Goal: Information Seeking & Learning: Find specific fact

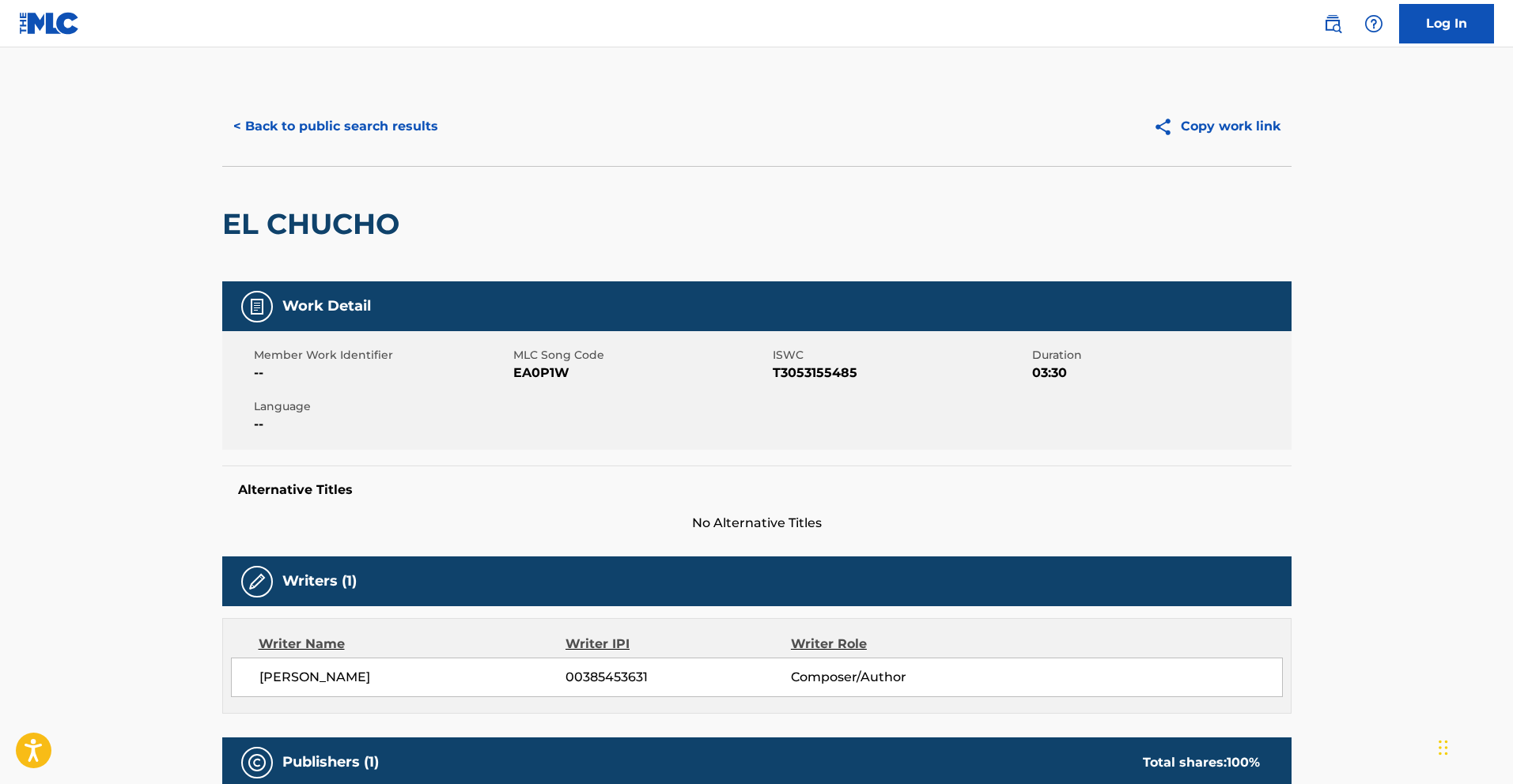
click at [336, 134] on button "< Back to public search results" at bounding box center [335, 125] width 227 height 39
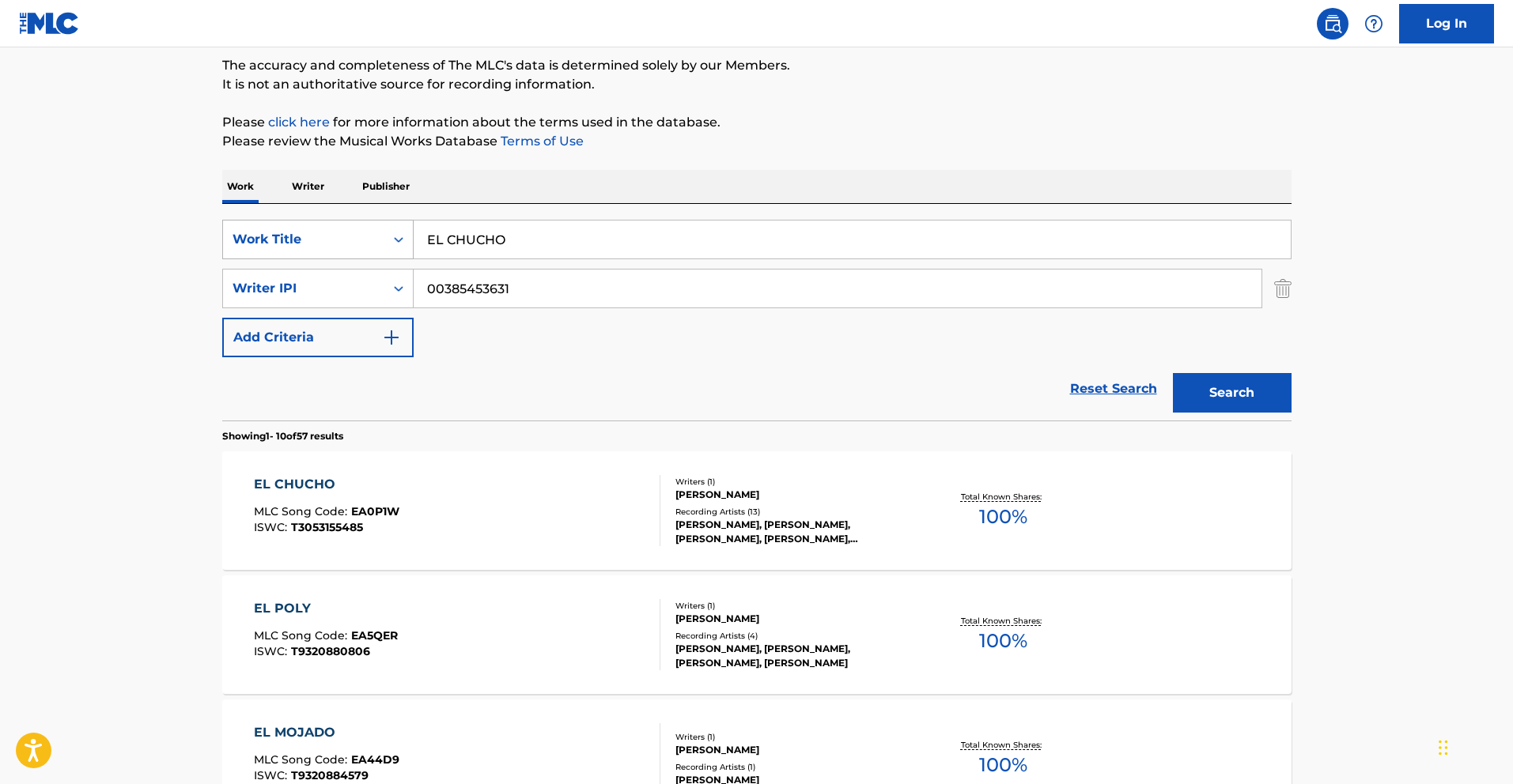
drag, startPoint x: 532, startPoint y: 248, endPoint x: 349, endPoint y: 224, distance: 184.6
click at [352, 224] on div "SearchWithCriteria783d505d-f456-4364-942e-f300ec92fc99 Work Title EL CHUCHO" at bounding box center [756, 239] width 1069 height 39
paste input "HAPPY"
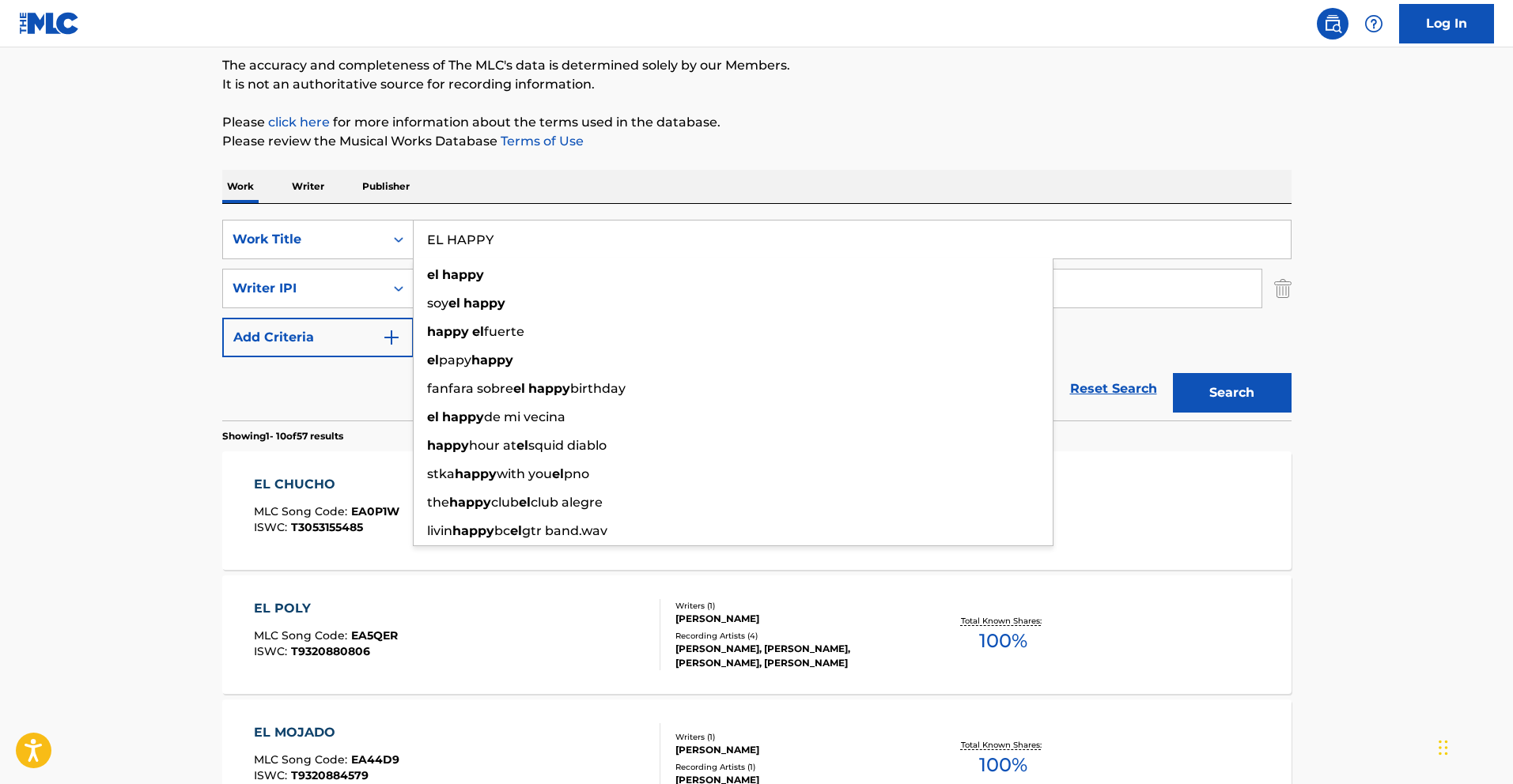
type input "EL HAPPY"
click at [1250, 395] on button "Search" at bounding box center [1232, 392] width 118 height 39
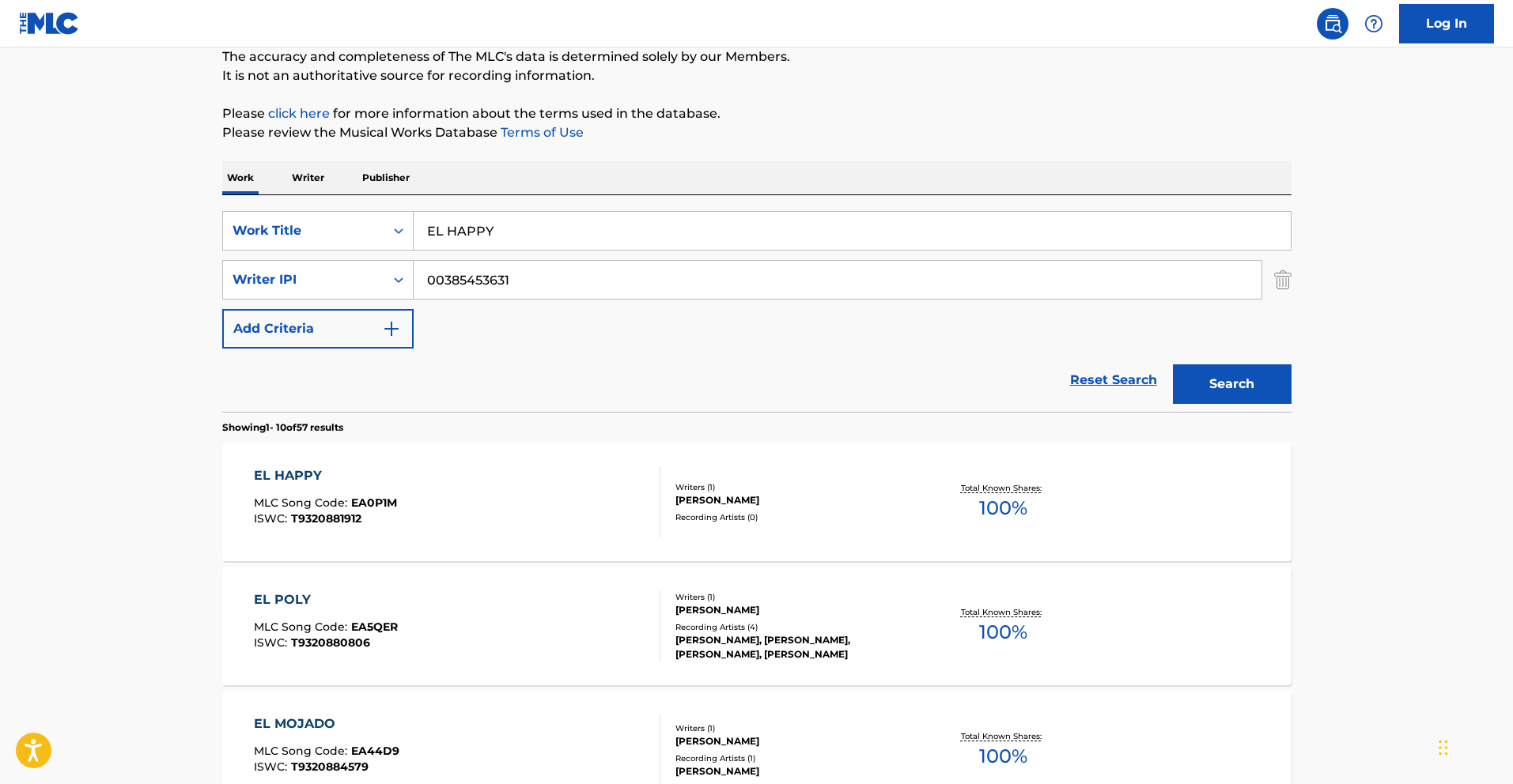
scroll to position [147, 0]
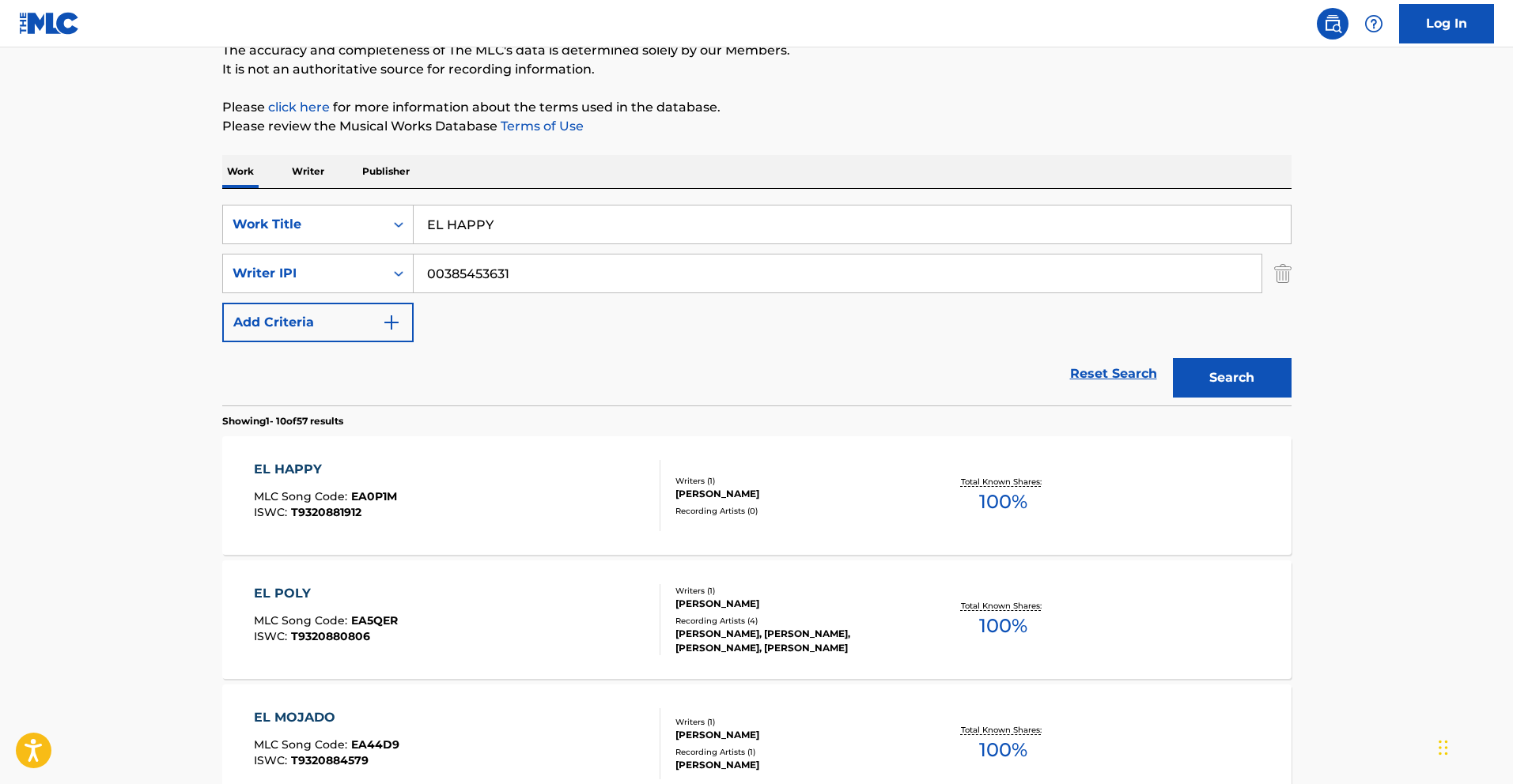
click at [308, 471] on div "EL HAPPY" at bounding box center [325, 469] width 143 height 19
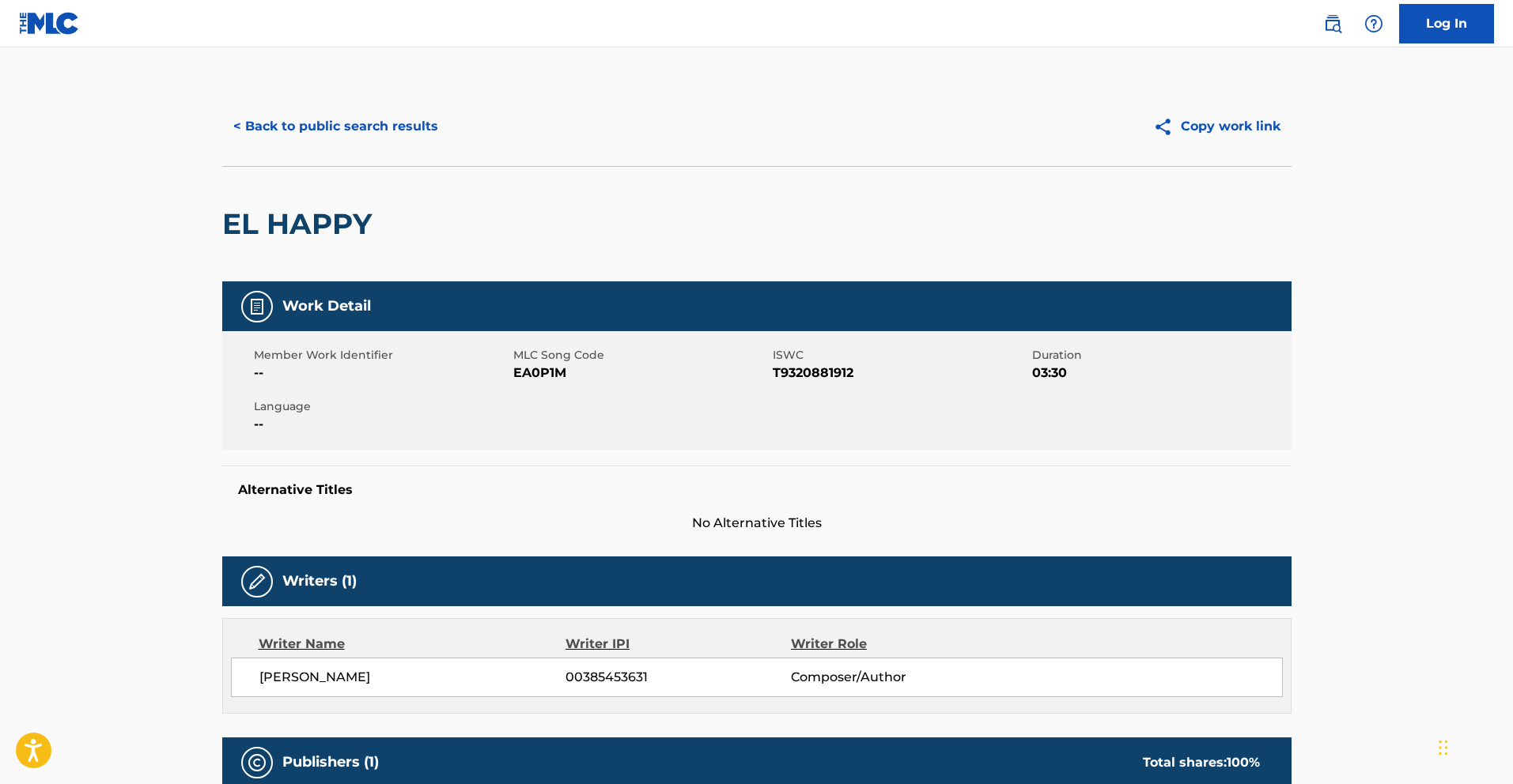
click at [372, 133] on button "< Back to public search results" at bounding box center [335, 125] width 227 height 39
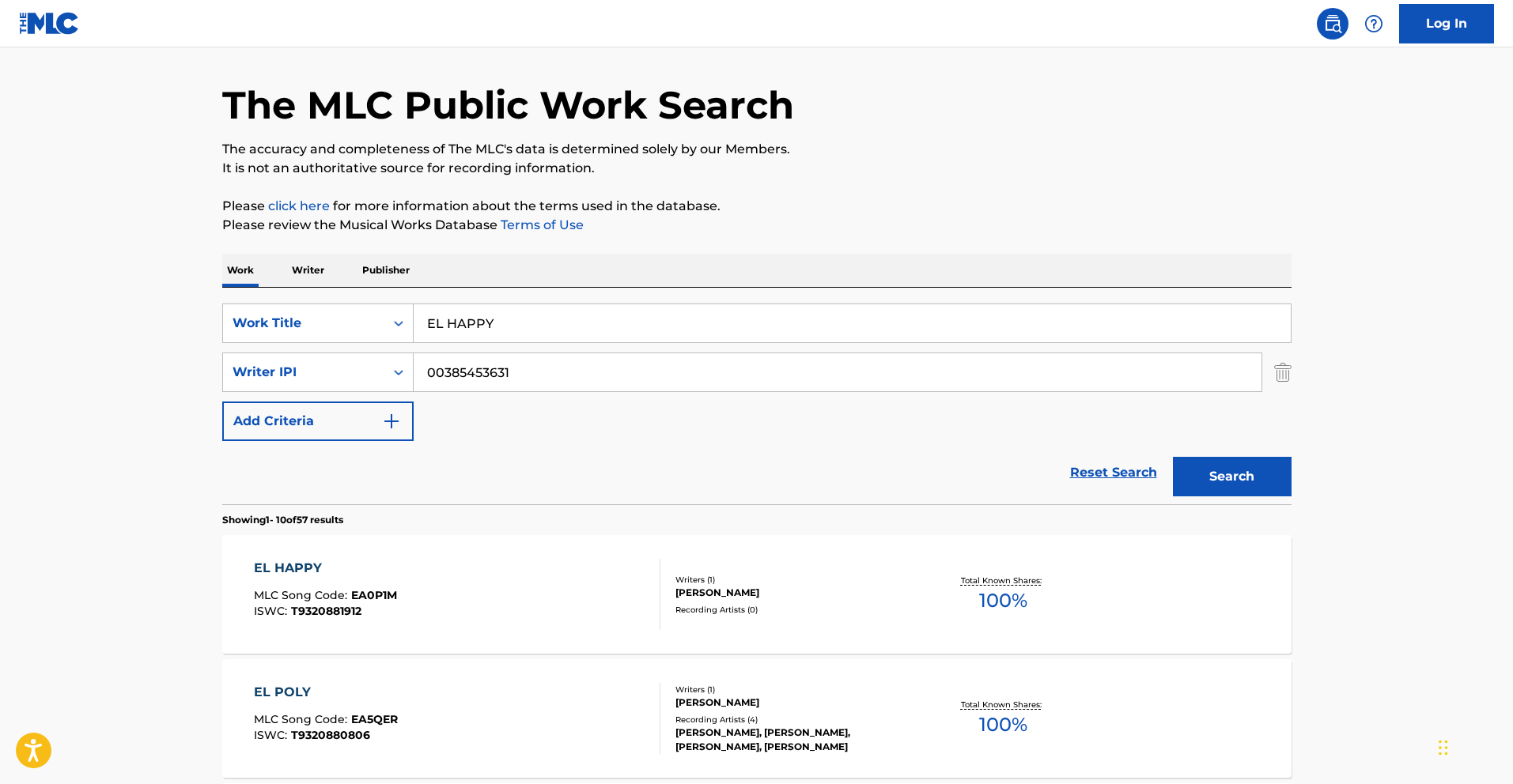
scroll to position [25, 0]
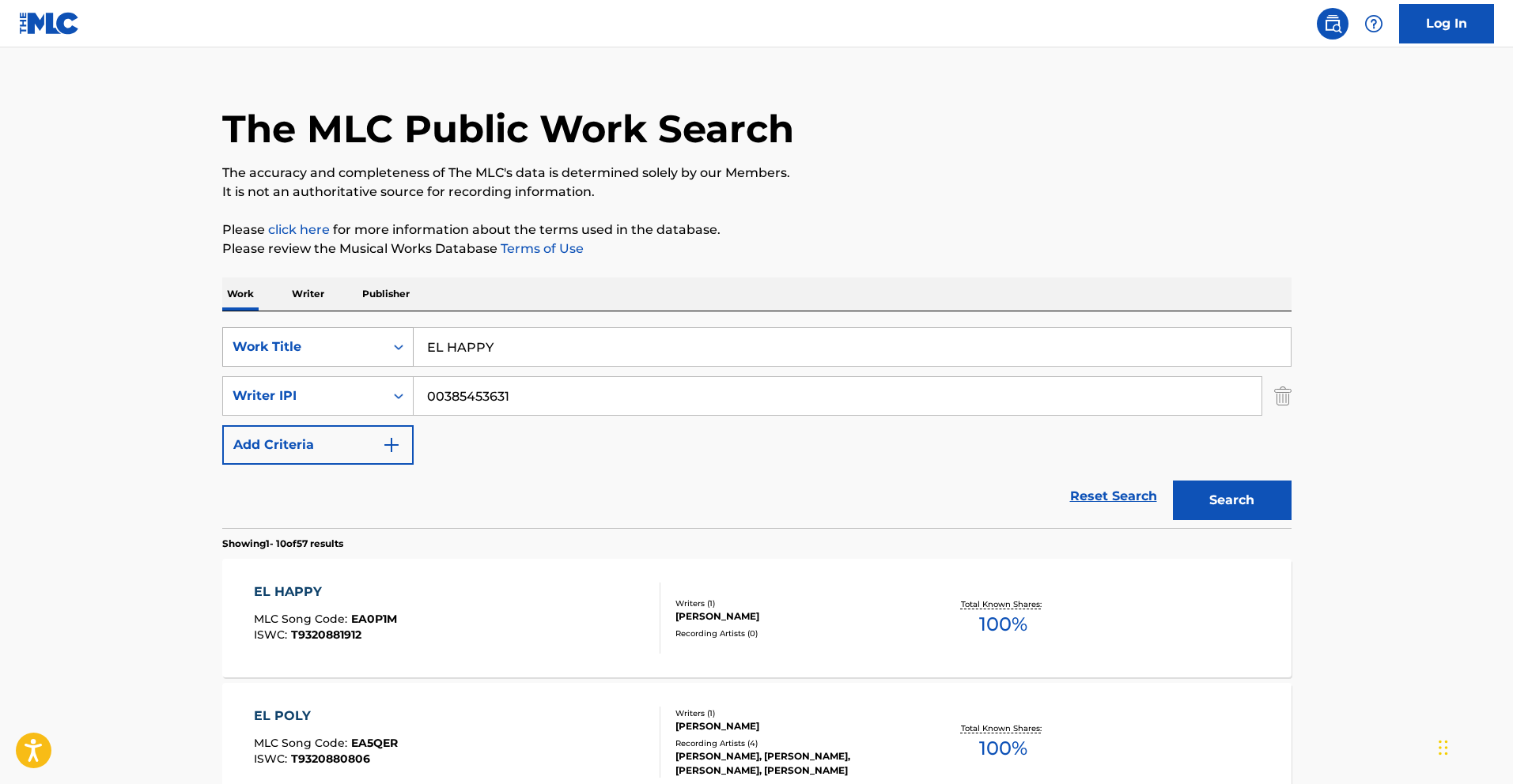
drag, startPoint x: 510, startPoint y: 345, endPoint x: 222, endPoint y: 327, distance: 288.6
click at [234, 329] on div "SearchWithCriteria783d505d-f456-4364-942e-f300ec92fc99 Work Title EL HAPPY" at bounding box center [756, 346] width 1069 height 39
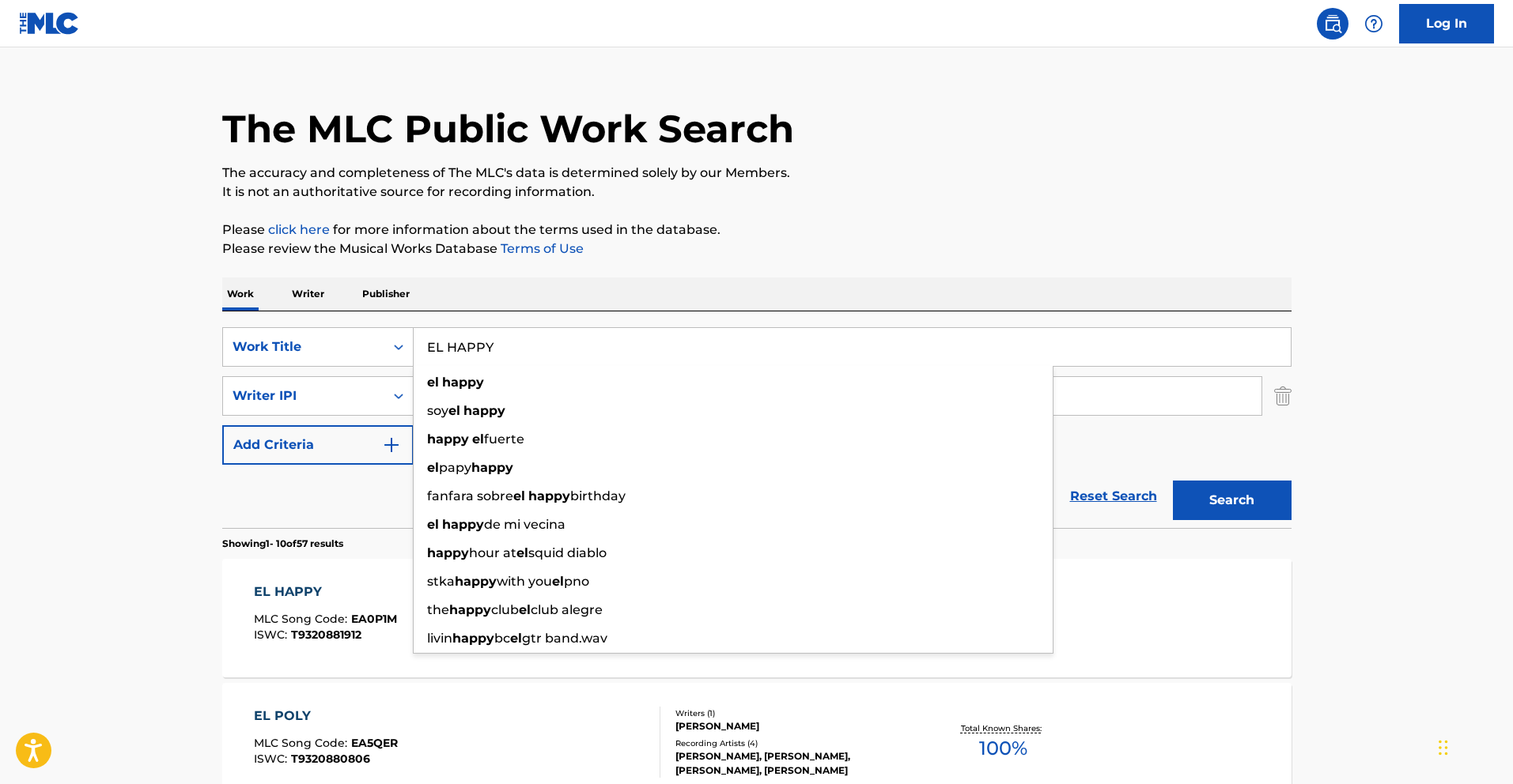
paste input "ONCE"
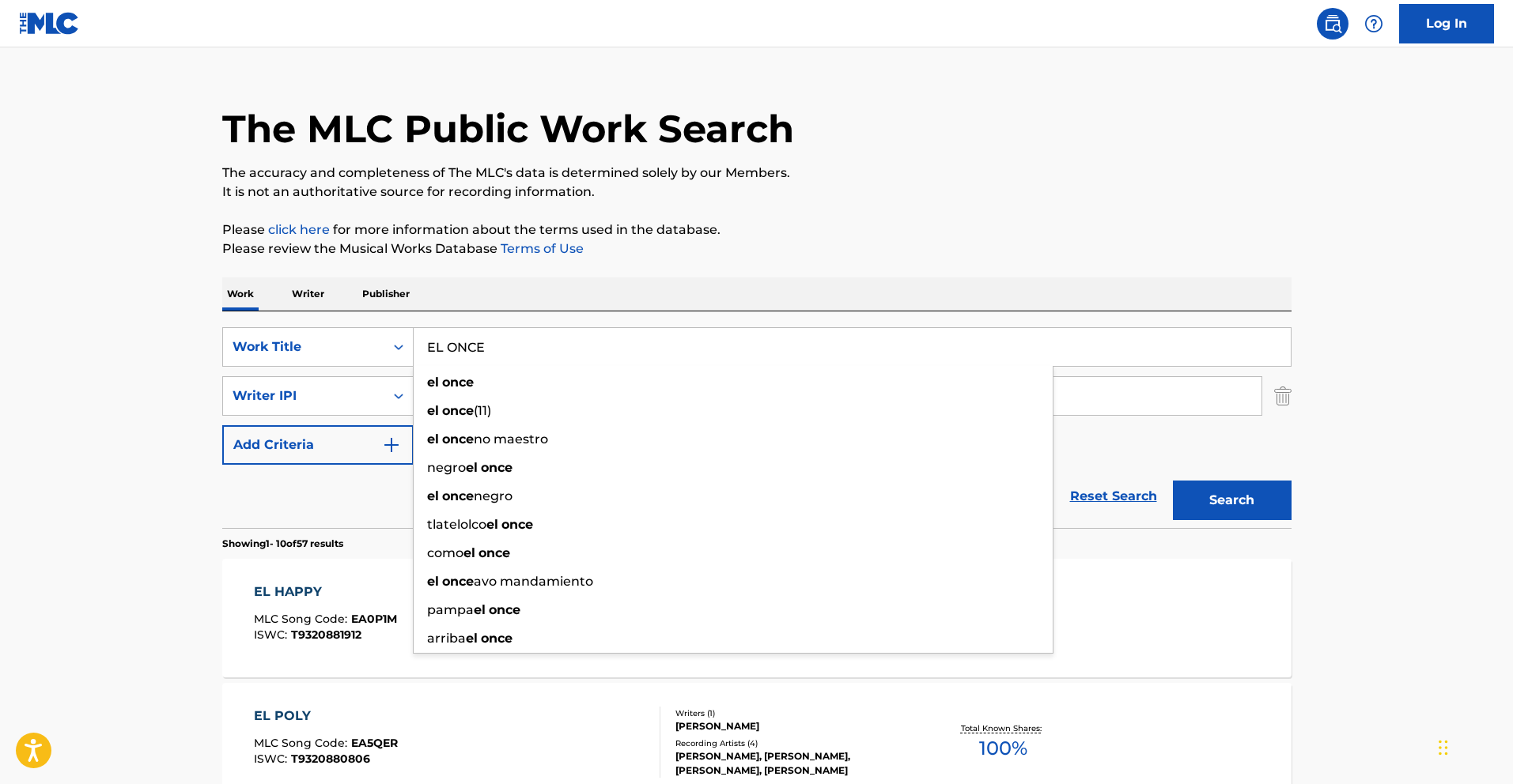
type input "EL ONCE"
click at [1231, 507] on button "Search" at bounding box center [1232, 500] width 118 height 39
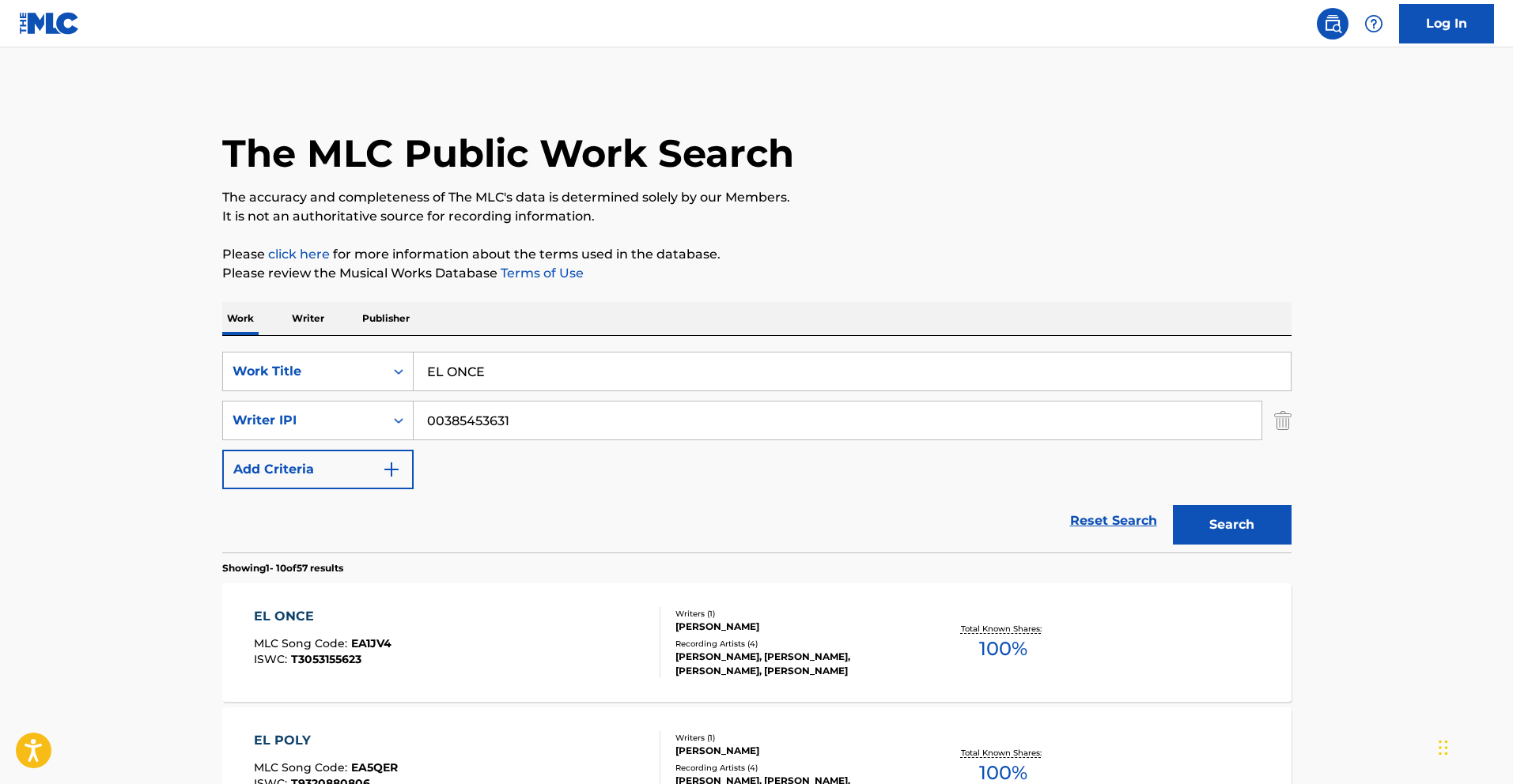
scroll to position [15, 0]
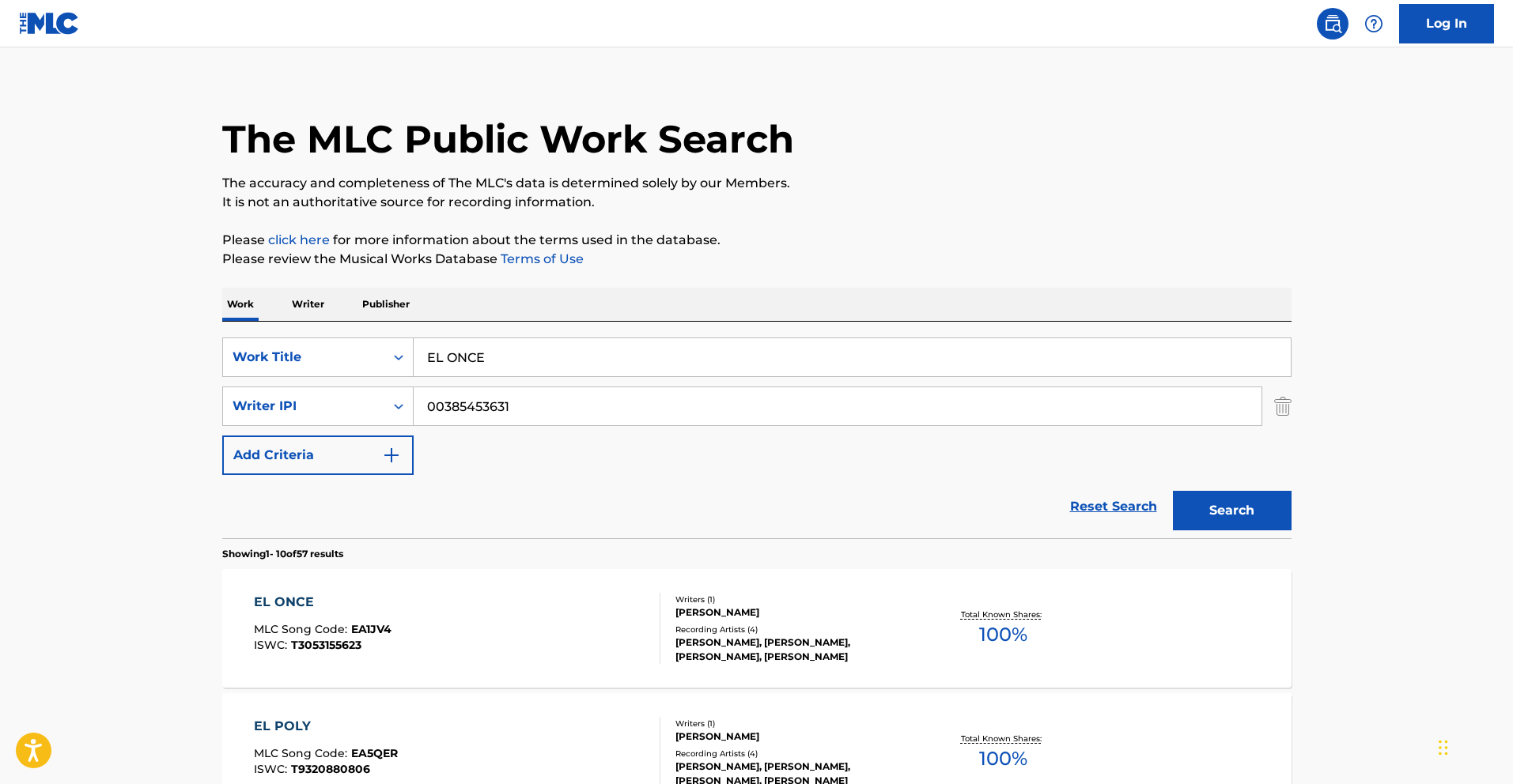
click at [258, 604] on div "EL ONCE" at bounding box center [323, 602] width 137 height 19
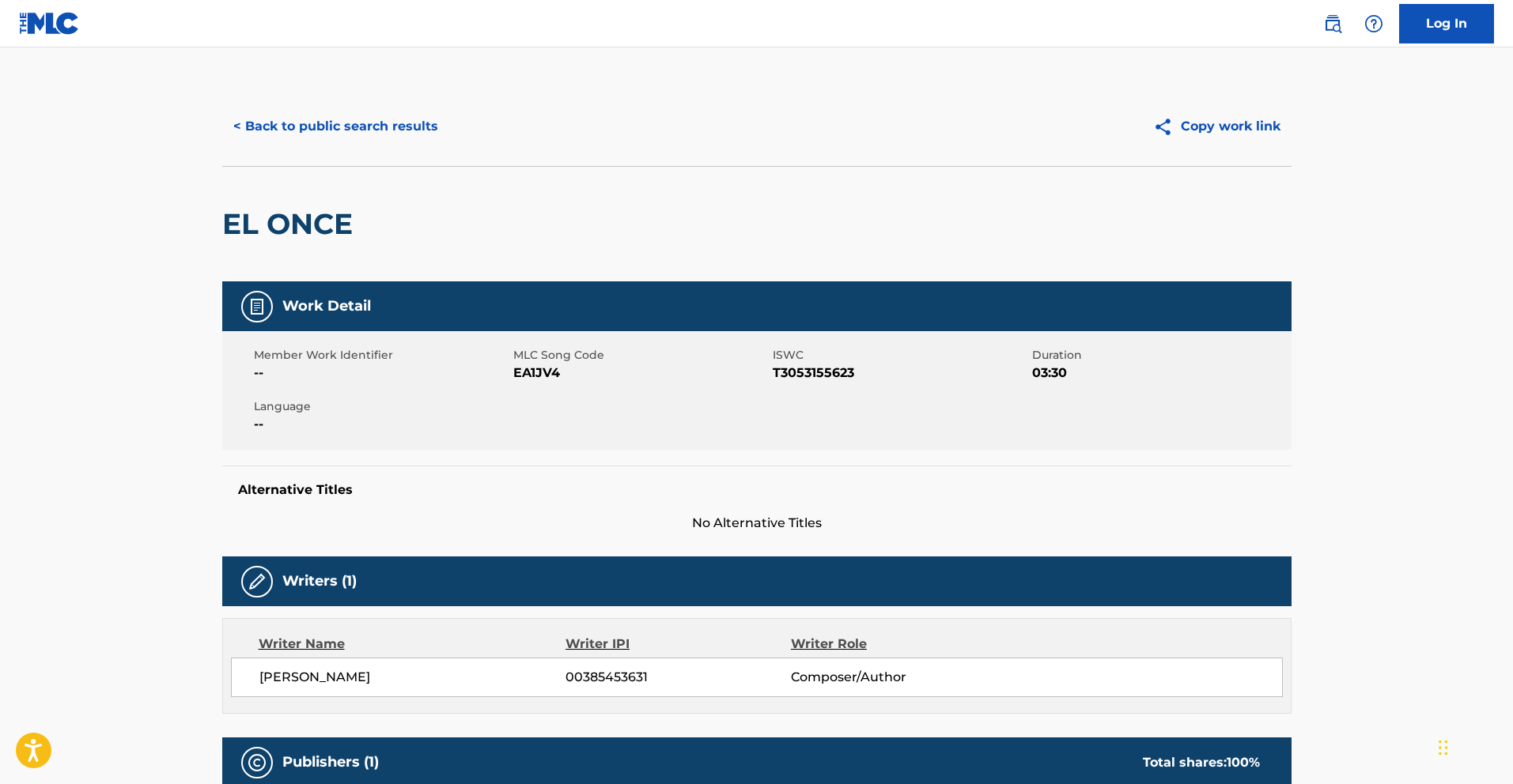
click at [349, 122] on button "< Back to public search results" at bounding box center [335, 125] width 227 height 39
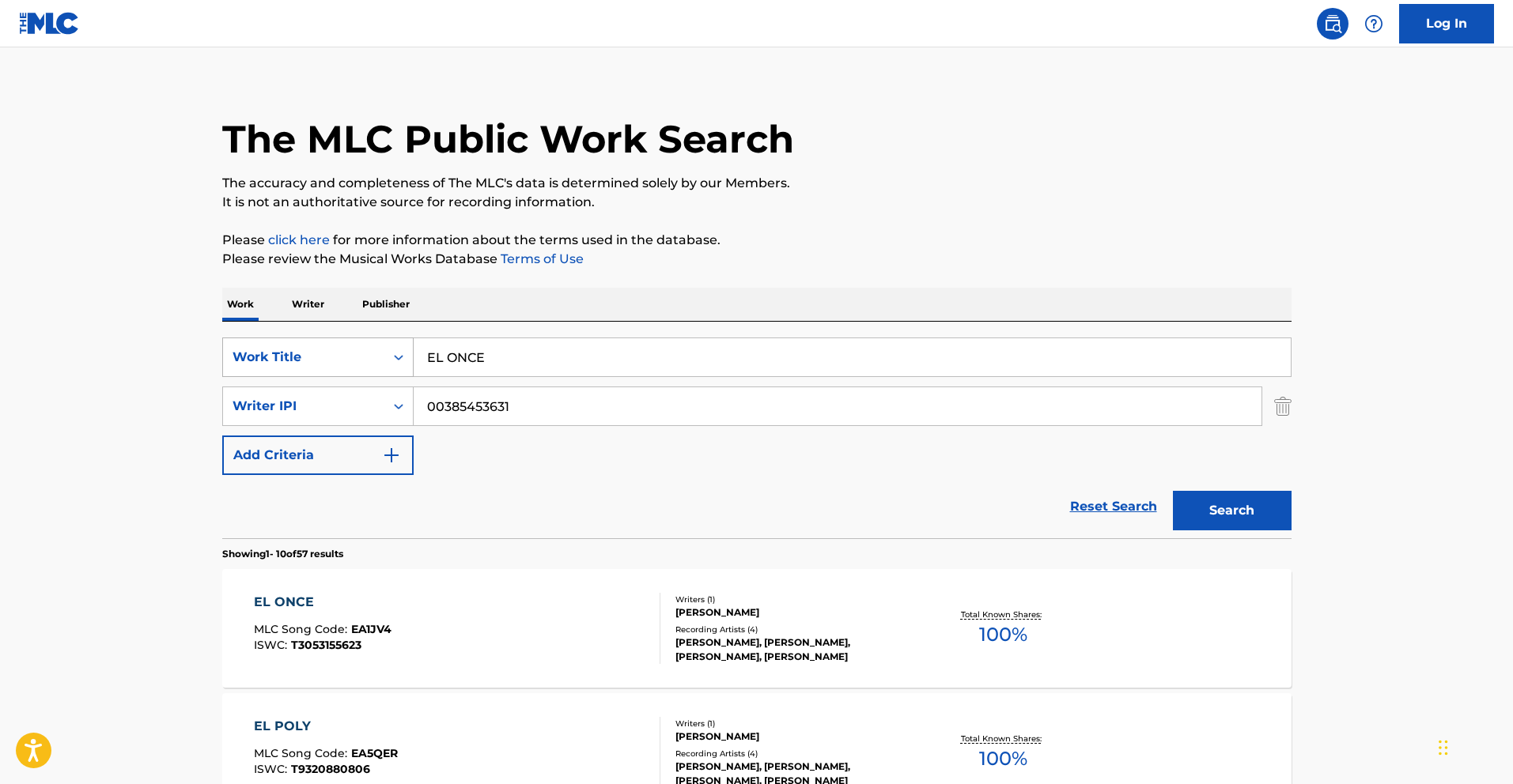
drag, startPoint x: 555, startPoint y: 356, endPoint x: 325, endPoint y: 343, distance: 230.4
click at [335, 344] on div "SearchWithCriteria783d505d-f456-4364-942e-f300ec92fc99 Work Title EL ONCE" at bounding box center [756, 356] width 1069 height 39
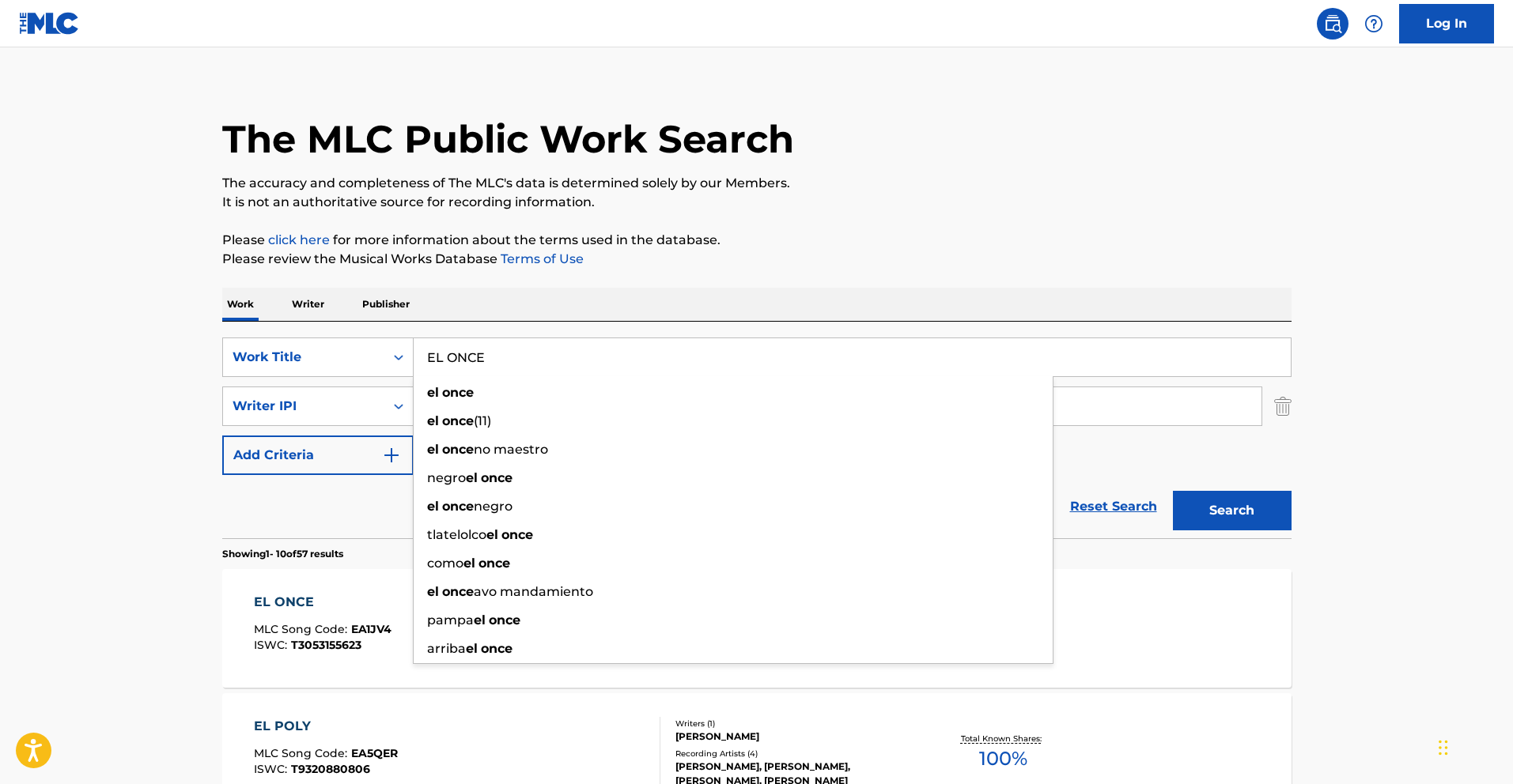
paste input "POLLO"
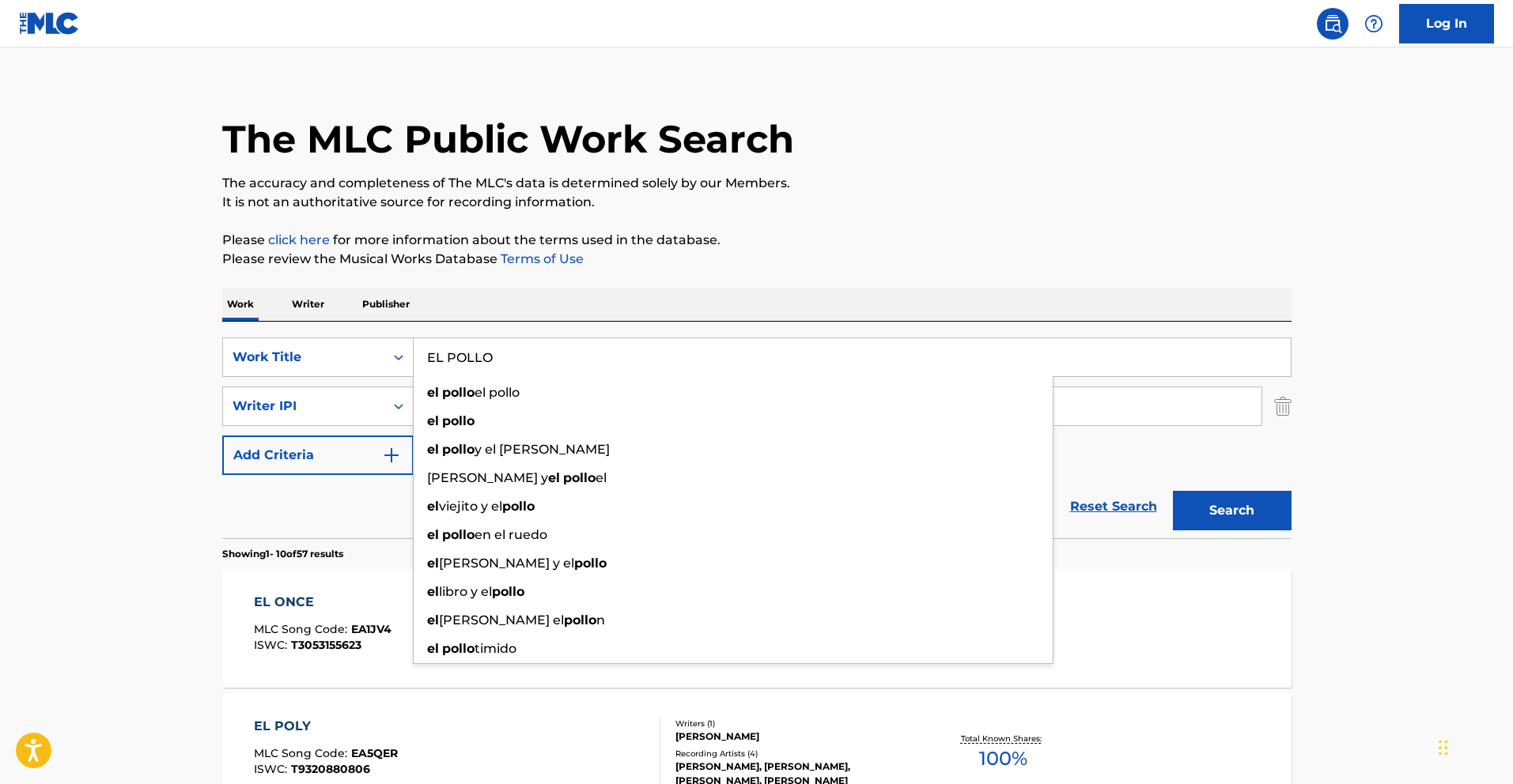
type input "EL POLLO"
click at [1253, 497] on button "Search" at bounding box center [1232, 510] width 118 height 39
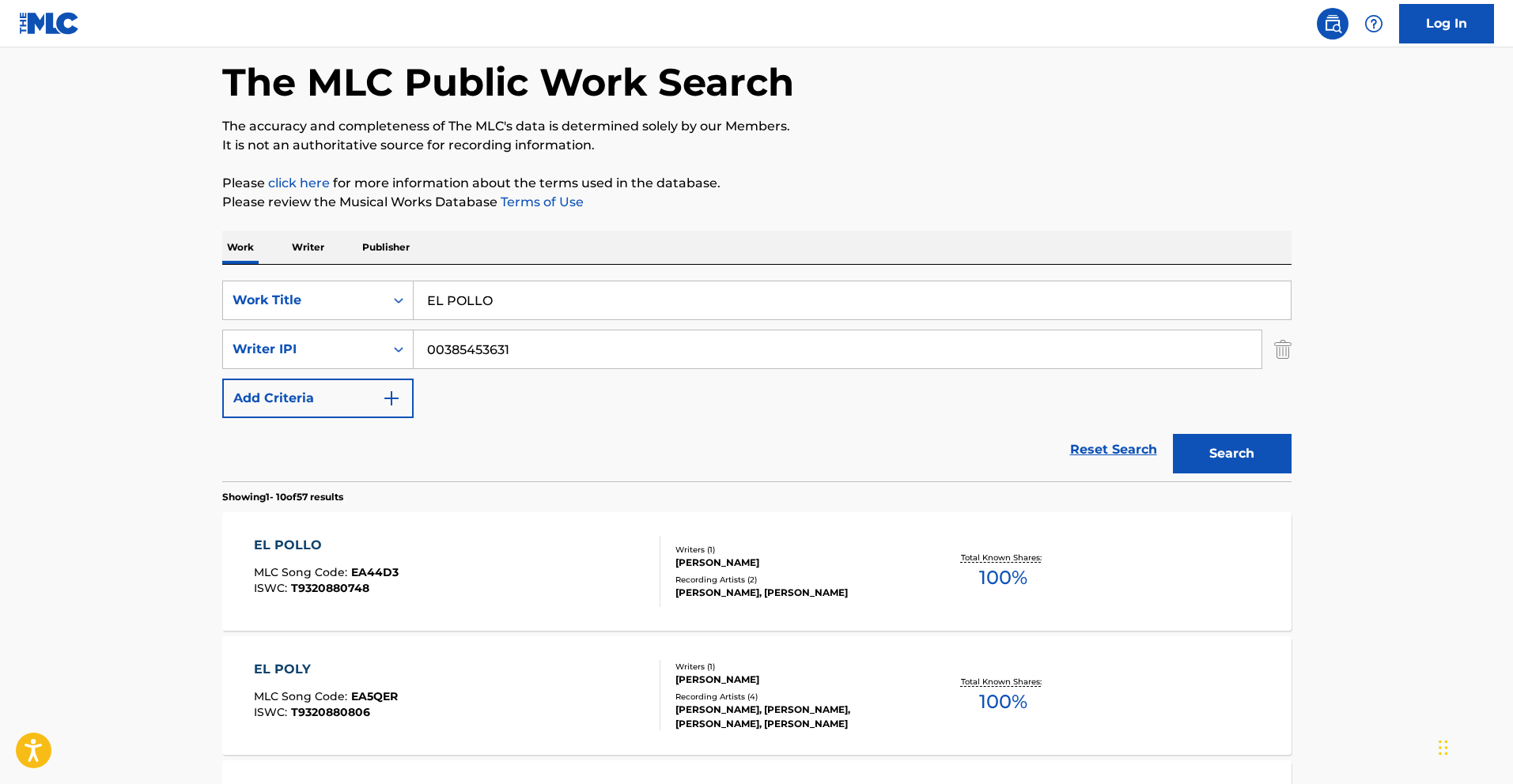
scroll to position [75, 0]
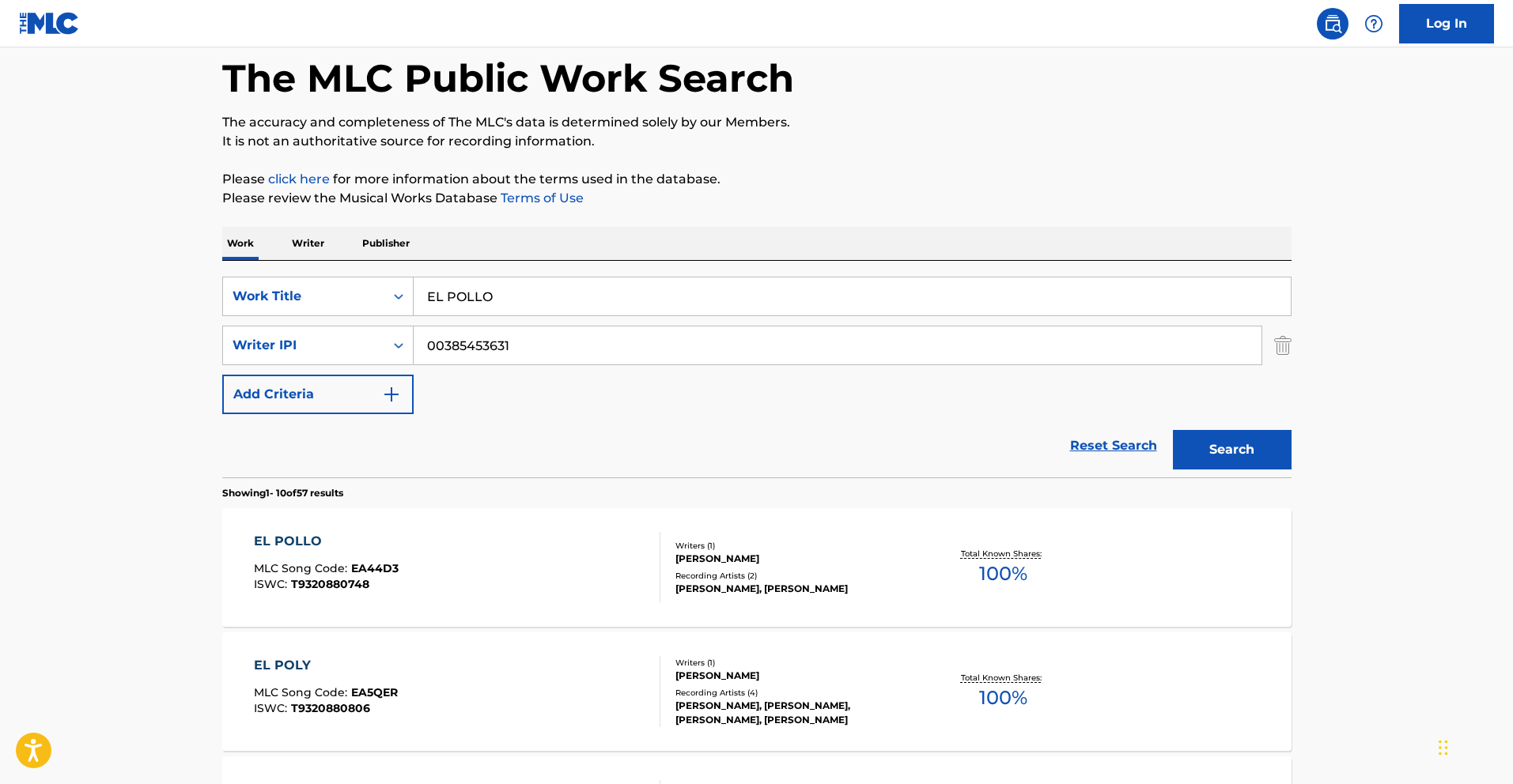
click at [297, 534] on div "EL POLLO" at bounding box center [326, 541] width 145 height 19
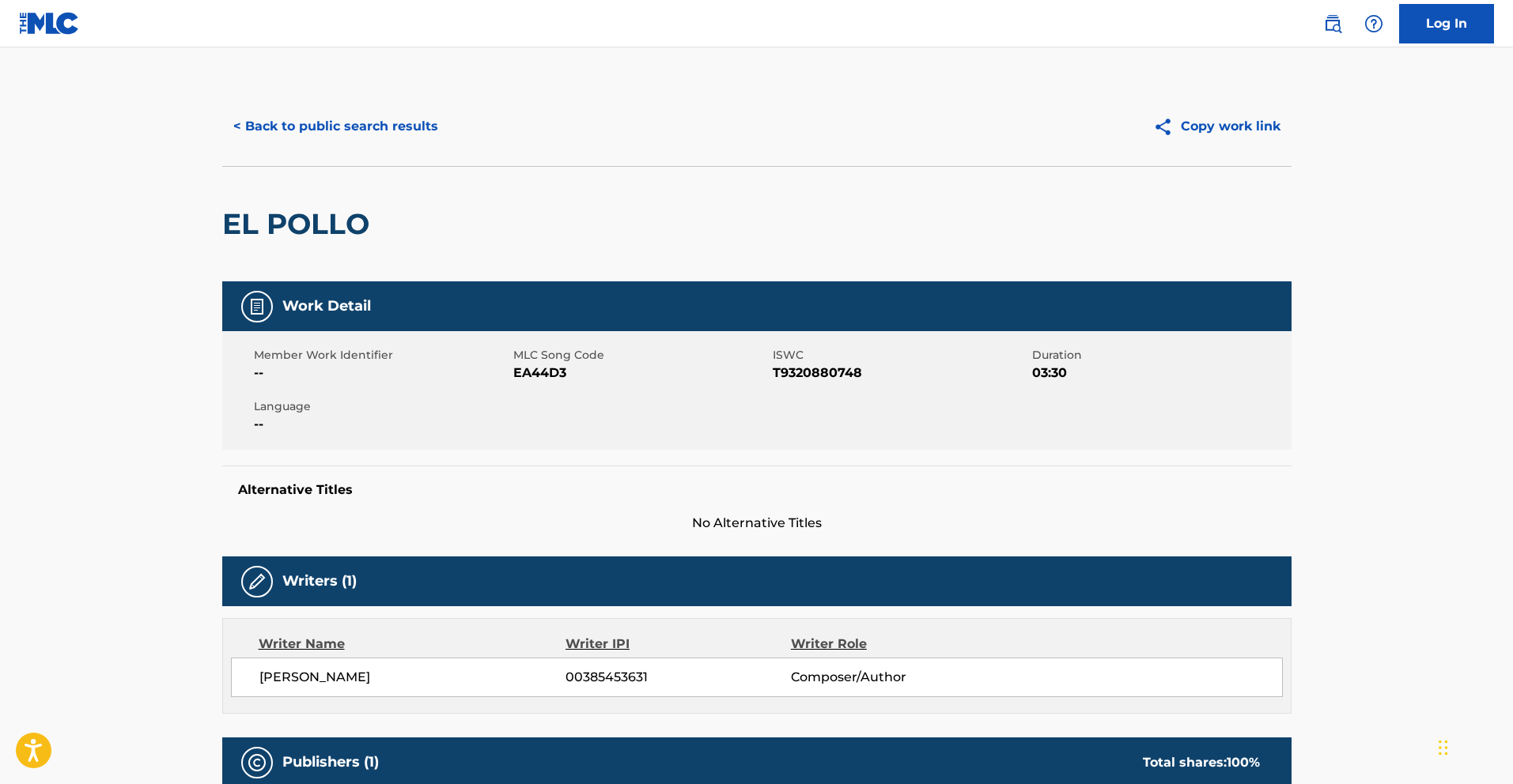
click at [335, 127] on button "< Back to public search results" at bounding box center [335, 125] width 227 height 39
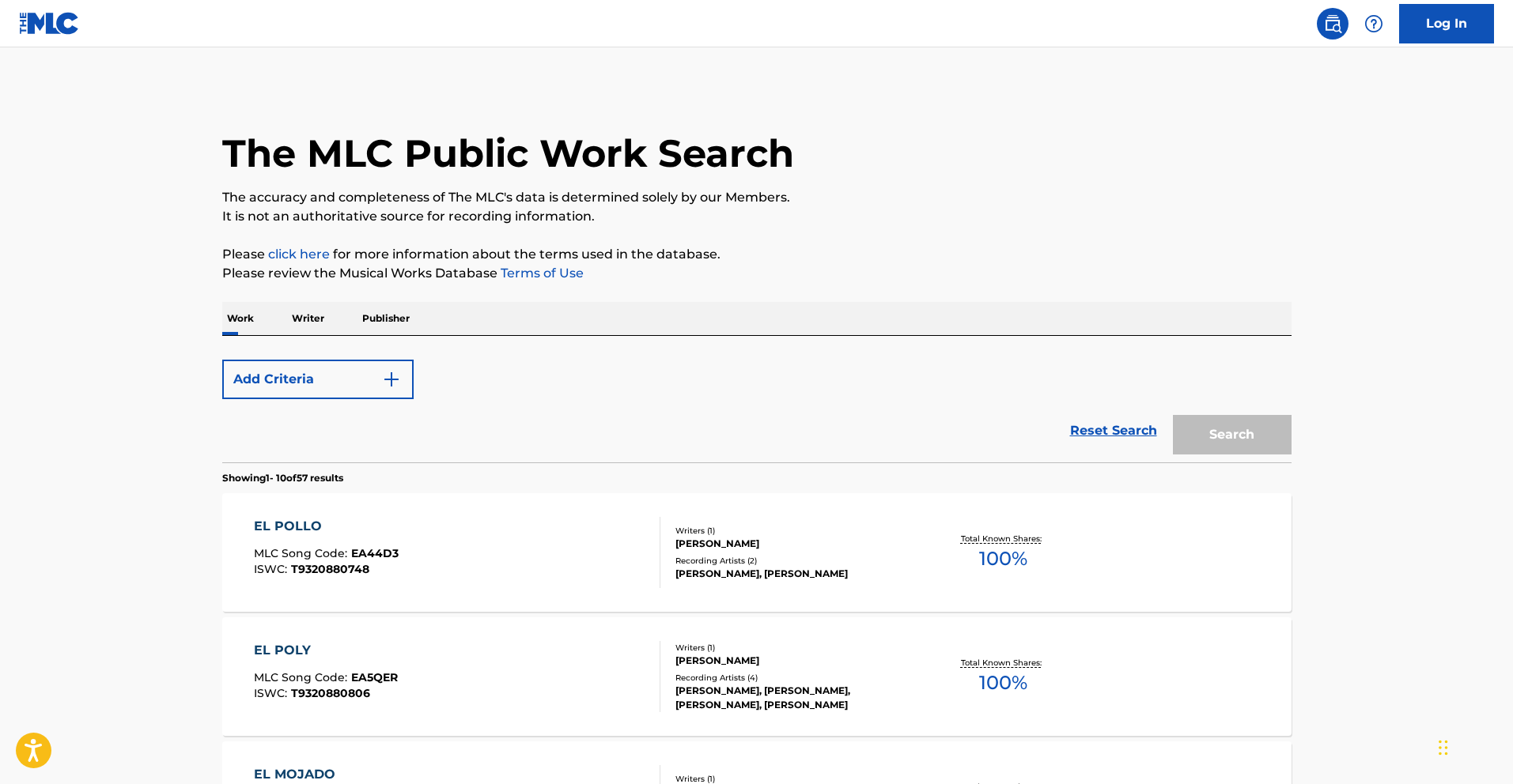
scroll to position [75, 0]
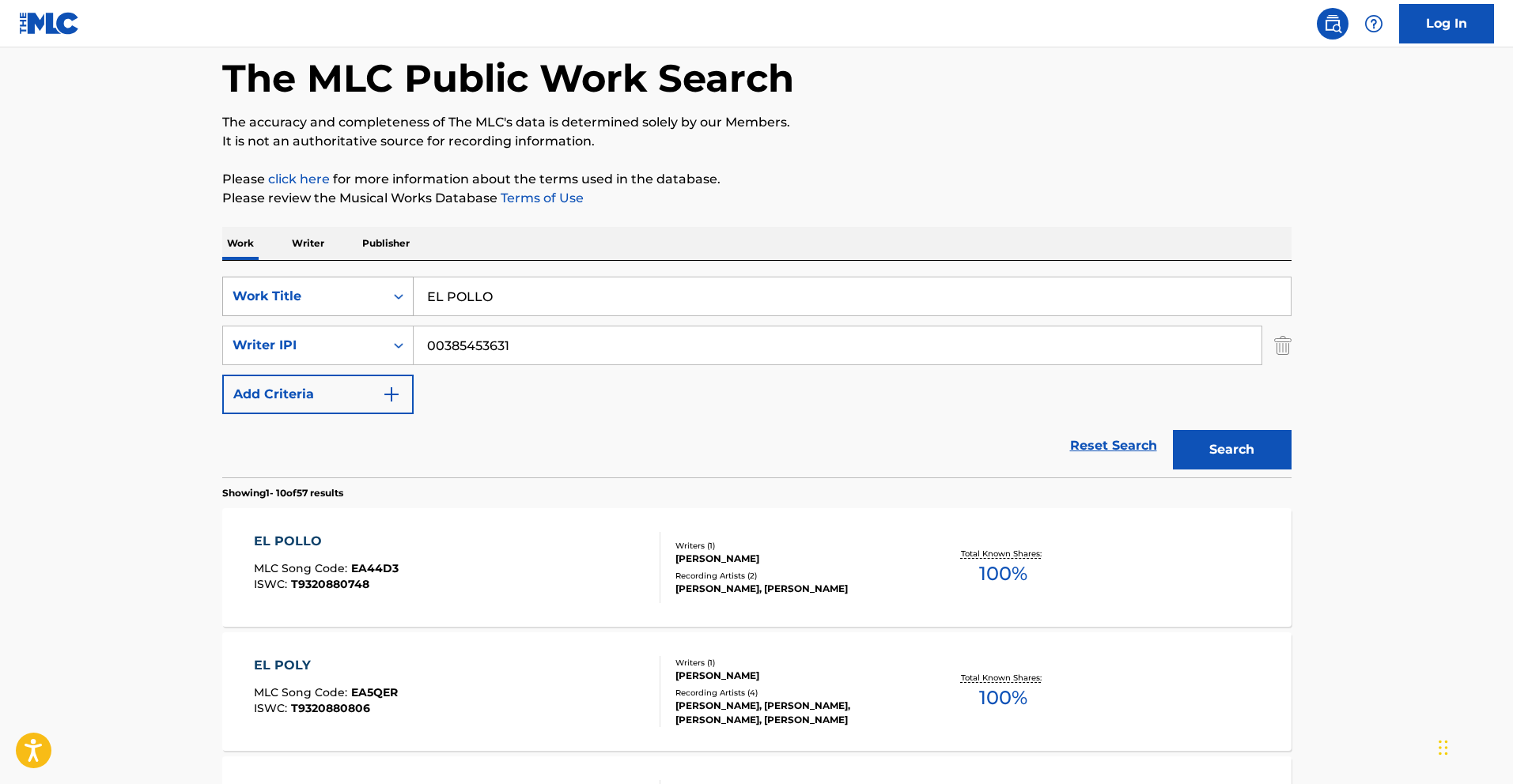
drag, startPoint x: 499, startPoint y: 294, endPoint x: 374, endPoint y: 289, distance: 125.1
click at [375, 289] on div "SearchWithCriteria783d505d-f456-4364-942e-f300ec92fc99 Work Title EL POLLO" at bounding box center [756, 296] width 1069 height 39
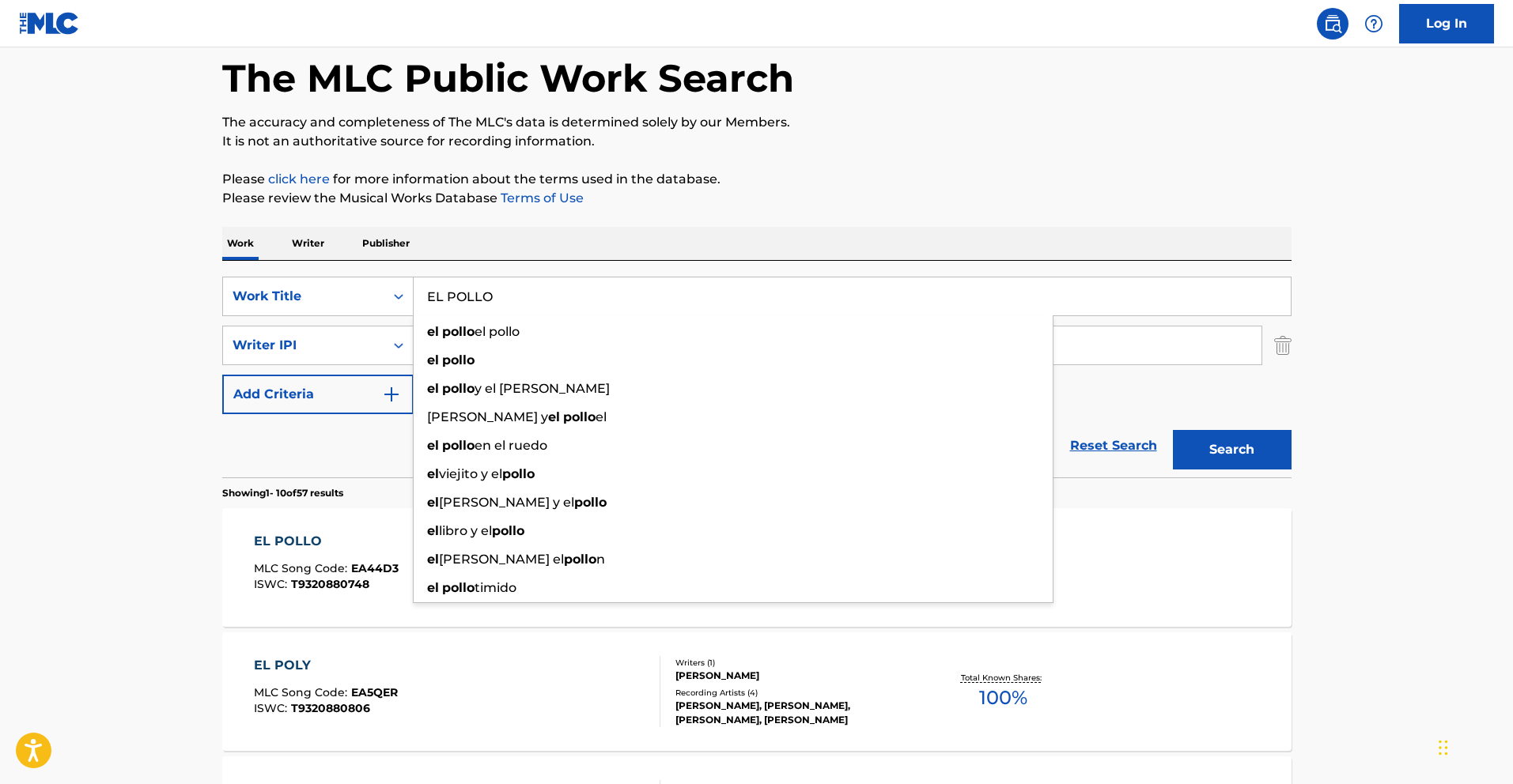
paste input "ANDA DE [GEOGRAPHIC_DATA]"
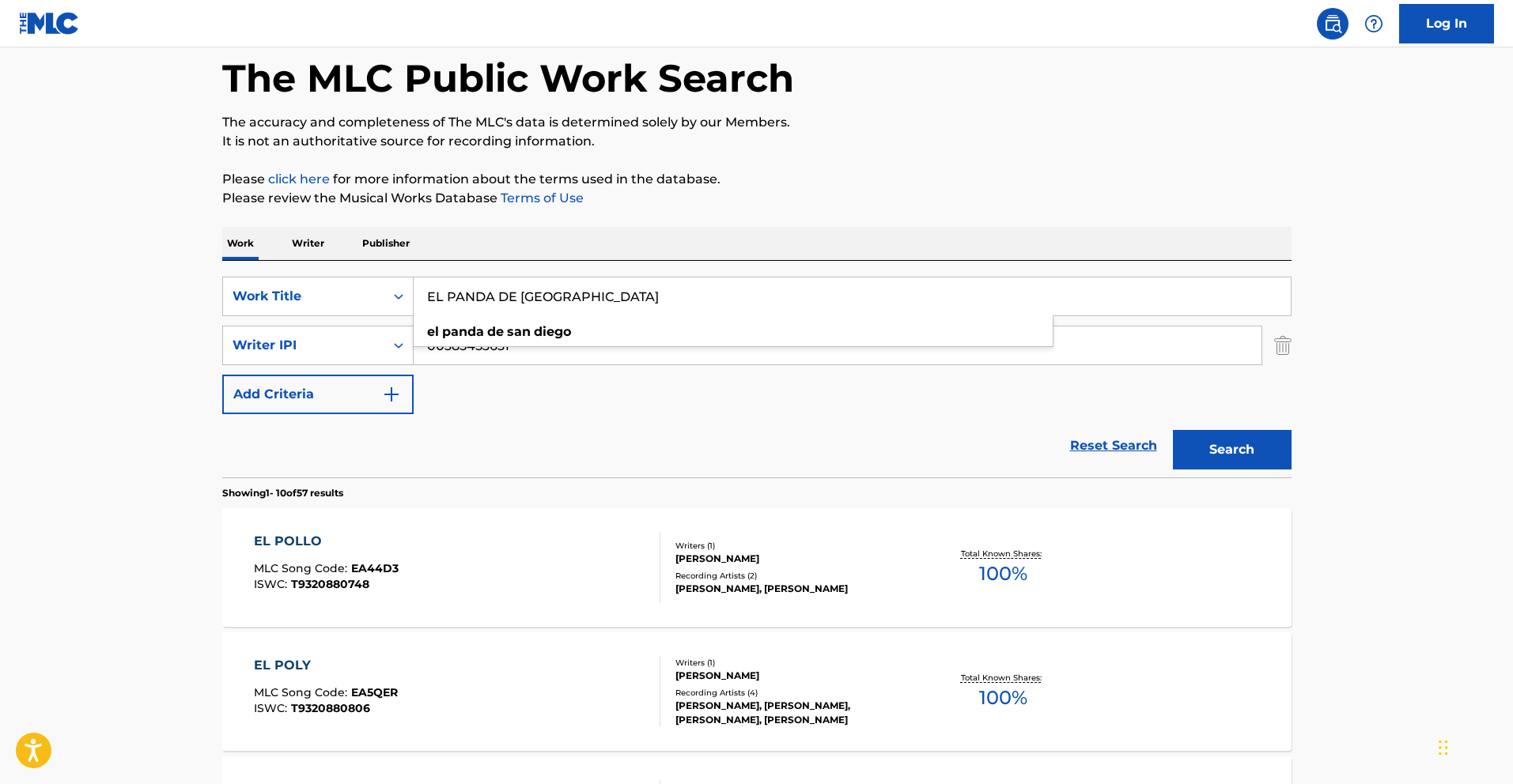
type input "EL PANDA DE [GEOGRAPHIC_DATA]"
click at [1267, 455] on button "Search" at bounding box center [1232, 449] width 118 height 39
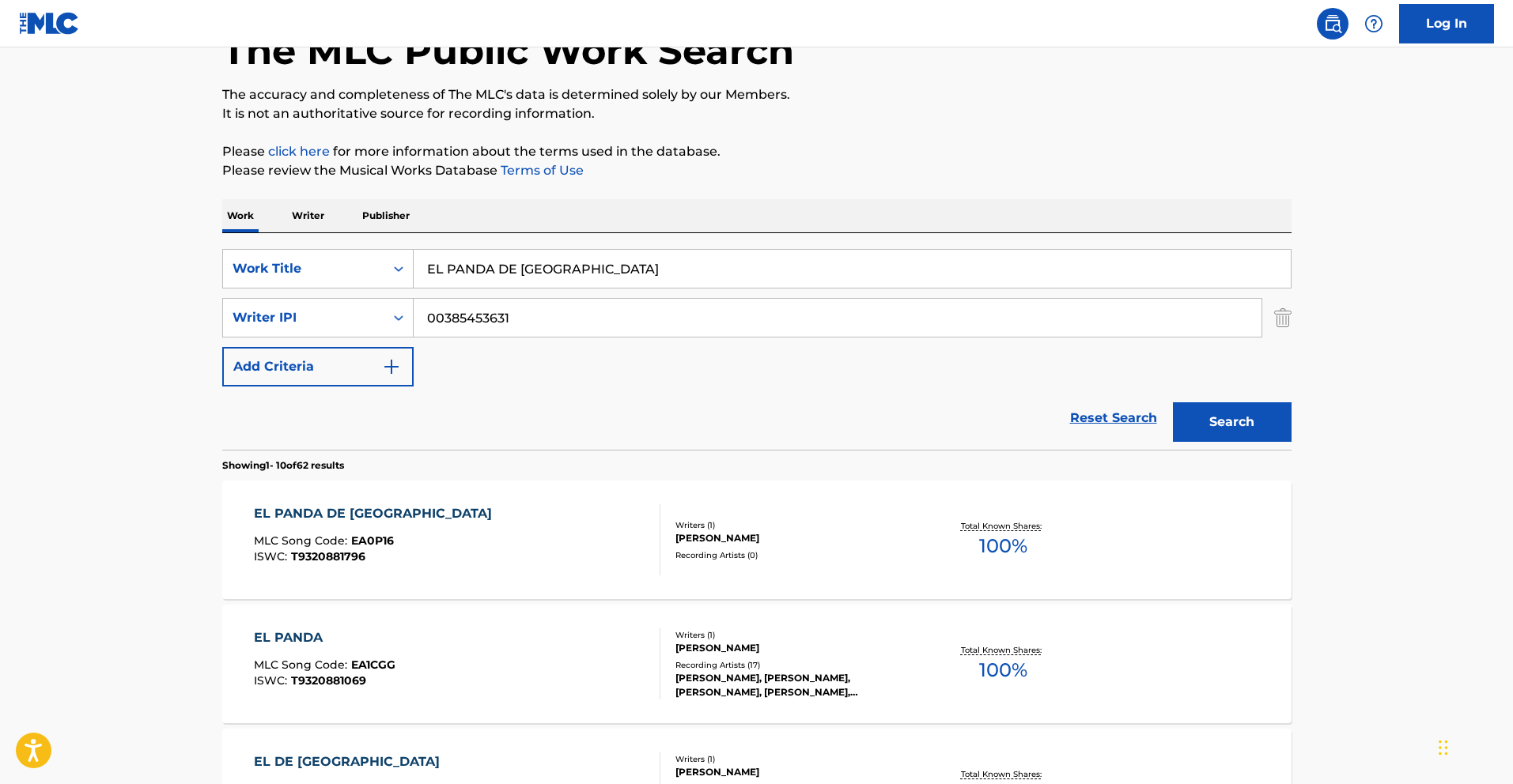
scroll to position [112, 0]
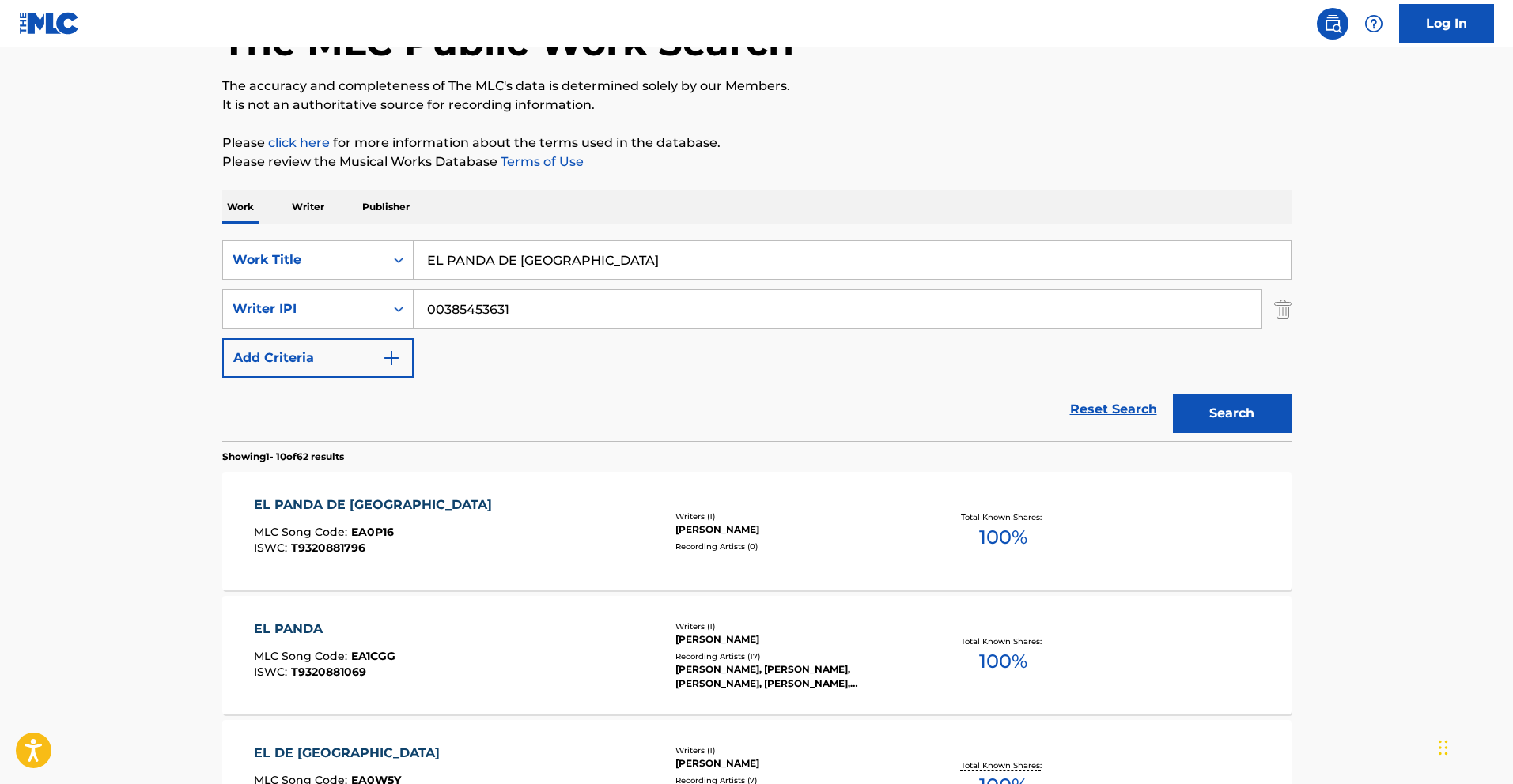
click at [407, 501] on div "EL PANDA DE [GEOGRAPHIC_DATA]" at bounding box center [377, 505] width 246 height 19
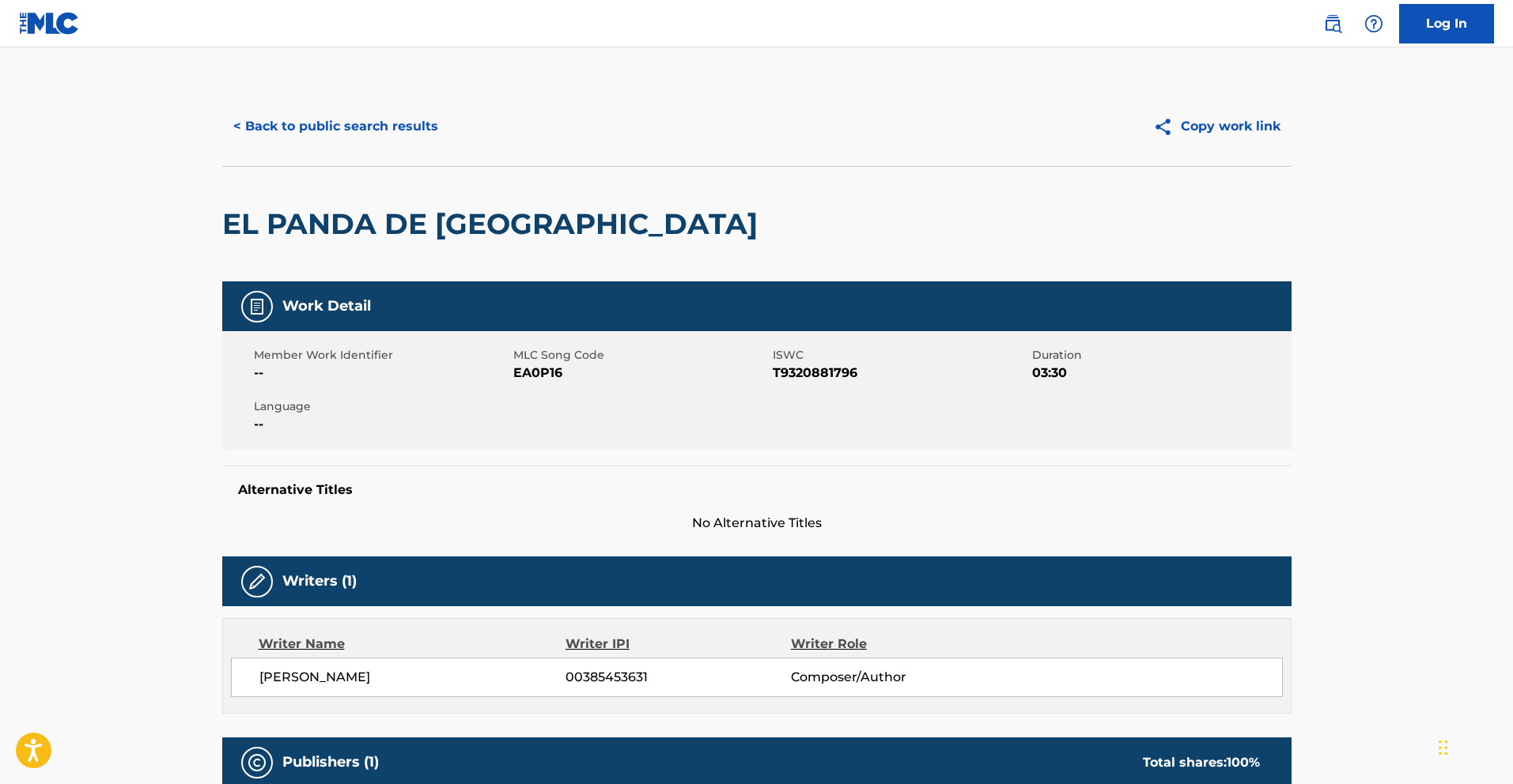
click at [300, 134] on button "< Back to public search results" at bounding box center [335, 125] width 227 height 39
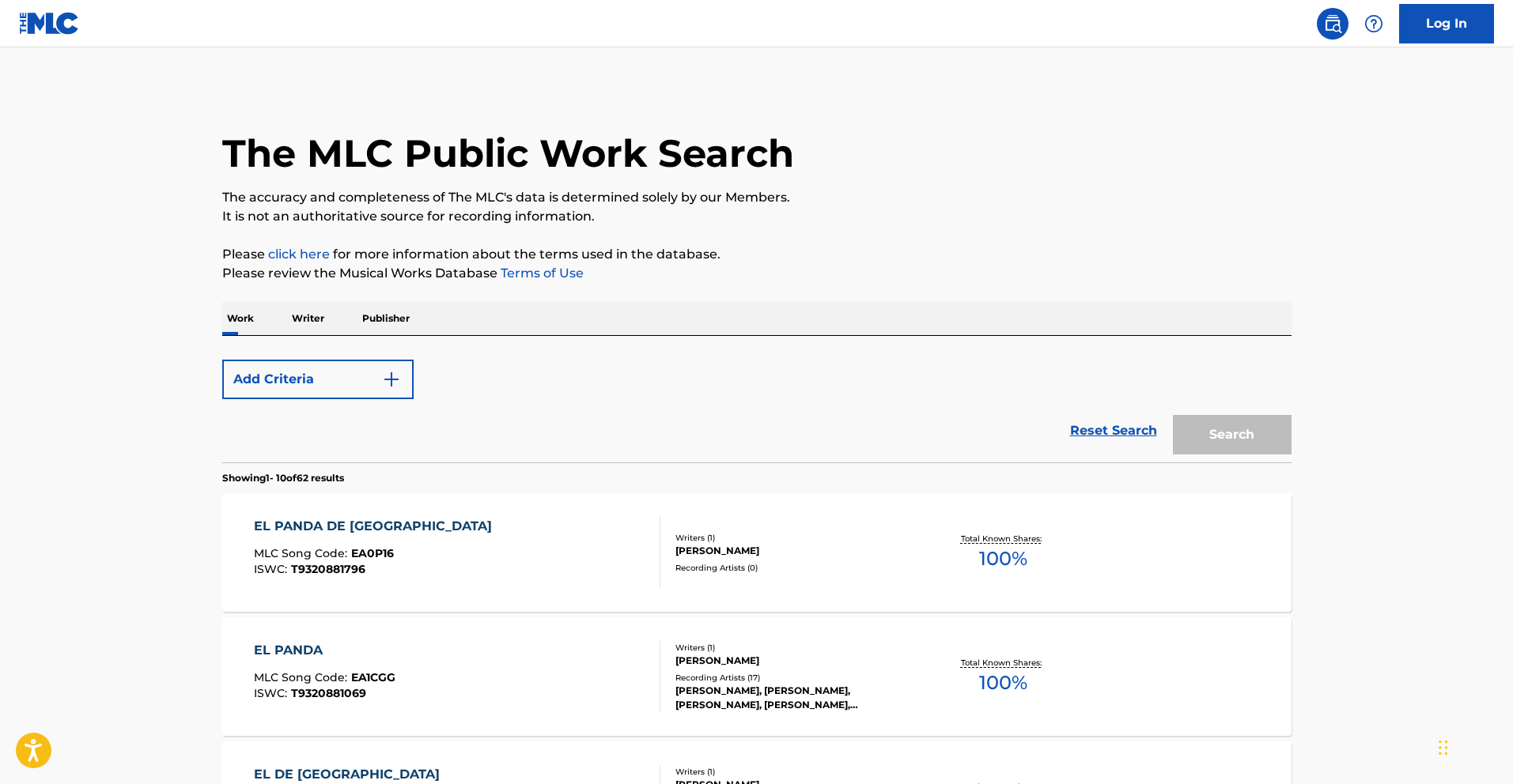
scroll to position [112, 0]
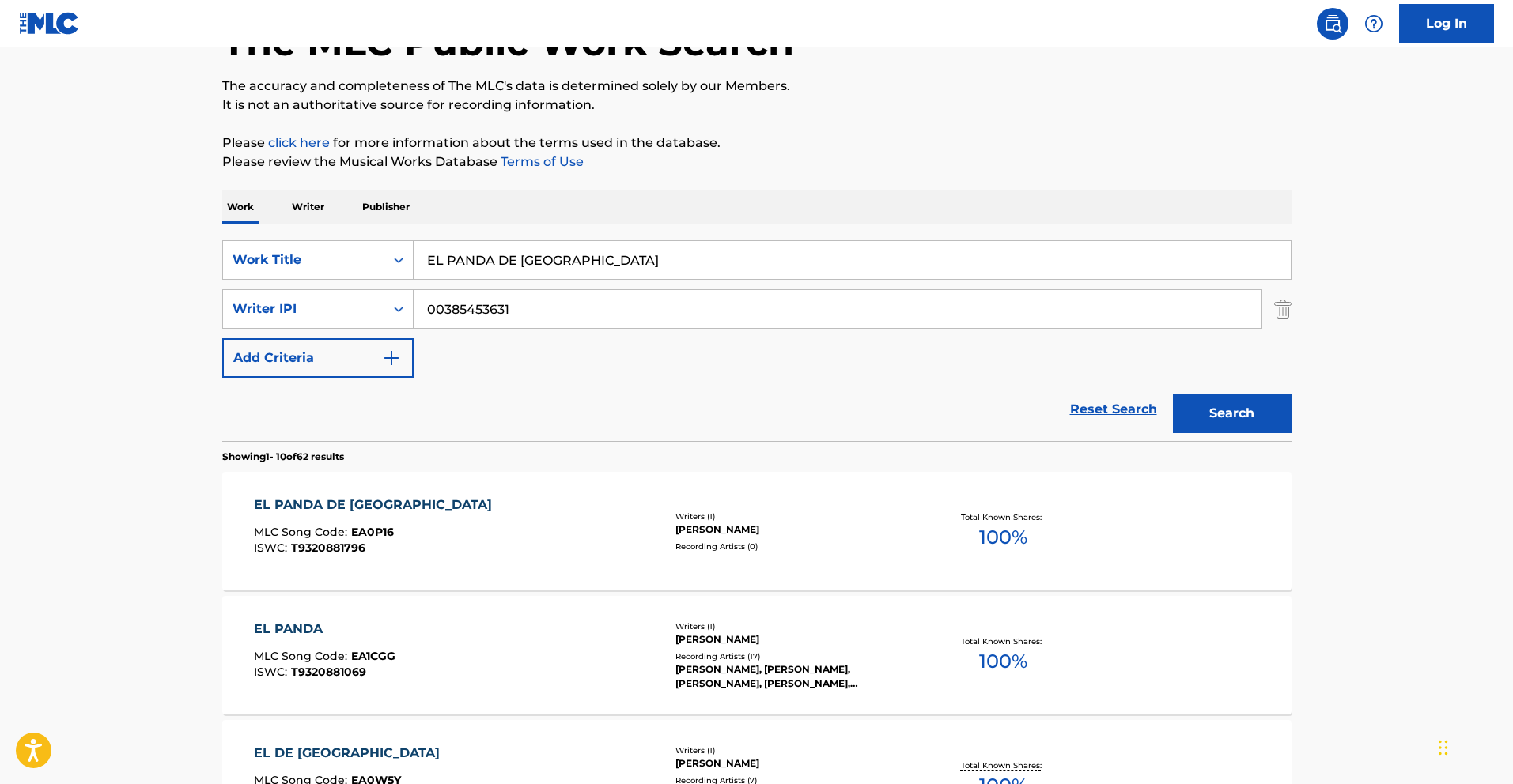
drag, startPoint x: 598, startPoint y: 258, endPoint x: 231, endPoint y: 234, distance: 367.8
click at [258, 233] on div "SearchWithCriteria783d505d-f456-4364-942e-f300ec92fc99 Work Title EL PANDA DE […" at bounding box center [756, 332] width 1069 height 216
paste input "GRENAS"
type input "EL GRENAS"
drag, startPoint x: 1257, startPoint y: 418, endPoint x: 1049, endPoint y: 454, distance: 211.1
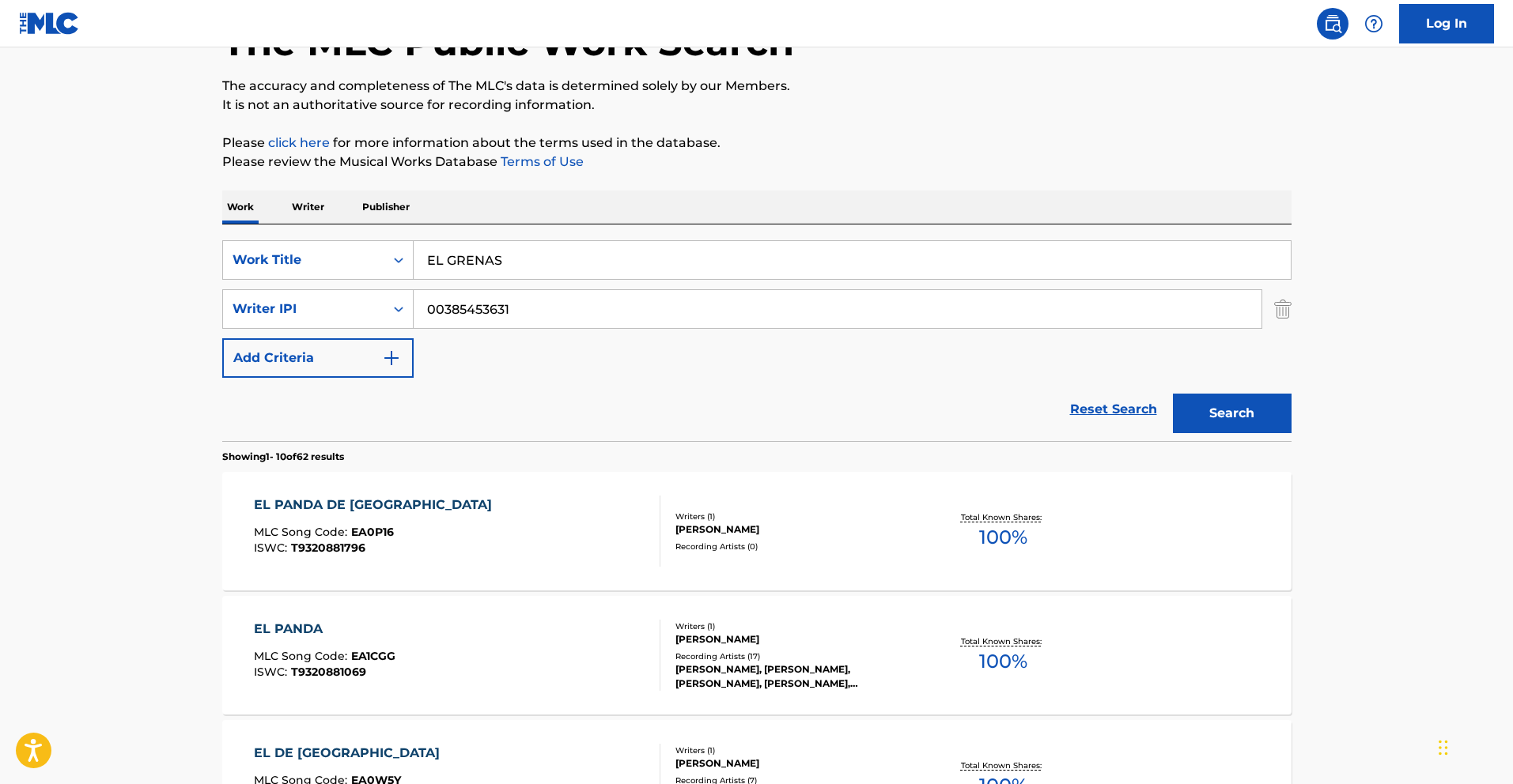
click at [1257, 418] on button "Search" at bounding box center [1232, 413] width 118 height 39
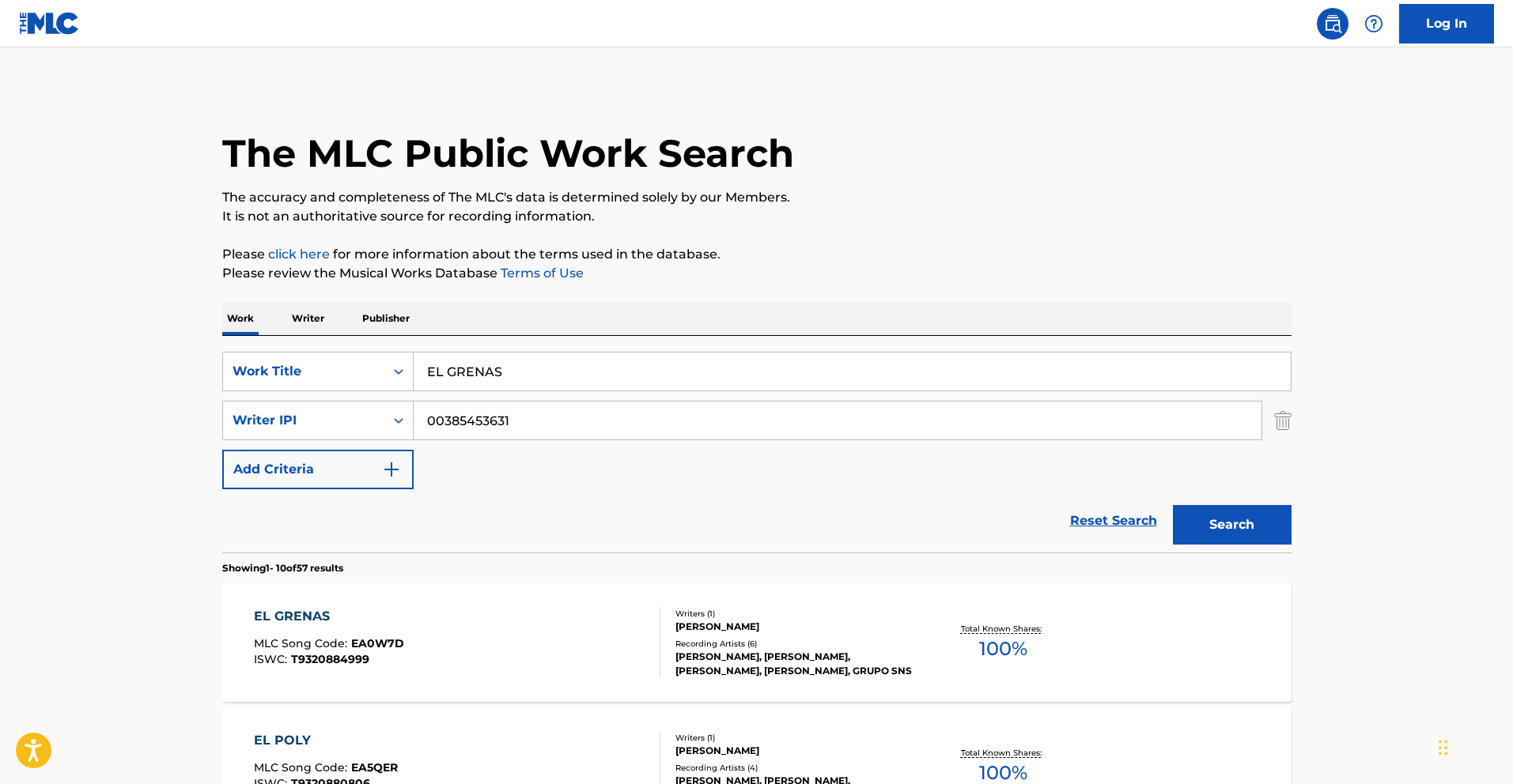
click at [310, 608] on div "EL GRENAS" at bounding box center [329, 616] width 150 height 19
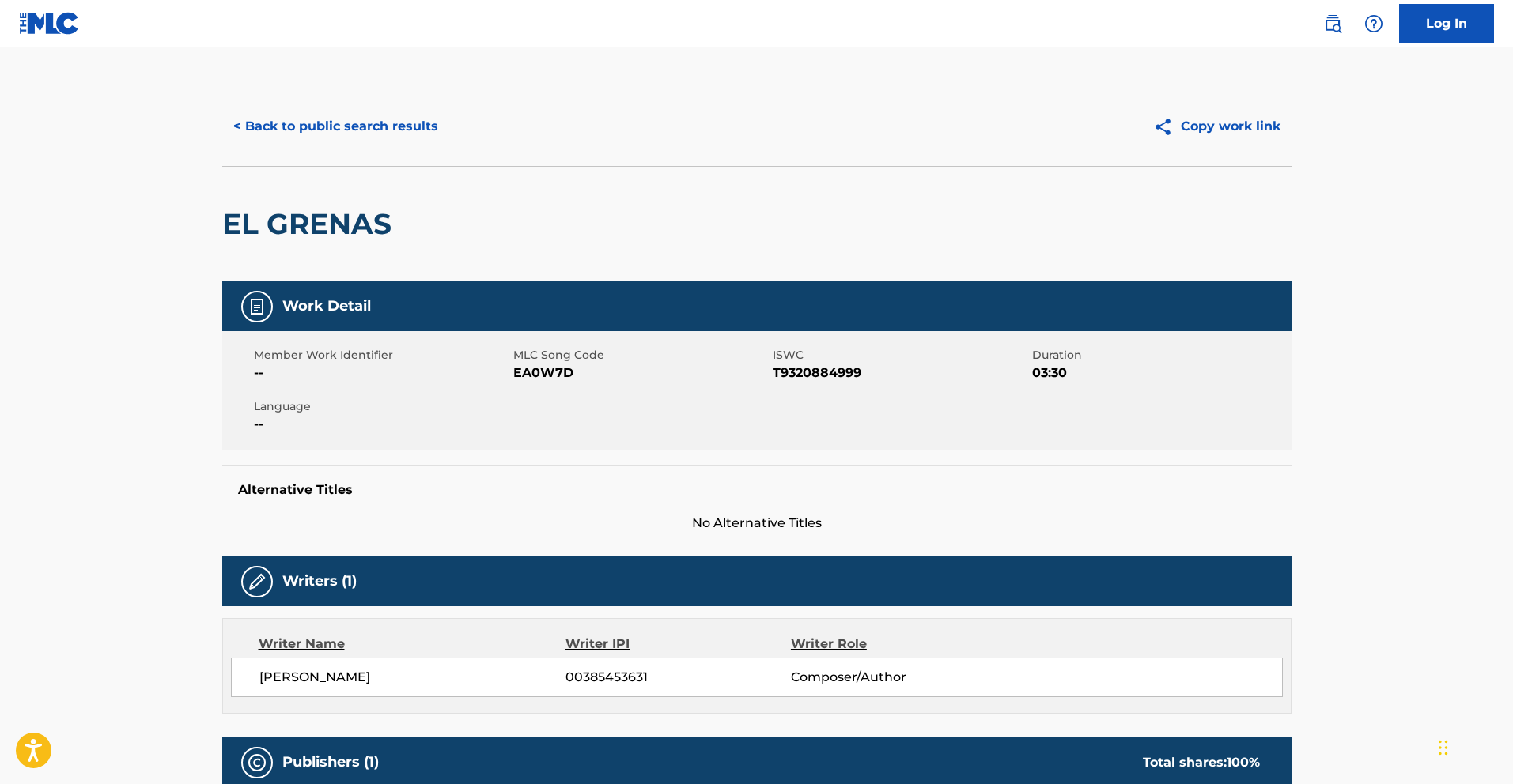
click at [369, 136] on button "< Back to public search results" at bounding box center [335, 125] width 227 height 39
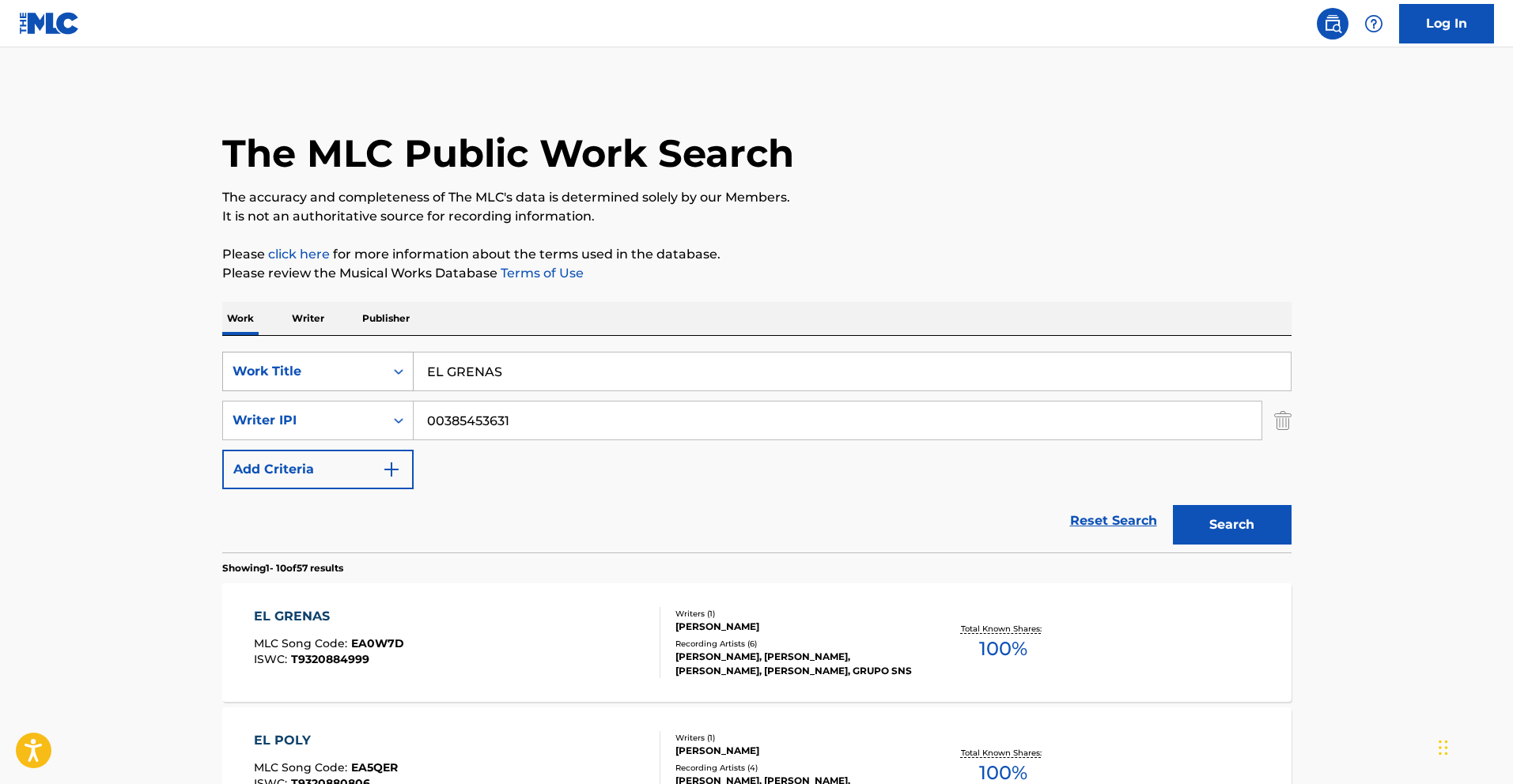
drag, startPoint x: 540, startPoint y: 366, endPoint x: 266, endPoint y: 354, distance: 274.3
click at [287, 354] on div "SearchWithCriteria783d505d-f456-4364-942e-f300ec92fc99 Work Title EL GRENAS" at bounding box center [756, 371] width 1069 height 39
paste input "RELATOS DEL 8"
type input "RELATOS DEL 8"
click at [1237, 521] on button "Search" at bounding box center [1232, 524] width 118 height 39
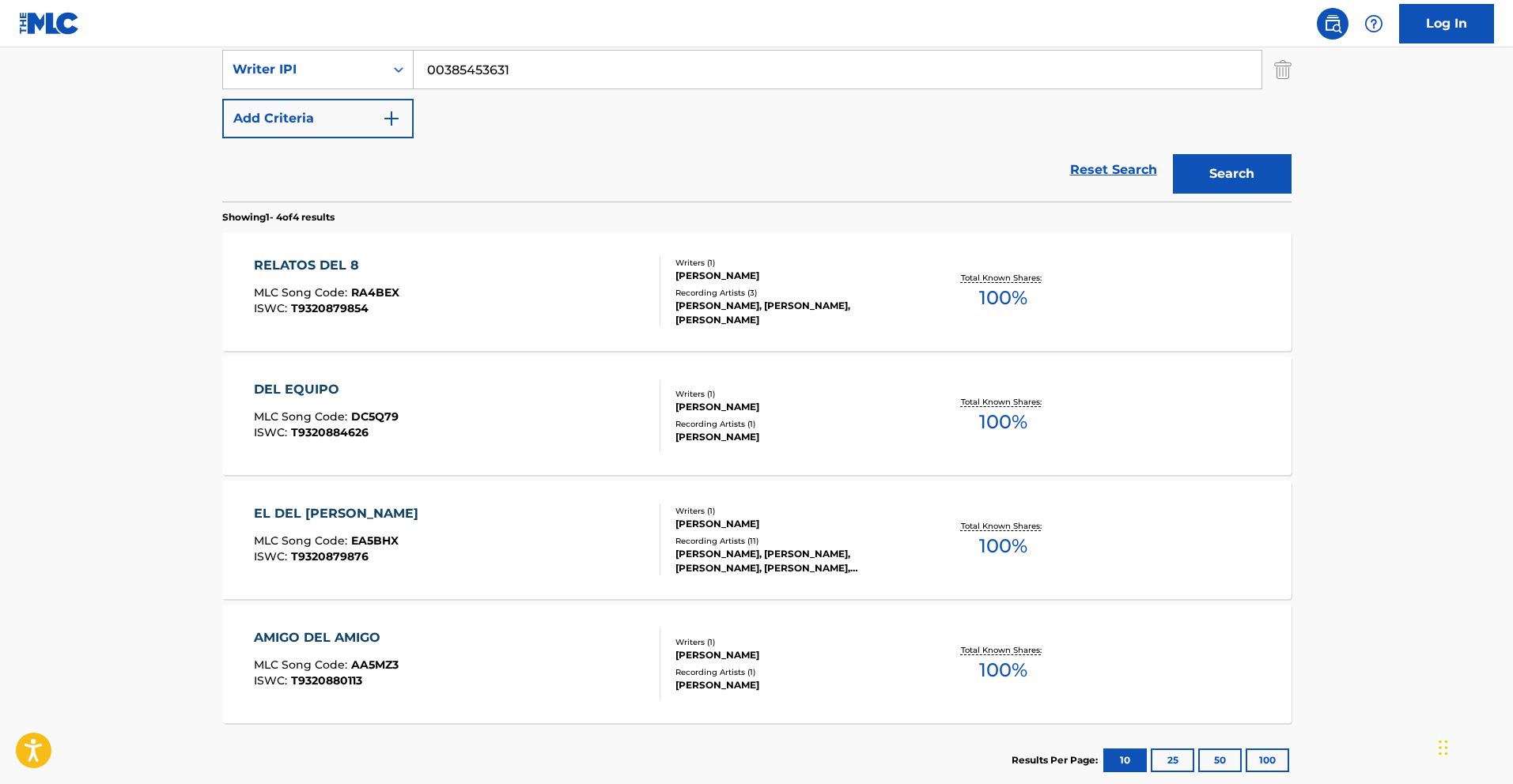
scroll to position [356, 0]
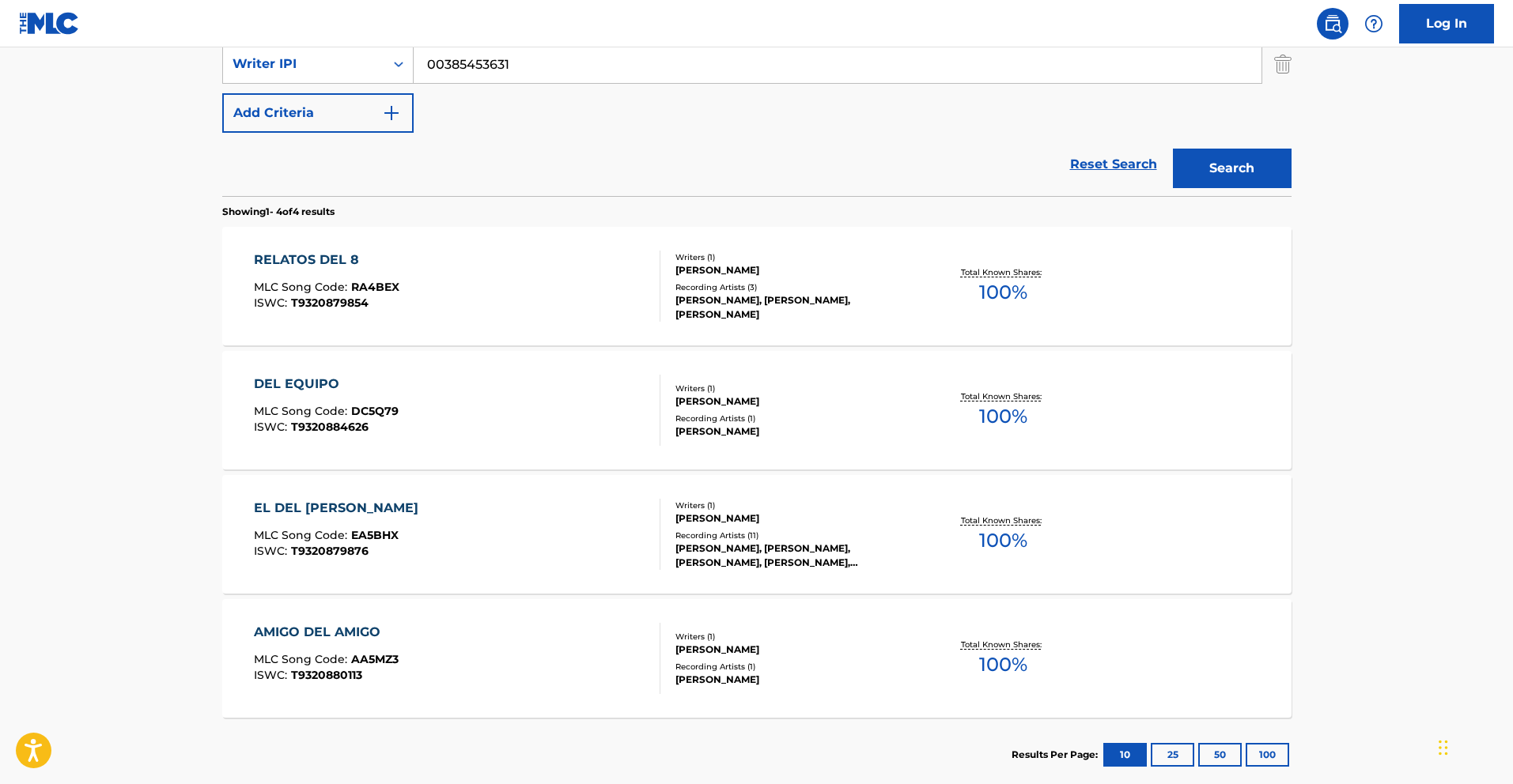
click at [316, 260] on div "RELATOS DEL 8" at bounding box center [326, 260] width 146 height 19
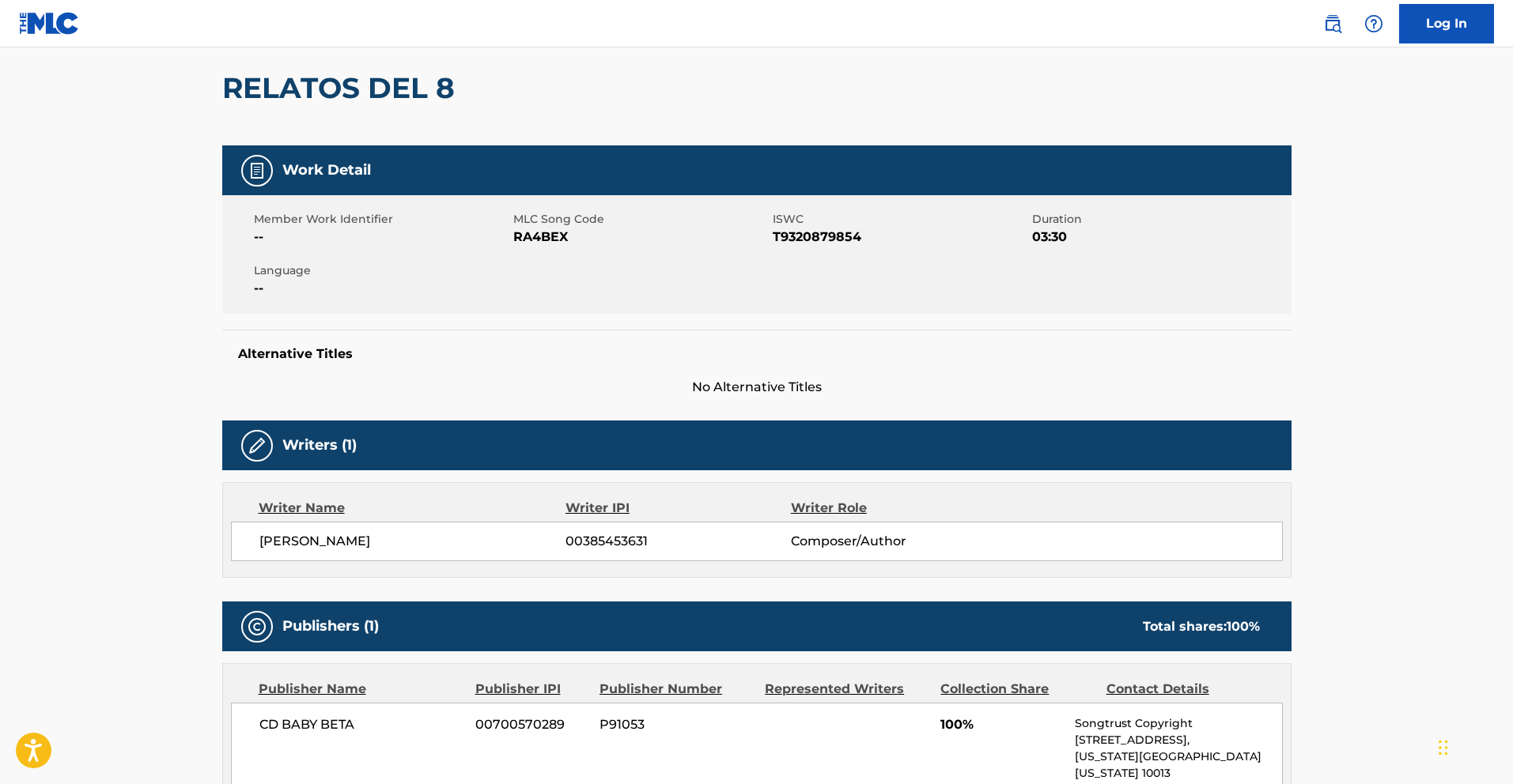
scroll to position [134, 0]
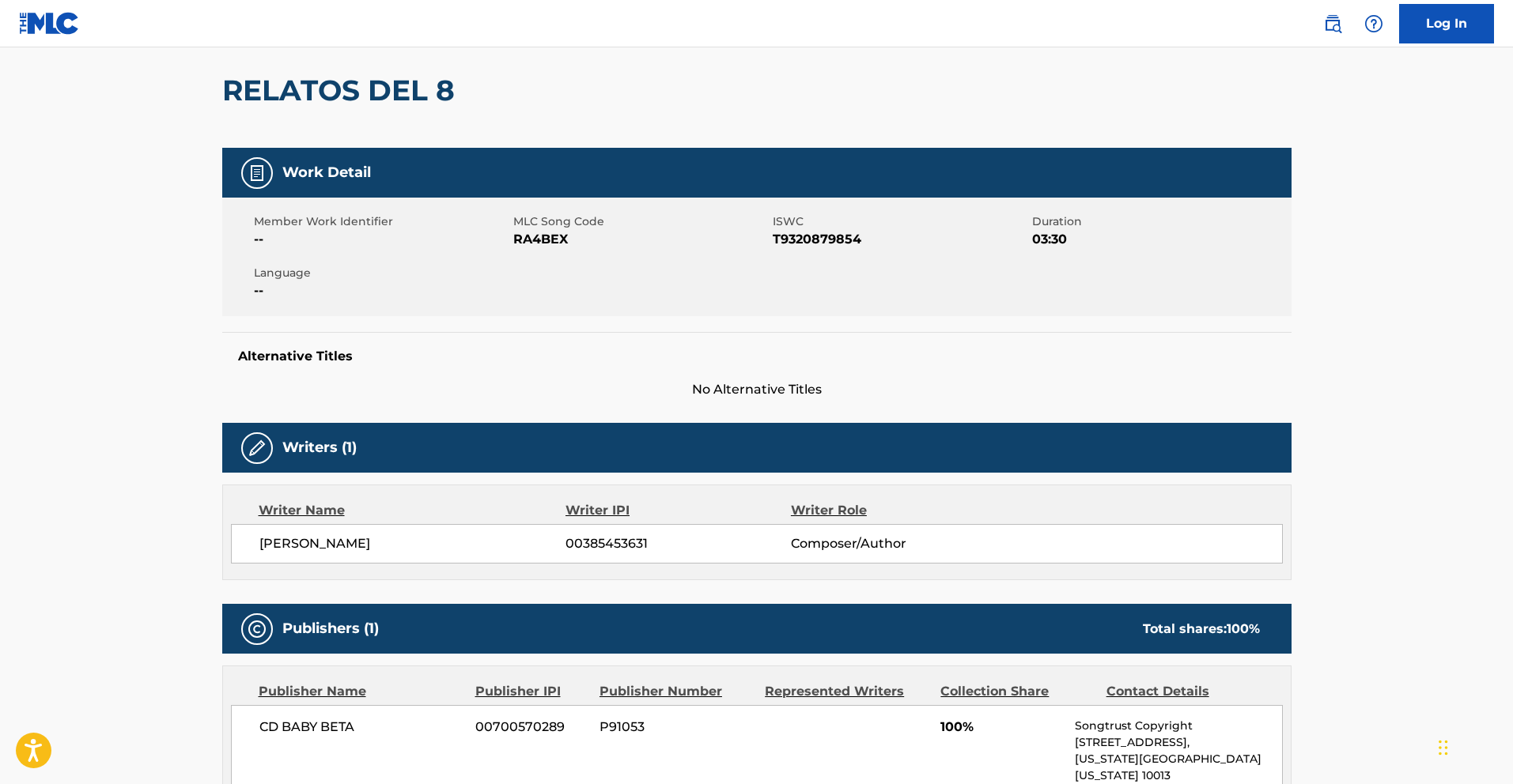
click at [562, 241] on span "RA4BEX" at bounding box center [641, 239] width 256 height 19
drag, startPoint x: 568, startPoint y: 239, endPoint x: 515, endPoint y: 239, distance: 53.0
click at [515, 239] on span "RA4BEX" at bounding box center [641, 239] width 256 height 19
copy span "RA4BEX"
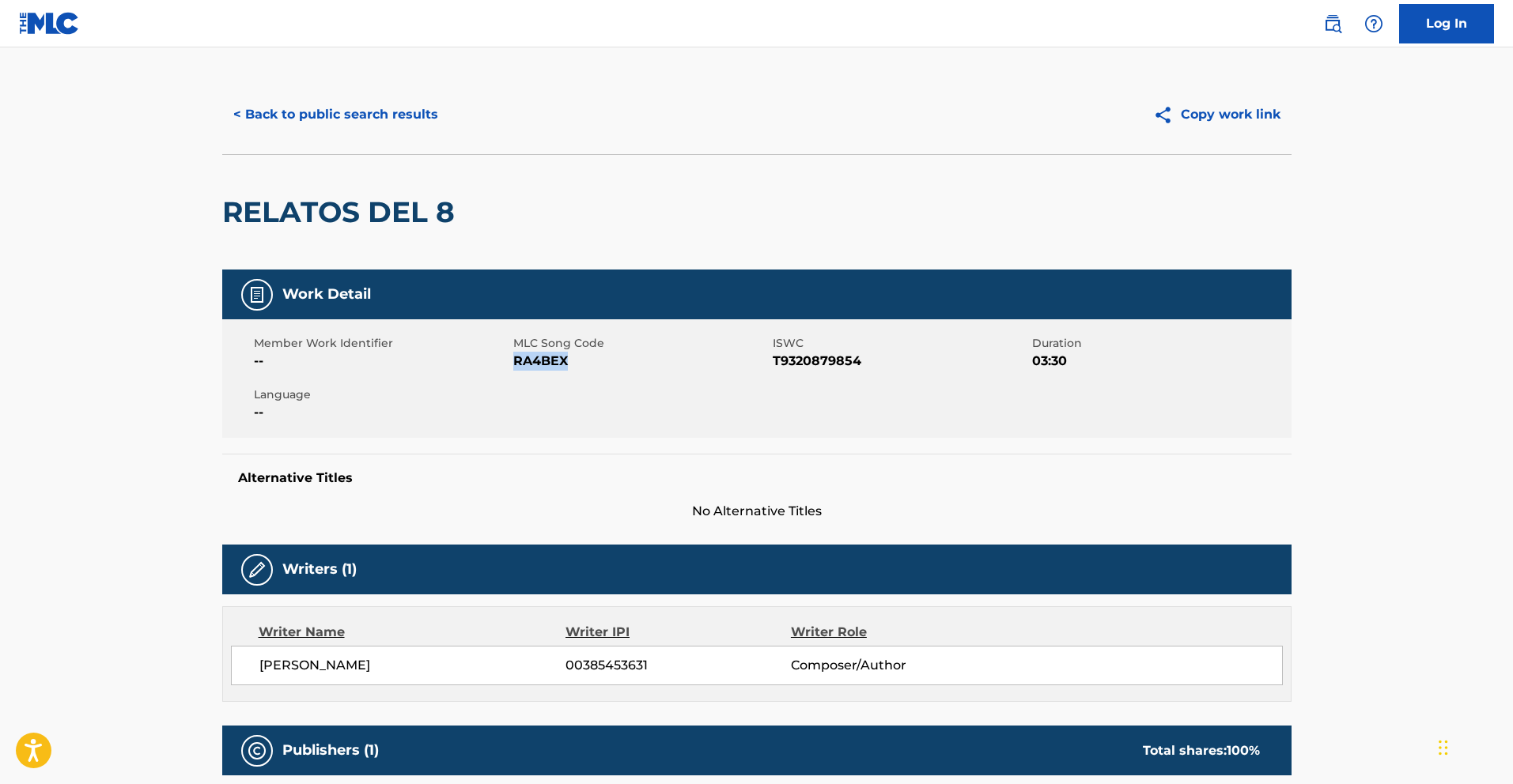
scroll to position [0, 0]
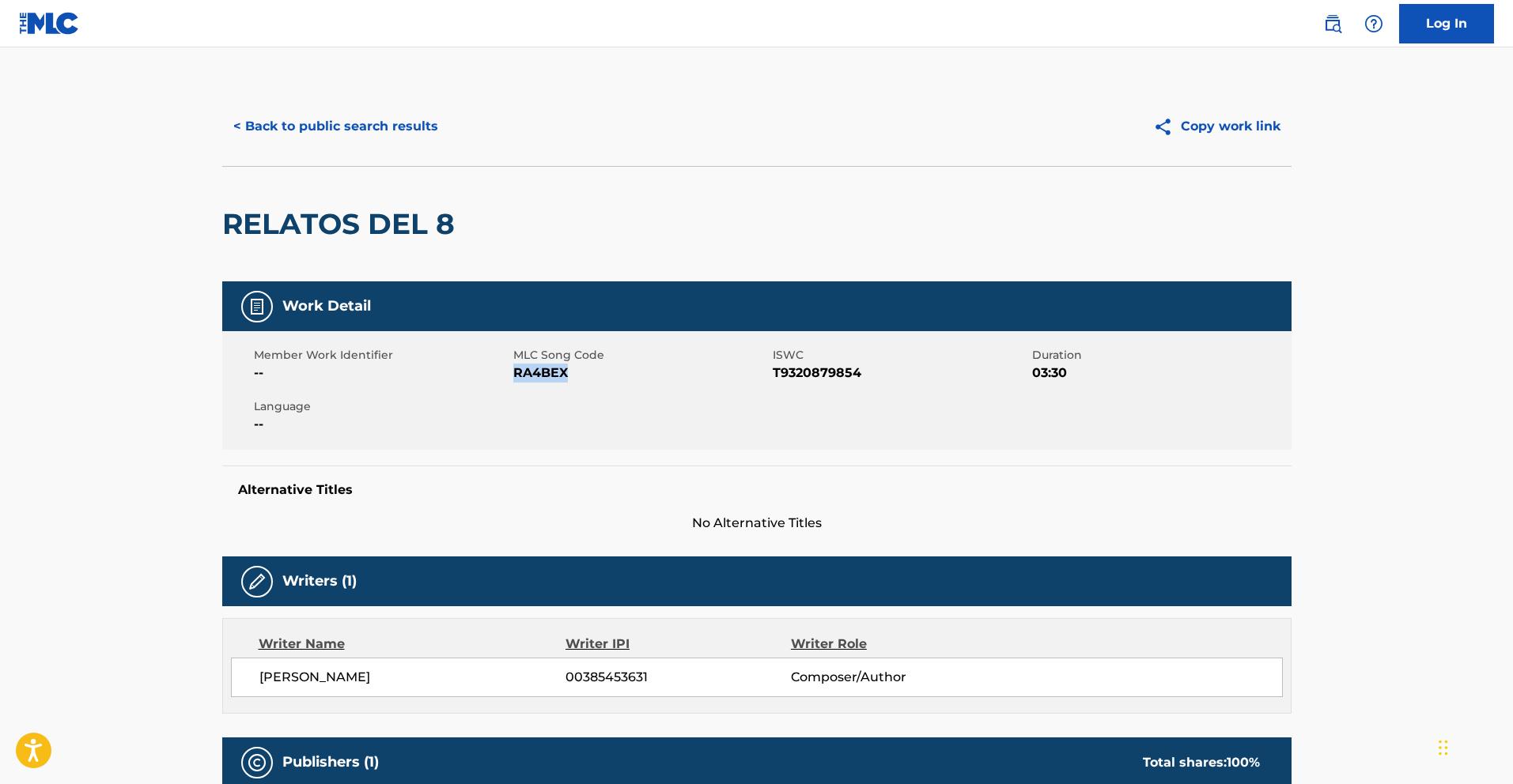
click at [370, 122] on button "< Back to public search results" at bounding box center [335, 125] width 227 height 39
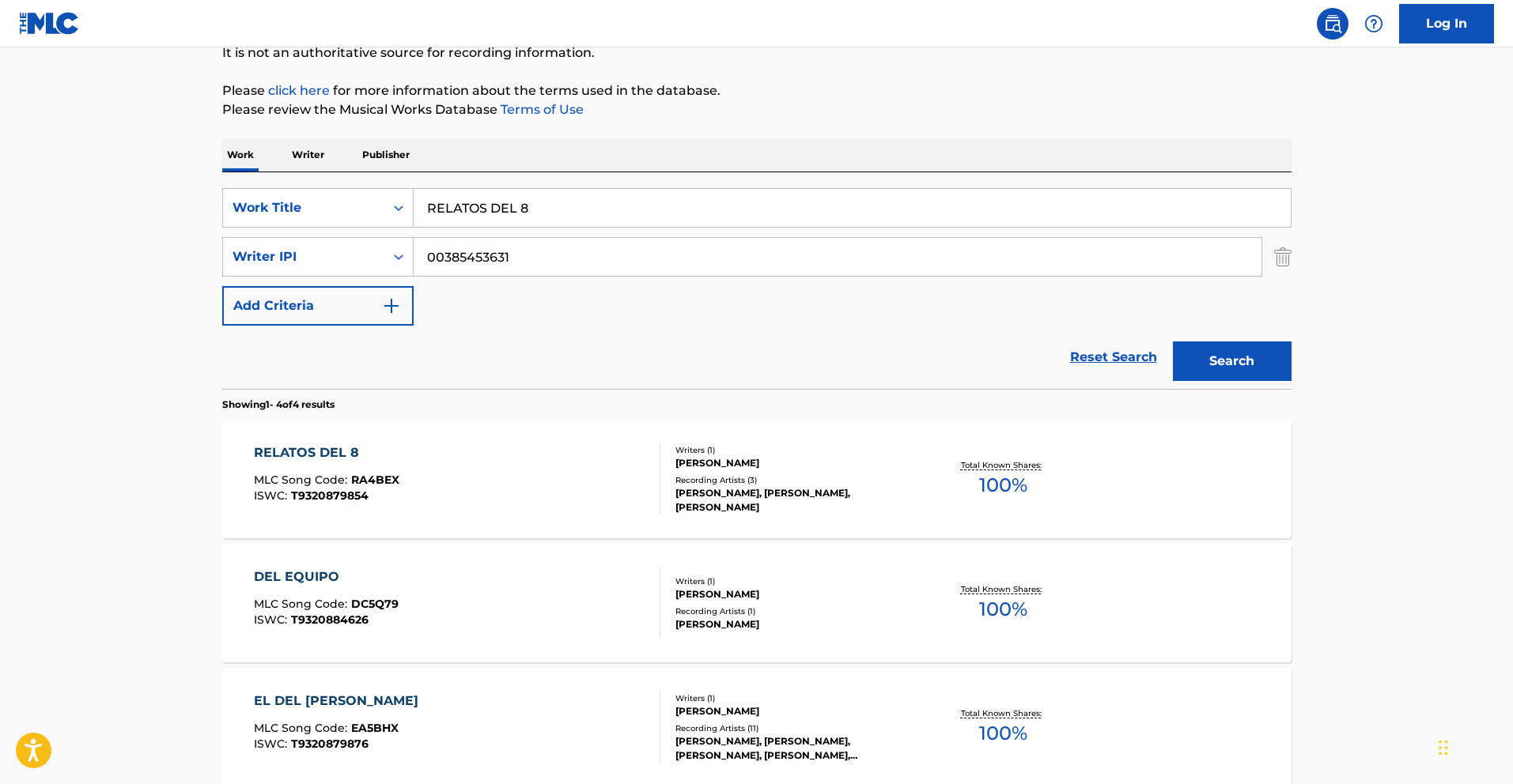
scroll to position [129, 0]
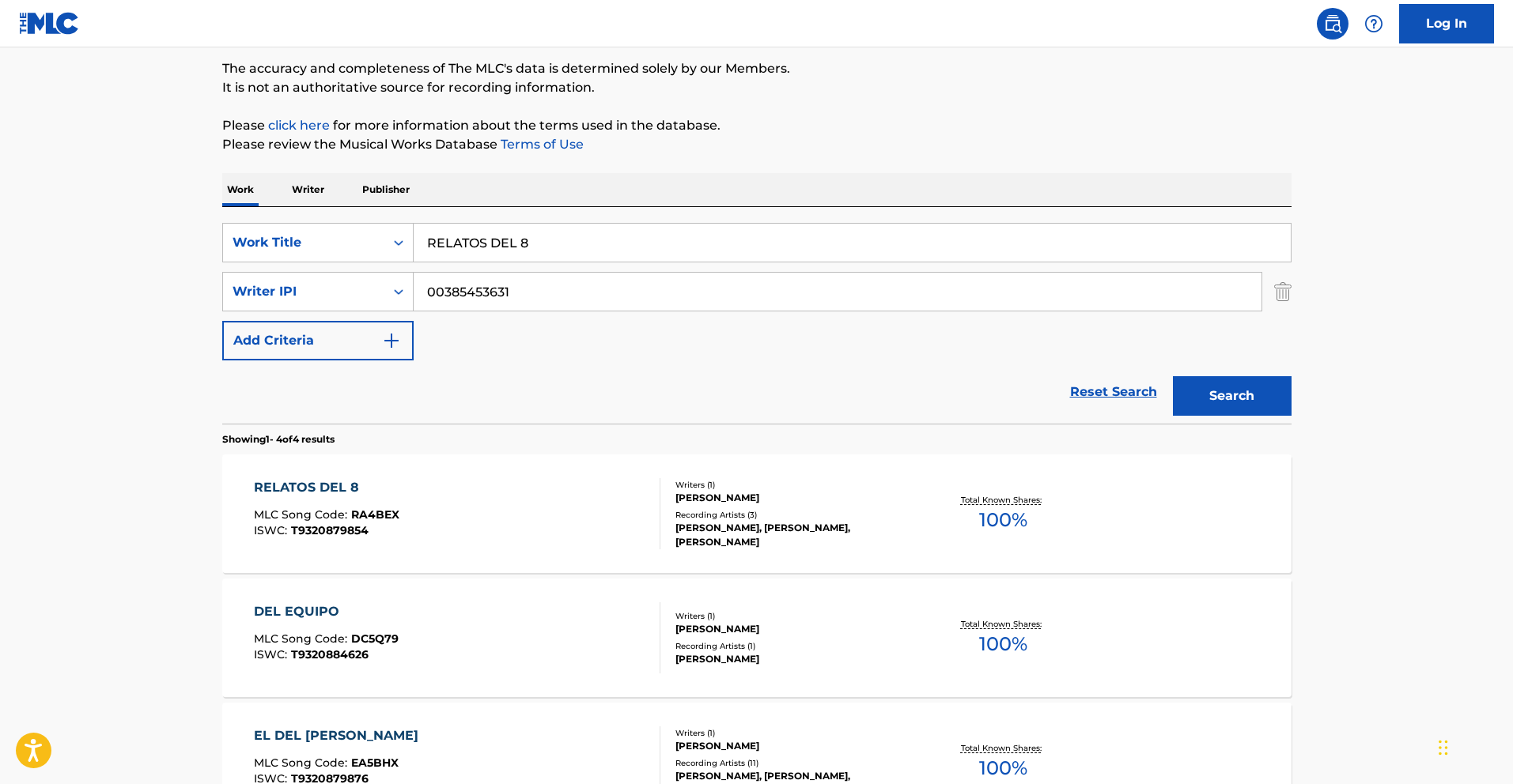
drag, startPoint x: 546, startPoint y: 245, endPoint x: 193, endPoint y: 204, distance: 355.4
click at [196, 207] on main "The MLC Public Work Search The accuracy and completeness of The MLC's data is d…" at bounding box center [756, 473] width 1513 height 1109
paste input "[PERSON_NAME]"
type input "[PERSON_NAME]"
click at [1191, 396] on button "Search" at bounding box center [1232, 396] width 118 height 39
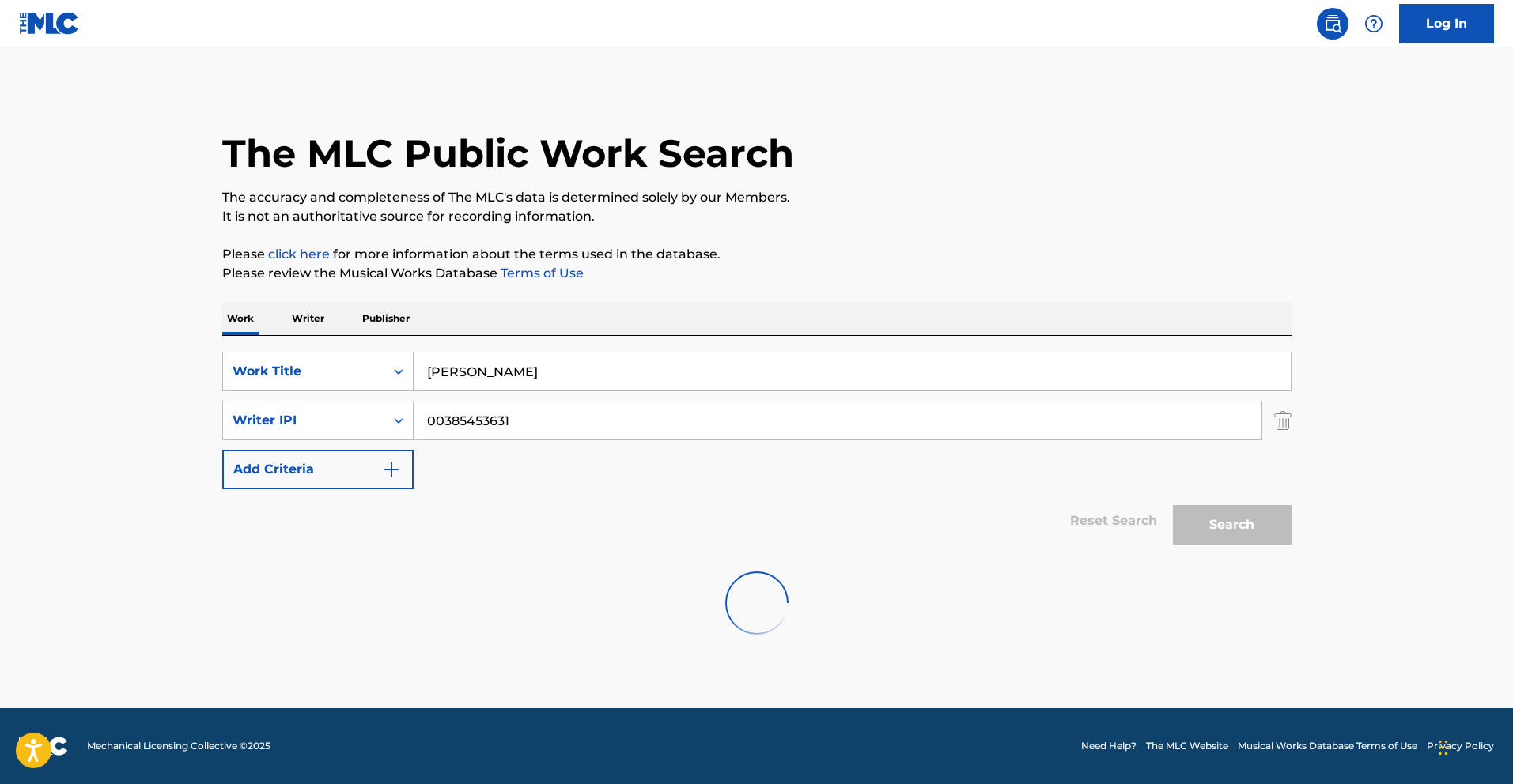
scroll to position [0, 0]
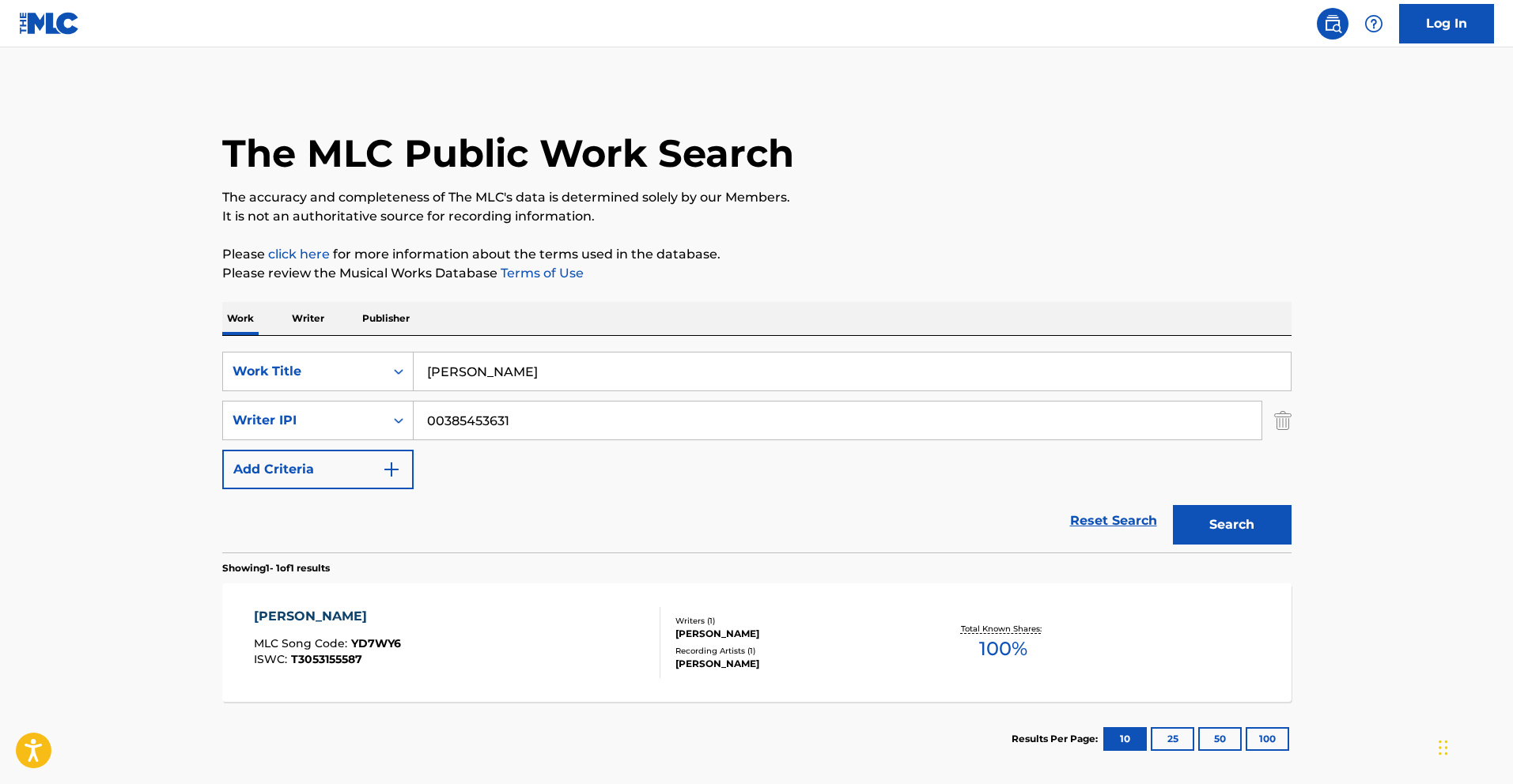
click at [283, 603] on div "[PERSON_NAME] MLC Song Code : YD7WY6 ISWC : T3053155587 Writers ( 1 ) [PERSON_N…" at bounding box center [756, 642] width 1069 height 118
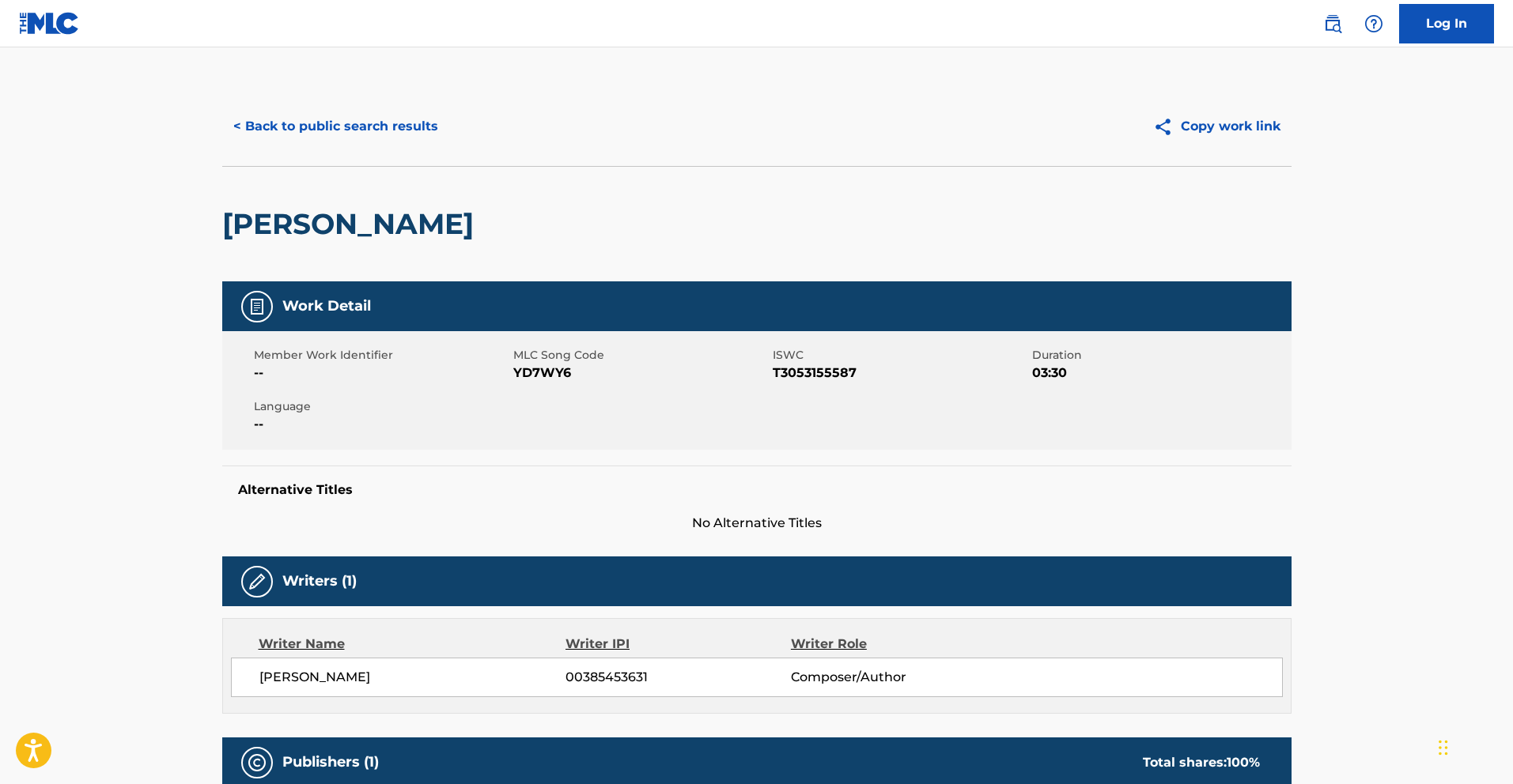
click at [344, 130] on button "< Back to public search results" at bounding box center [335, 125] width 227 height 39
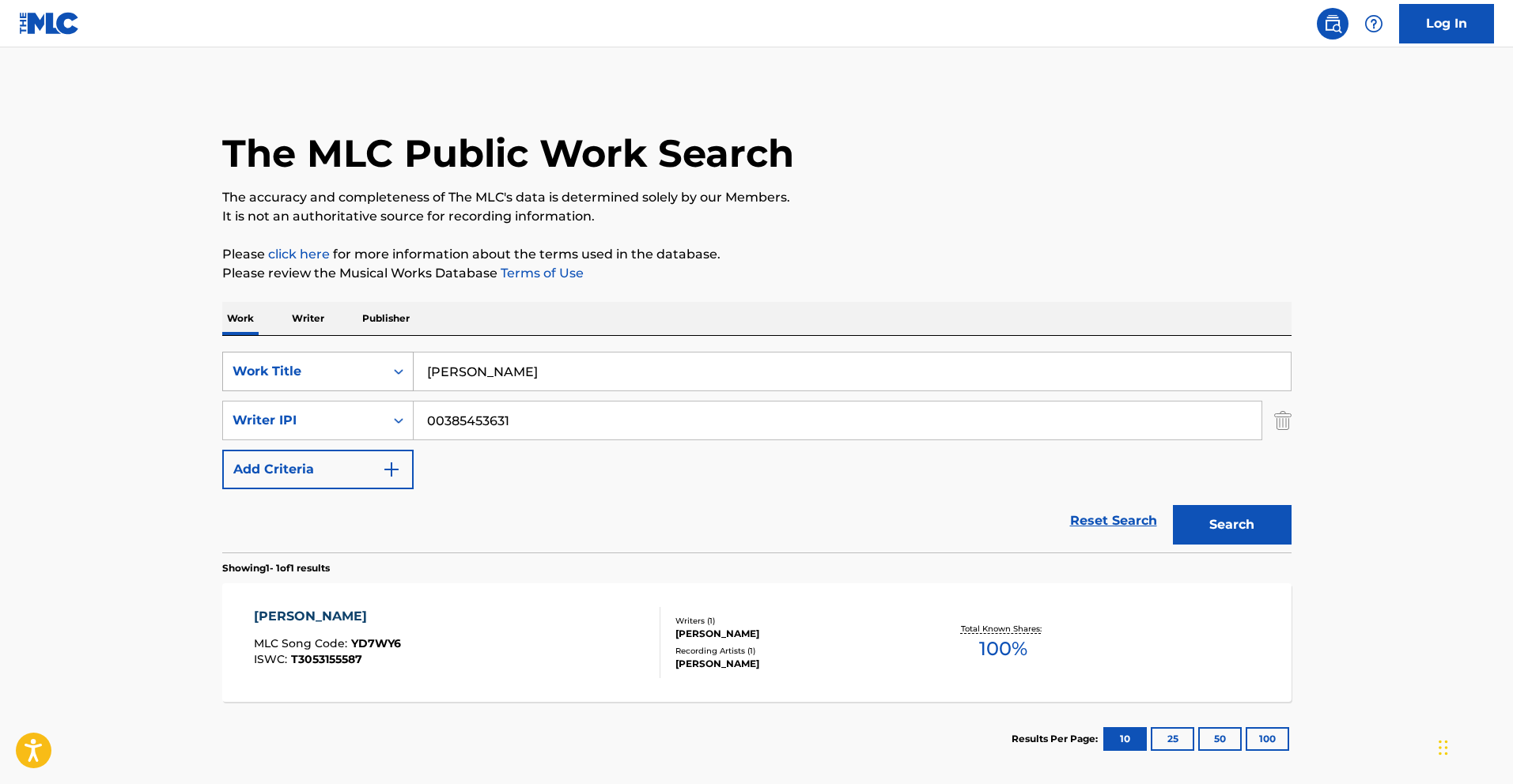
drag, startPoint x: 532, startPoint y: 368, endPoint x: 372, endPoint y: 364, distance: 160.0
click at [389, 365] on div "SearchWithCriteria783d505d-f456-4364-942e-f300ec92fc99 Work Title YOSOYAQUEL" at bounding box center [756, 371] width 1069 height 39
paste input "COMANDANTE [PERSON_NAME]"
type input "COMANDANTE [PERSON_NAME]"
click at [1229, 515] on button "Search" at bounding box center [1232, 524] width 118 height 39
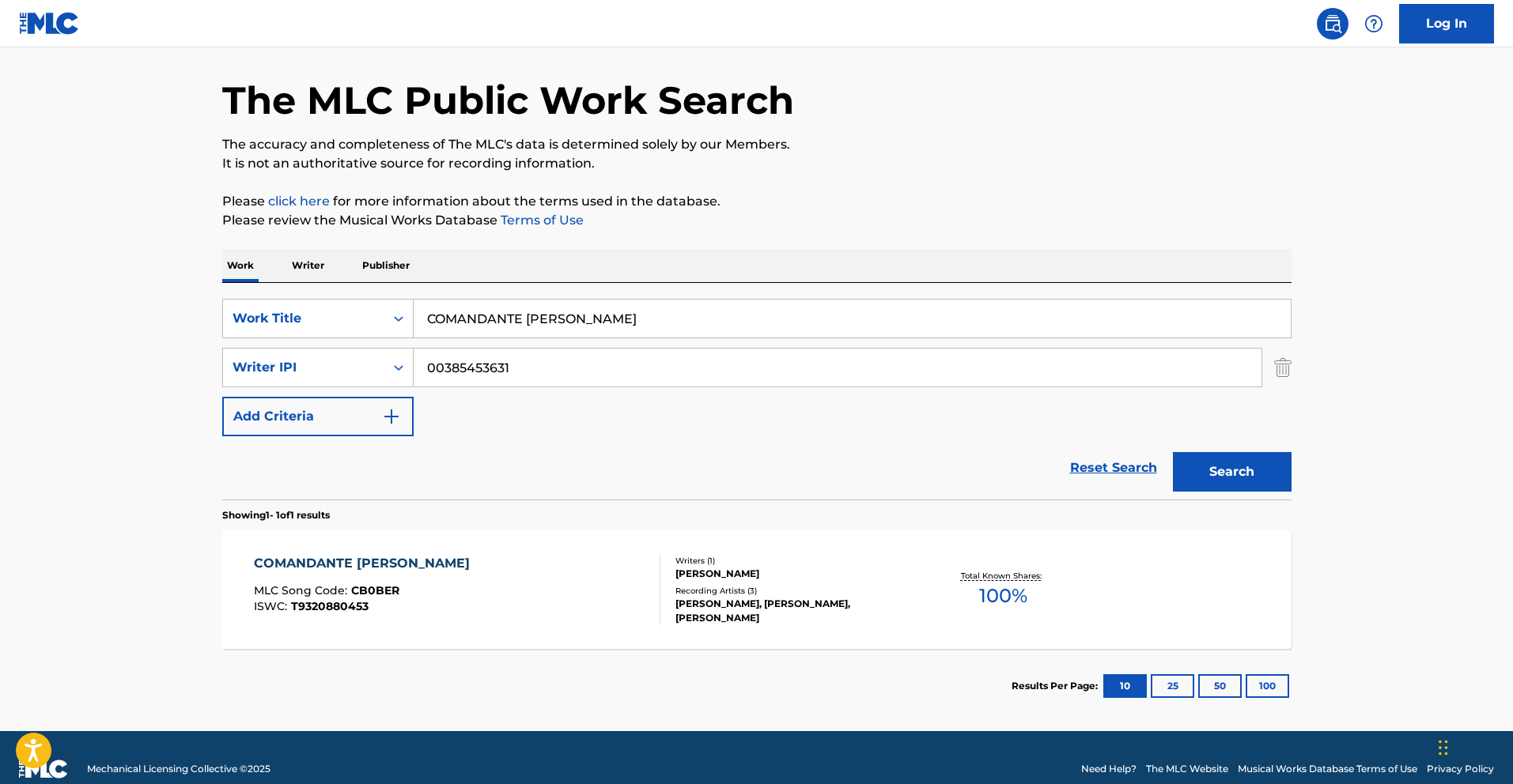
scroll to position [76, 0]
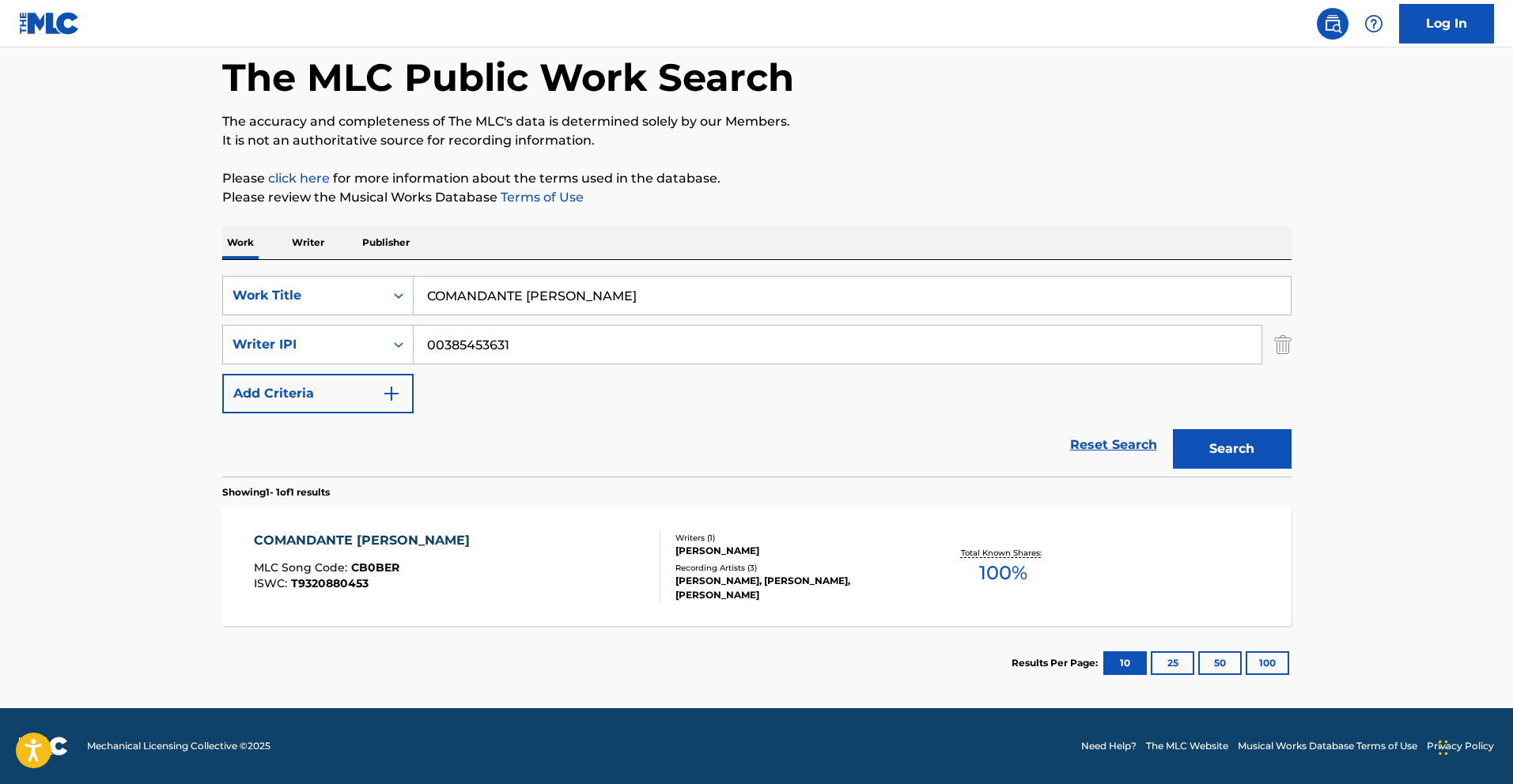
click at [355, 531] on div "COMANDANTE [PERSON_NAME]" at bounding box center [366, 540] width 224 height 19
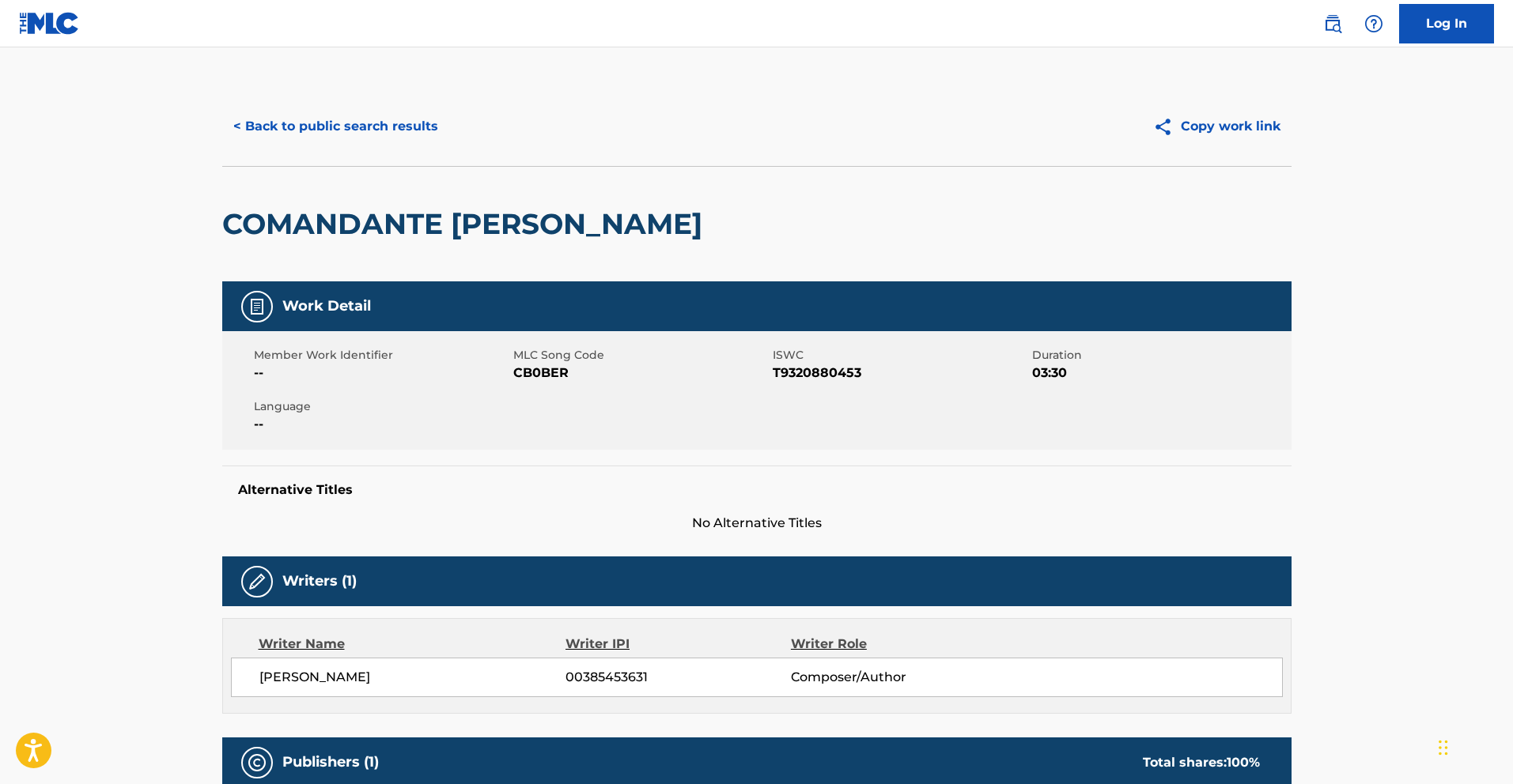
click at [323, 123] on button "< Back to public search results" at bounding box center [335, 125] width 227 height 39
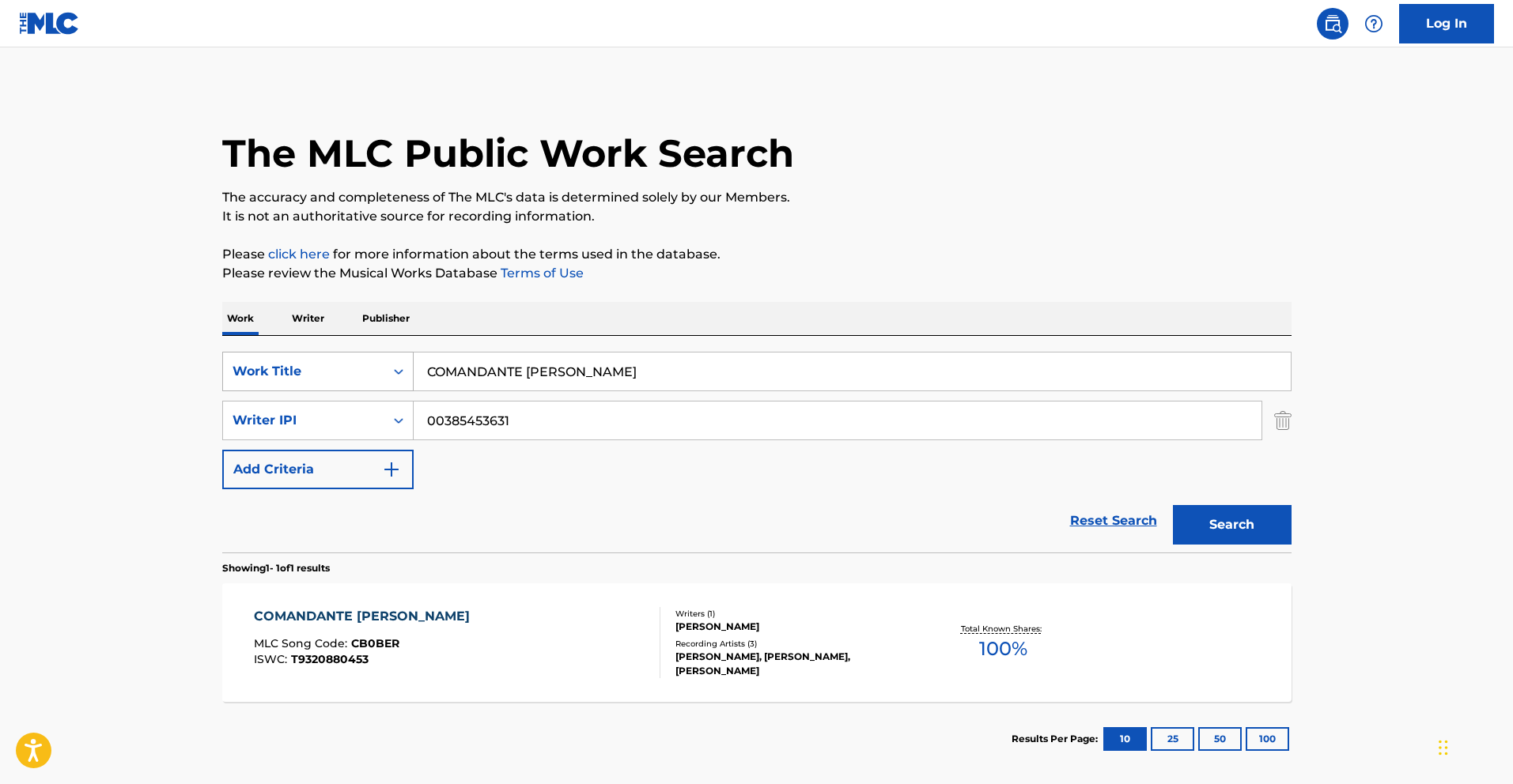
drag, startPoint x: 576, startPoint y: 369, endPoint x: 228, endPoint y: 355, distance: 348.3
click at [248, 359] on div "SearchWithCriteria783d505d-f456-4364-942e-f300ec92fc99 Work Title COMANDANTE [P…" at bounding box center [756, 371] width 1069 height 39
paste input "EL 50"
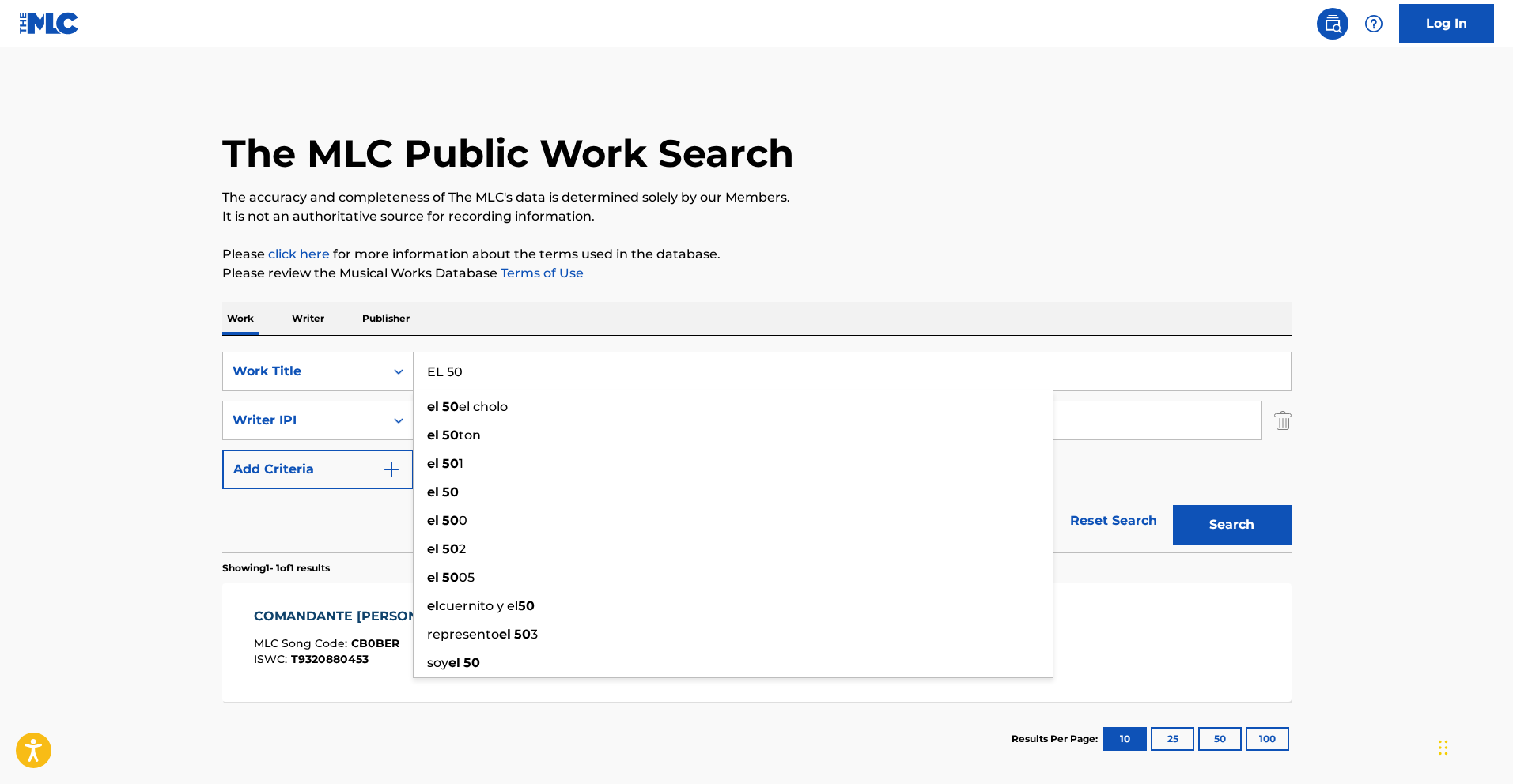
type input "EL 50"
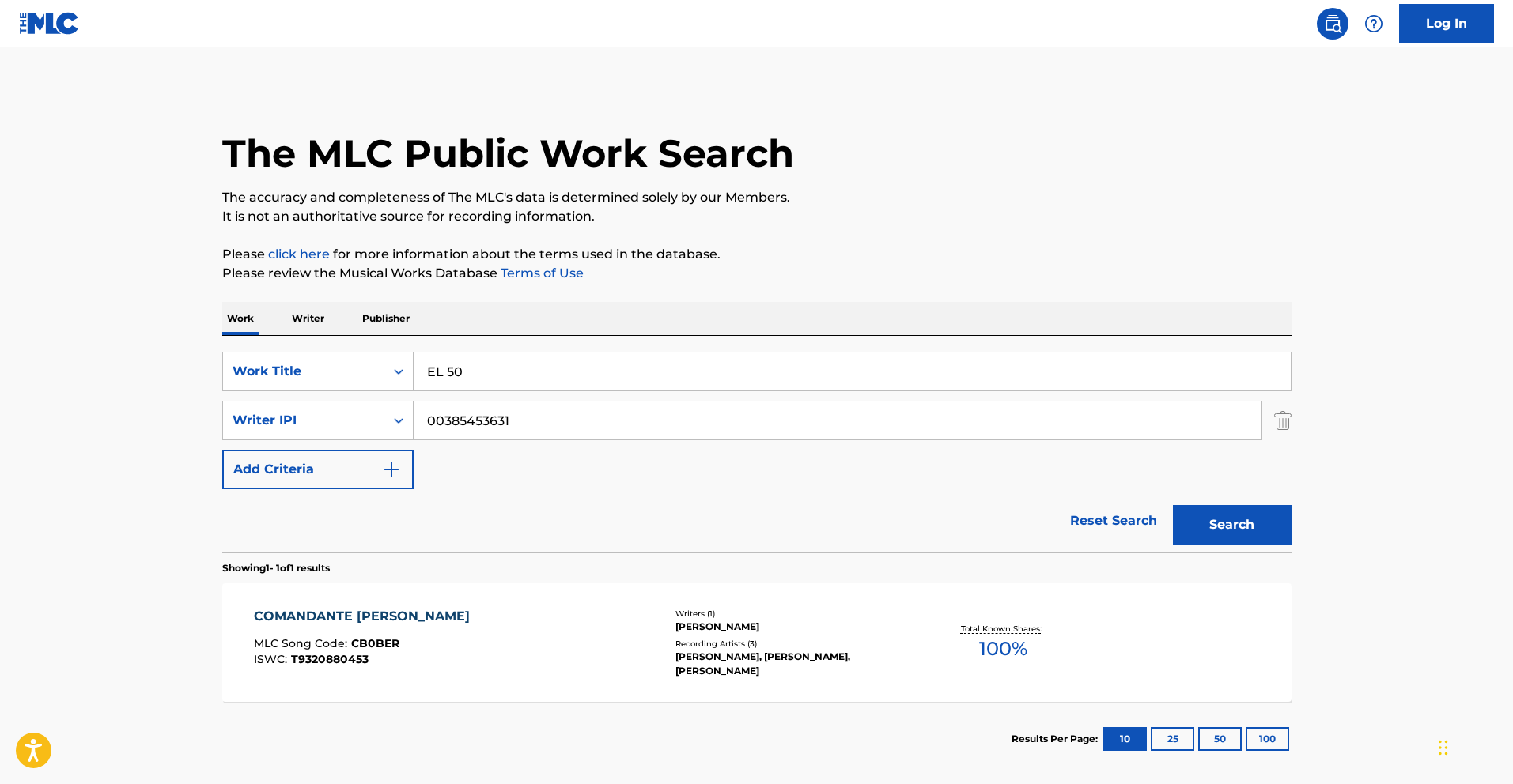
click at [1259, 525] on button "Search" at bounding box center [1232, 524] width 118 height 39
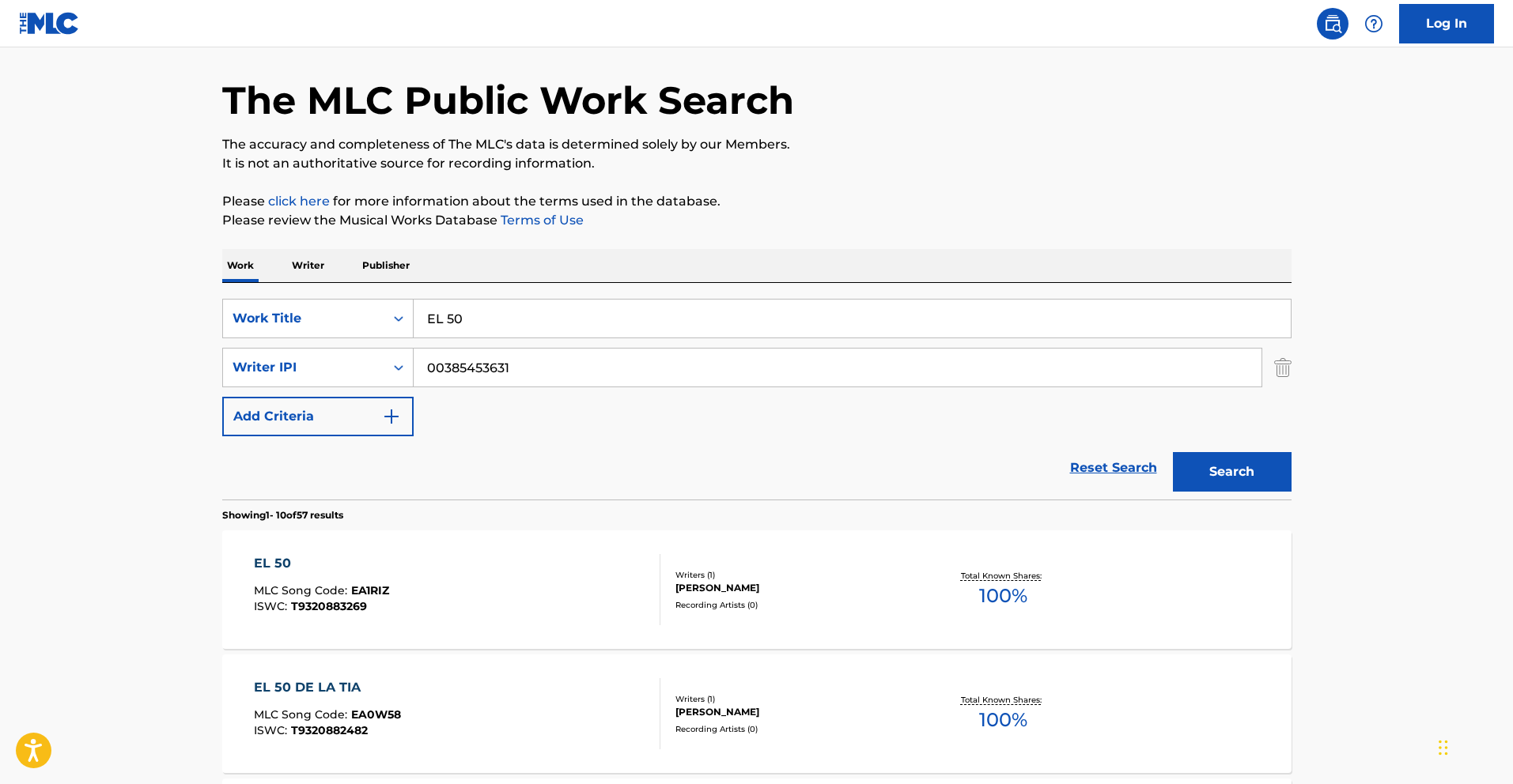
scroll to position [113, 0]
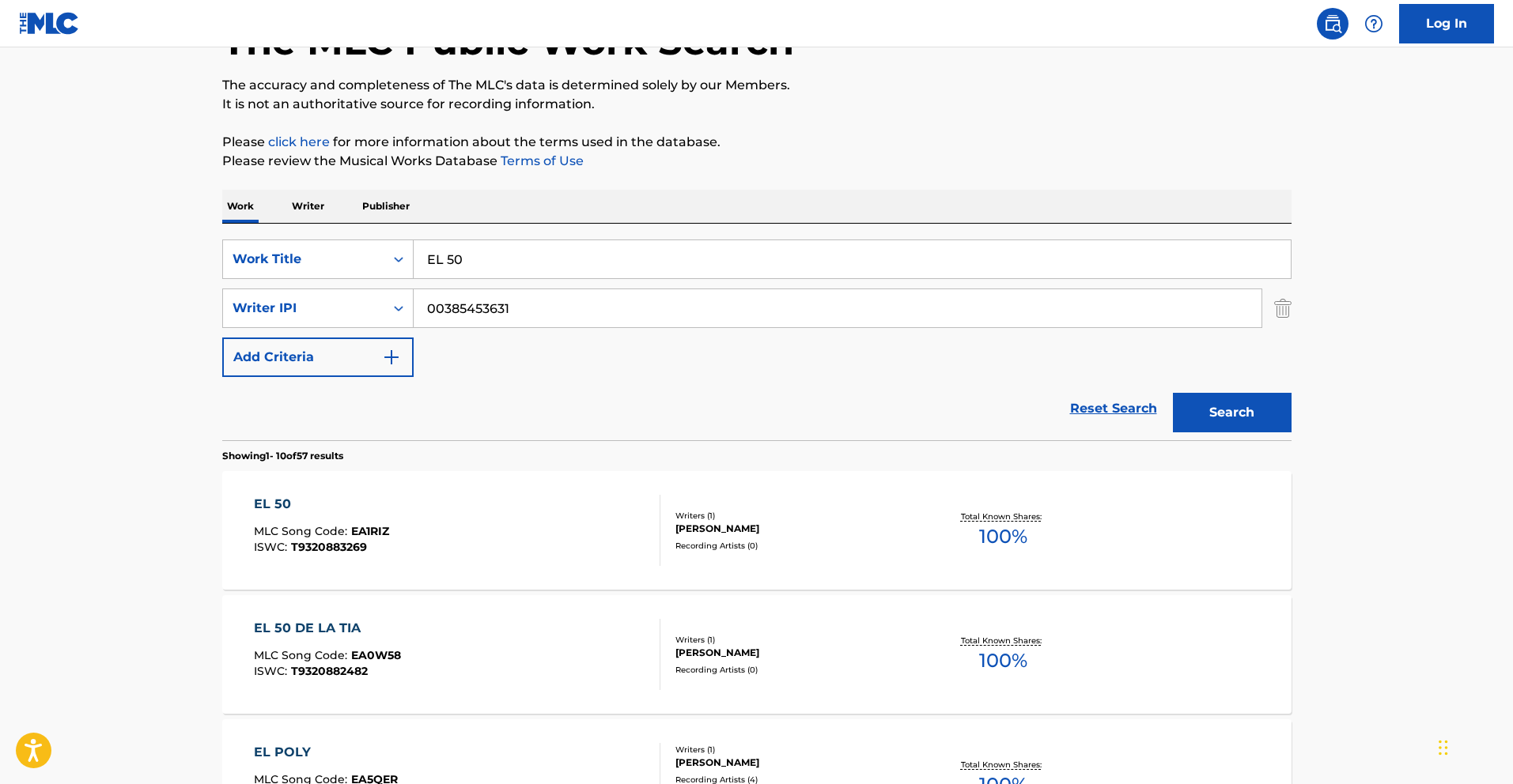
click at [270, 502] on div "EL 50" at bounding box center [322, 504] width 136 height 19
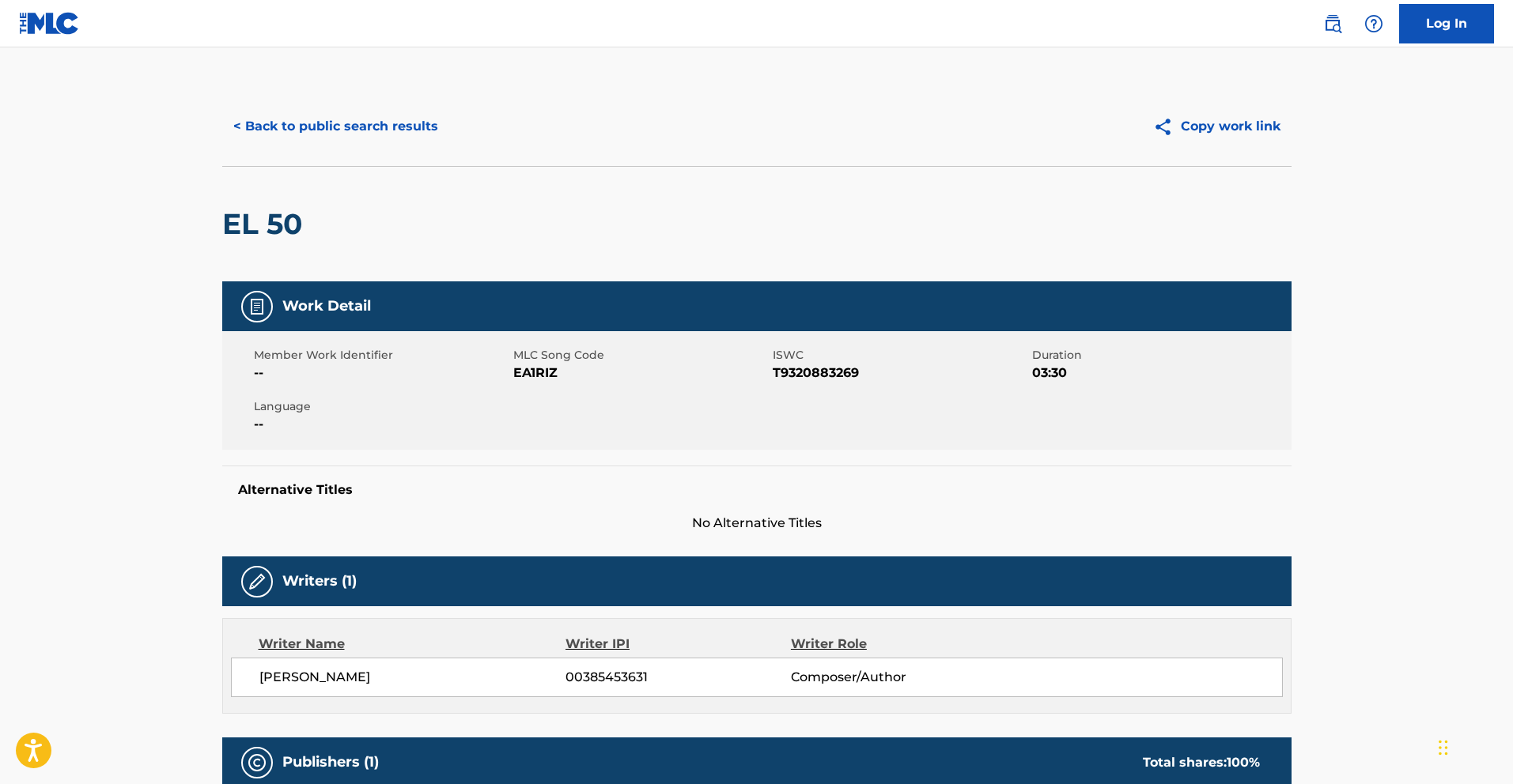
click at [360, 123] on button "< Back to public search results" at bounding box center [335, 125] width 227 height 39
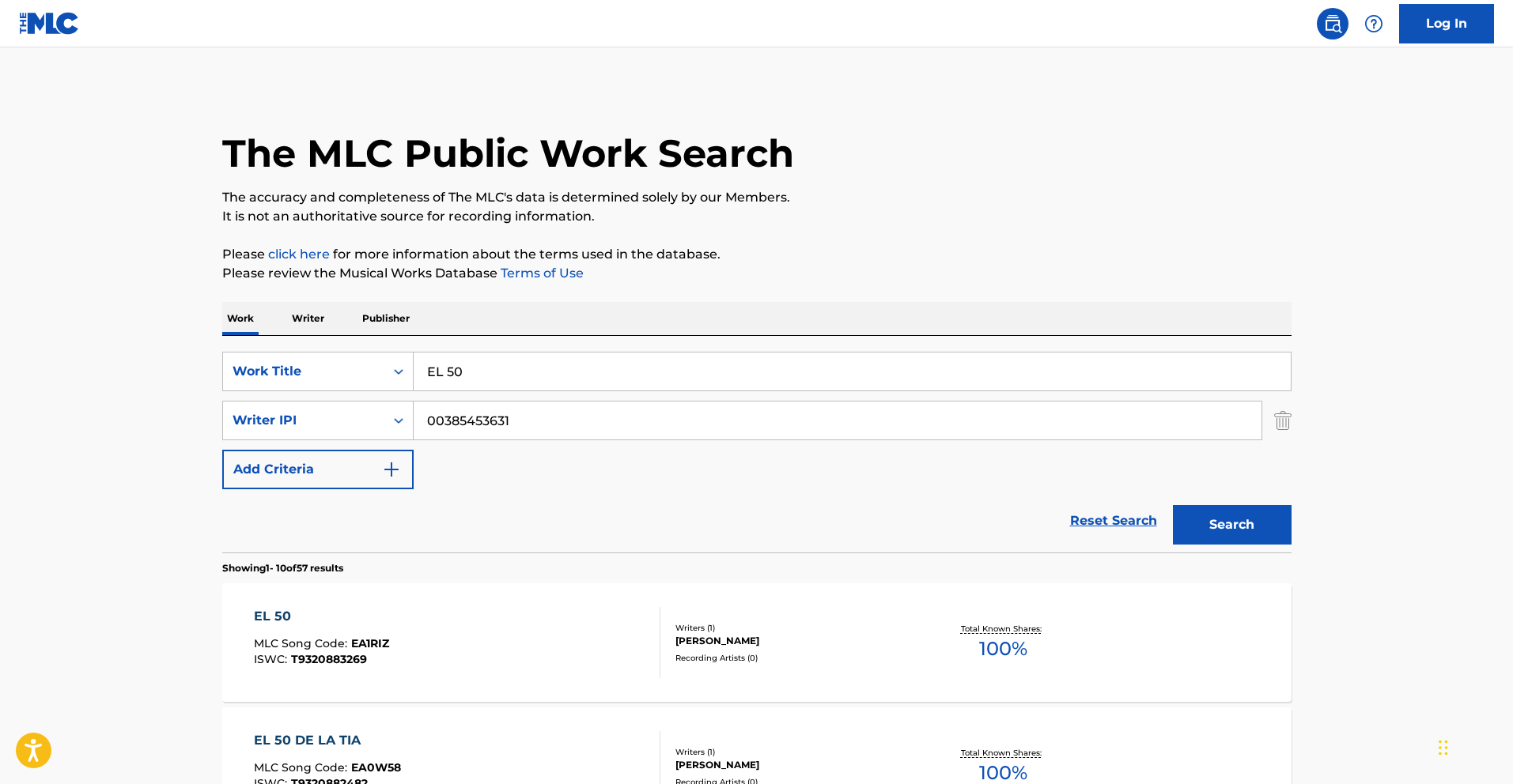
scroll to position [113, 0]
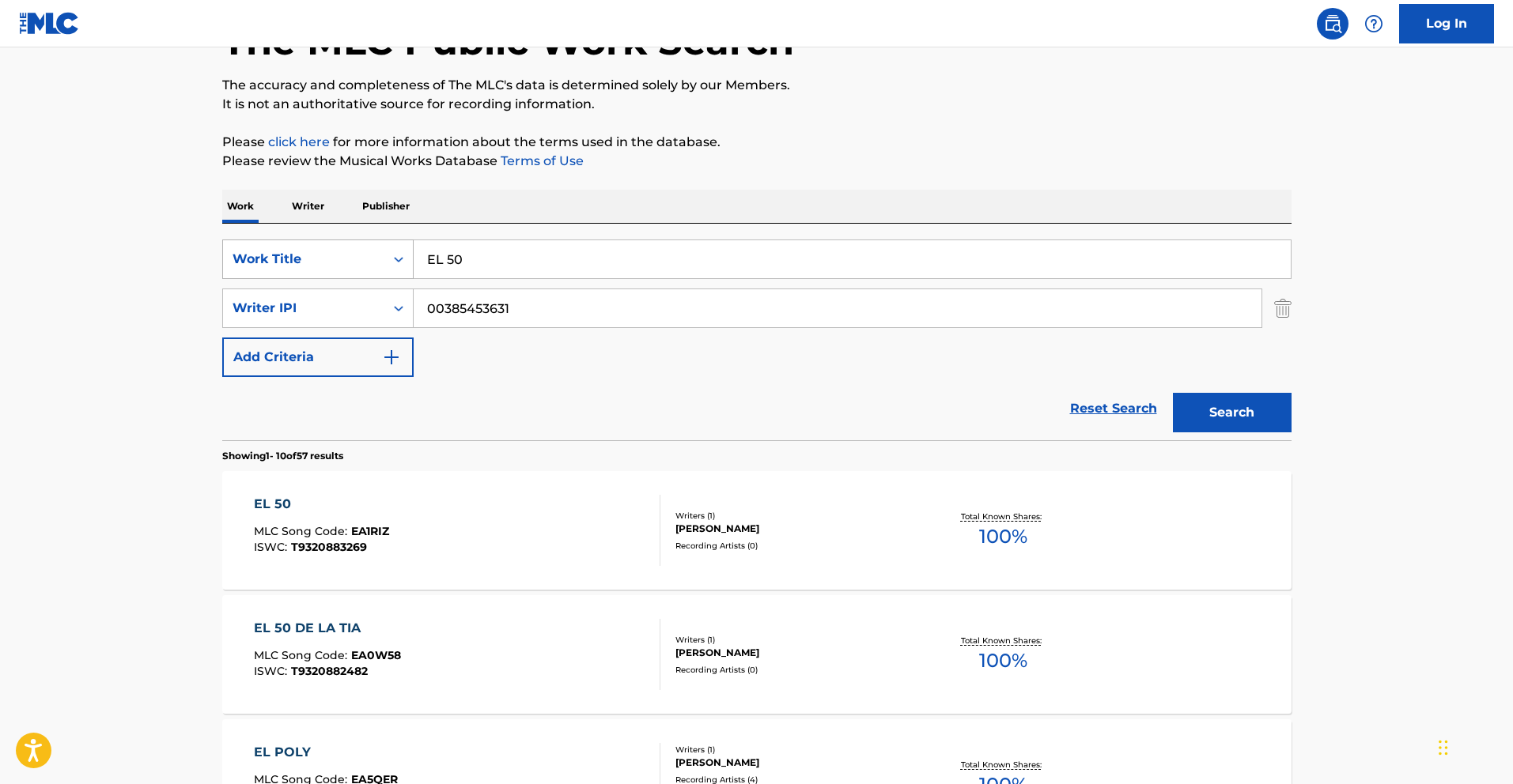
drag, startPoint x: 486, startPoint y: 255, endPoint x: 277, endPoint y: 246, distance: 209.2
click at [272, 245] on div "SearchWithCriteria783d505d-f456-4364-942e-f300ec92fc99 Work Title EL 50" at bounding box center [756, 258] width 1069 height 39
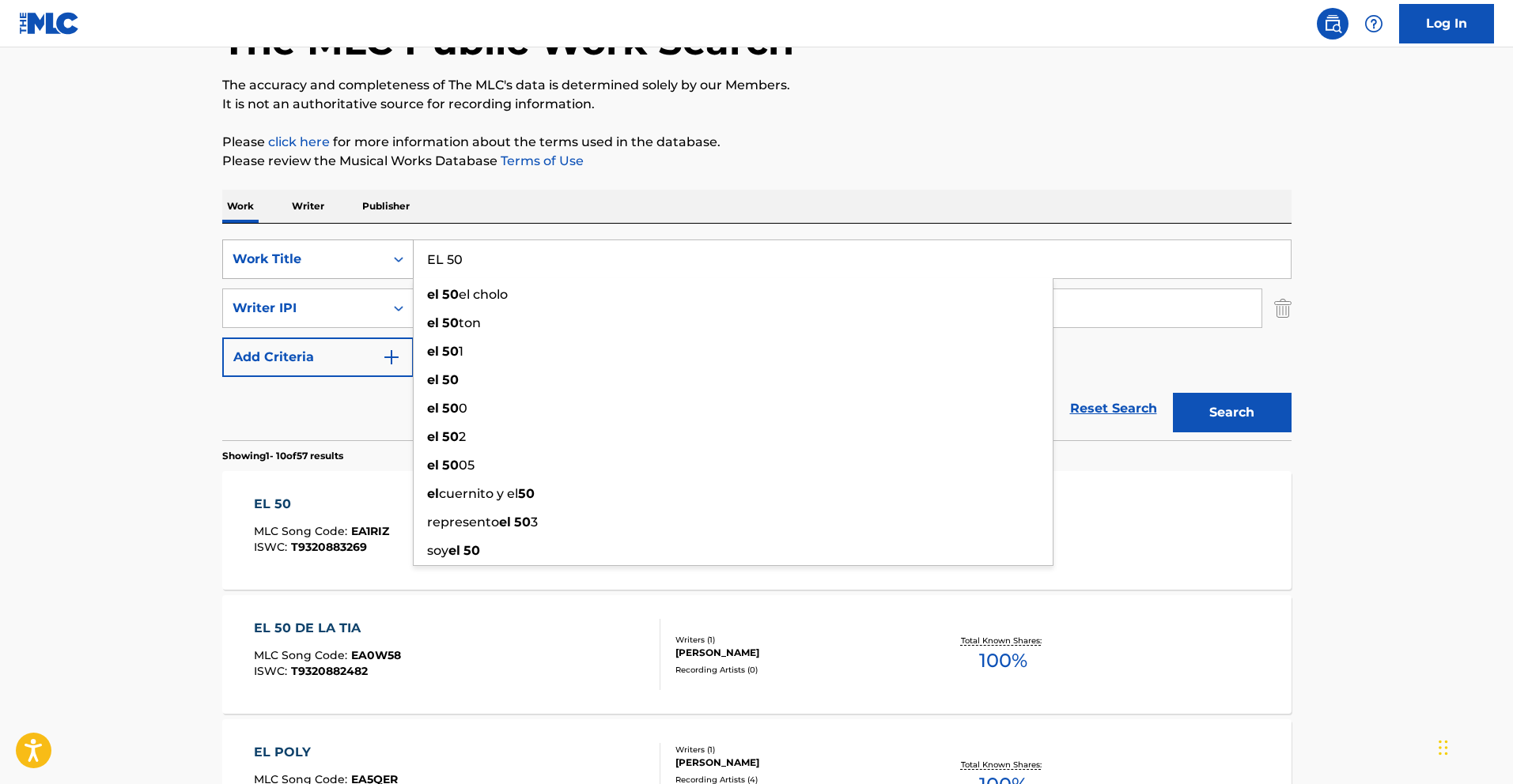
paste input "COMPA BETO"
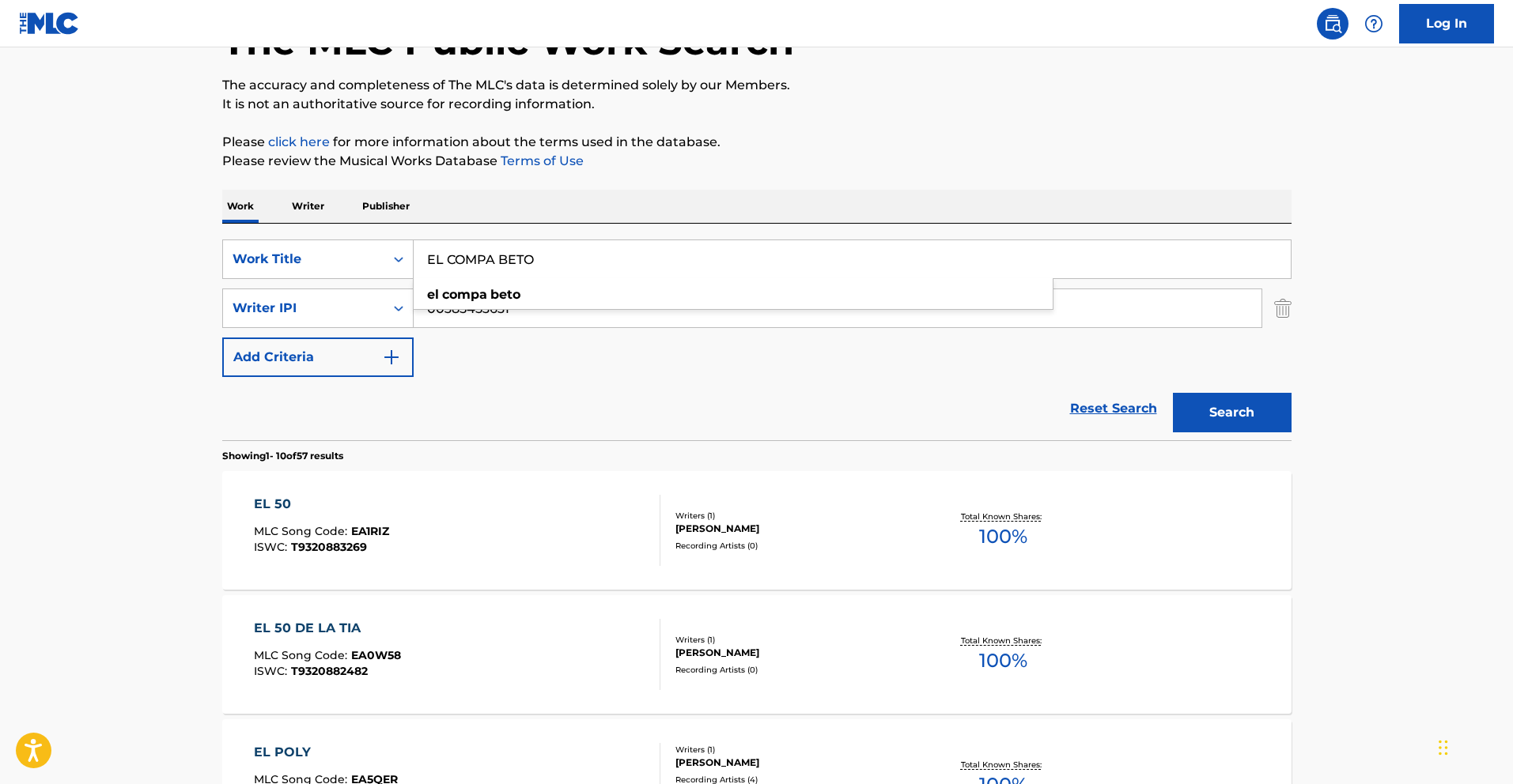
type input "EL COMPA BETO"
click at [1223, 417] on button "Search" at bounding box center [1232, 412] width 118 height 39
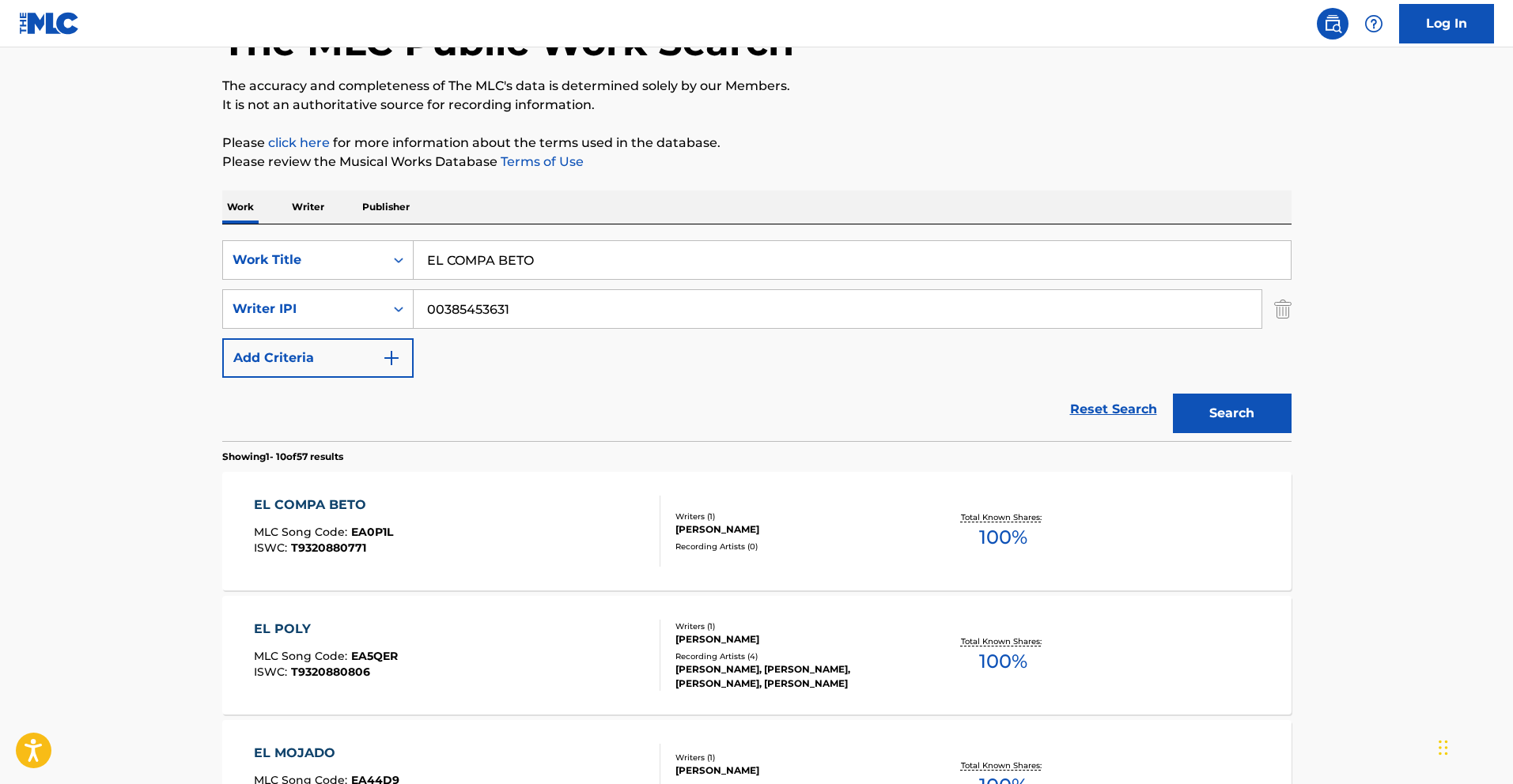
scroll to position [114, 0]
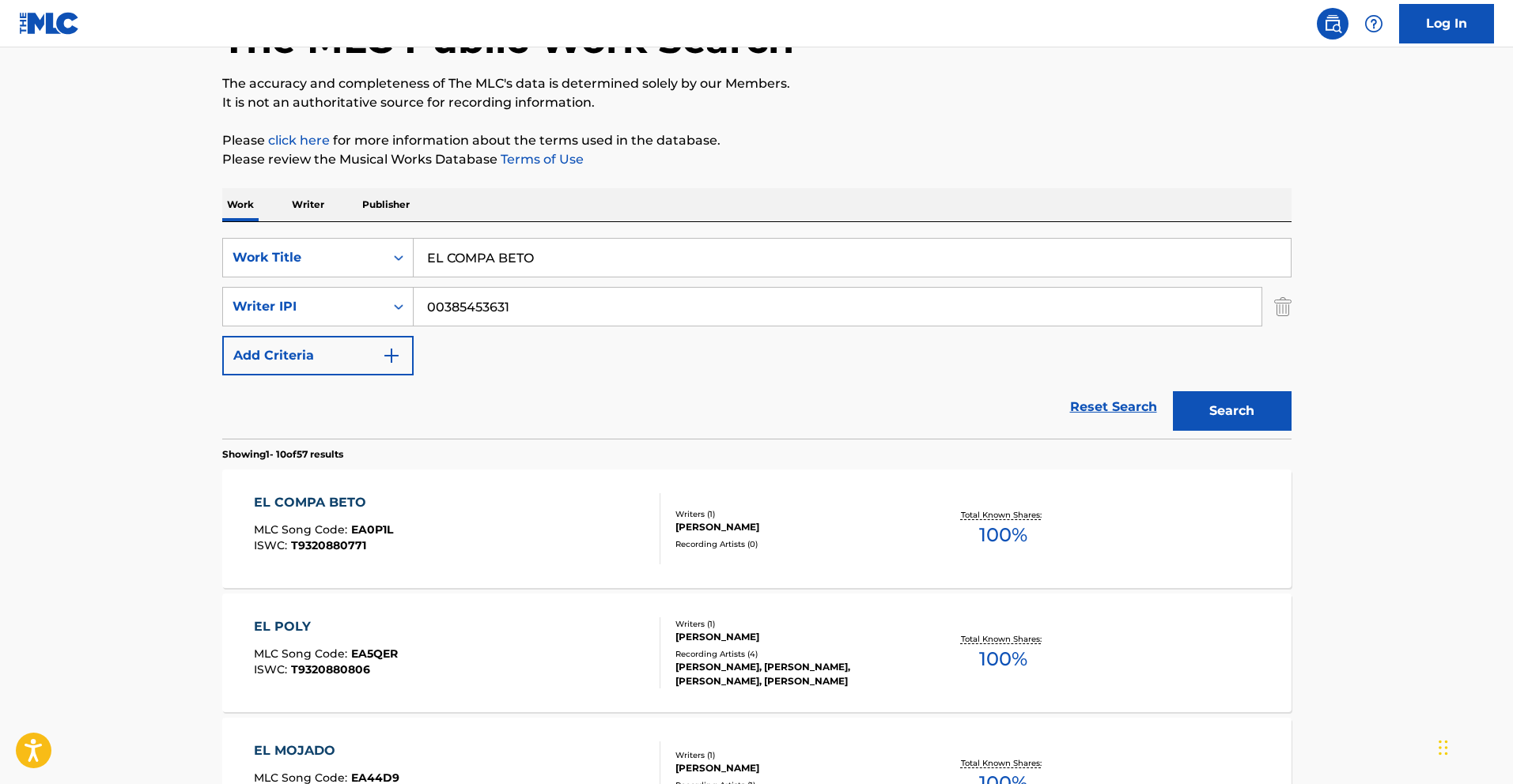
click at [257, 505] on div "EL COMPA BETO" at bounding box center [323, 502] width 139 height 19
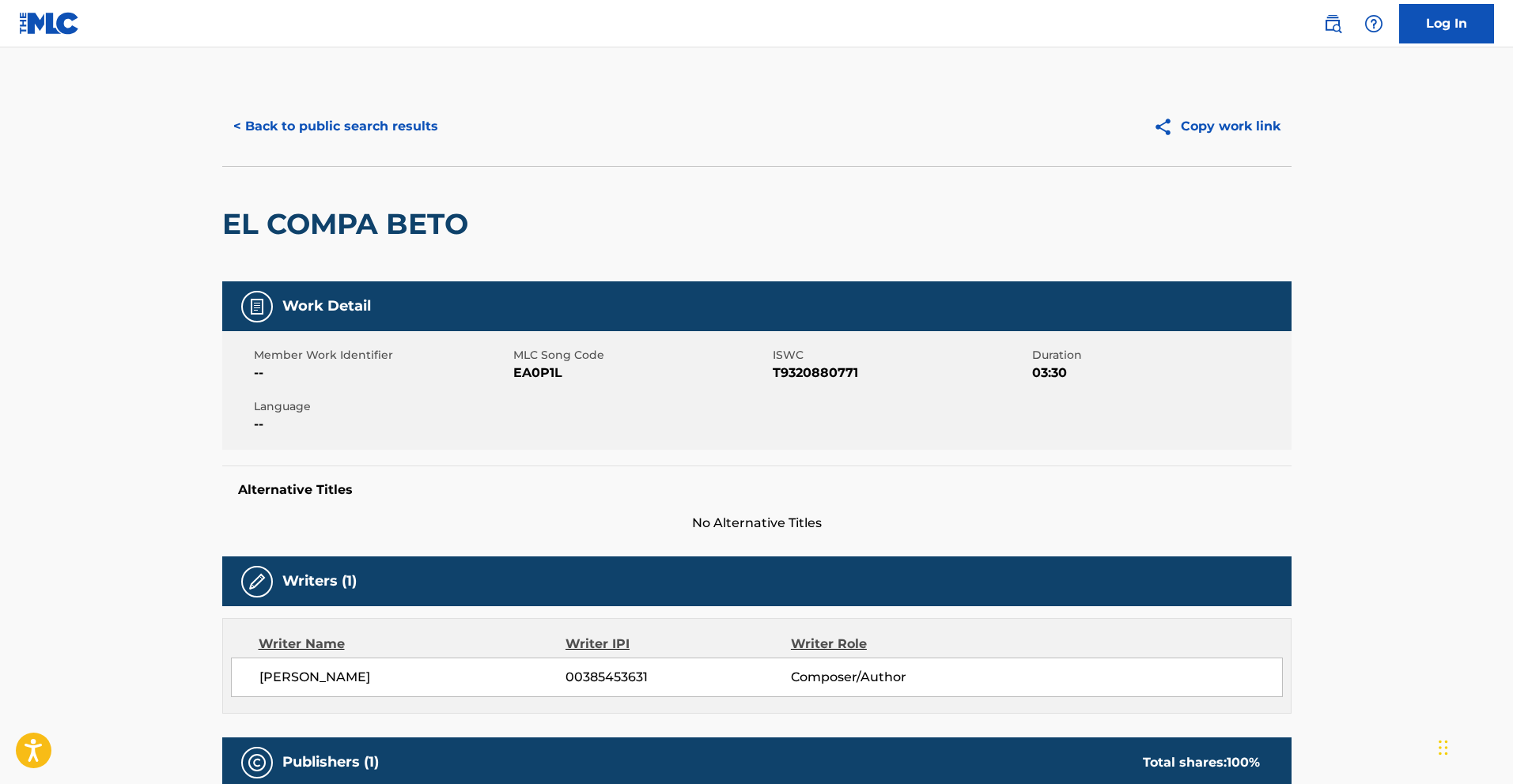
click at [380, 127] on button "< Back to public search results" at bounding box center [335, 125] width 227 height 39
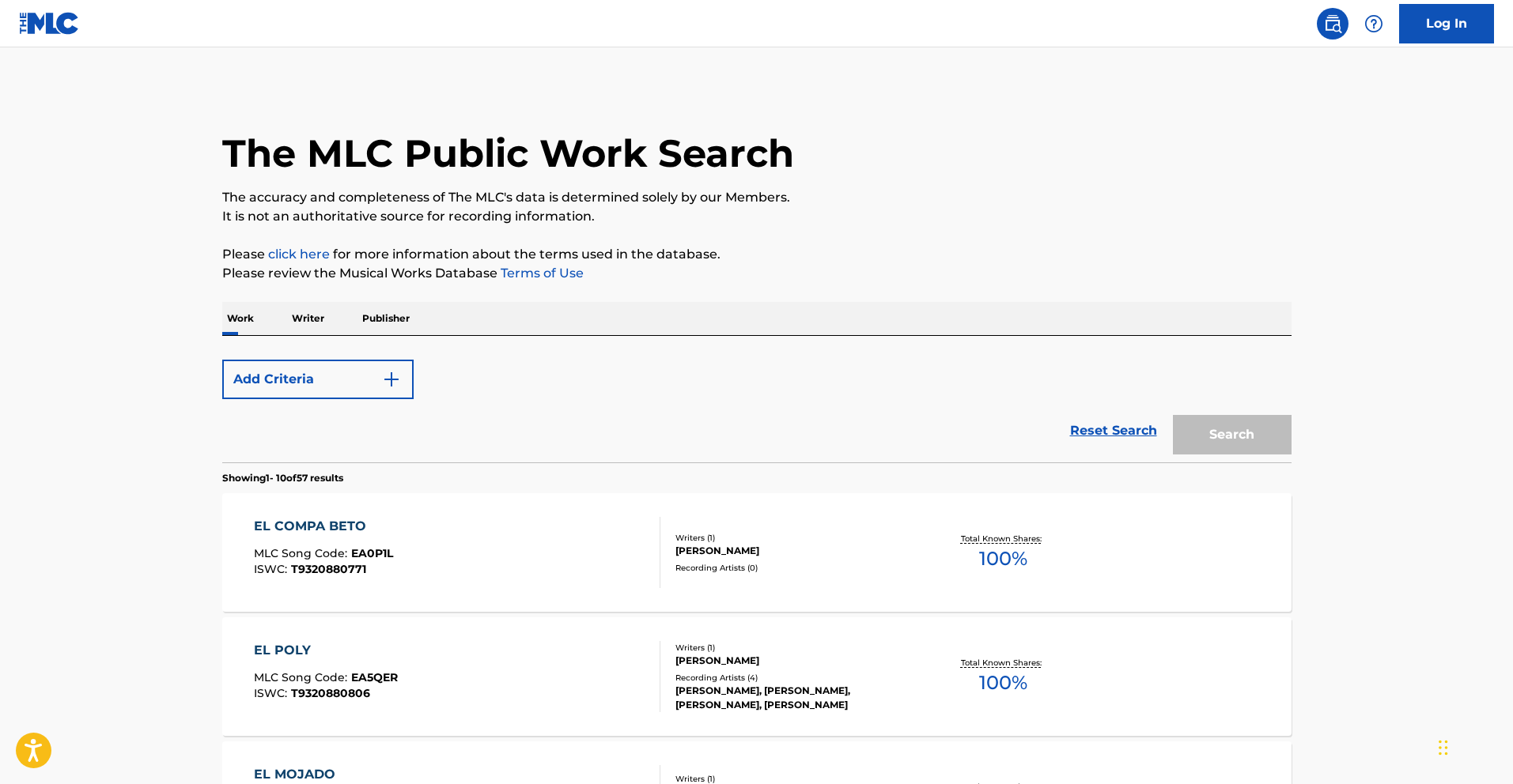
scroll to position [114, 0]
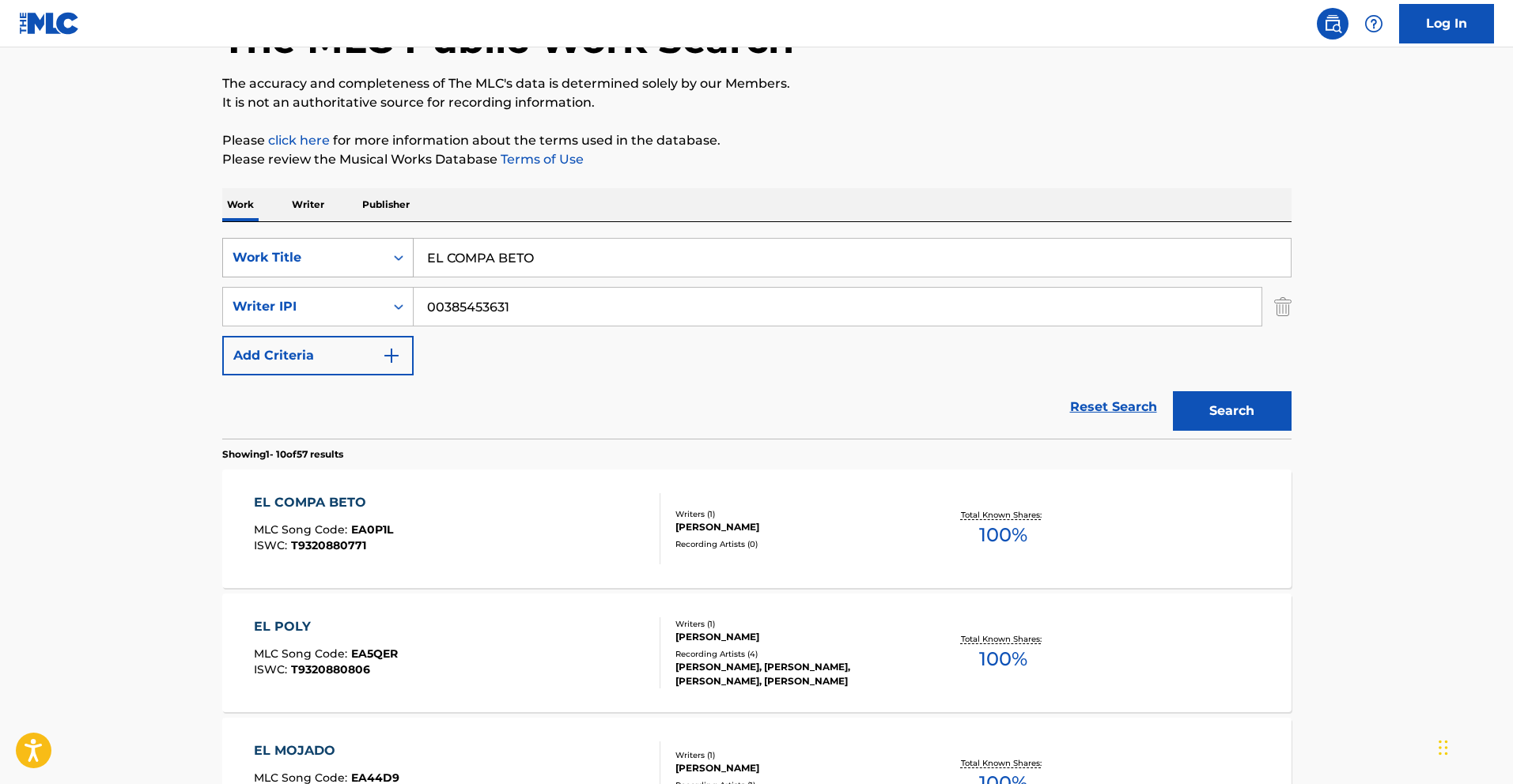
drag, startPoint x: 596, startPoint y: 256, endPoint x: 284, endPoint y: 245, distance: 312.2
click at [294, 246] on div "SearchWithCriteria783d505d-f456-4364-942e-f300ec92fc99 Work Title EL COMPA BETO" at bounding box center [756, 257] width 1069 height 39
paste input "HENE"
type input "EL CHENE"
drag, startPoint x: 1235, startPoint y: 402, endPoint x: 1225, endPoint y: 396, distance: 11.7
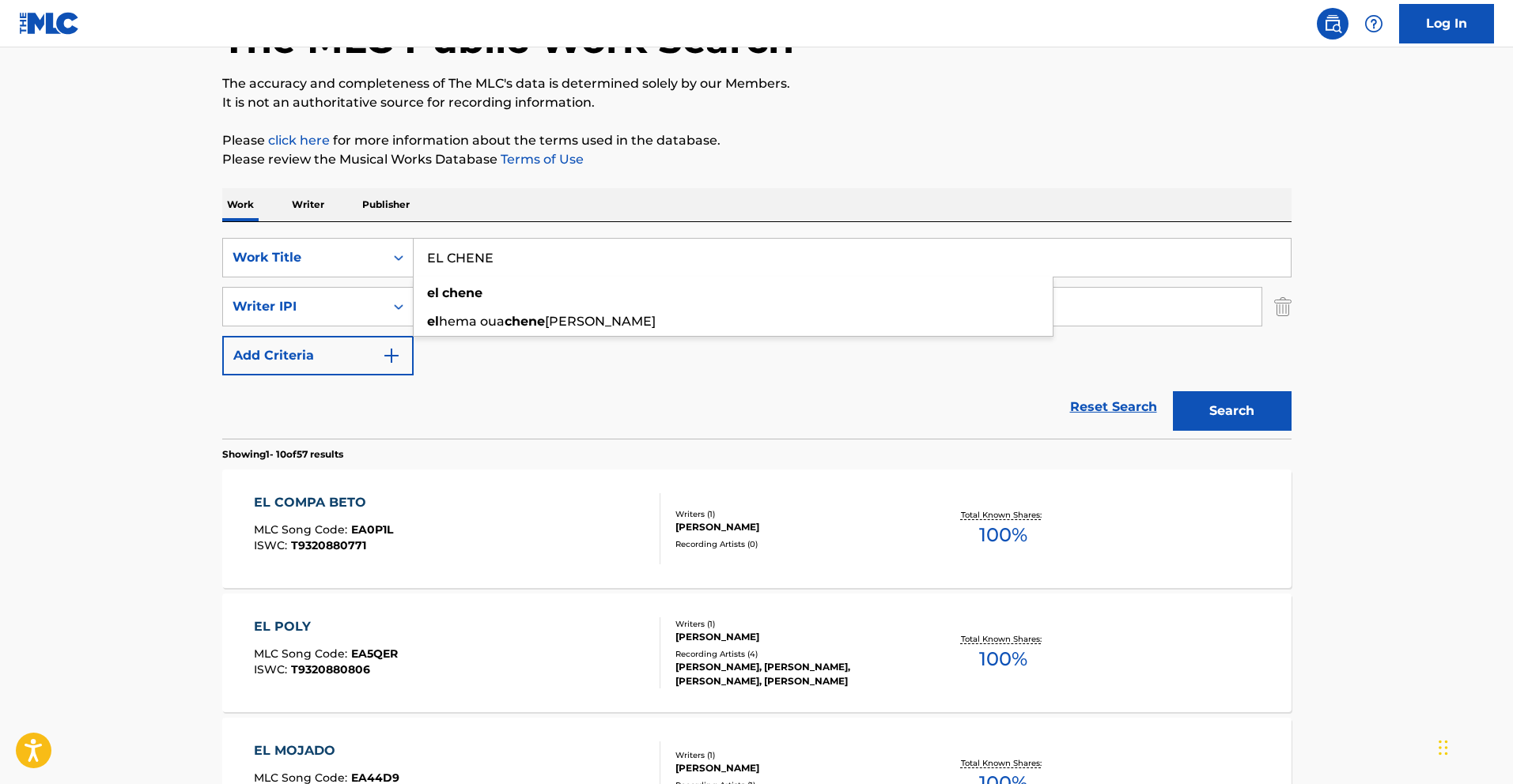
click at [1235, 402] on button "Search" at bounding box center [1232, 410] width 118 height 39
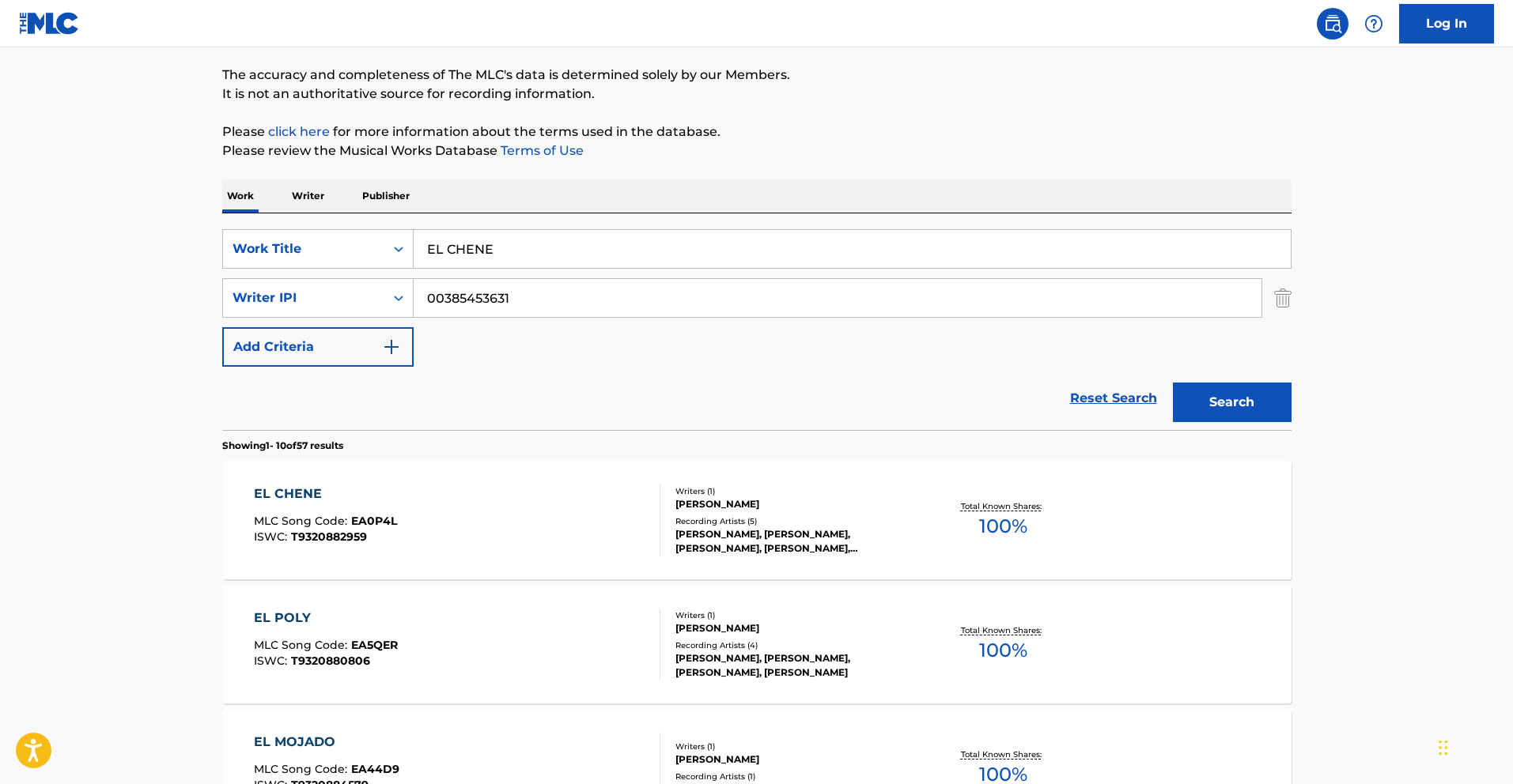
scroll to position [130, 0]
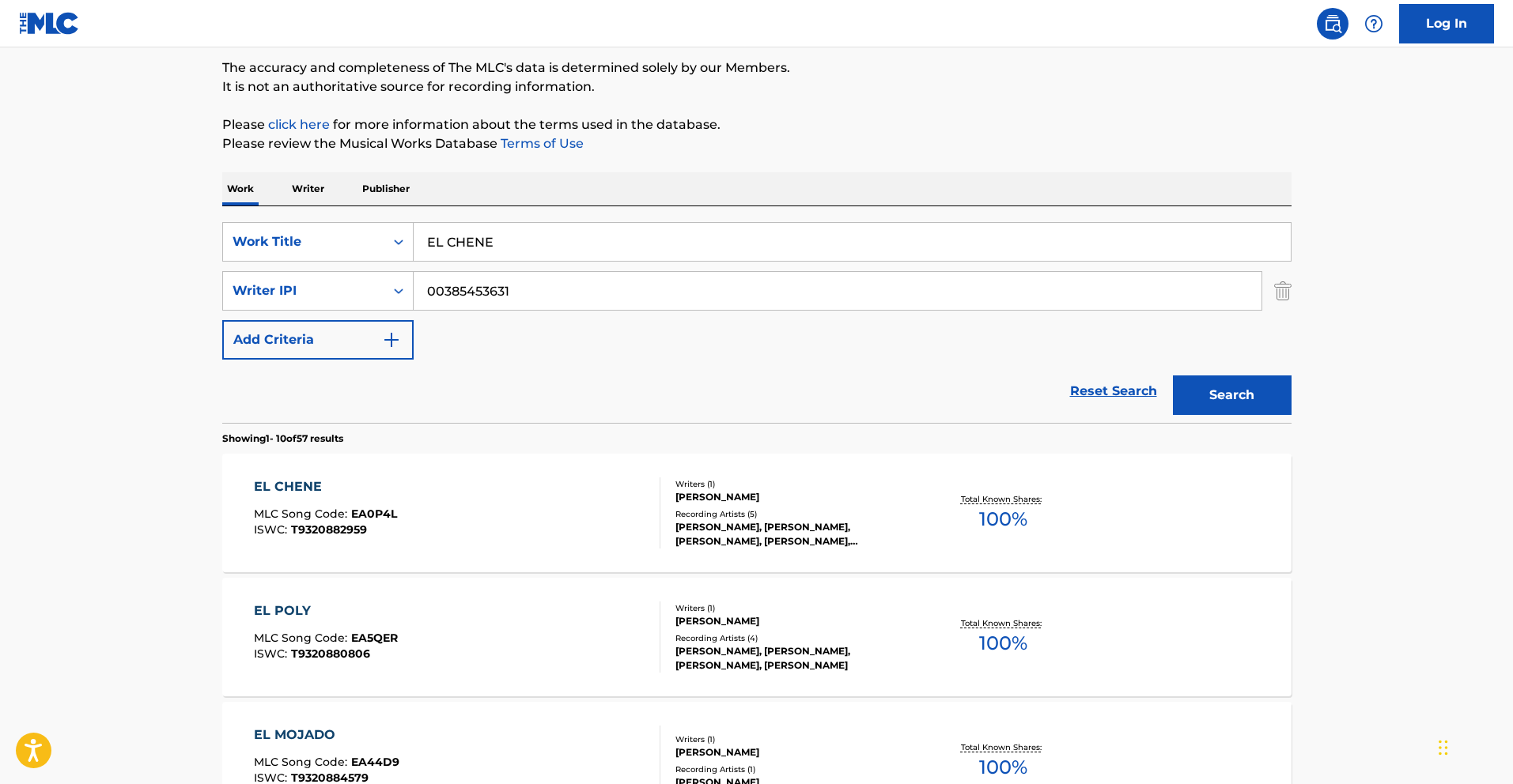
click at [309, 493] on div "EL CHENE" at bounding box center [325, 486] width 143 height 19
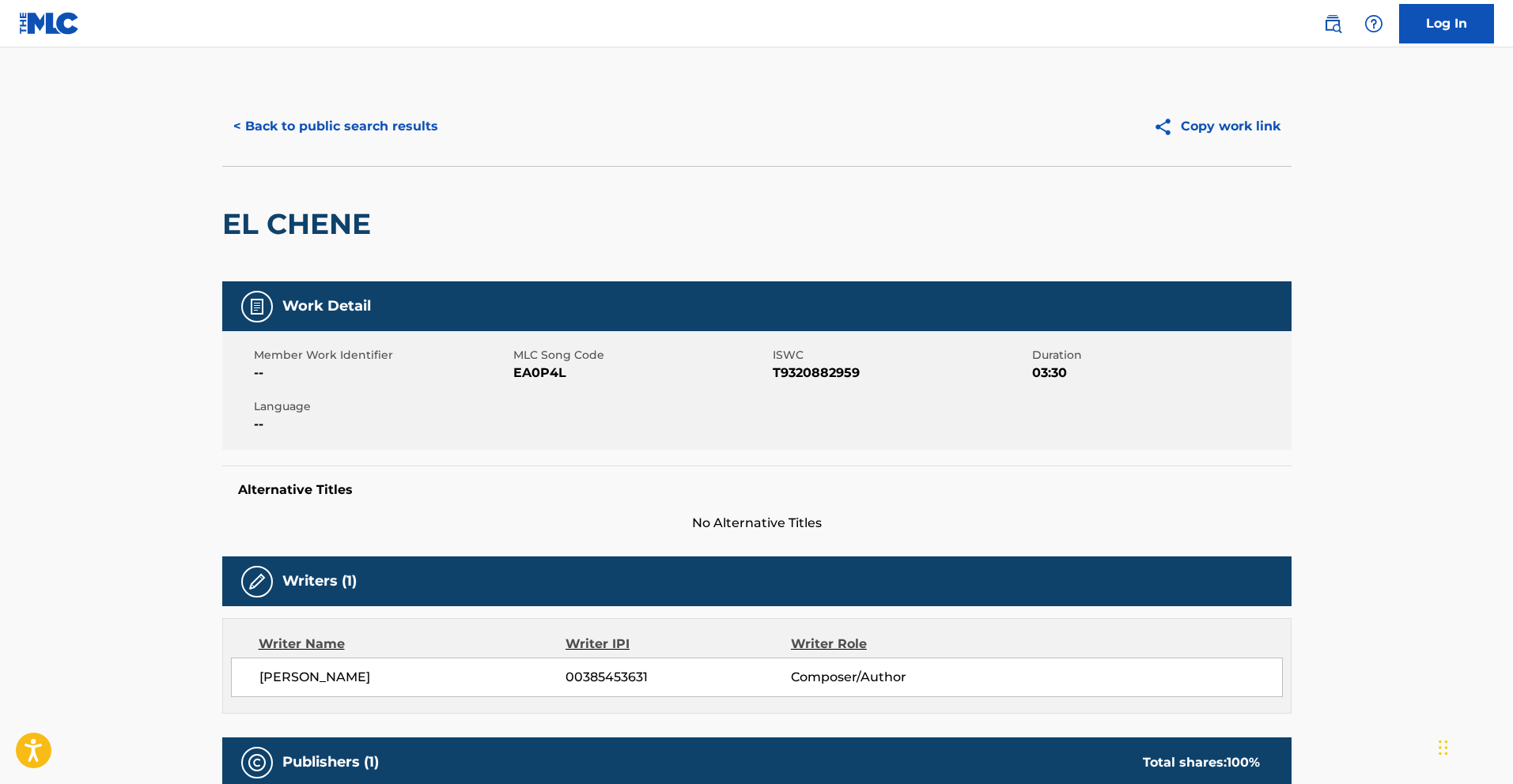
click at [367, 126] on button "< Back to public search results" at bounding box center [335, 125] width 227 height 39
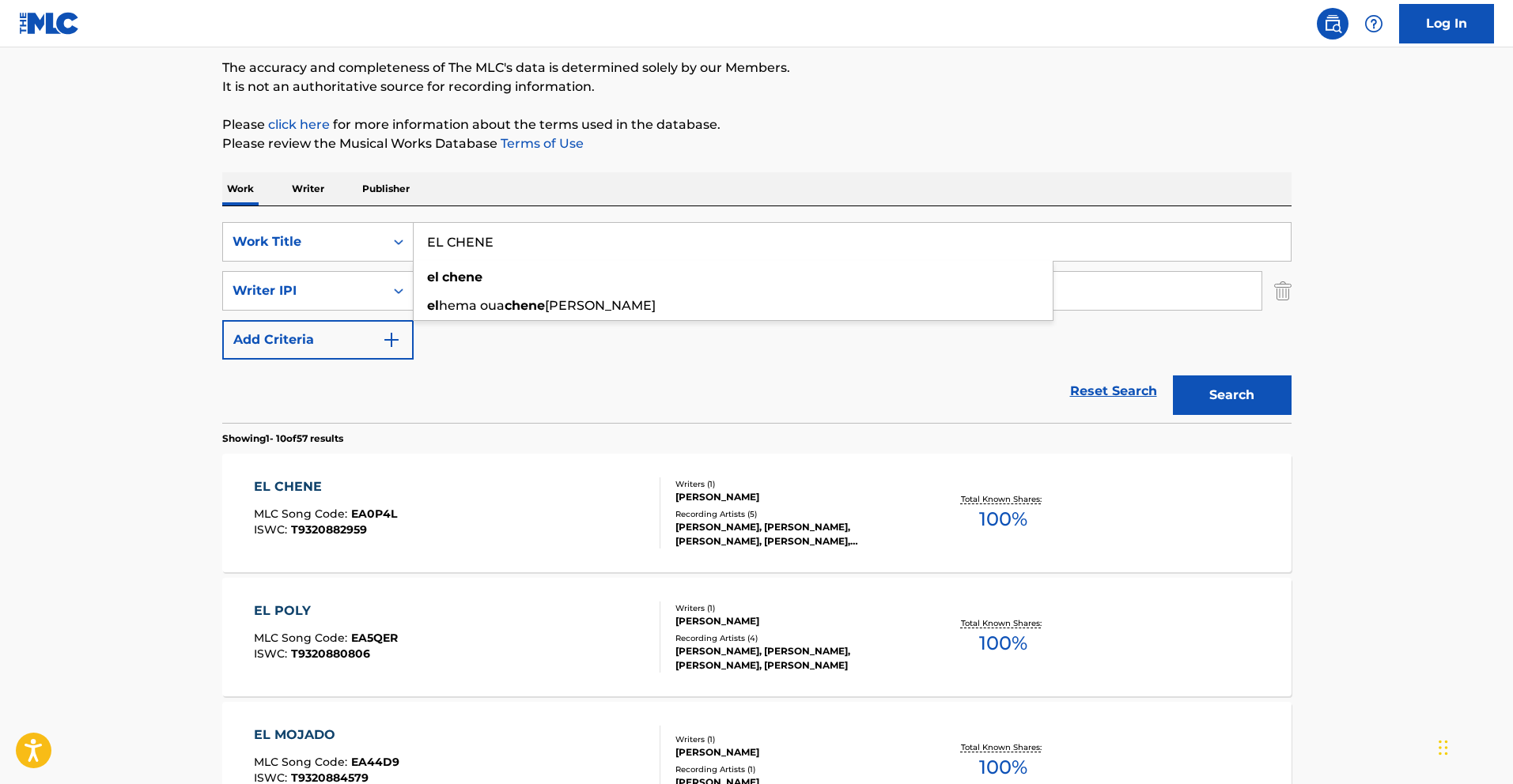
drag, startPoint x: 545, startPoint y: 248, endPoint x: 510, endPoint y: 243, distance: 35.4
click at [343, 229] on div "SearchWithCriteria783d505d-f456-4364-942e-f300ec92fc99 Work Title EL CHENE el c…" at bounding box center [756, 241] width 1069 height 39
paste input "VIERAN QUE [PERSON_NAME]"
type input "VIERAN QUE [PERSON_NAME]"
click at [1243, 396] on button "Search" at bounding box center [1232, 395] width 118 height 39
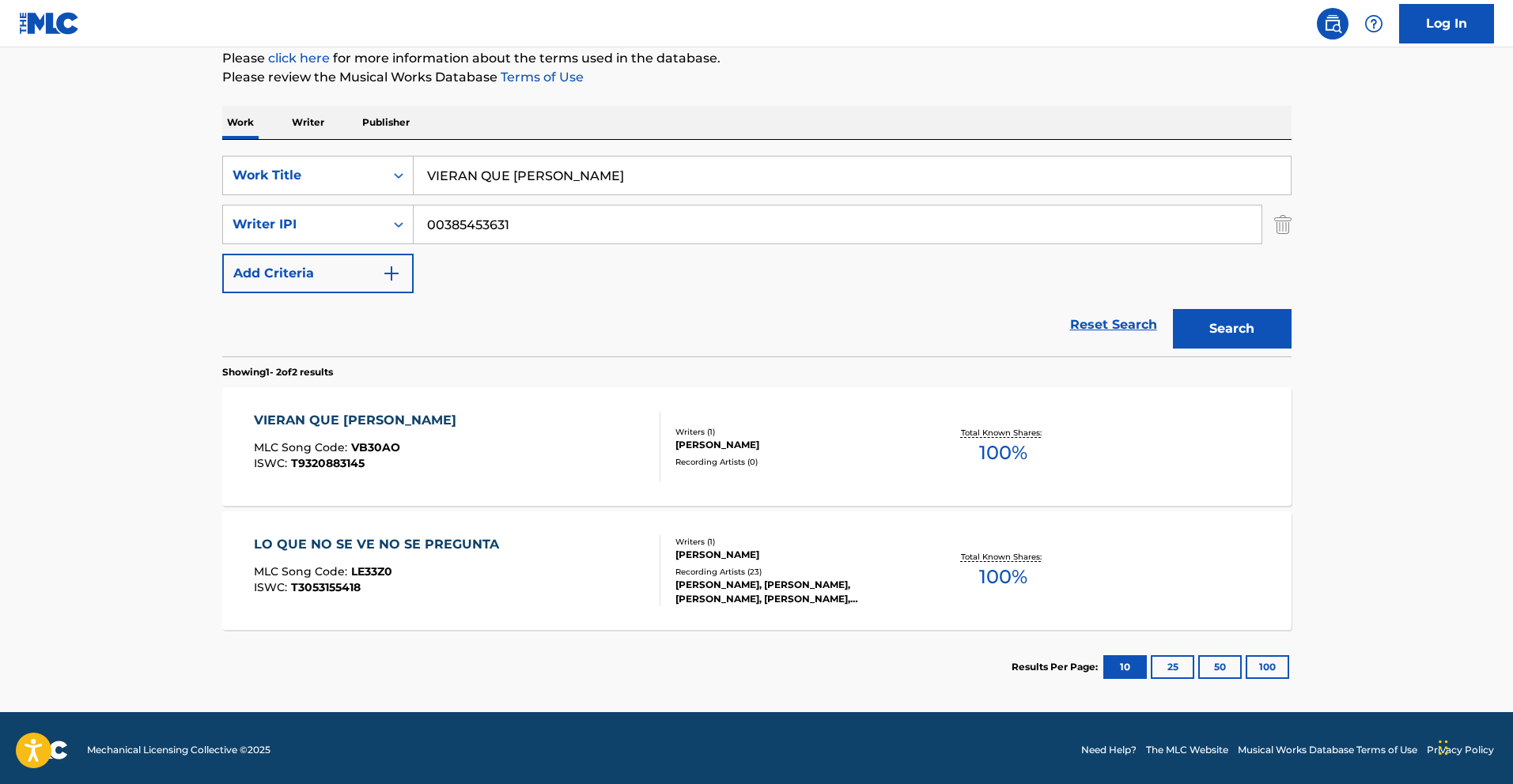
scroll to position [200, 0]
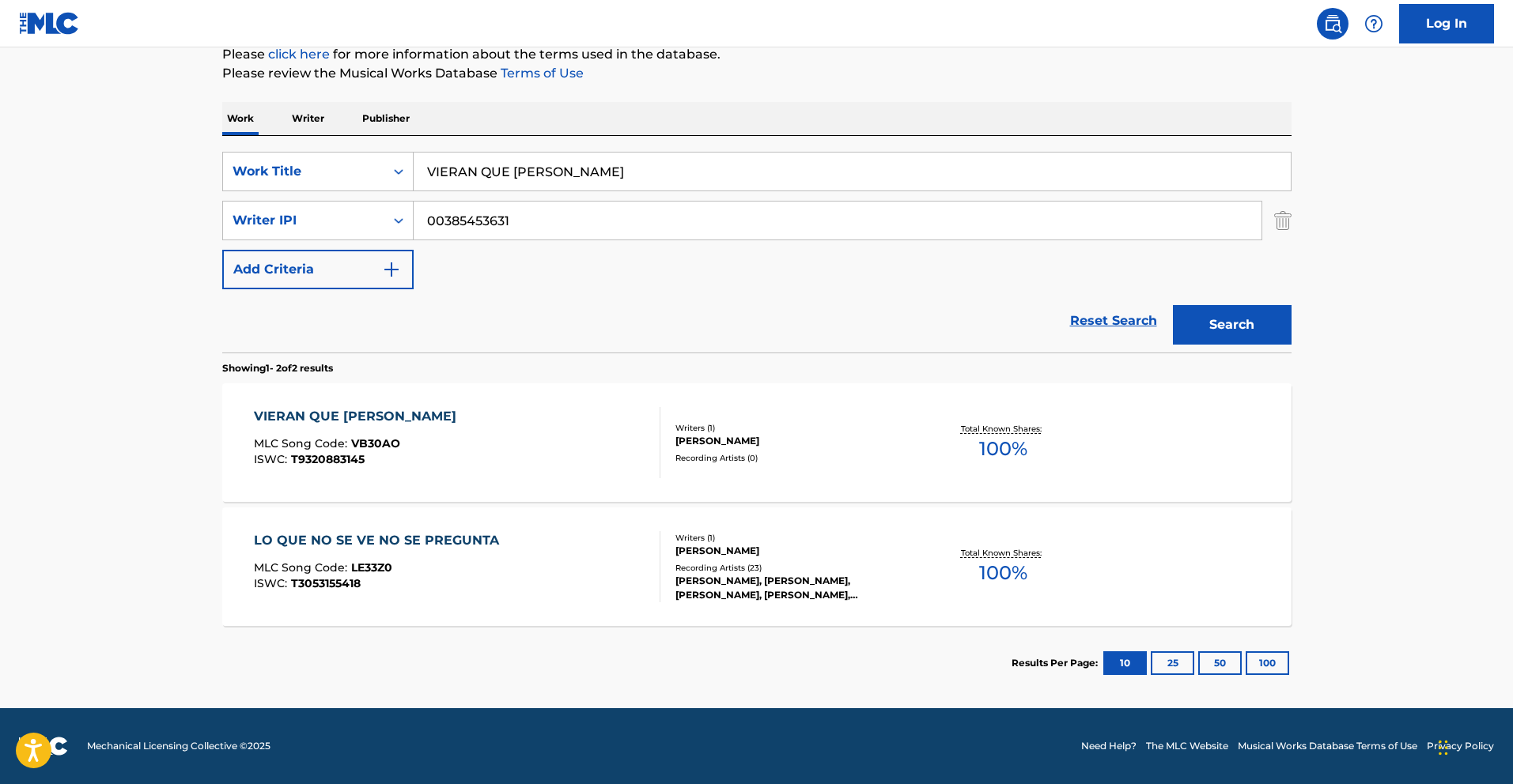
click at [395, 425] on div "VIERAN QUE [PERSON_NAME]" at bounding box center [359, 416] width 211 height 19
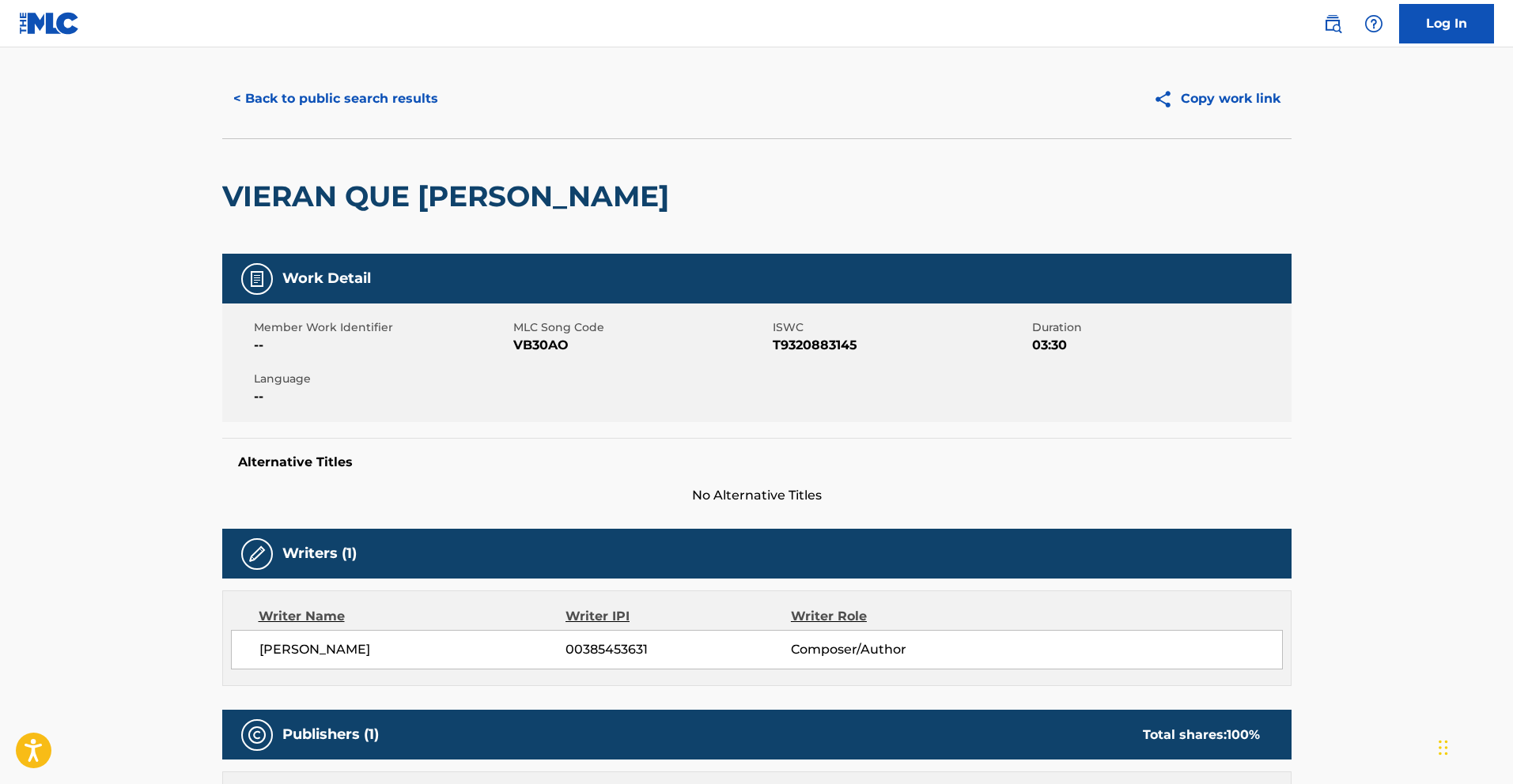
scroll to position [5, 0]
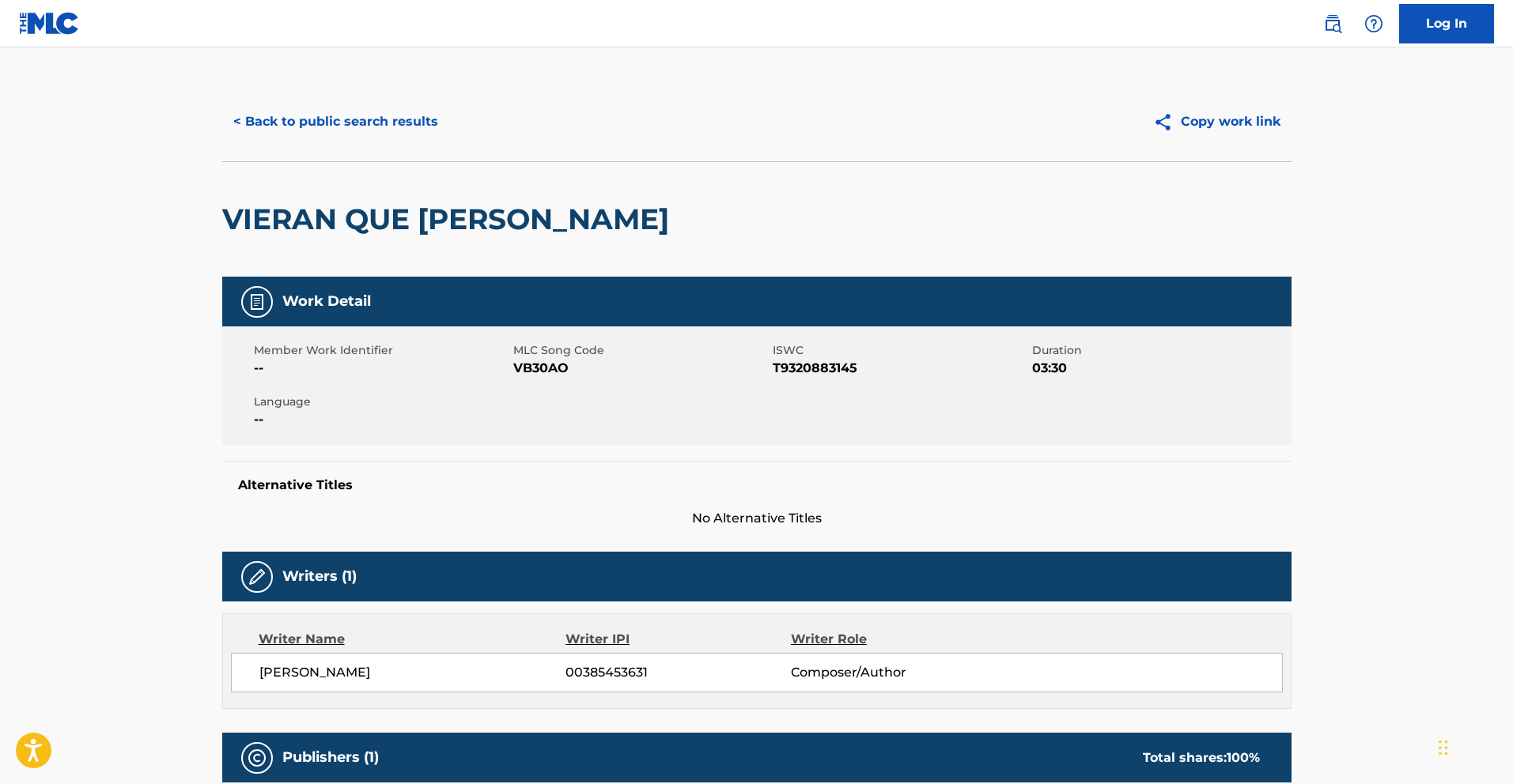
click at [367, 129] on button "< Back to public search results" at bounding box center [335, 121] width 227 height 39
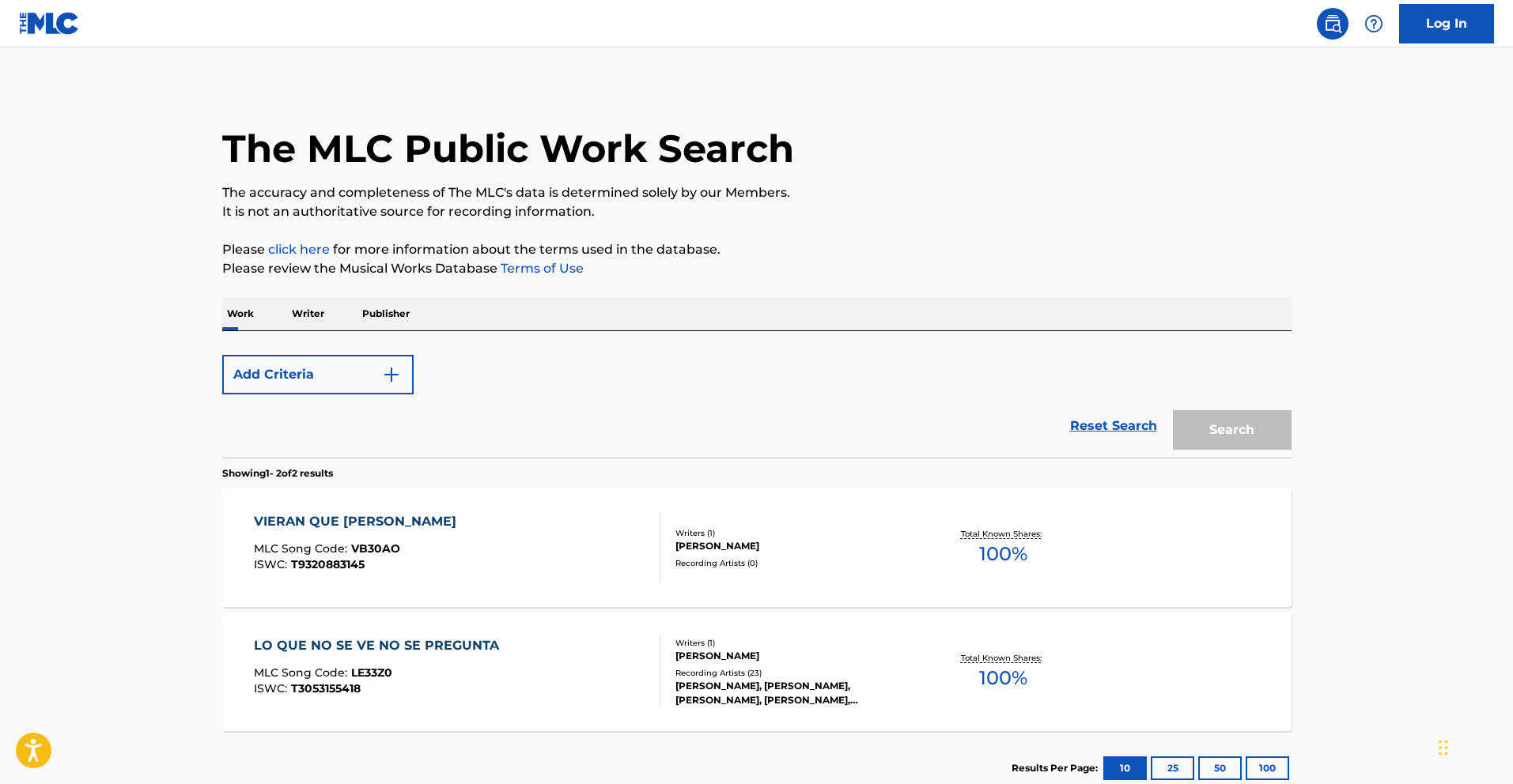
scroll to position [110, 0]
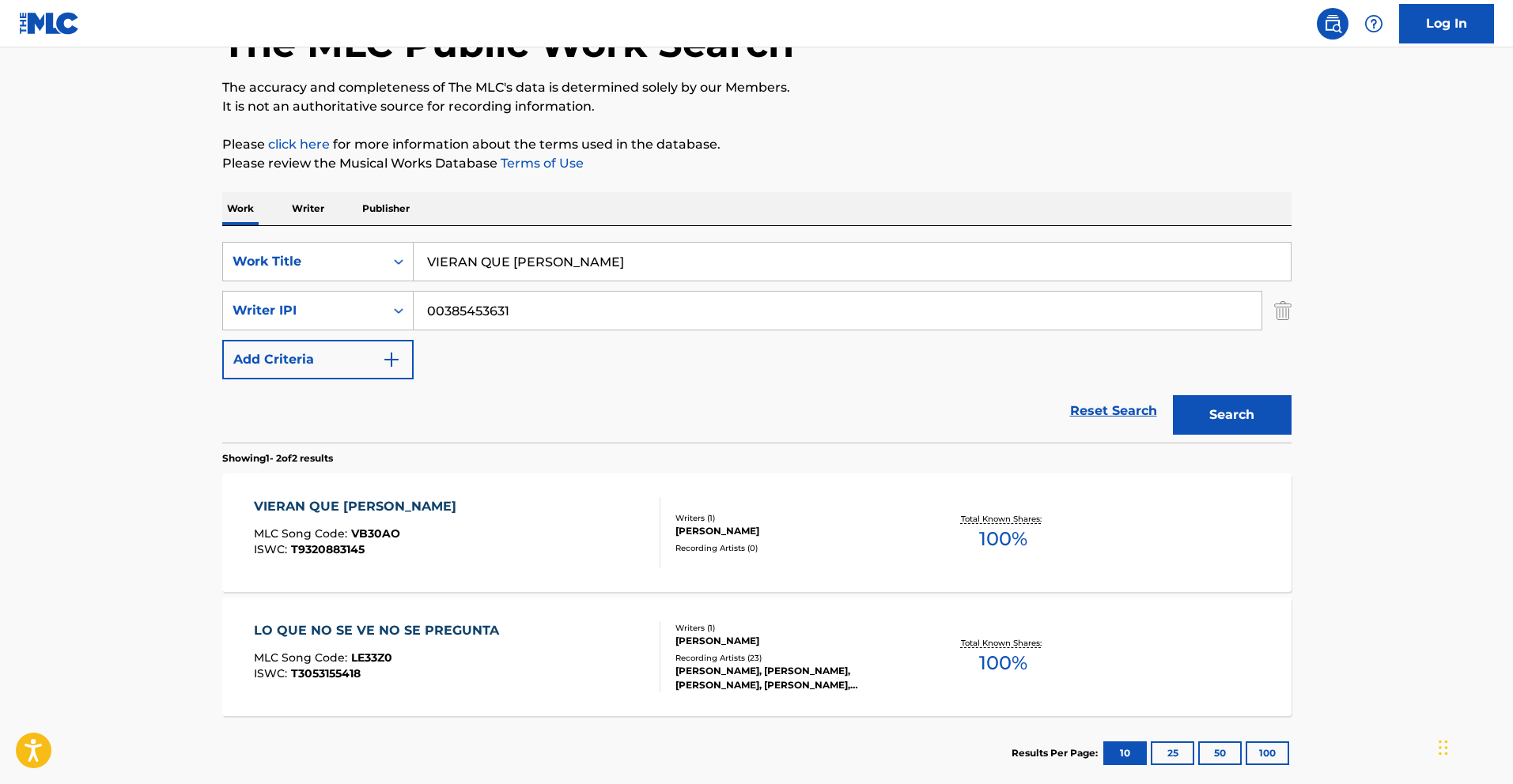
drag, startPoint x: 601, startPoint y: 259, endPoint x: 146, endPoint y: 228, distance: 456.1
click at [153, 228] on main "The MLC Public Work Search The accuracy and completeness of The MLC's data is d…" at bounding box center [756, 368] width 1513 height 861
paste input "EL BEBE"
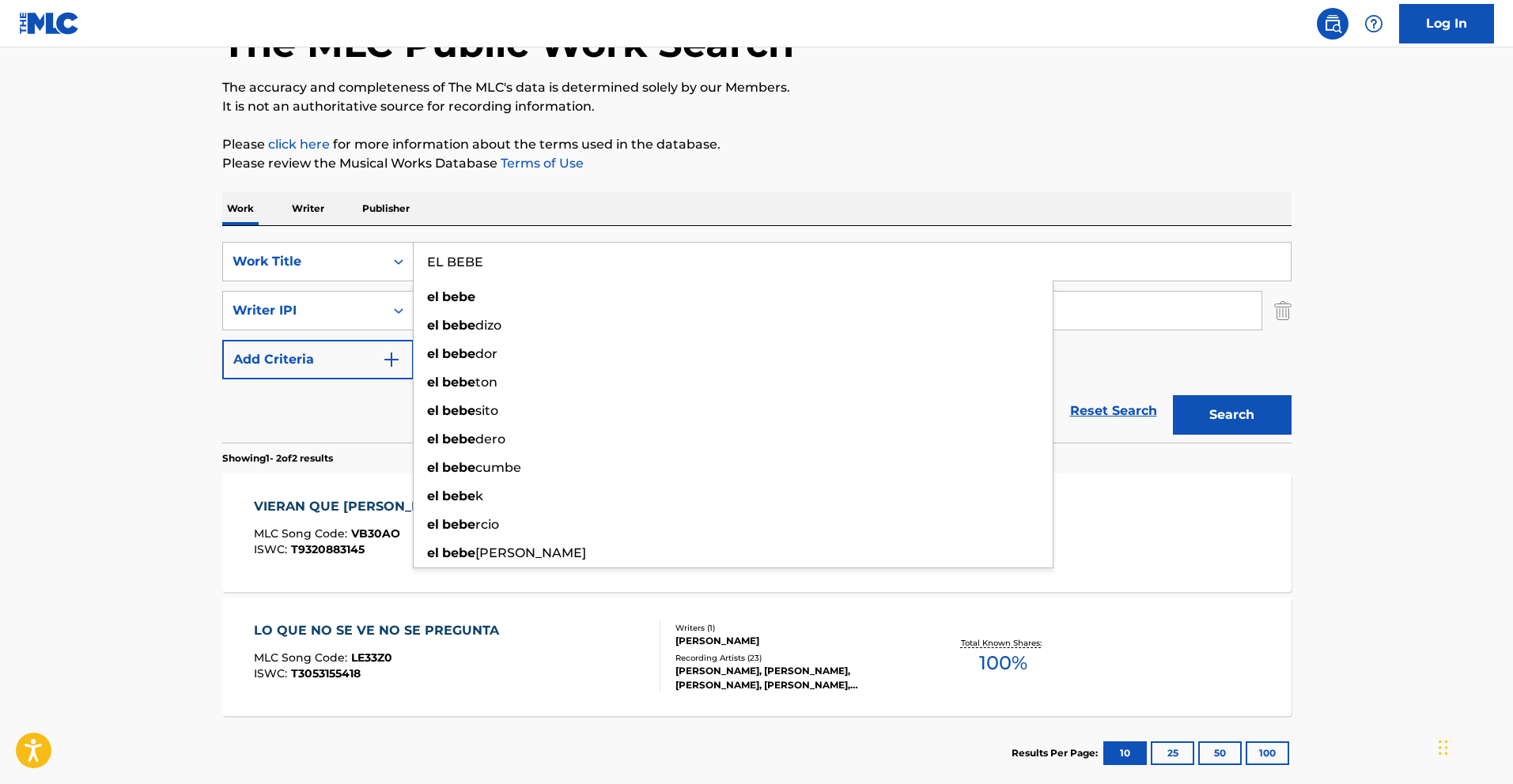
type input "EL BEBE"
click at [1243, 423] on button "Search" at bounding box center [1232, 414] width 118 height 39
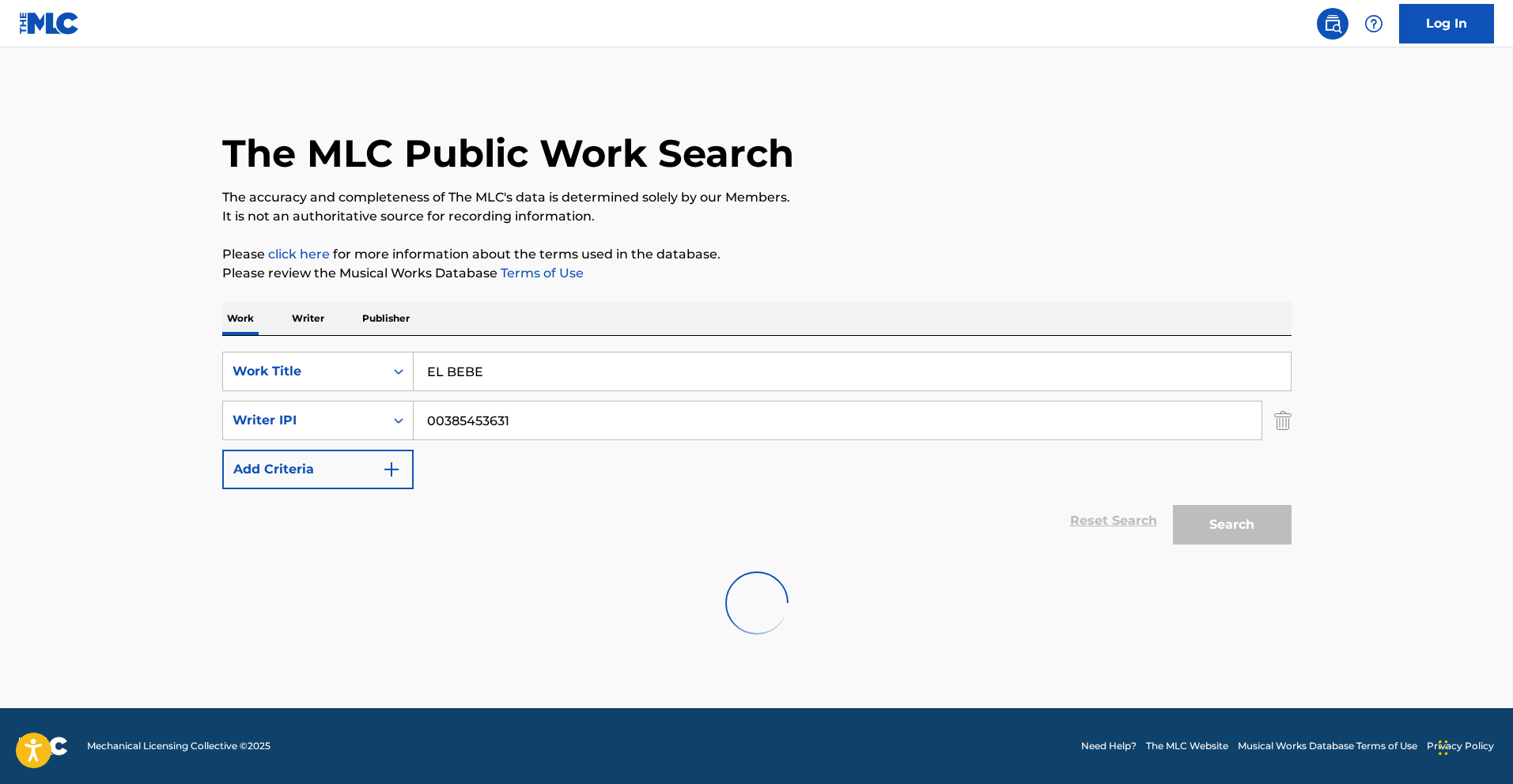
scroll to position [0, 0]
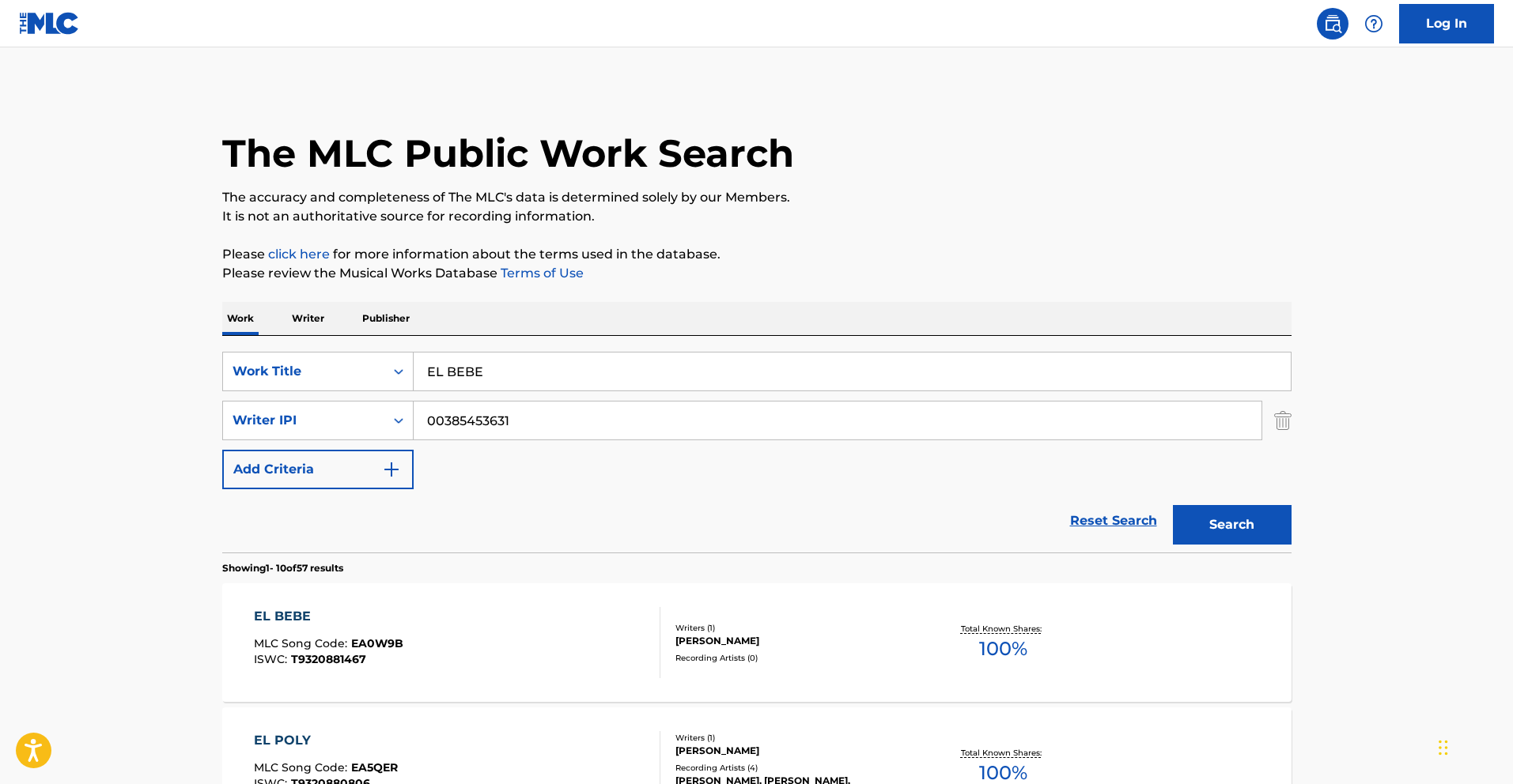
click at [290, 615] on div "EL BEBE" at bounding box center [328, 616] width 149 height 19
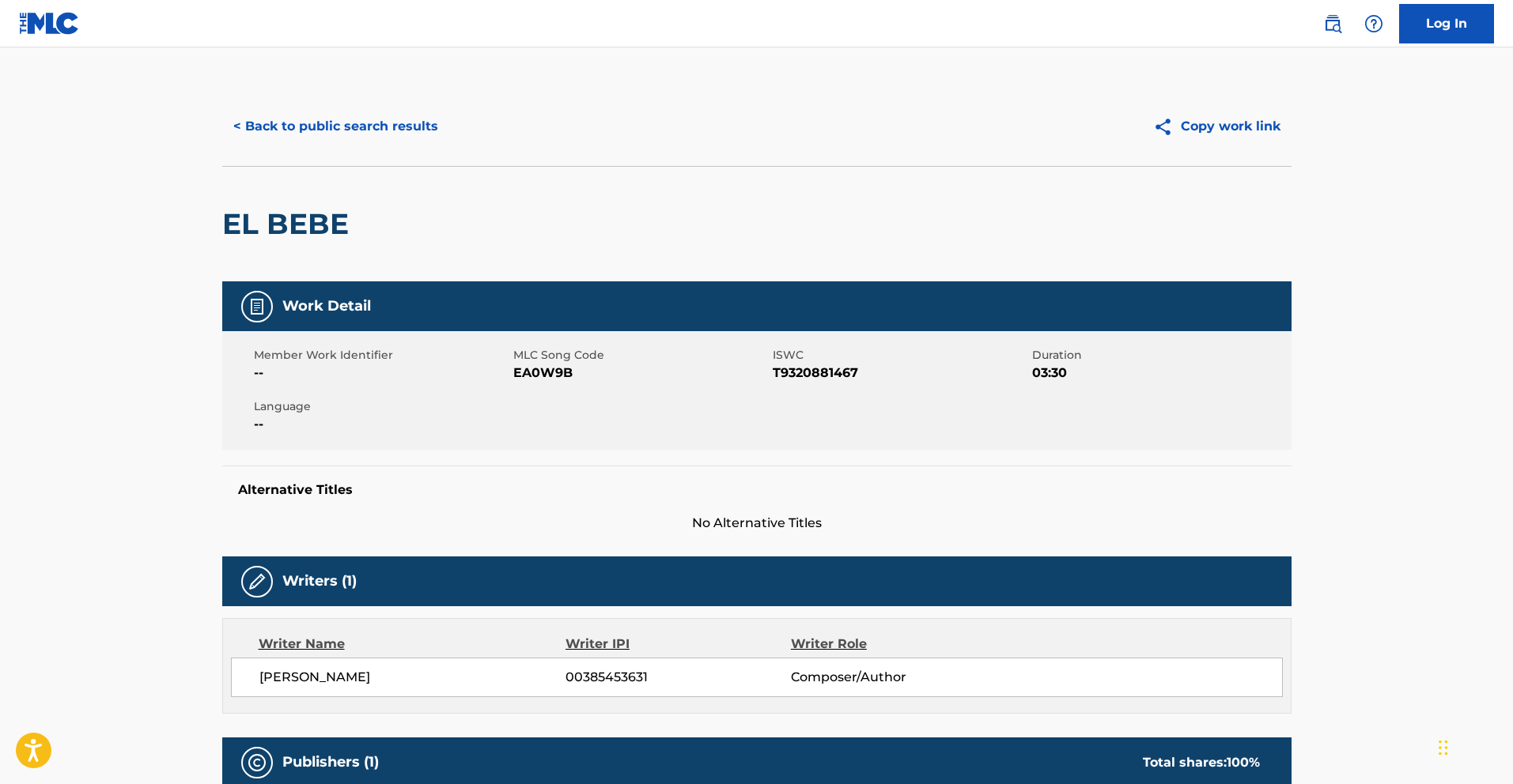
click at [327, 128] on button "< Back to public search results" at bounding box center [335, 125] width 227 height 39
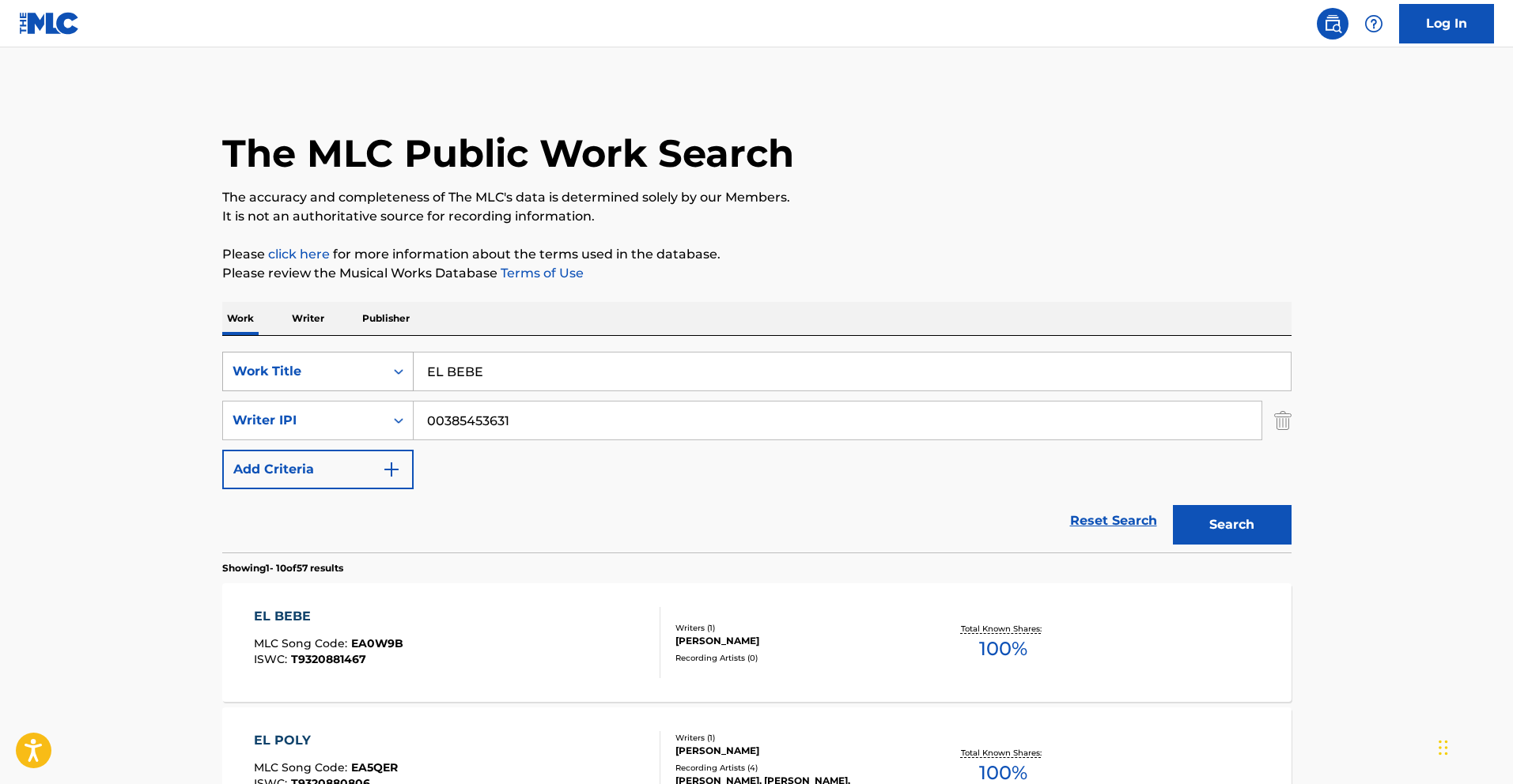
drag, startPoint x: 519, startPoint y: 373, endPoint x: 331, endPoint y: 361, distance: 188.4
click at [331, 361] on div "SearchWithCriteria783d505d-f456-4364-942e-f300ec92fc99 Work Title EL BEBE" at bounding box center [756, 371] width 1069 height 39
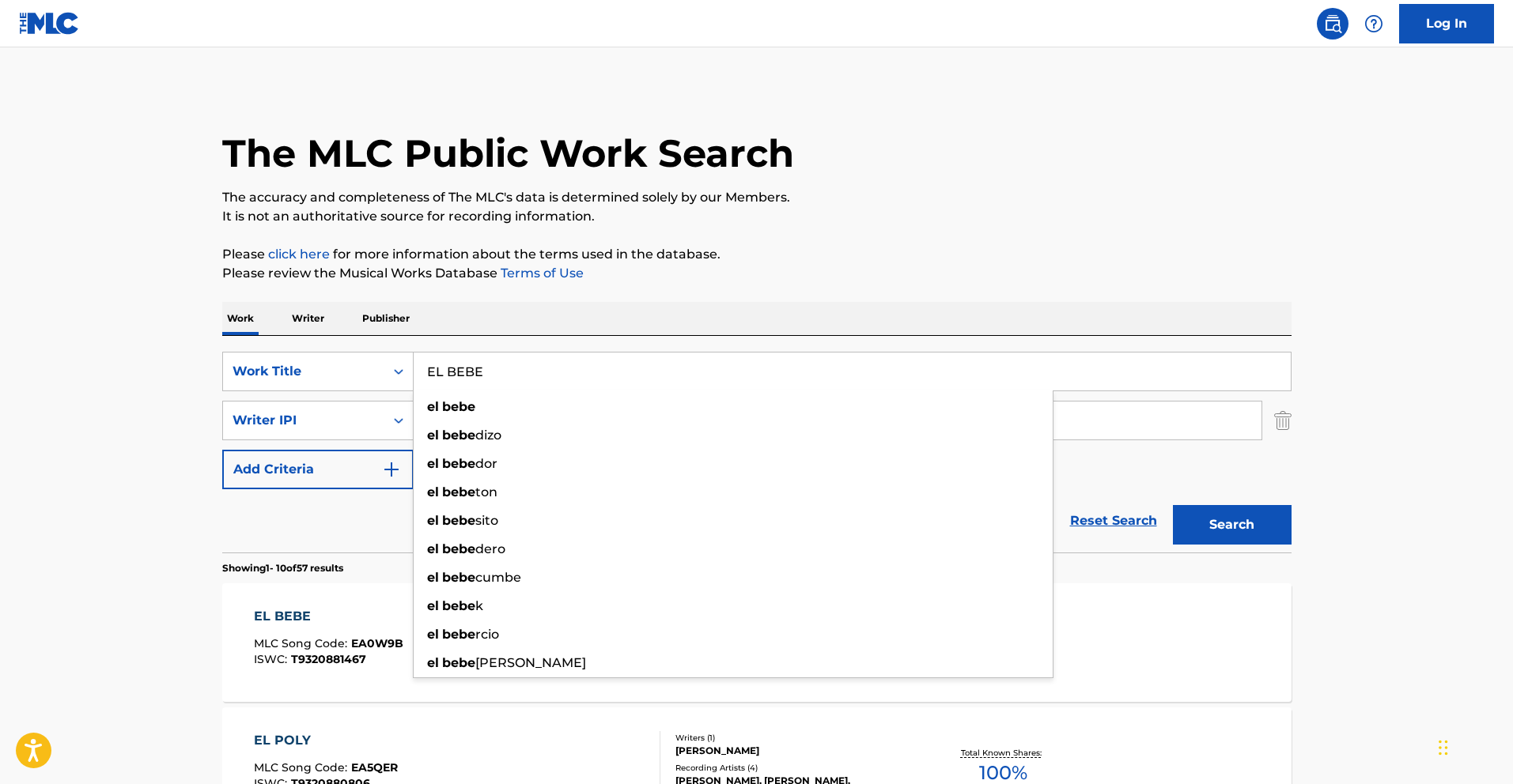
paste input "28 EXPLICIT"
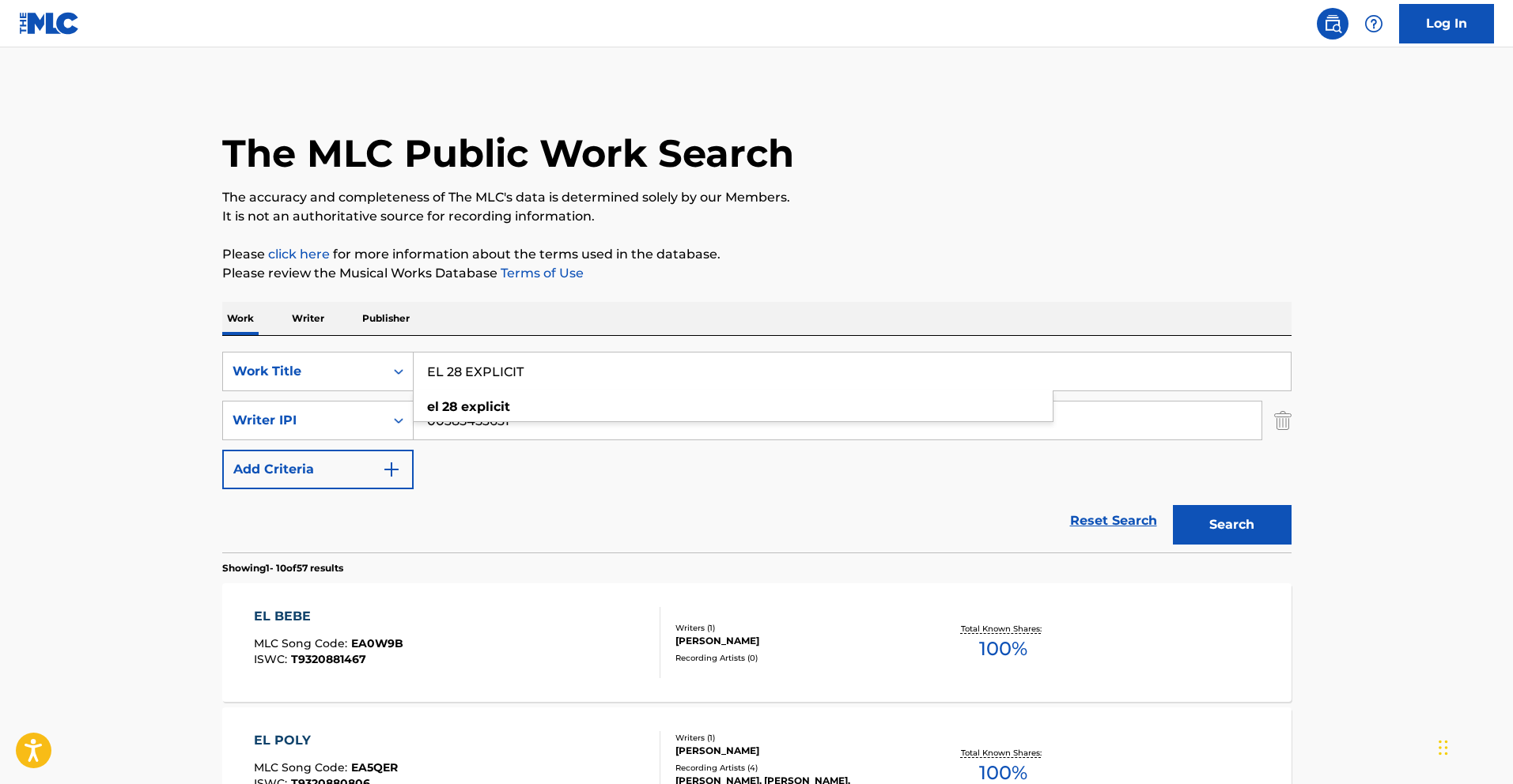
type input "EL 28 EXPLICIT"
click at [1249, 527] on button "Search" at bounding box center [1232, 524] width 118 height 39
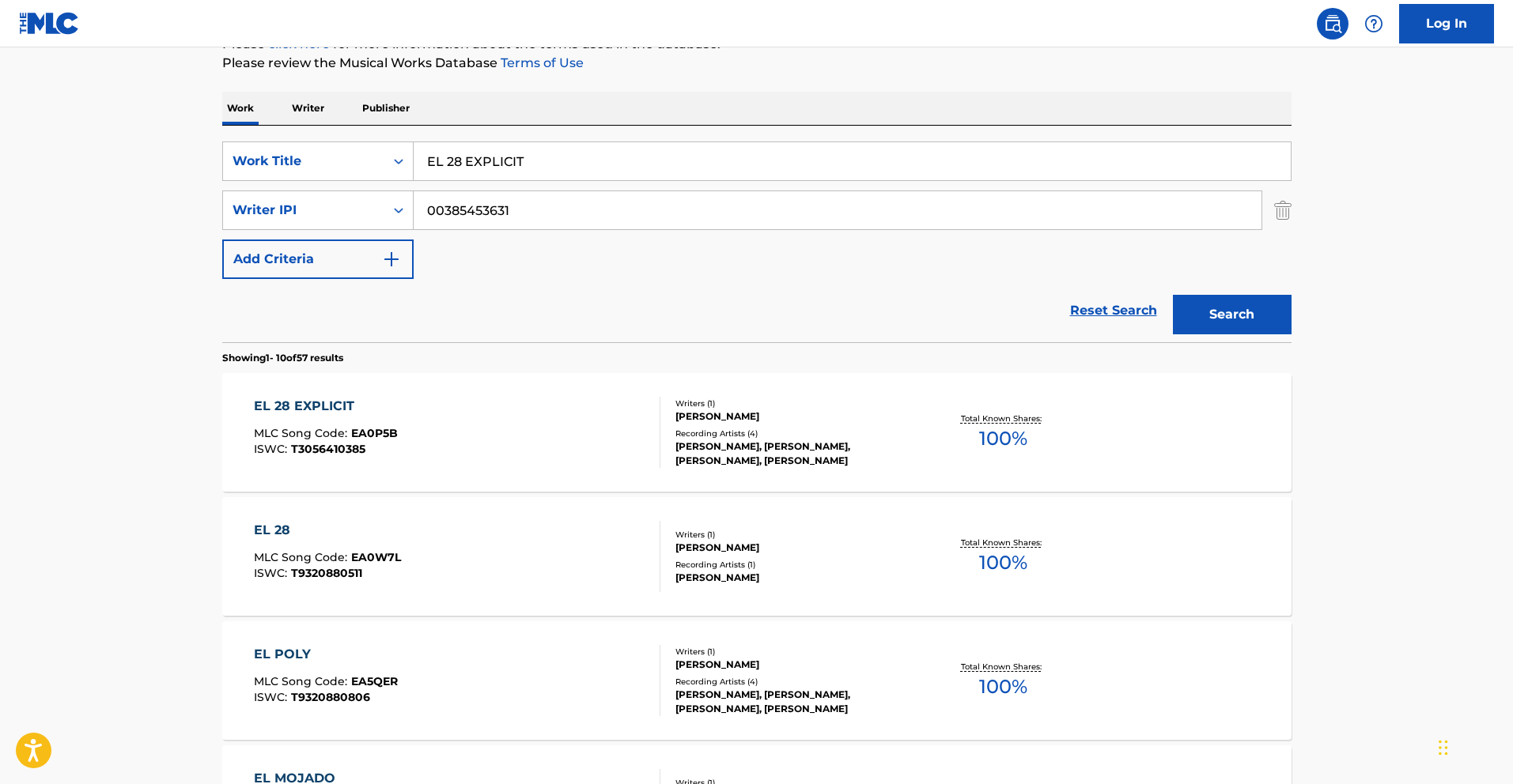
scroll to position [212, 0]
click at [344, 400] on div "EL 28 EXPLICIT" at bounding box center [325, 404] width 144 height 19
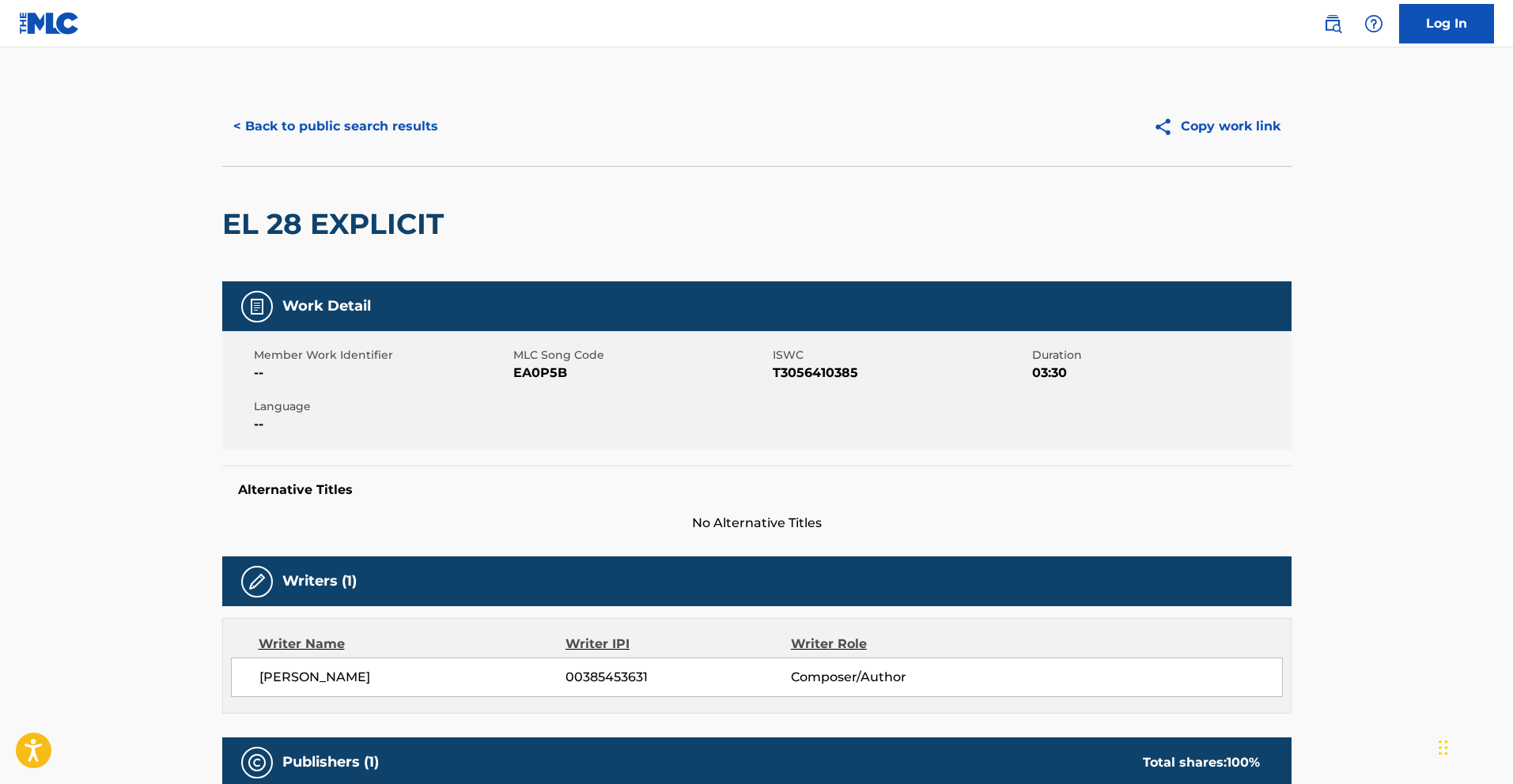
click at [349, 125] on button "< Back to public search results" at bounding box center [335, 125] width 227 height 39
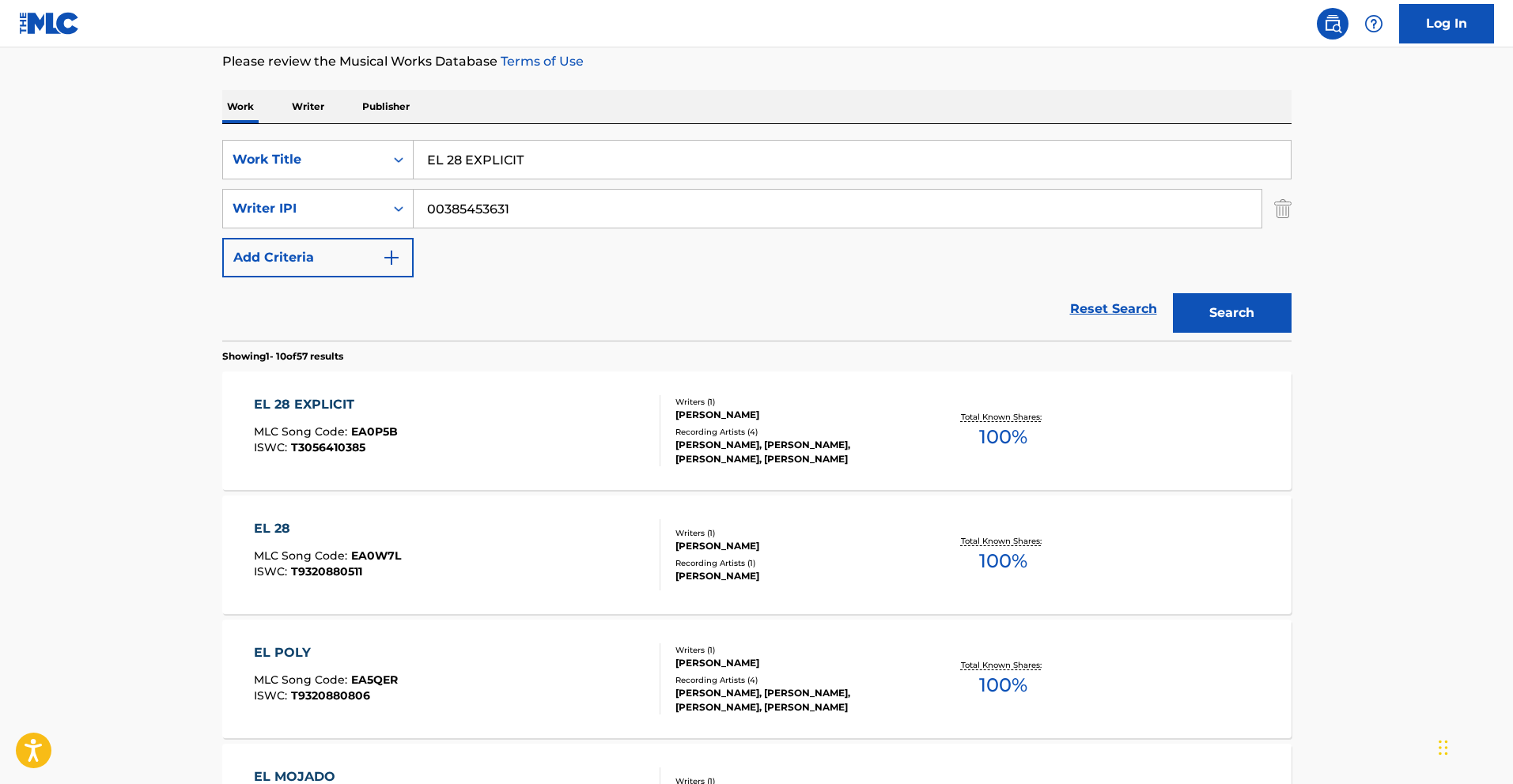
drag, startPoint x: 451, startPoint y: 157, endPoint x: 316, endPoint y: 134, distance: 136.9
click at [320, 135] on div "SearchWithCriteria783d505d-f456-4364-942e-f300ec92fc99 Work Title EL 28 EXPLICI…" at bounding box center [756, 232] width 1069 height 216
paste input "COMOTODOELTIEMPO"
type input "COMOTODOELTIEMPO"
click at [1231, 310] on button "Search" at bounding box center [1232, 312] width 118 height 39
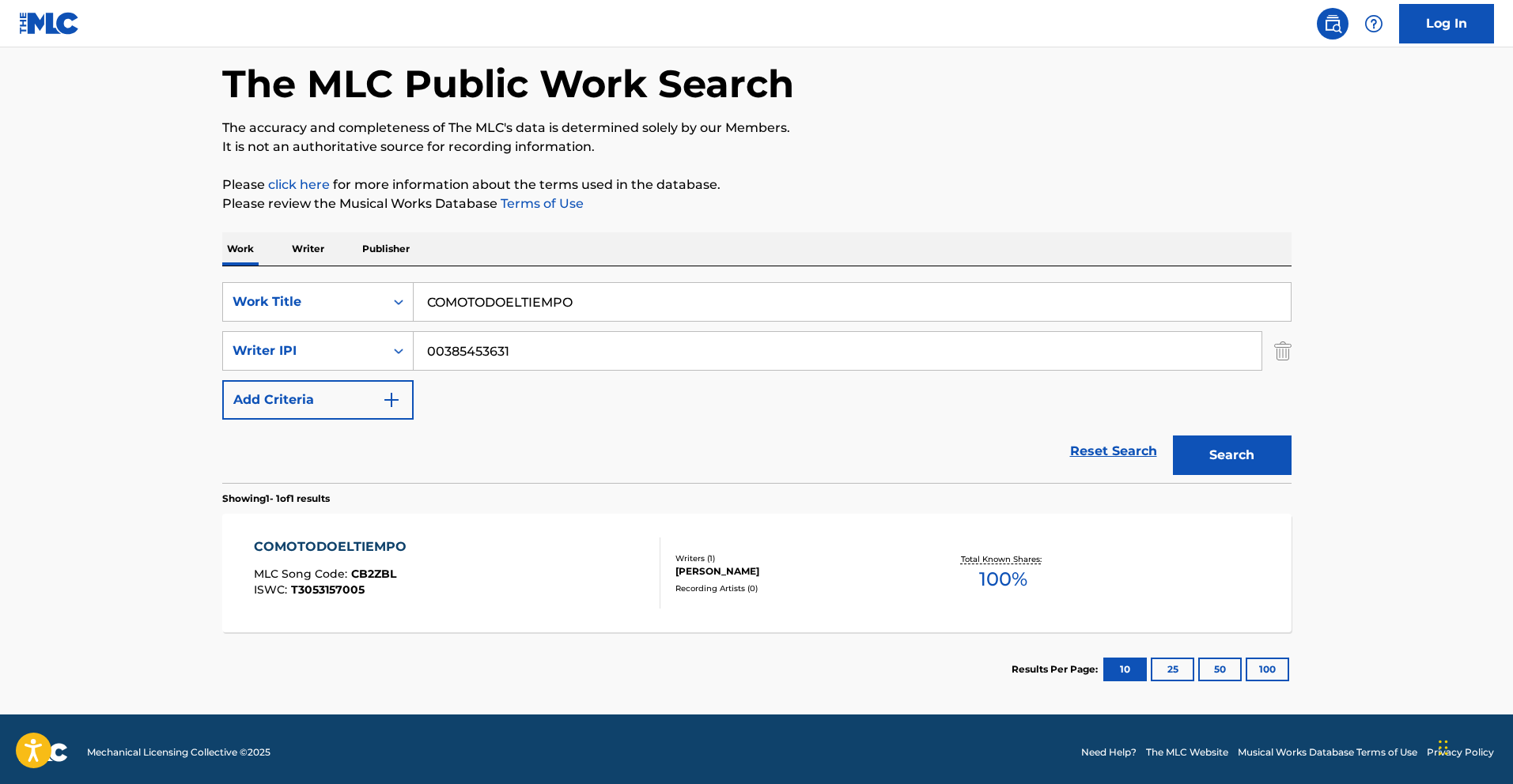
scroll to position [76, 0]
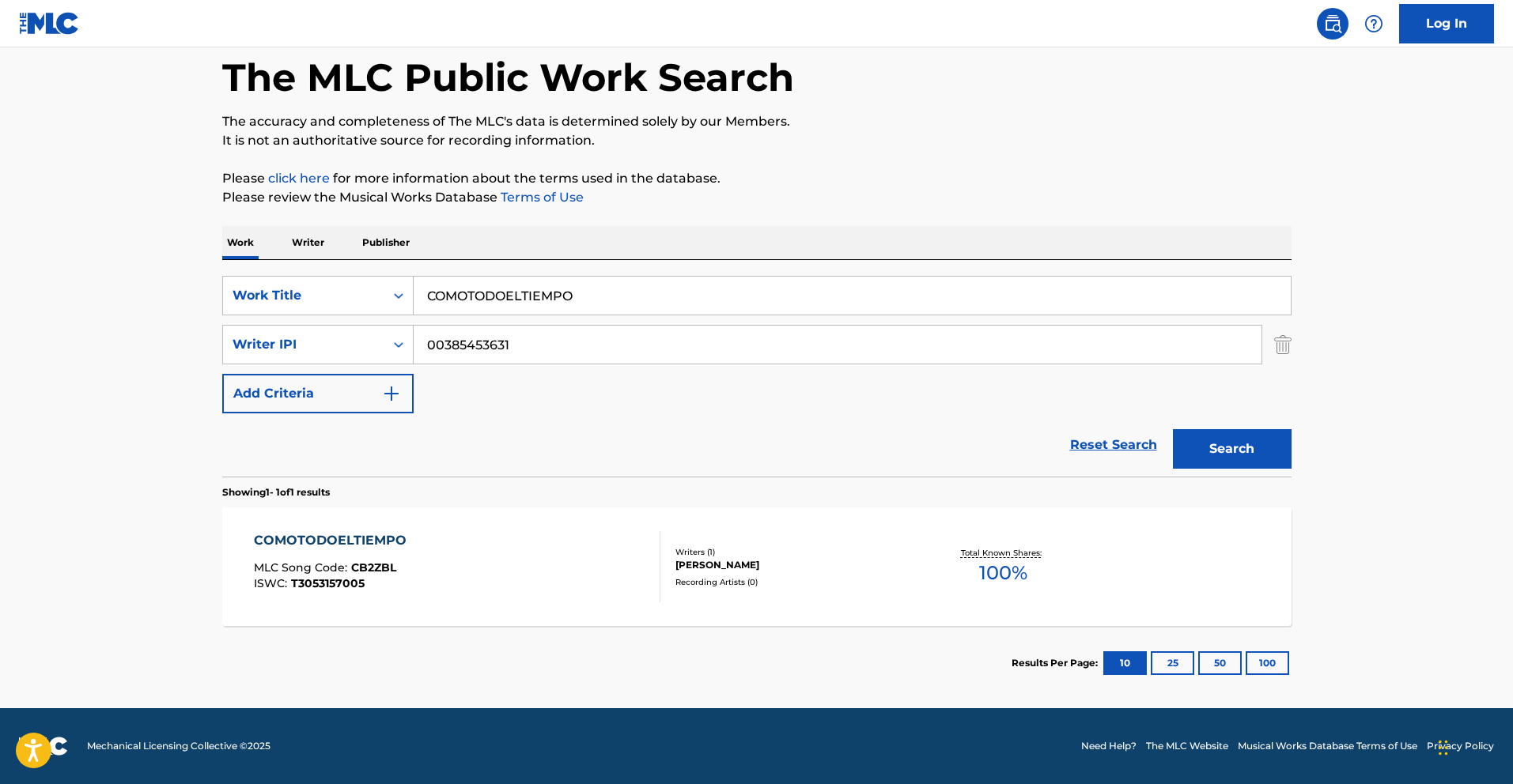
click at [387, 550] on div "COMOTODOELTIEMPO MLC Song Code : CB2ZBL ISWC : T3053157005" at bounding box center [334, 567] width 160 height 71
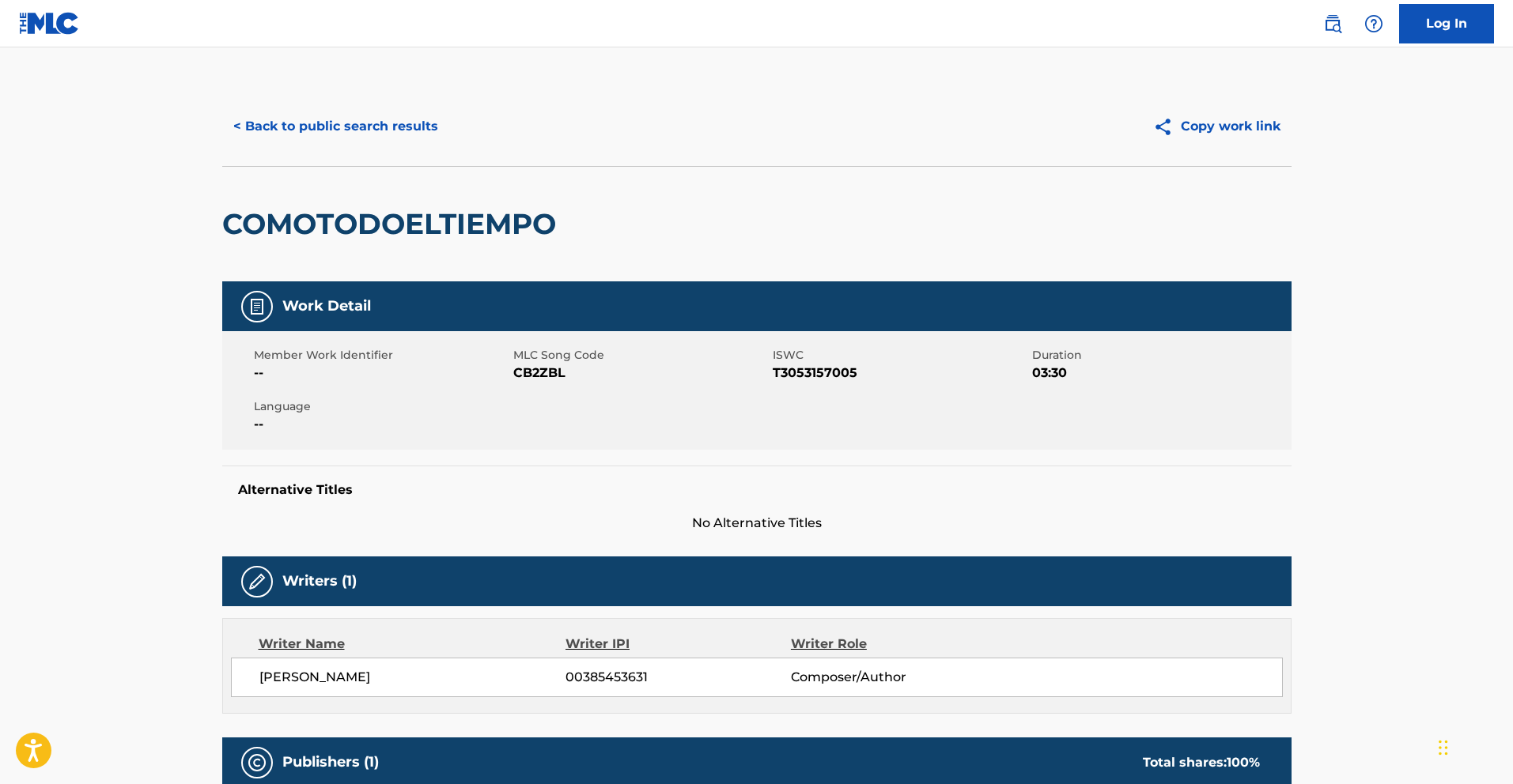
click at [355, 129] on button "< Back to public search results" at bounding box center [335, 125] width 227 height 39
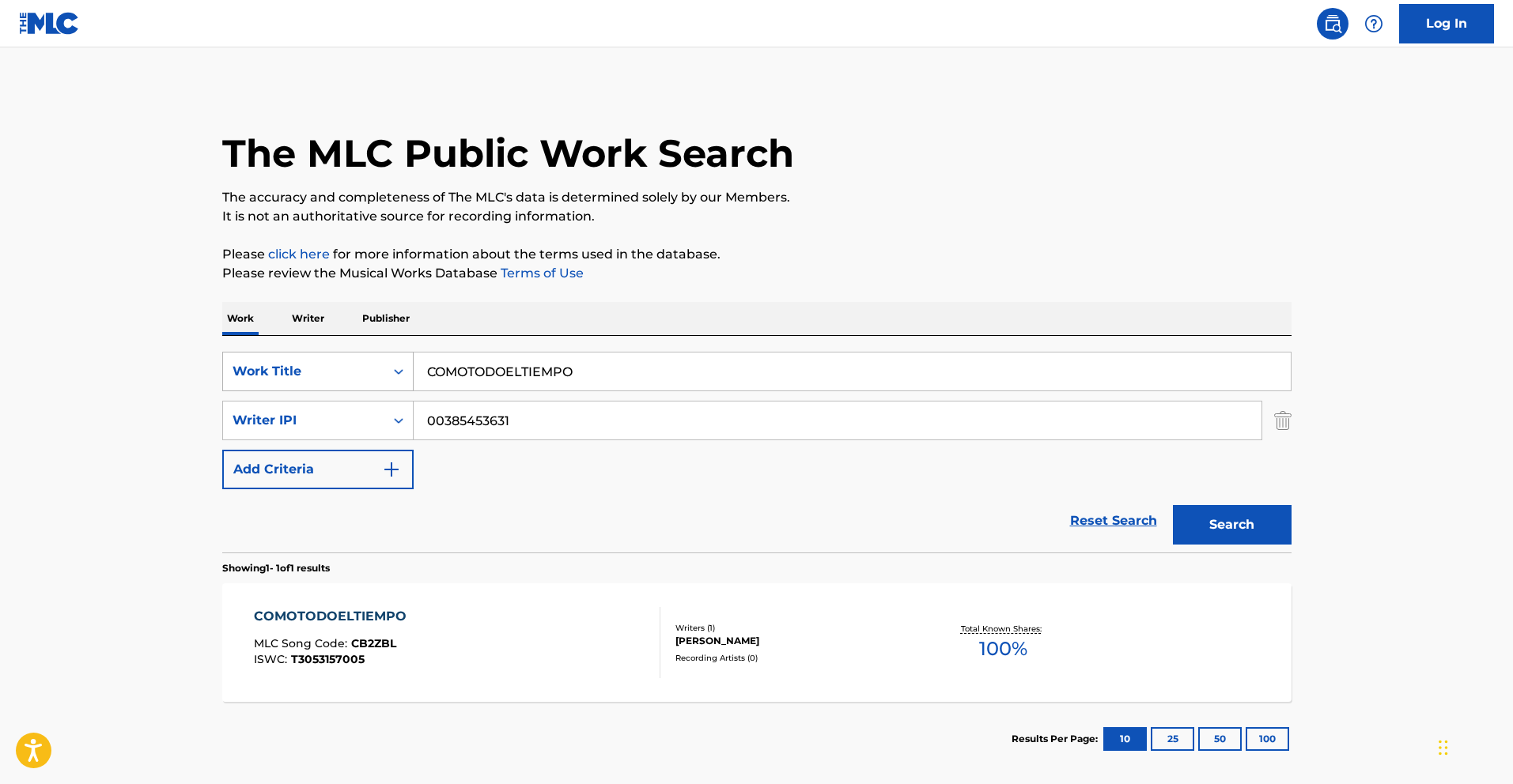
drag, startPoint x: 590, startPoint y: 376, endPoint x: 247, endPoint y: 383, distance: 343.1
click at [230, 380] on div "SearchWithCriteria783d505d-f456-4364-942e-f300ec92fc99 Work Title COMOTODOELTIE…" at bounding box center [756, 371] width 1069 height 39
paste input "EL PAYASO"
drag, startPoint x: 661, startPoint y: 368, endPoint x: 320, endPoint y: 372, distance: 341.0
click at [320, 372] on div "SearchWithCriteria783d505d-f456-4364-942e-f300ec92fc99 Work Title COMOTODOELTIE…" at bounding box center [756, 371] width 1069 height 39
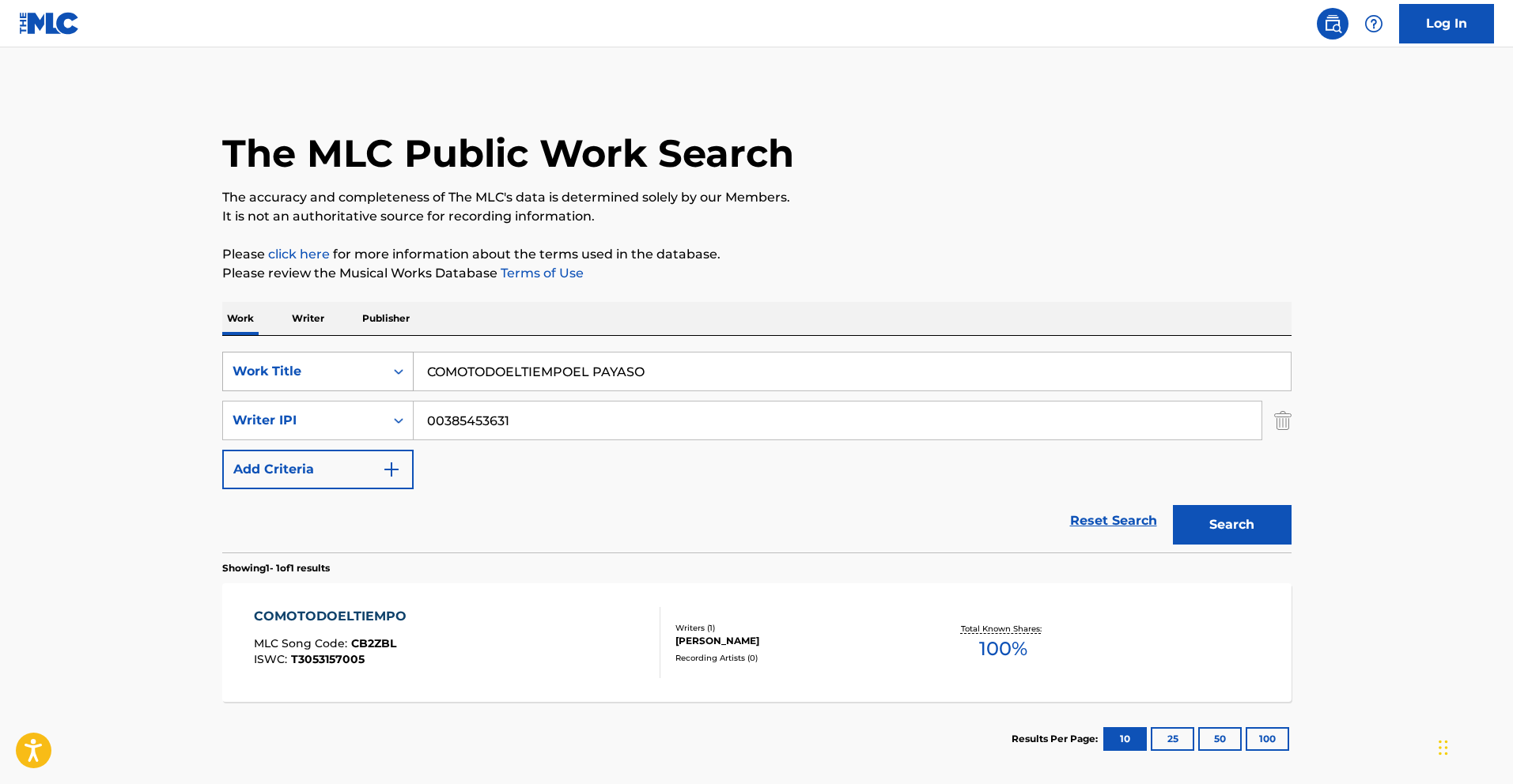
paste input "Search Form"
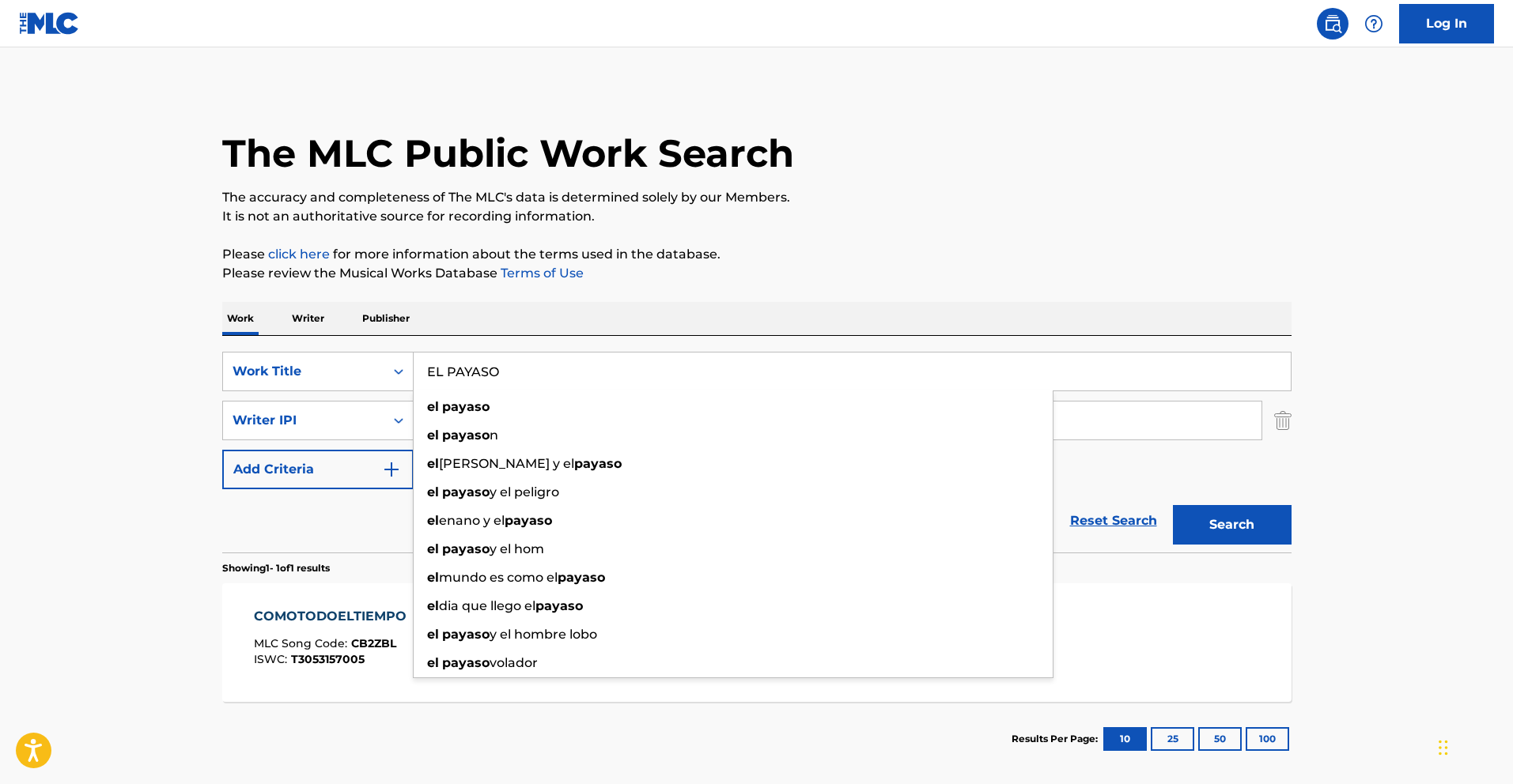
type input "EL PAYASO"
click at [1227, 516] on button "Search" at bounding box center [1232, 524] width 118 height 39
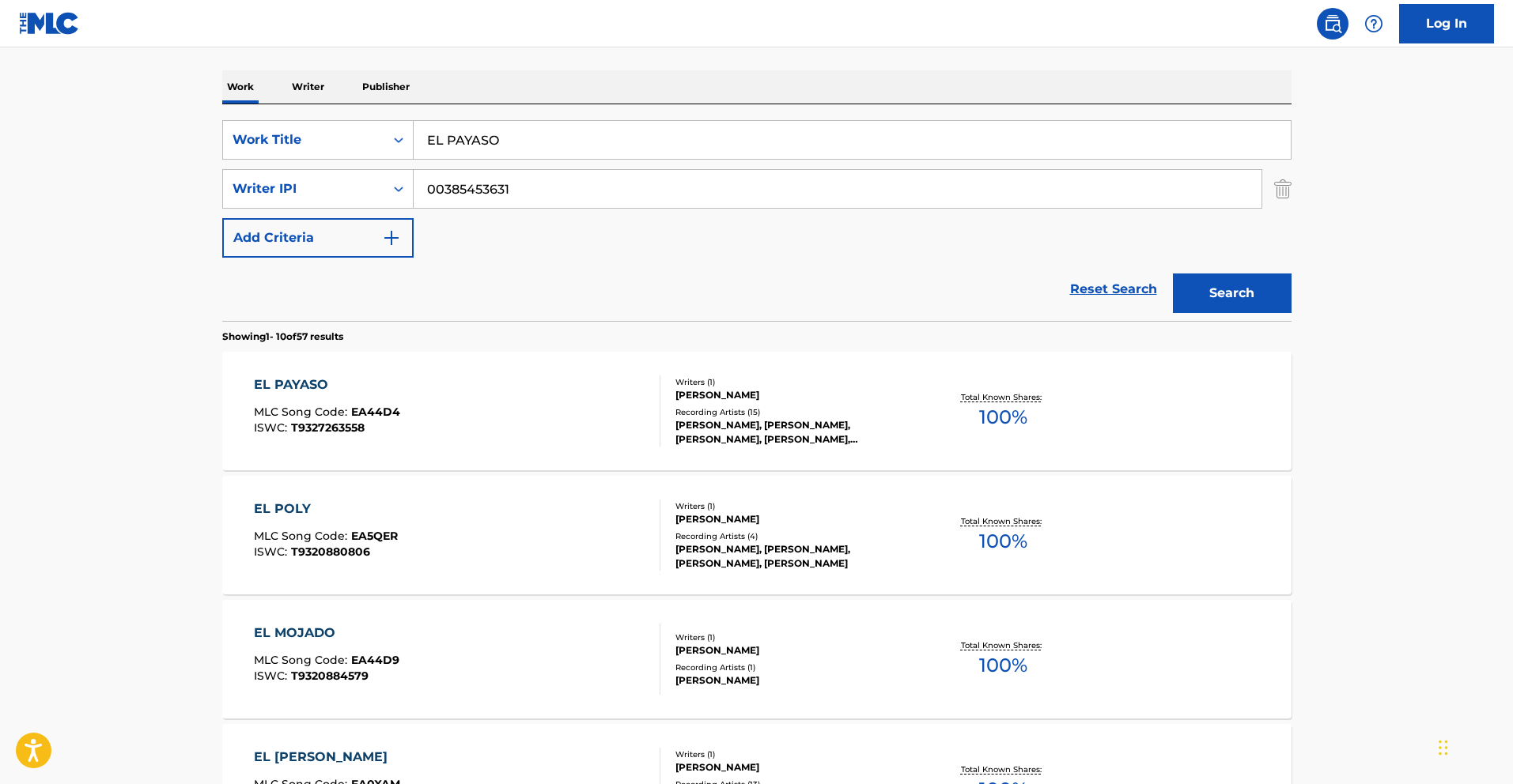
scroll to position [233, 0]
click at [306, 383] on div "EL PAYASO" at bounding box center [327, 384] width 147 height 19
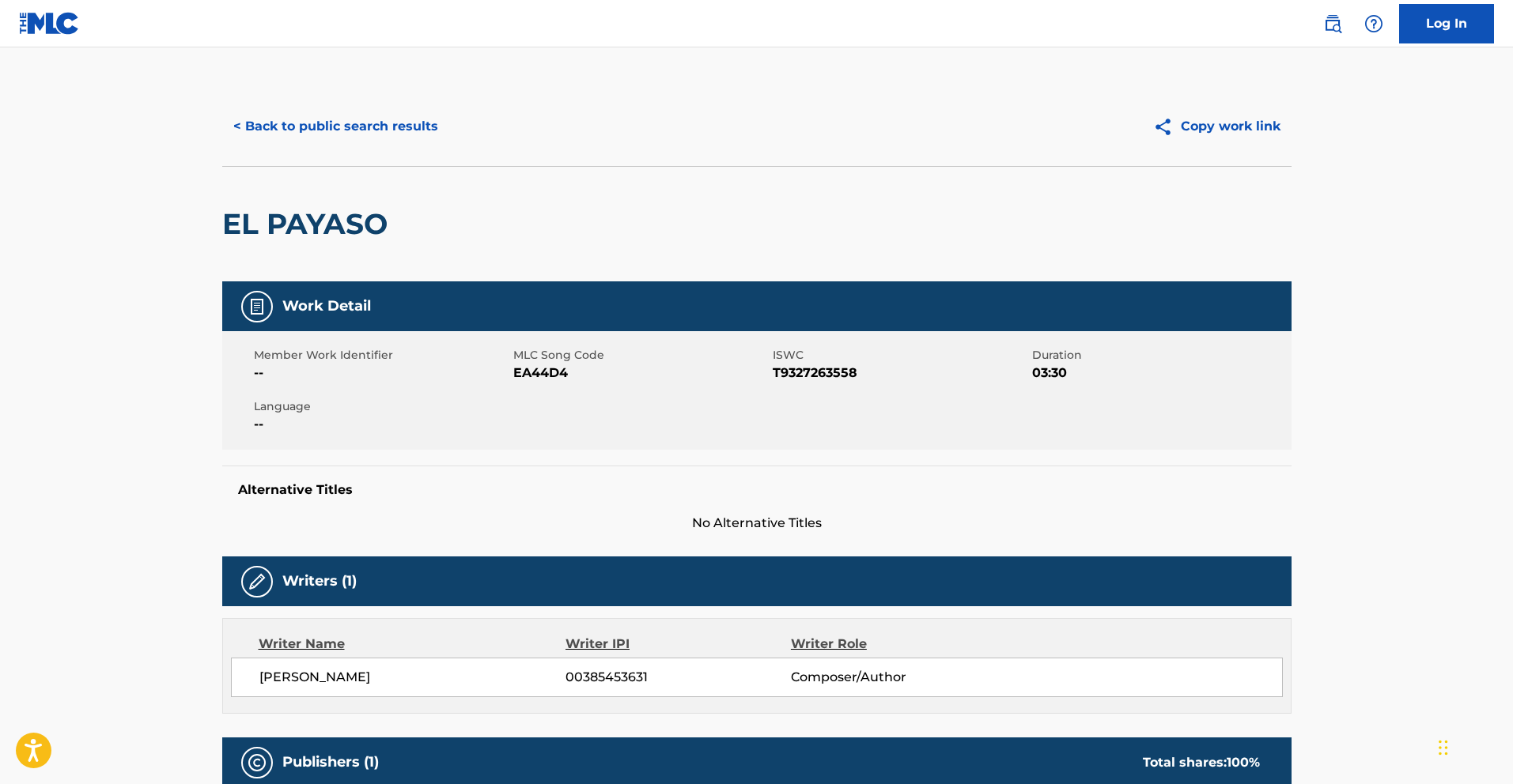
click at [378, 124] on button "< Back to public search results" at bounding box center [335, 125] width 227 height 39
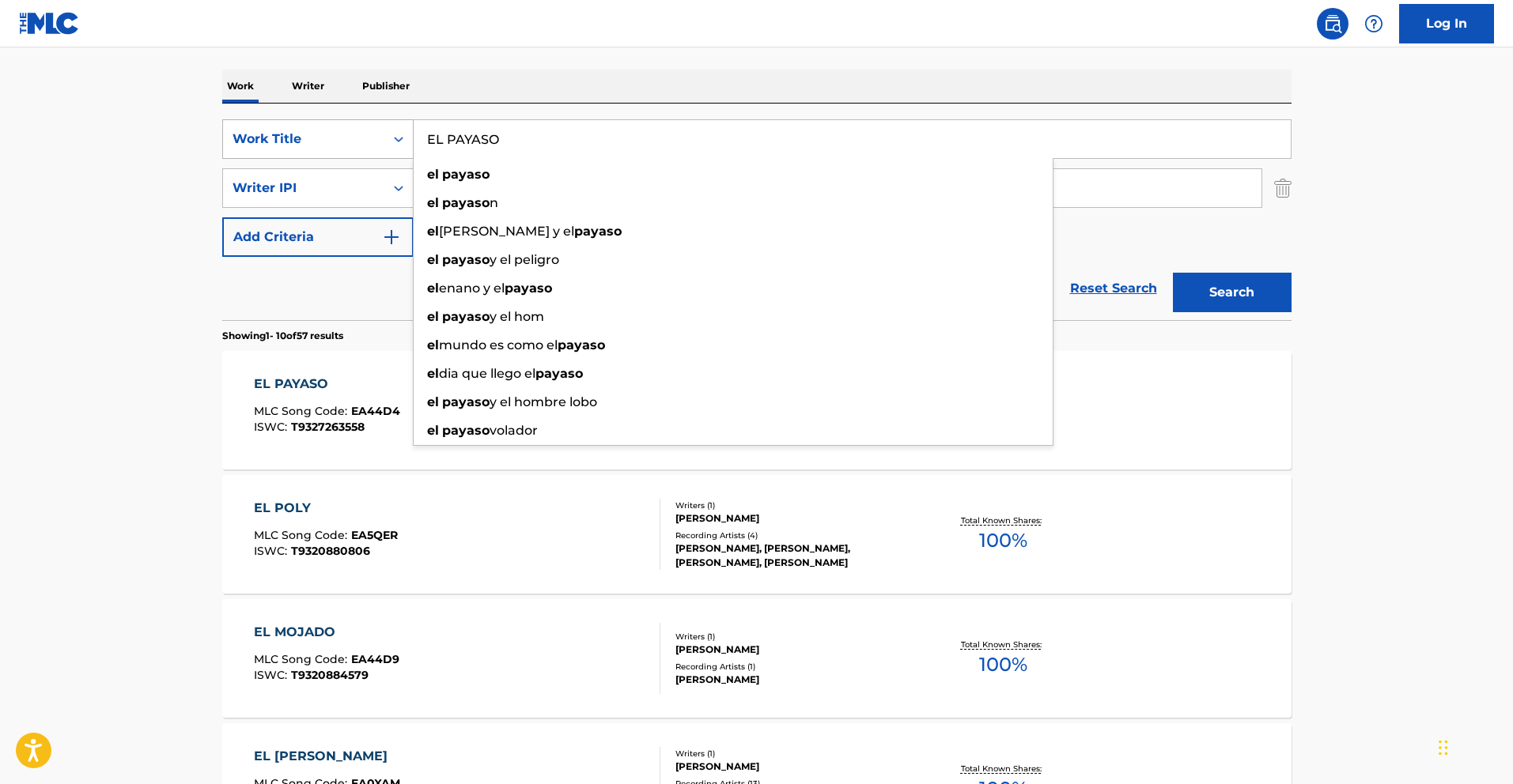
drag, startPoint x: 521, startPoint y: 133, endPoint x: 312, endPoint y: 123, distance: 209.2
click at [312, 123] on div "SearchWithCriteria783d505d-f456-4364-942e-f300ec92fc99 Work Title EL PAYASO el …" at bounding box center [756, 138] width 1069 height 39
paste input "NARCOS"
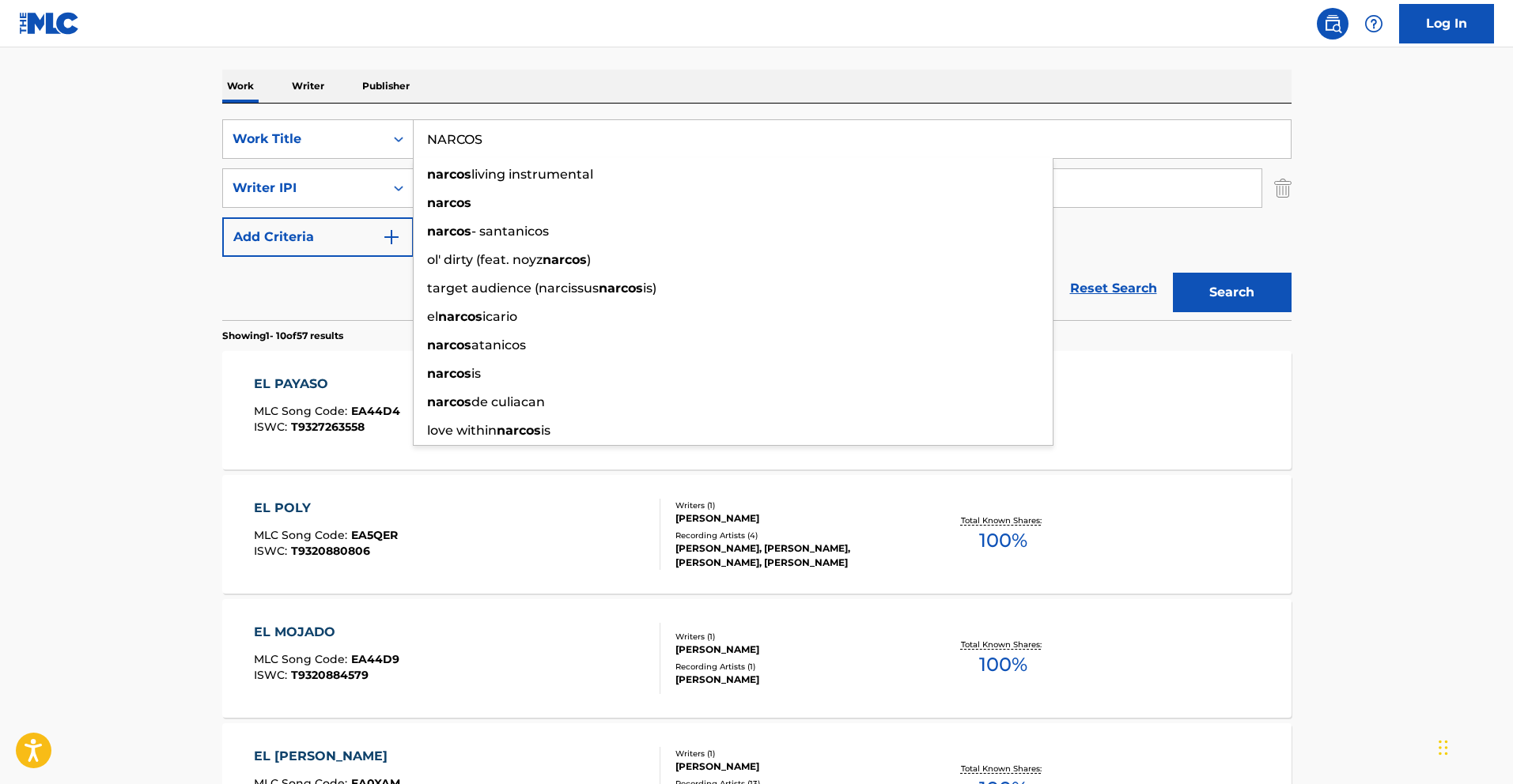
type input "NARCOS"
click at [1233, 291] on button "Search" at bounding box center [1232, 292] width 118 height 39
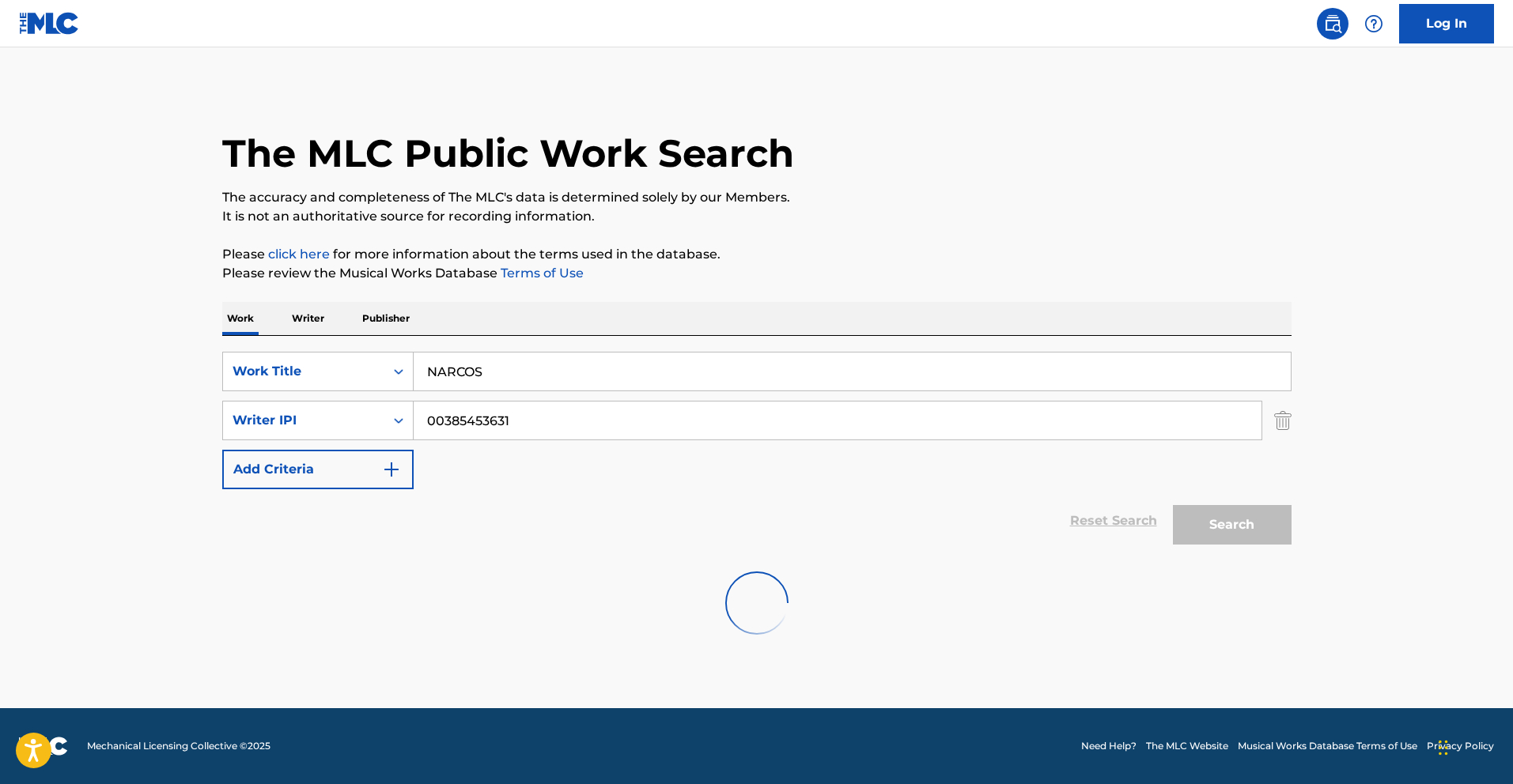
scroll to position [0, 0]
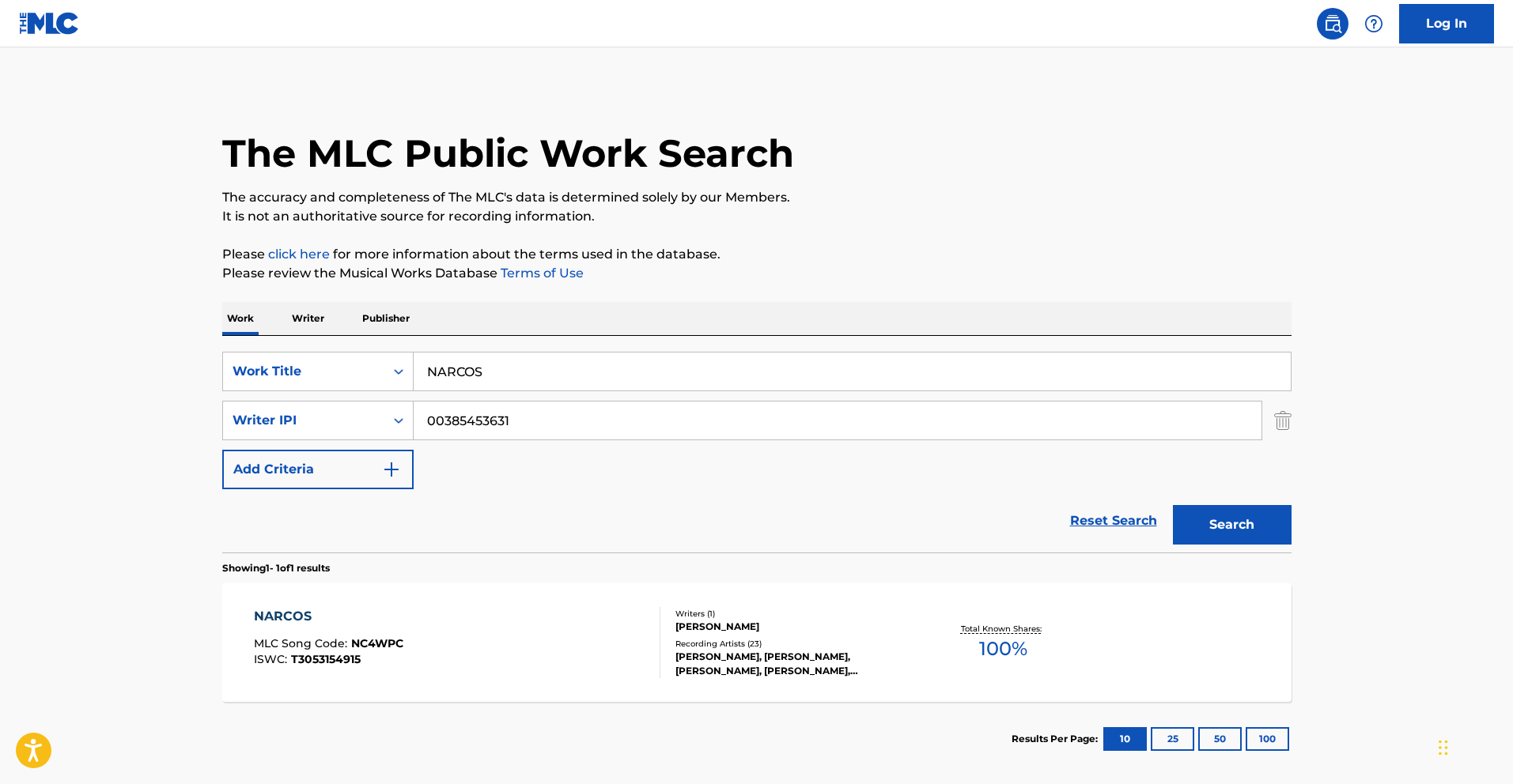
click at [264, 619] on div "NARCOS" at bounding box center [328, 616] width 149 height 19
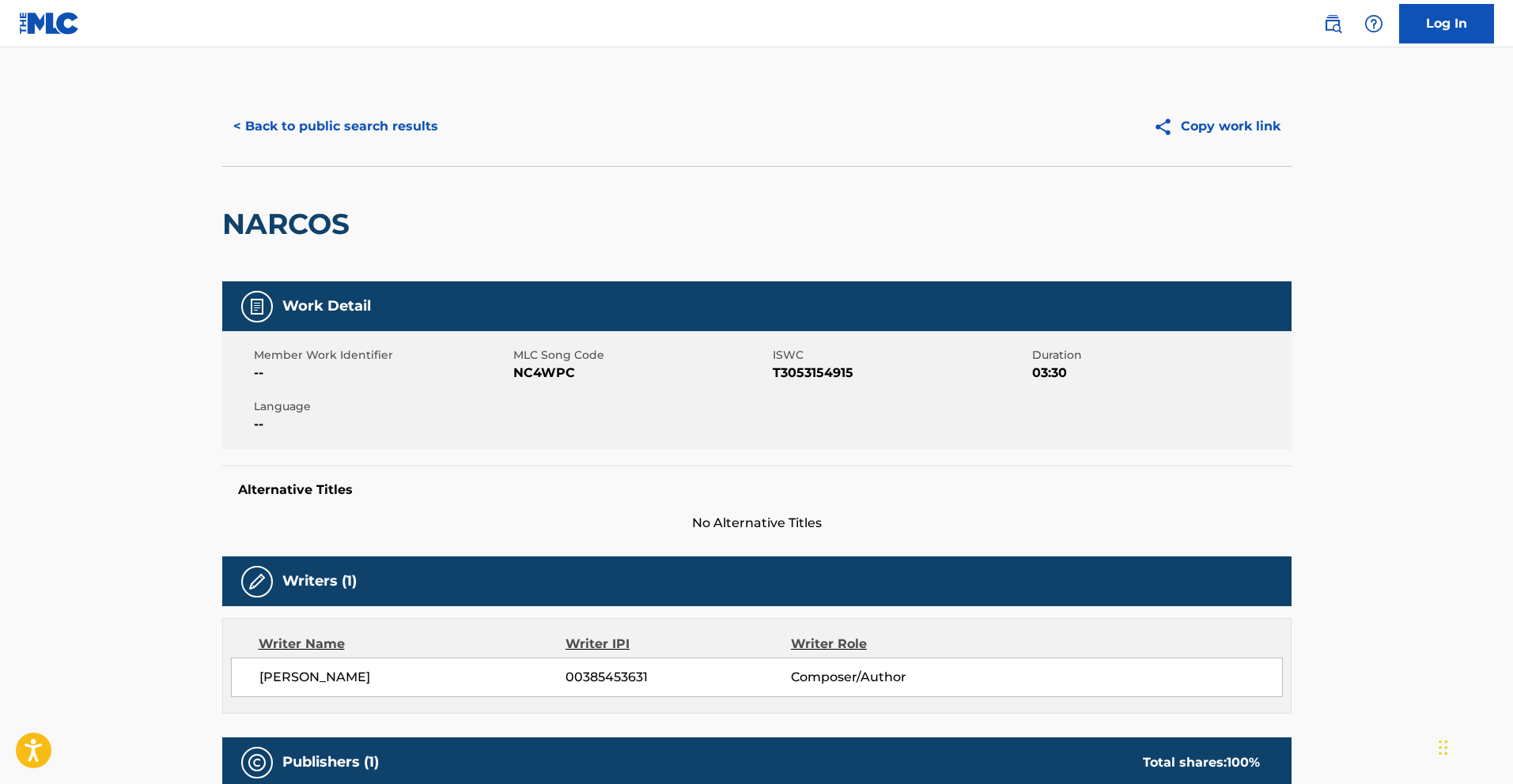
drag, startPoint x: 343, startPoint y: 132, endPoint x: 366, endPoint y: 136, distance: 23.3
click at [344, 132] on button "< Back to public search results" at bounding box center [335, 125] width 227 height 39
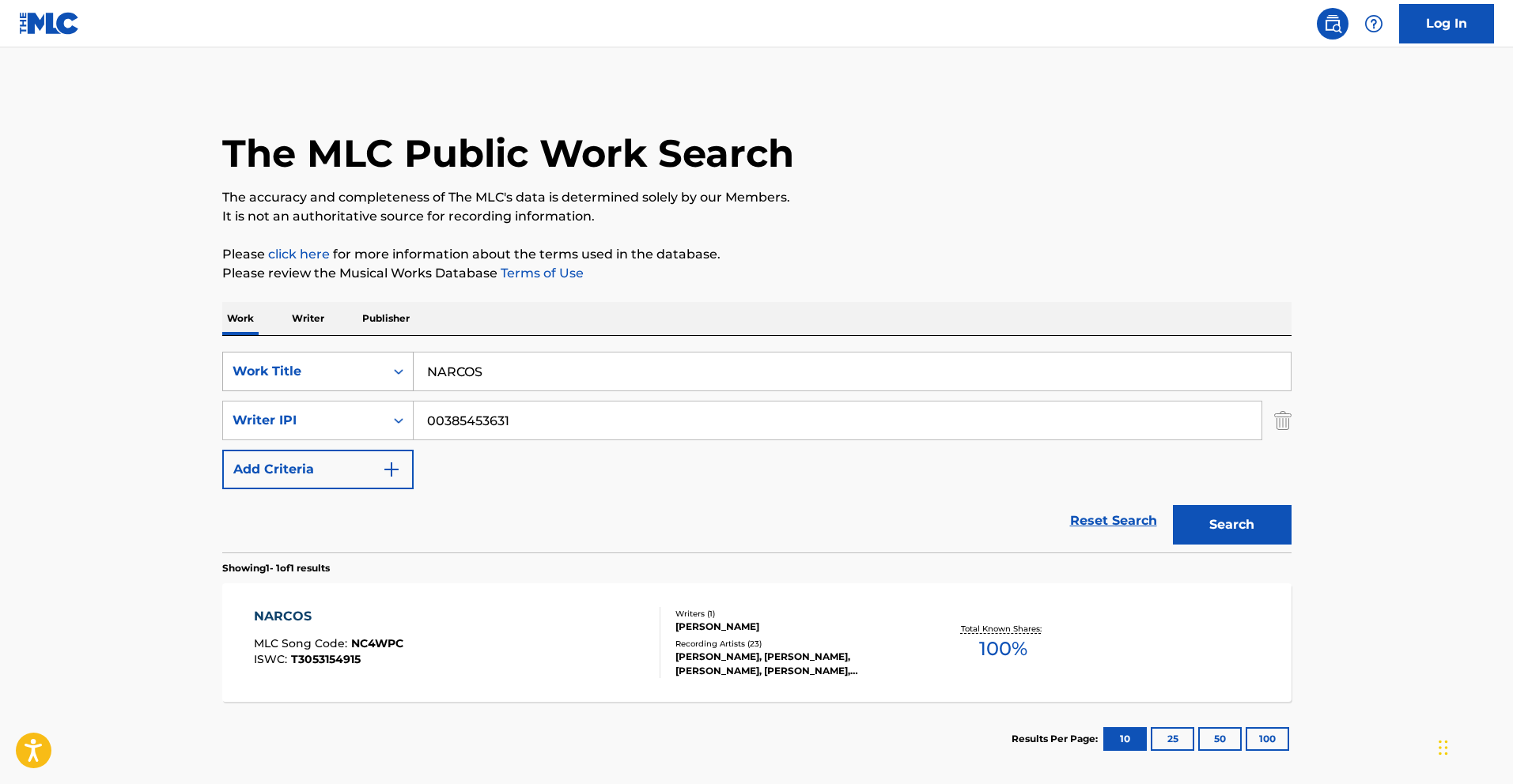
drag, startPoint x: 499, startPoint y: 376, endPoint x: 362, endPoint y: 367, distance: 137.3
click at [364, 367] on div "SearchWithCriteria783d505d-f456-4364-942e-f300ec92fc99 Work Title NARCOS" at bounding box center [756, 371] width 1069 height 39
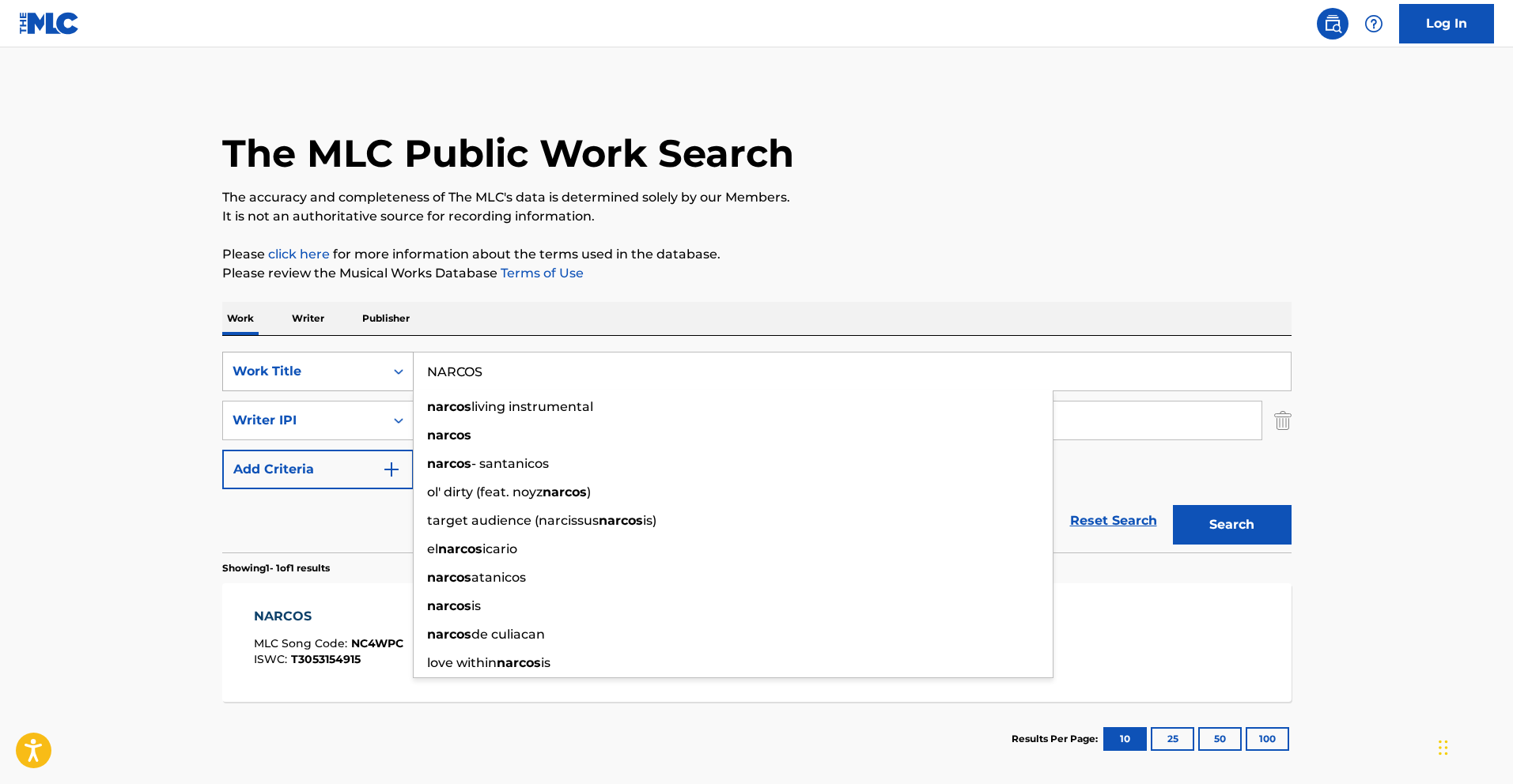
paste input "SEAMOSAMANTE"
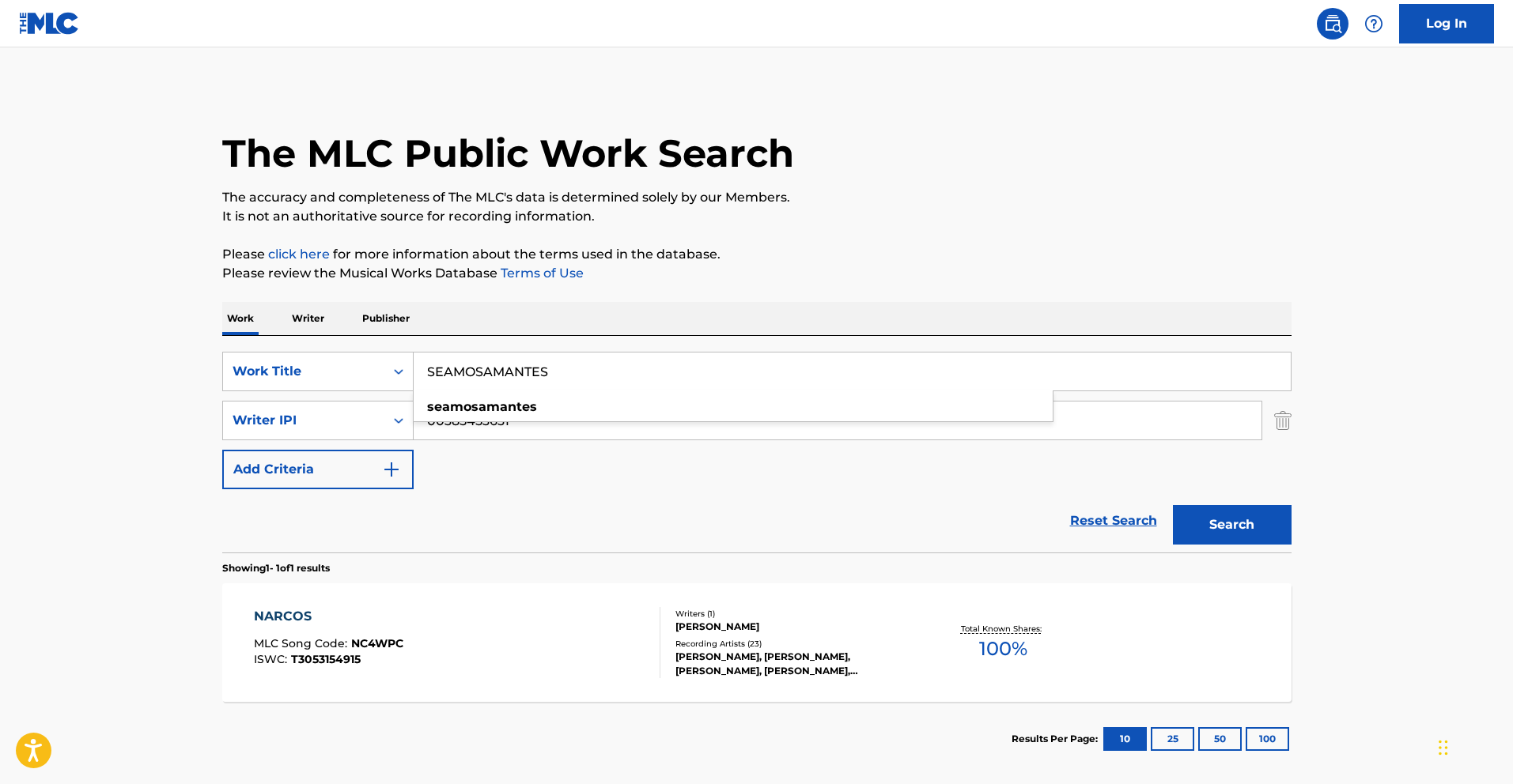
type input "SEAMOSAMANTES"
click at [1254, 536] on button "Search" at bounding box center [1232, 524] width 118 height 39
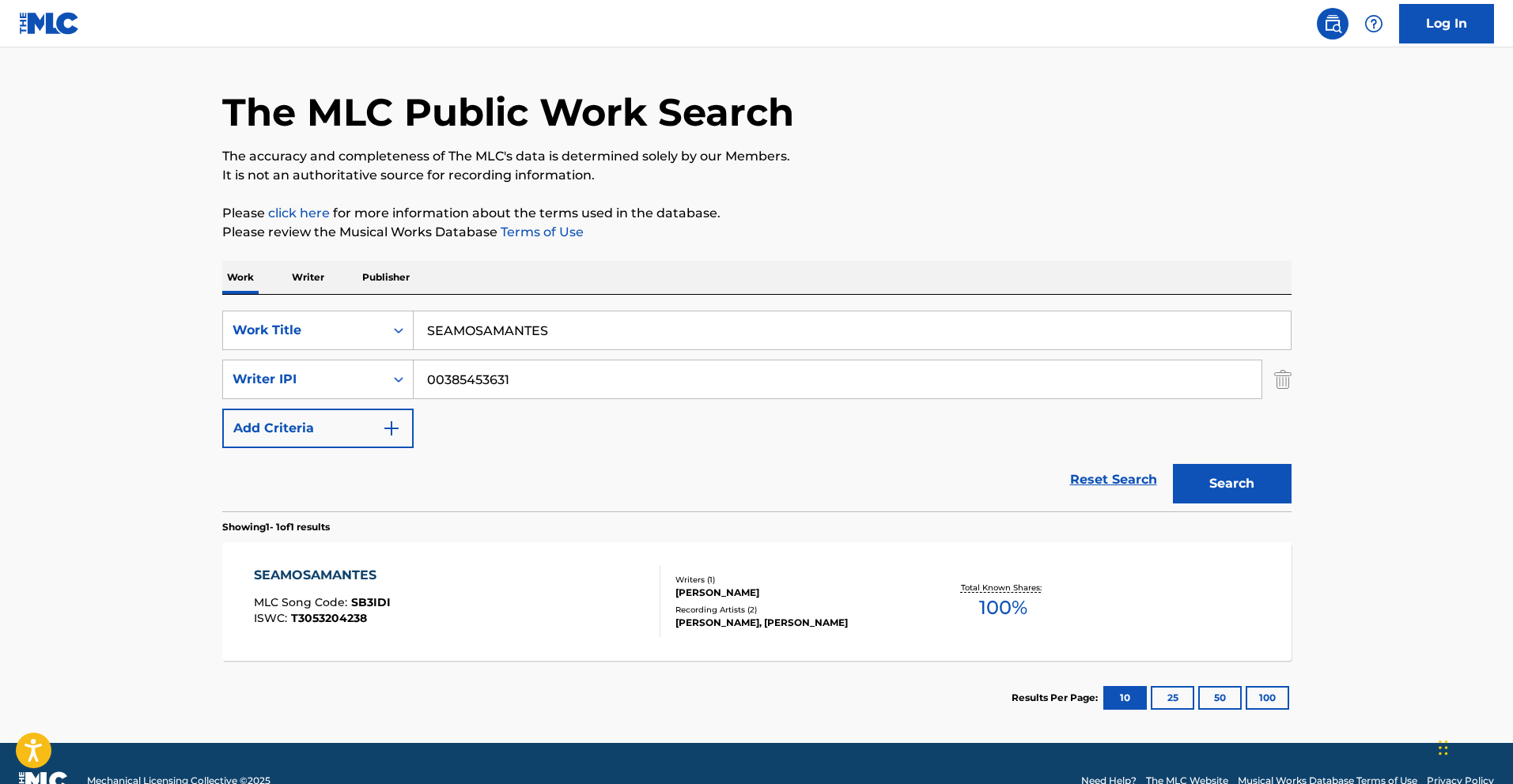
scroll to position [76, 0]
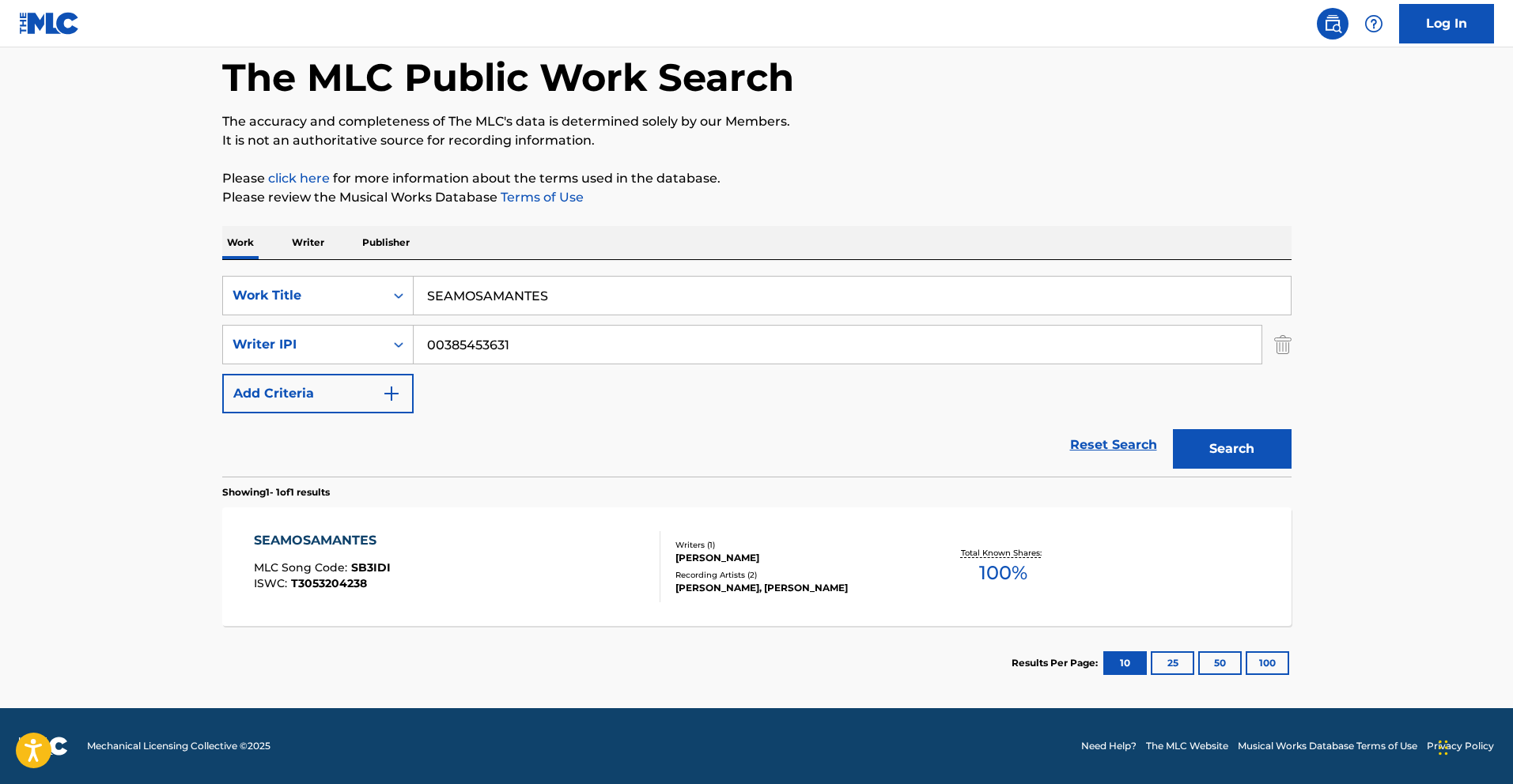
click at [343, 536] on div "SEAMOSAMANTES" at bounding box center [322, 540] width 137 height 19
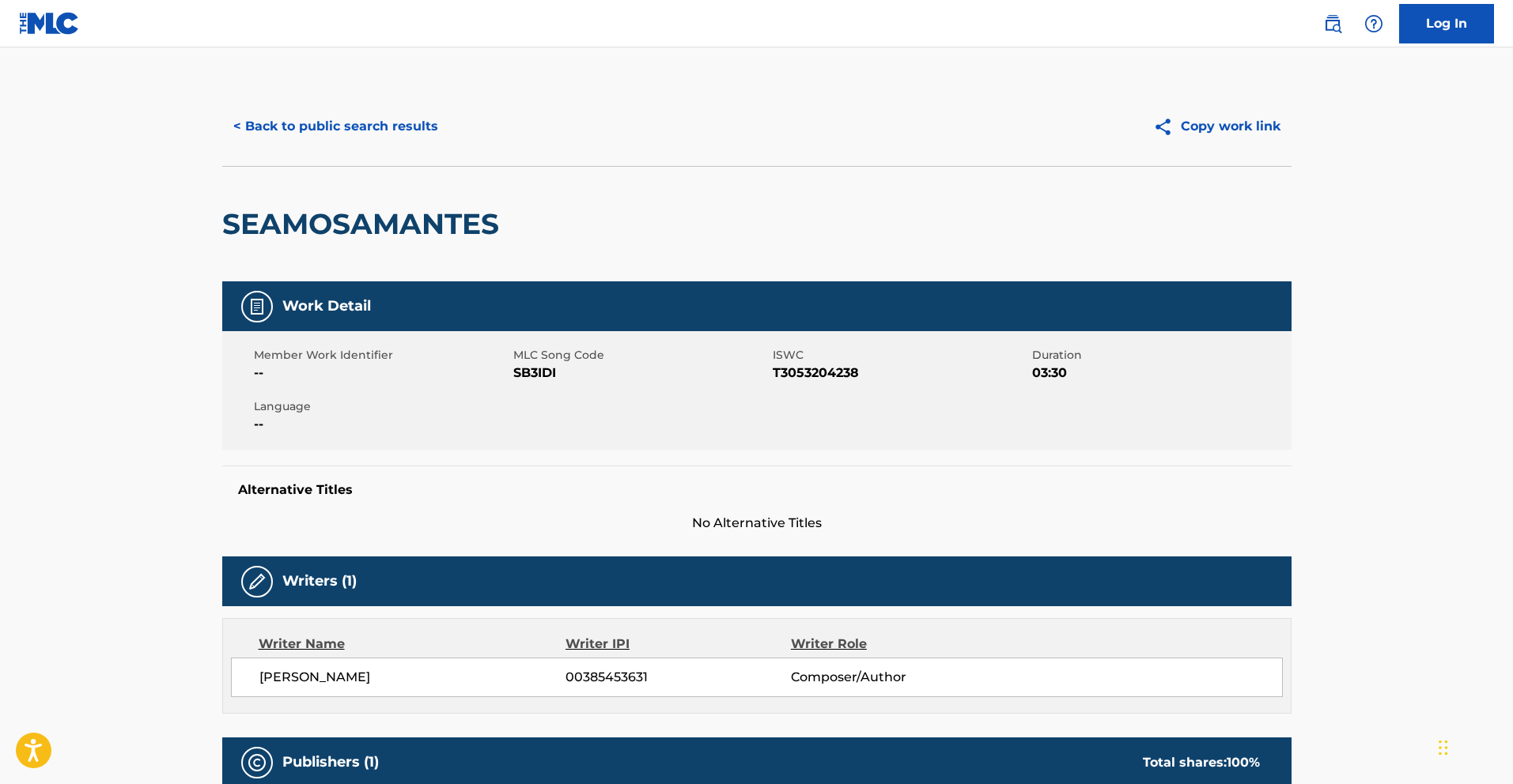
click at [372, 135] on button "< Back to public search results" at bounding box center [335, 125] width 227 height 39
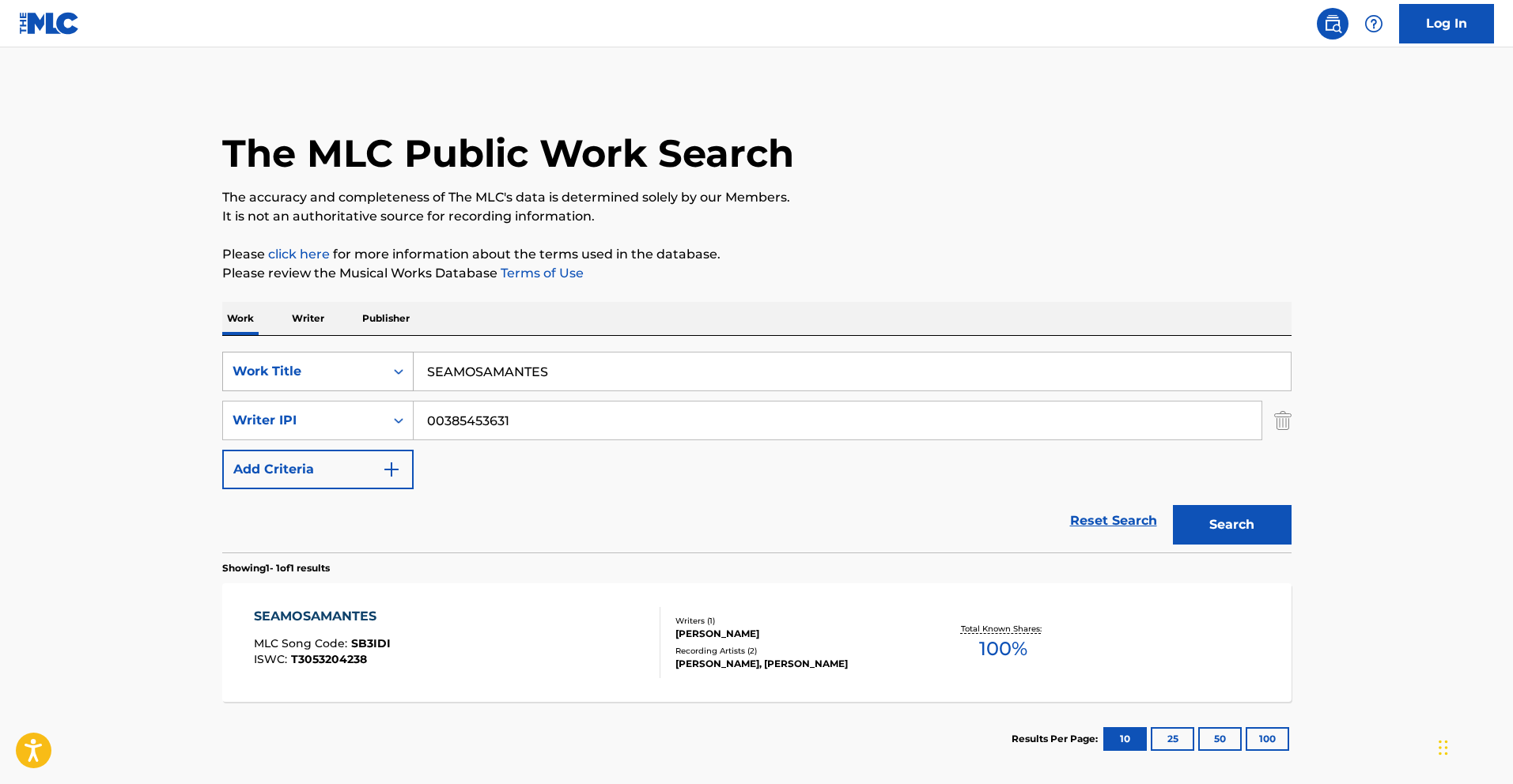
drag, startPoint x: 565, startPoint y: 372, endPoint x: 398, endPoint y: 358, distance: 167.6
click at [389, 364] on div "SearchWithCriteria783d505d-f456-4364-942e-f300ec92fc99 Work Title SEAMOSAMANTES" at bounding box center [756, 371] width 1069 height 39
paste input "QUIERO SER"
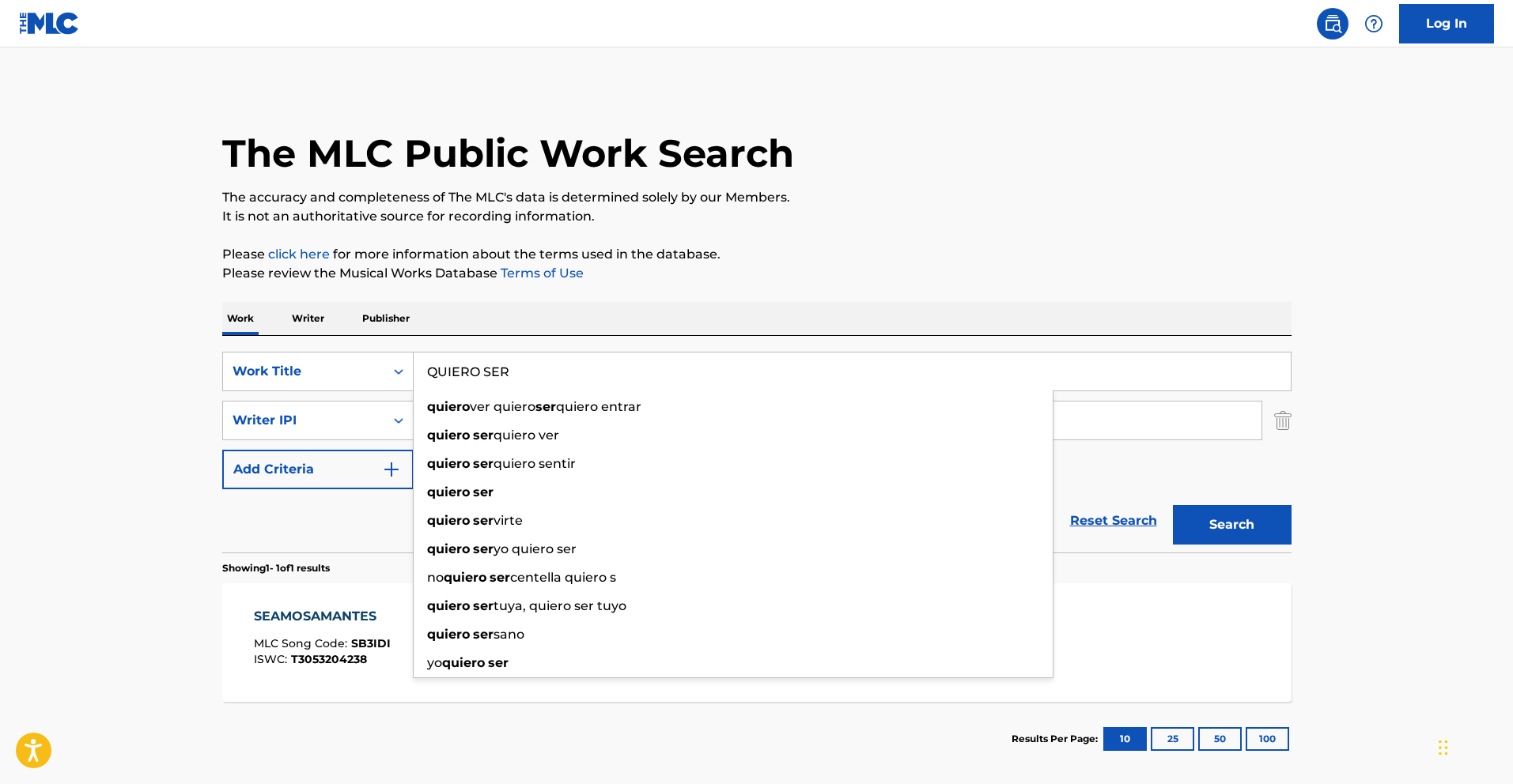
type input "QUIERO SER"
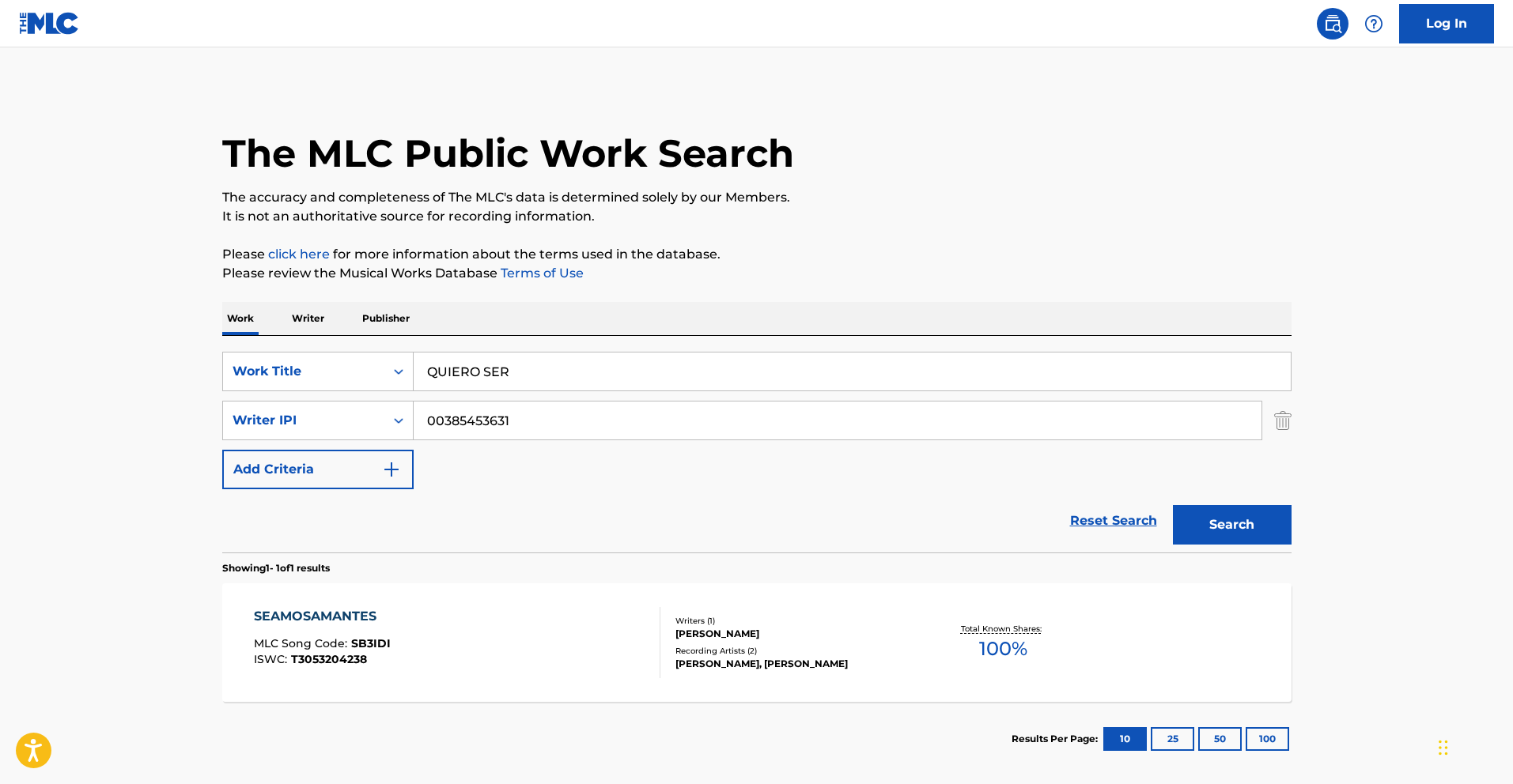
click at [1260, 531] on button "Search" at bounding box center [1232, 524] width 118 height 39
click at [303, 612] on div "QUIERO SER" at bounding box center [324, 616] width 142 height 19
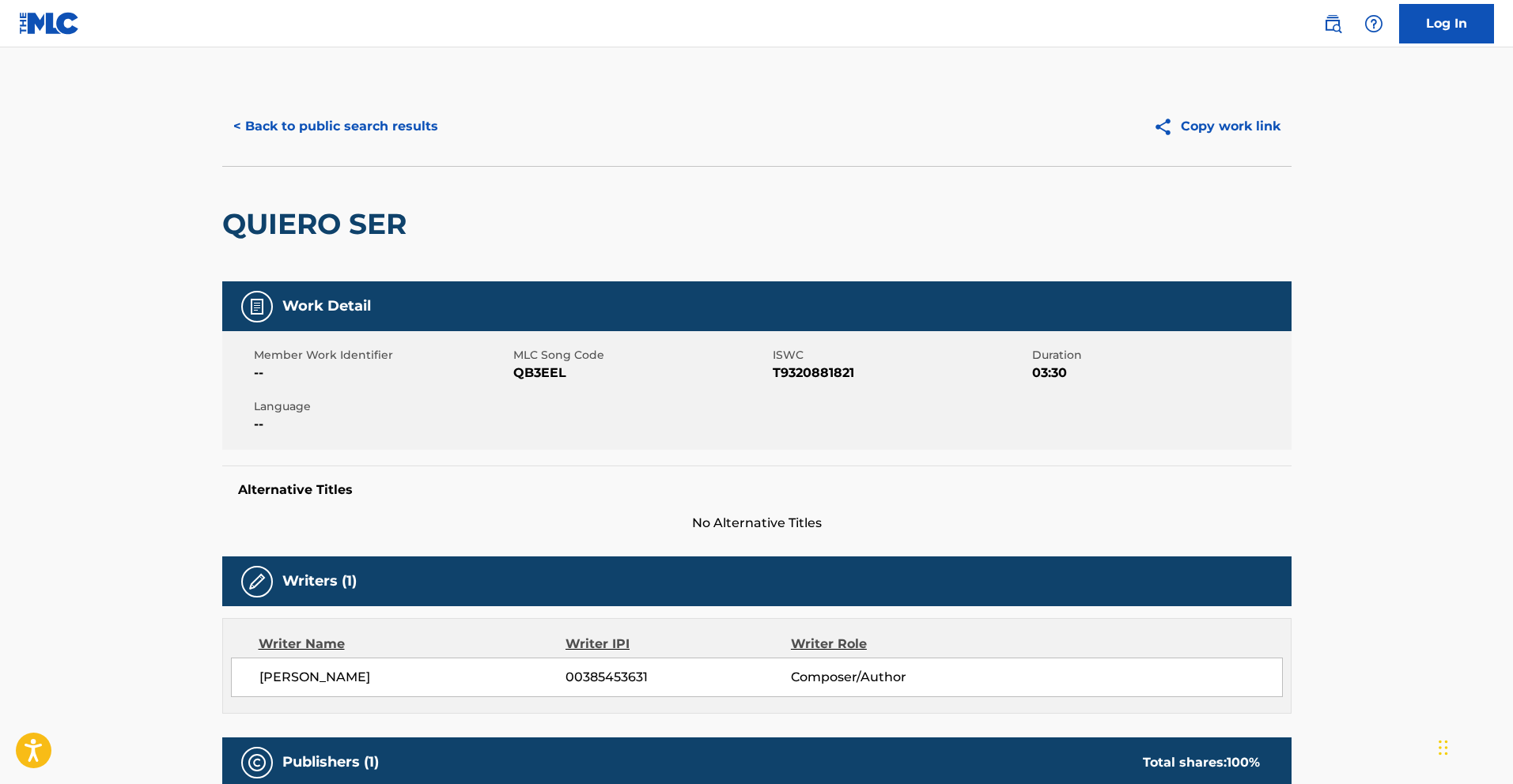
click at [416, 130] on button "< Back to public search results" at bounding box center [335, 125] width 227 height 39
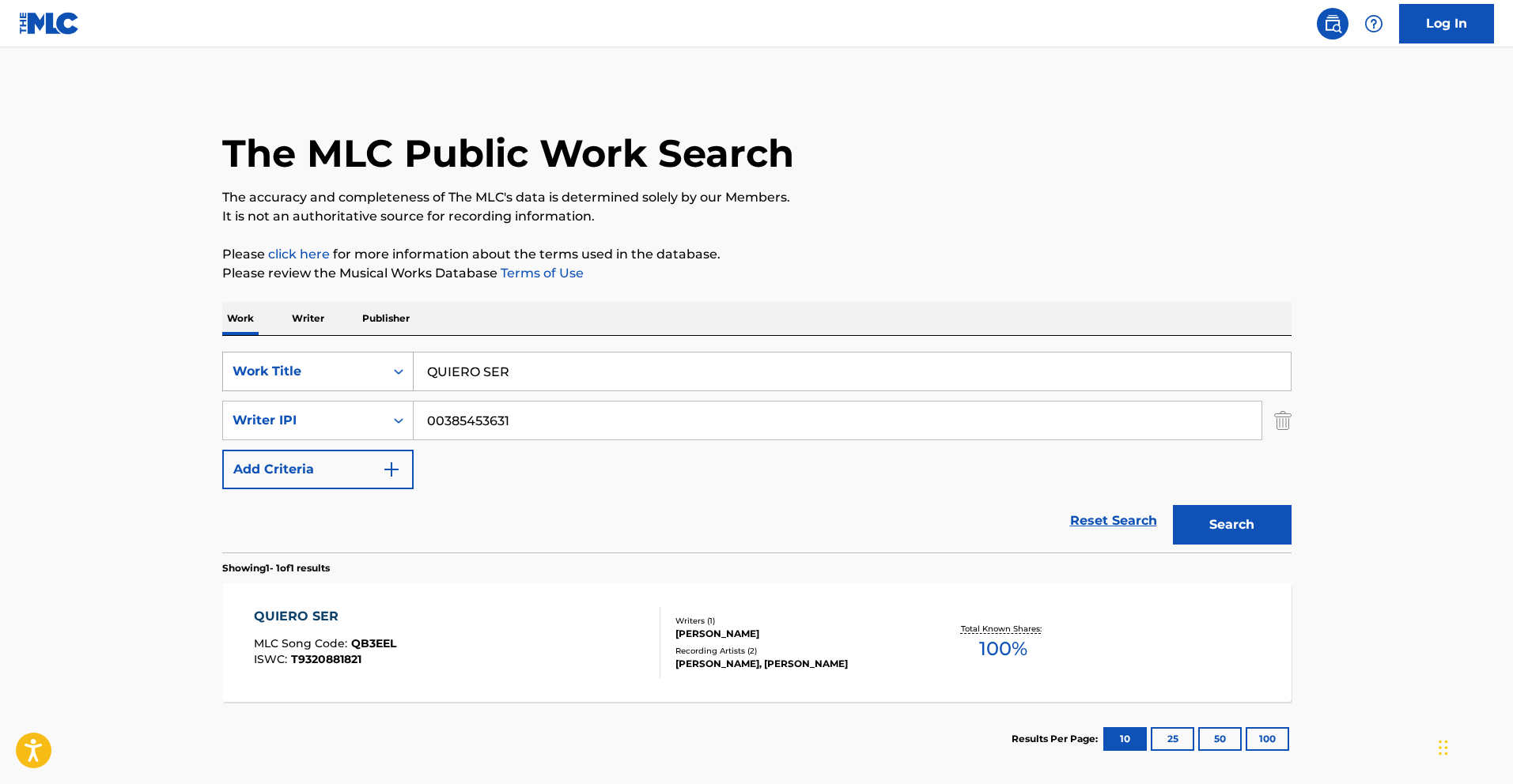
drag, startPoint x: 549, startPoint y: 366, endPoint x: 400, endPoint y: 357, distance: 149.3
click at [402, 357] on div "SearchWithCriteria783d505d-f456-4364-942e-f300ec92fc99 Work Title QUIERO SER" at bounding box center [756, 371] width 1069 height 39
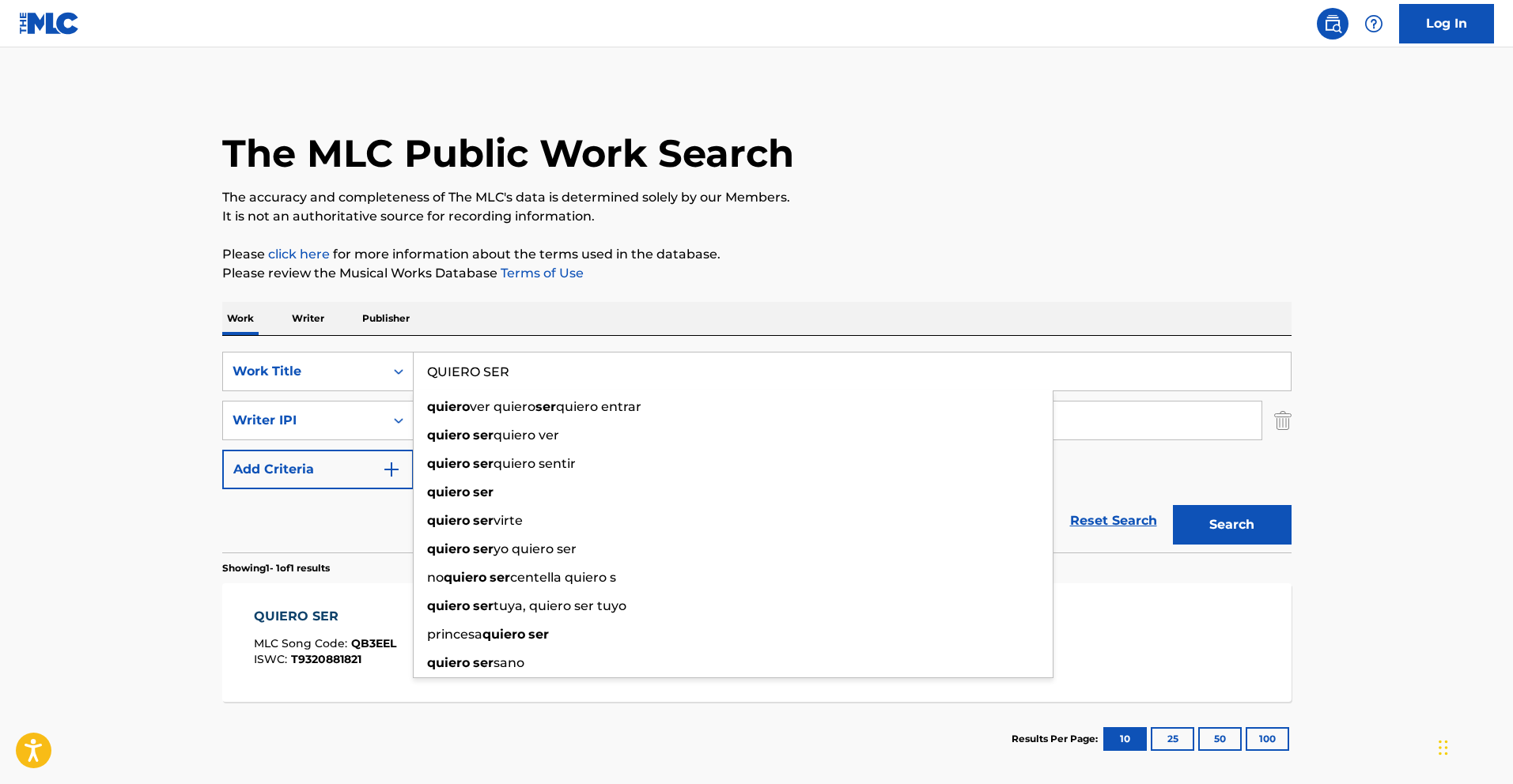
paste input "ESCUELA DE LAS [PERSON_NAME]"
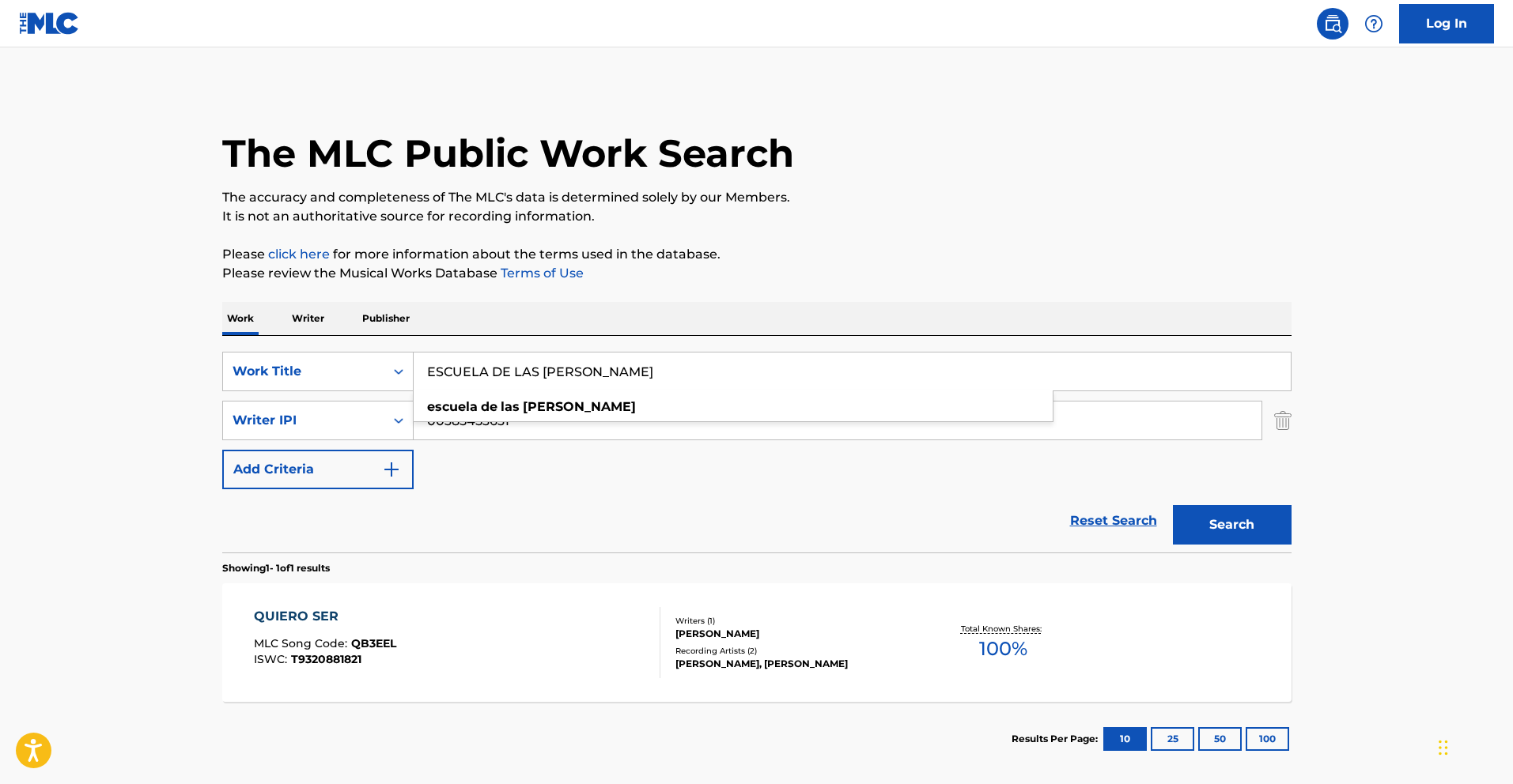
type input "ESCUELA DE LAS [PERSON_NAME]"
click at [1253, 522] on button "Search" at bounding box center [1232, 524] width 118 height 39
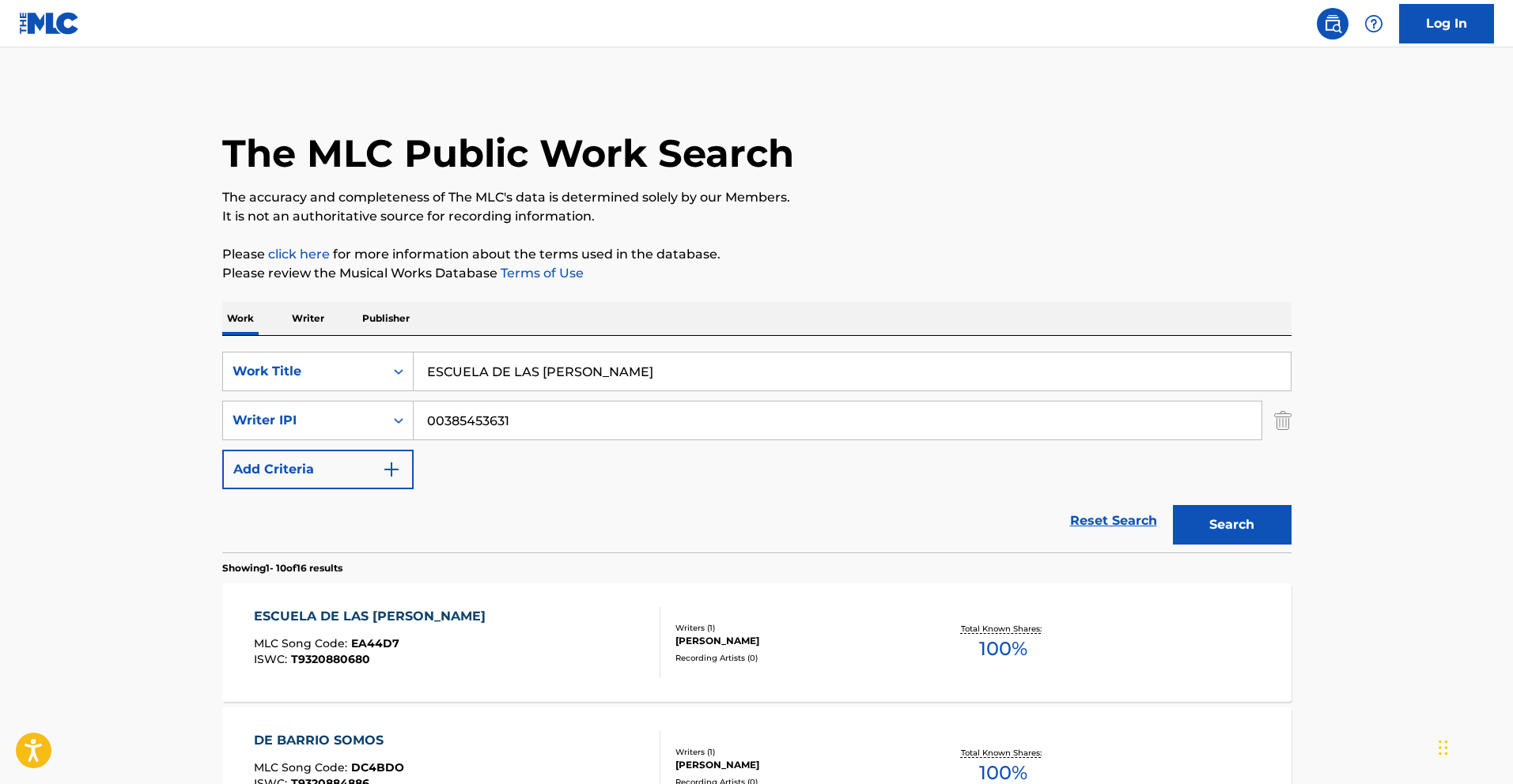
click at [407, 618] on div "ESCUELA DE LAS [PERSON_NAME]" at bounding box center [373, 616] width 239 height 19
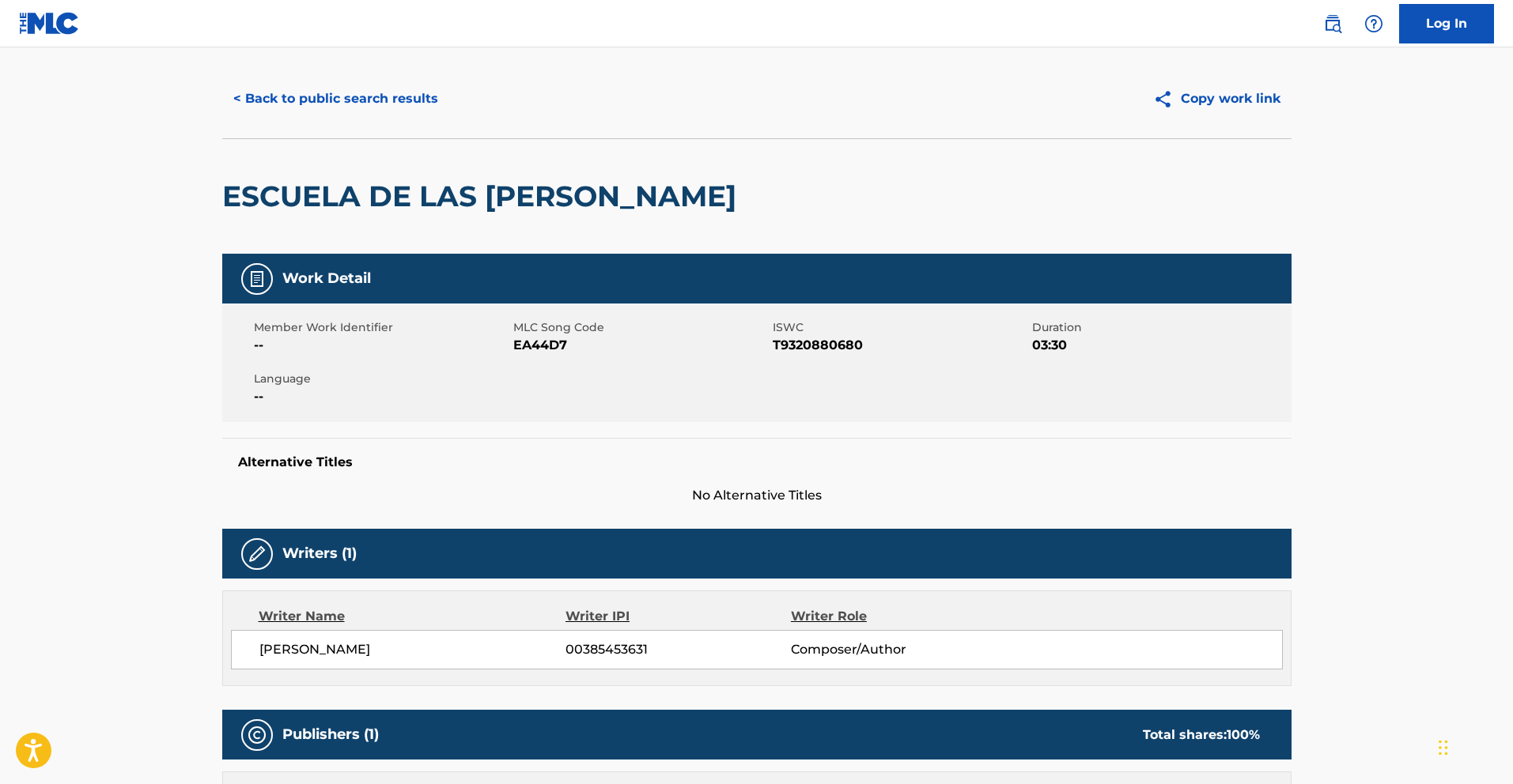
scroll to position [26, 0]
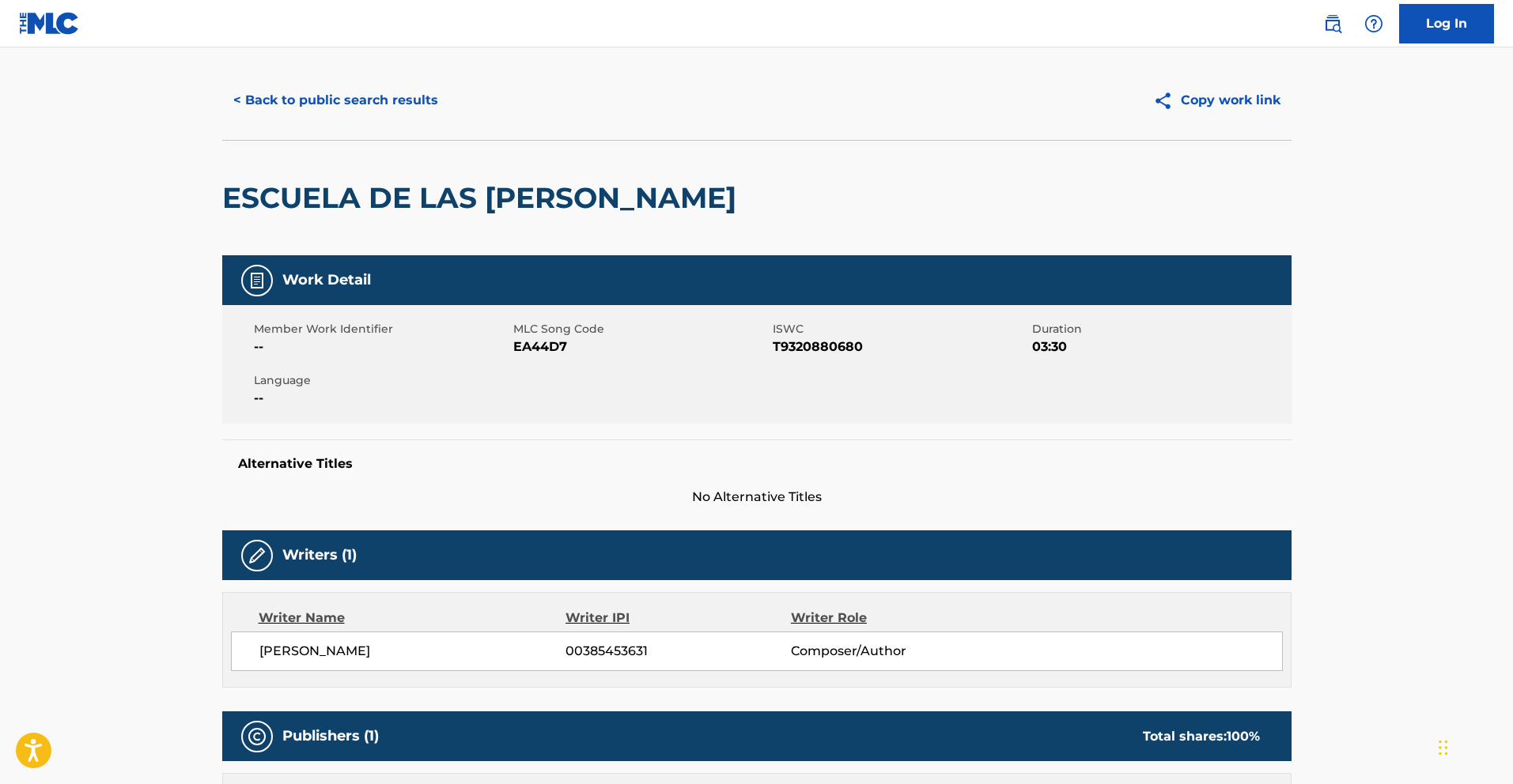
click at [320, 105] on button "< Back to public search results" at bounding box center [335, 100] width 227 height 39
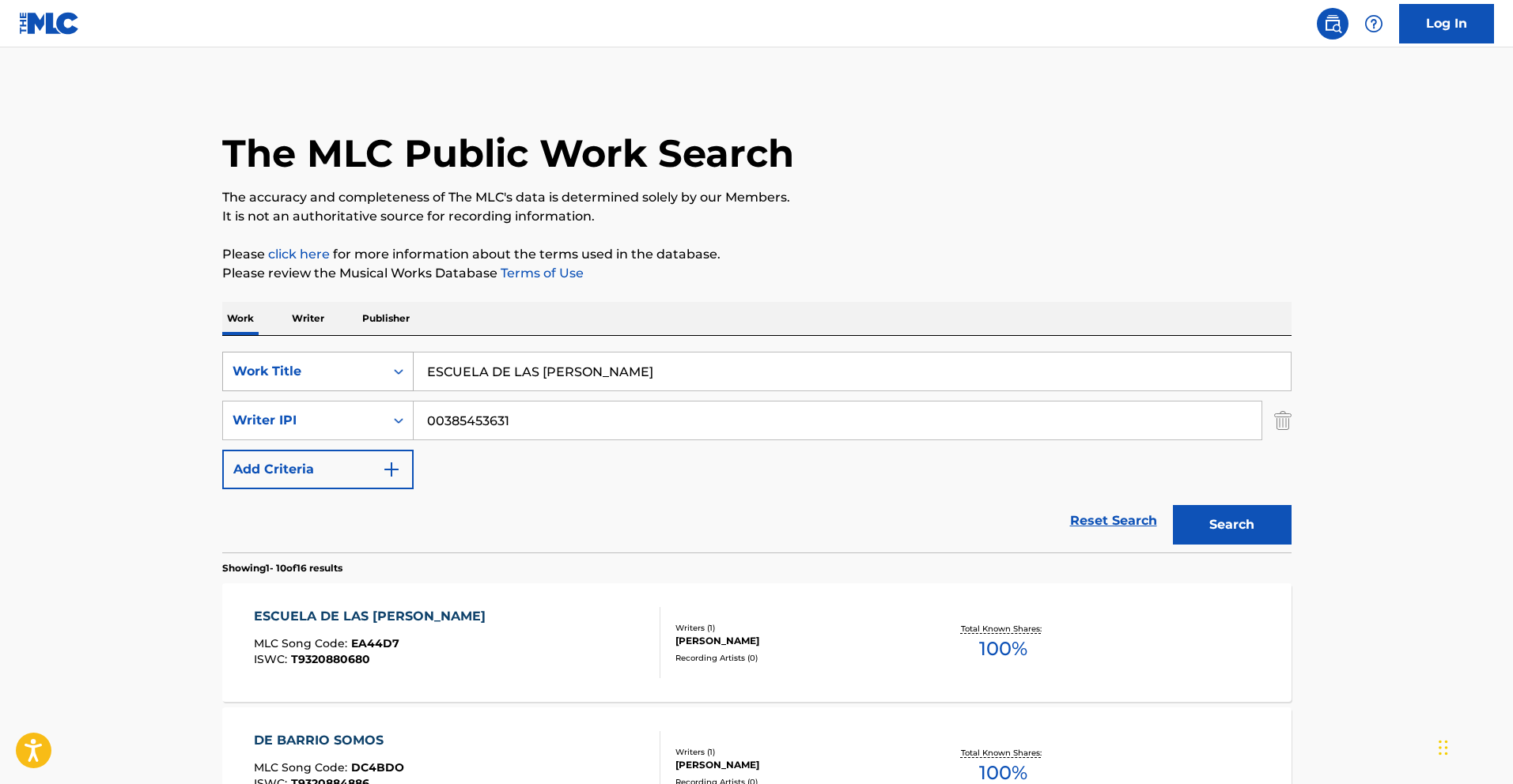
drag, startPoint x: 605, startPoint y: 378, endPoint x: 373, endPoint y: 370, distance: 232.1
click at [373, 370] on div "SearchWithCriteria783d505d-f456-4364-942e-f300ec92fc99 Work Title ESCUELA DE LA…" at bounding box center [756, 371] width 1069 height 39
paste input "L 13"
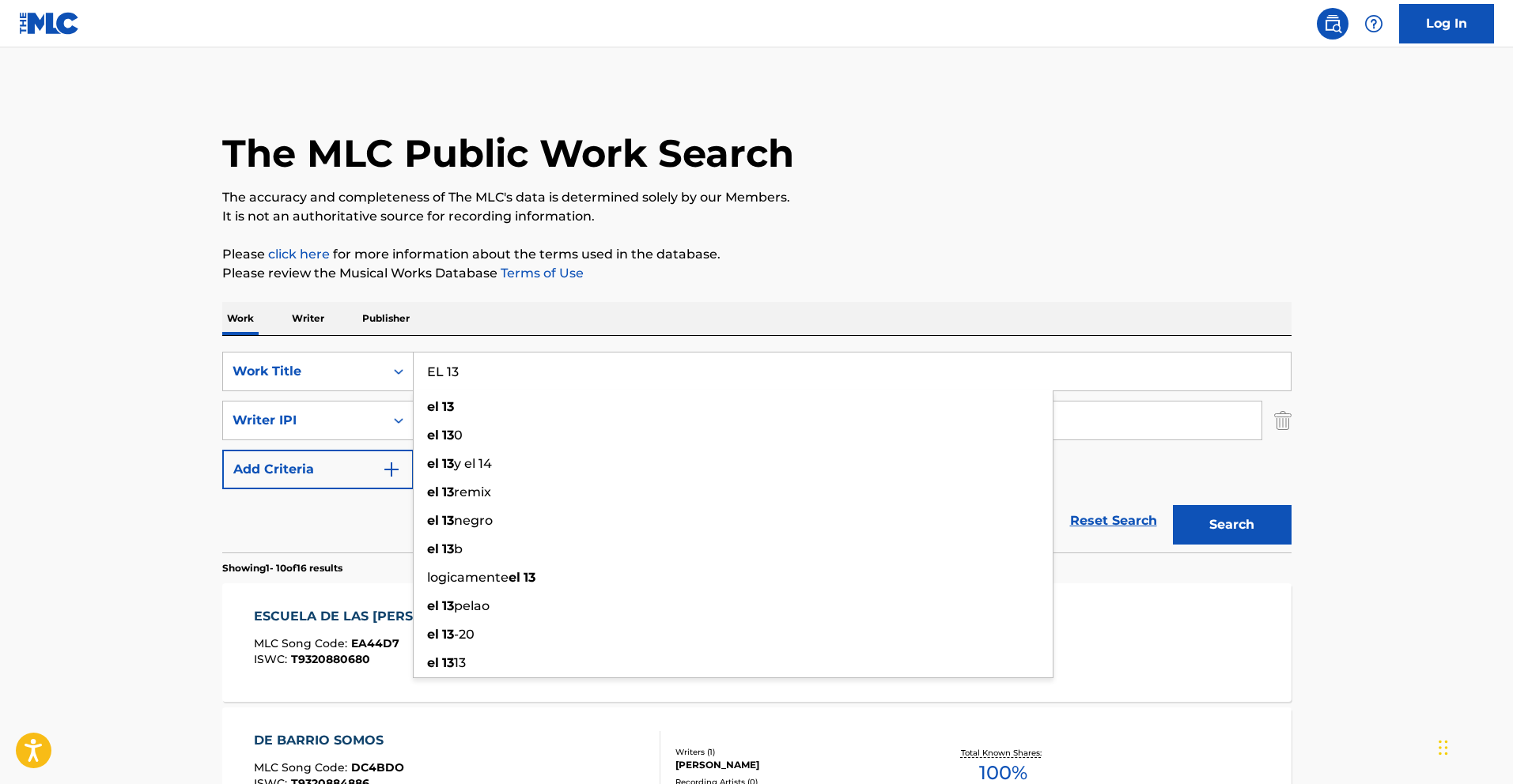
type input "EL 13"
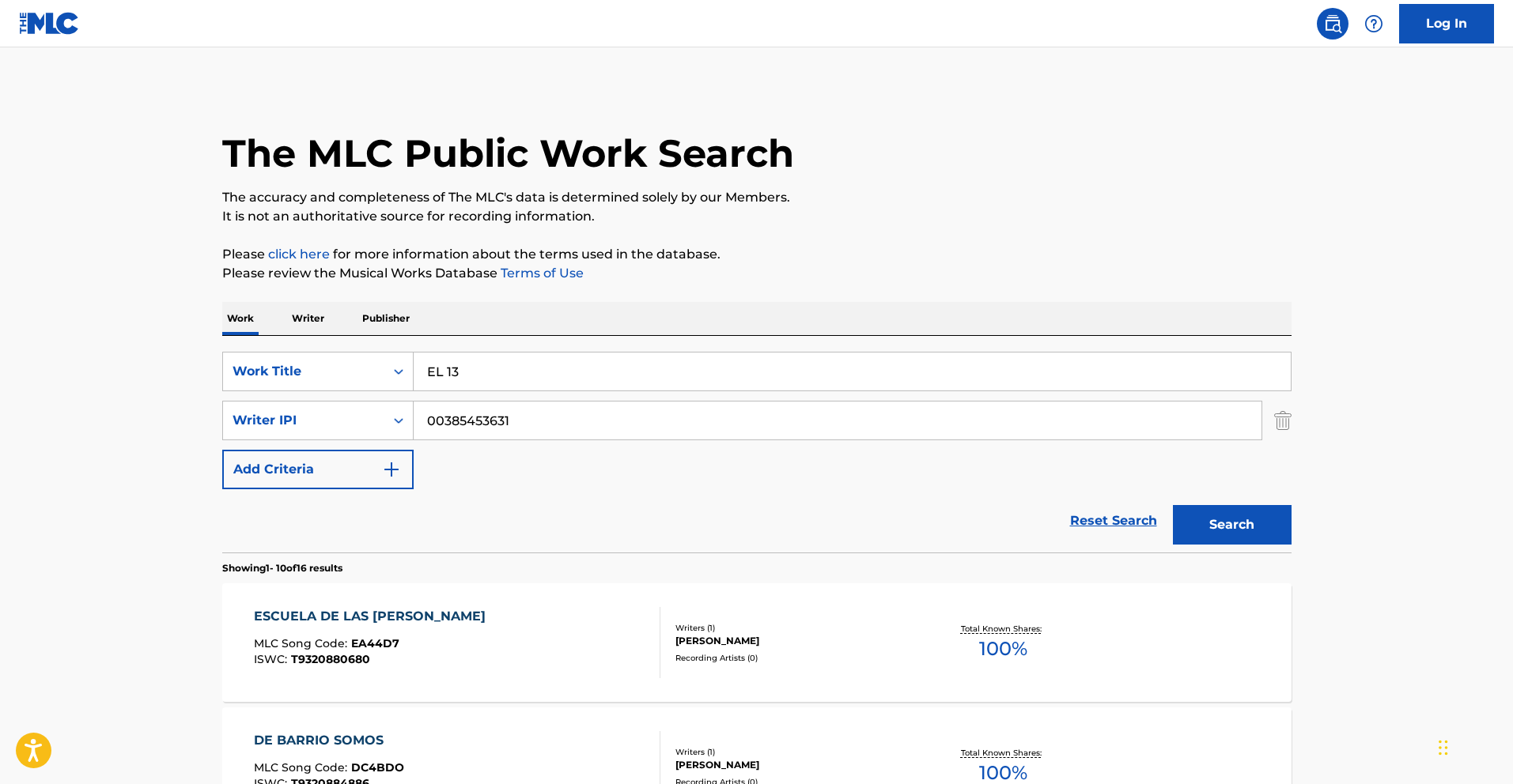
click at [1260, 528] on button "Search" at bounding box center [1232, 524] width 118 height 39
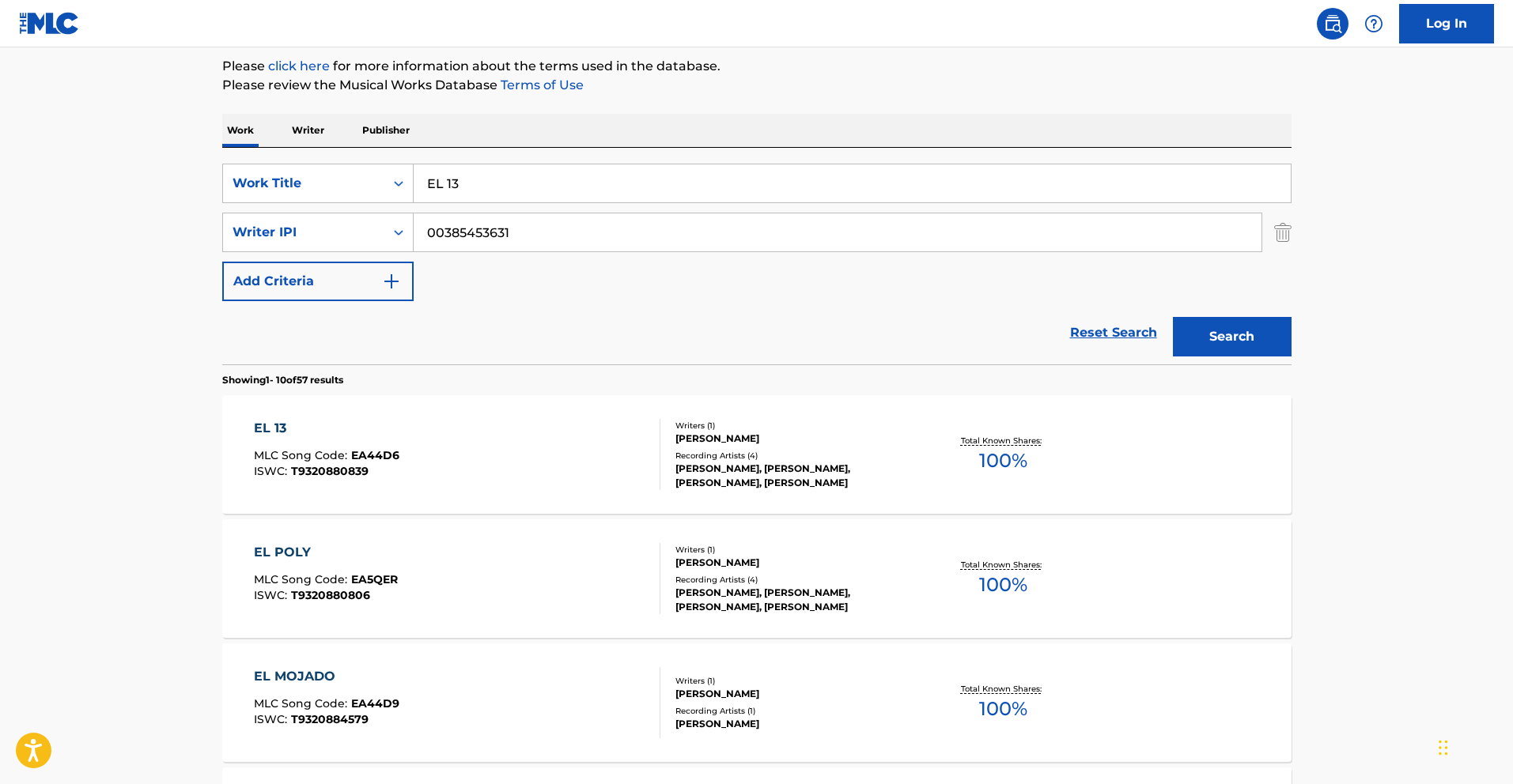
scroll to position [190, 0]
click at [277, 425] on div "EL 13" at bounding box center [326, 427] width 146 height 19
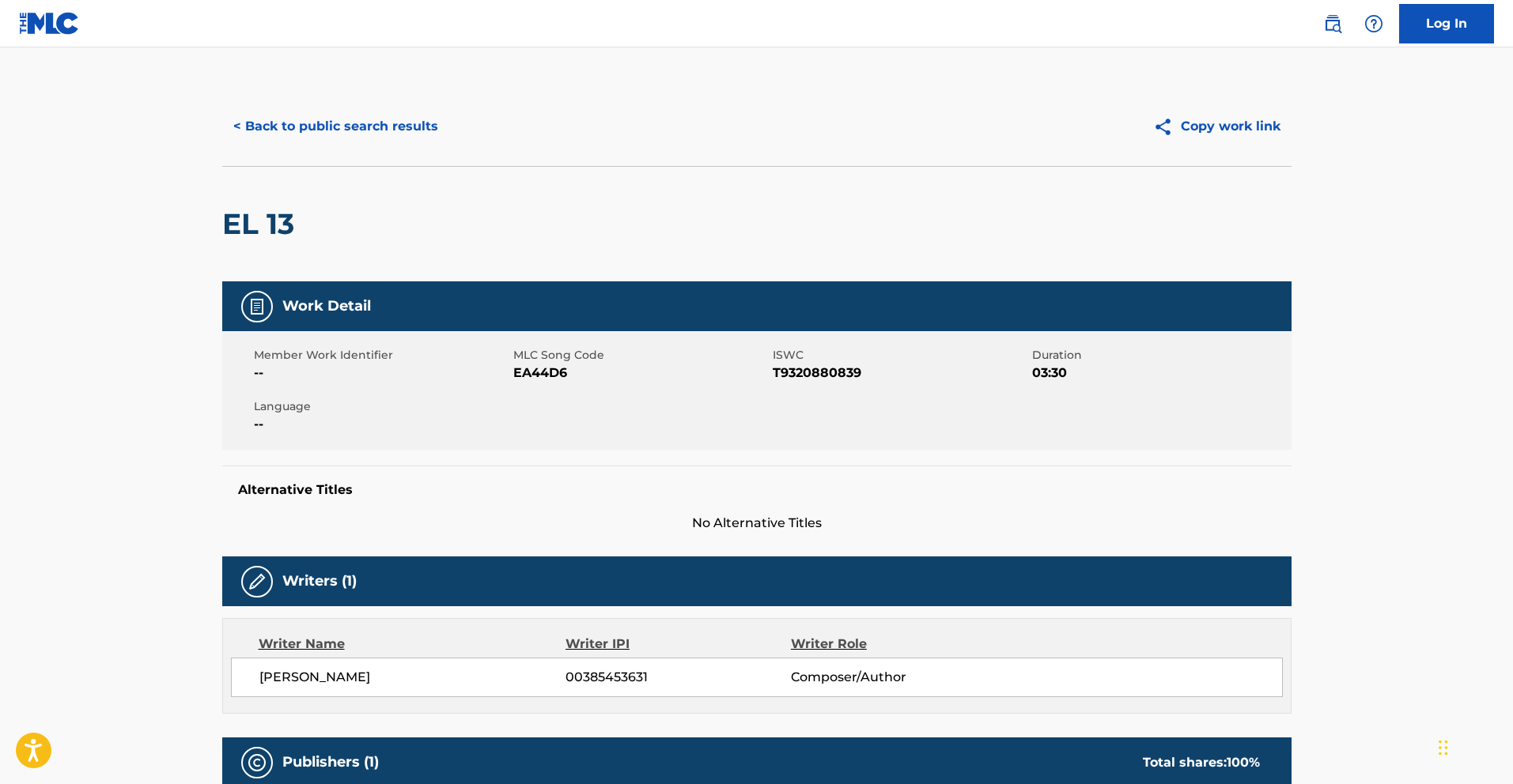
click at [320, 129] on button "< Back to public search results" at bounding box center [335, 125] width 227 height 39
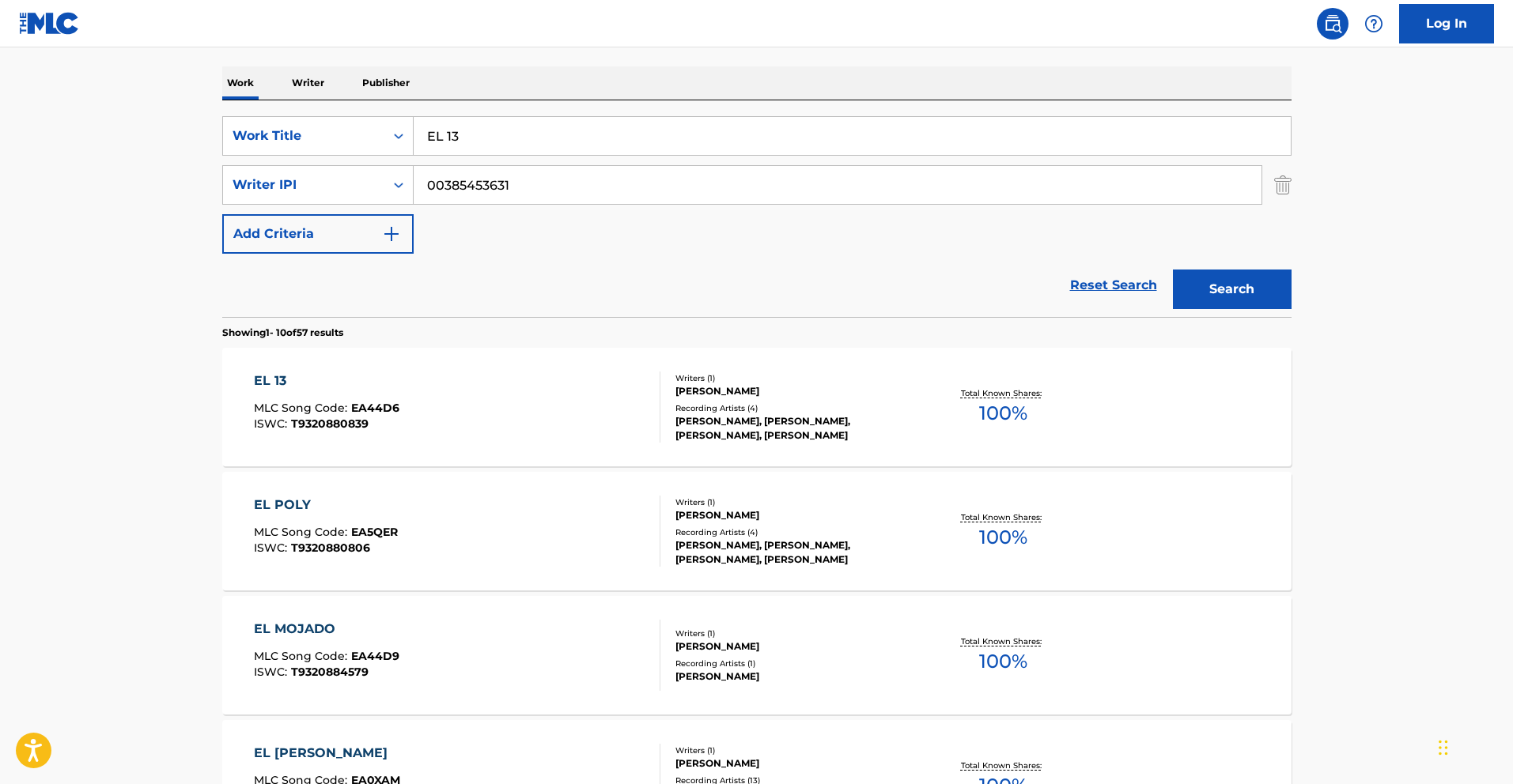
scroll to position [245, 0]
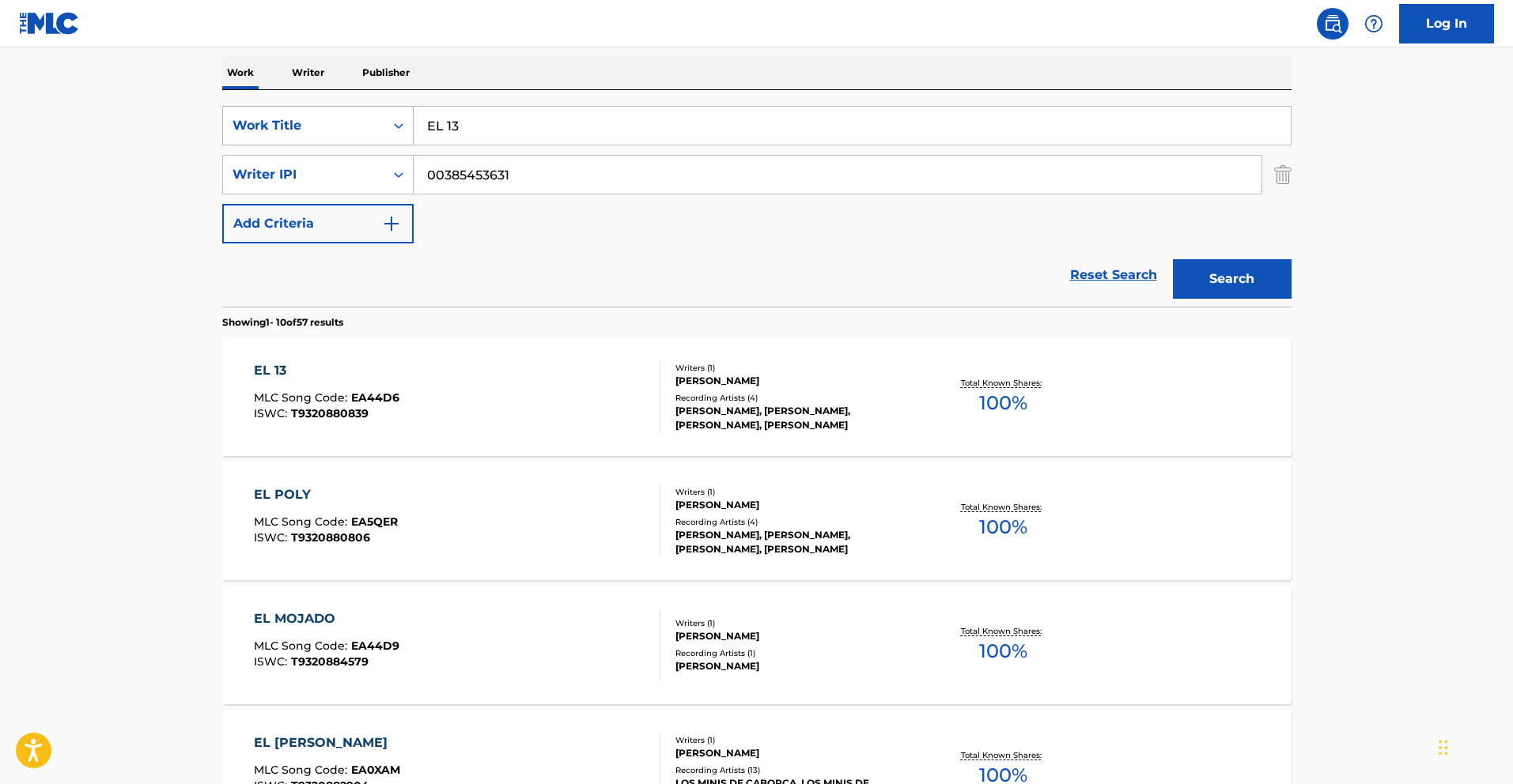
drag, startPoint x: 492, startPoint y: 125, endPoint x: 286, endPoint y: 106, distance: 206.9
click at [300, 108] on div "SearchWithCriteria783d505d-f456-4364-942e-f300ec92fc99 Work Title EL 13" at bounding box center [756, 125] width 1069 height 39
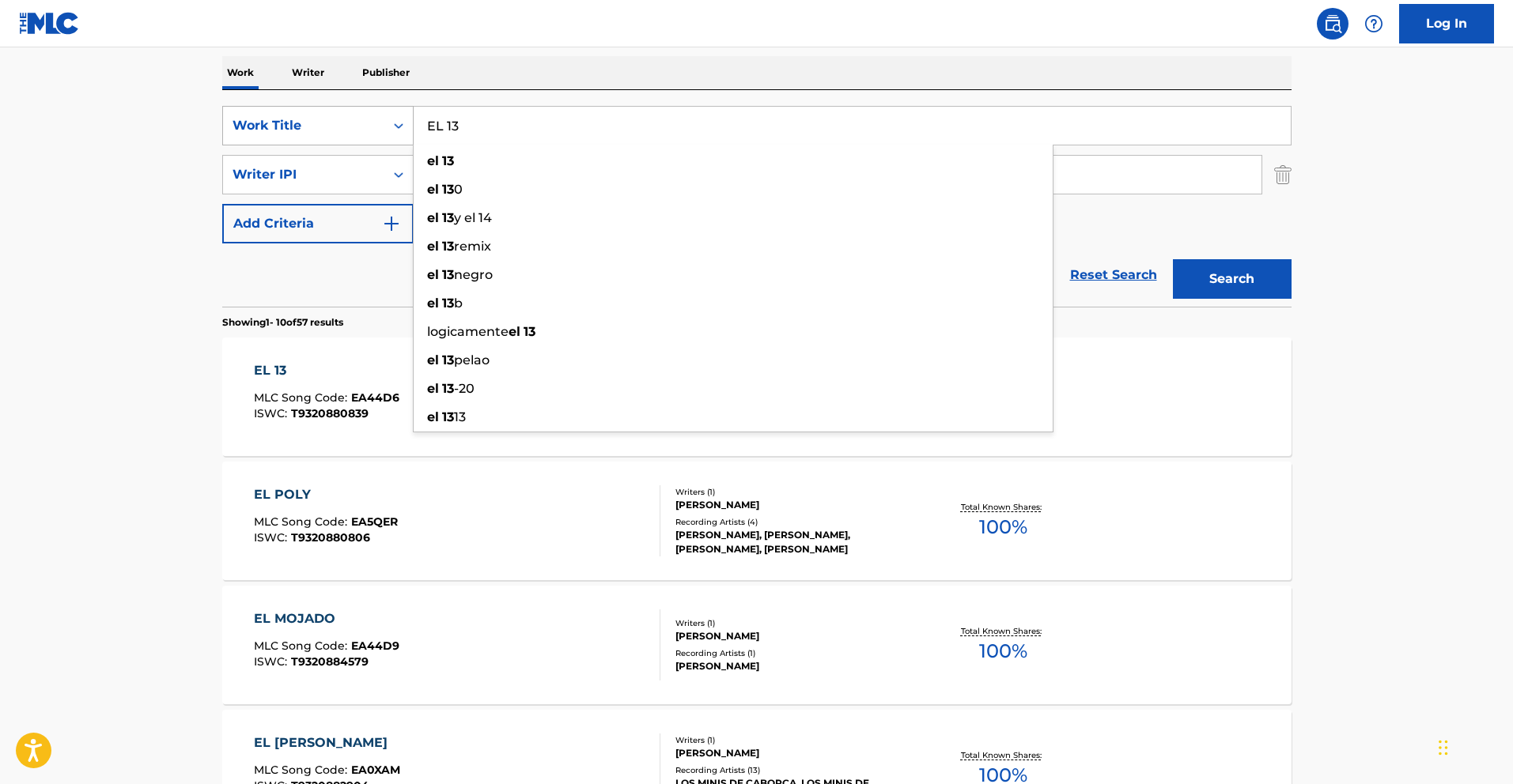
paste input "39"
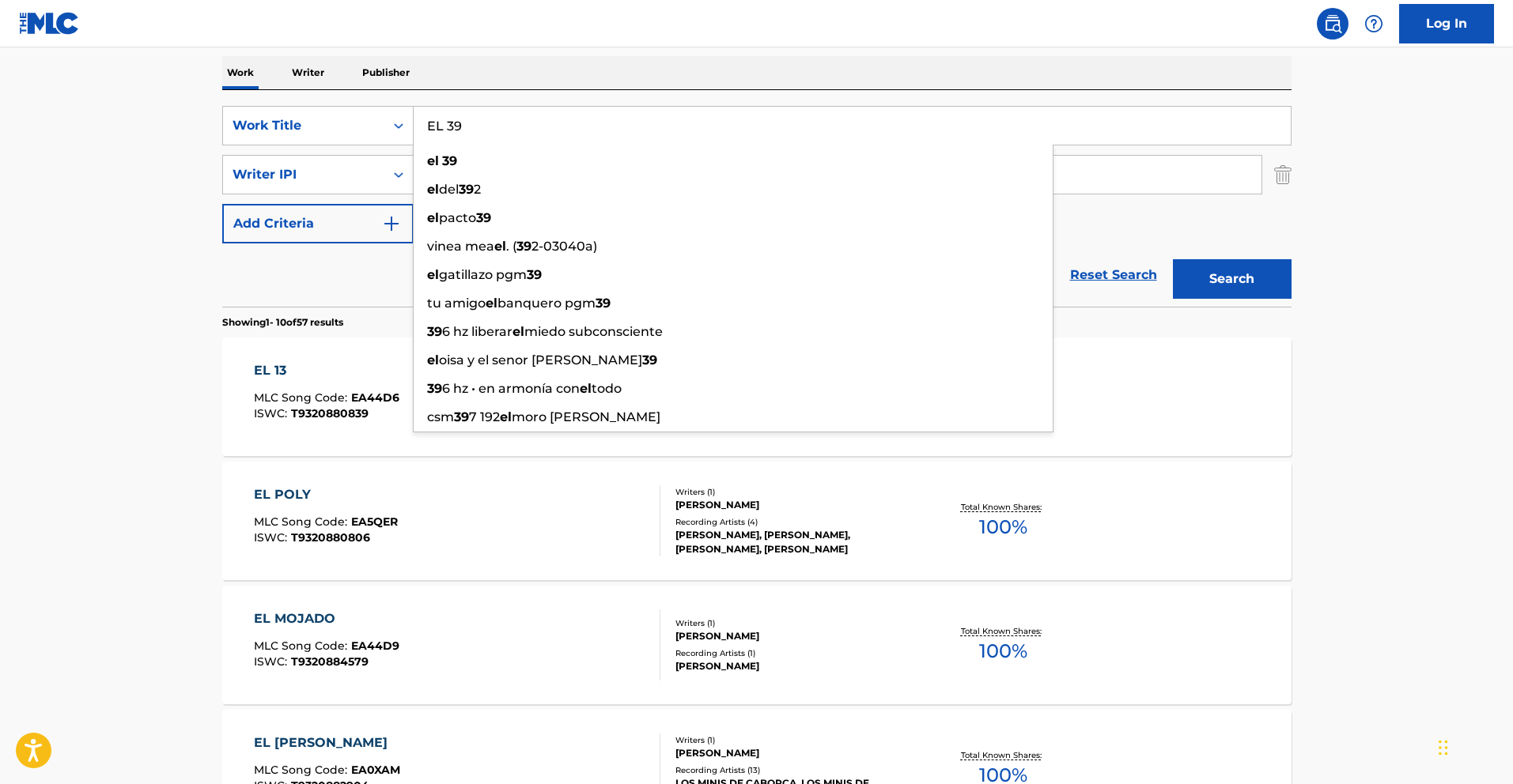
type input "EL 39"
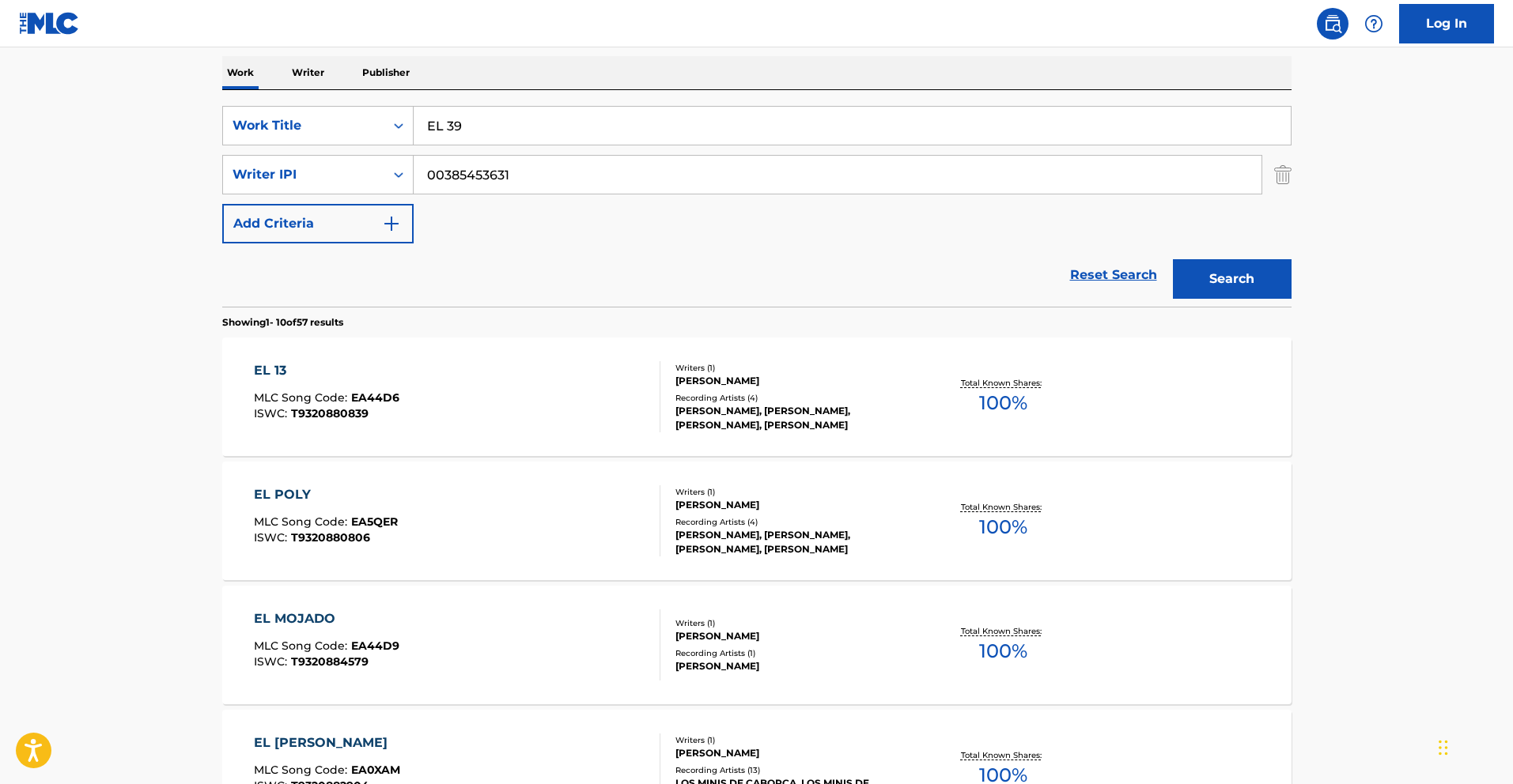
drag, startPoint x: 1204, startPoint y: 278, endPoint x: 1177, endPoint y: 274, distance: 27.3
click at [1202, 277] on button "Search" at bounding box center [1232, 278] width 118 height 39
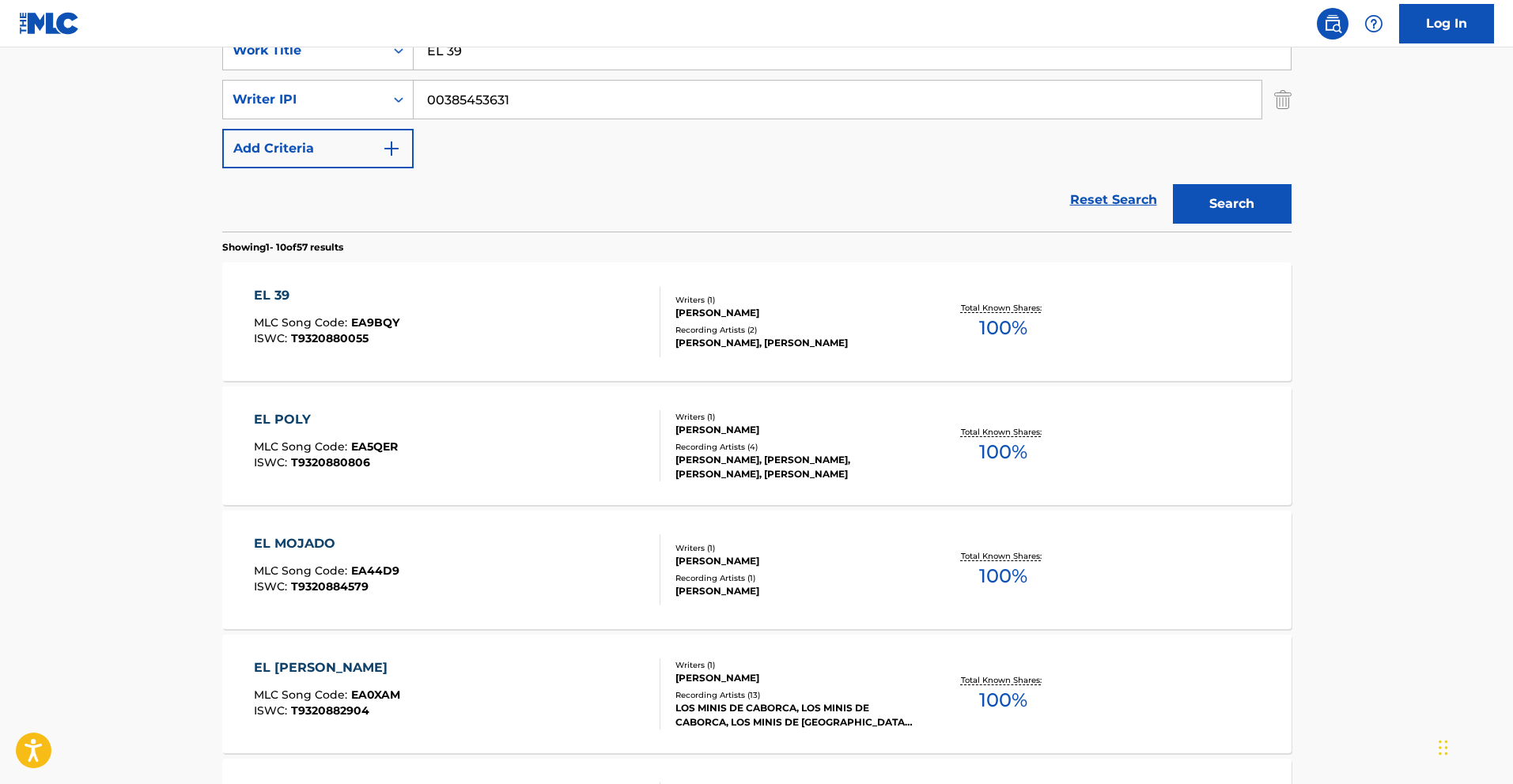
scroll to position [327, 0]
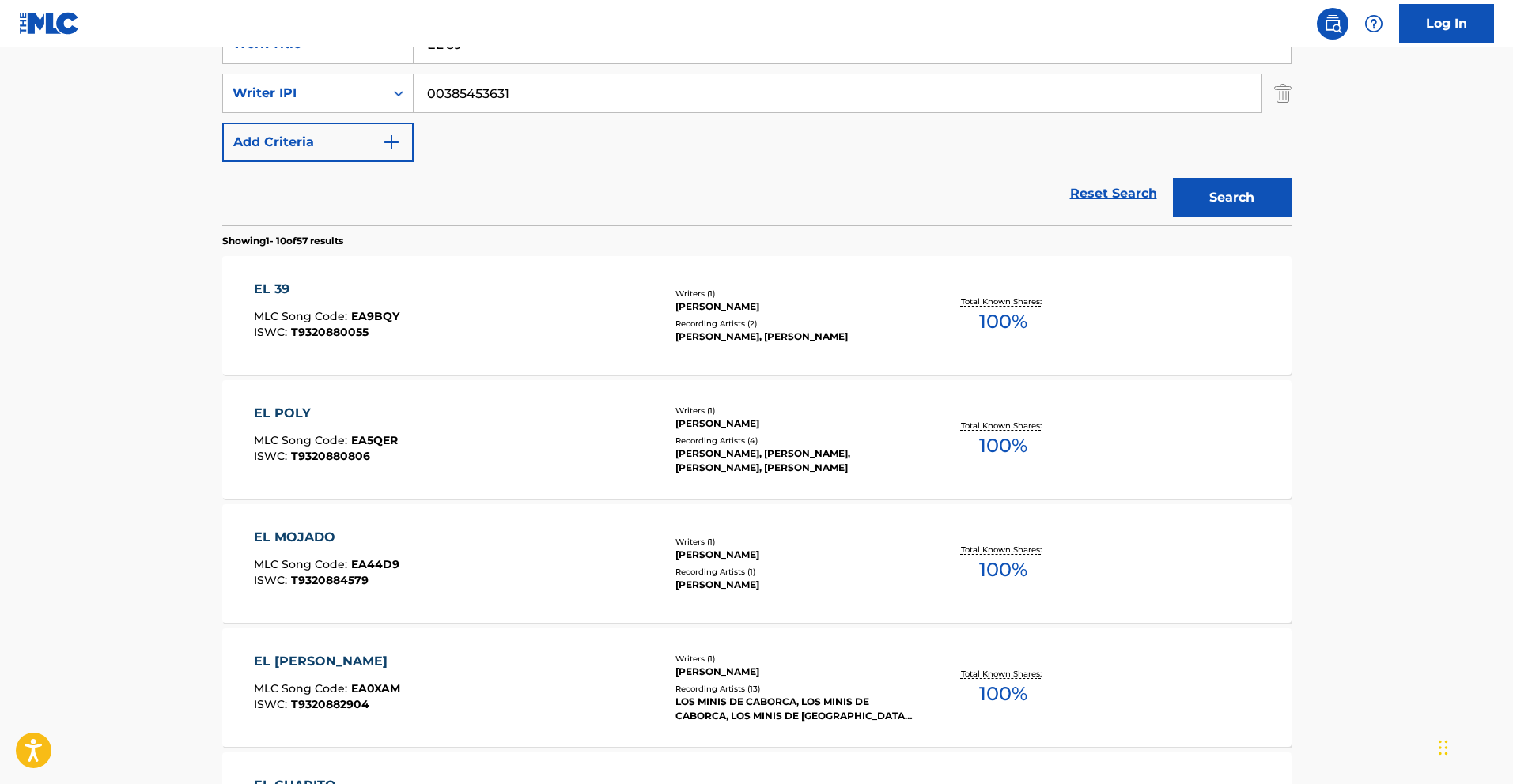
click at [273, 280] on div "EL 39" at bounding box center [326, 289] width 146 height 19
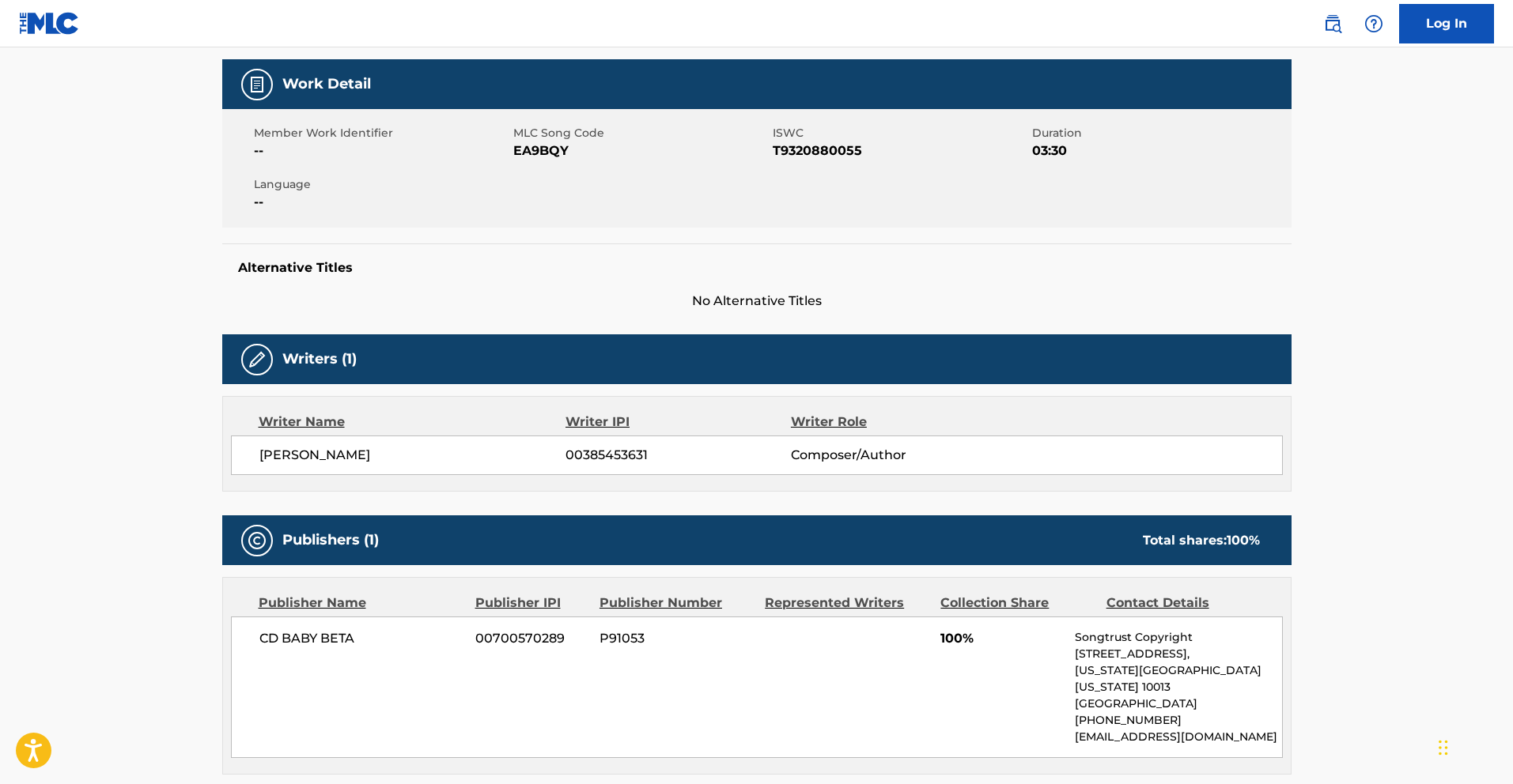
scroll to position [224, 0]
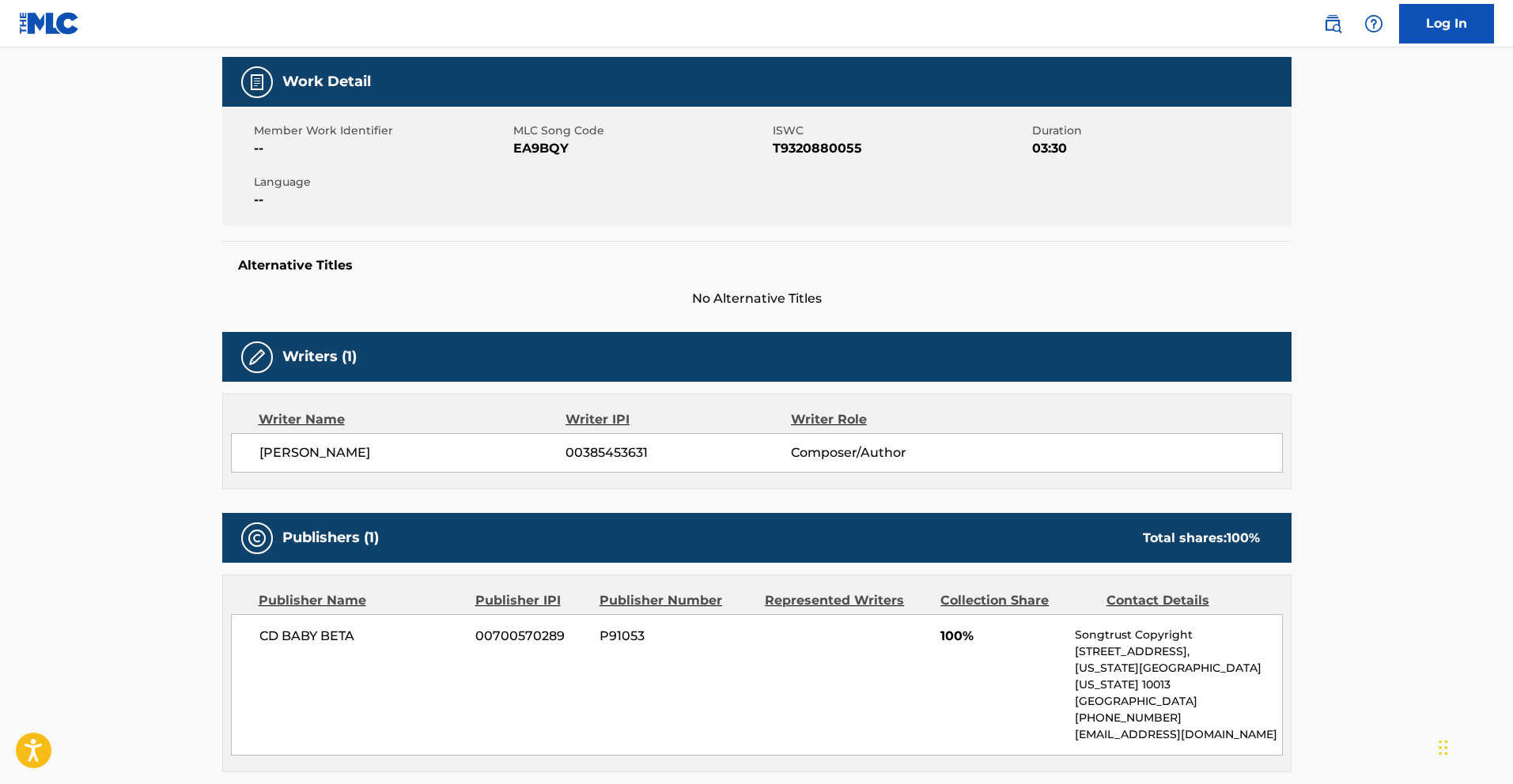
drag, startPoint x: 580, startPoint y: 164, endPoint x: 576, endPoint y: 154, distance: 10.8
click at [576, 156] on div "Member Work Identifier -- MLC Song Code EA9BQY ISWC T9320880055 Duration 03:30 …" at bounding box center [756, 165] width 1069 height 118
drag, startPoint x: 576, startPoint y: 153, endPoint x: 516, endPoint y: 148, distance: 60.2
click at [516, 148] on span "EA9BQY" at bounding box center [641, 148] width 256 height 19
copy span "EA9BQY"
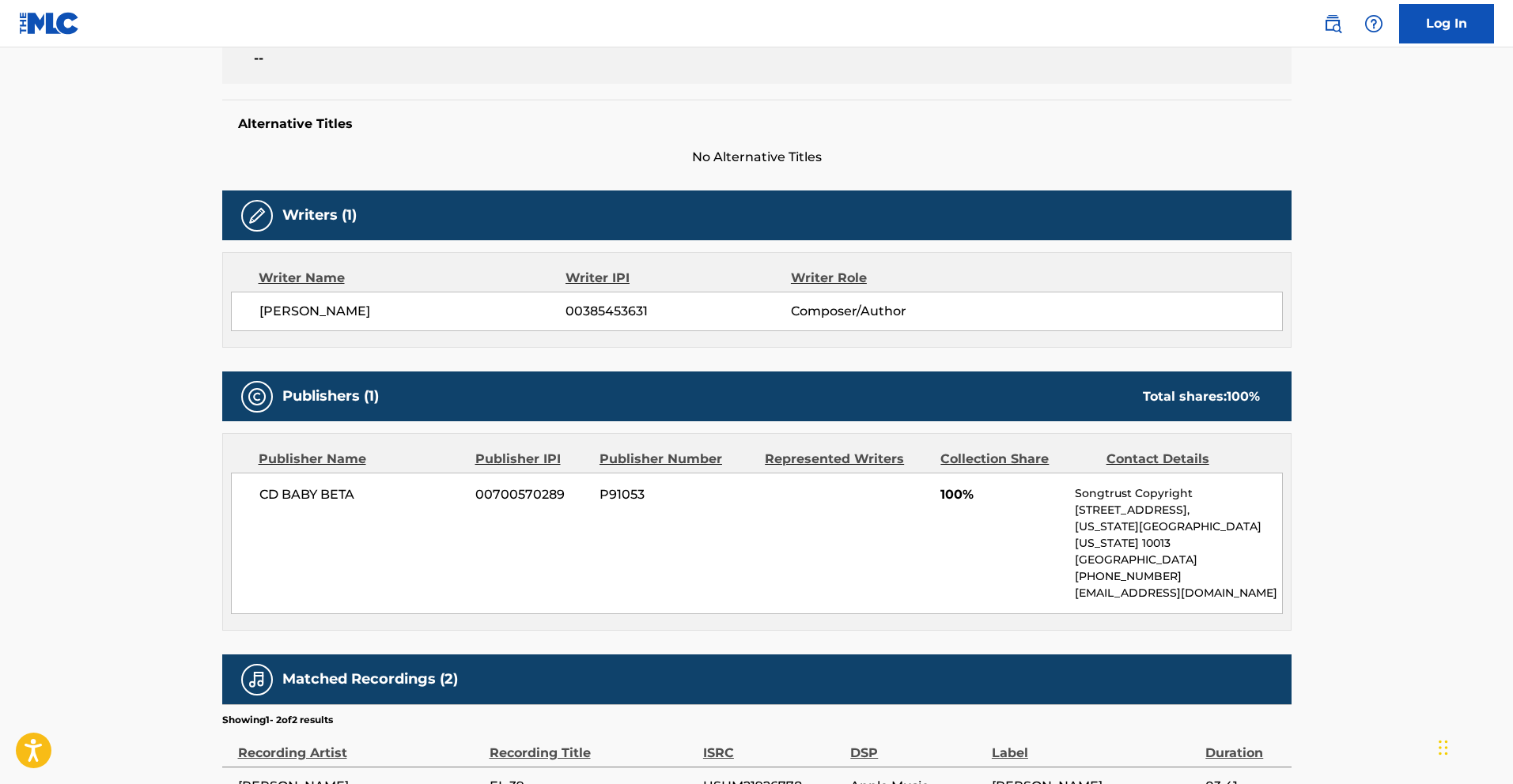
scroll to position [369, 0]
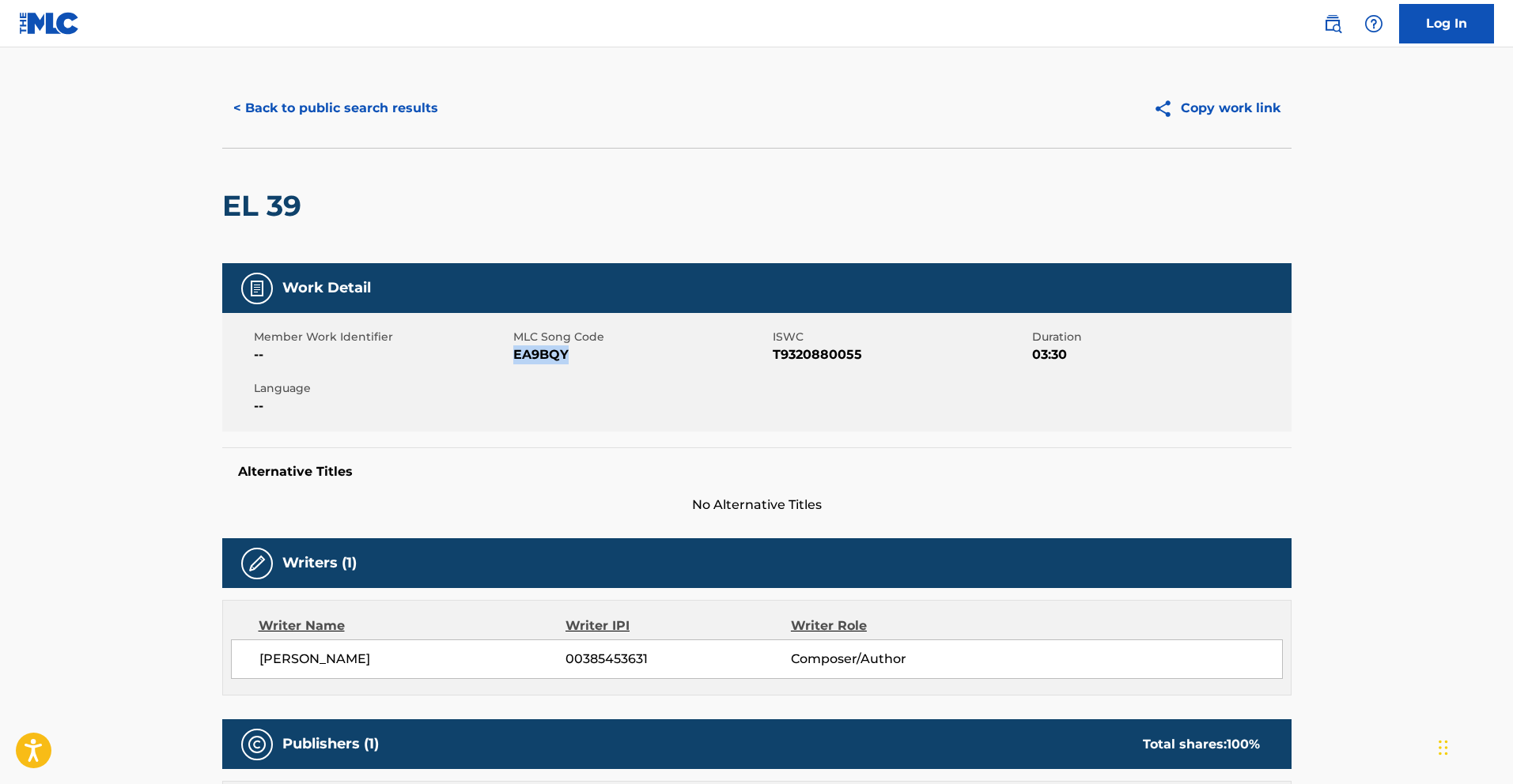
click at [314, 110] on button "< Back to public search results" at bounding box center [335, 108] width 227 height 39
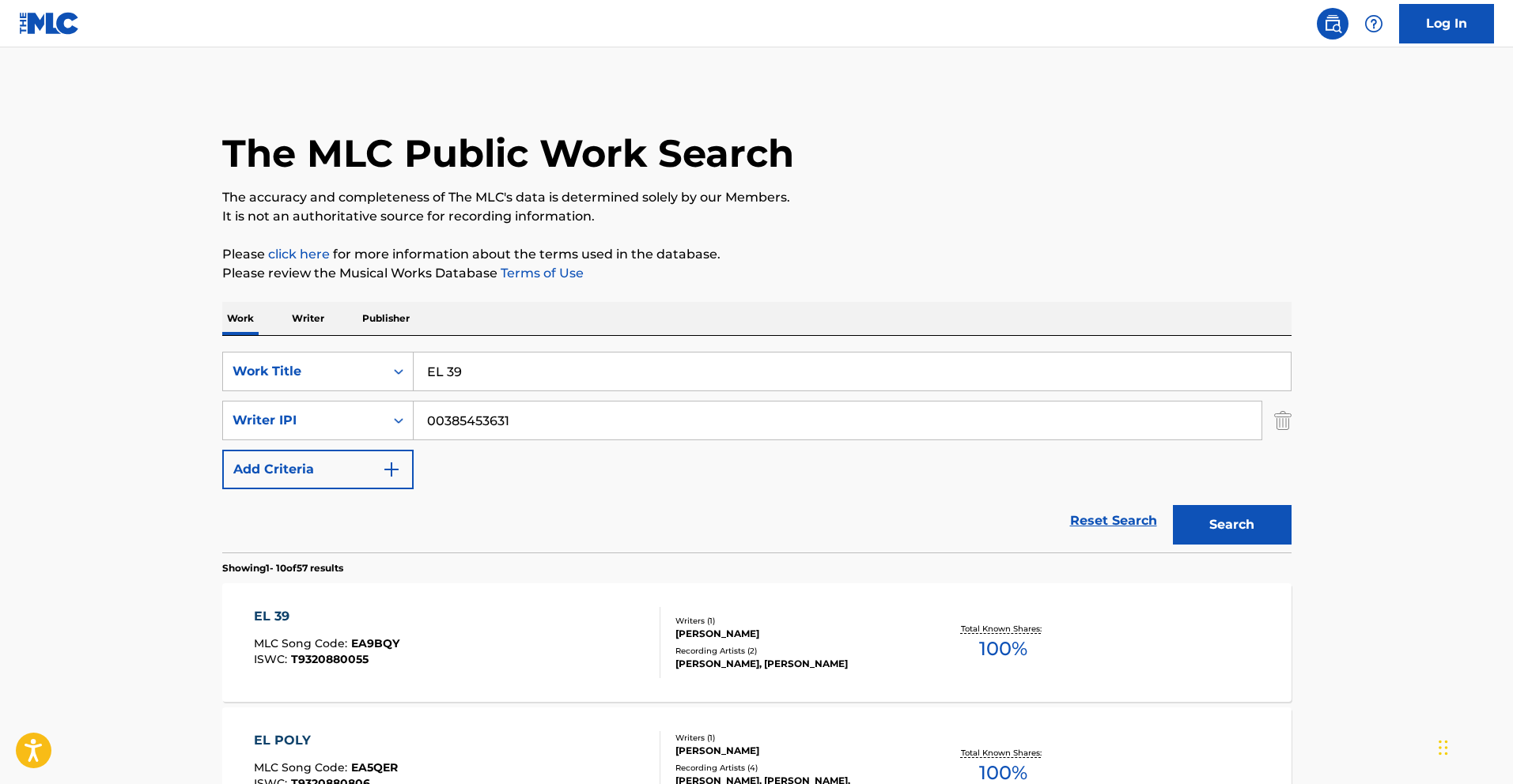
click at [482, 370] on input "EL 39" at bounding box center [851, 371] width 877 height 38
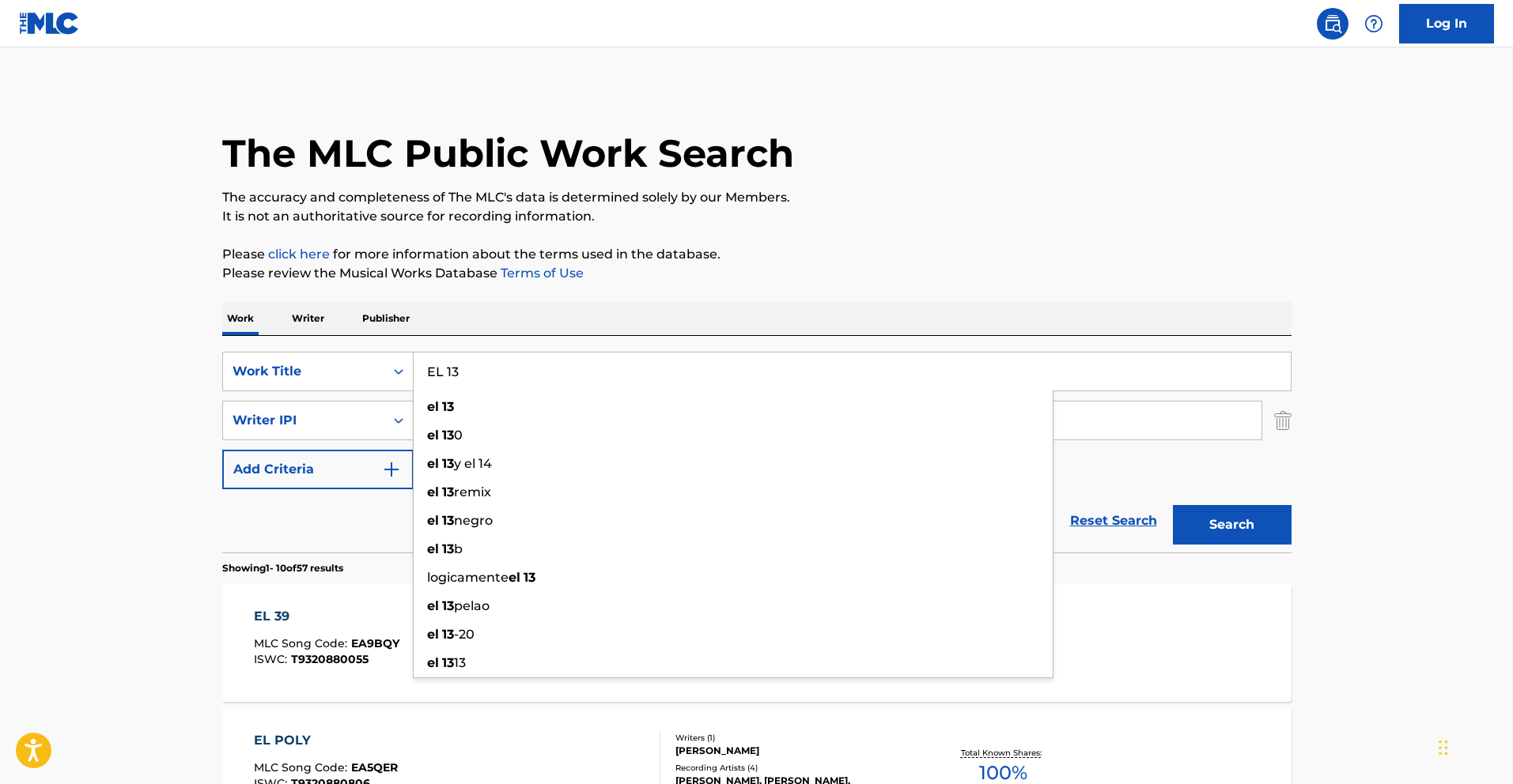
type input "EL 13"
click at [1267, 535] on button "Search" at bounding box center [1232, 524] width 118 height 39
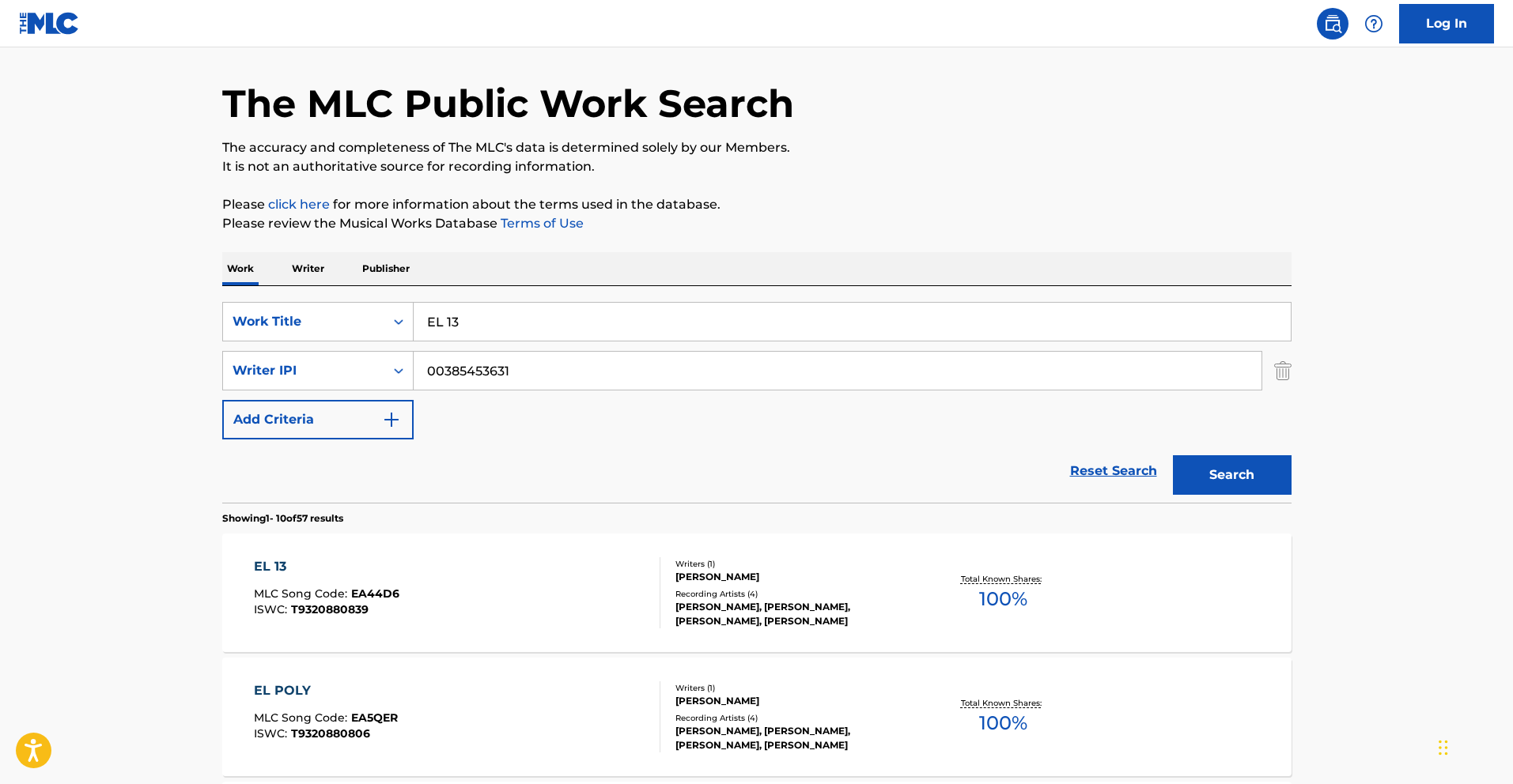
scroll to position [52, 0]
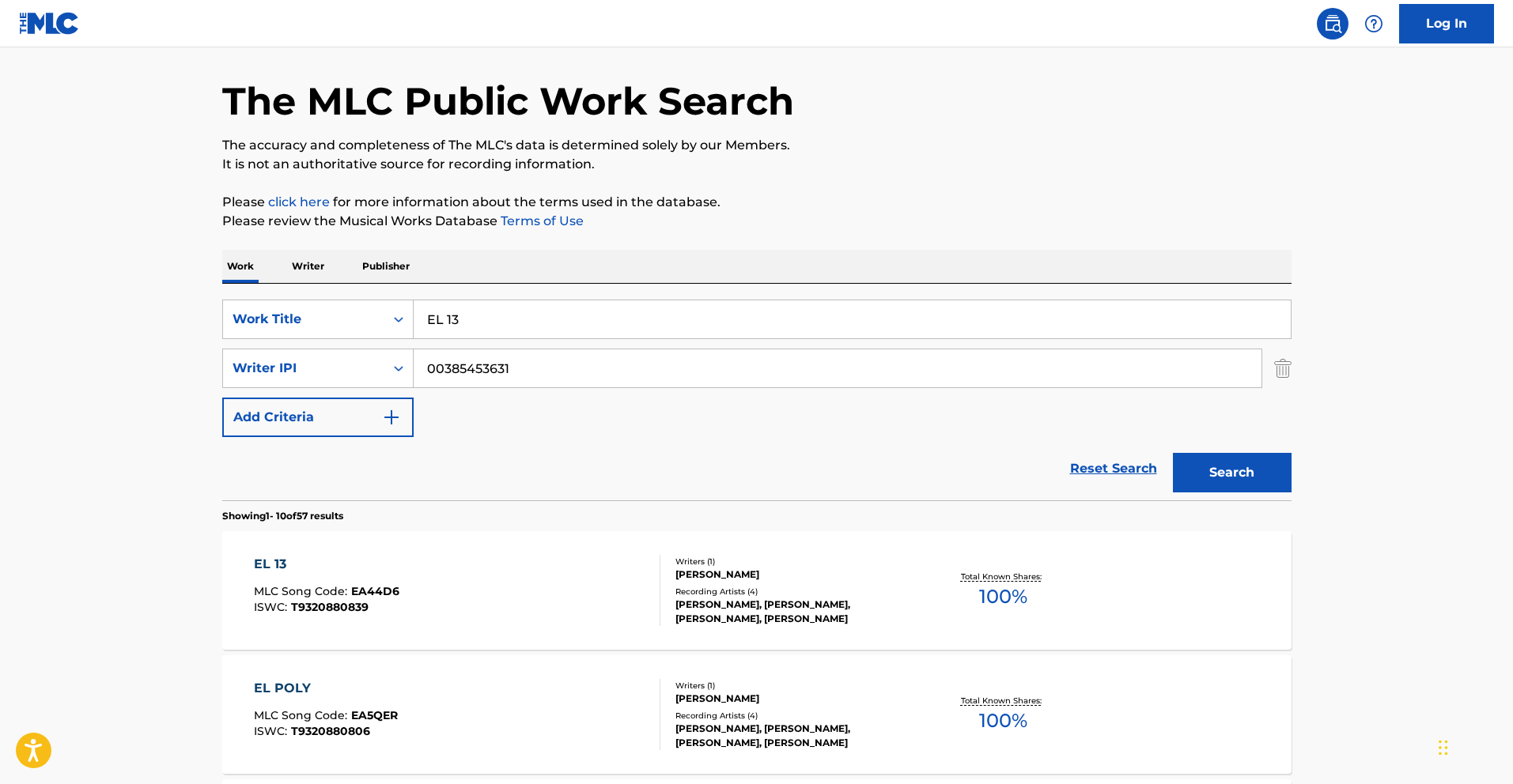
click at [268, 570] on div "EL 13" at bounding box center [326, 564] width 146 height 19
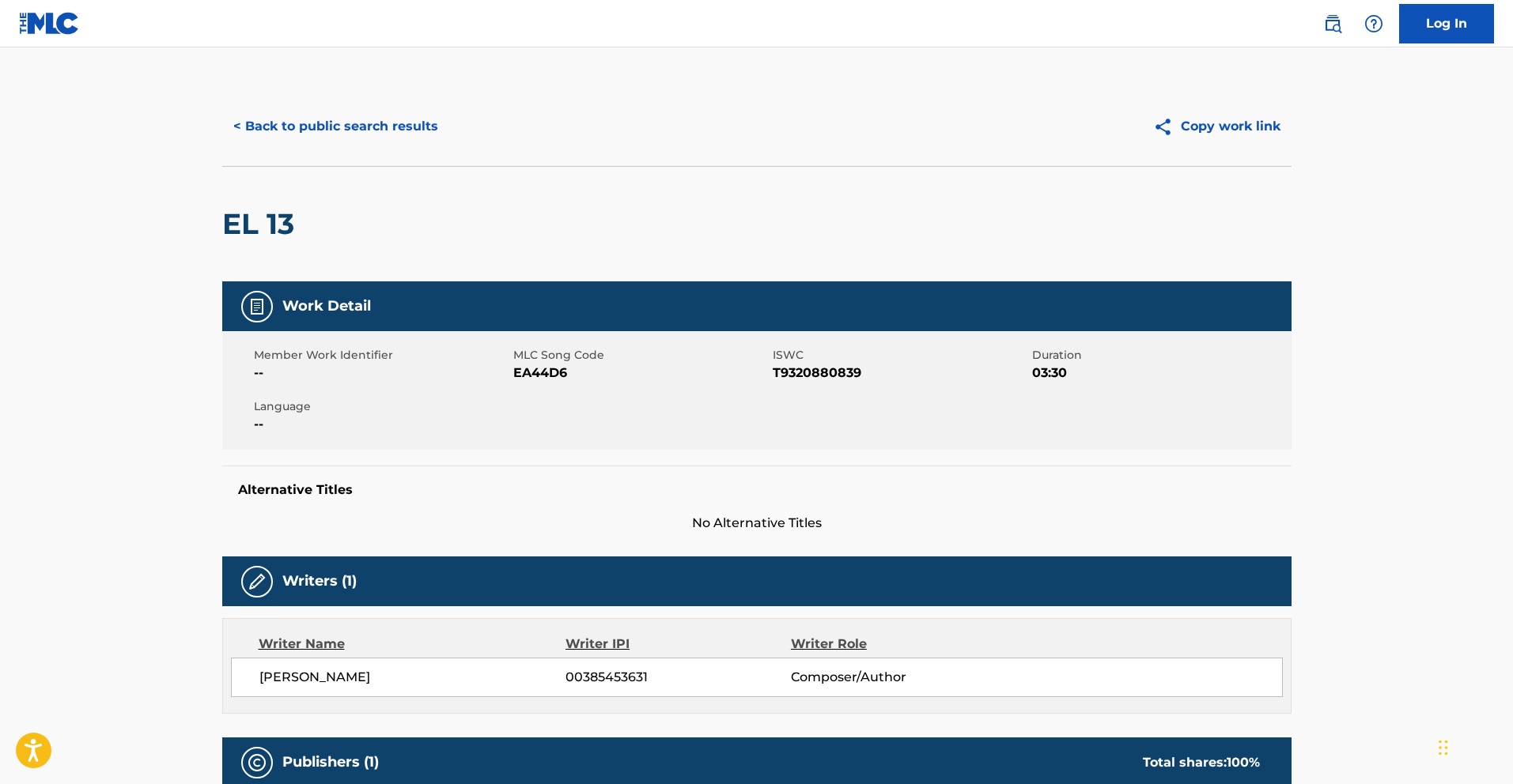
click at [288, 128] on button "< Back to public search results" at bounding box center [335, 125] width 227 height 39
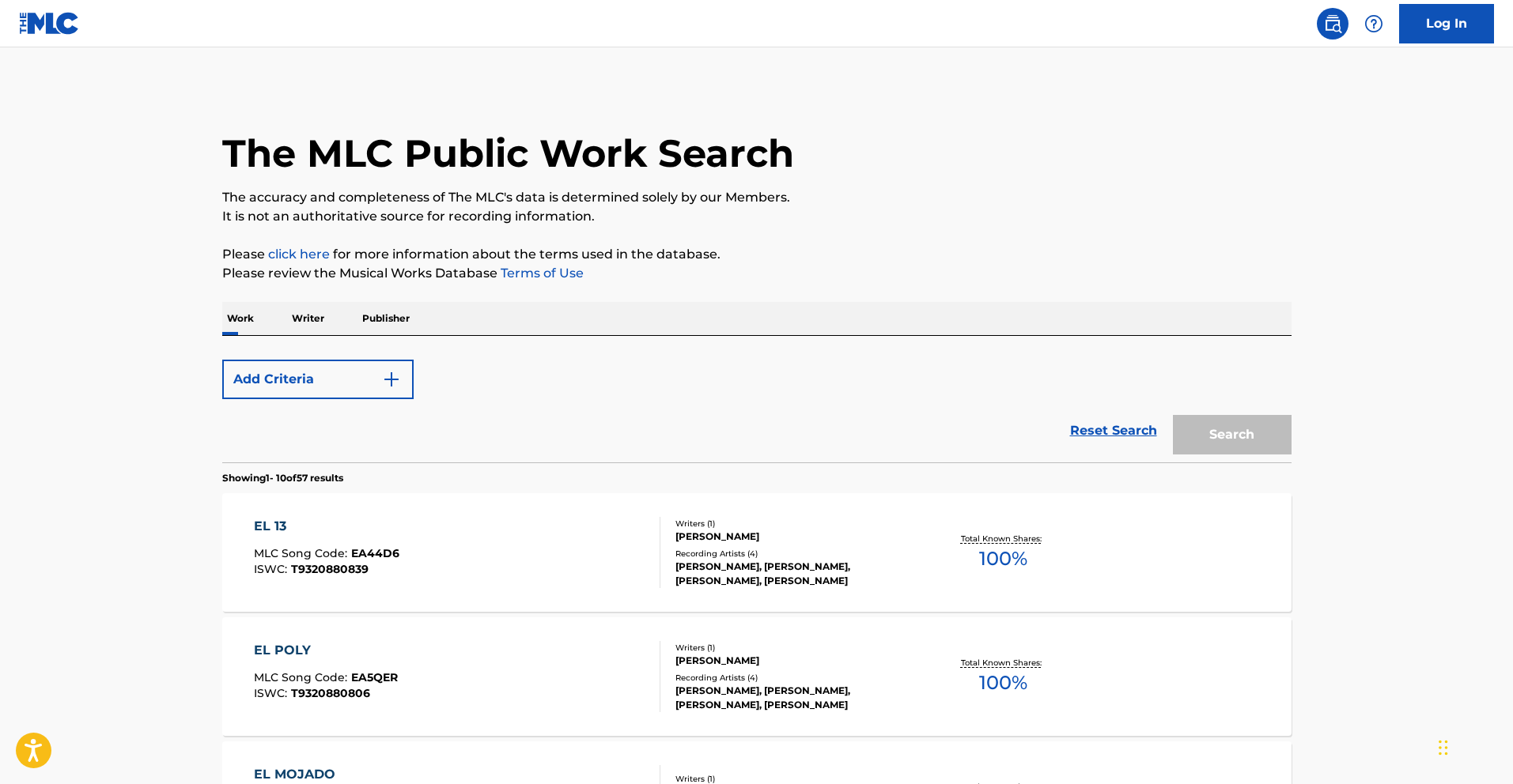
scroll to position [52, 0]
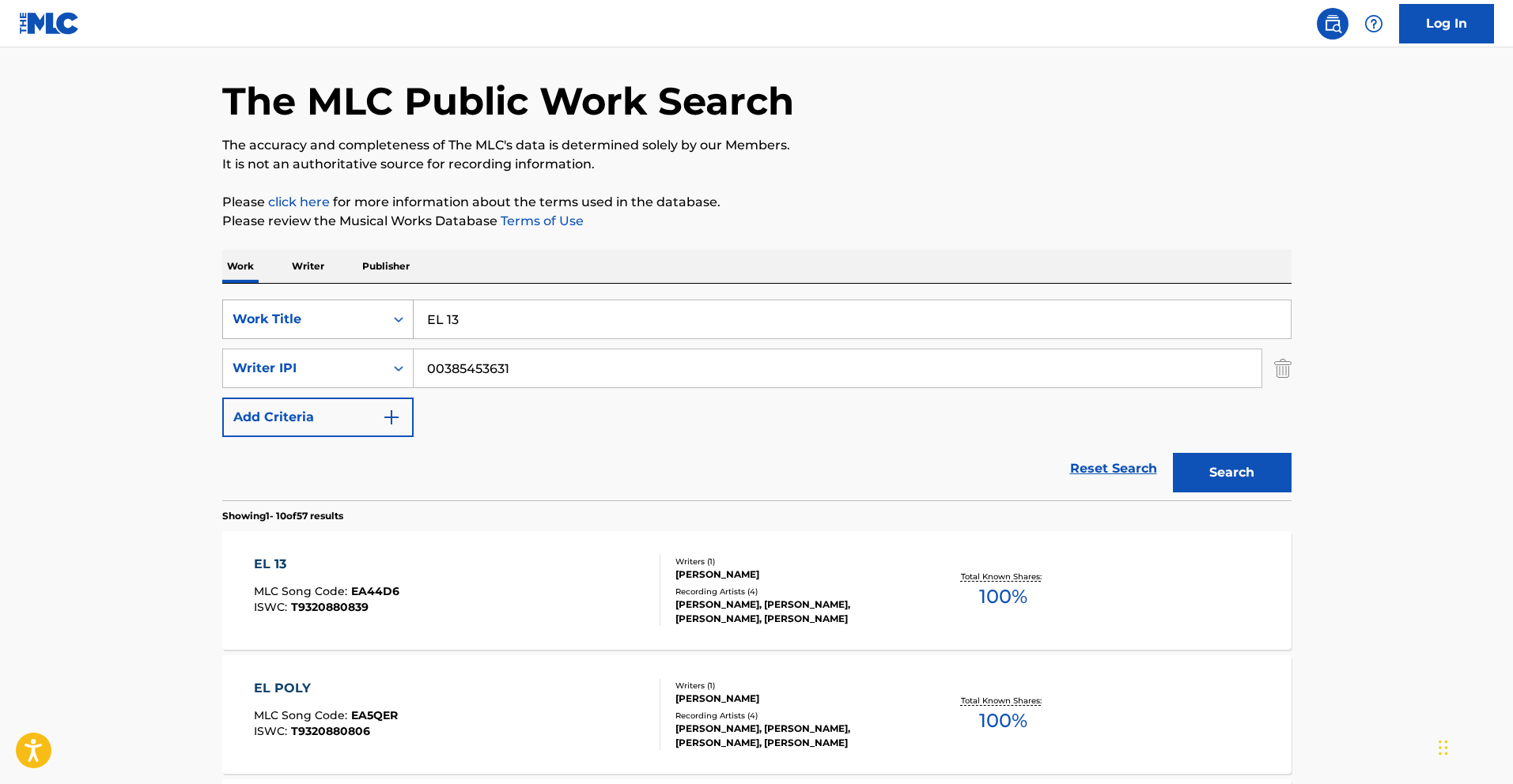
drag, startPoint x: 487, startPoint y: 325, endPoint x: 274, endPoint y: 312, distance: 213.4
click at [276, 312] on div "SearchWithCriteria783d505d-f456-4364-942e-f300ec92fc99 Work Title EL 13" at bounding box center [756, 319] width 1069 height 39
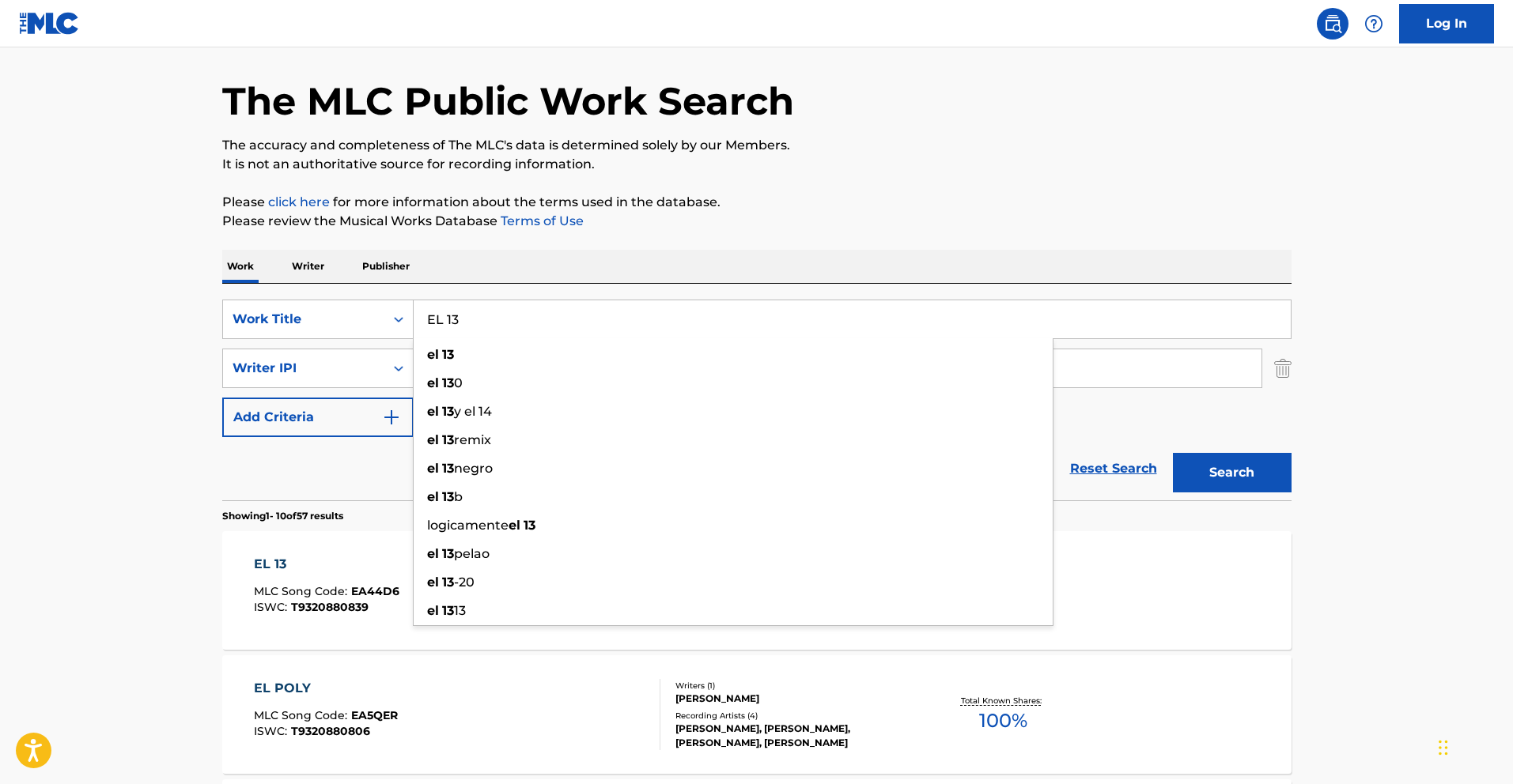
paste input "PIRATA"
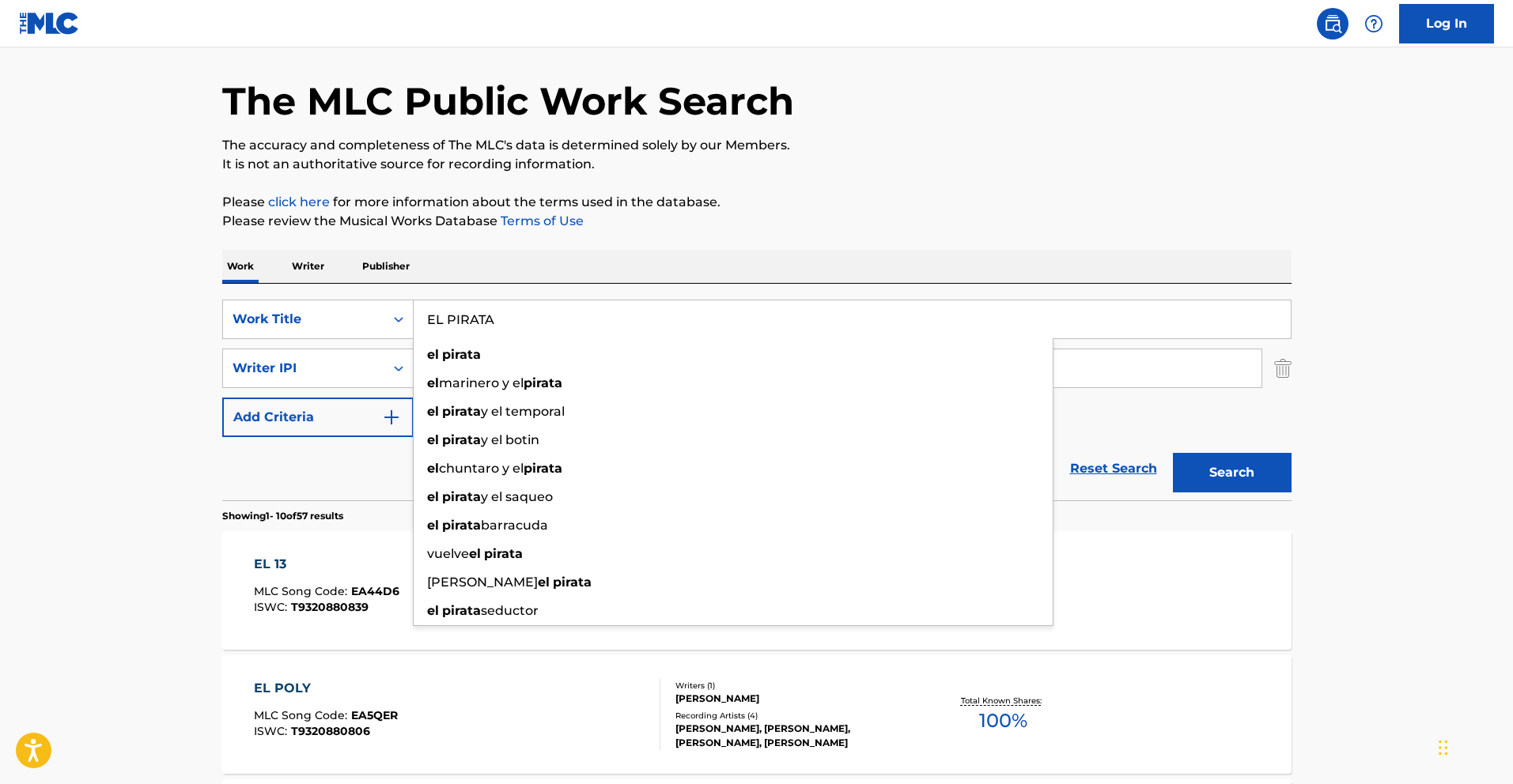
type input "EL PIRATA"
click at [1233, 460] on button "Search" at bounding box center [1232, 472] width 118 height 39
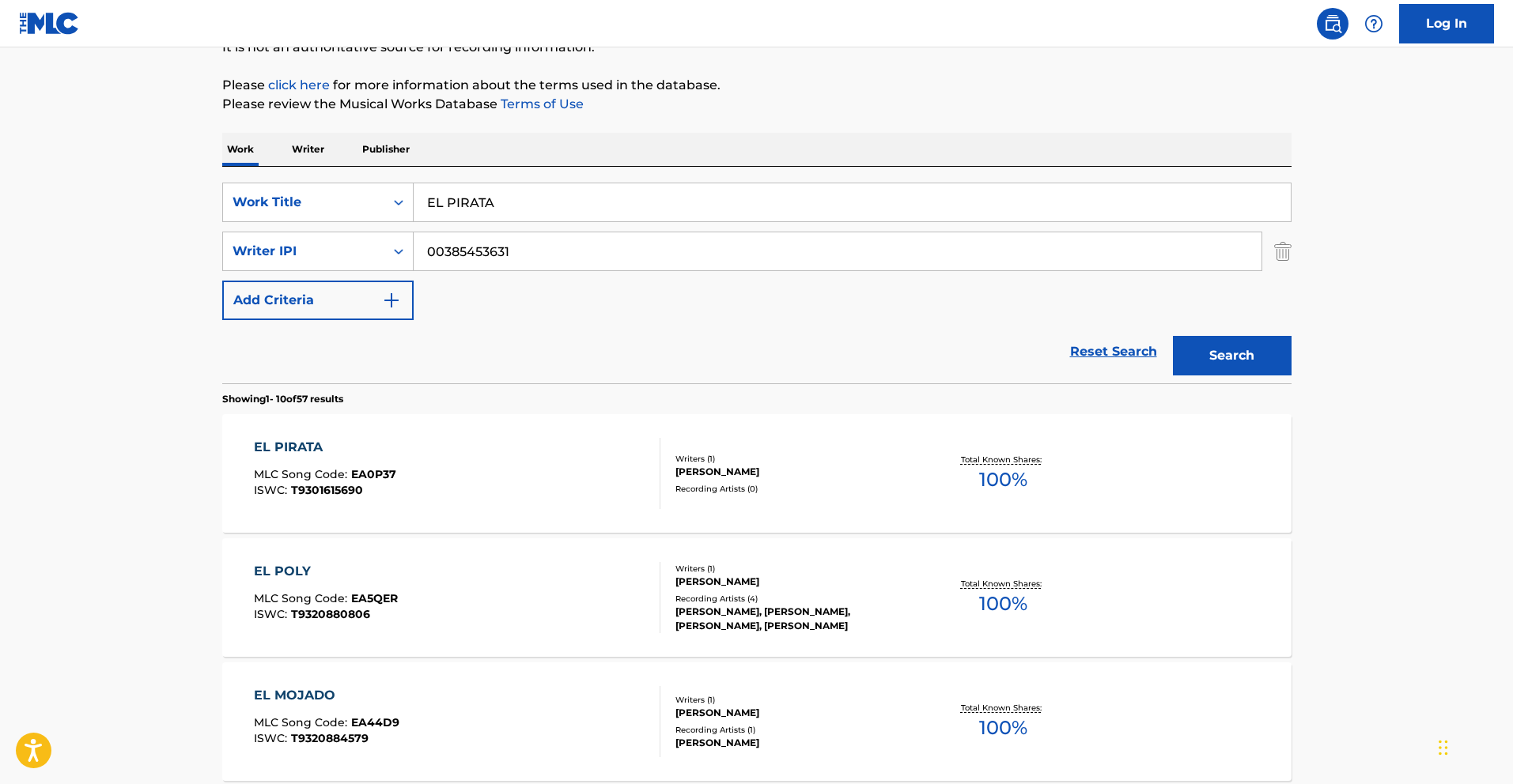
scroll to position [176, 0]
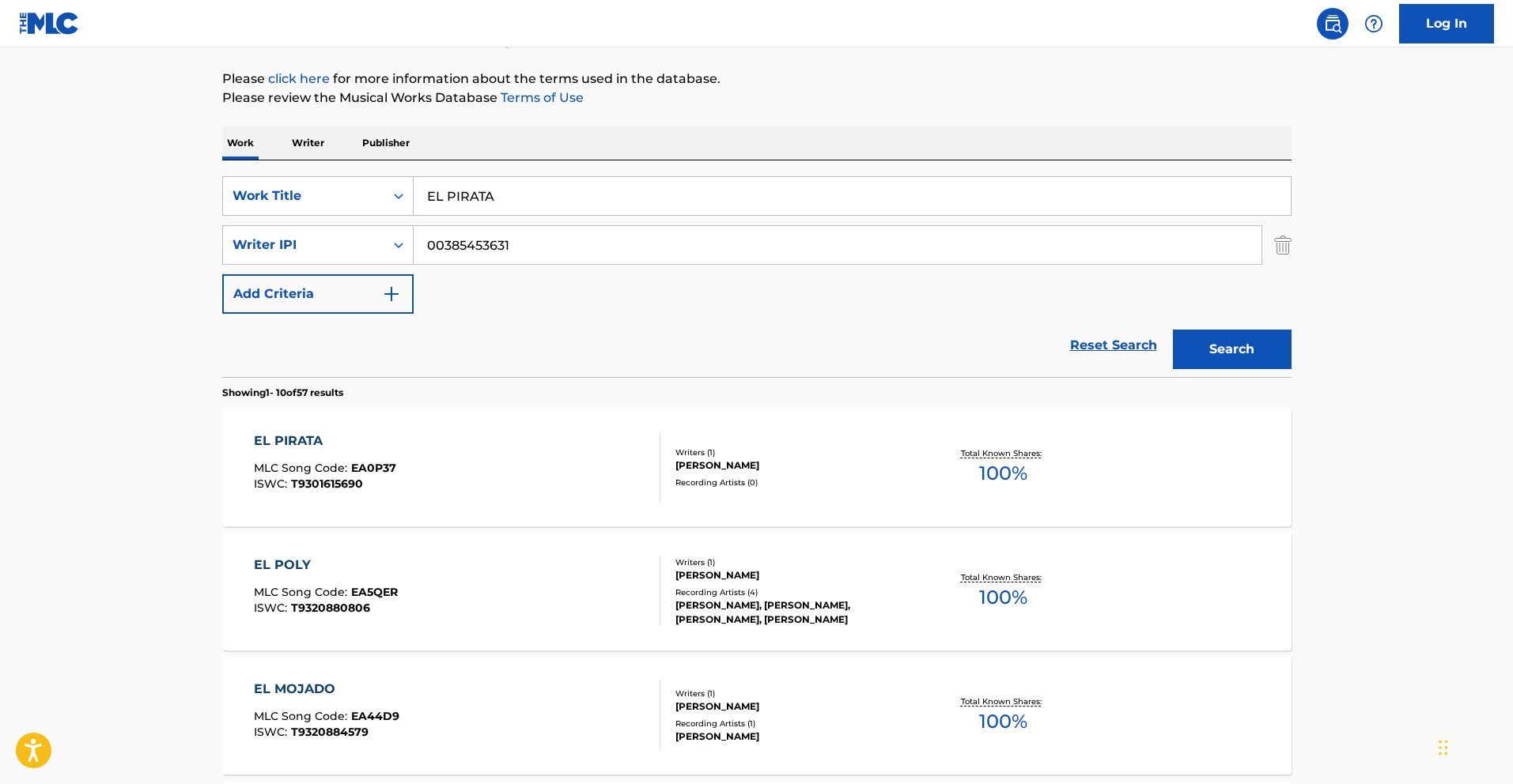
click at [310, 441] on div "EL PIRATA" at bounding box center [324, 441] width 142 height 19
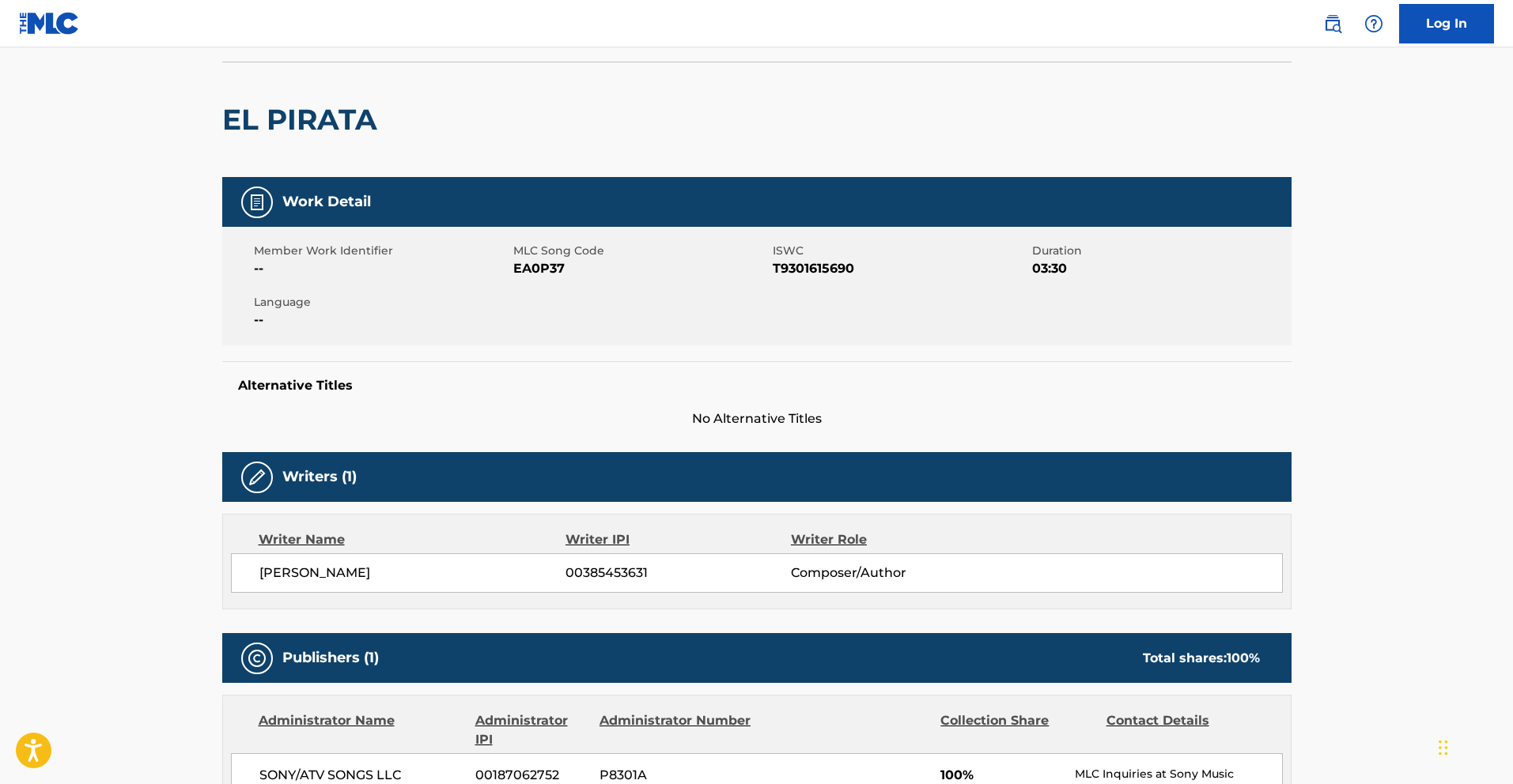
scroll to position [95, 0]
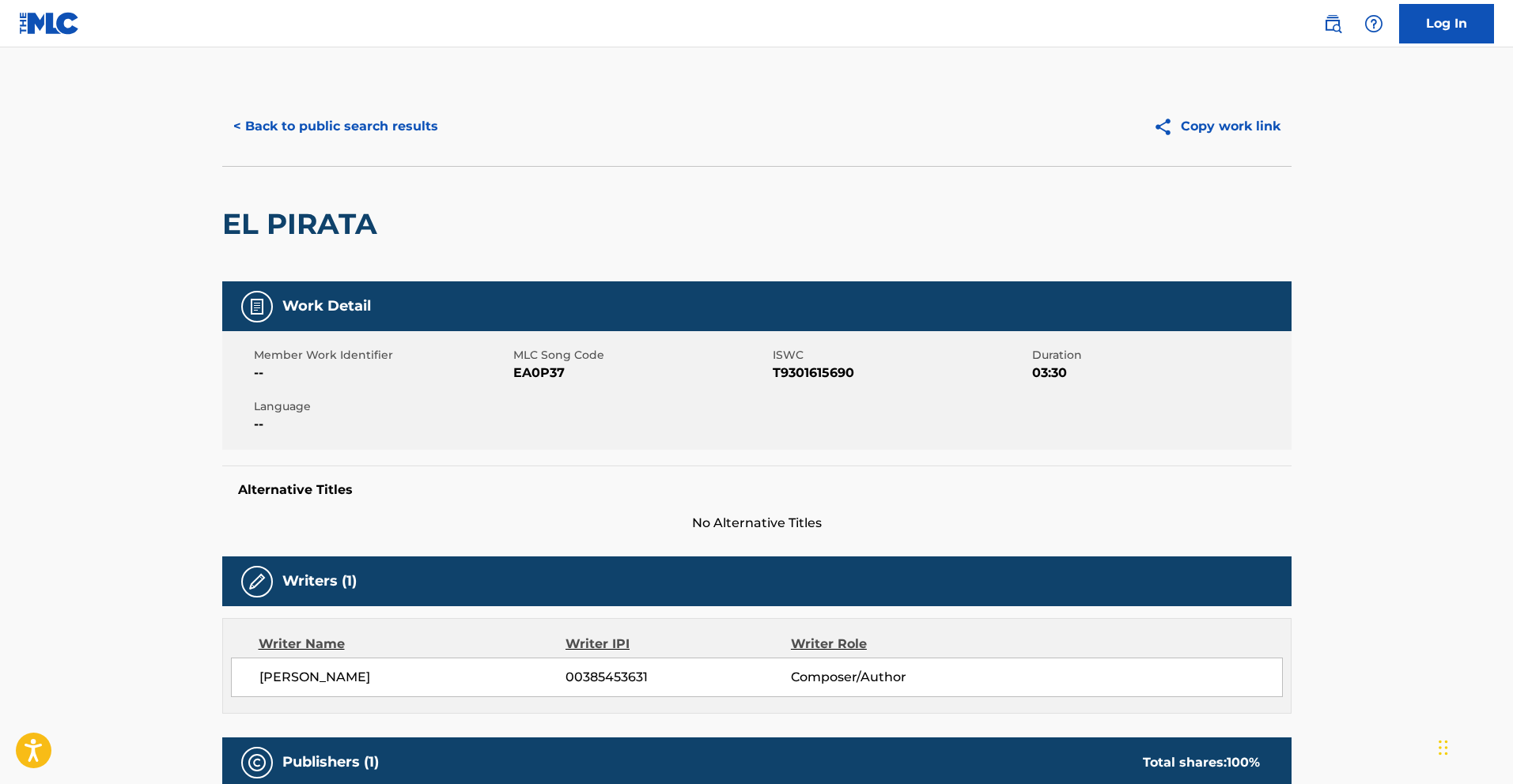
click at [389, 130] on button "< Back to public search results" at bounding box center [335, 125] width 227 height 39
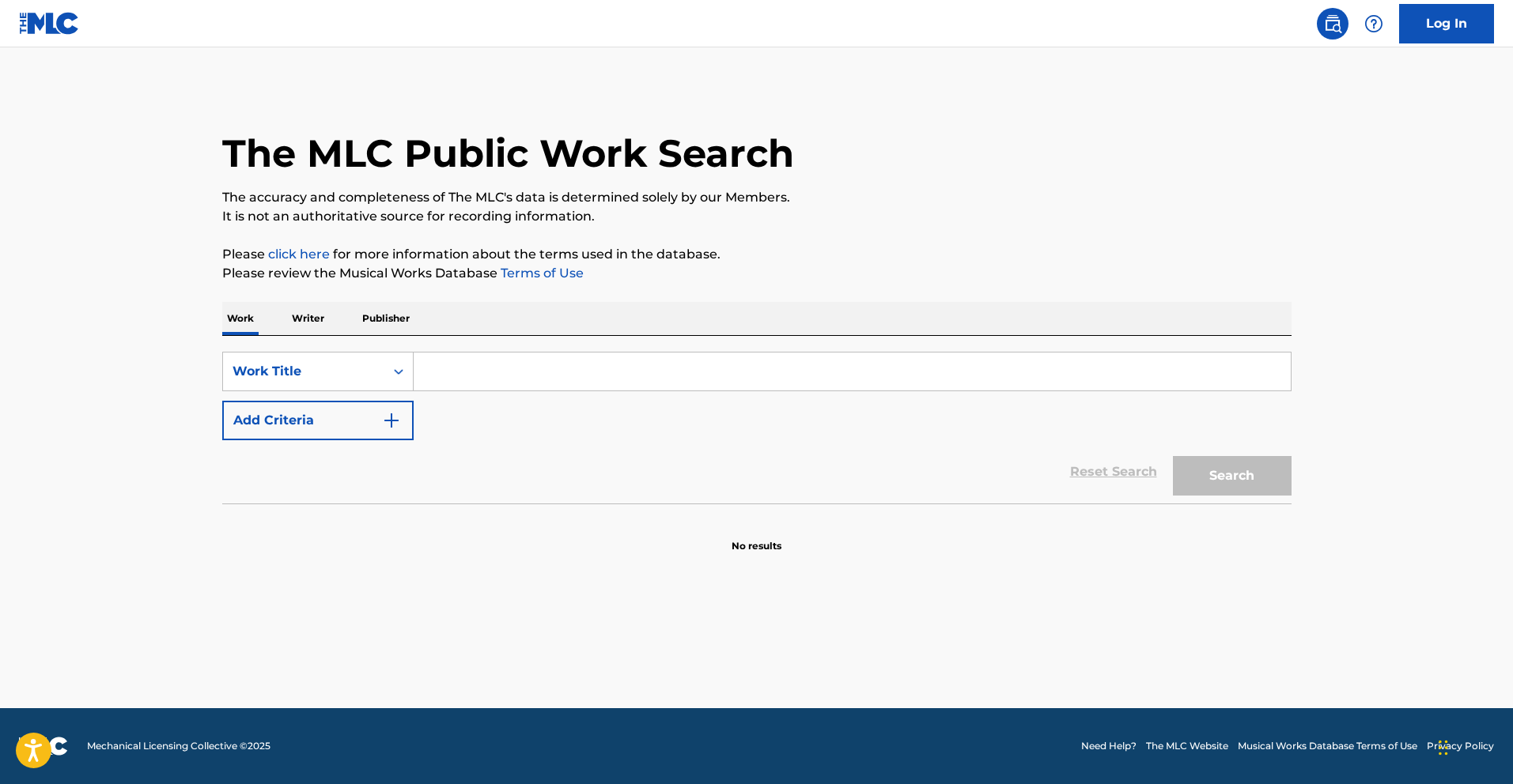
click at [447, 376] on input "Search Form" at bounding box center [851, 371] width 877 height 38
paste input "MI VIDA LOCA"
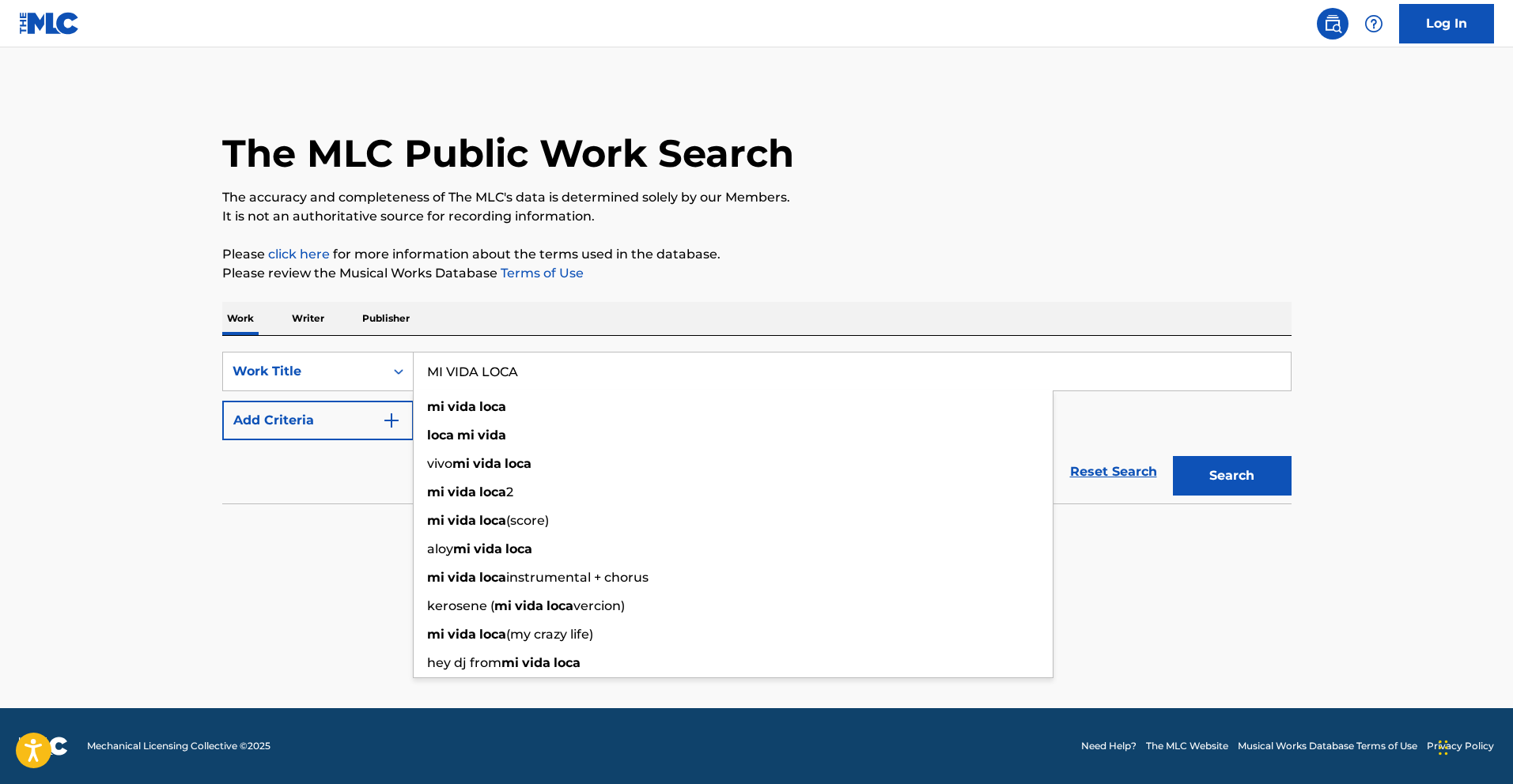
type input "MI VIDA LOCA"
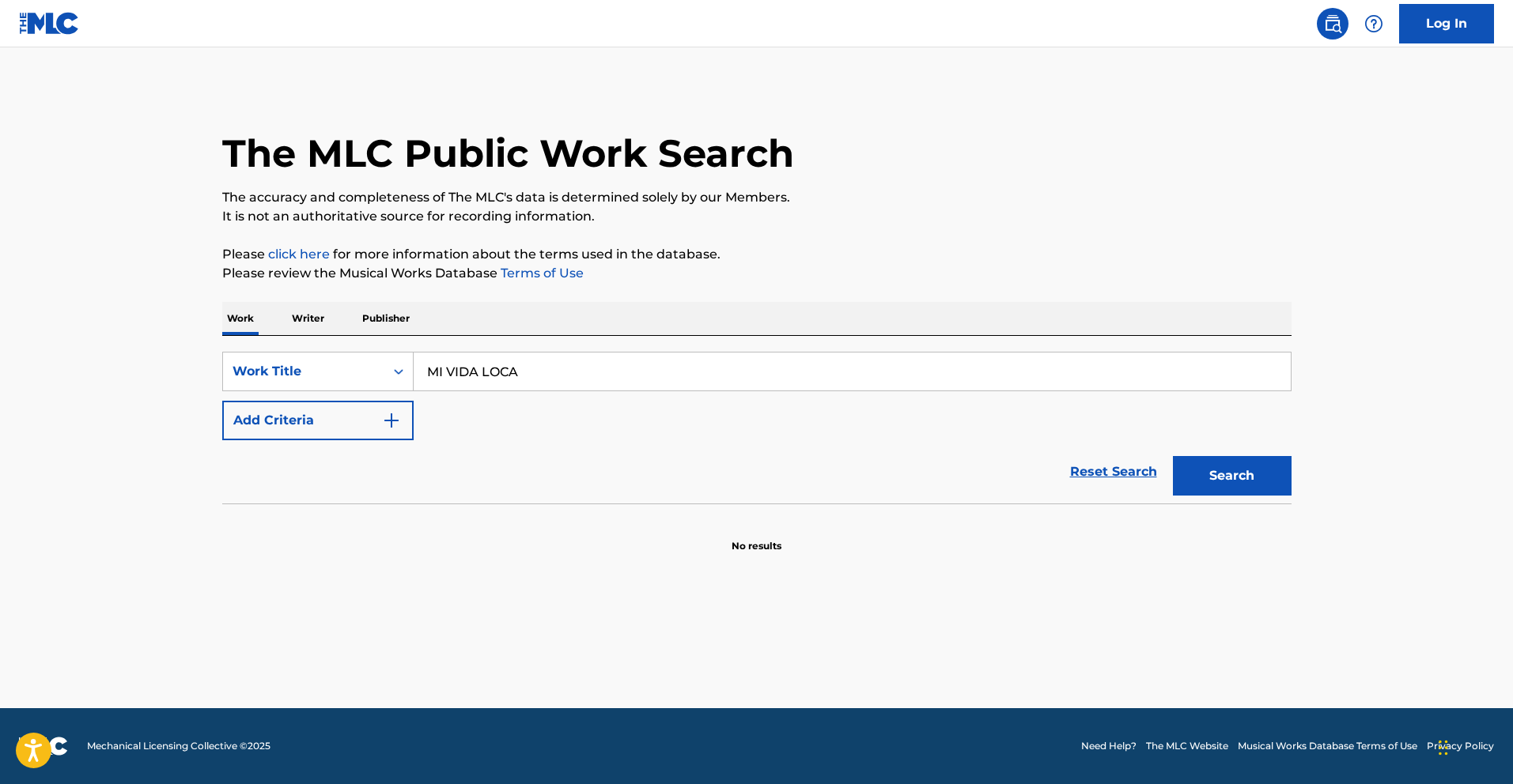
click at [308, 468] on div "Reset Search Search" at bounding box center [756, 472] width 1069 height 63
click at [347, 417] on button "Add Criteria" at bounding box center [317, 419] width 192 height 39
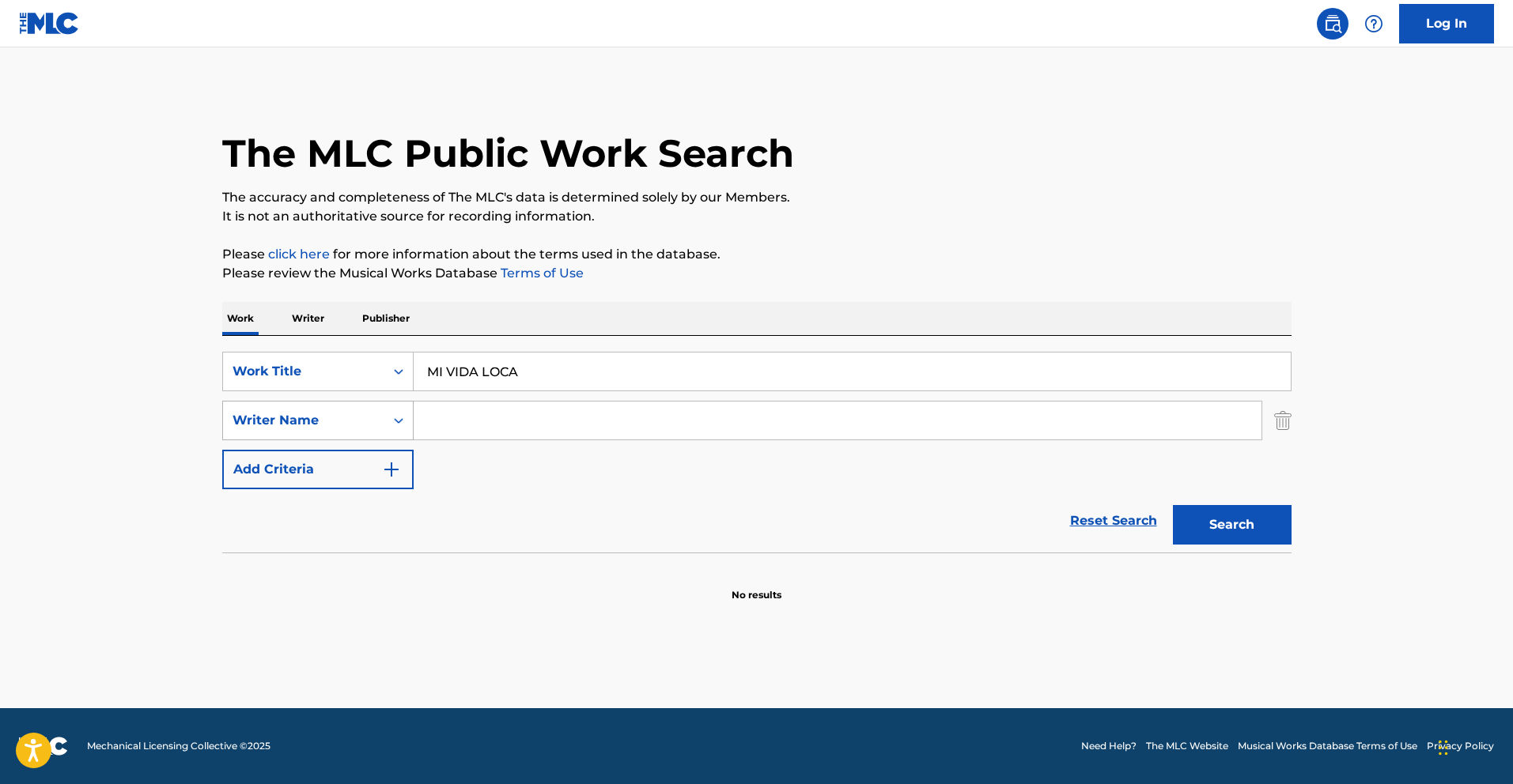
click at [392, 420] on icon "Search Form" at bounding box center [398, 419] width 16 height 16
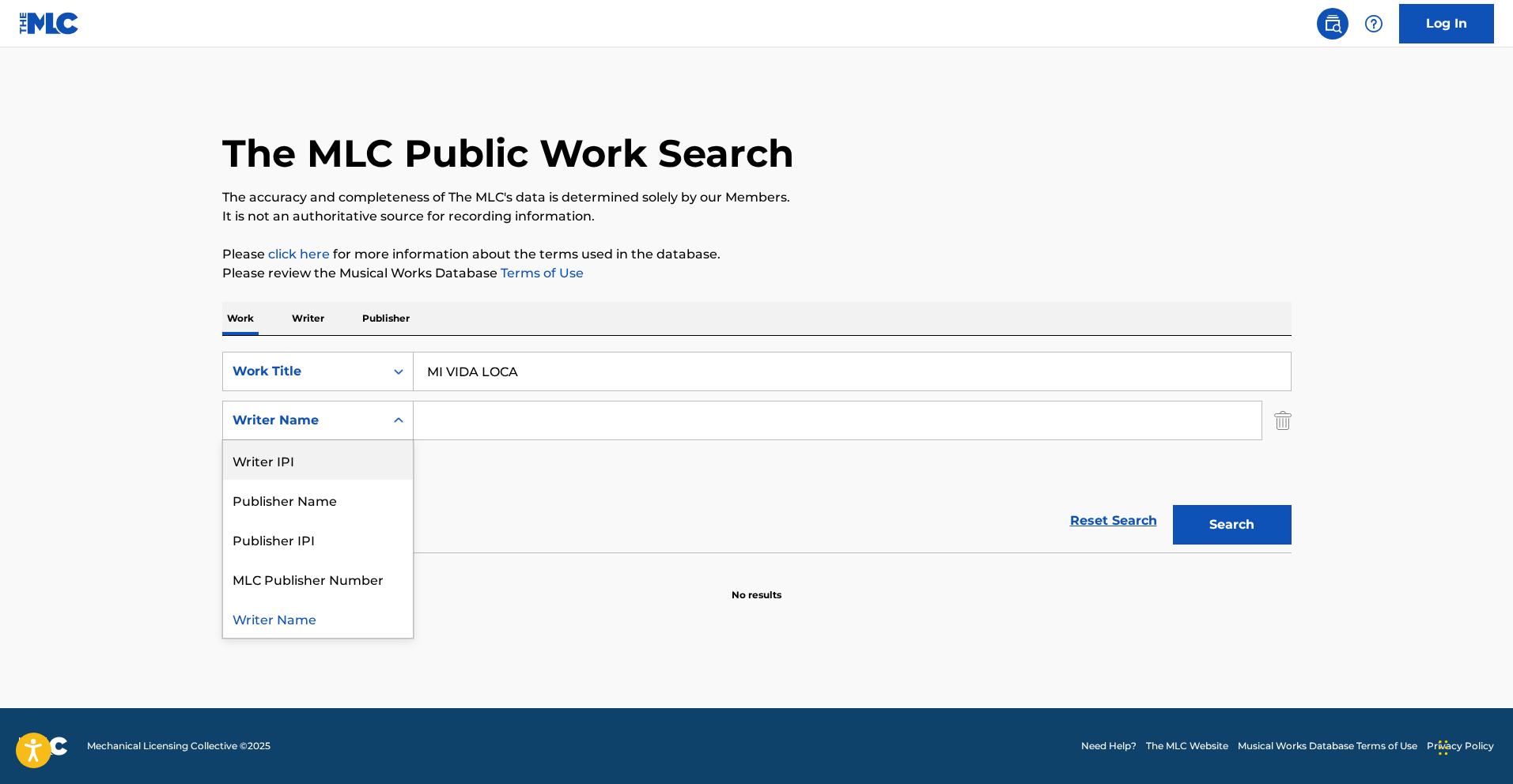
click at [335, 470] on div "Writer IPI" at bounding box center [317, 460] width 190 height 39
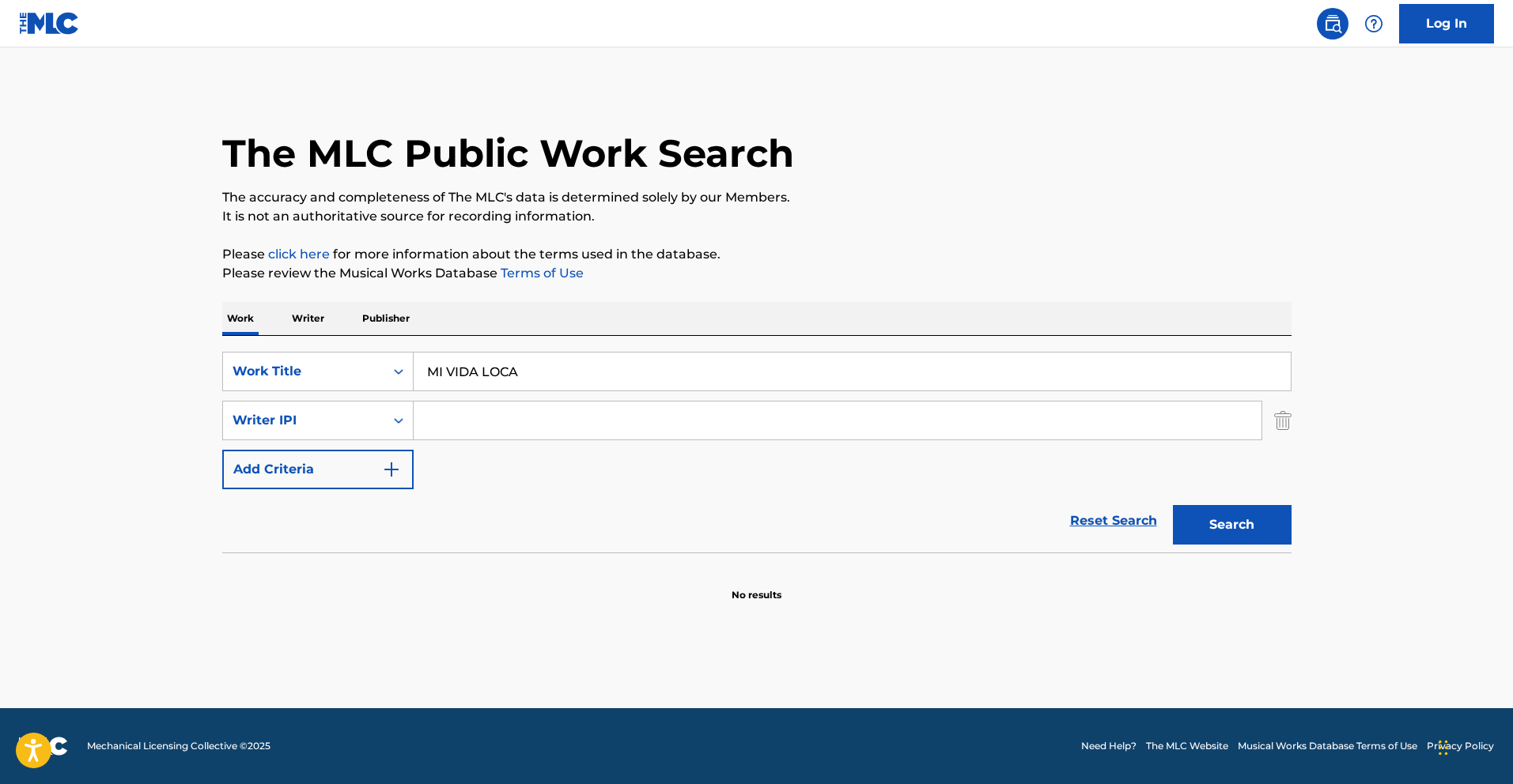
click at [524, 422] on input "Search Form" at bounding box center [837, 419] width 848 height 38
paste input "385453631"
type input "00385453631"
click at [1237, 524] on button "Search" at bounding box center [1232, 524] width 118 height 39
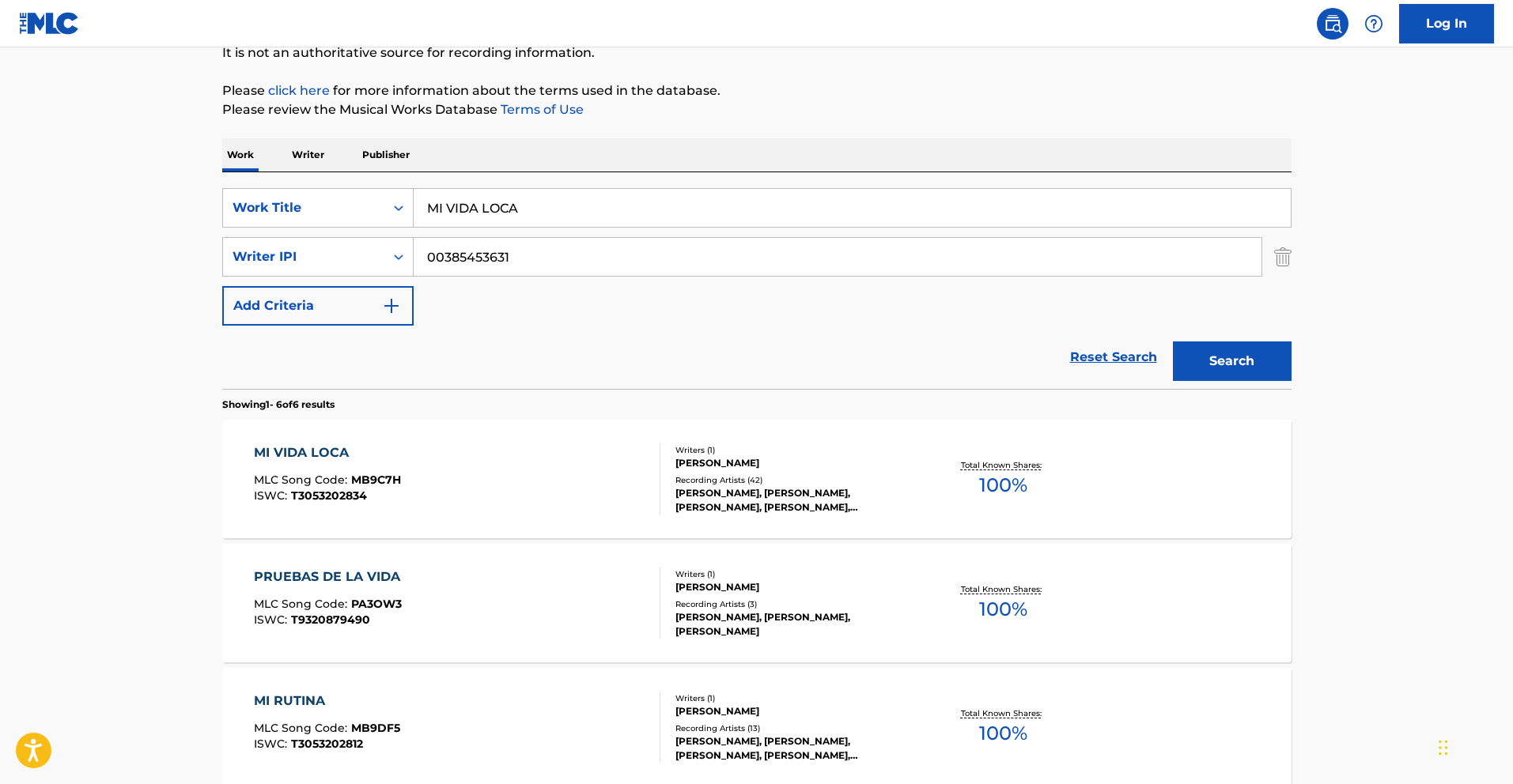
scroll to position [168, 0]
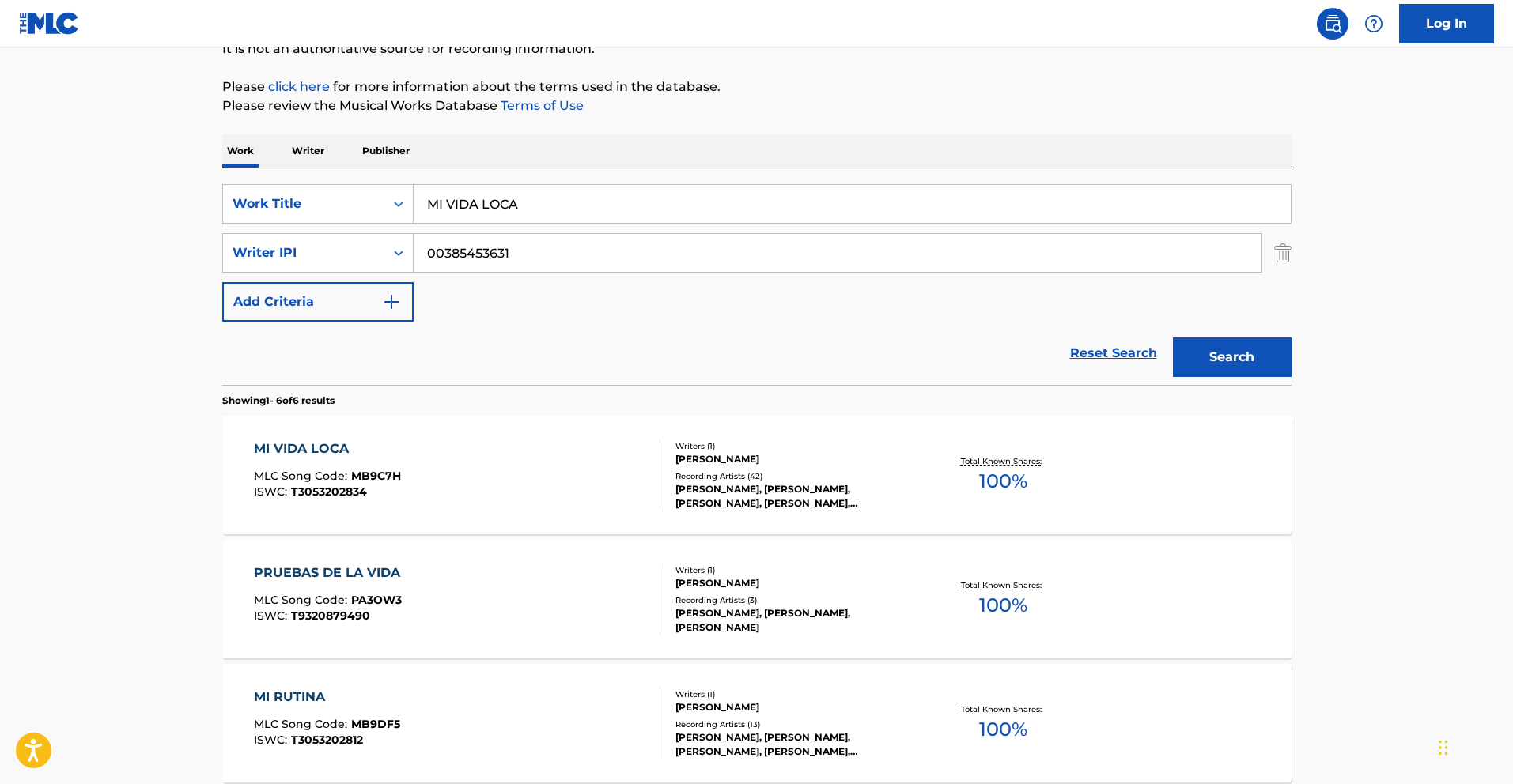
click at [312, 447] on div "MI VIDA LOCA" at bounding box center [327, 449] width 147 height 19
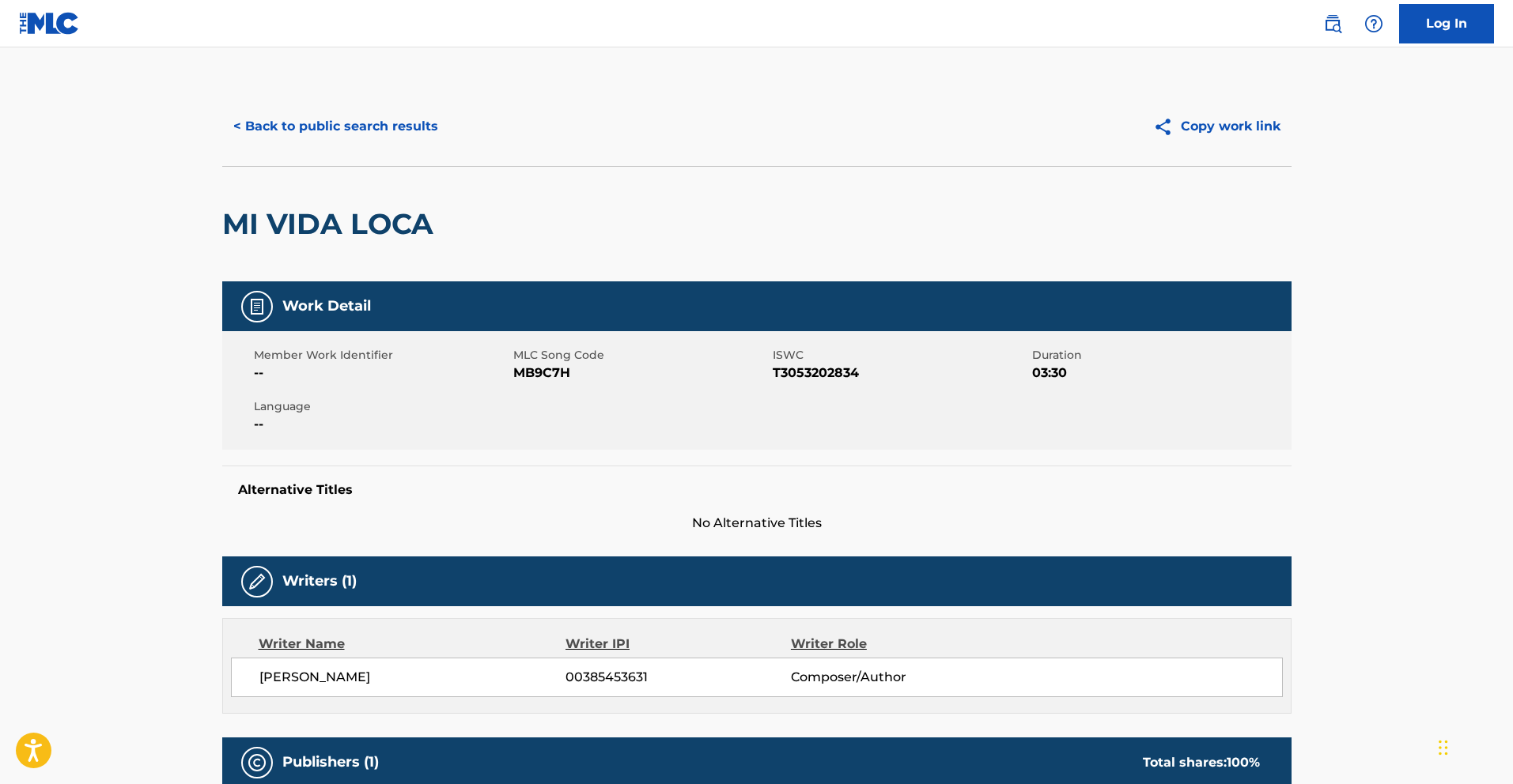
click at [367, 131] on button "< Back to public search results" at bounding box center [335, 125] width 227 height 39
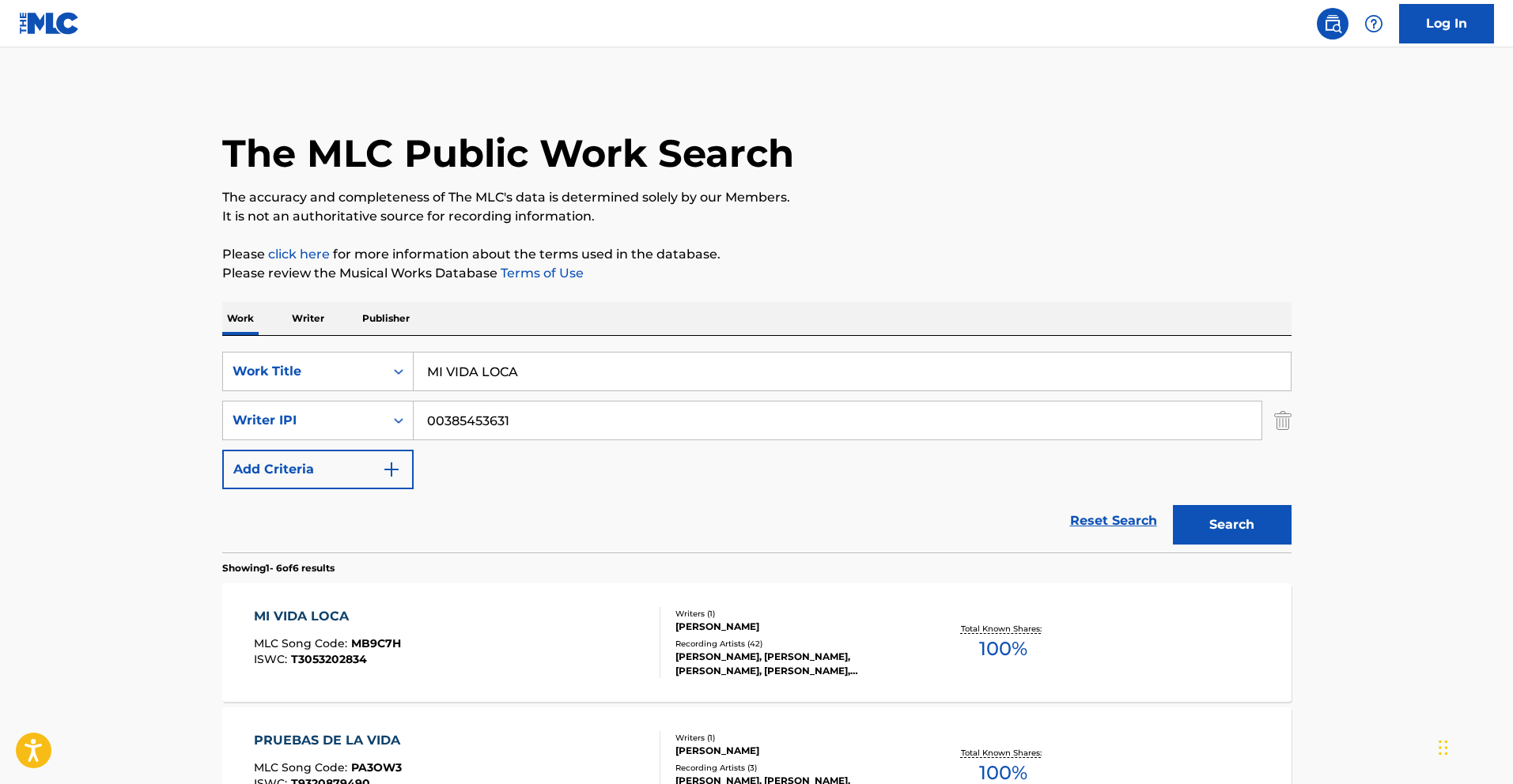
scroll to position [168, 0]
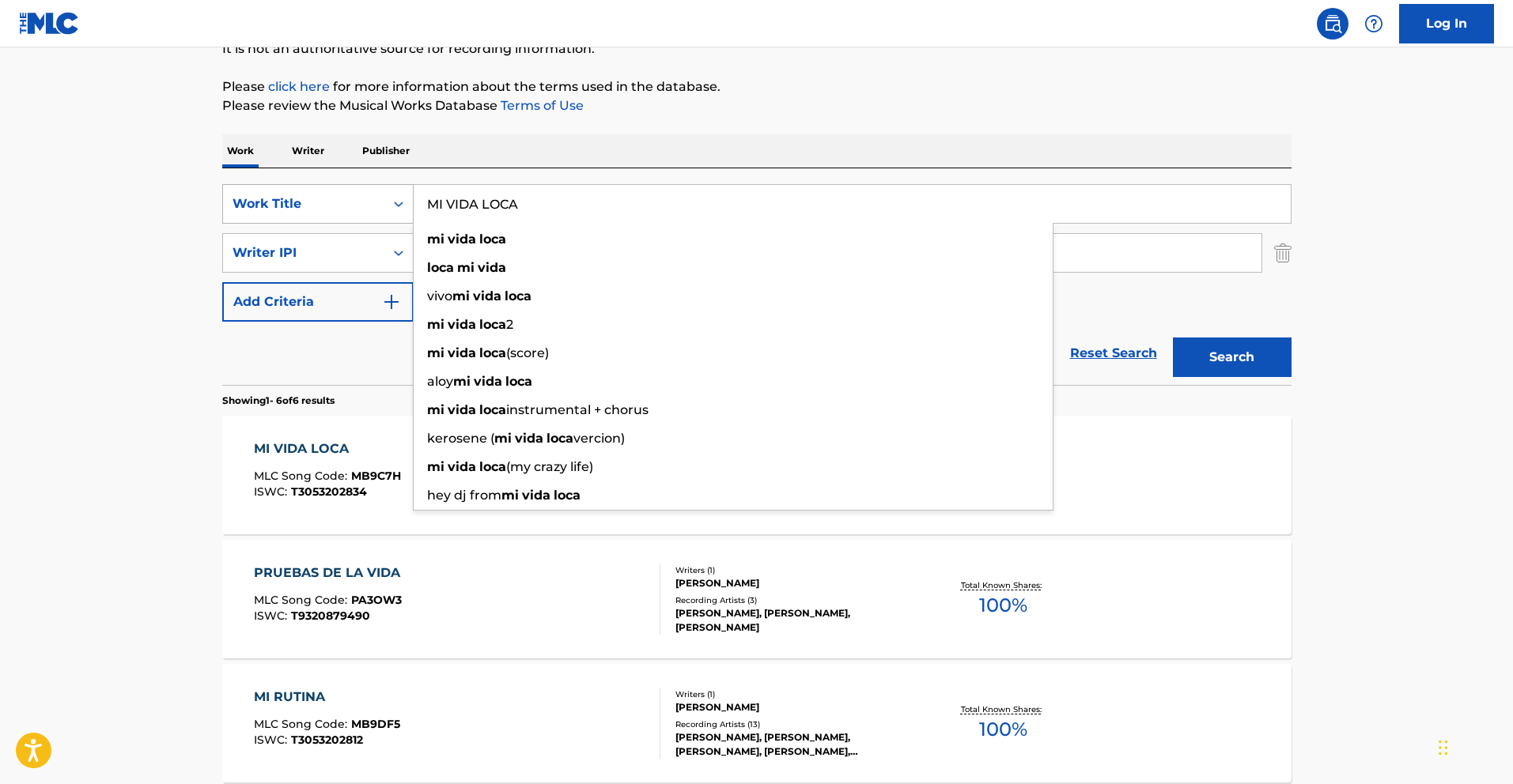
drag, startPoint x: 541, startPoint y: 202, endPoint x: 302, endPoint y: 213, distance: 239.3
click at [258, 186] on div "SearchWithCriteriafceaed3a-af78-4c5f-9555-220f58c2384a Work Title MI VIDA LOCA …" at bounding box center [756, 203] width 1069 height 39
paste input "PICANDO PIEDR"
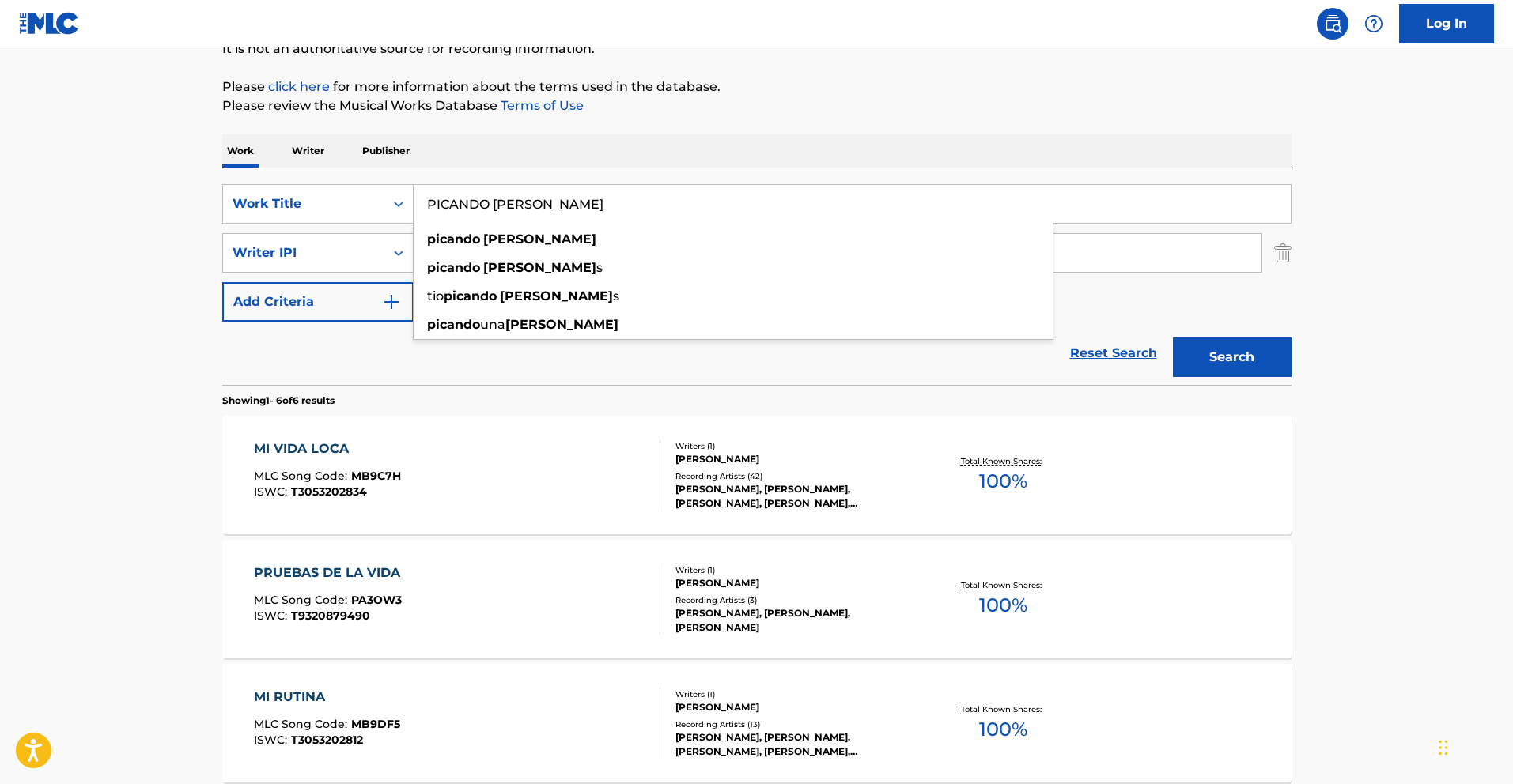
type input "PICANDO PIEDRA"
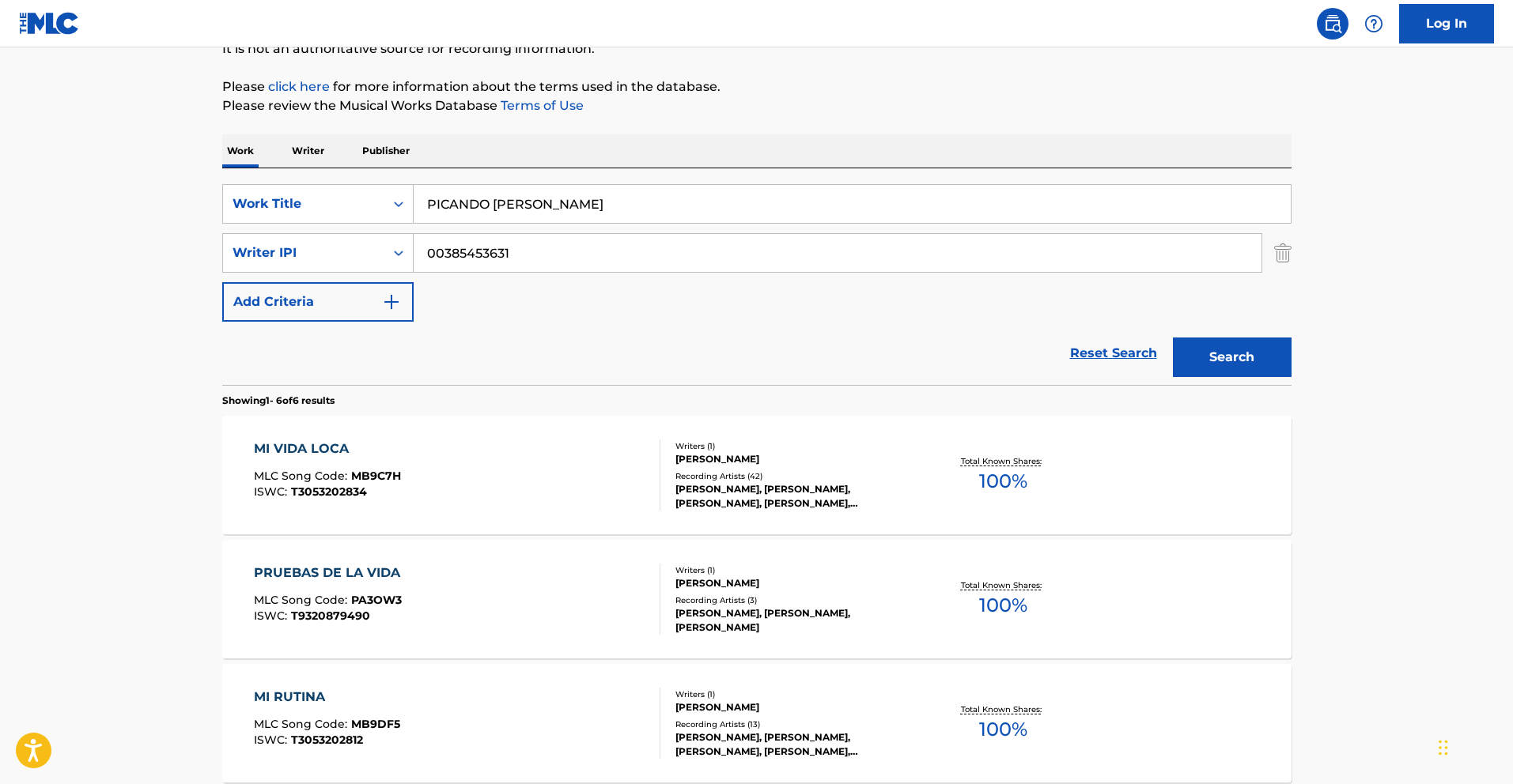
click at [1262, 369] on button "Search" at bounding box center [1232, 356] width 118 height 39
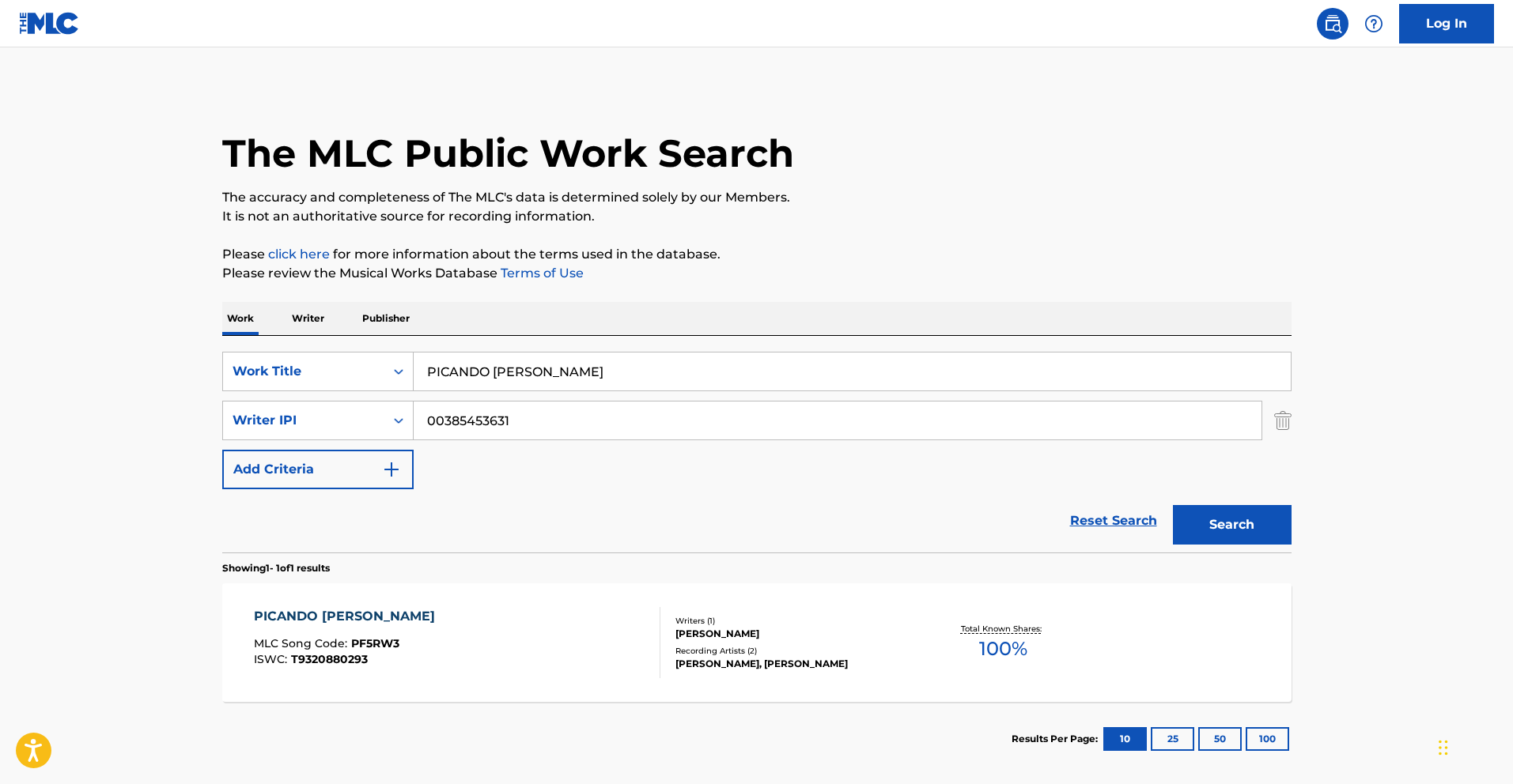
click at [327, 607] on div "PICANDO PIEDRA" at bounding box center [348, 616] width 189 height 19
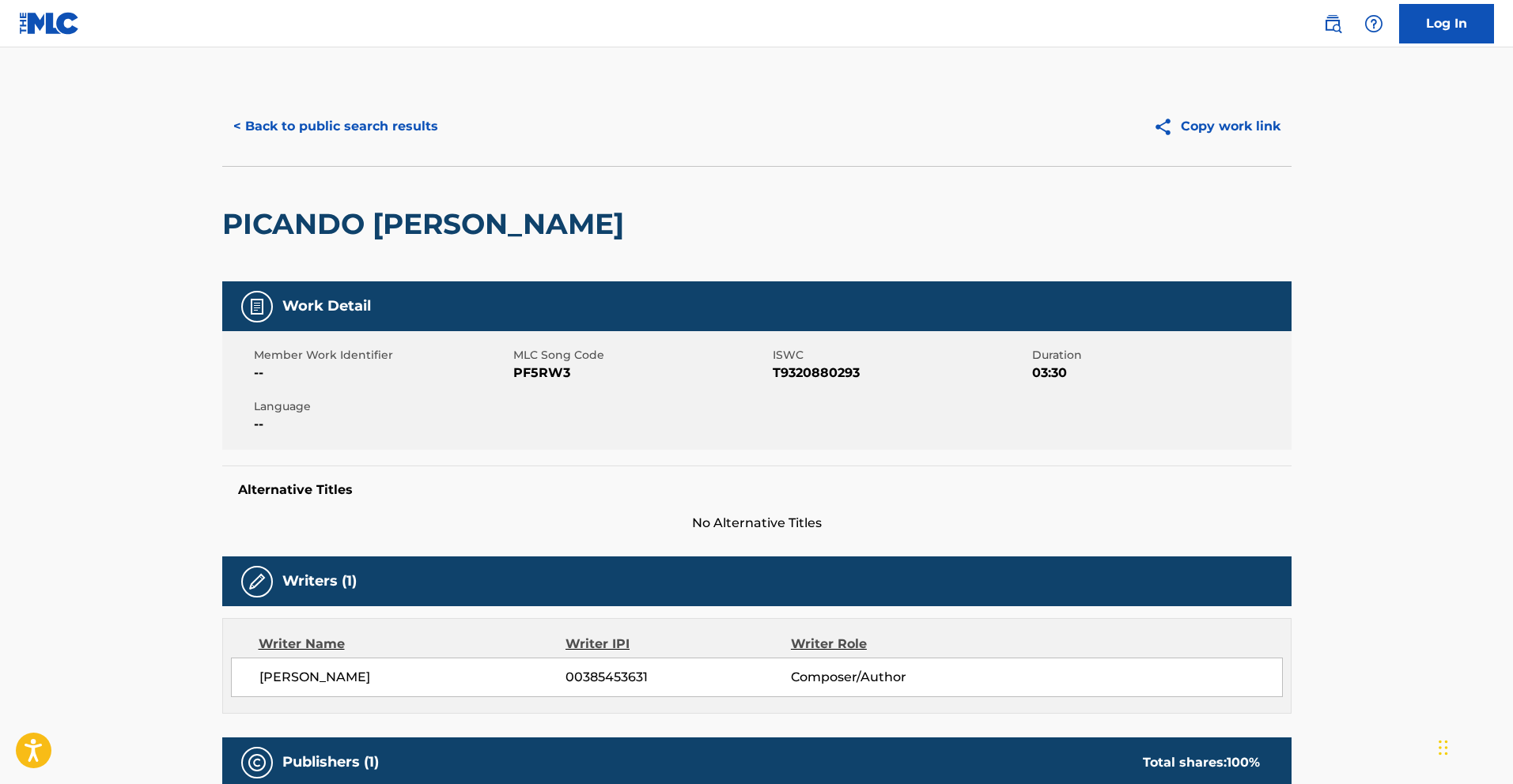
click at [355, 136] on button "< Back to public search results" at bounding box center [335, 125] width 227 height 39
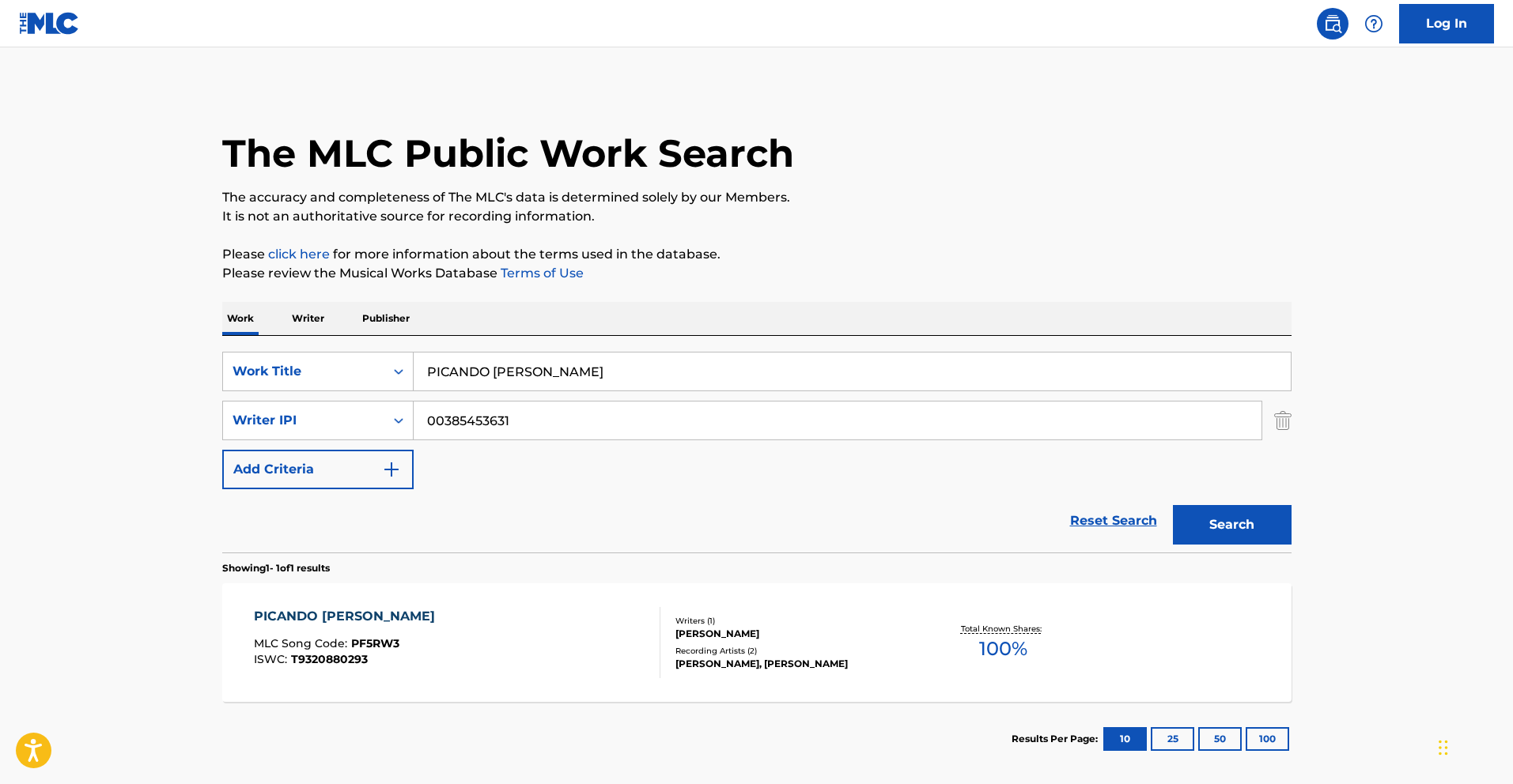
drag, startPoint x: 568, startPoint y: 373, endPoint x: 239, endPoint y: 337, distance: 331.0
click at [271, 341] on div "SearchWithCriteriafceaed3a-af78-4c5f-9555-220f58c2384a Work Title PICANDO PIEDR…" at bounding box center [756, 444] width 1069 height 216
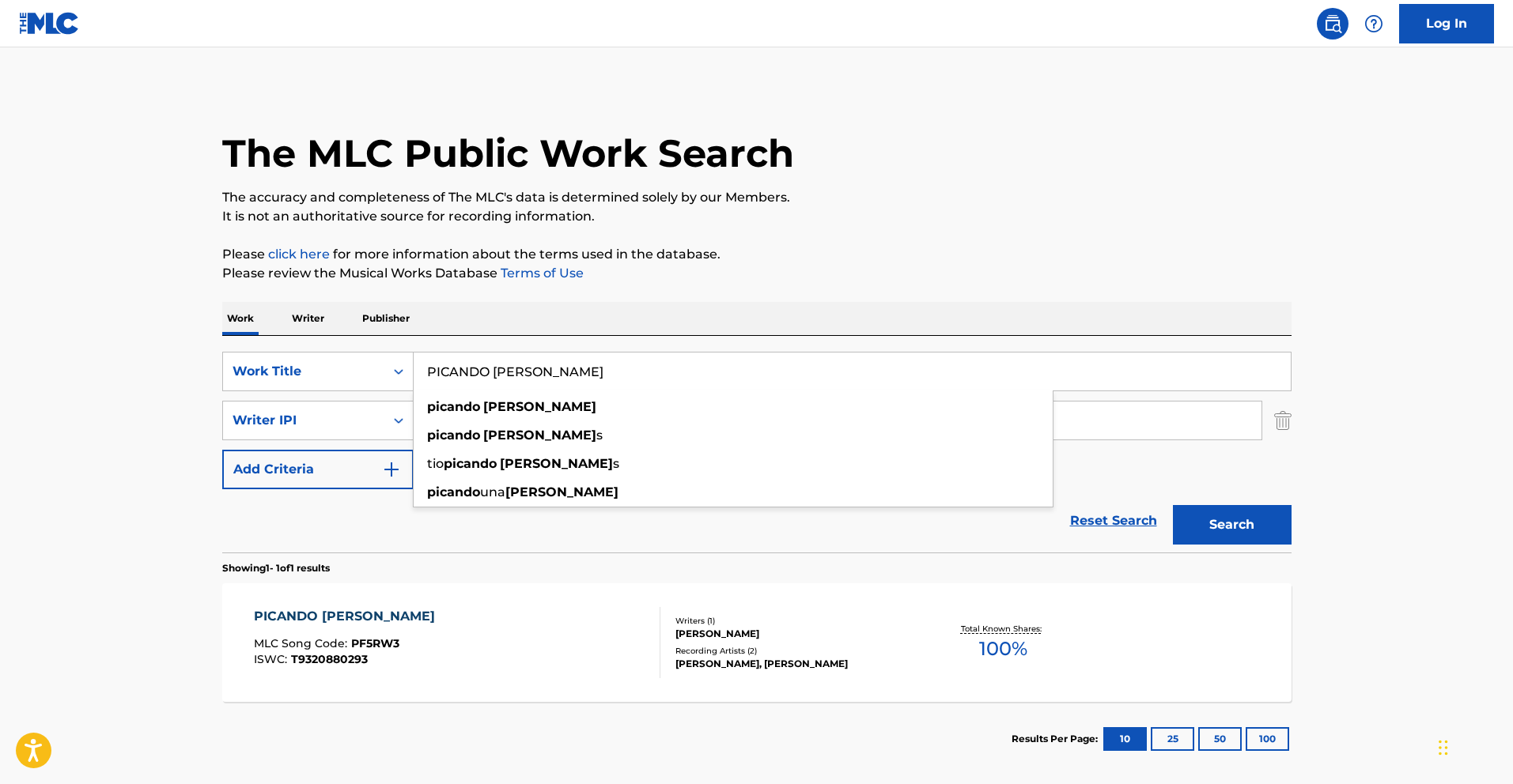
paste input "EL JUNIOR"
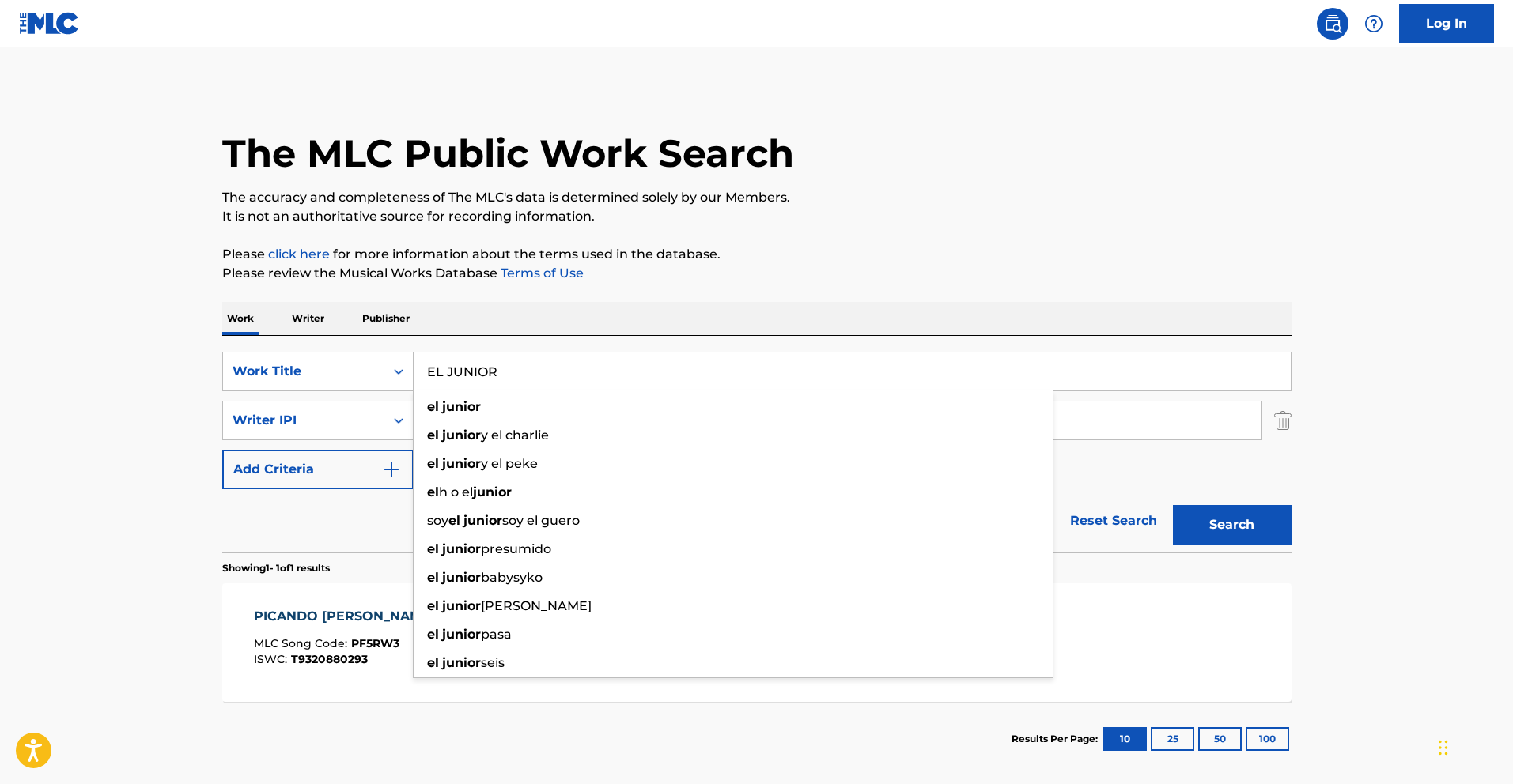
type input "EL JUNIOR"
click at [1224, 516] on button "Search" at bounding box center [1232, 524] width 118 height 39
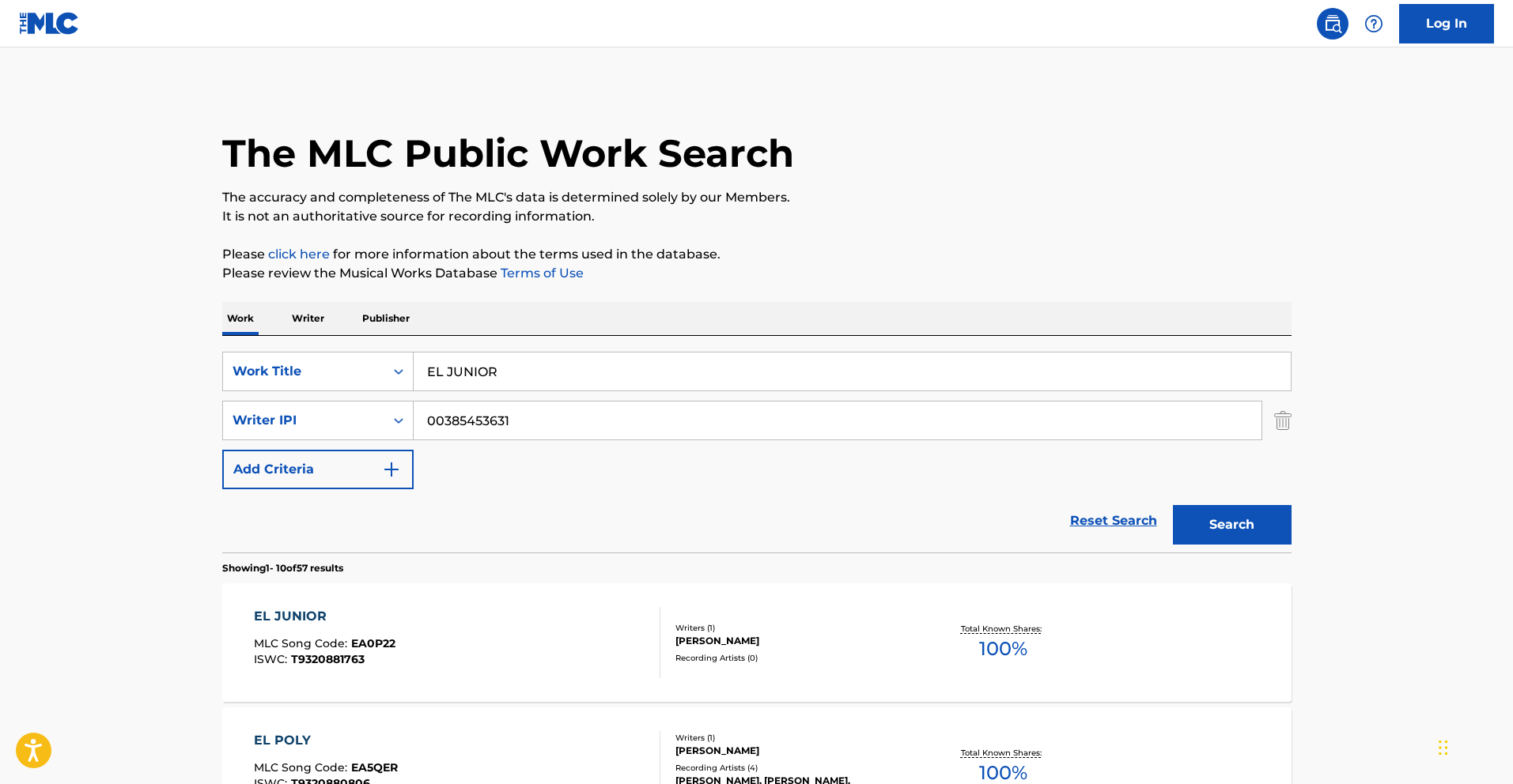
click at [295, 615] on div "EL JUNIOR" at bounding box center [324, 616] width 141 height 19
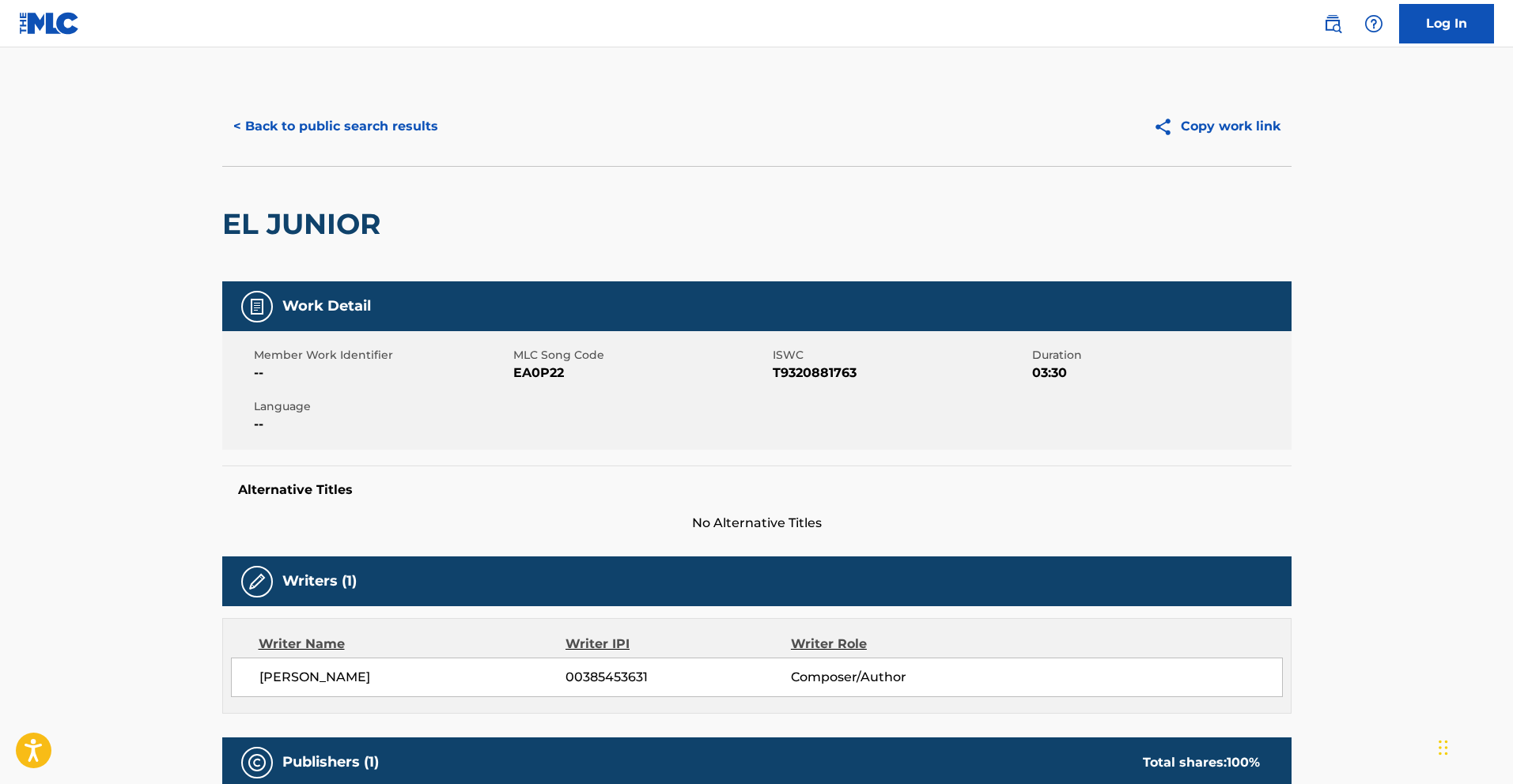
click at [317, 130] on button "< Back to public search results" at bounding box center [335, 125] width 227 height 39
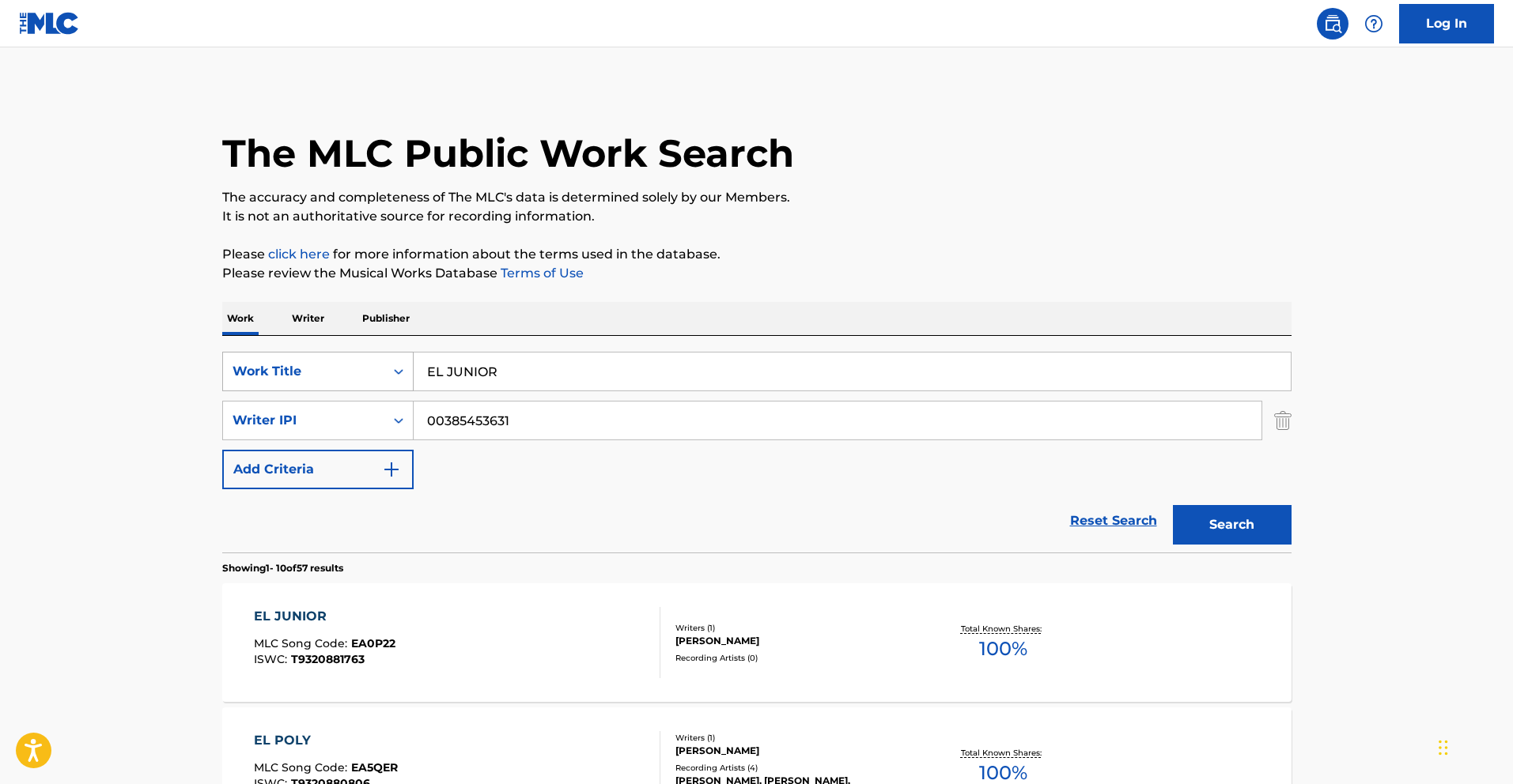
drag, startPoint x: 532, startPoint y: 378, endPoint x: 342, endPoint y: 359, distance: 190.9
click at [347, 360] on div "SearchWithCriteriafceaed3a-af78-4c5f-9555-220f58c2384a Work Title EL JUNIOR" at bounding box center [756, 371] width 1069 height 39
paste input "GROSERO"
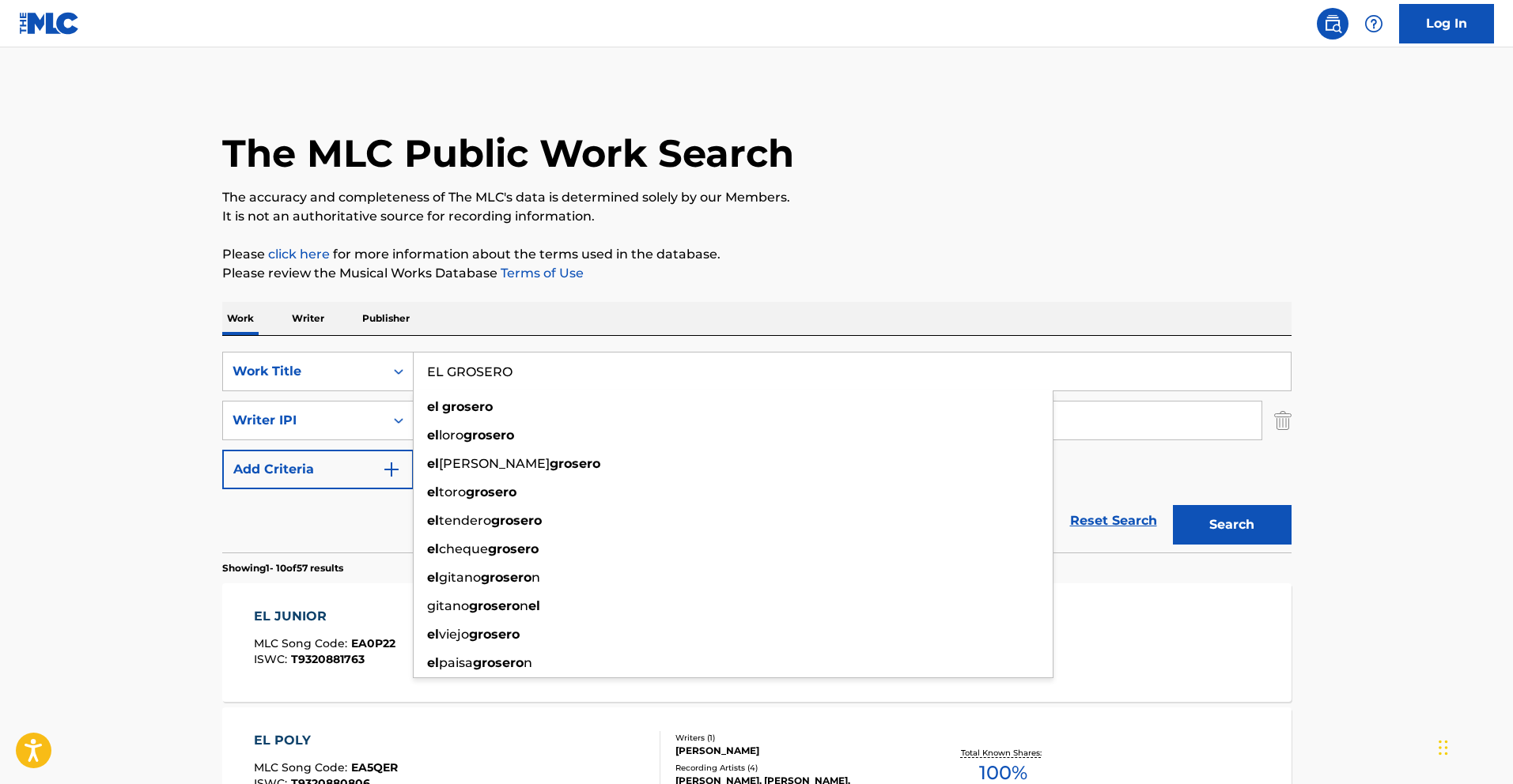
type input "EL GROSERO"
click at [1249, 522] on button "Search" at bounding box center [1232, 524] width 118 height 39
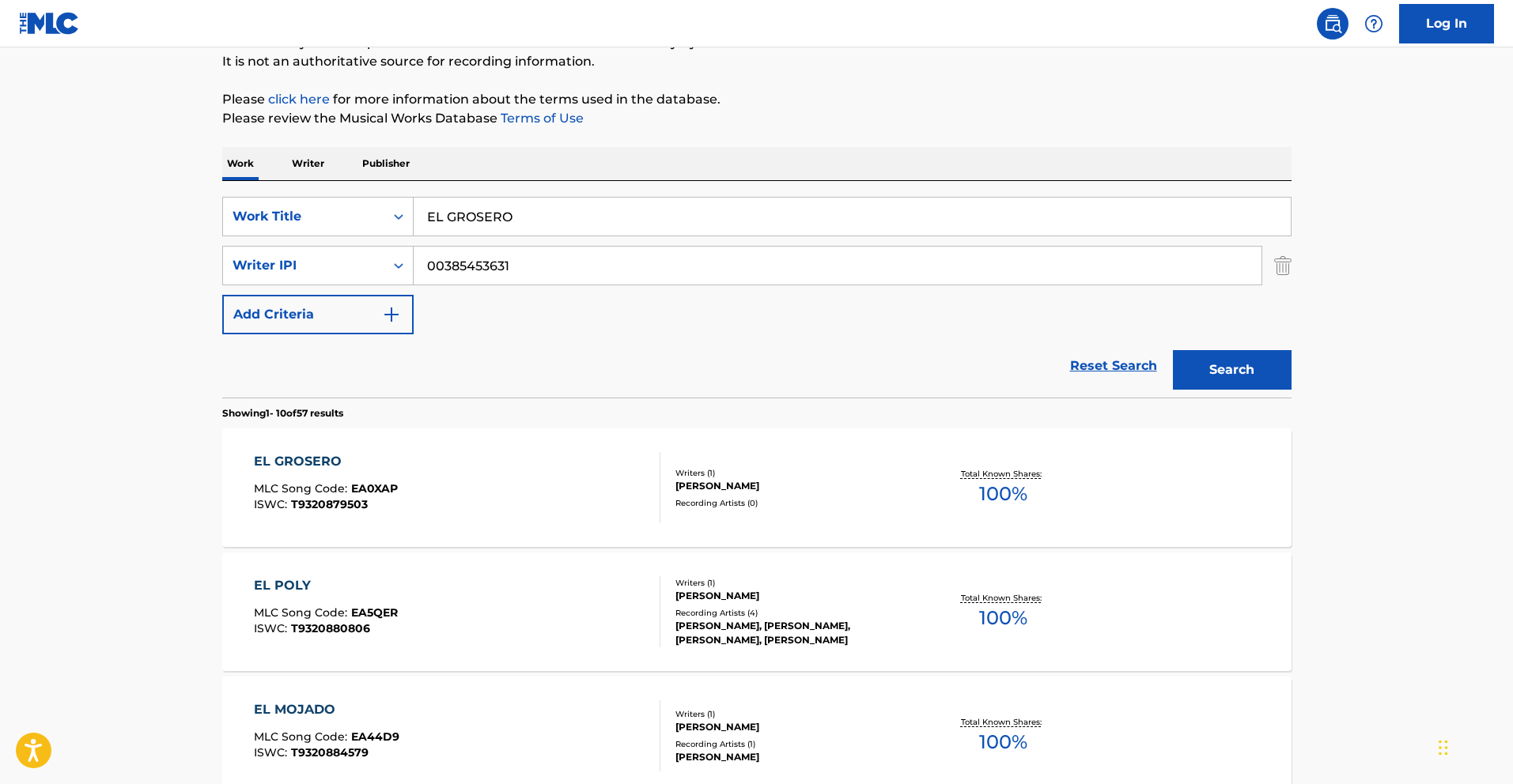
scroll to position [157, 0]
click at [301, 460] on div "EL GROSERO" at bounding box center [325, 460] width 144 height 19
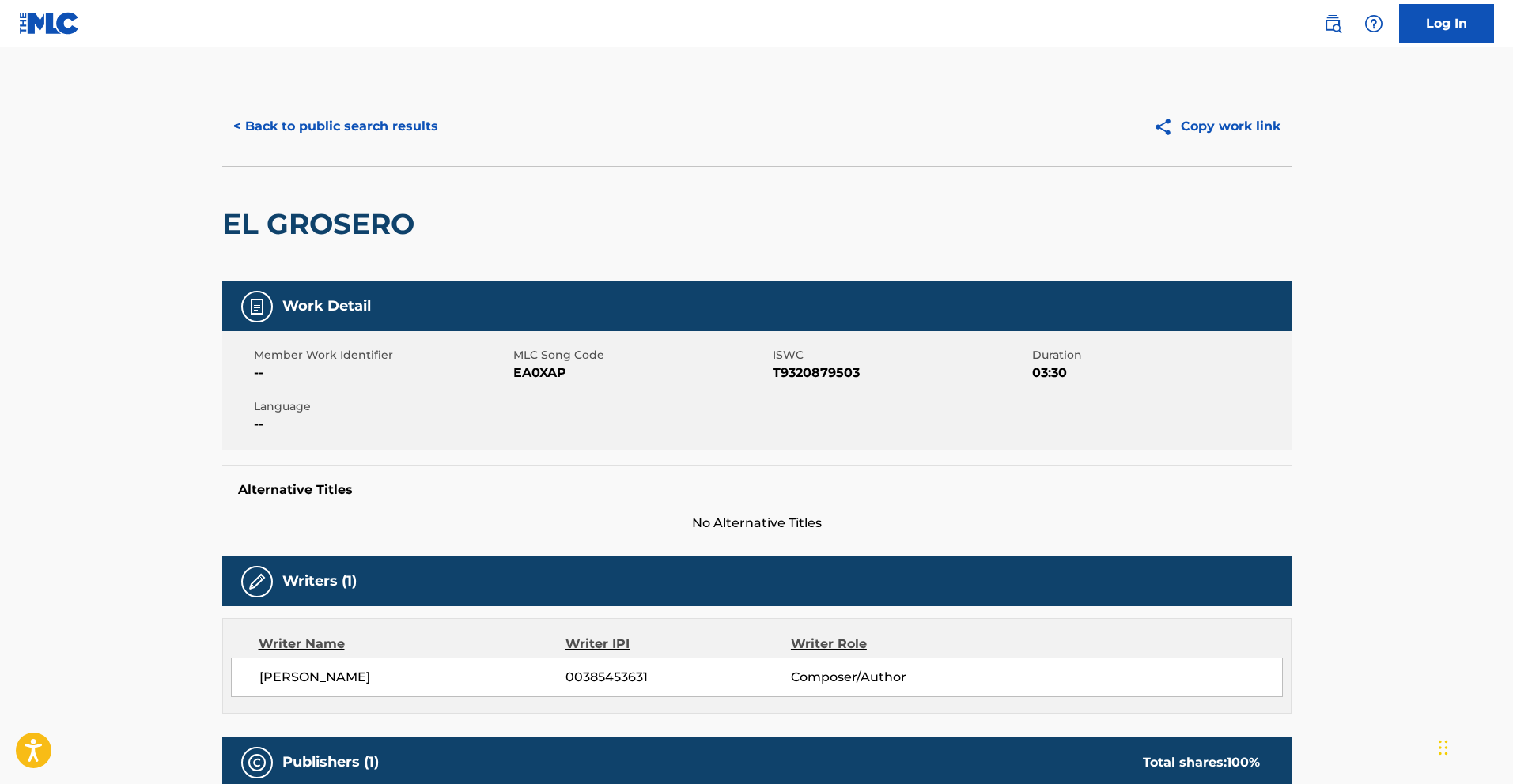
click at [386, 224] on h2 "EL GROSERO" at bounding box center [322, 223] width 200 height 36
click at [356, 124] on button "< Back to public search results" at bounding box center [335, 125] width 227 height 39
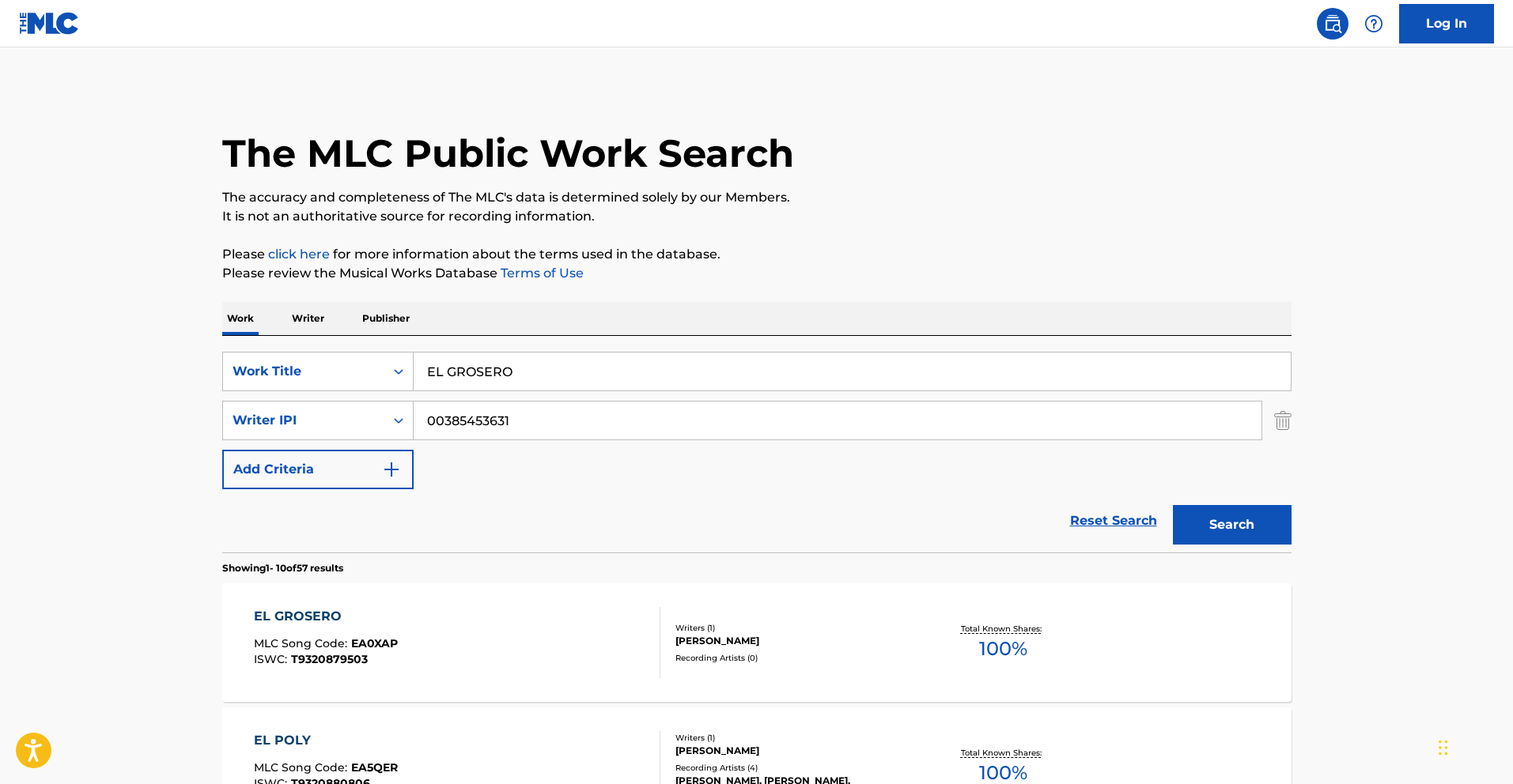
scroll to position [157, 0]
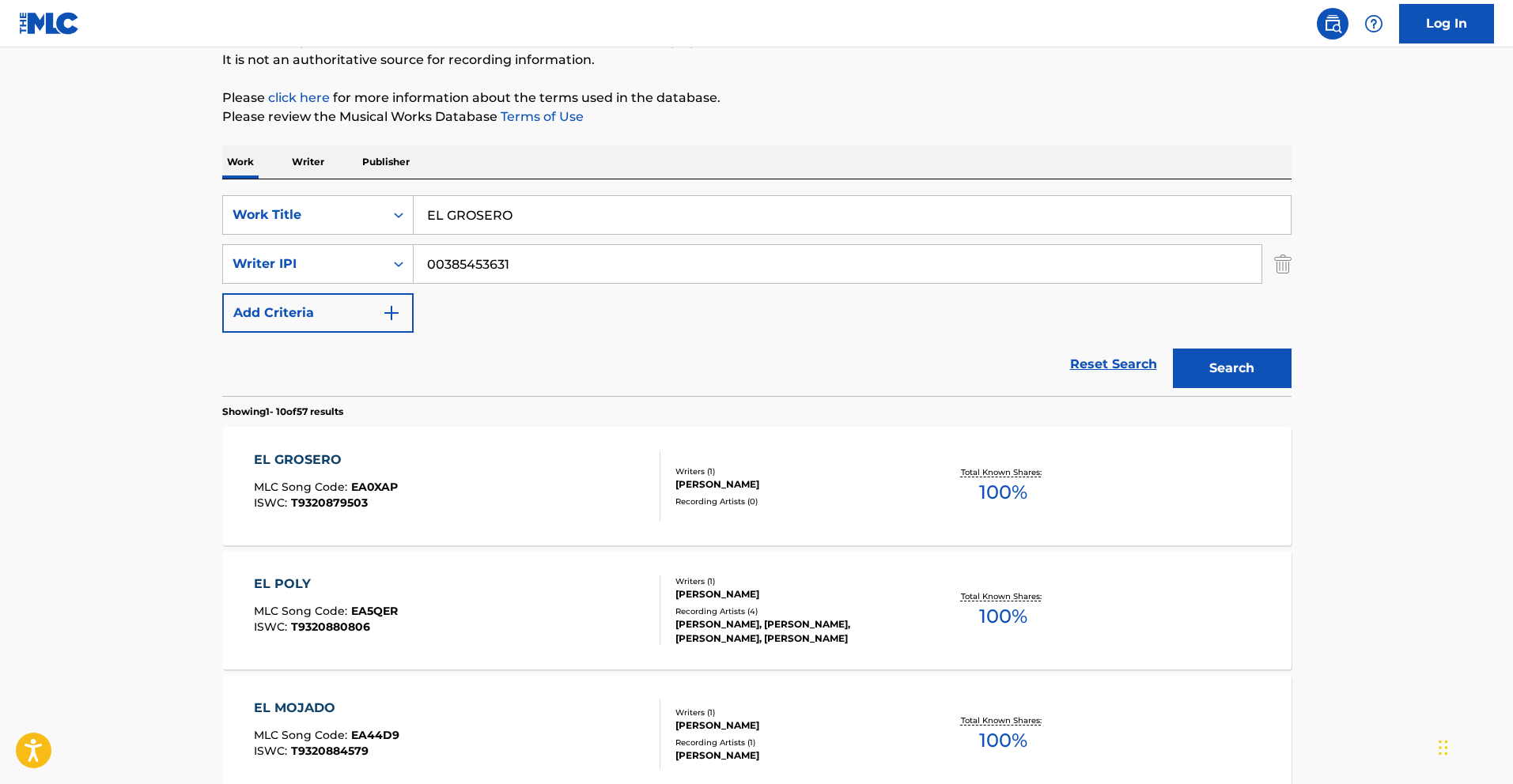
drag, startPoint x: 518, startPoint y: 215, endPoint x: 197, endPoint y: 193, distance: 321.8
click at [226, 200] on div "SearchWithCriteriafceaed3a-af78-4c5f-9555-220f58c2384a Work Title EL GROSERO" at bounding box center [756, 214] width 1069 height 39
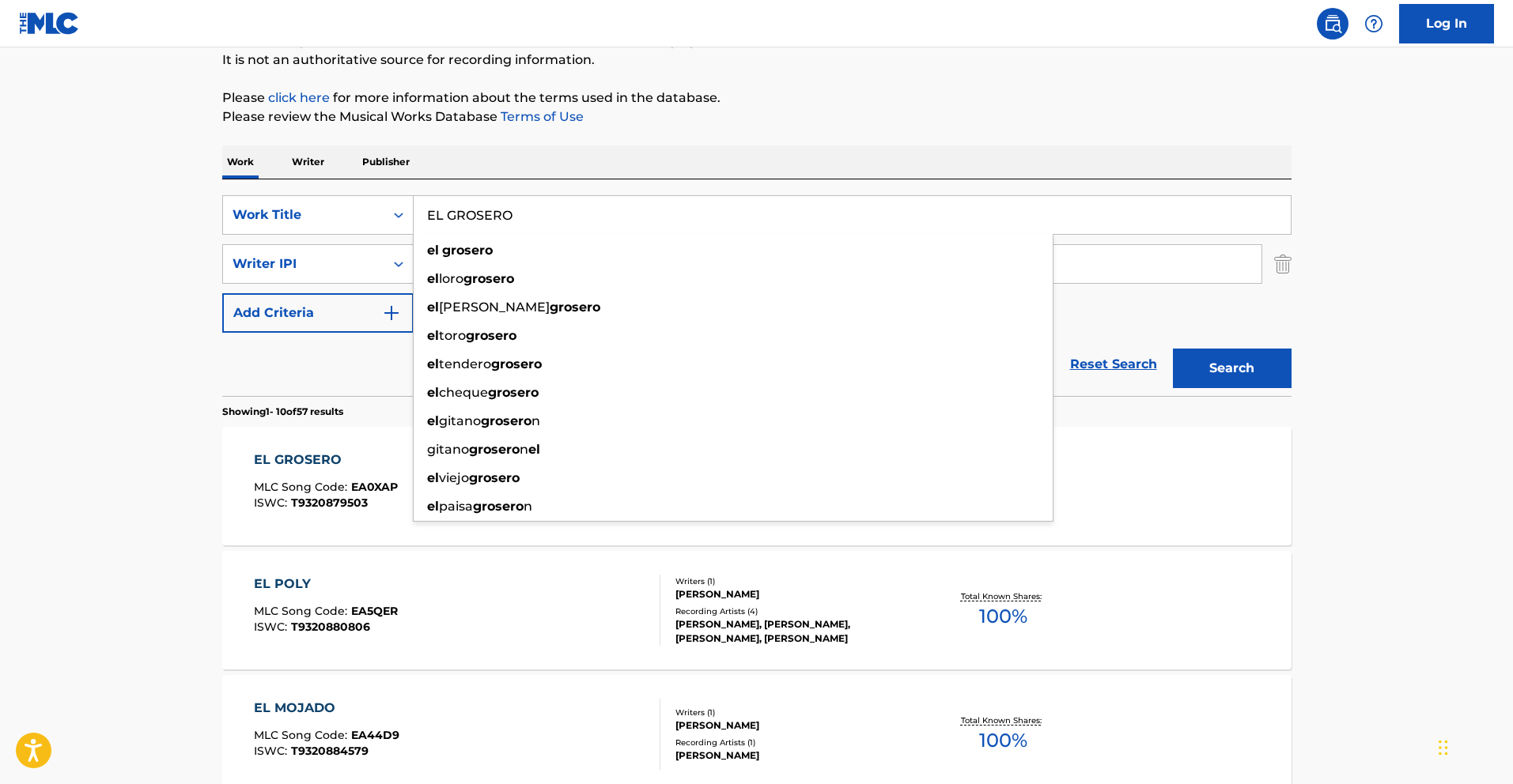
paste input "PRUEBAS DE LA VIDA"
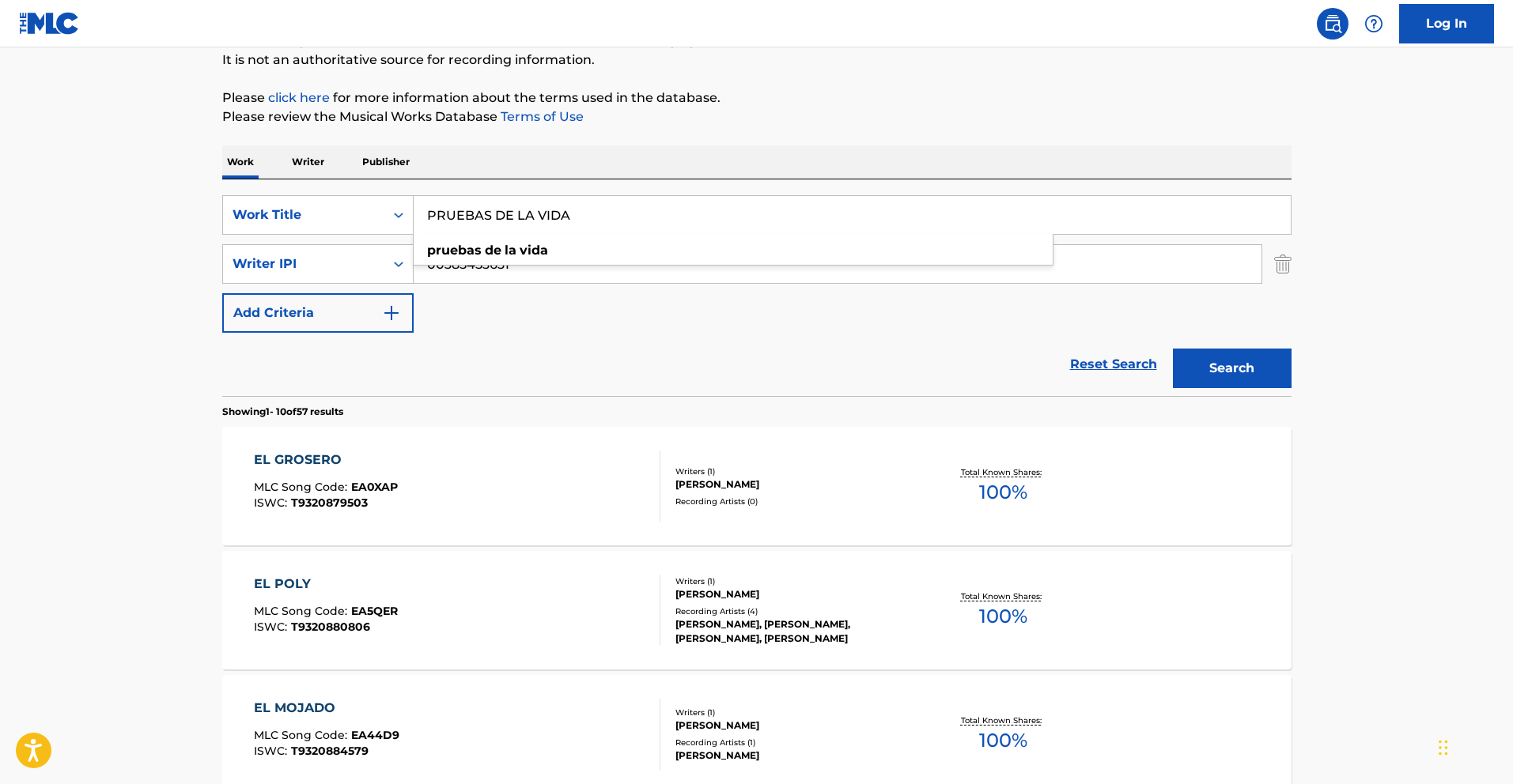
type input "PRUEBAS DE LA VIDA"
click at [1247, 367] on button "Search" at bounding box center [1232, 368] width 118 height 39
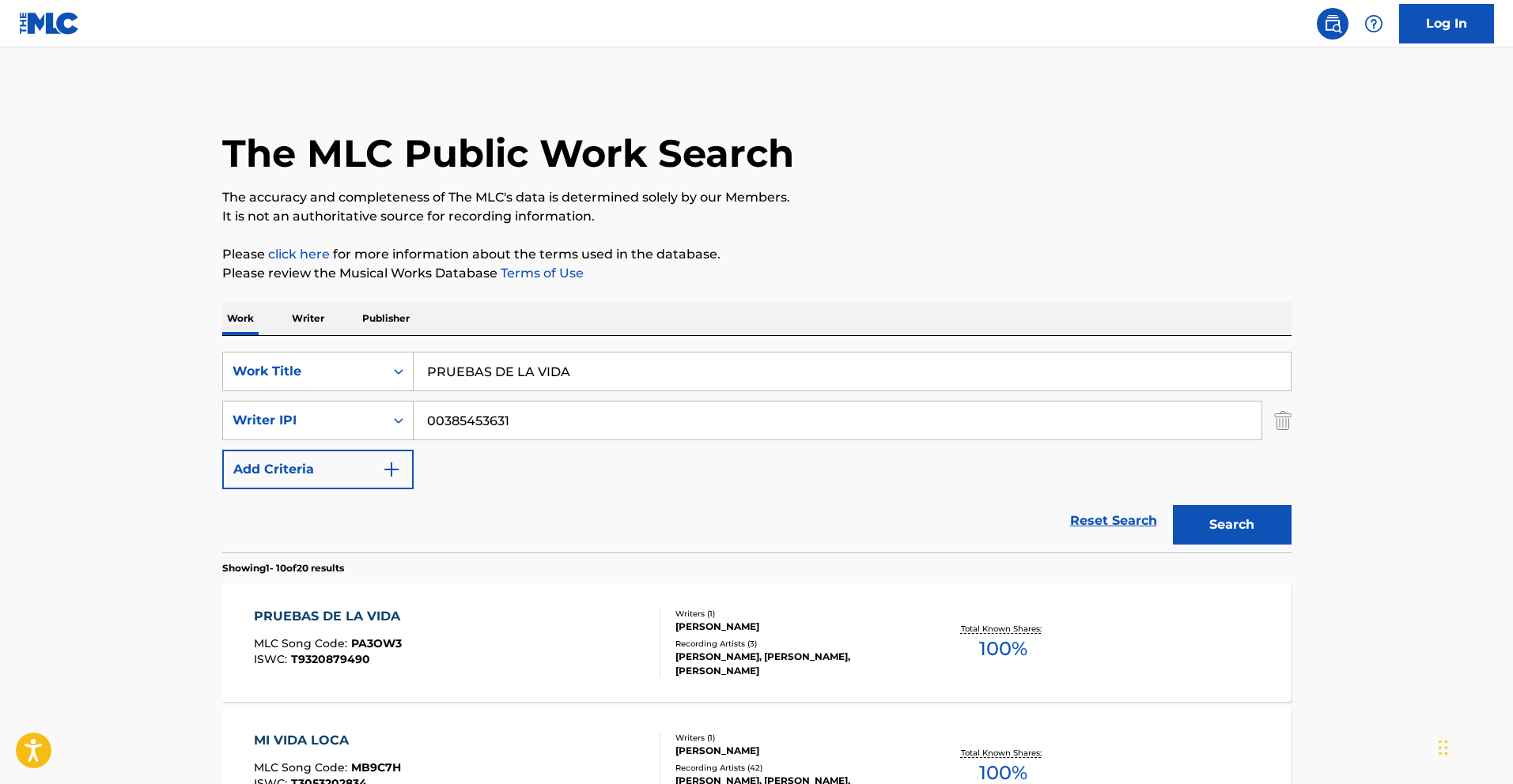
click at [354, 615] on div "PRUEBAS DE LA VIDA" at bounding box center [331, 616] width 154 height 19
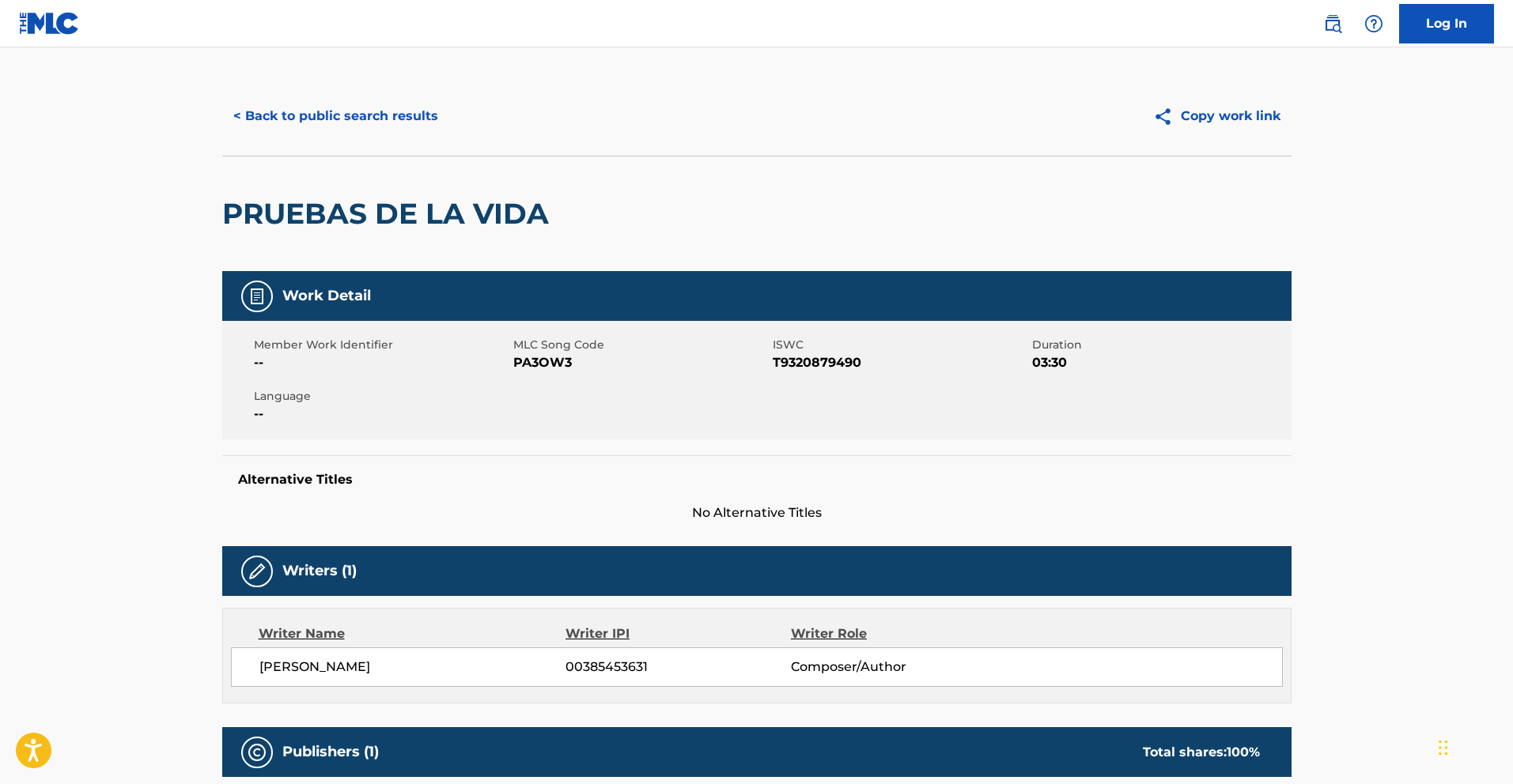
scroll to position [5, 0]
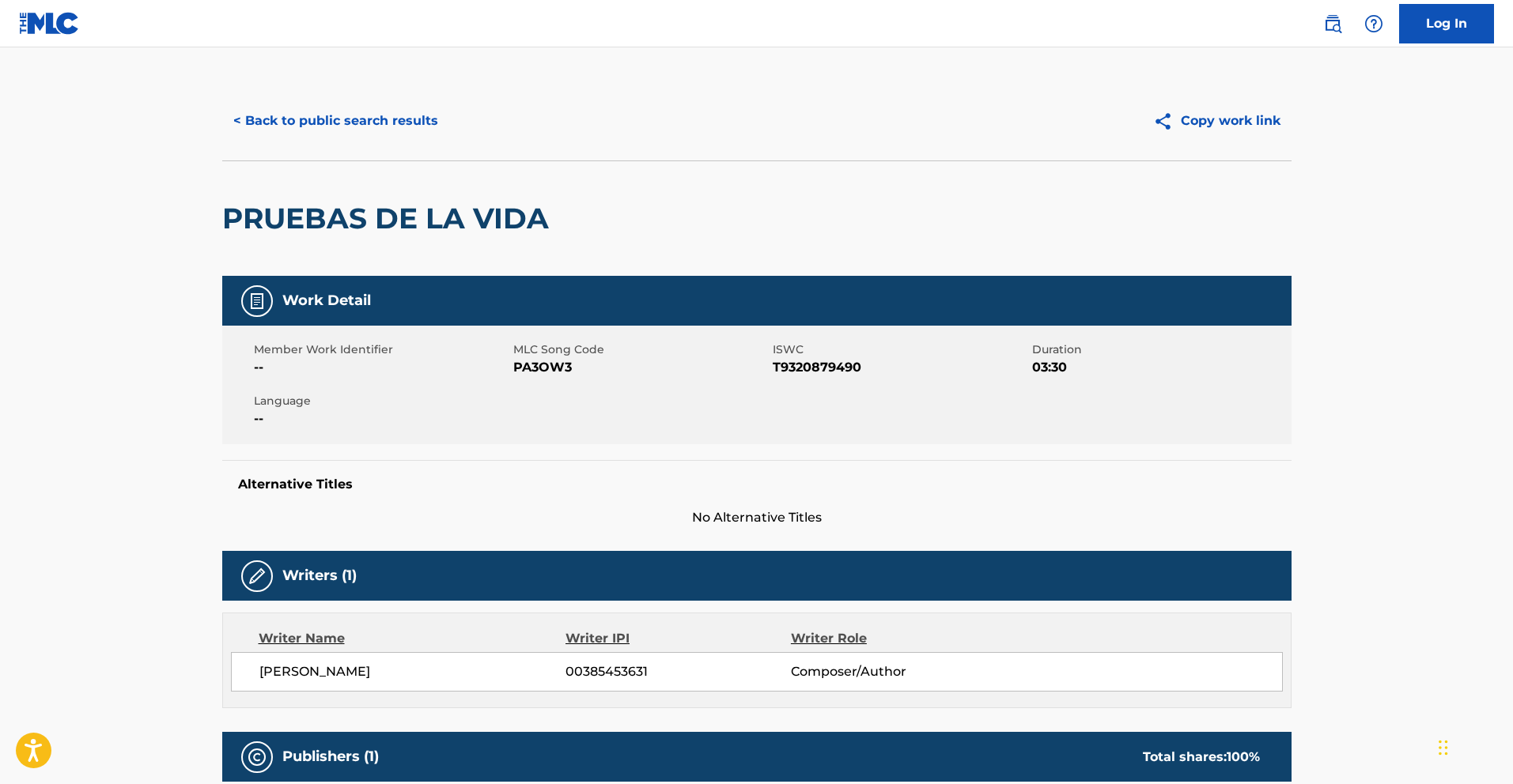
click at [577, 372] on span "PA3OW3" at bounding box center [641, 367] width 256 height 19
drag, startPoint x: 574, startPoint y: 365, endPoint x: 514, endPoint y: 367, distance: 60.0
click at [514, 367] on span "PA3OW3" at bounding box center [641, 367] width 256 height 19
copy span "PA3OW3"
click at [292, 114] on button "< Back to public search results" at bounding box center [335, 120] width 227 height 39
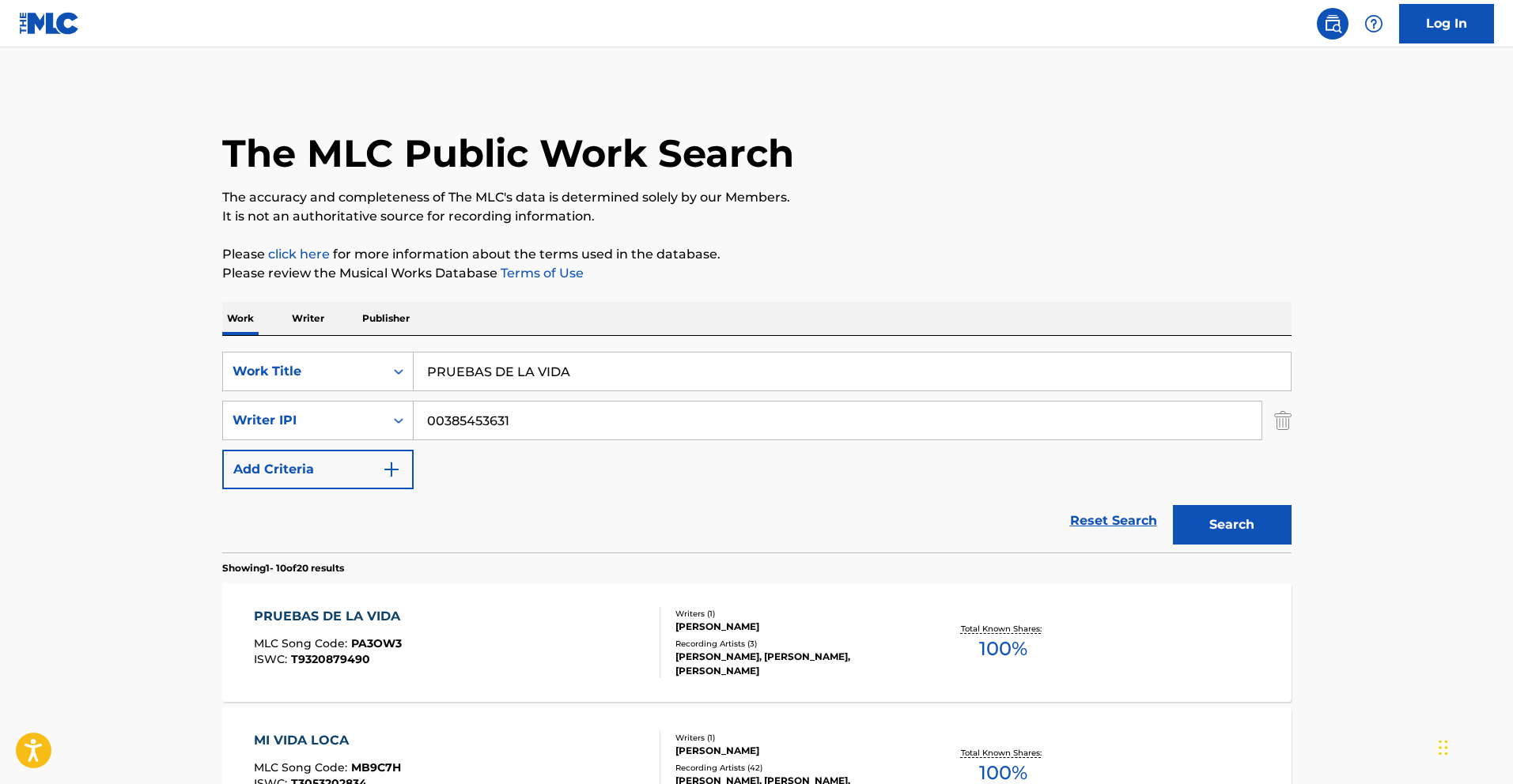
drag, startPoint x: 575, startPoint y: 372, endPoint x: 285, endPoint y: 340, distance: 291.8
click at [280, 340] on div "SearchWithCriteriafceaed3a-af78-4c5f-9555-220f58c2384a Work Title PRUEBAS DE LA…" at bounding box center [756, 444] width 1069 height 216
paste input "EL DE ITALI"
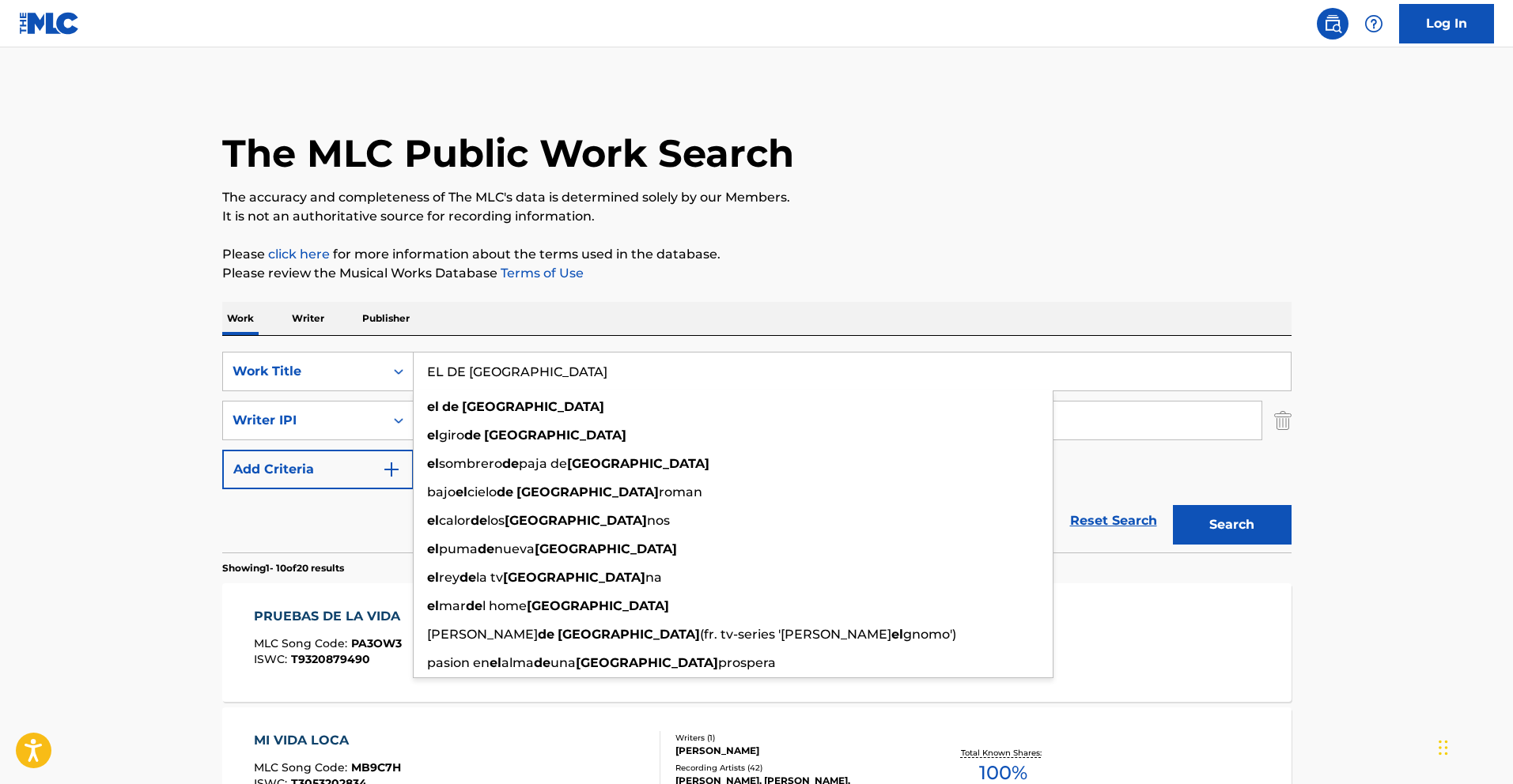
type input "EL DE [GEOGRAPHIC_DATA]"
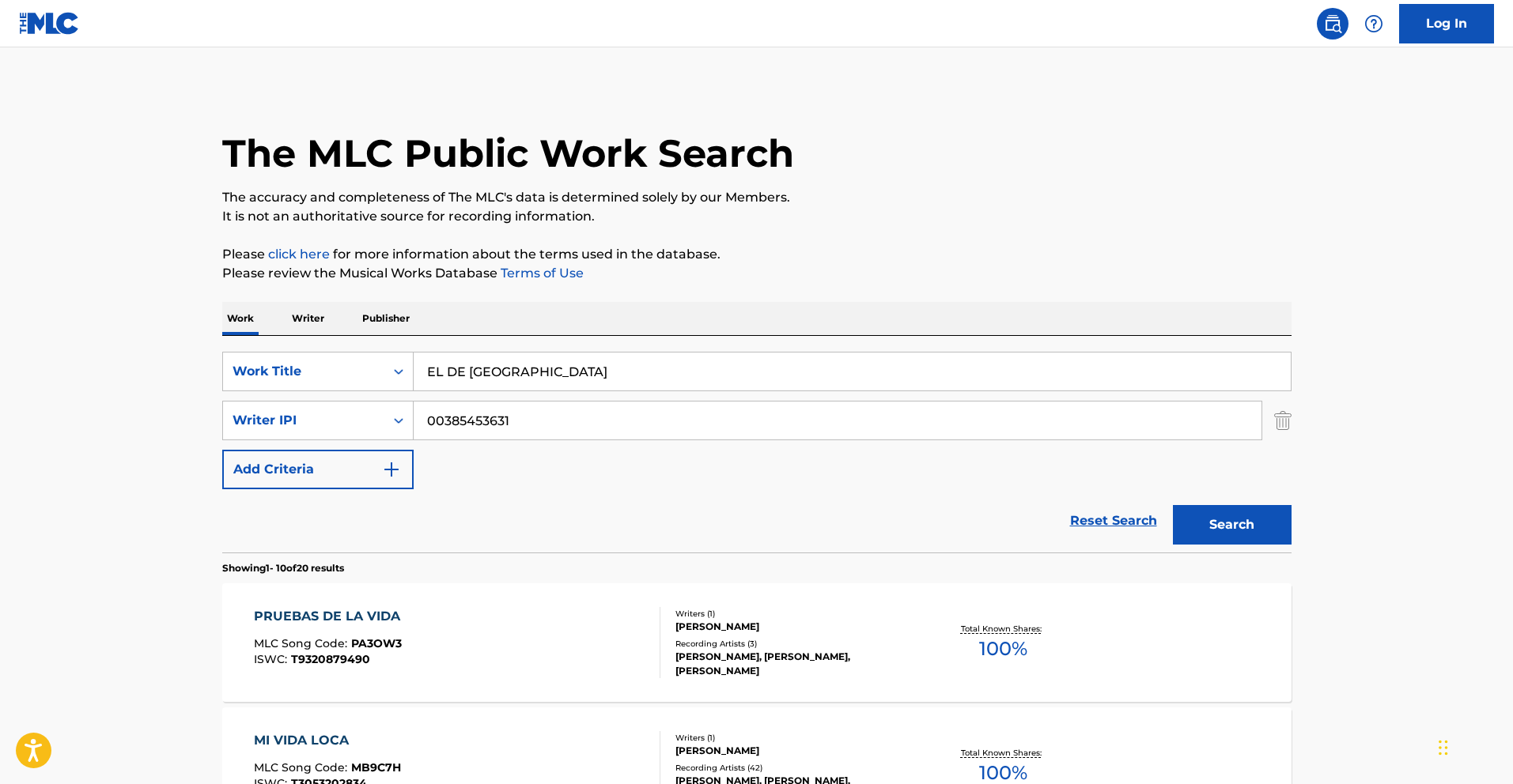
click at [1242, 514] on button "Search" at bounding box center [1232, 524] width 118 height 39
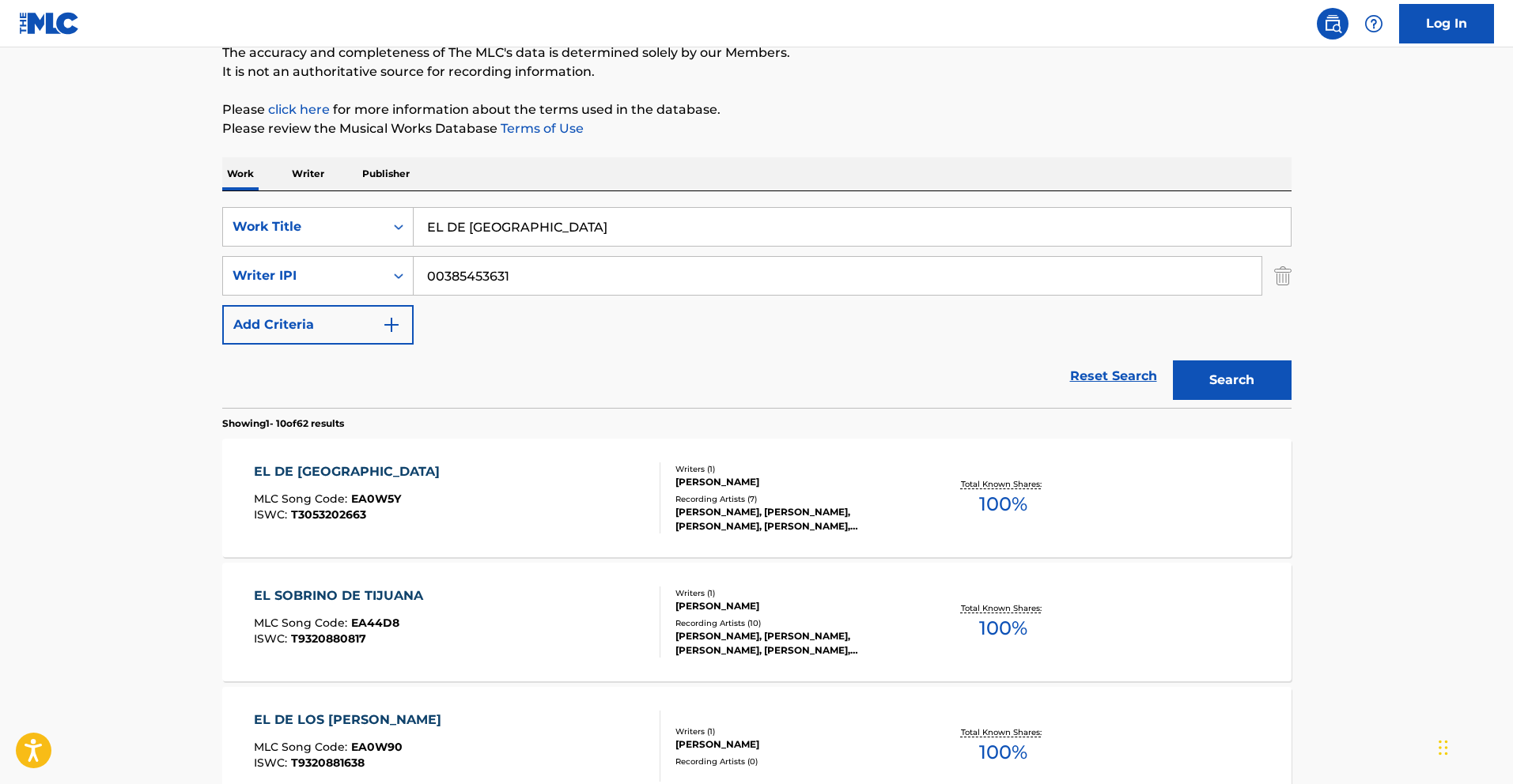
scroll to position [148, 0]
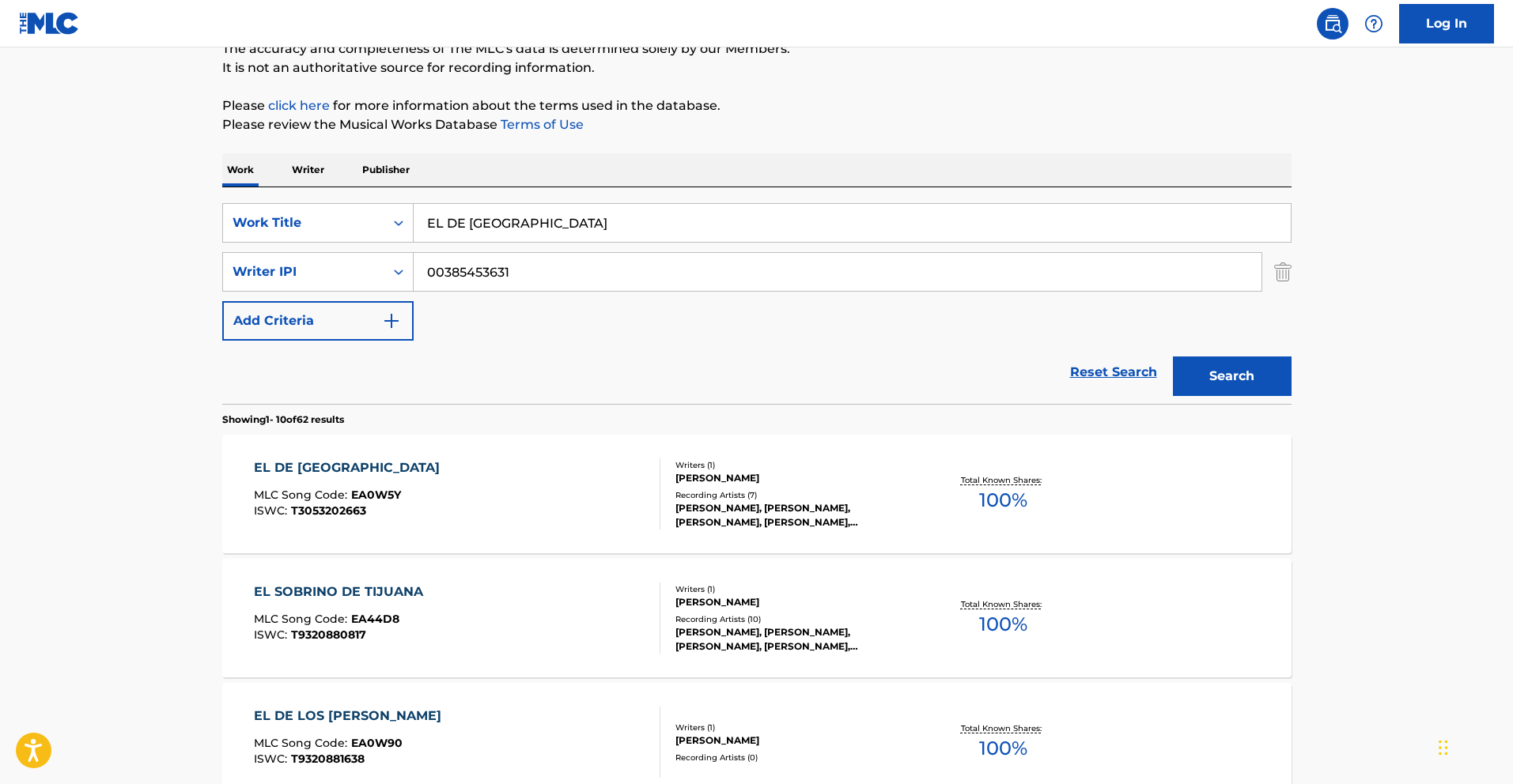
click at [307, 466] on div "EL DE [GEOGRAPHIC_DATA]" at bounding box center [350, 467] width 193 height 19
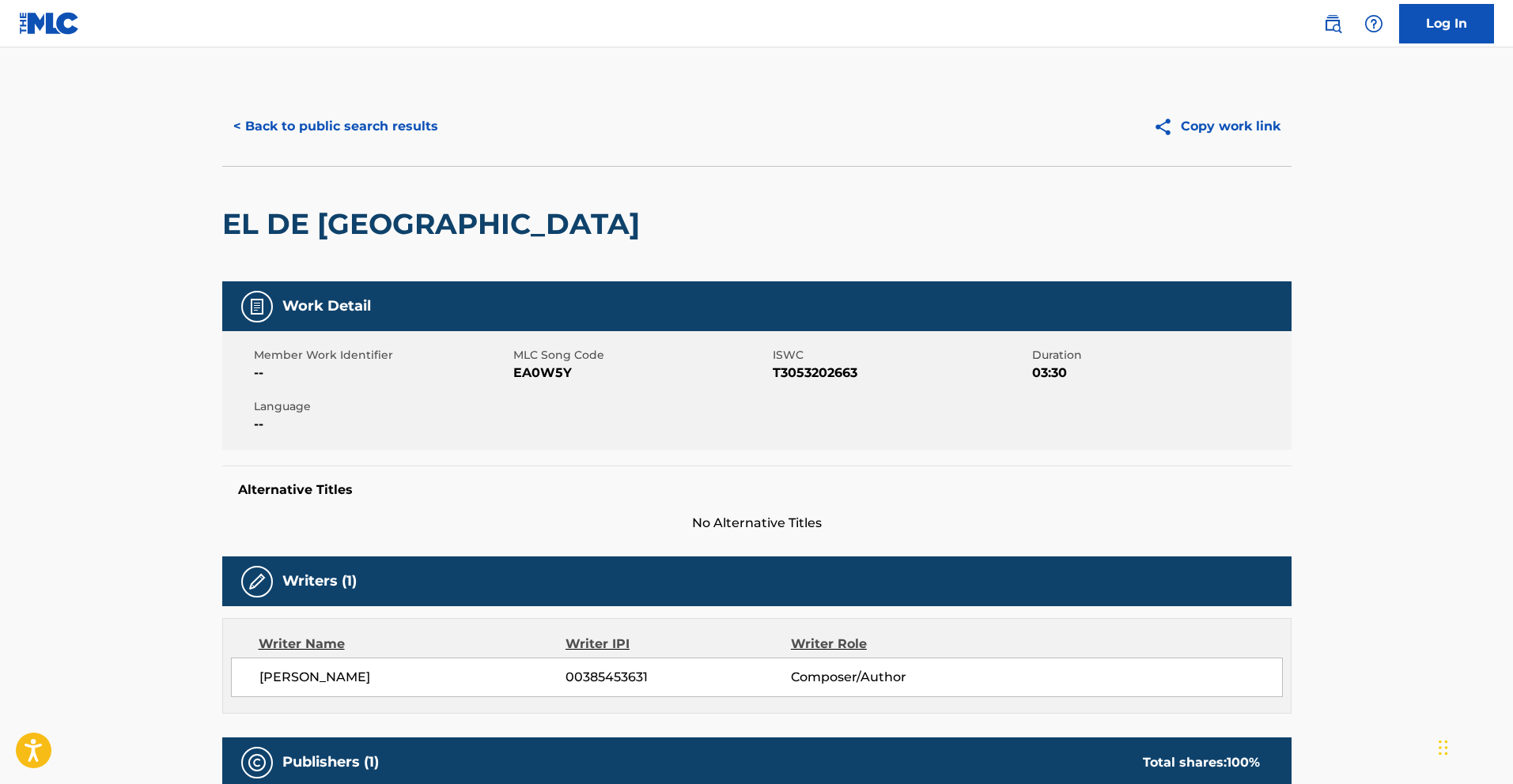
click at [374, 121] on button "< Back to public search results" at bounding box center [335, 125] width 227 height 39
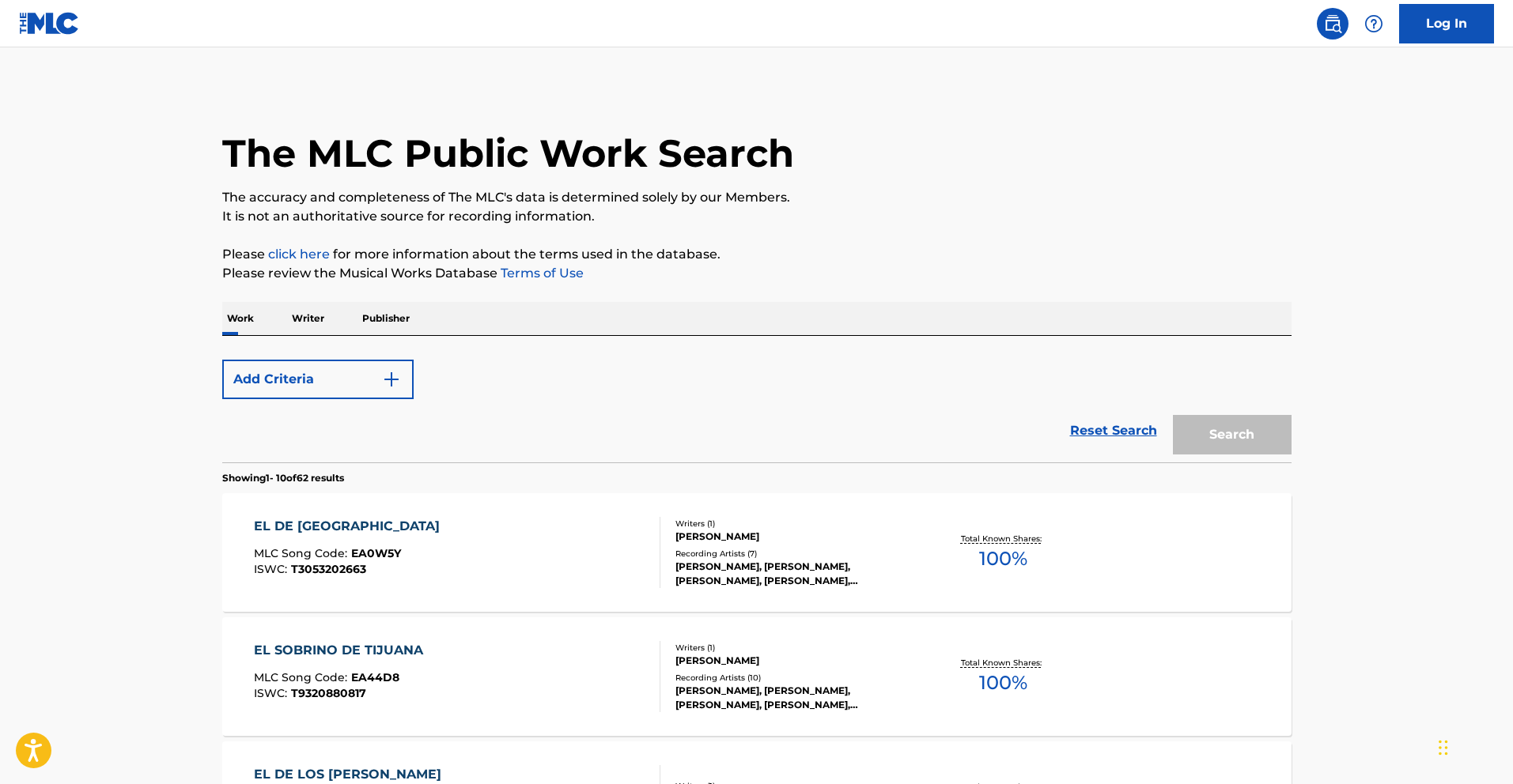
scroll to position [148, 0]
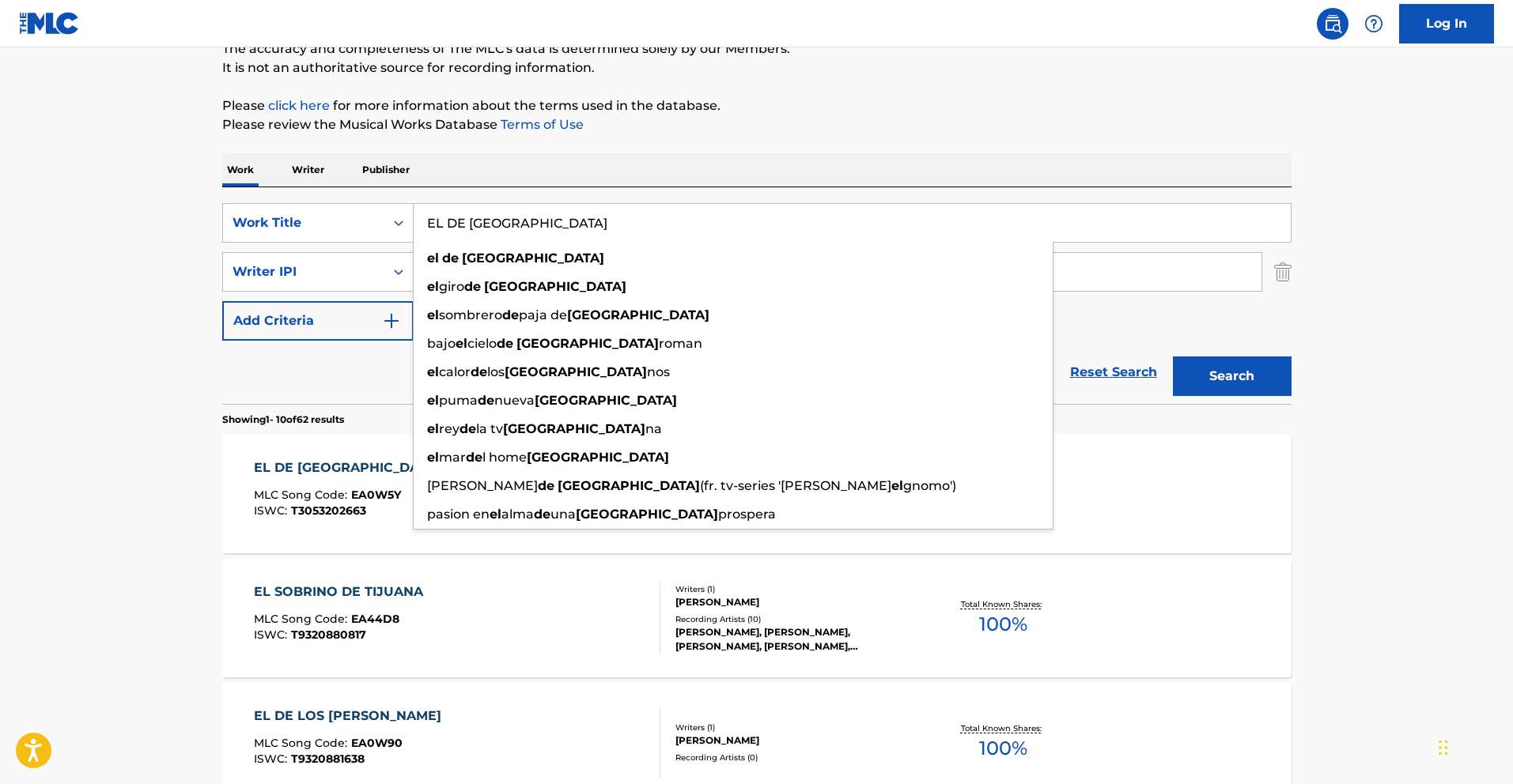
drag, startPoint x: 532, startPoint y: 224, endPoint x: 187, endPoint y: 191, distance: 346.6
paste input "N 3 DIAS"
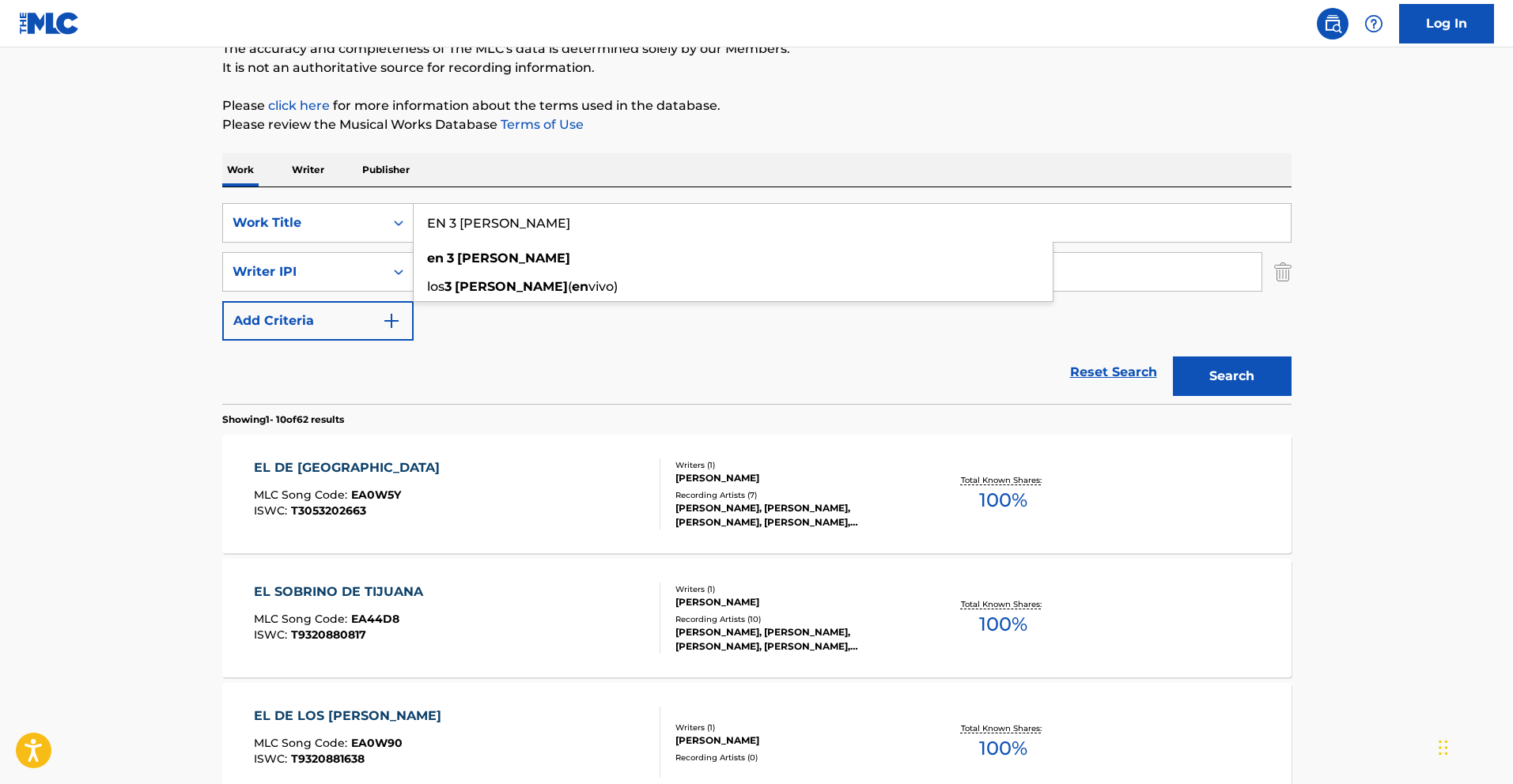
type input "EN 3 DIAS"
drag, startPoint x: 1270, startPoint y: 369, endPoint x: 1121, endPoint y: 377, distance: 149.2
click at [1270, 369] on button "Search" at bounding box center [1232, 376] width 118 height 39
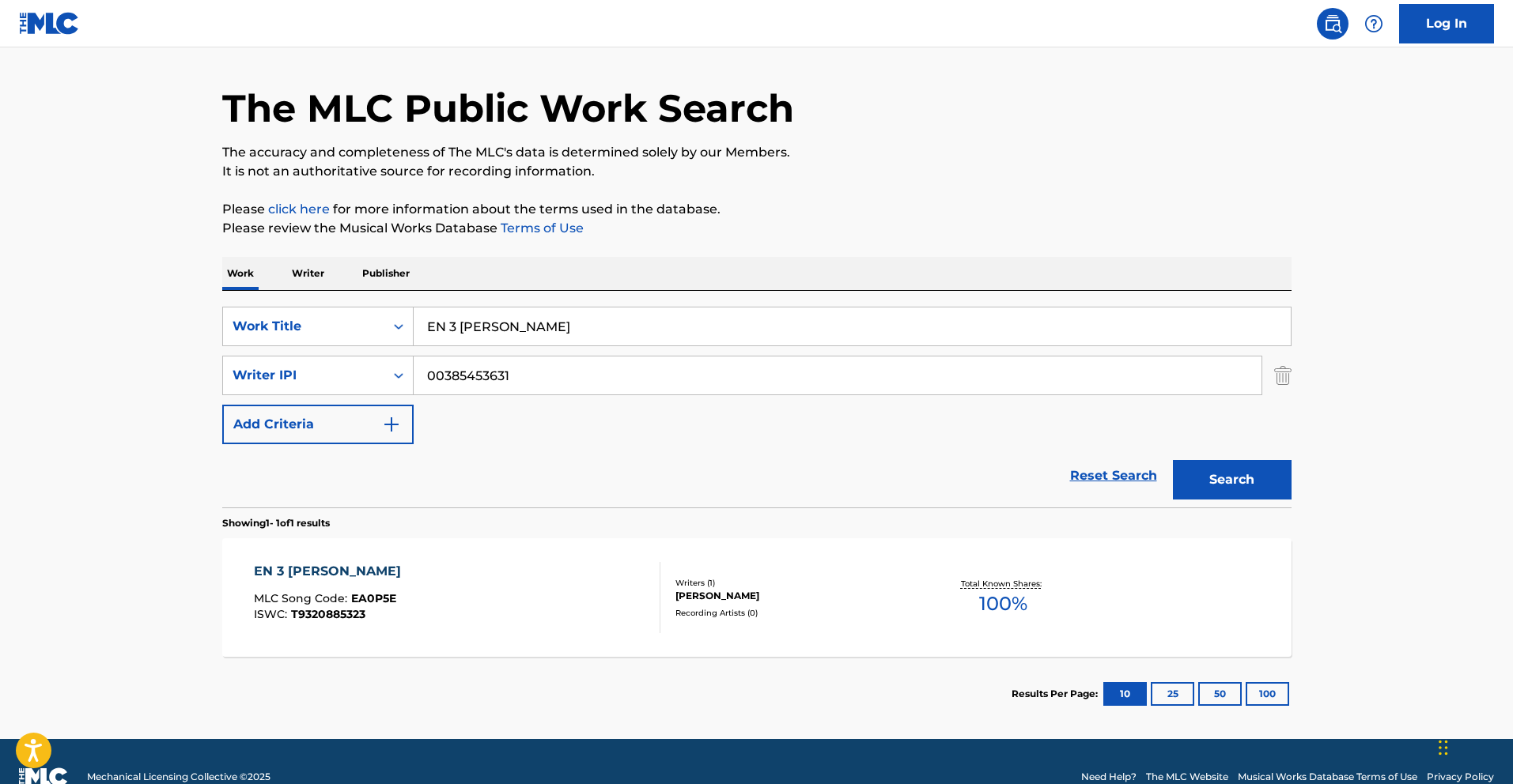
scroll to position [76, 0]
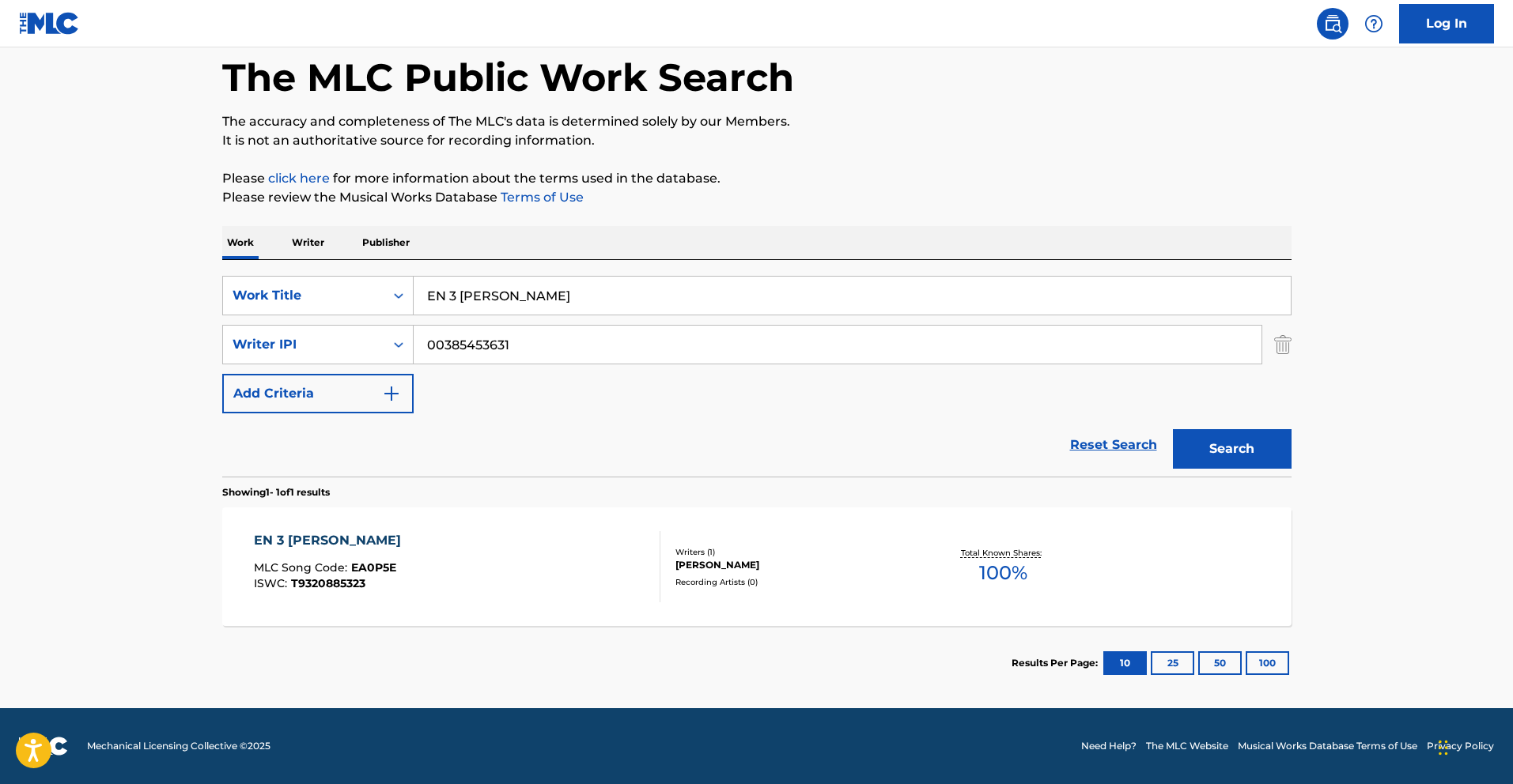
click at [292, 539] on div "EN 3 DIAS" at bounding box center [331, 540] width 155 height 19
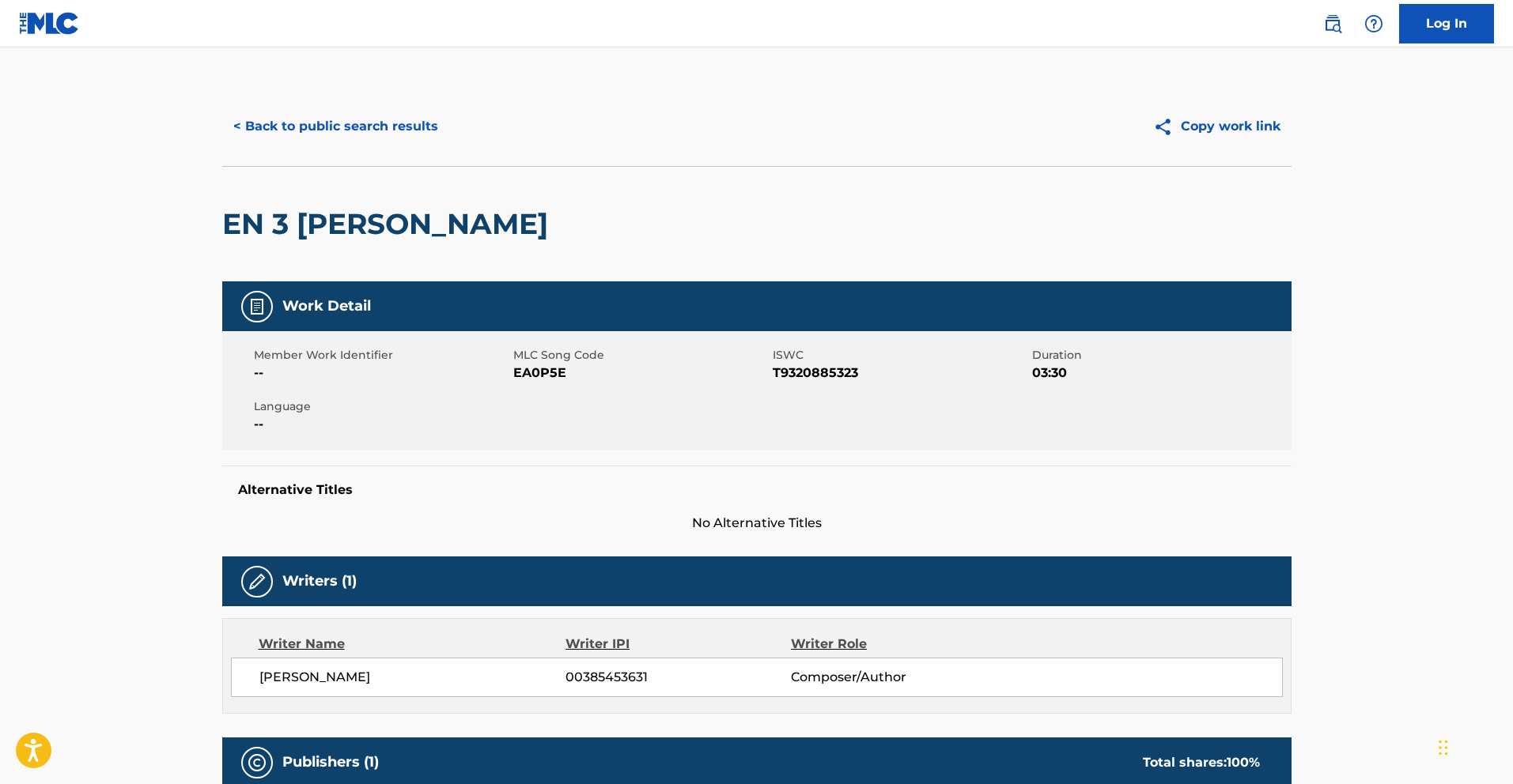
click at [326, 133] on button "< Back to public search results" at bounding box center [335, 125] width 227 height 39
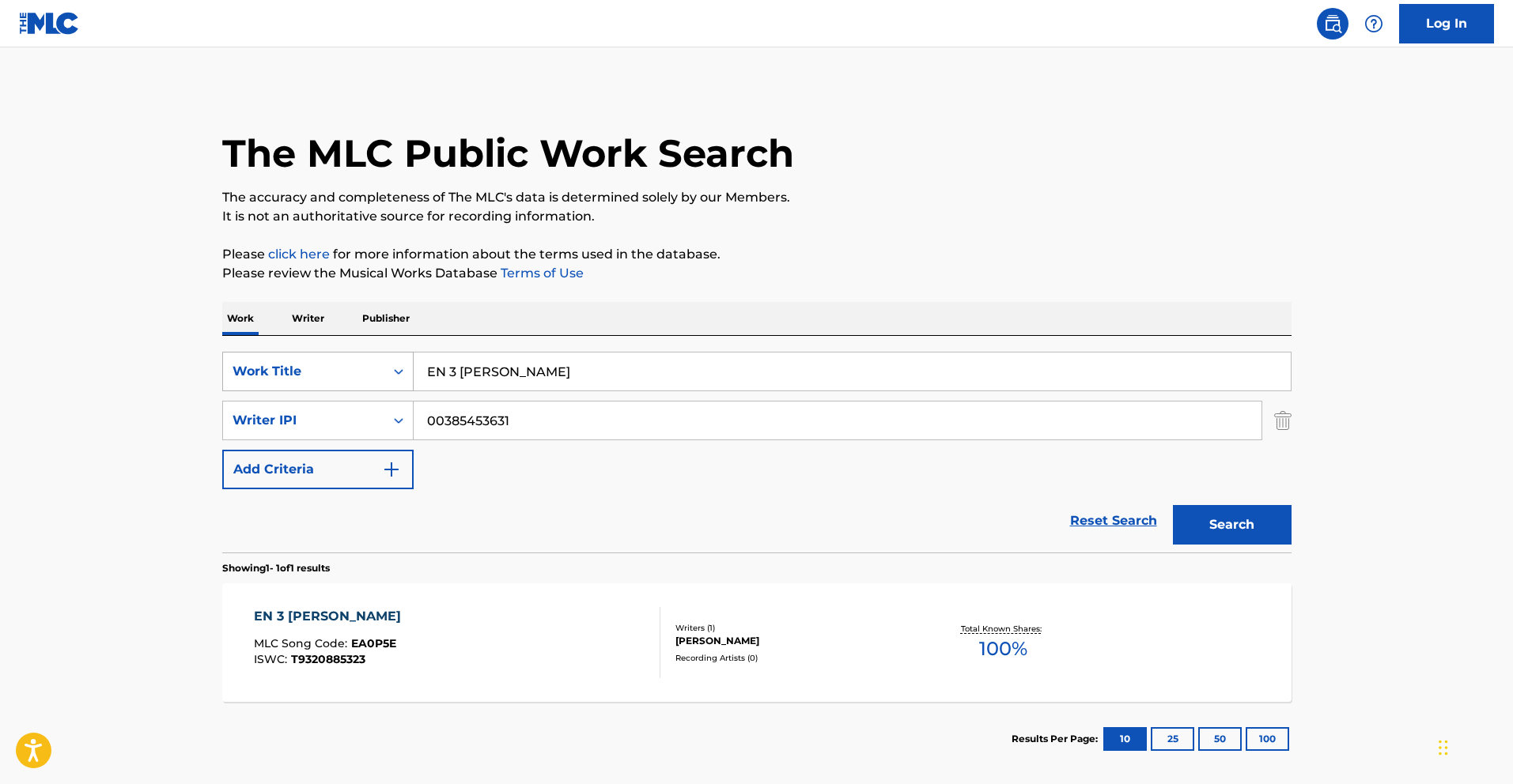
drag, startPoint x: 458, startPoint y: 365, endPoint x: 244, endPoint y: 363, distance: 214.0
click at [359, 365] on div "SearchWithCriteriafceaed3a-af78-4c5f-9555-220f58c2384a Work Title EN 3 DIAS" at bounding box center [756, 371] width 1069 height 39
paste input "L JG"
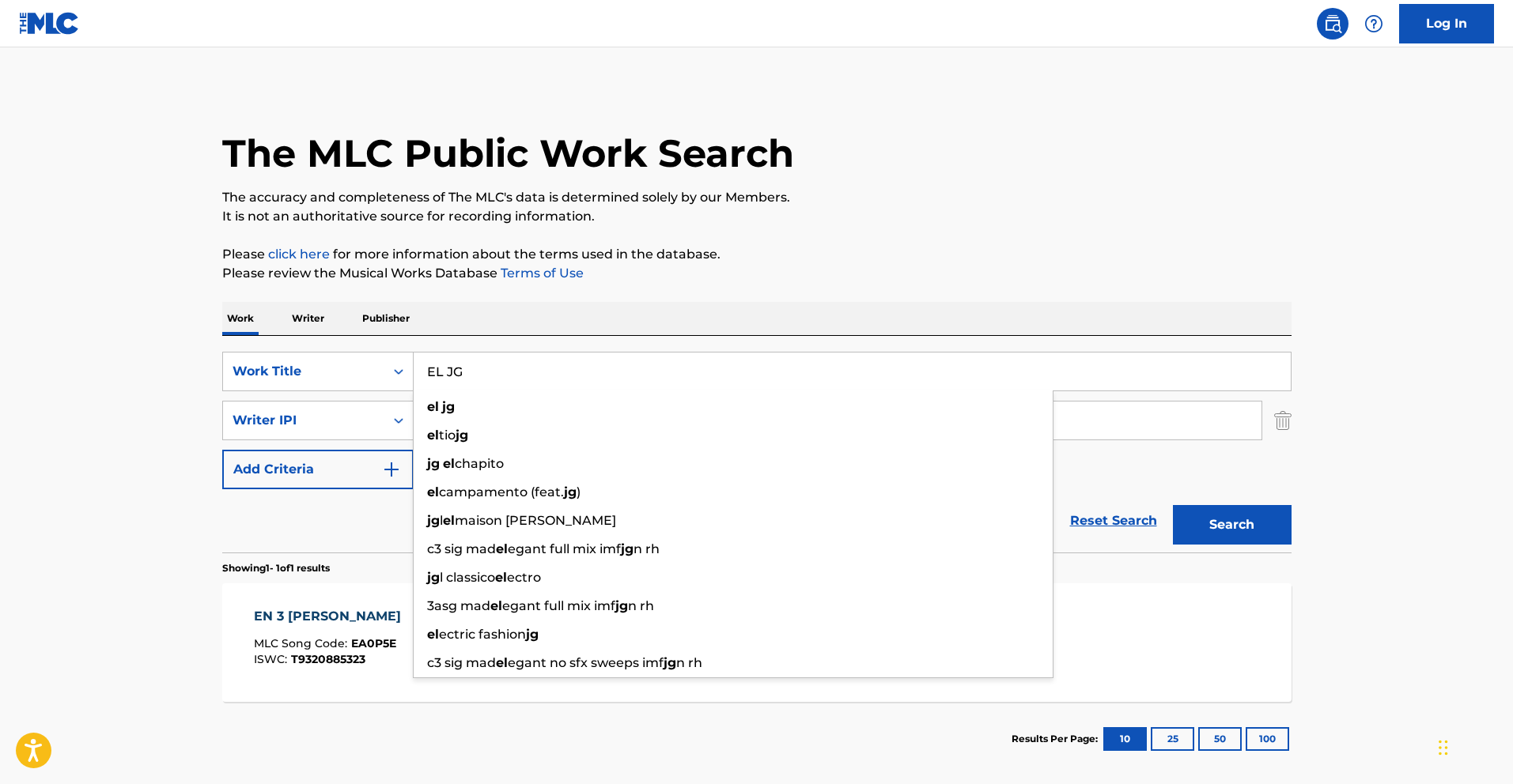
type input "EL JG"
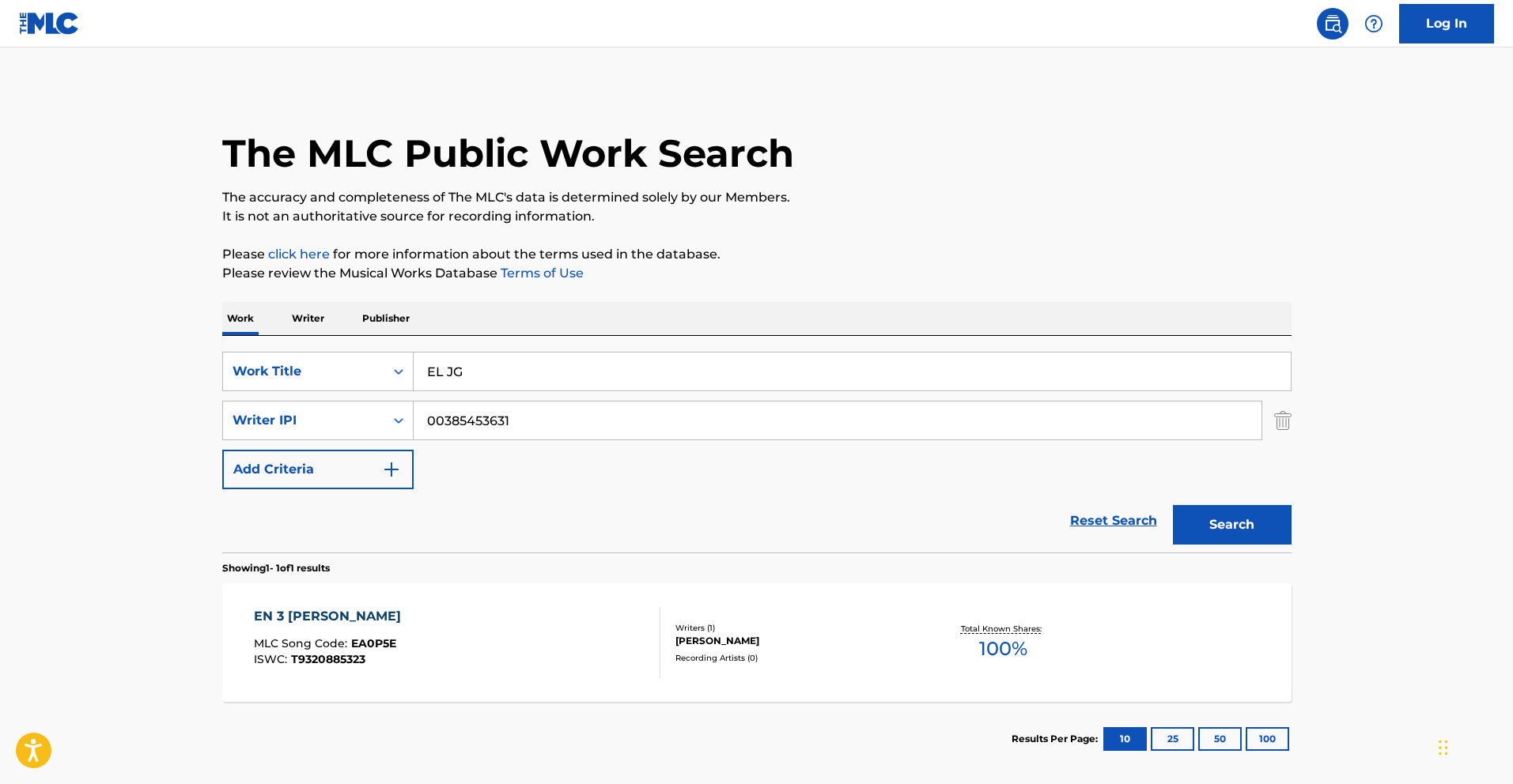
click at [1231, 523] on button "Search" at bounding box center [1232, 524] width 118 height 39
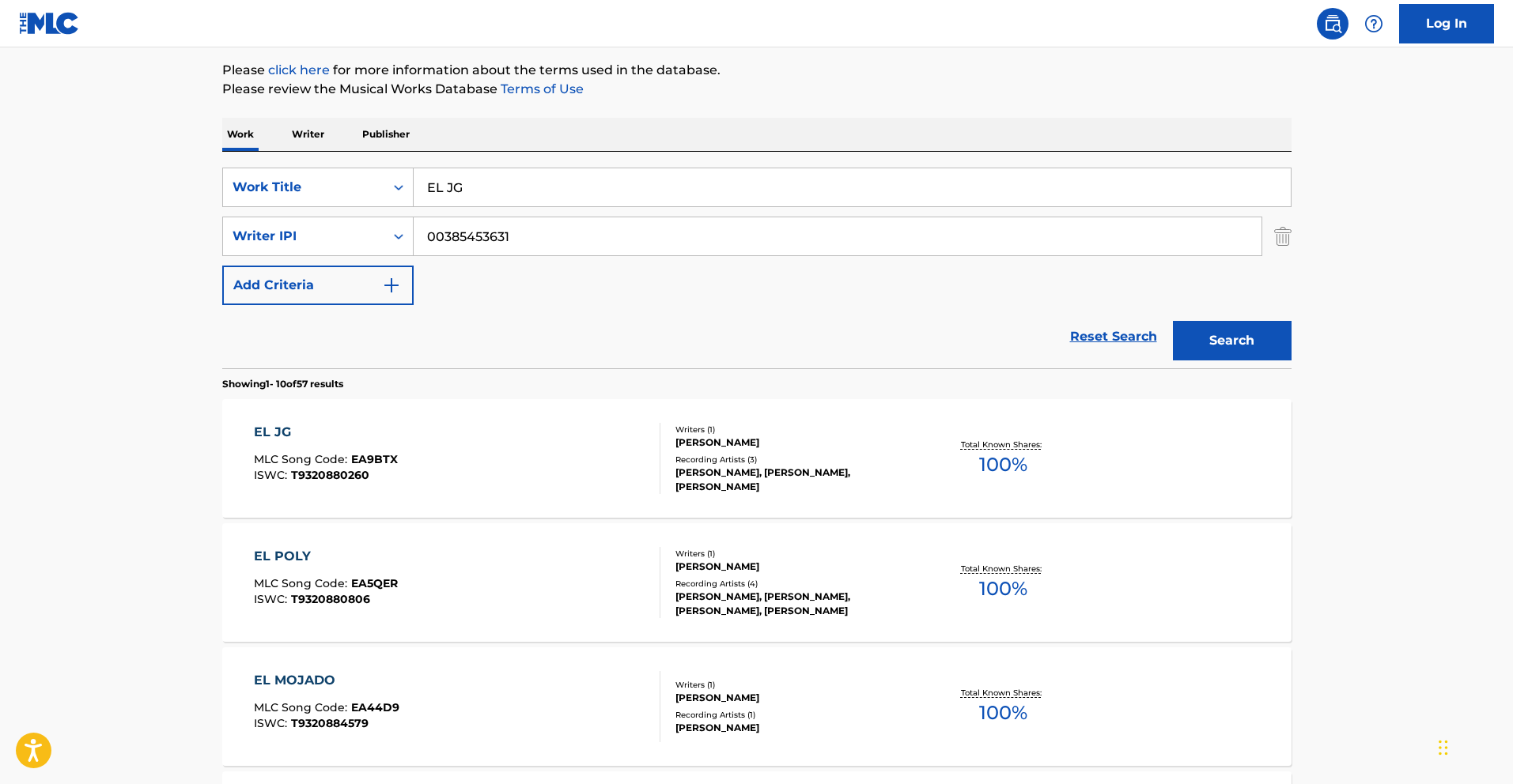
scroll to position [194, 0]
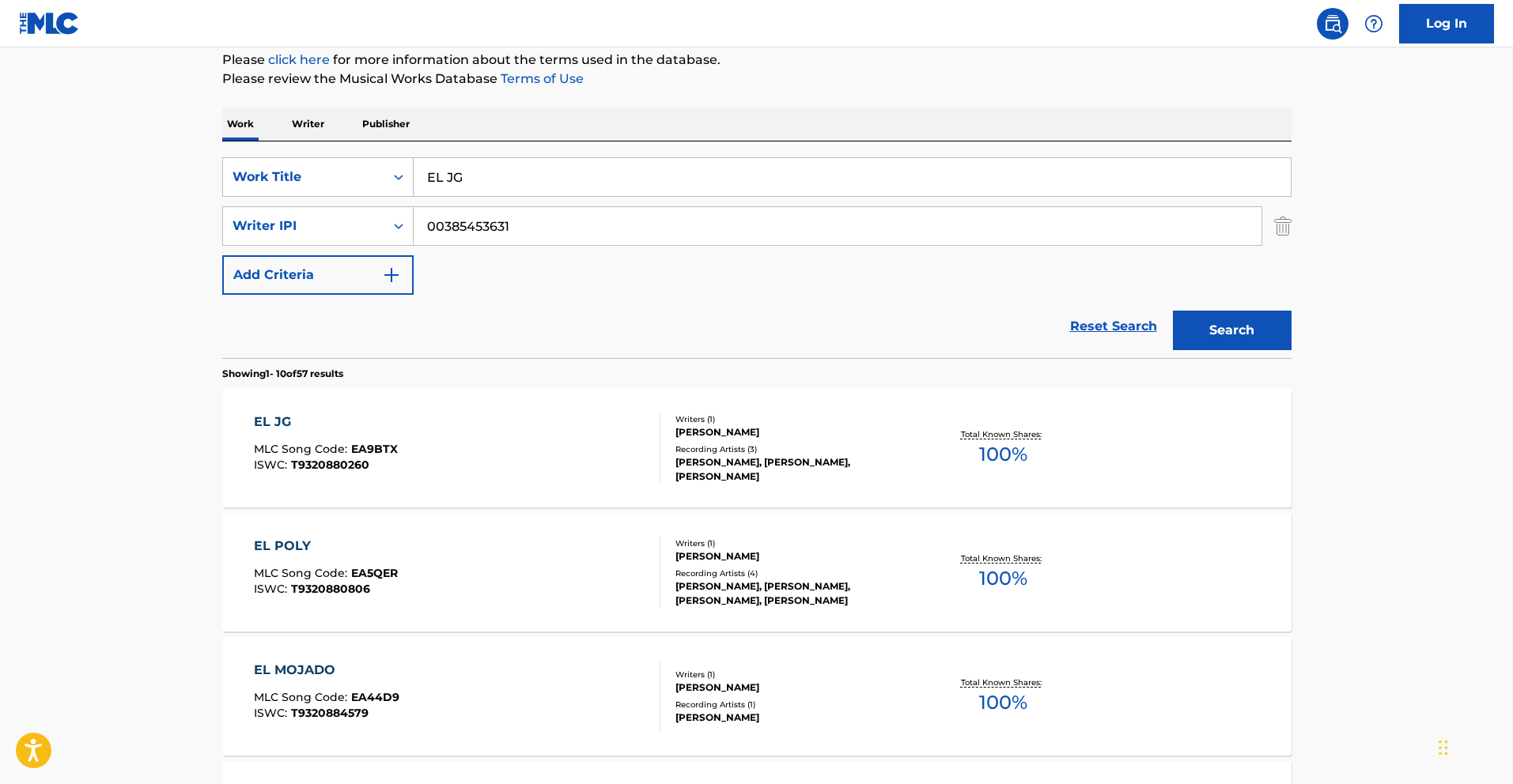
click at [284, 418] on div "EL JG" at bounding box center [325, 421] width 144 height 19
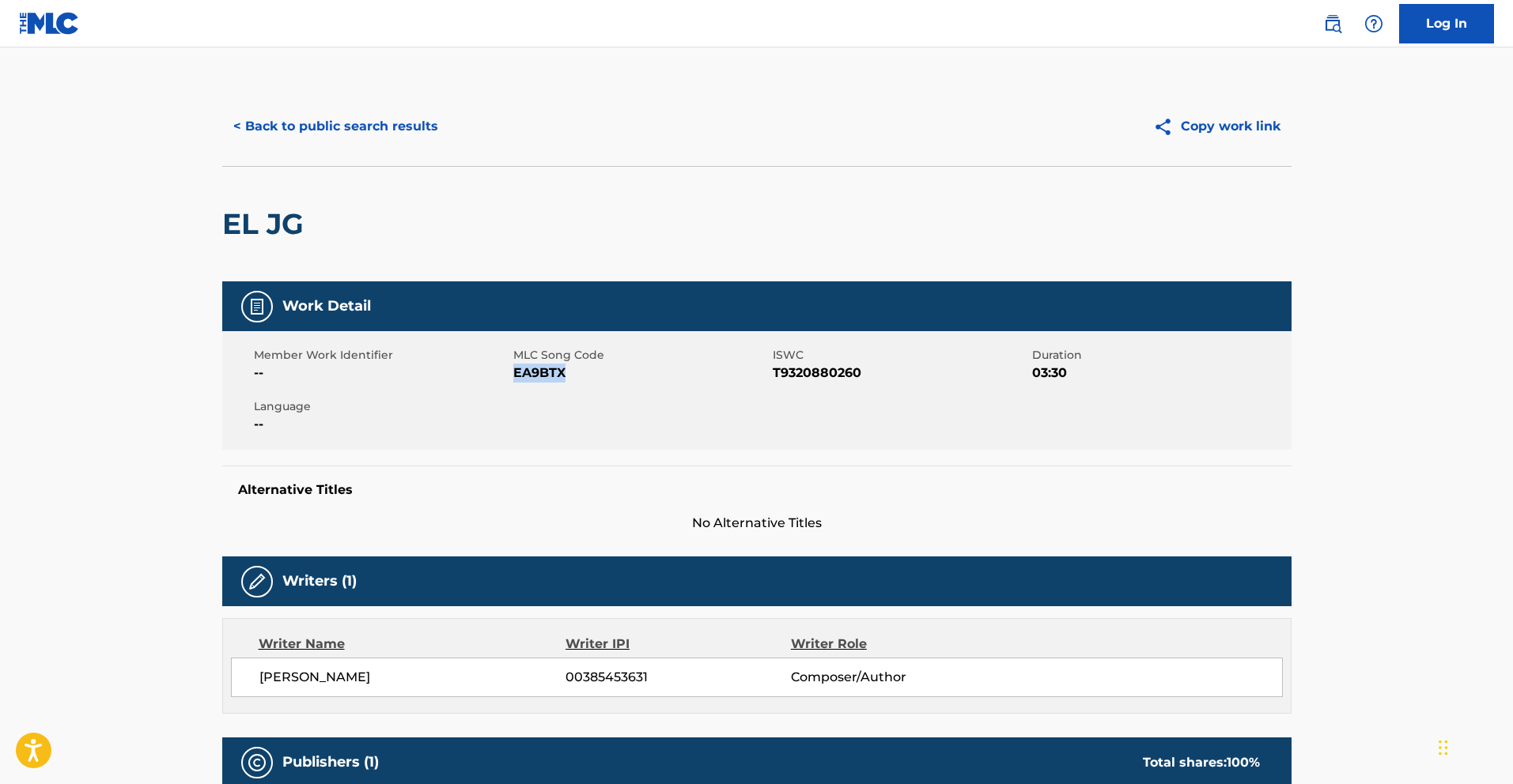
drag, startPoint x: 571, startPoint y: 372, endPoint x: 513, endPoint y: 377, distance: 58.2
click at [515, 377] on span "EA9BTX" at bounding box center [641, 373] width 256 height 19
copy span "EA9BTX"
click at [350, 121] on button "< Back to public search results" at bounding box center [335, 125] width 227 height 39
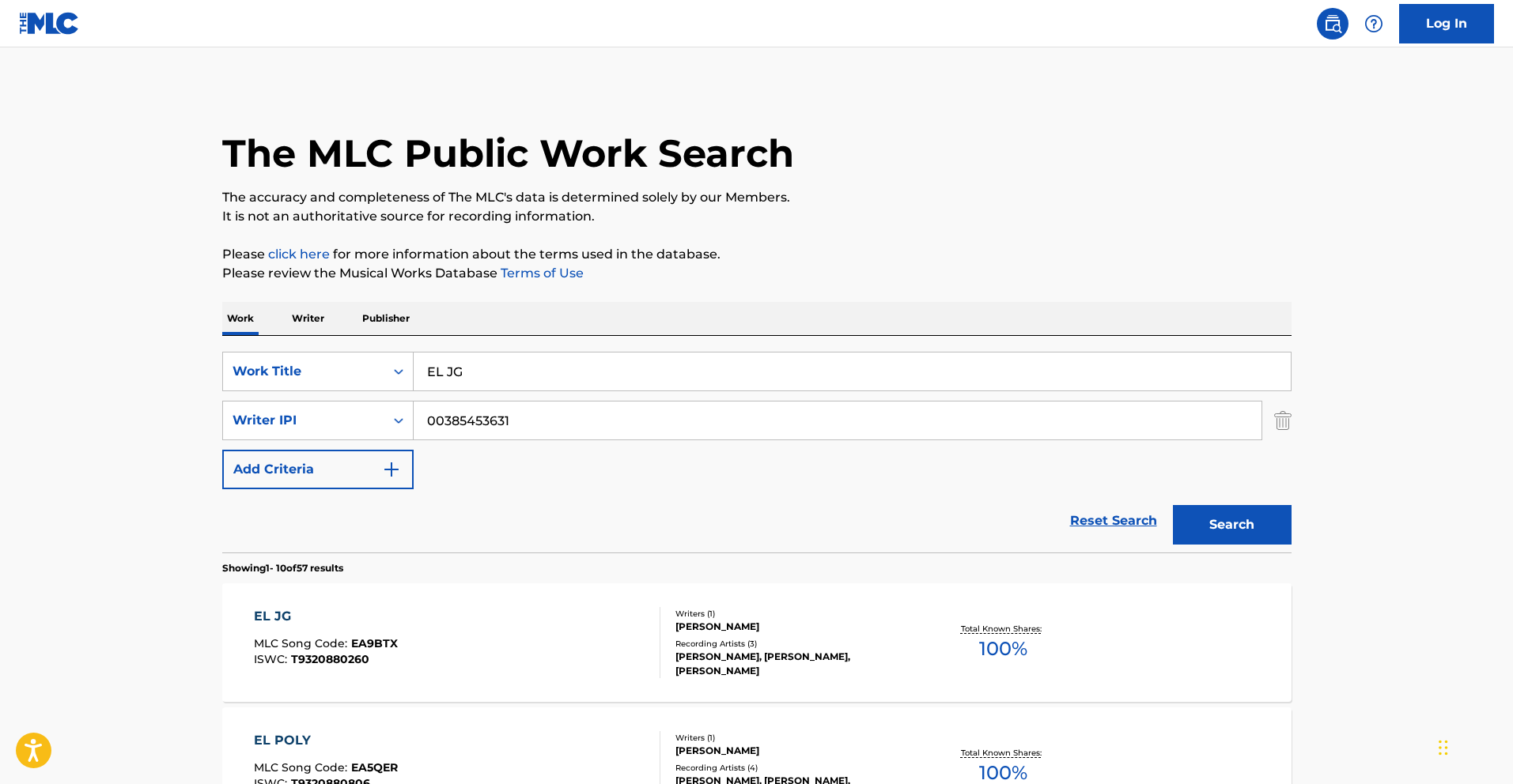
scroll to position [194, 0]
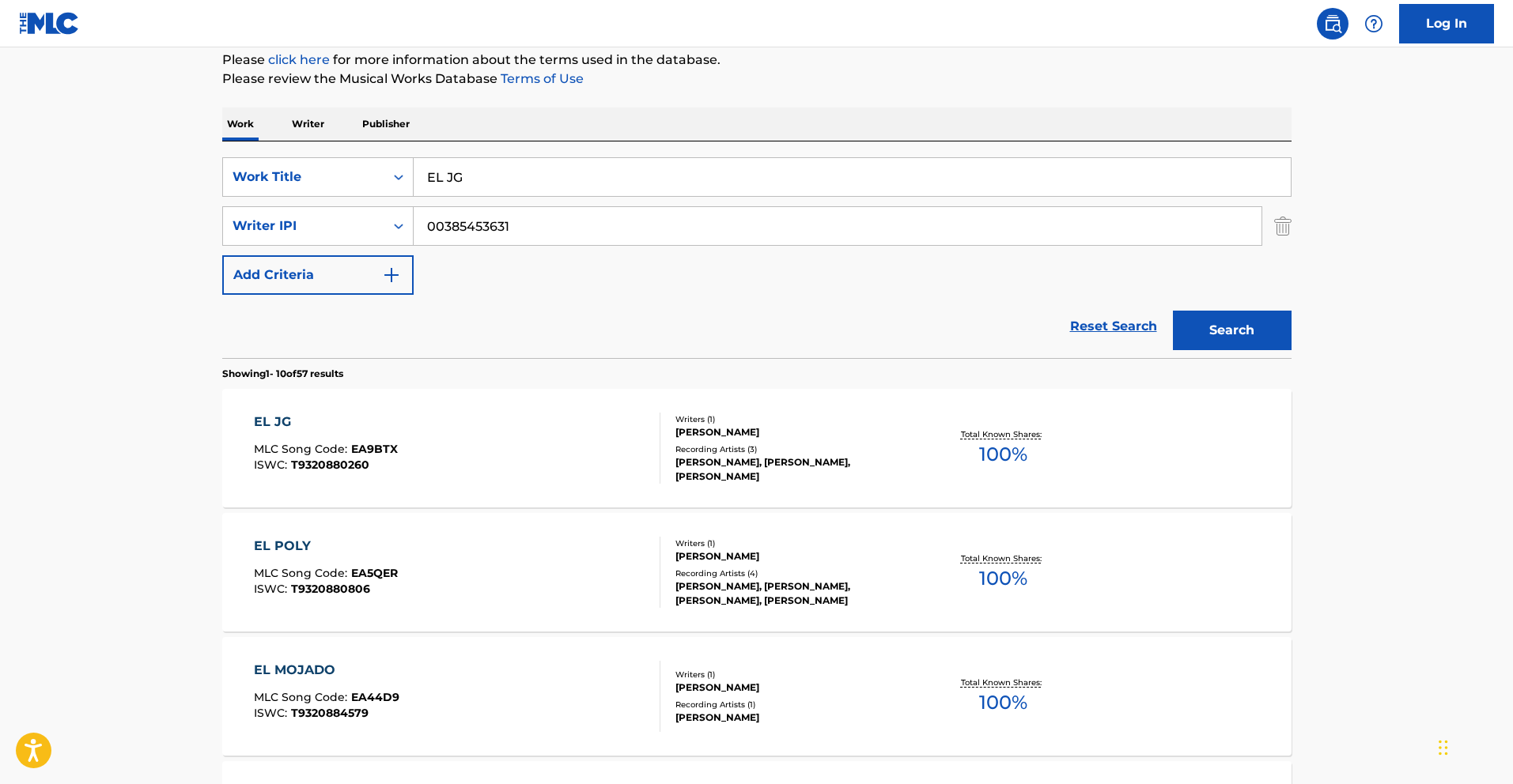
drag, startPoint x: 478, startPoint y: 176, endPoint x: 231, endPoint y: 151, distance: 248.3
click at [242, 153] on div "SearchWithCriteriafceaed3a-af78-4c5f-9555-220f58c2384a Work Title EL JG SearchW…" at bounding box center [756, 249] width 1069 height 216
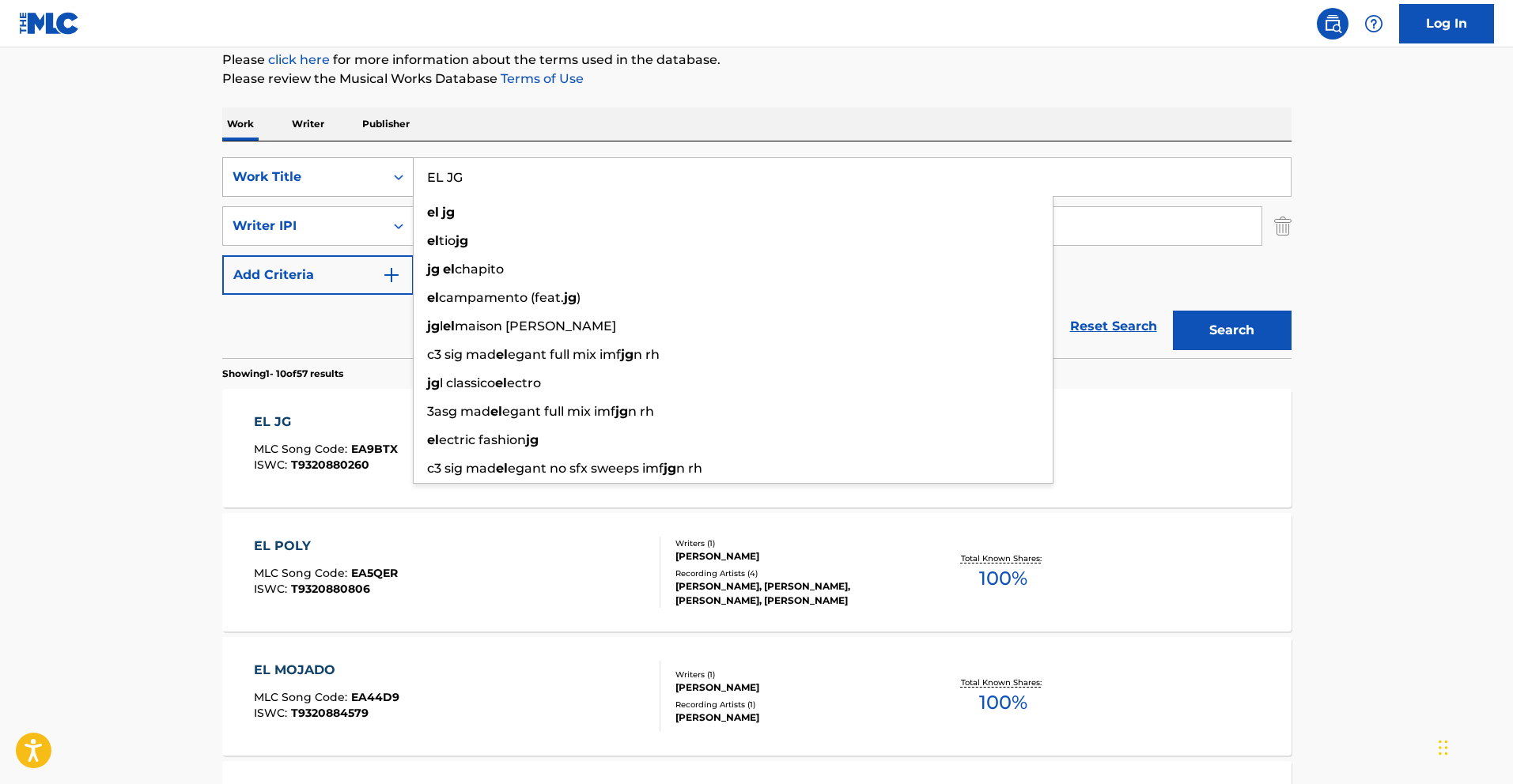
paste input "POR MAZATLAN"
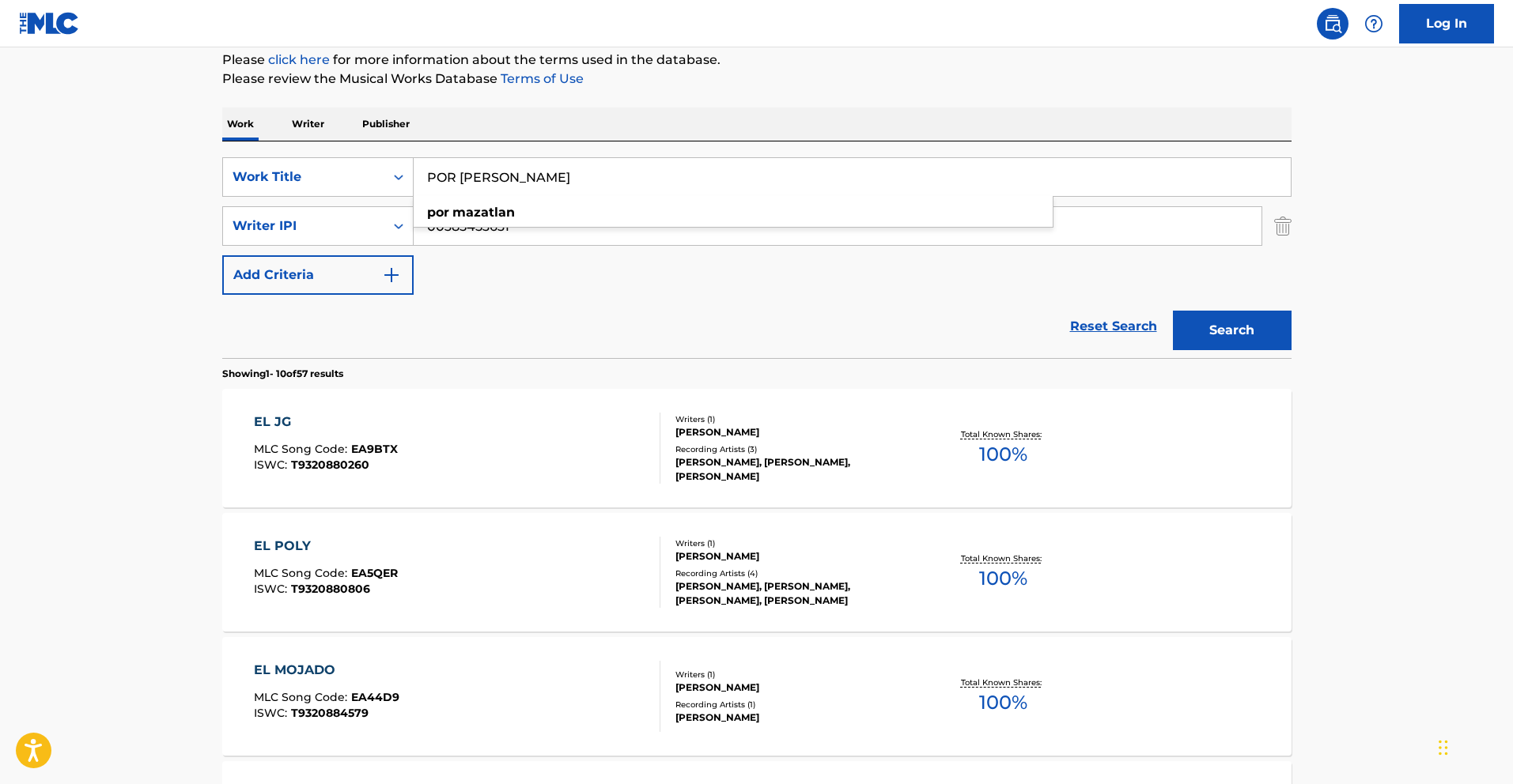
type input "POR MAZATLAN"
click at [1242, 320] on button "Search" at bounding box center [1232, 330] width 118 height 39
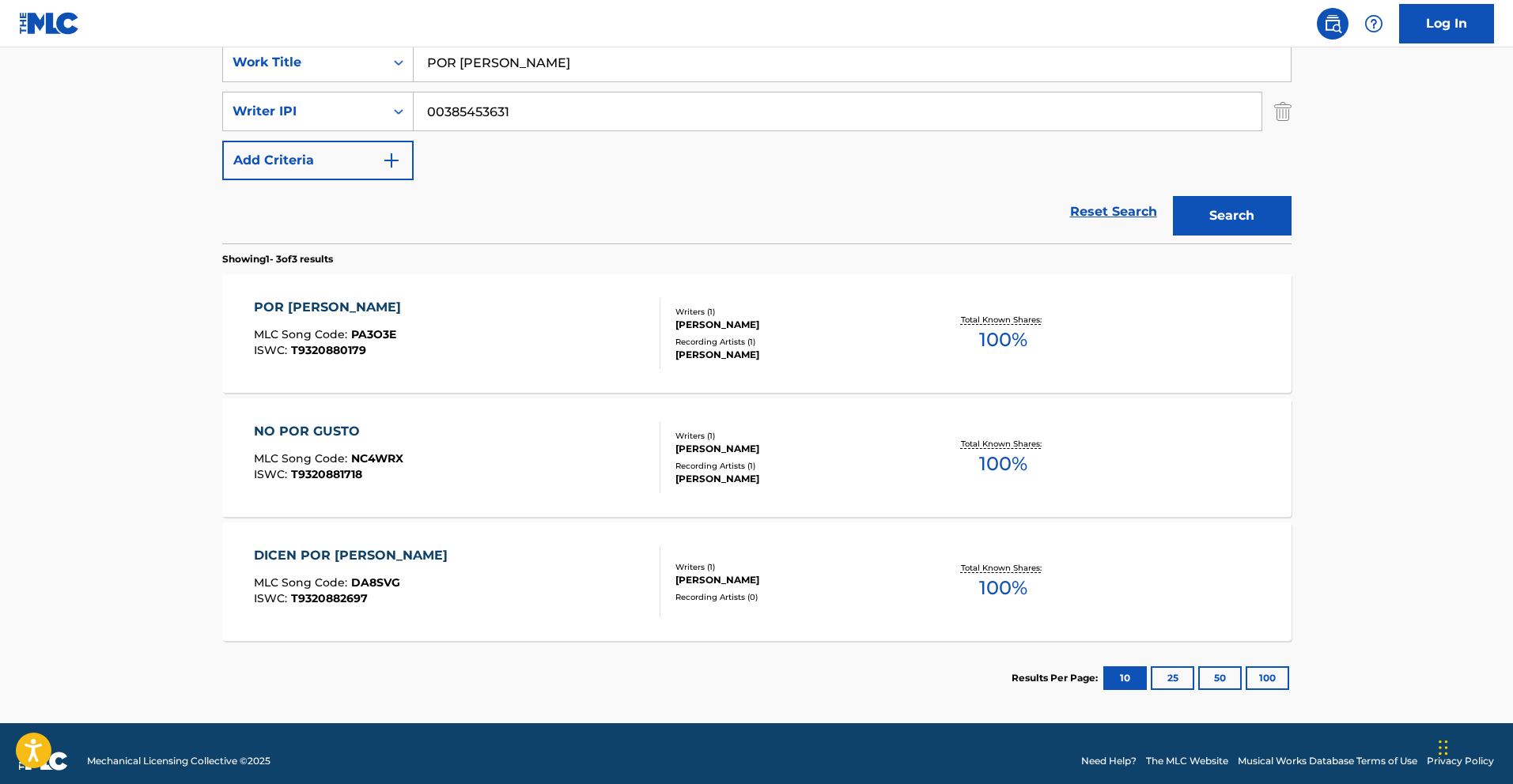
scroll to position [324, 0]
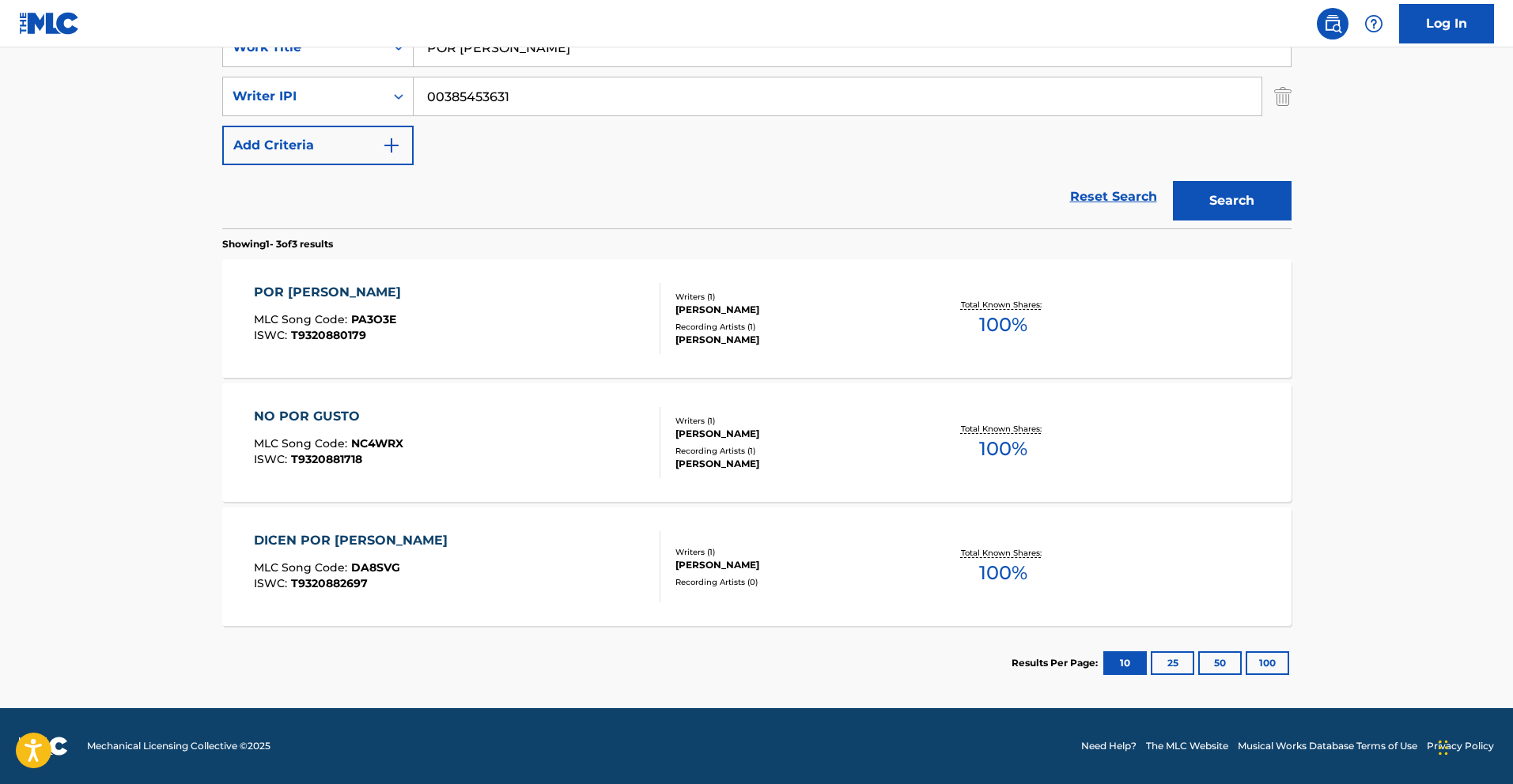
click at [349, 291] on div "POR MAZATLAN" at bounding box center [331, 292] width 155 height 19
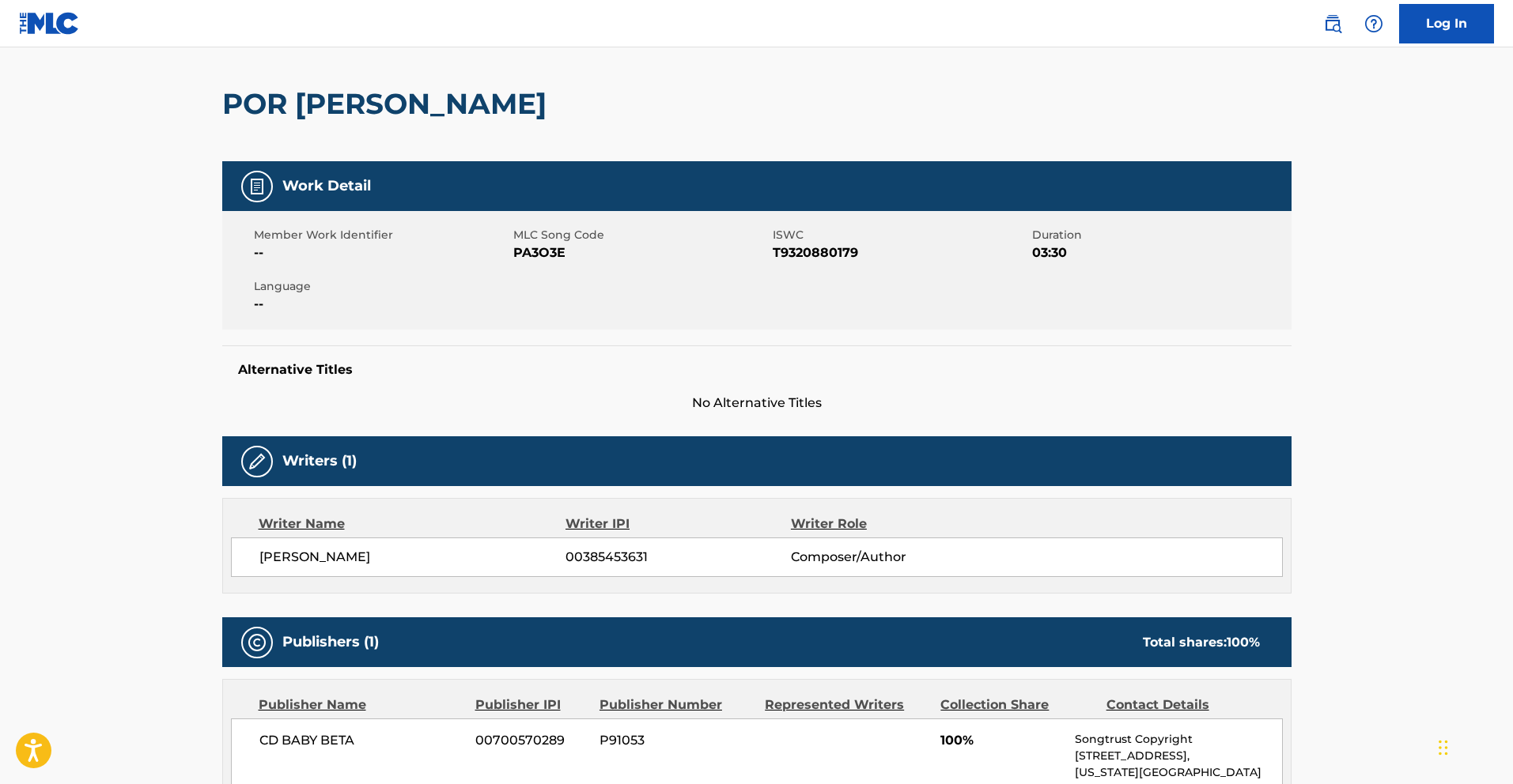
scroll to position [113, 0]
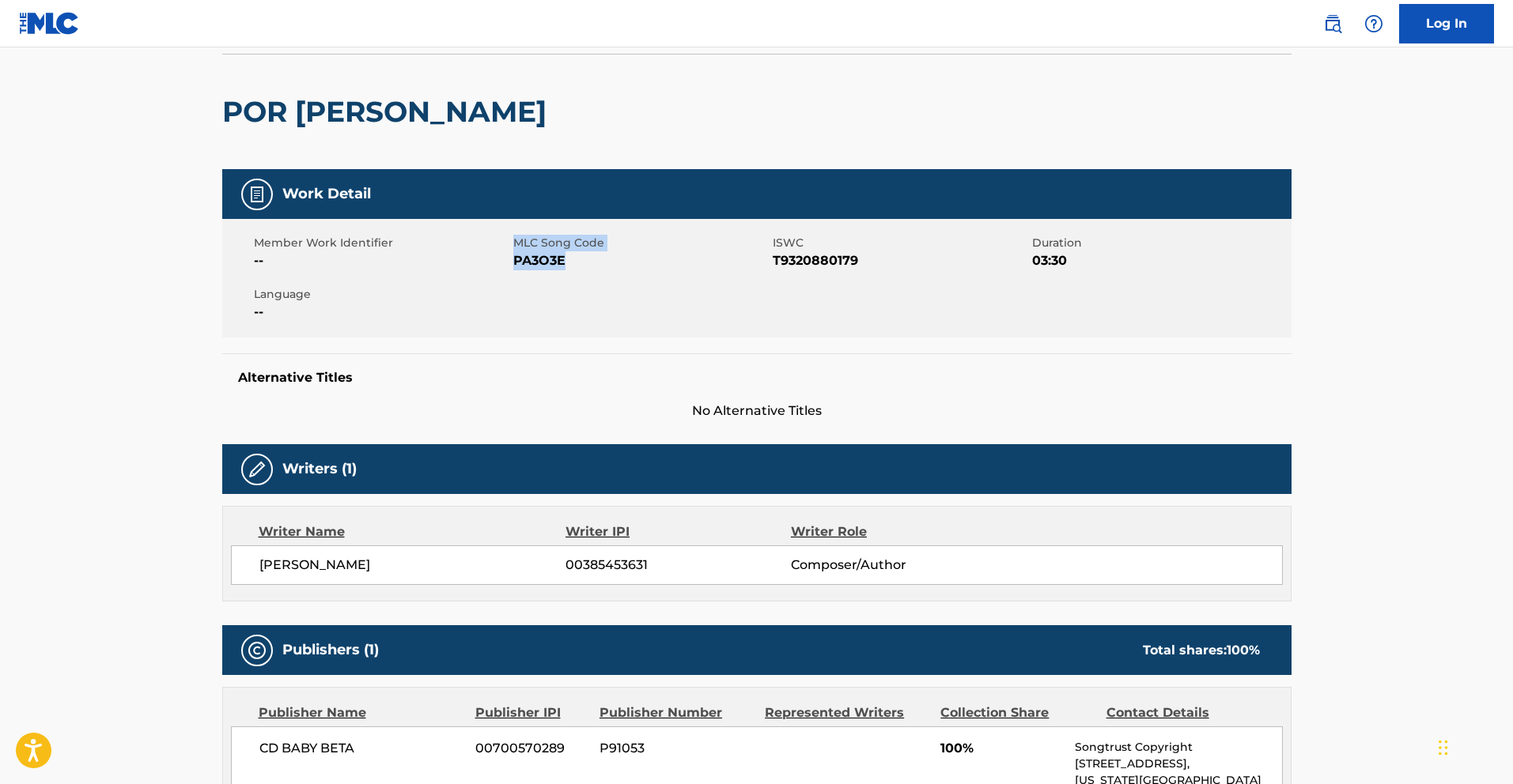
drag, startPoint x: 568, startPoint y: 262, endPoint x: 512, endPoint y: 261, distance: 56.0
click at [513, 261] on span "PA3O3E" at bounding box center [641, 260] width 256 height 19
copy span "PA3O3E"
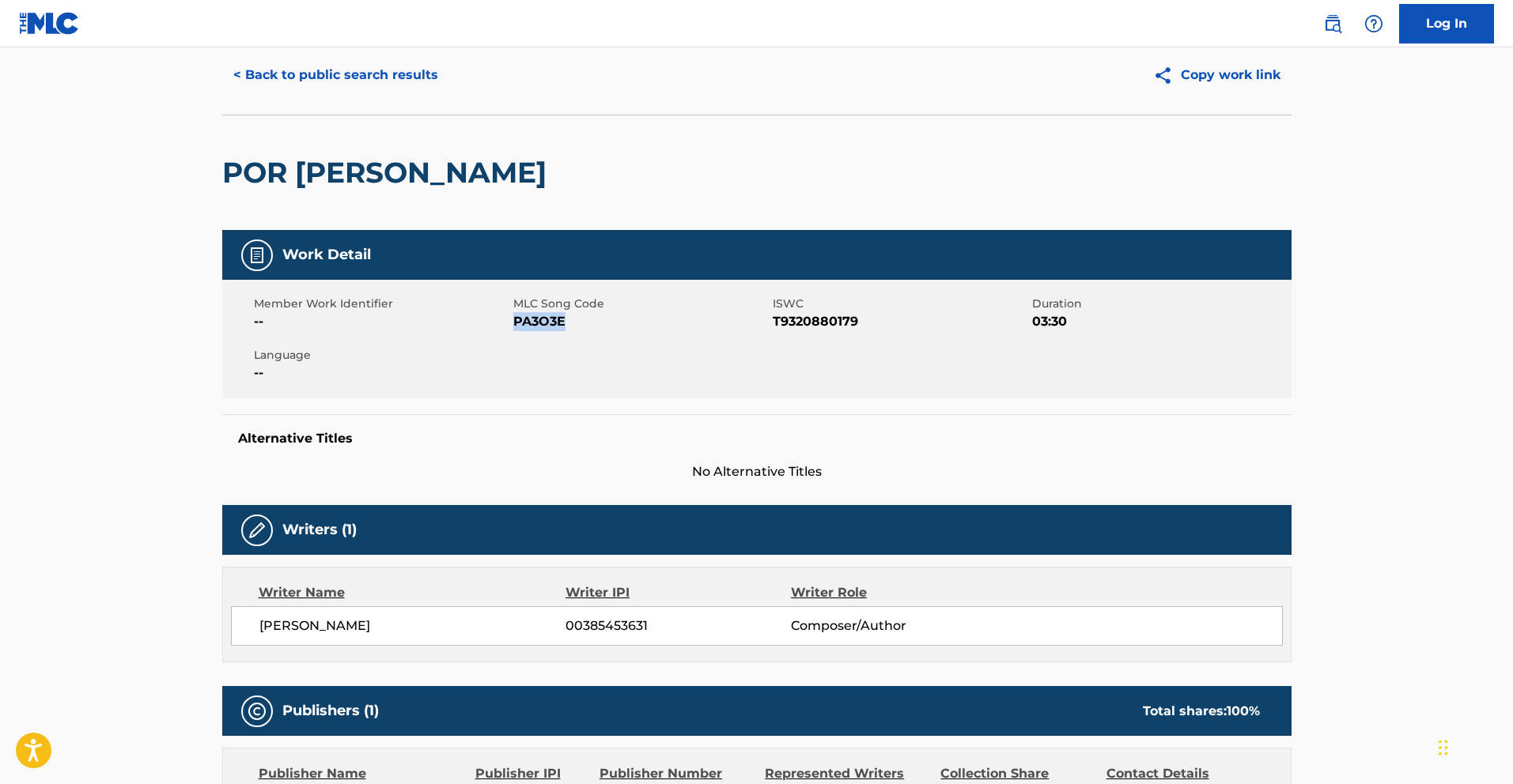
scroll to position [0, 0]
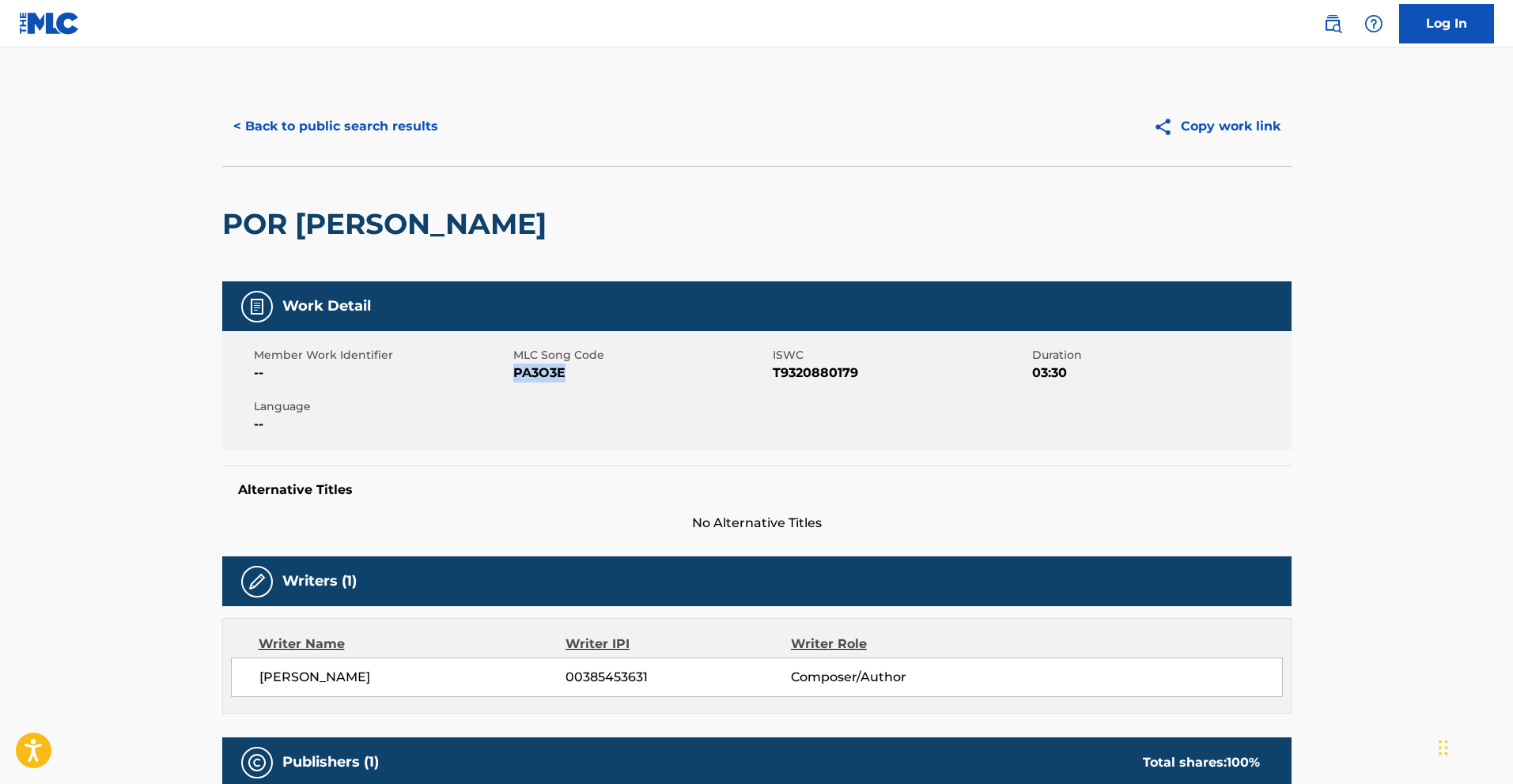
click at [302, 127] on button "< Back to public search results" at bounding box center [335, 125] width 227 height 39
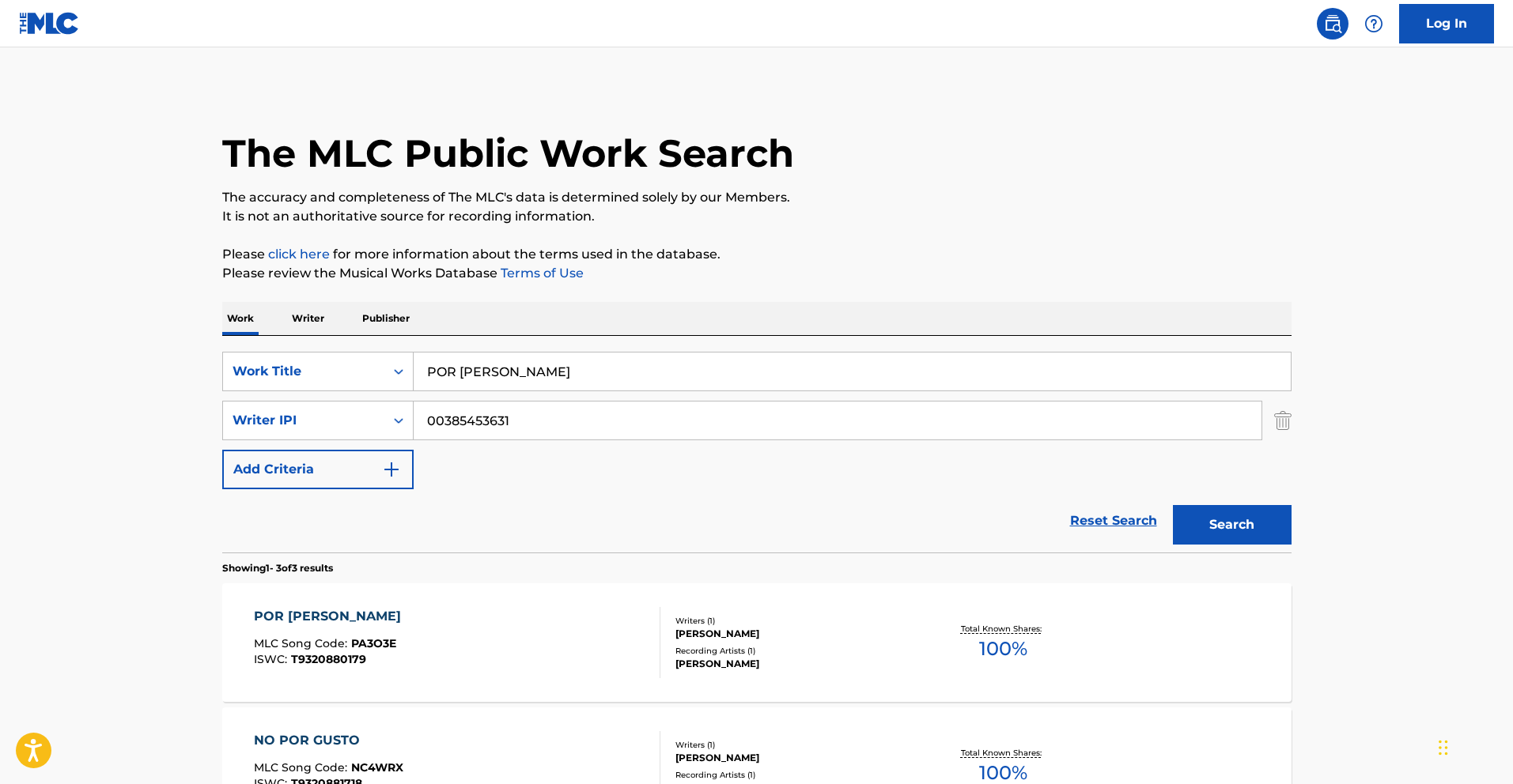
scroll to position [234, 0]
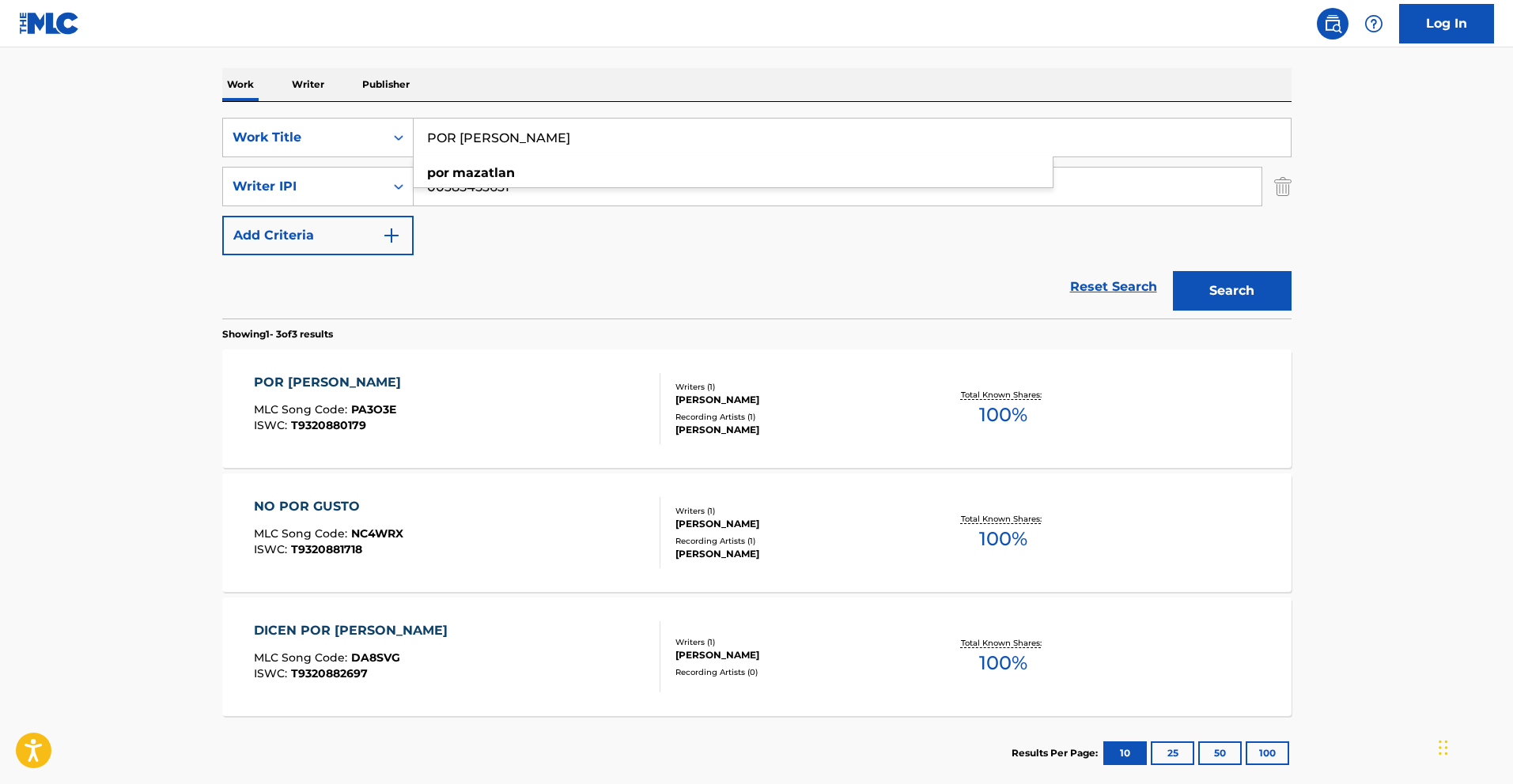
drag, startPoint x: 560, startPoint y: 139, endPoint x: 302, endPoint y: 109, distance: 259.7
click at [304, 109] on div "SearchWithCriteriafceaed3a-af78-4c5f-9555-220f58c2384a Work Title POR MAZATLAN …" at bounding box center [756, 210] width 1069 height 216
paste input "ENTRE MAS TIENES"
type input "ENTRE MAS TIENES"
drag, startPoint x: 1277, startPoint y: 291, endPoint x: 1252, endPoint y: 302, distance: 27.3
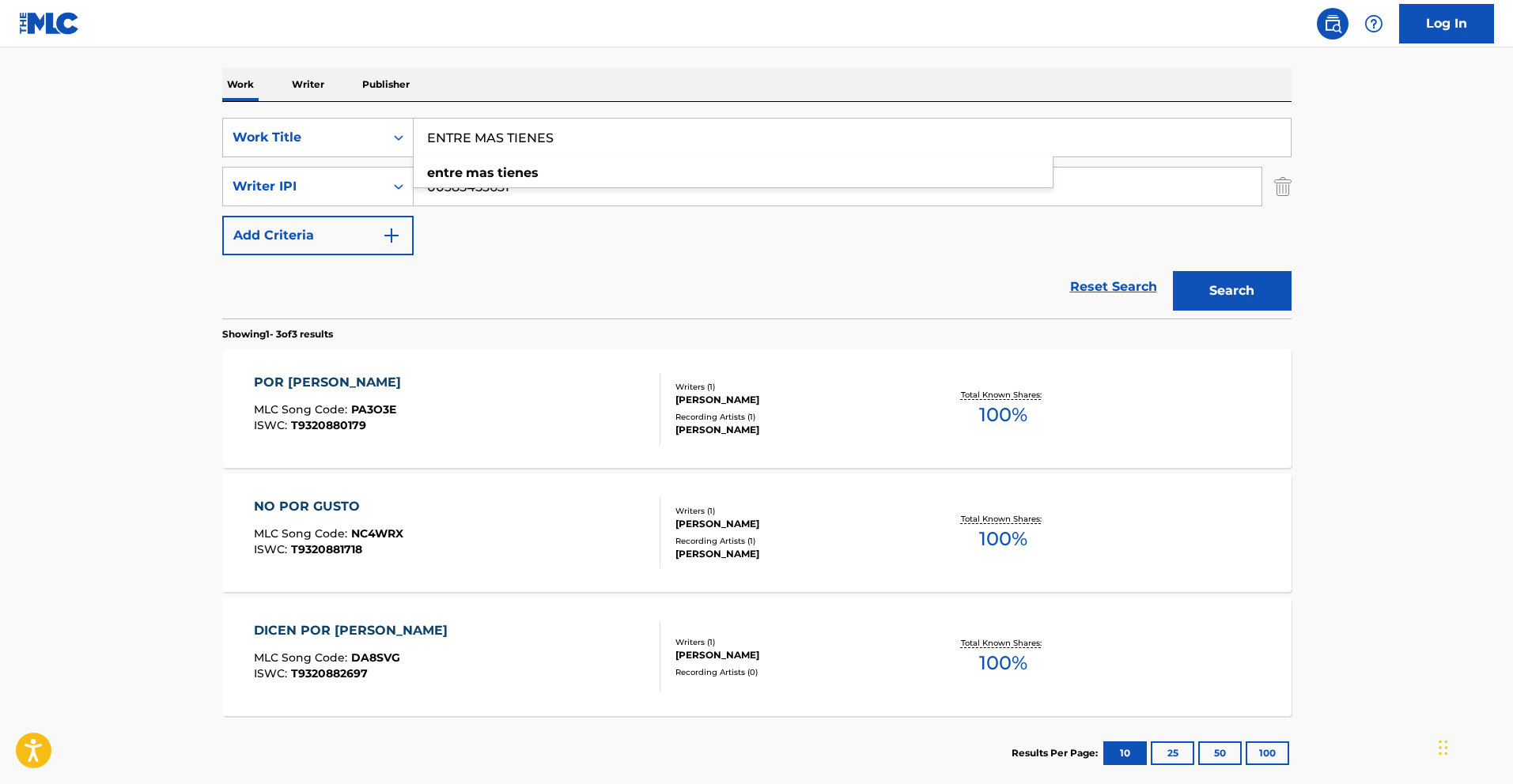
click at [1277, 291] on button "Search" at bounding box center [1232, 290] width 118 height 39
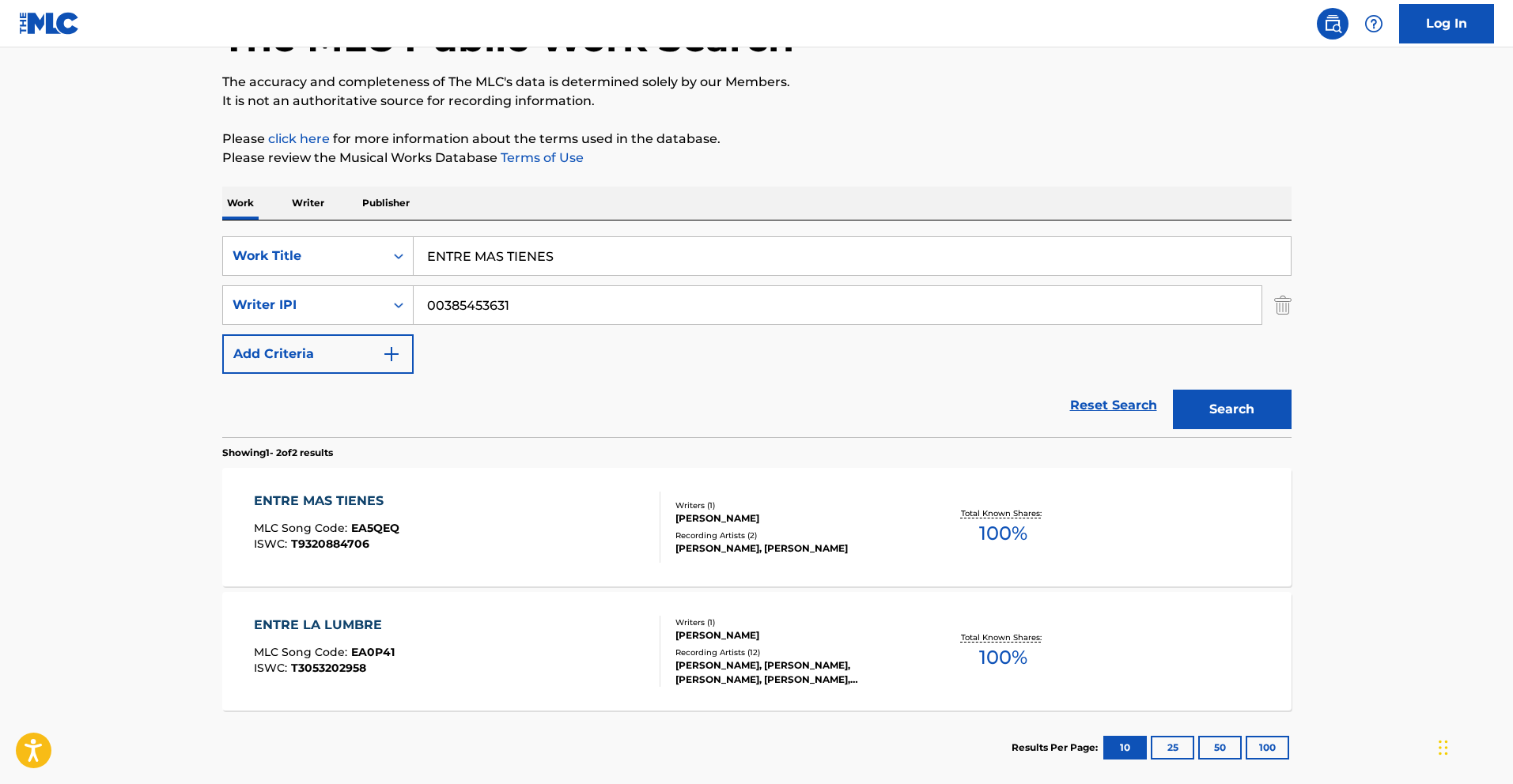
scroll to position [130, 0]
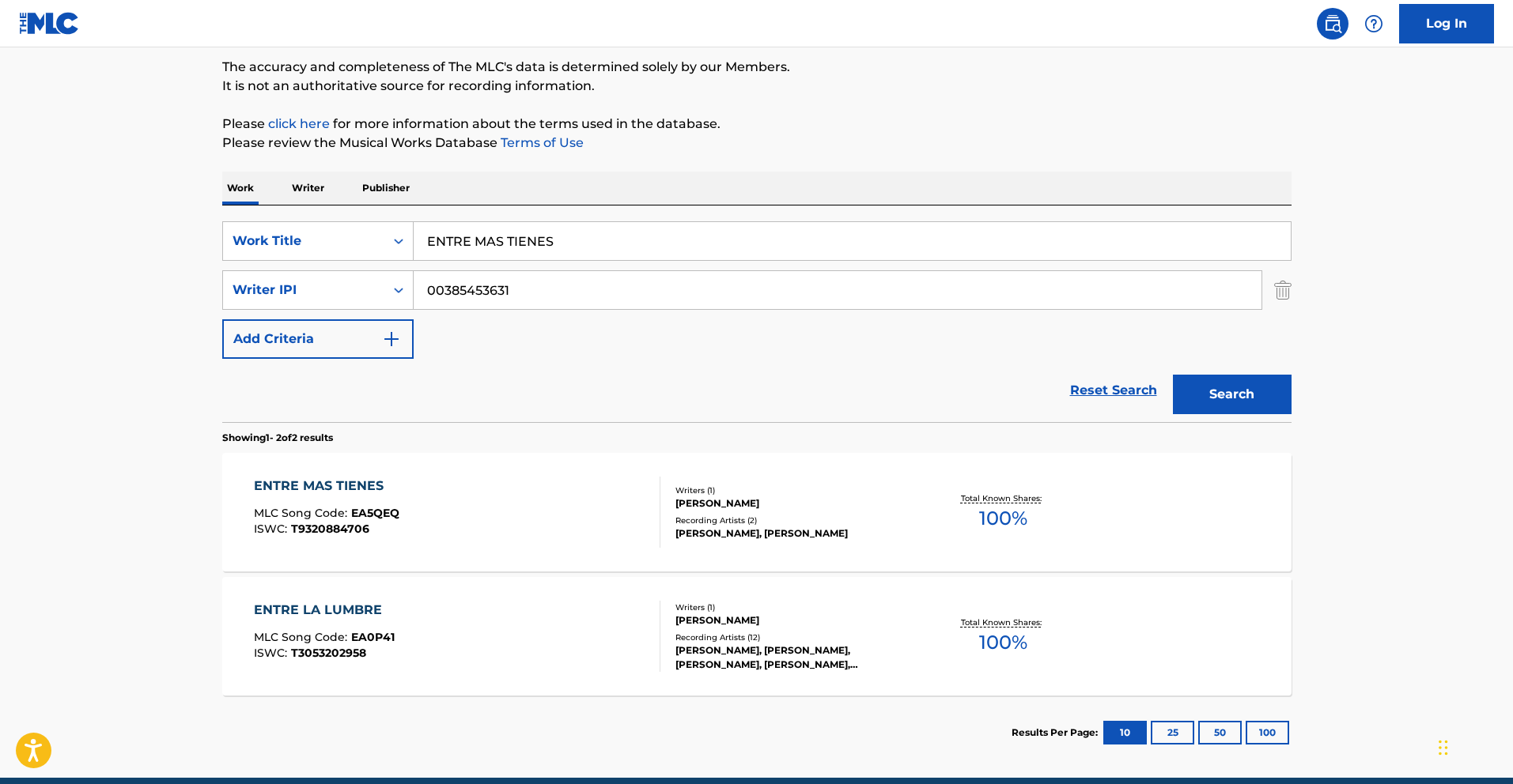
click at [360, 487] on div "ENTRE MAS TIENES" at bounding box center [326, 485] width 146 height 19
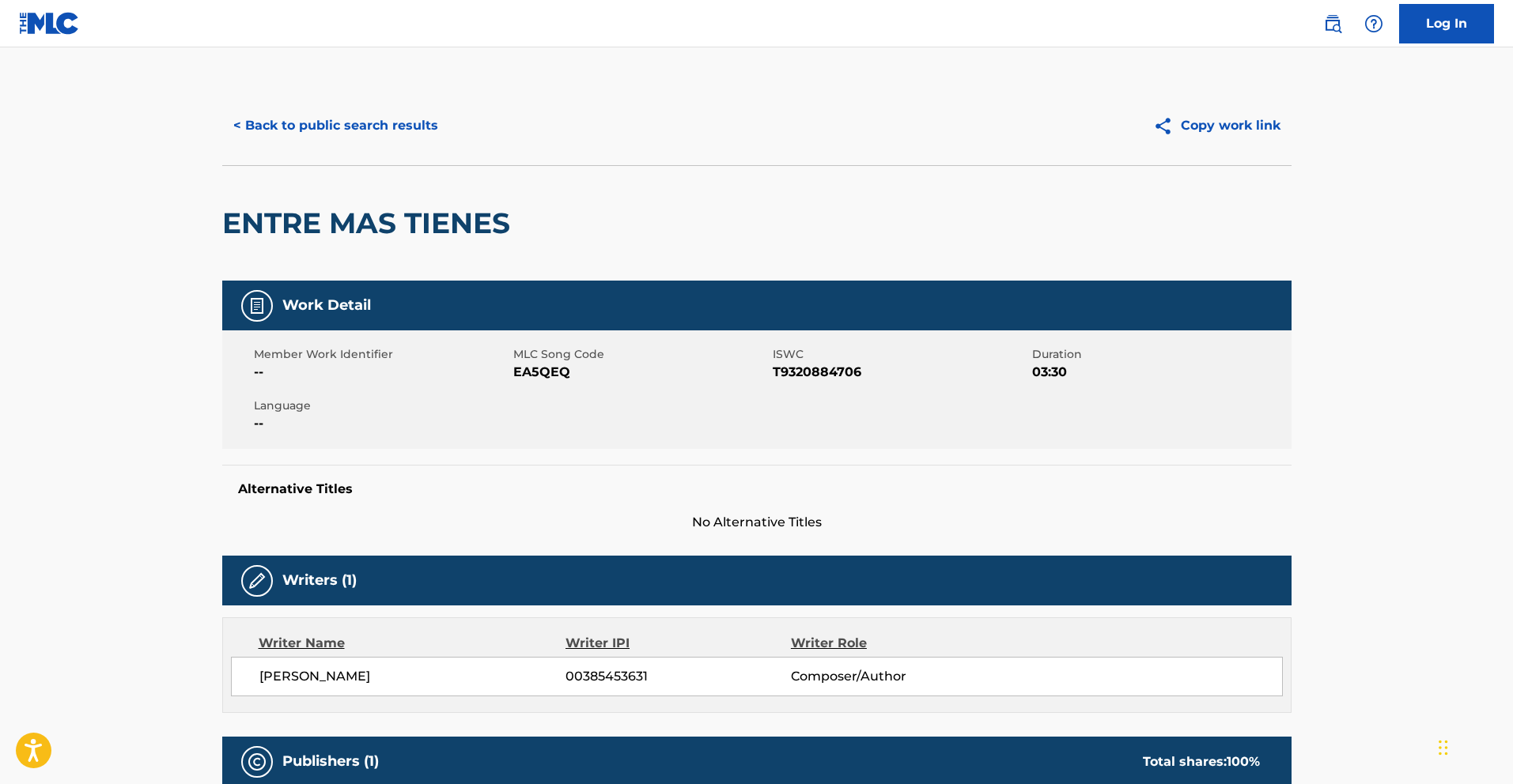
scroll to position [2, 0]
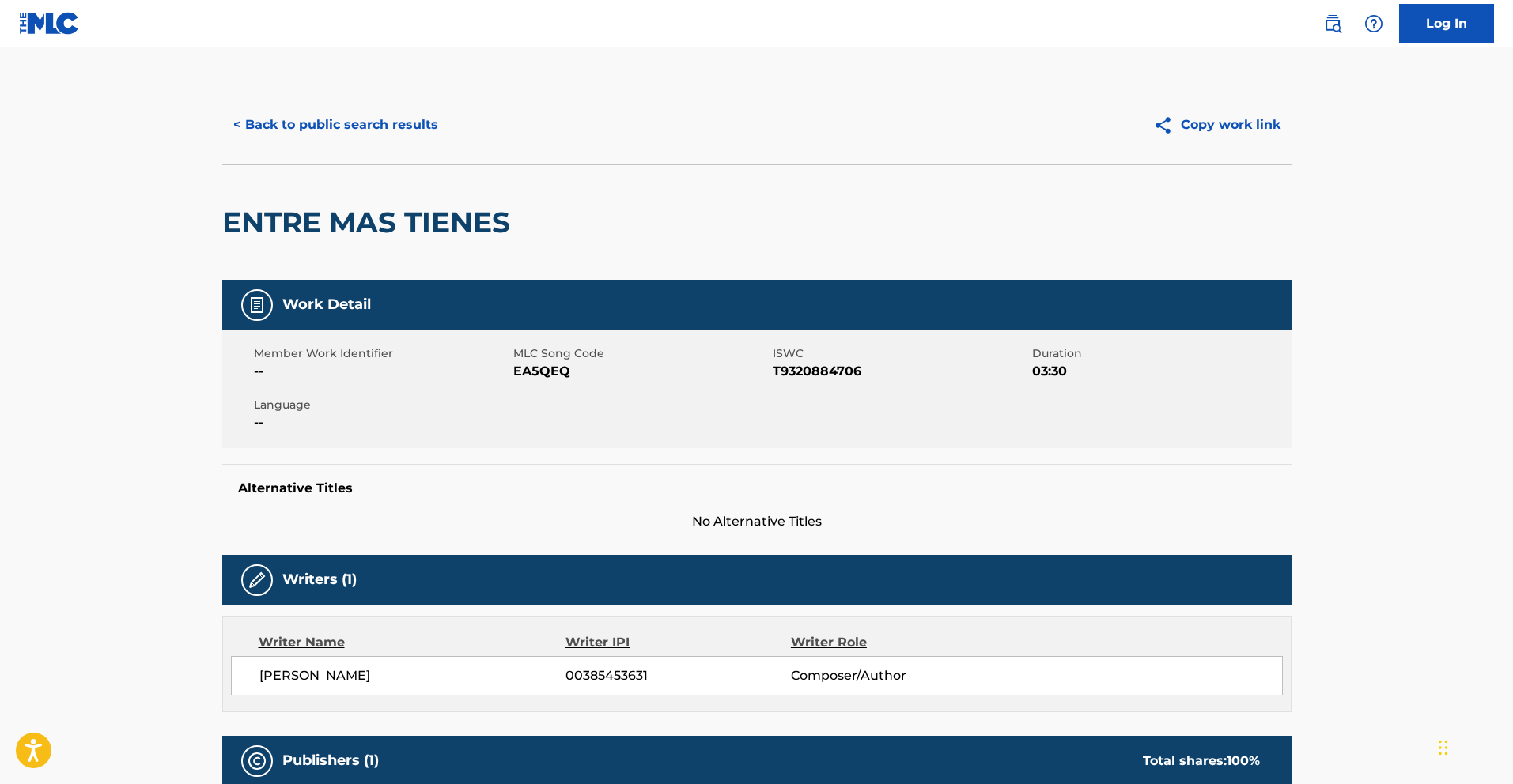
click at [394, 121] on button "< Back to public search results" at bounding box center [335, 125] width 227 height 39
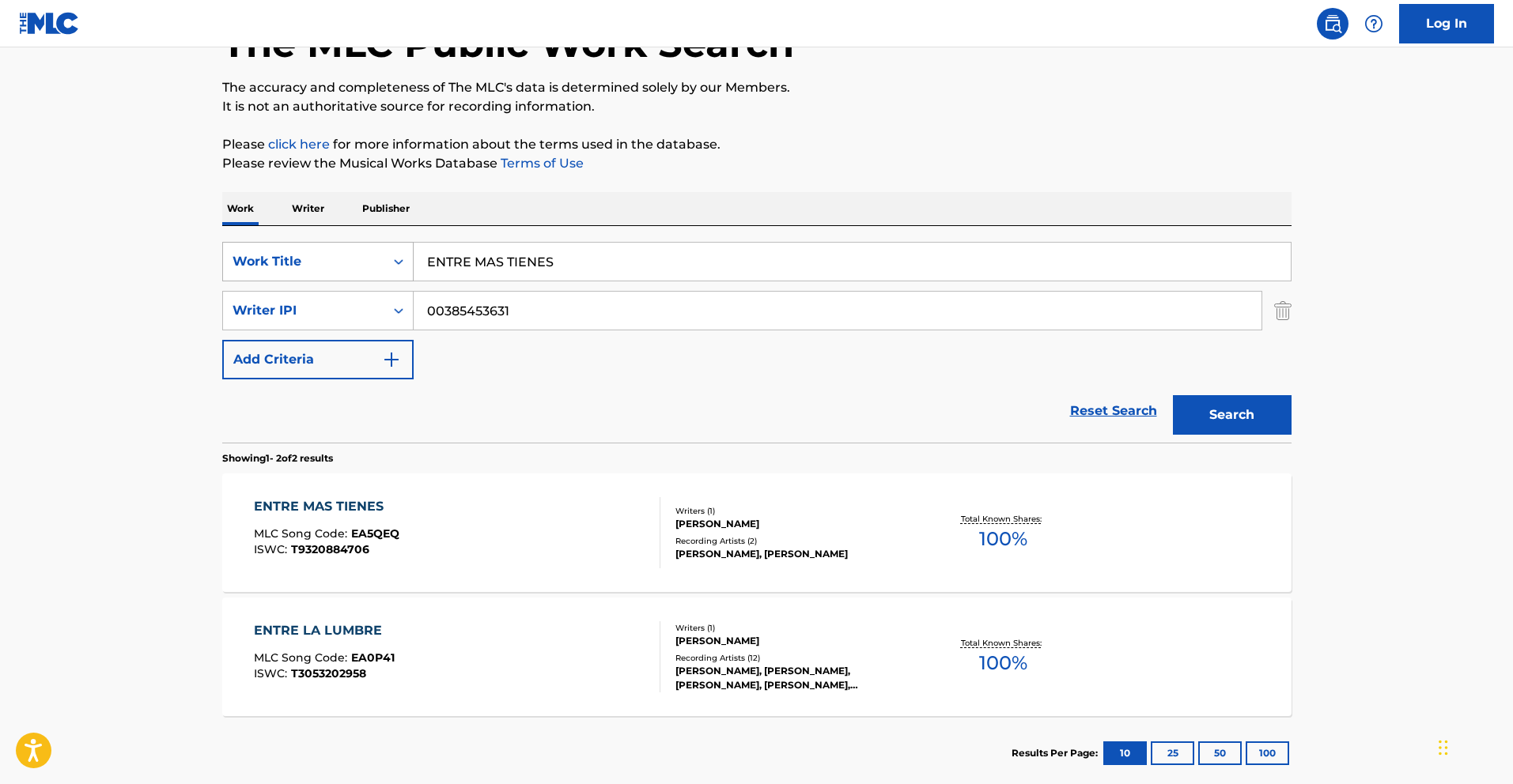
drag, startPoint x: 567, startPoint y: 256, endPoint x: 235, endPoint y: 248, distance: 332.1
click at [280, 251] on div "SearchWithCriteriafceaed3a-af78-4c5f-9555-220f58c2384a Work Title ENTRE MAS TIE…" at bounding box center [756, 261] width 1069 height 39
paste input "L POLY"
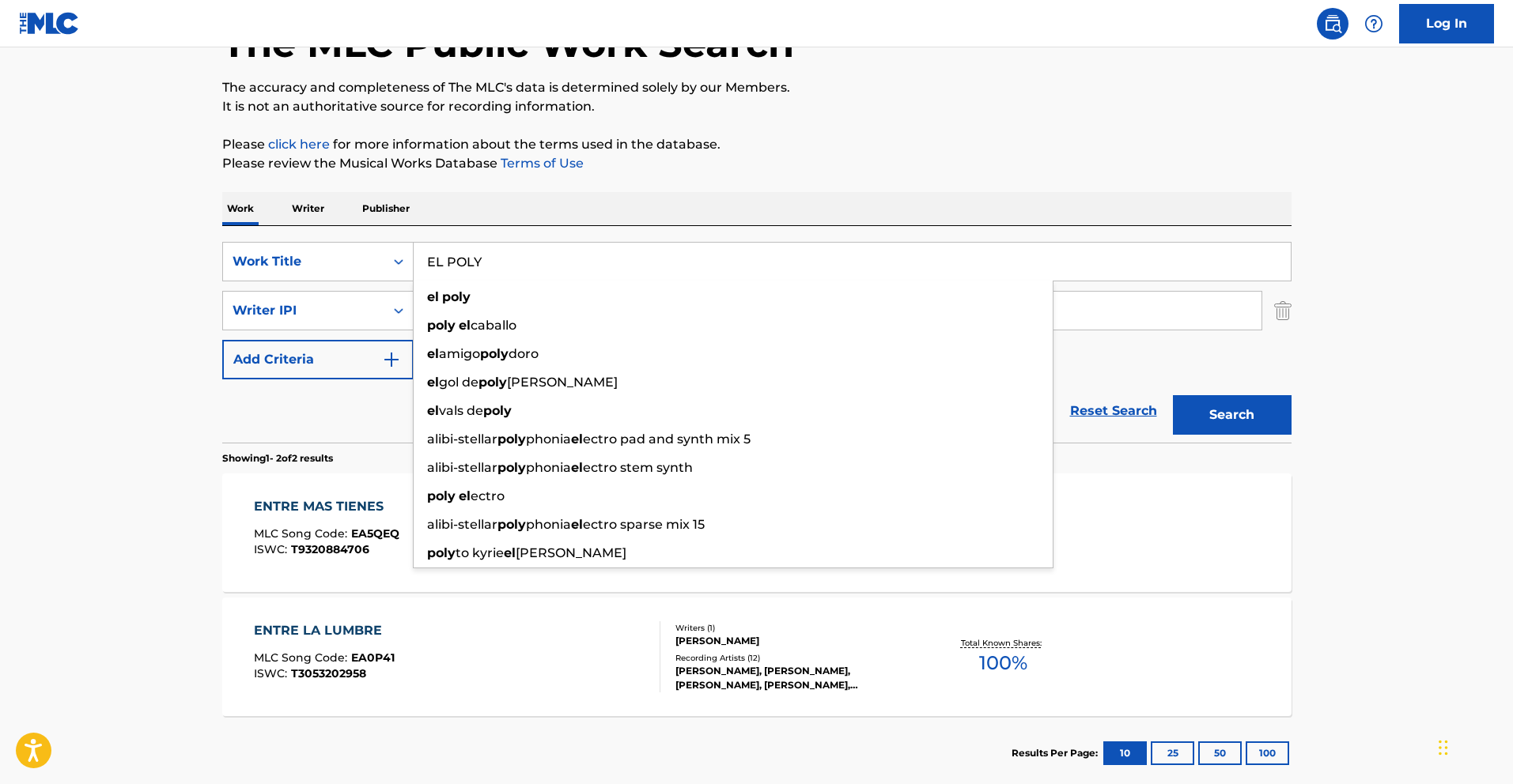
type input "EL POLY"
click at [1282, 415] on button "Search" at bounding box center [1232, 414] width 118 height 39
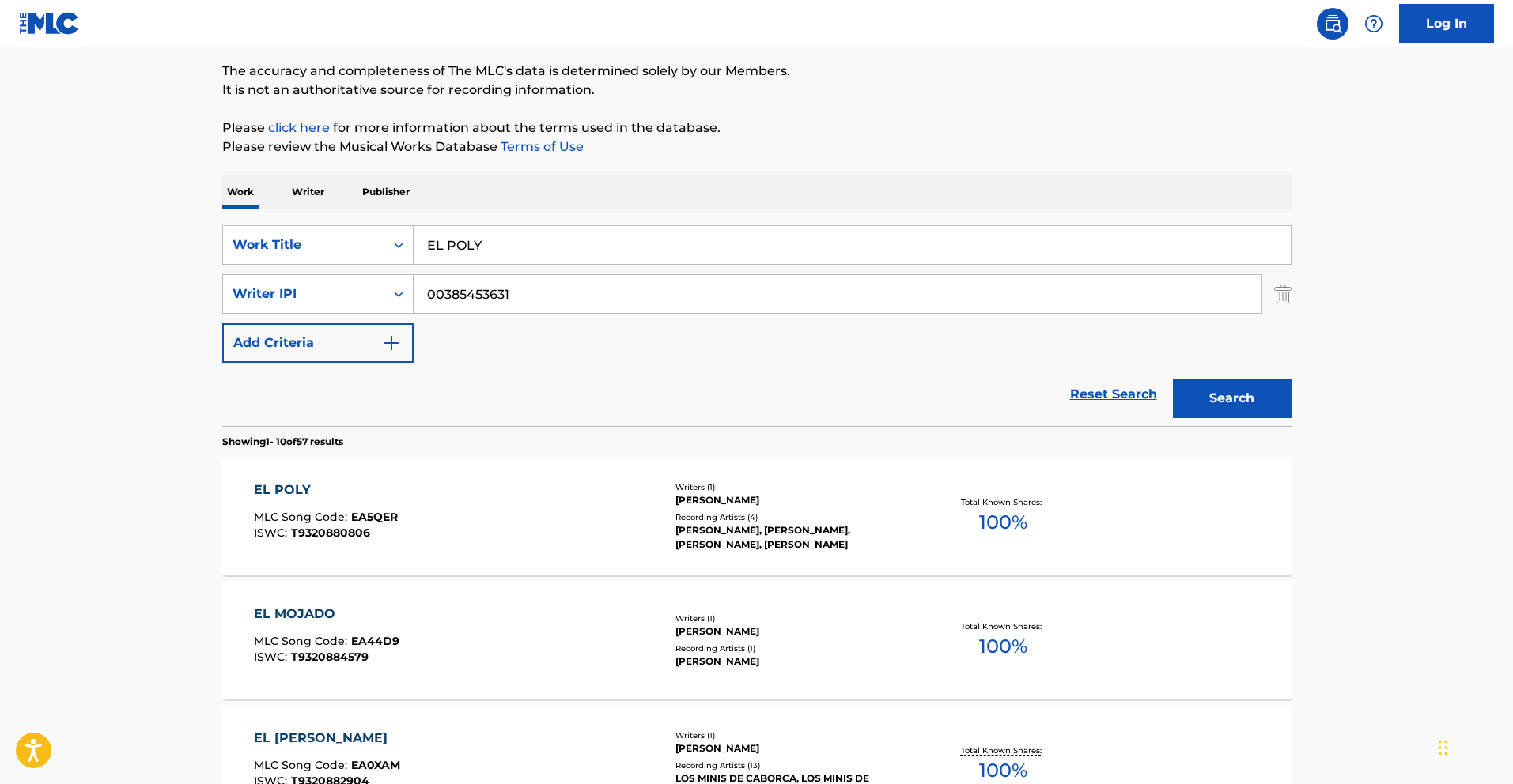
scroll to position [128, 0]
click at [302, 487] on div "EL POLY" at bounding box center [325, 488] width 144 height 19
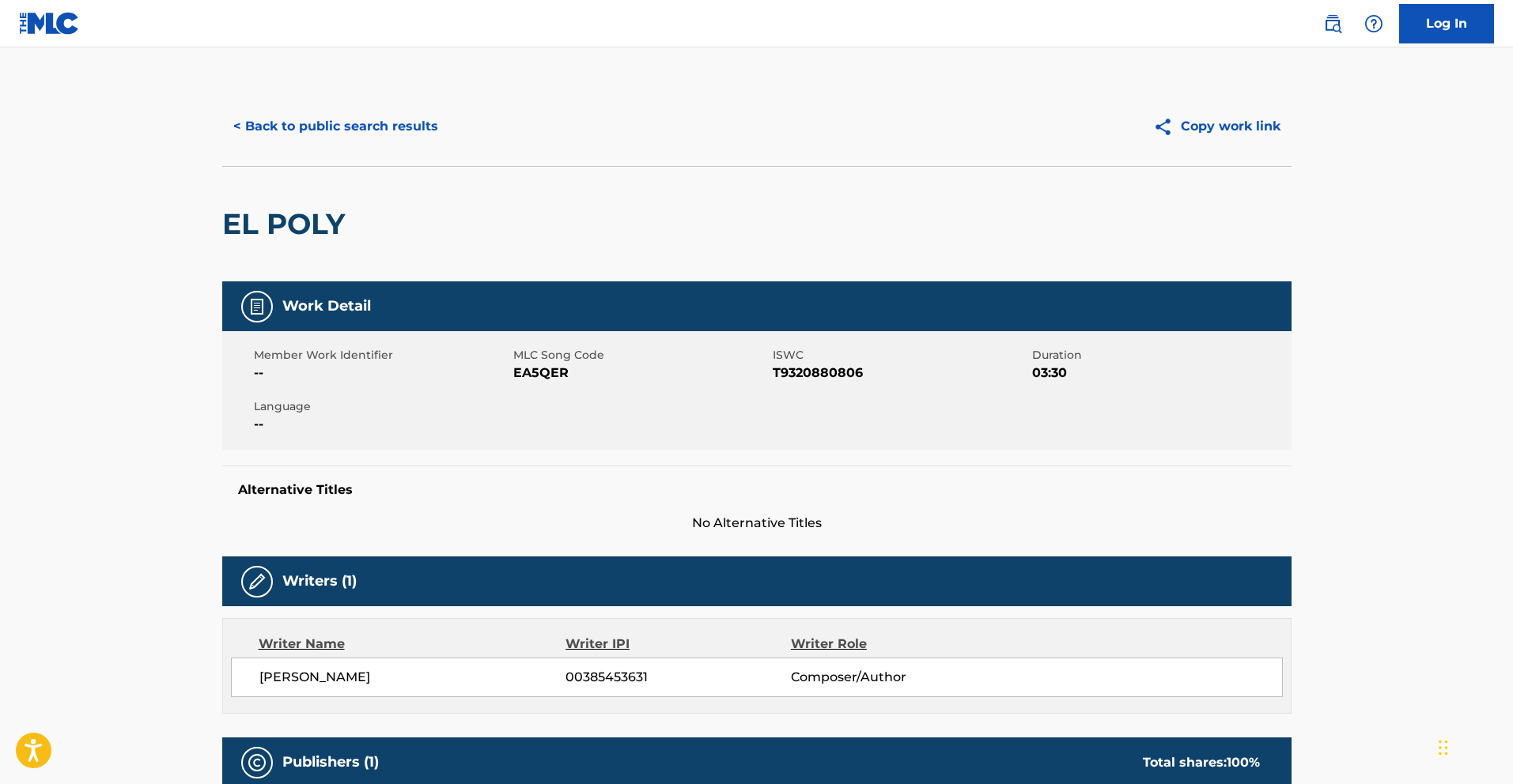
click at [345, 130] on button "< Back to public search results" at bounding box center [335, 125] width 227 height 39
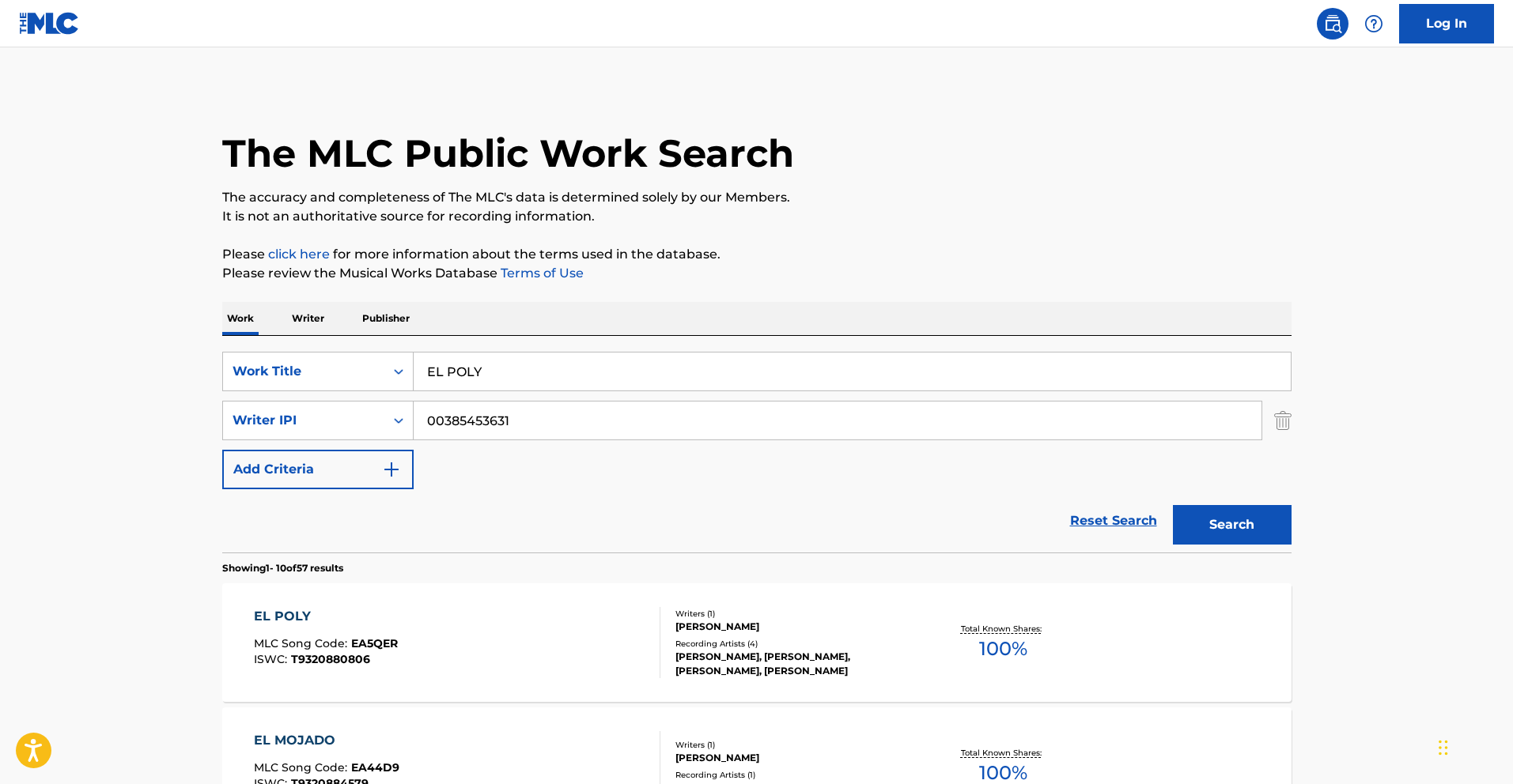
scroll to position [128, 0]
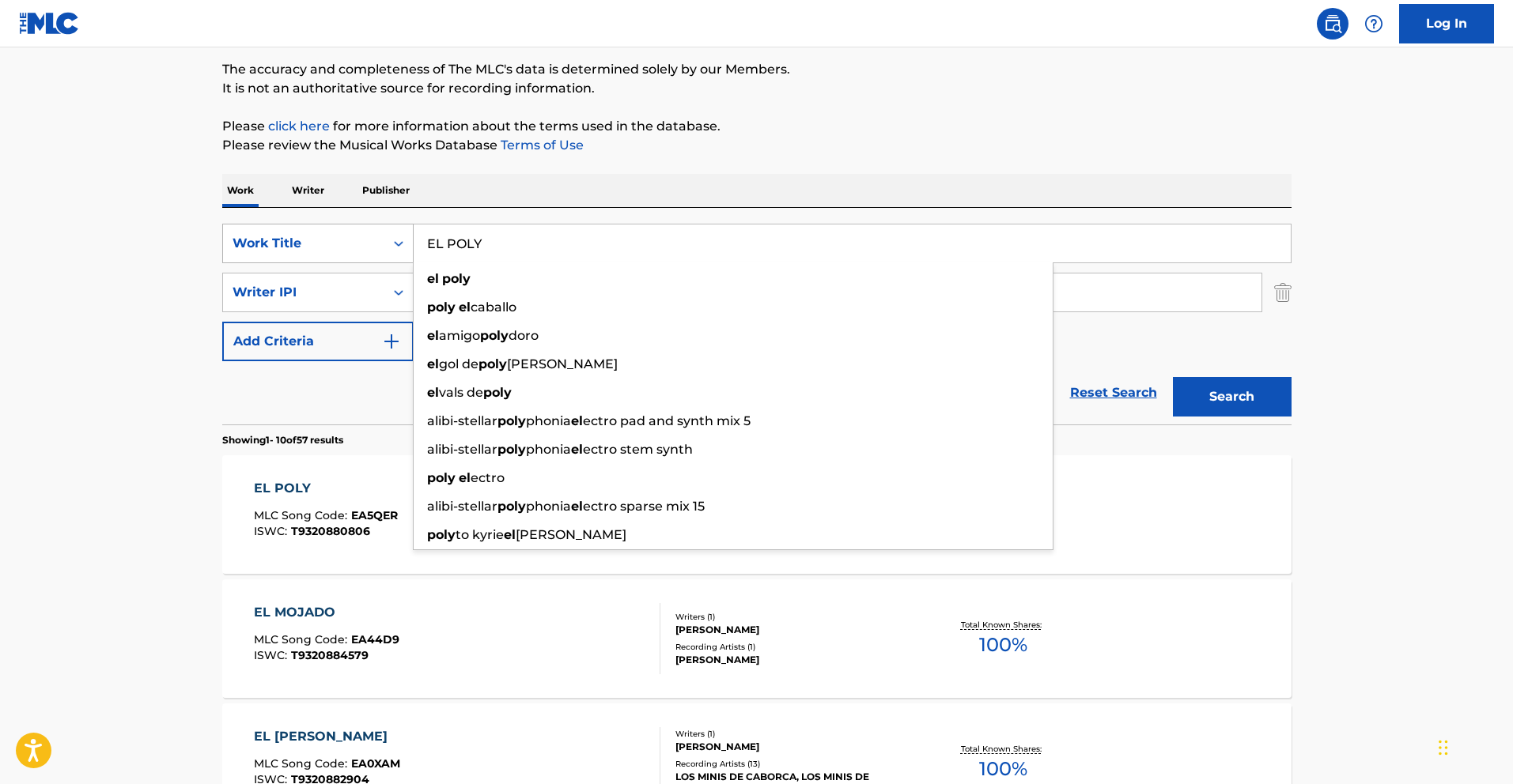
drag, startPoint x: 510, startPoint y: 243, endPoint x: 297, endPoint y: 233, distance: 213.2
click at [282, 232] on div "SearchWithCriteriafceaed3a-af78-4c5f-9555-220f58c2384a Work Title EL POLY el po…" at bounding box center [756, 243] width 1069 height 39
paste input "MAL CAMINO"
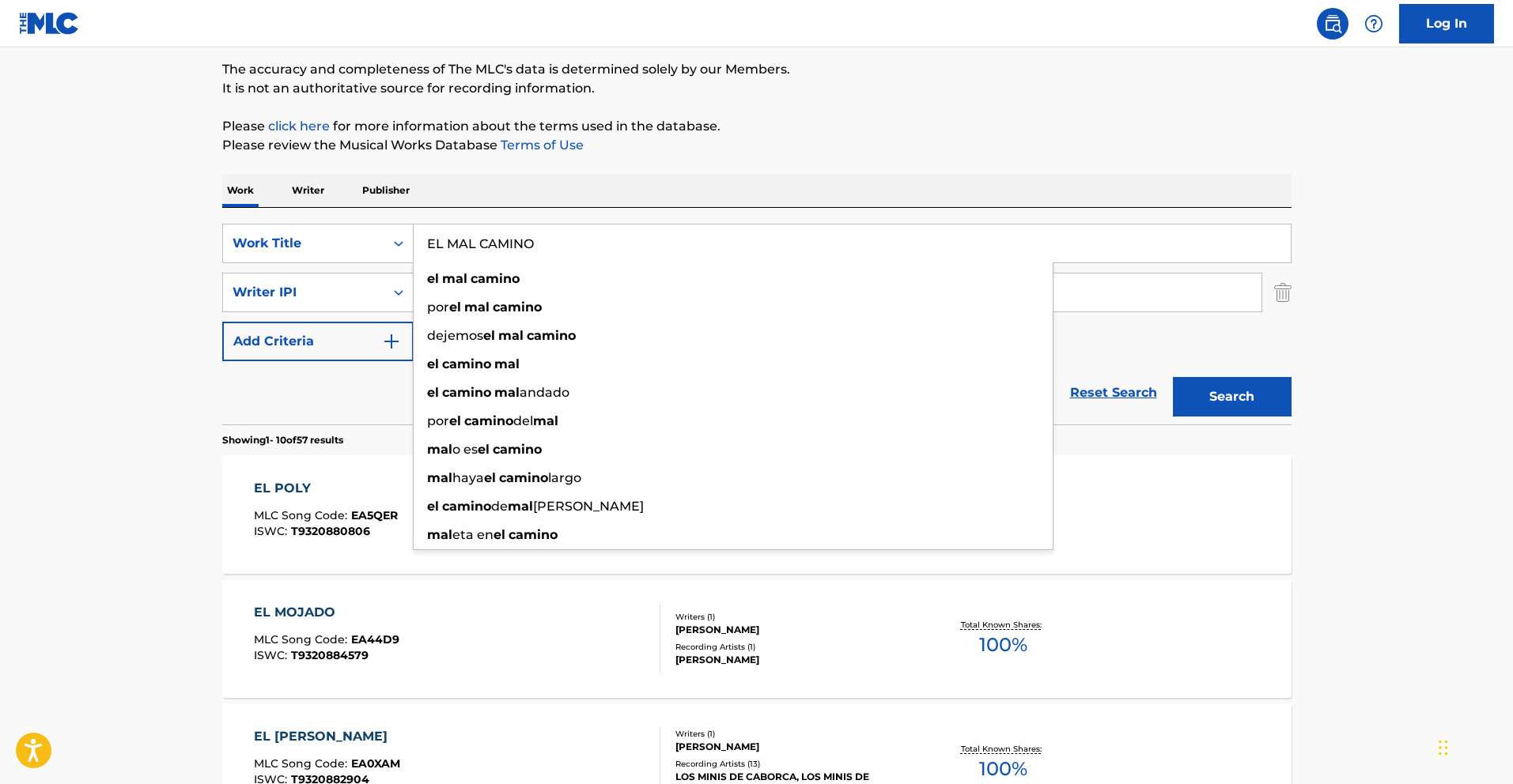
type input "EL MAL CAMINO"
click at [1271, 398] on button "Search" at bounding box center [1232, 397] width 118 height 39
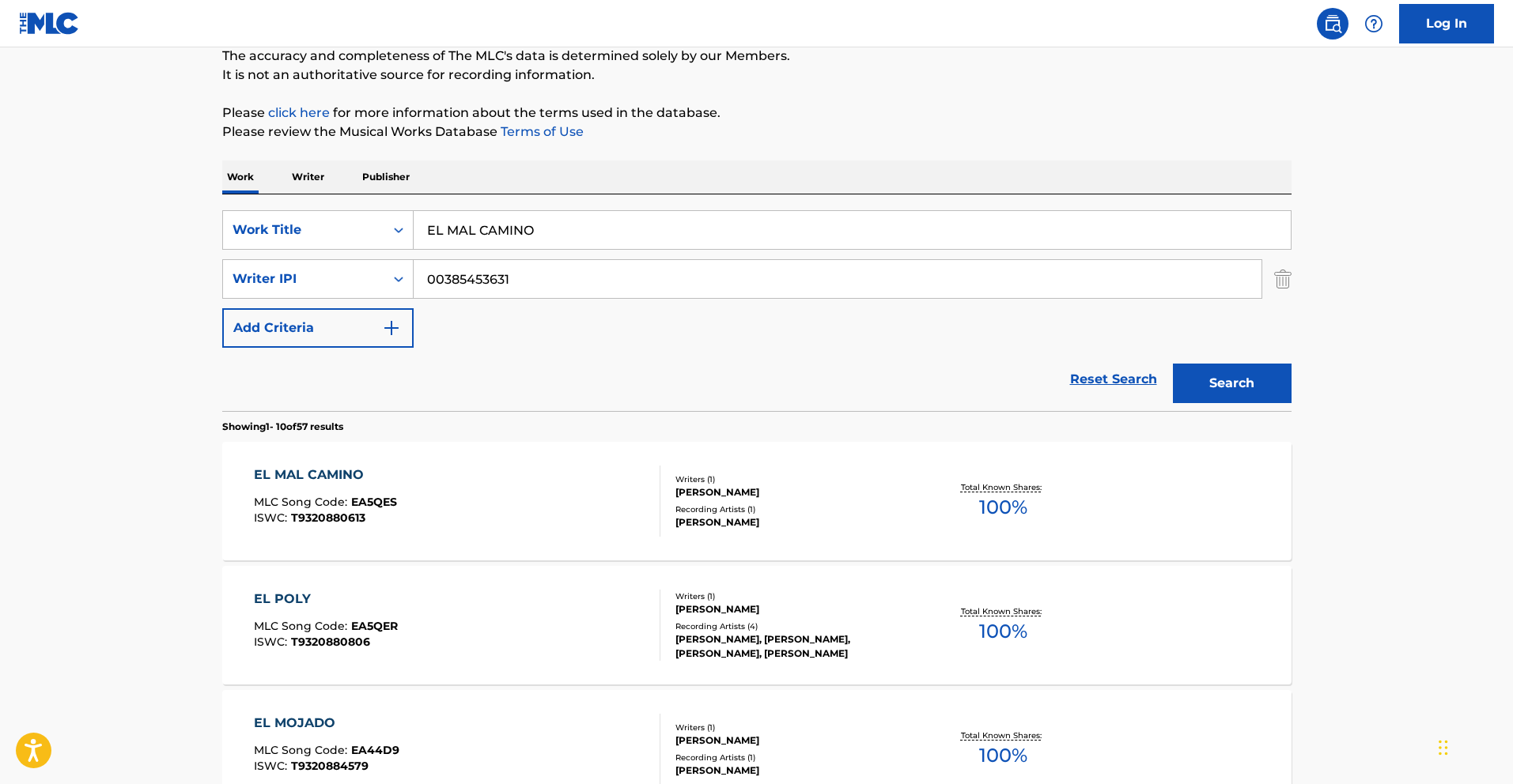
scroll to position [146, 0]
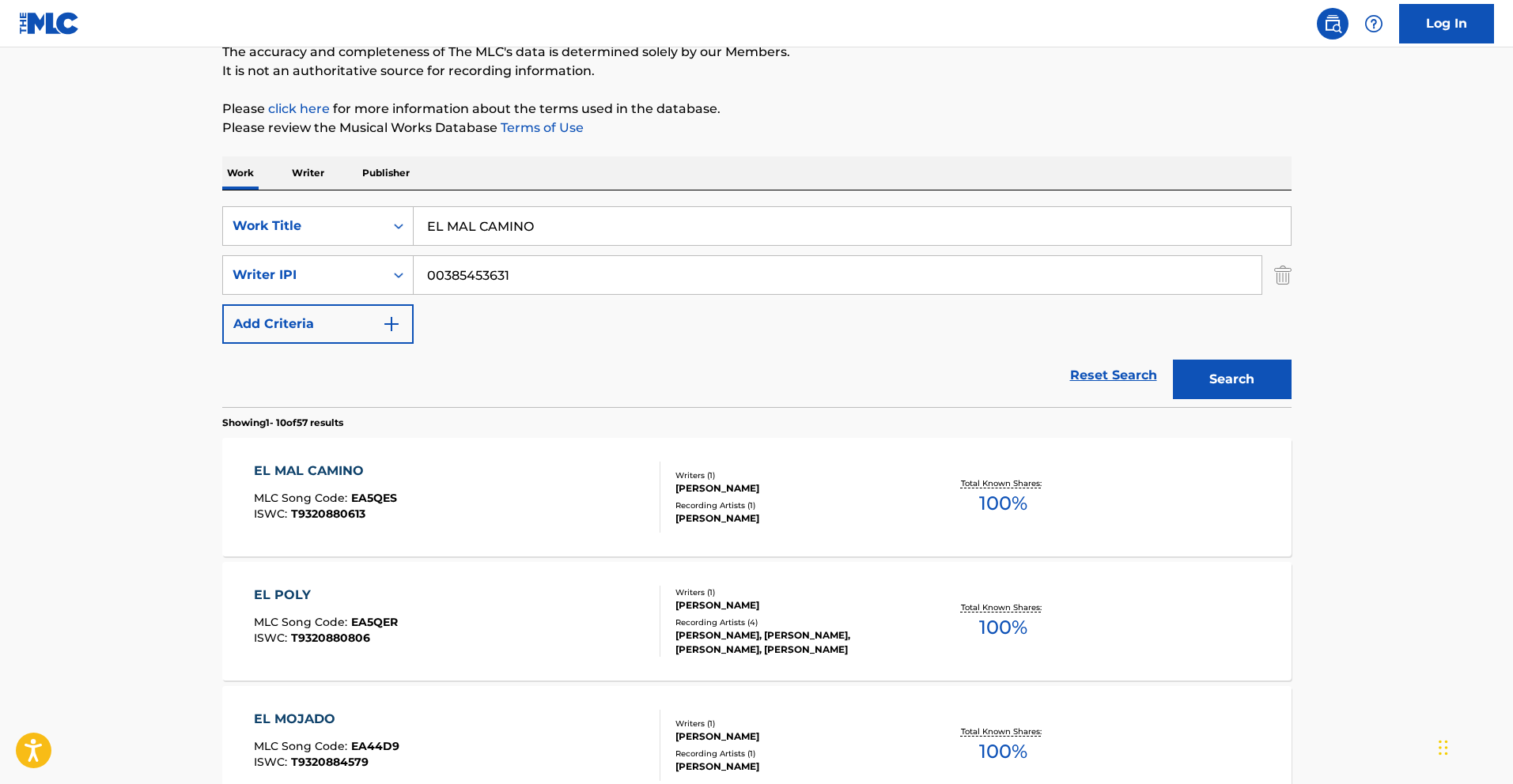
click at [326, 474] on div "EL MAL CAMINO" at bounding box center [325, 471] width 143 height 19
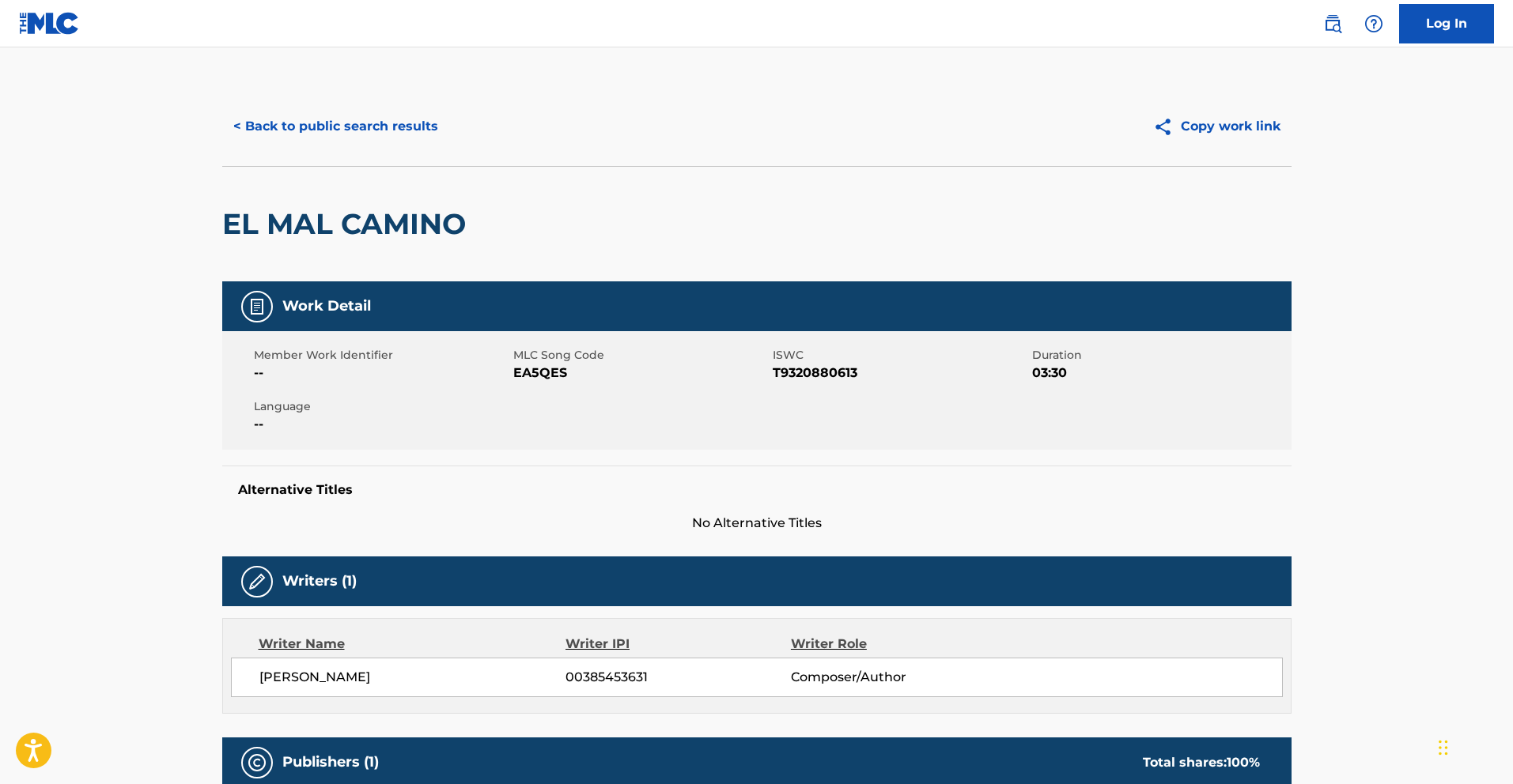
click at [370, 134] on button "< Back to public search results" at bounding box center [335, 125] width 227 height 39
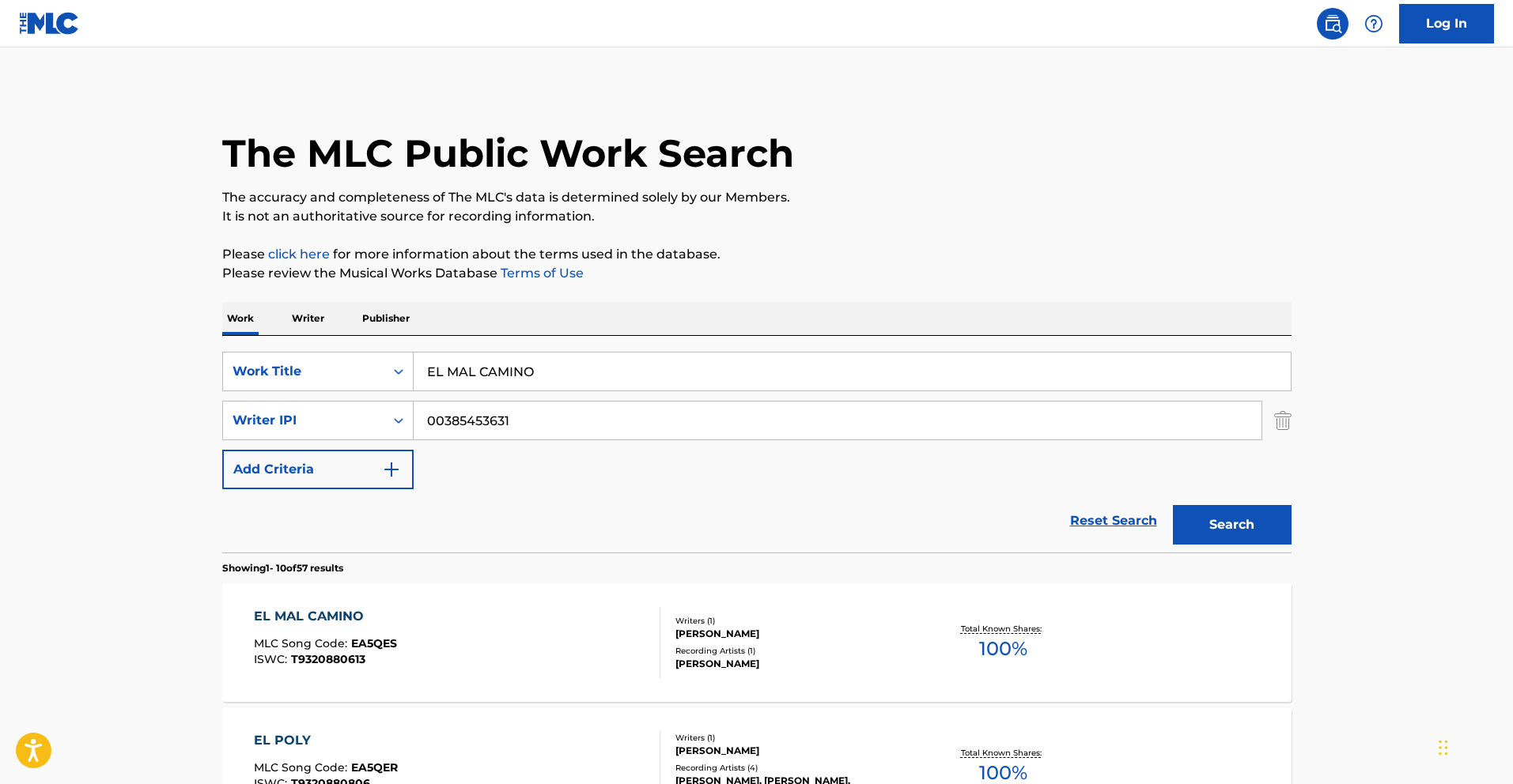
scroll to position [146, 0]
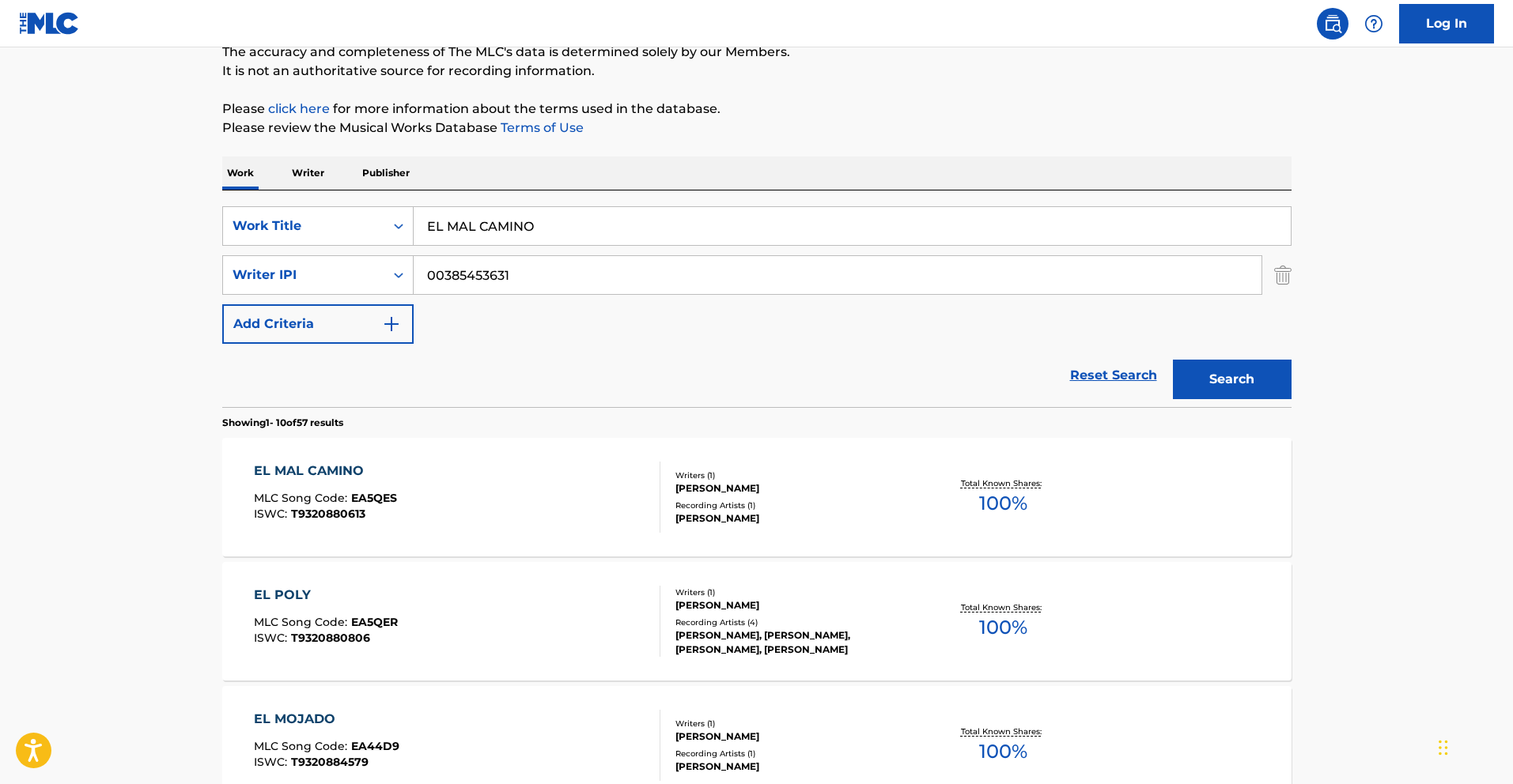
drag, startPoint x: 539, startPoint y: 228, endPoint x: 310, endPoint y: 199, distance: 230.8
click at [310, 199] on div "SearchWithCriteriafceaed3a-af78-4c5f-9555-220f58c2384a Work Title EL MAL CAMINO…" at bounding box center [756, 299] width 1069 height 216
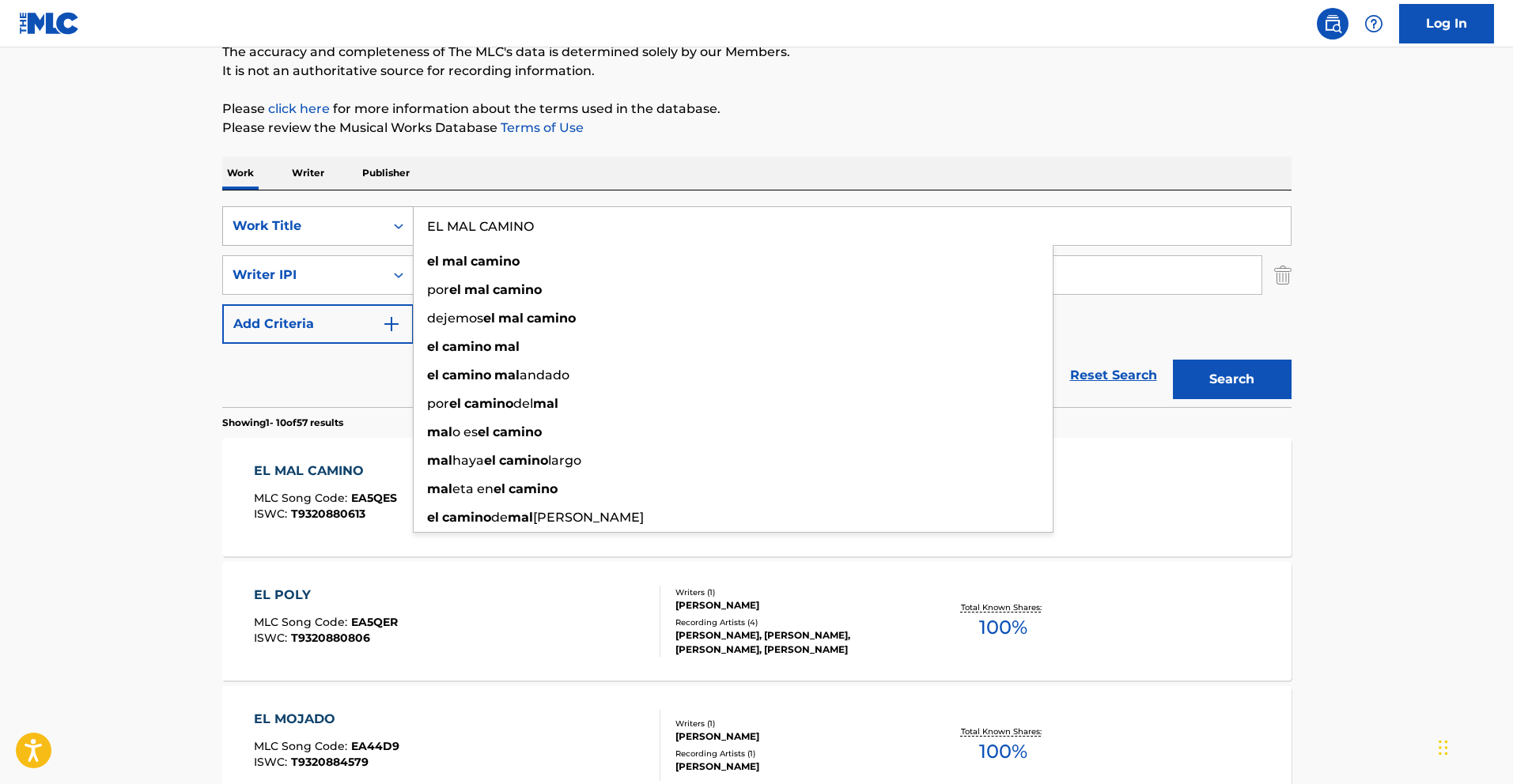
paste input "AMIGO DE LOS ARTISTAS"
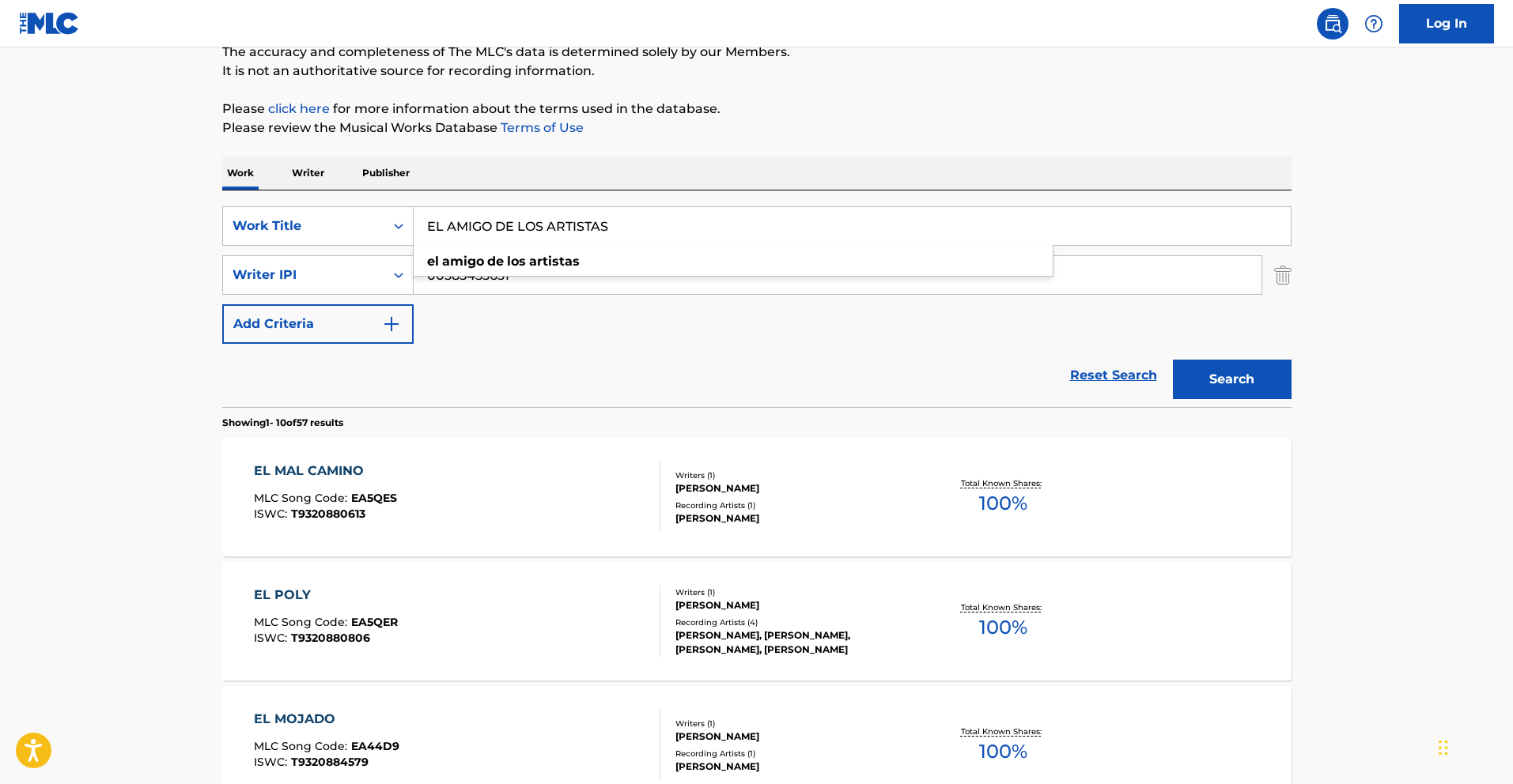
type input "EL AMIGO DE LOS ARTISTAS"
click at [1266, 388] on button "Search" at bounding box center [1232, 379] width 118 height 39
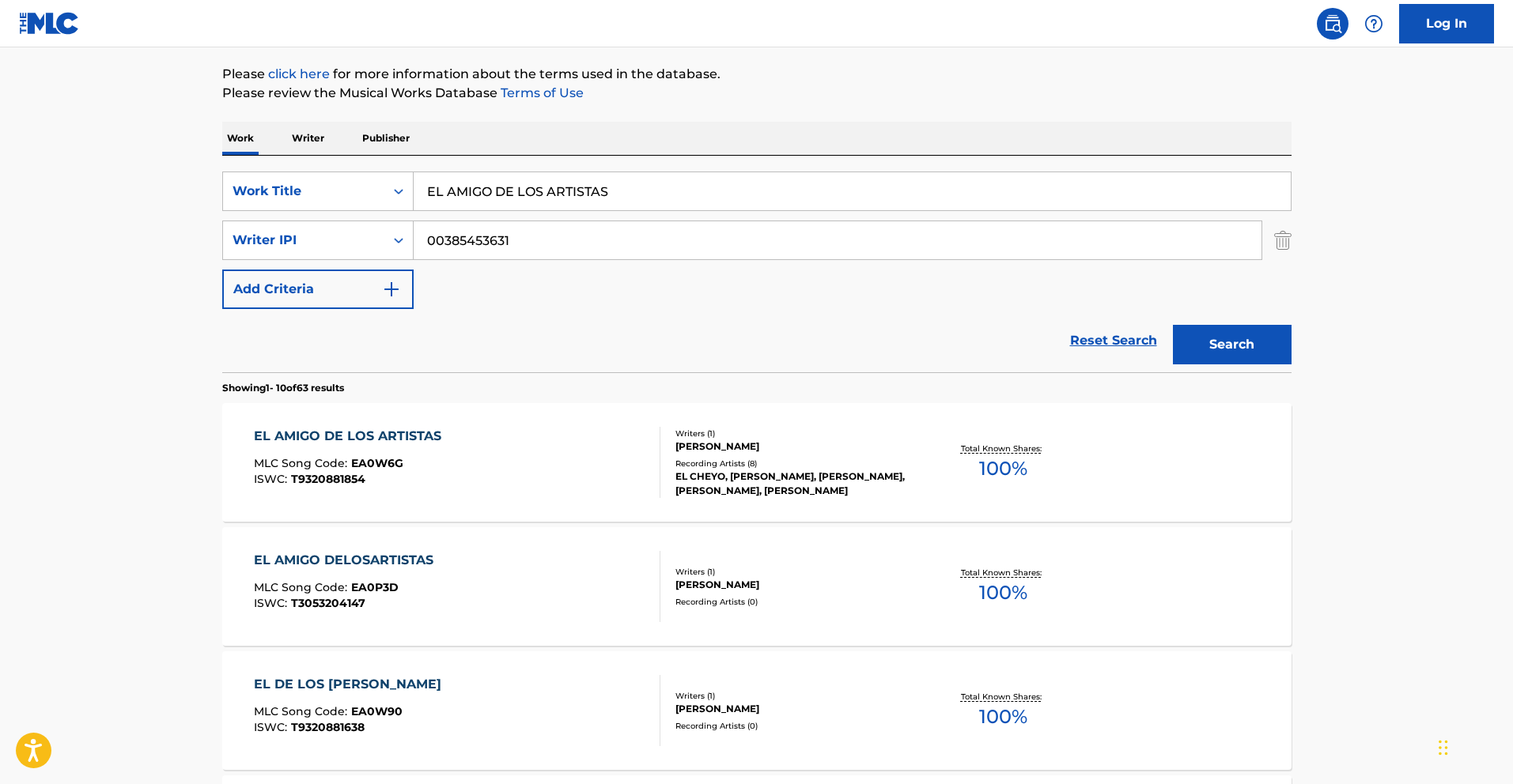
scroll to position [185, 0]
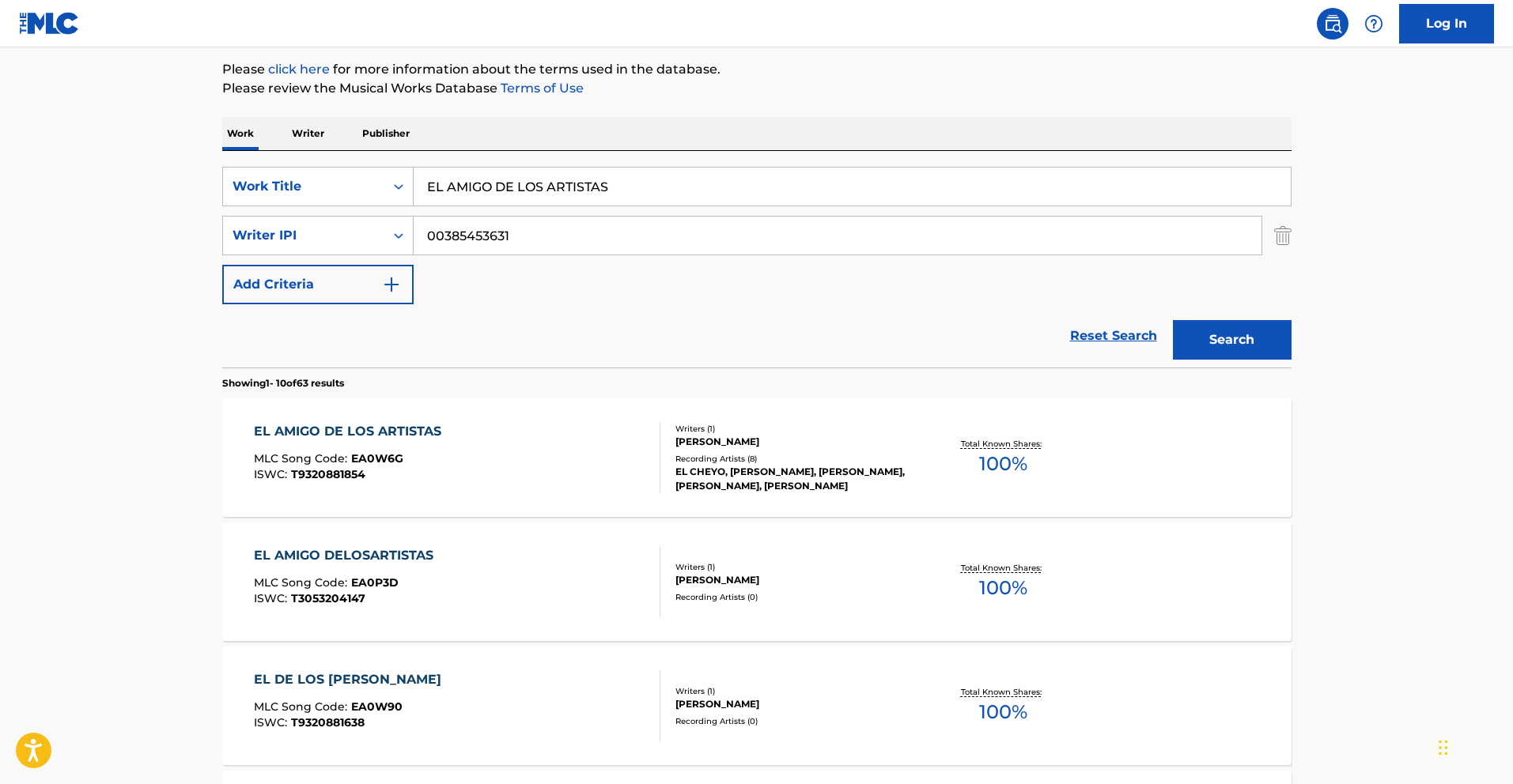
click at [383, 436] on div "EL AMIGO DE LOS ARTISTAS" at bounding box center [351, 431] width 195 height 19
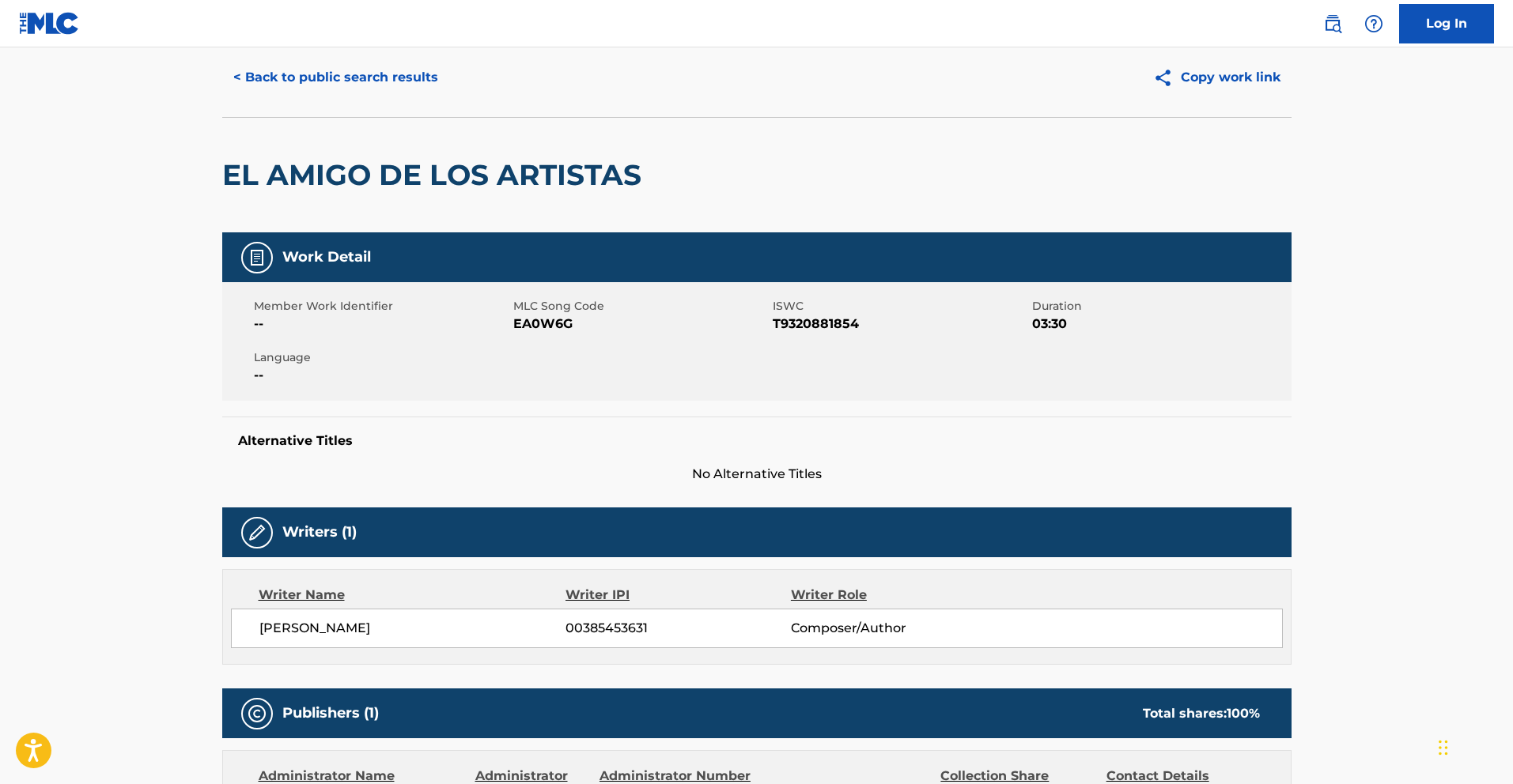
scroll to position [43, 0]
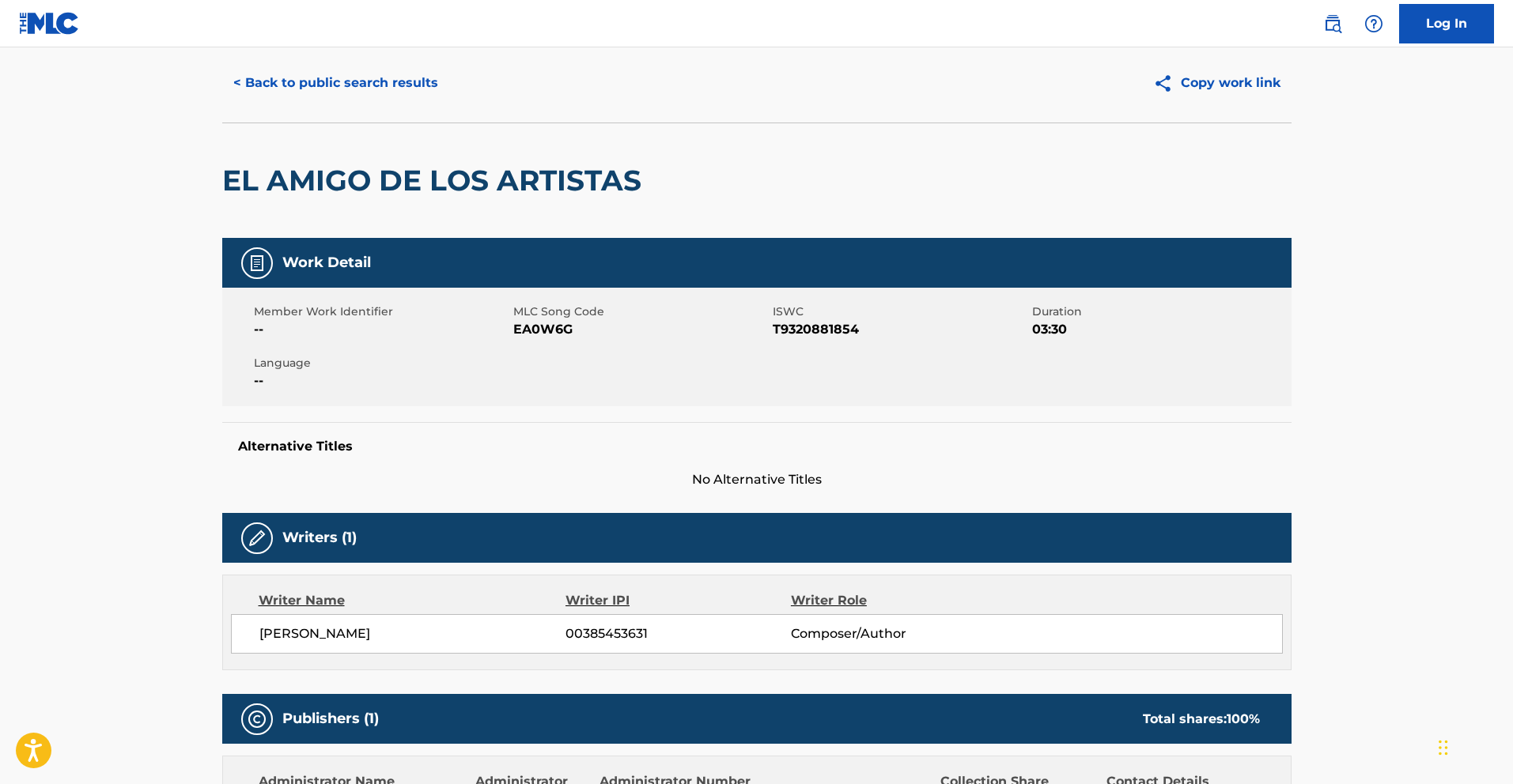
click at [576, 333] on span "EA0W6G" at bounding box center [641, 329] width 256 height 19
drag, startPoint x: 574, startPoint y: 330, endPoint x: 514, endPoint y: 332, distance: 60.0
click at [514, 332] on span "EA0W6G" at bounding box center [641, 329] width 256 height 19
copy span "EA0W6G"
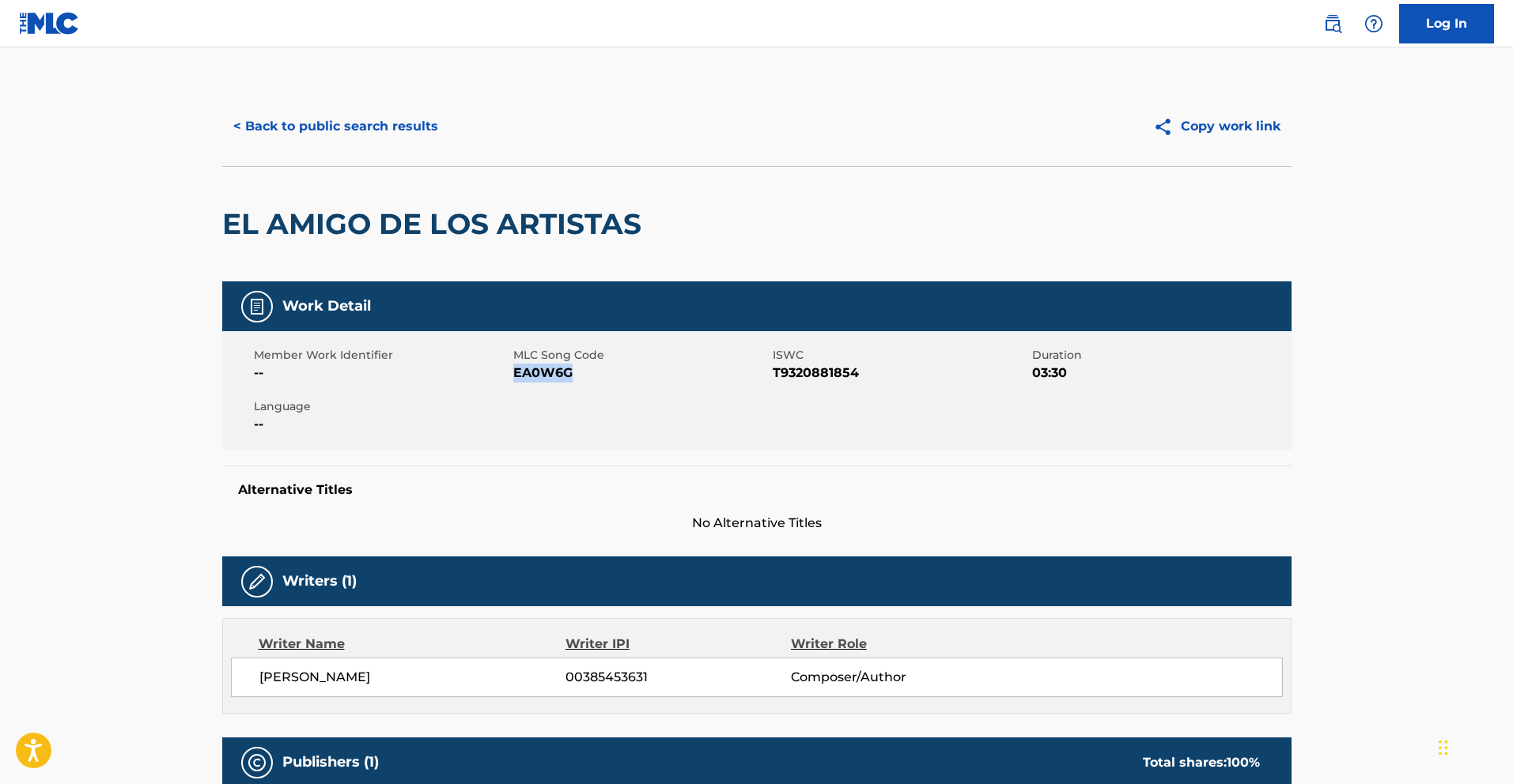
click at [255, 125] on button "< Back to public search results" at bounding box center [335, 125] width 227 height 39
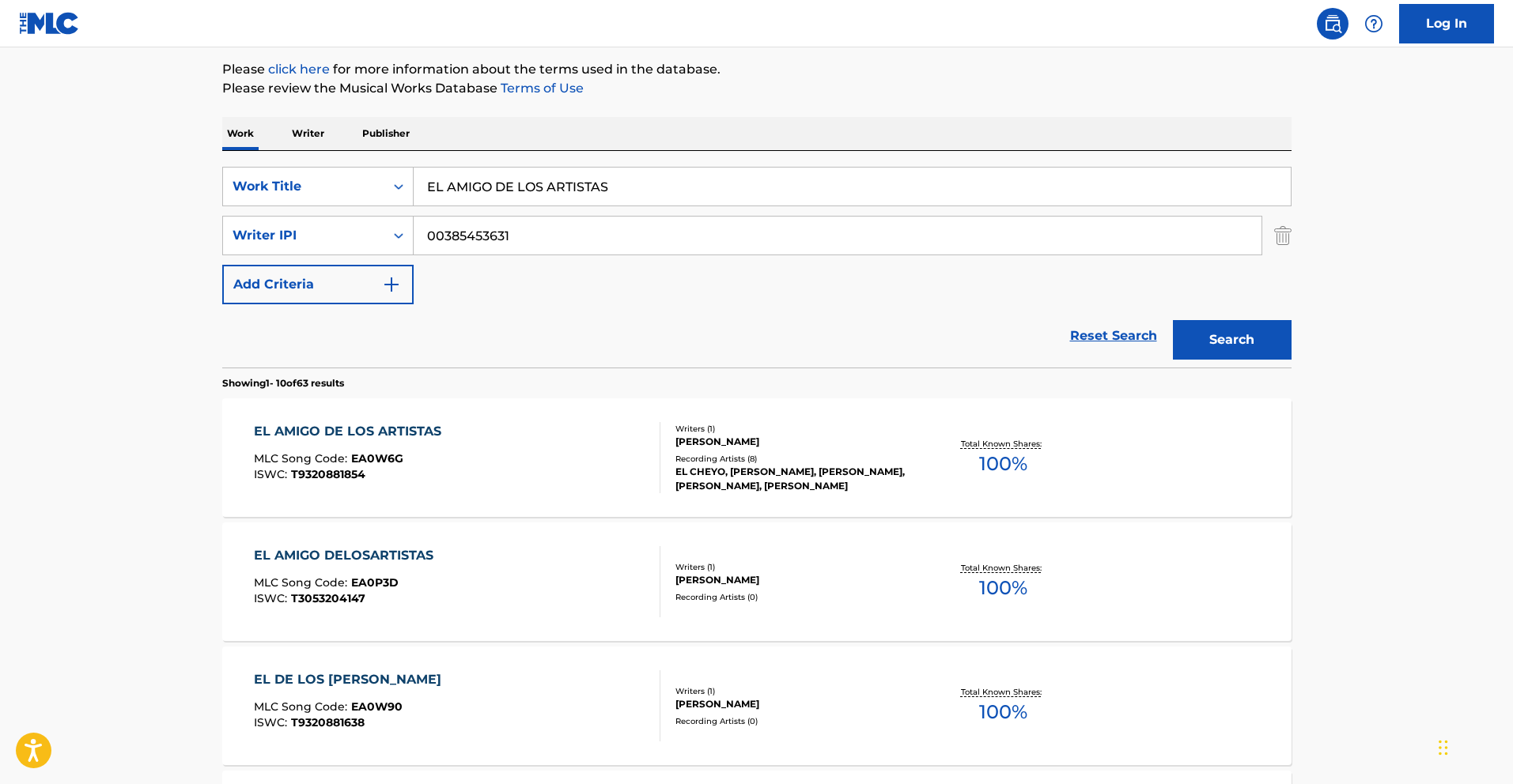
click at [411, 577] on div "MLC Song Code : EA0P3D" at bounding box center [347, 584] width 187 height 16
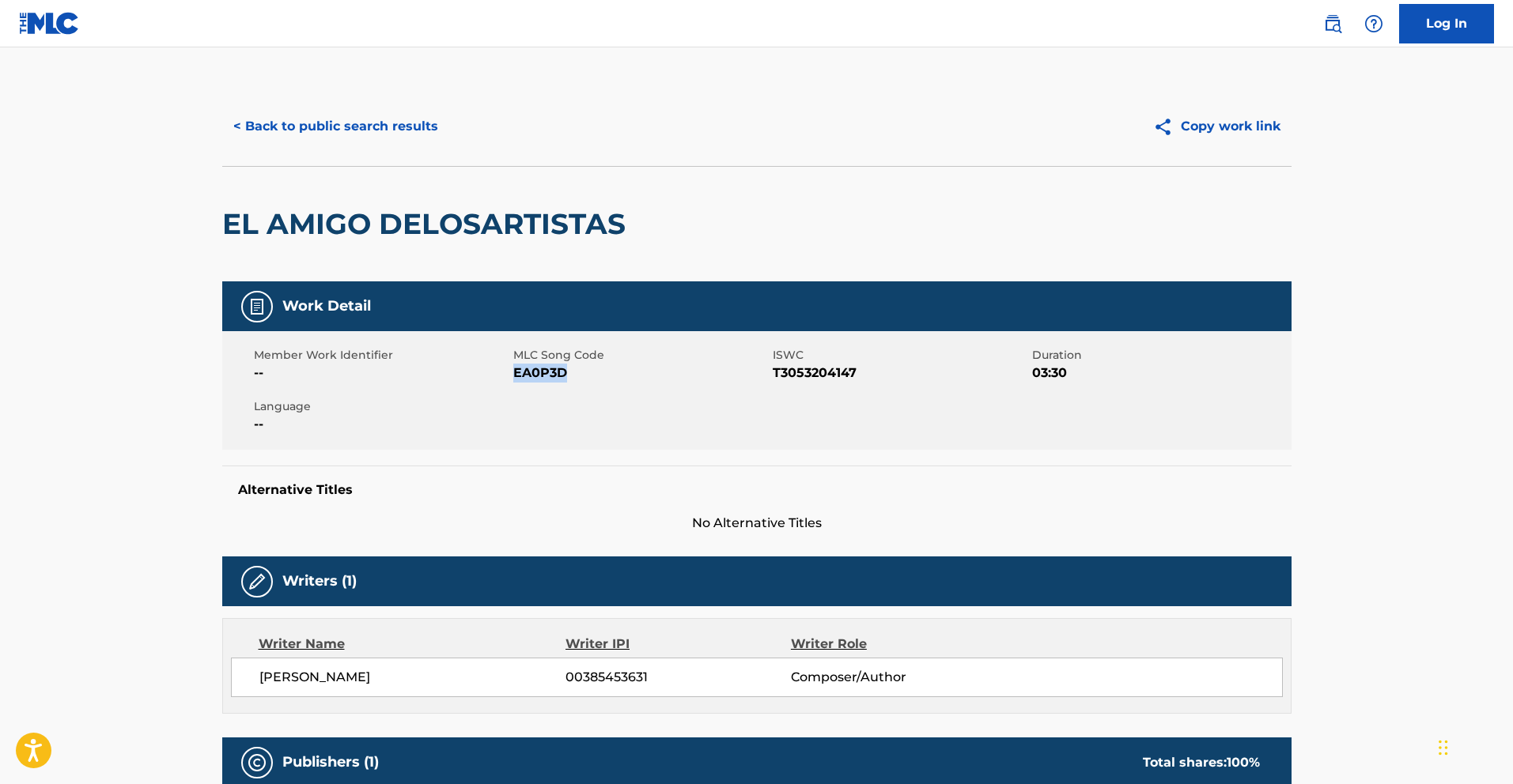
drag, startPoint x: 551, startPoint y: 374, endPoint x: 515, endPoint y: 377, distance: 36.1
click at [515, 377] on span "EA0P3D" at bounding box center [641, 373] width 256 height 19
copy span "EA0P3D"
click at [278, 130] on button "< Back to public search results" at bounding box center [335, 125] width 227 height 39
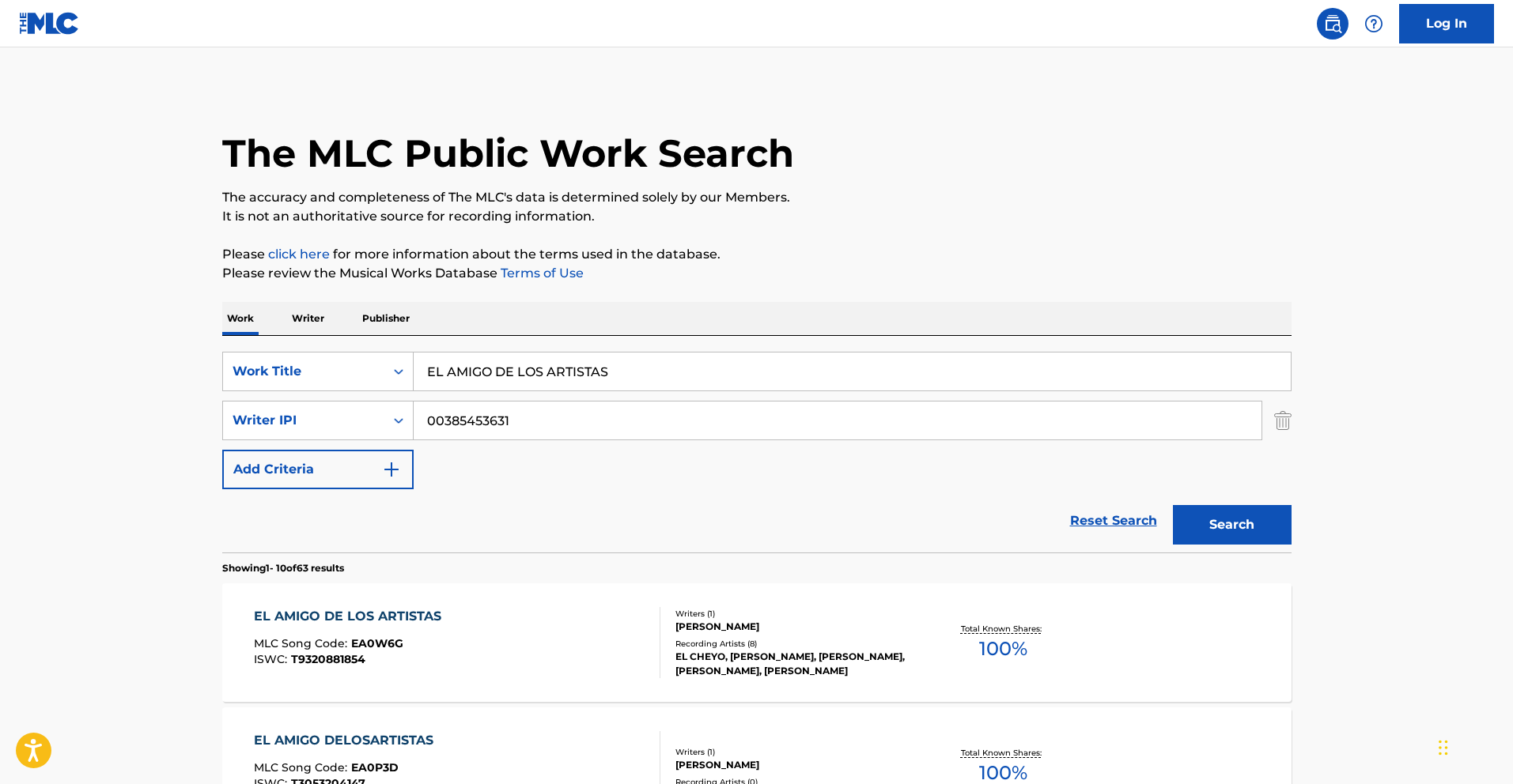
scroll to position [185, 0]
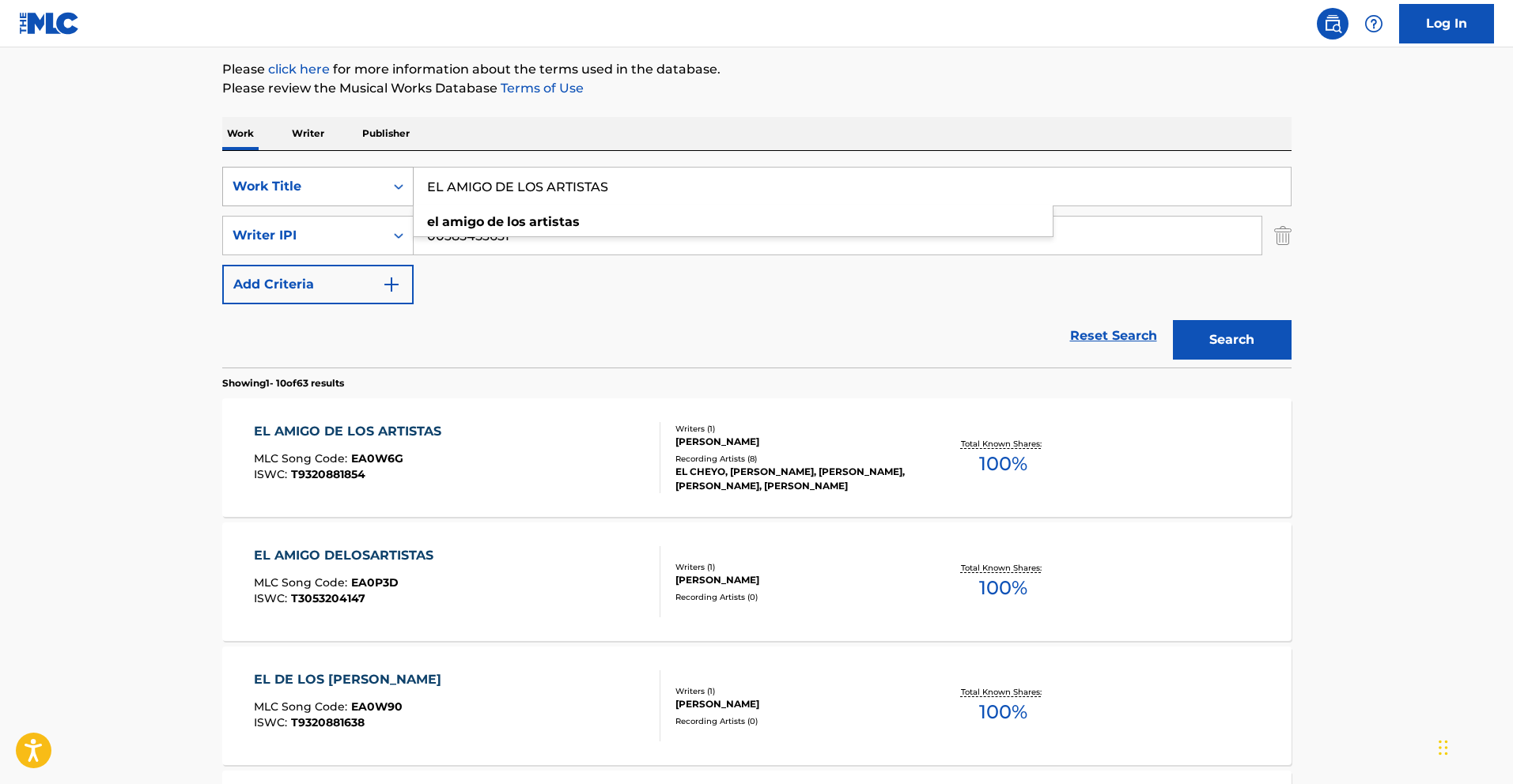
drag, startPoint x: 649, startPoint y: 190, endPoint x: 406, endPoint y: 181, distance: 243.2
click at [406, 181] on div "SearchWithCriteriafceaed3a-af78-4c5f-9555-220f58c2384a Work Title EL AMIGO DE L…" at bounding box center [756, 186] width 1069 height 39
paste input "DE BARRIO SOMO"
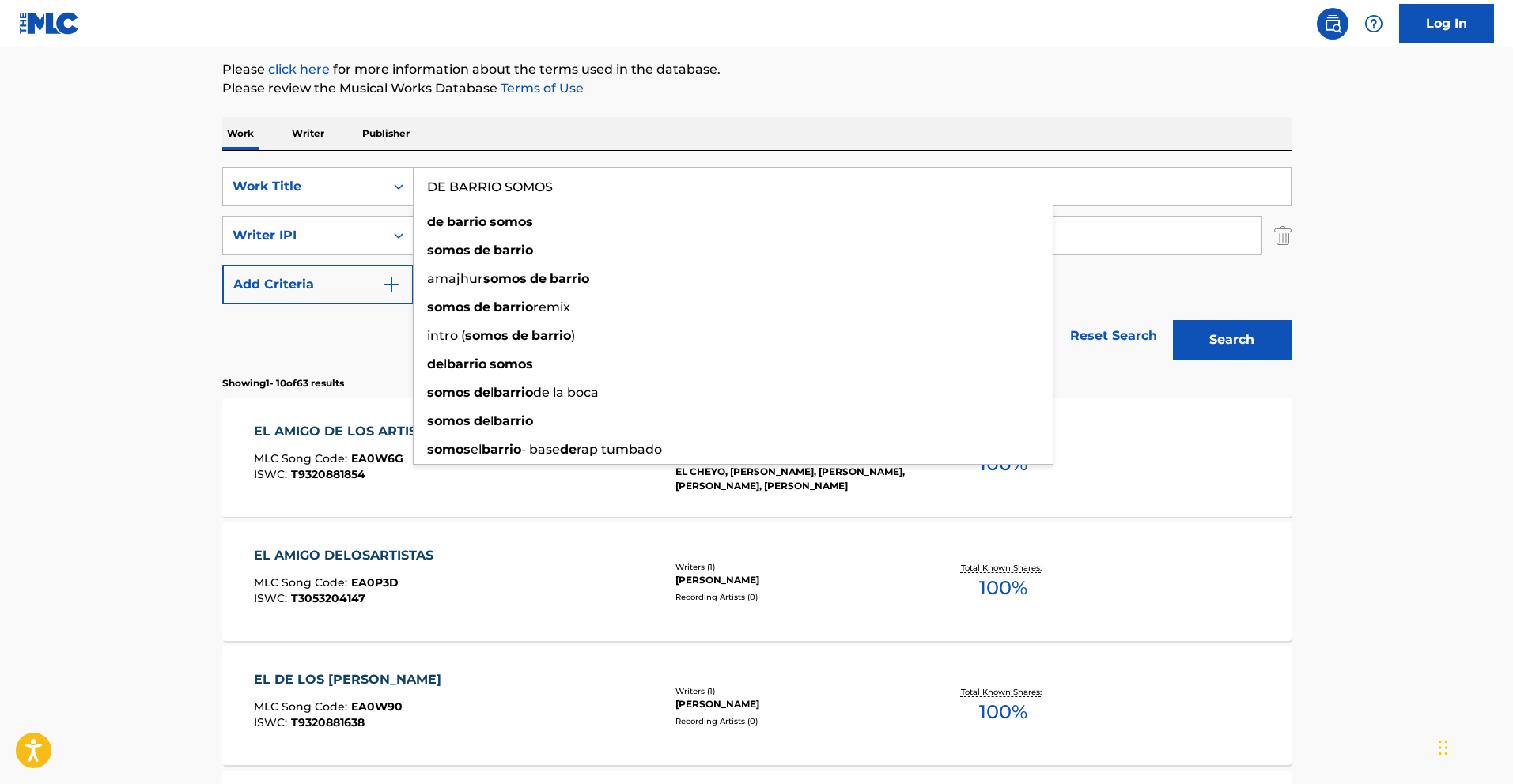
type input "DE BARRIO SOMOS"
click at [1261, 340] on button "Search" at bounding box center [1232, 339] width 118 height 39
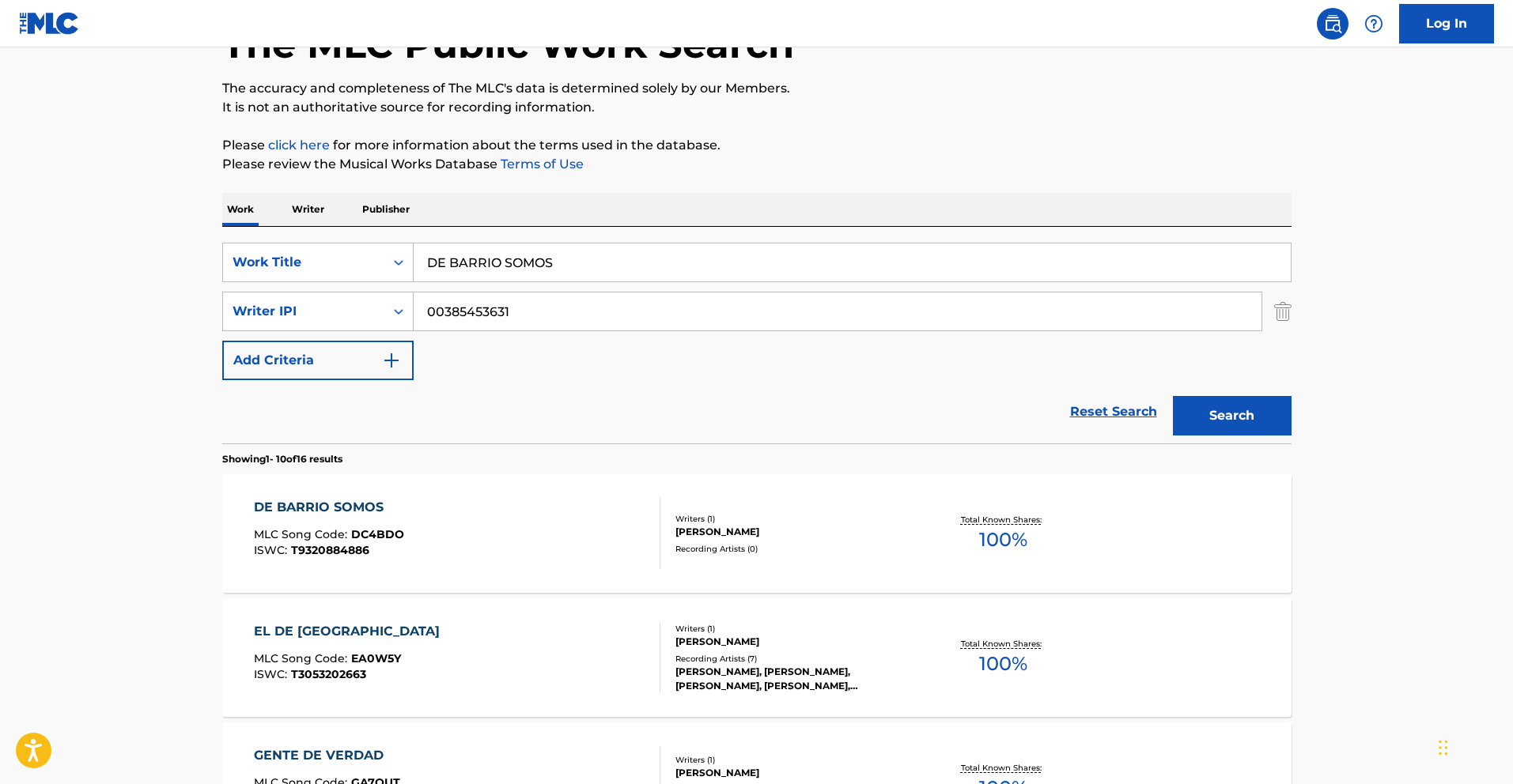
scroll to position [170, 0]
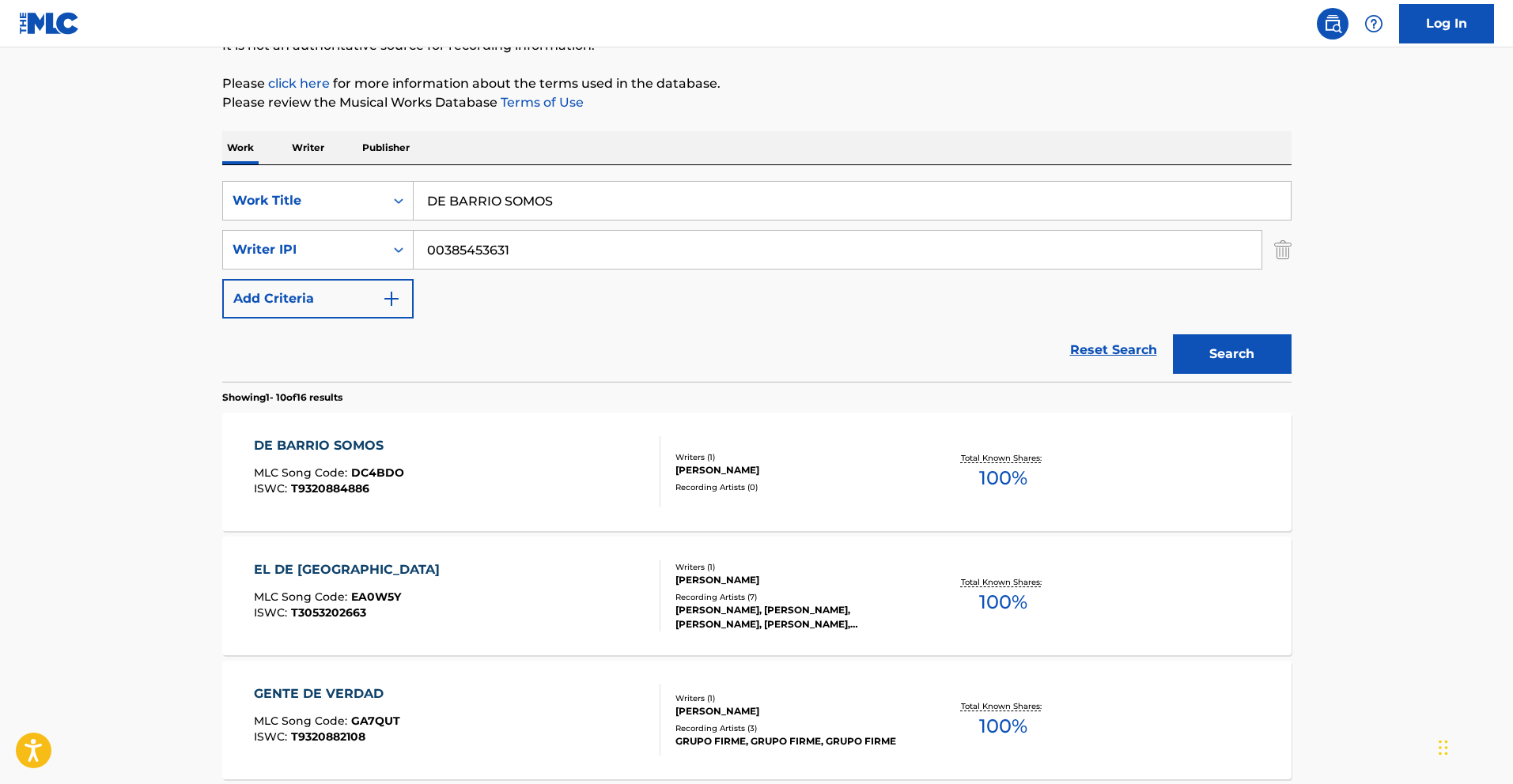
click at [332, 445] on div "DE BARRIO SOMOS" at bounding box center [329, 445] width 150 height 19
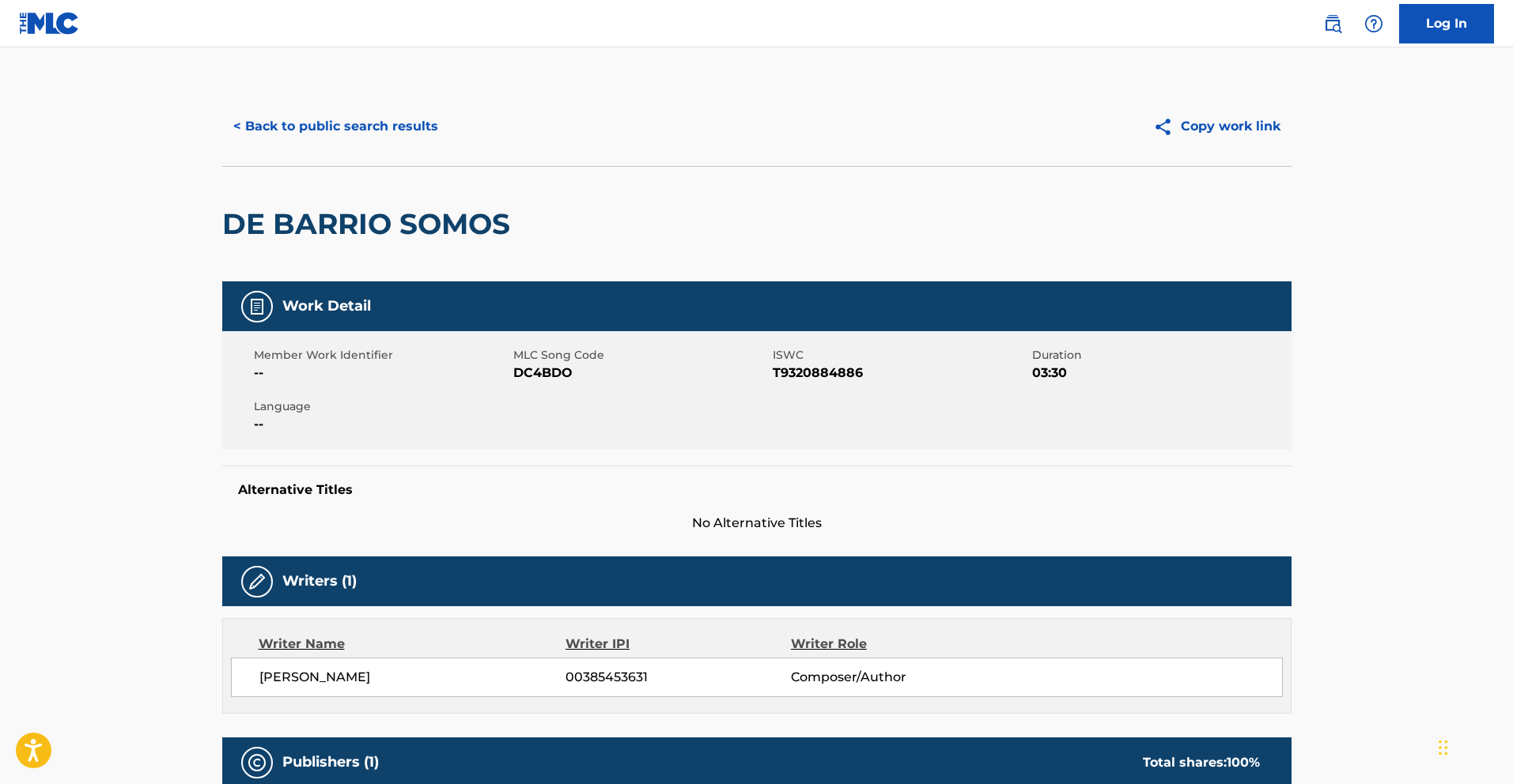
click at [343, 113] on button "< Back to public search results" at bounding box center [335, 125] width 227 height 39
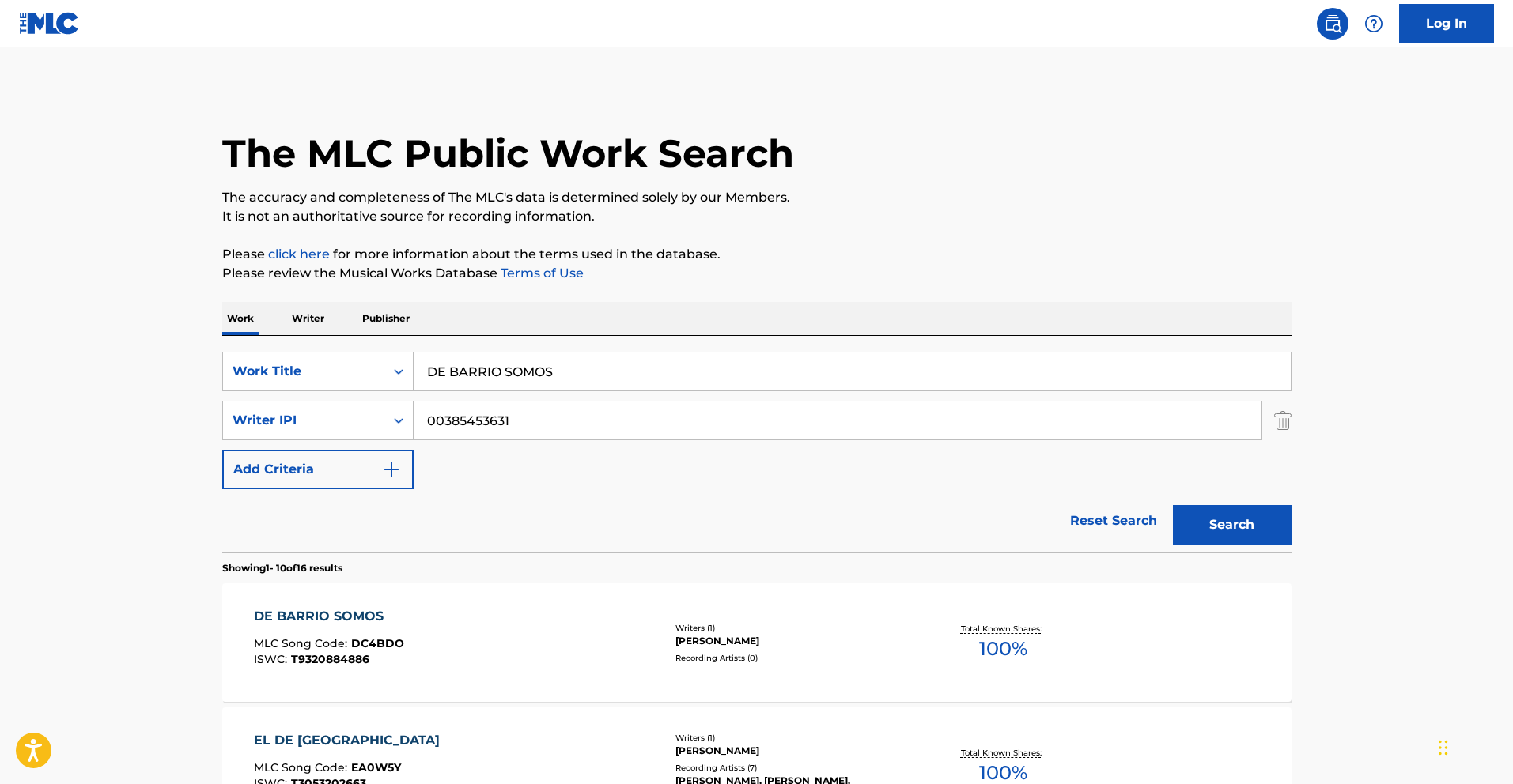
scroll to position [170, 0]
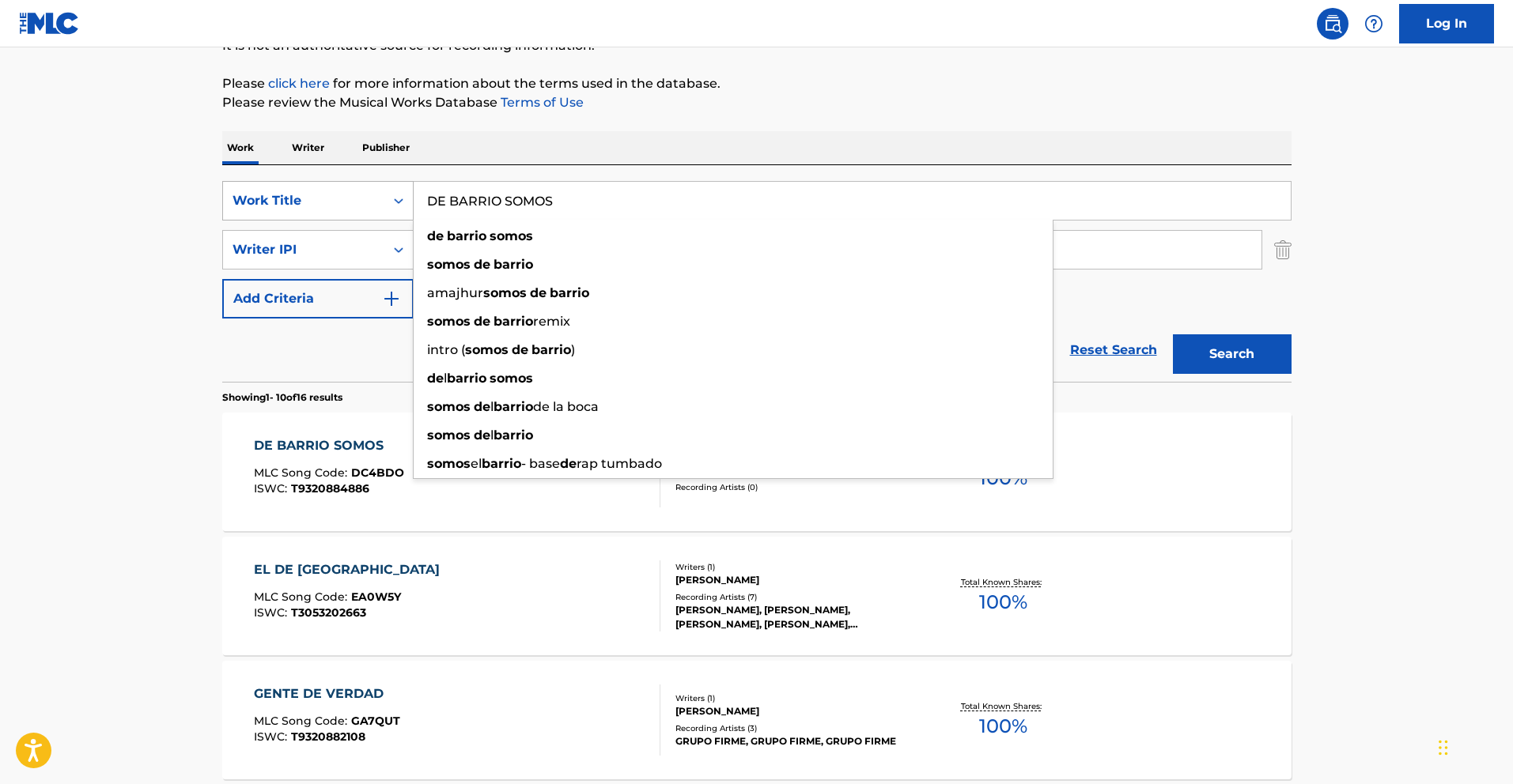
drag, startPoint x: 570, startPoint y: 204, endPoint x: 309, endPoint y: 199, distance: 261.0
click at [309, 199] on div "SearchWithCriteriafceaed3a-af78-4c5f-9555-220f58c2384a Work Title DE BARRIO SOM…" at bounding box center [756, 201] width 1069 height 39
paste input "ARECHIGA EL CHINO"
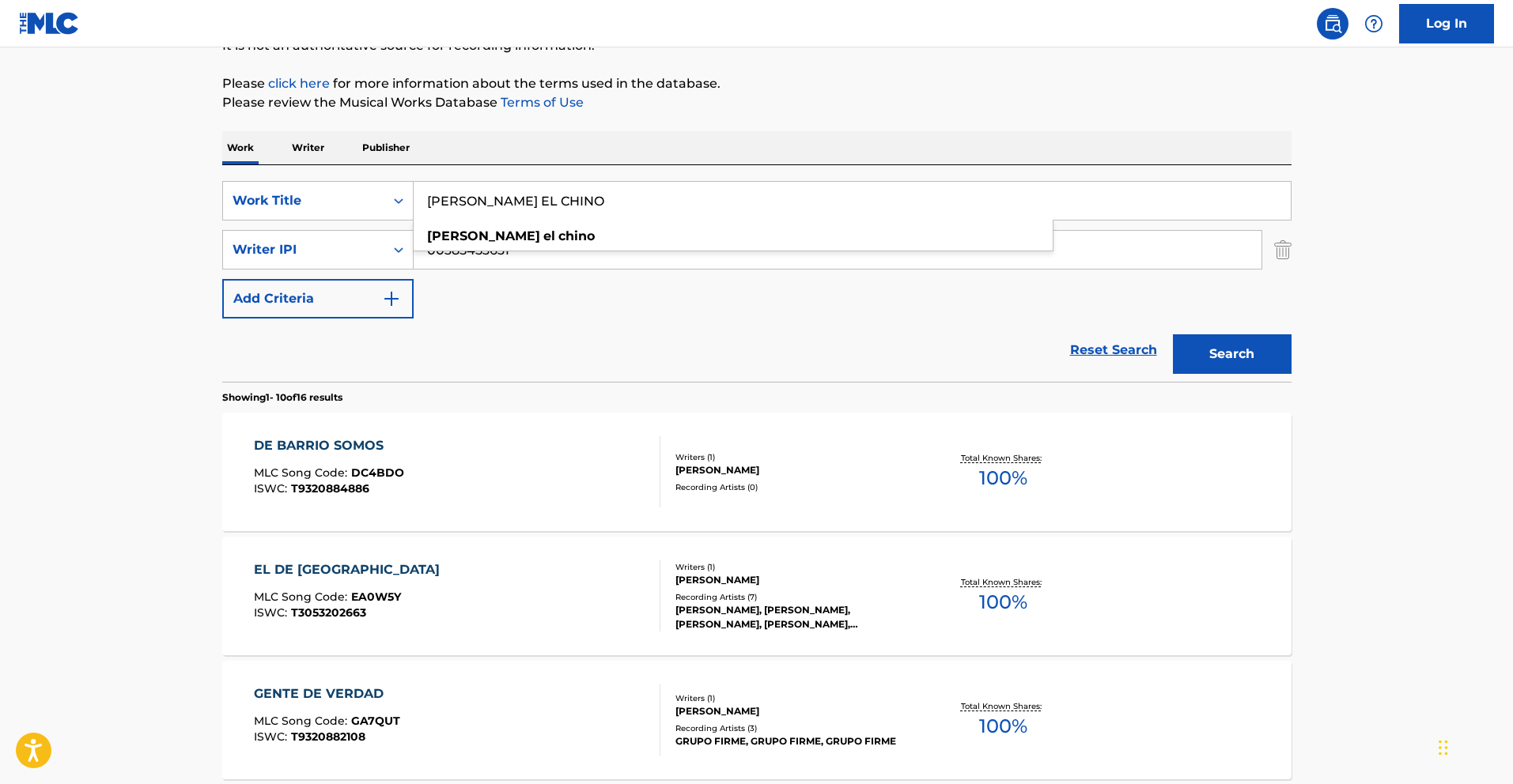
type input "ARECHIGA EL CHINO"
click at [1218, 356] on button "Search" at bounding box center [1232, 354] width 118 height 39
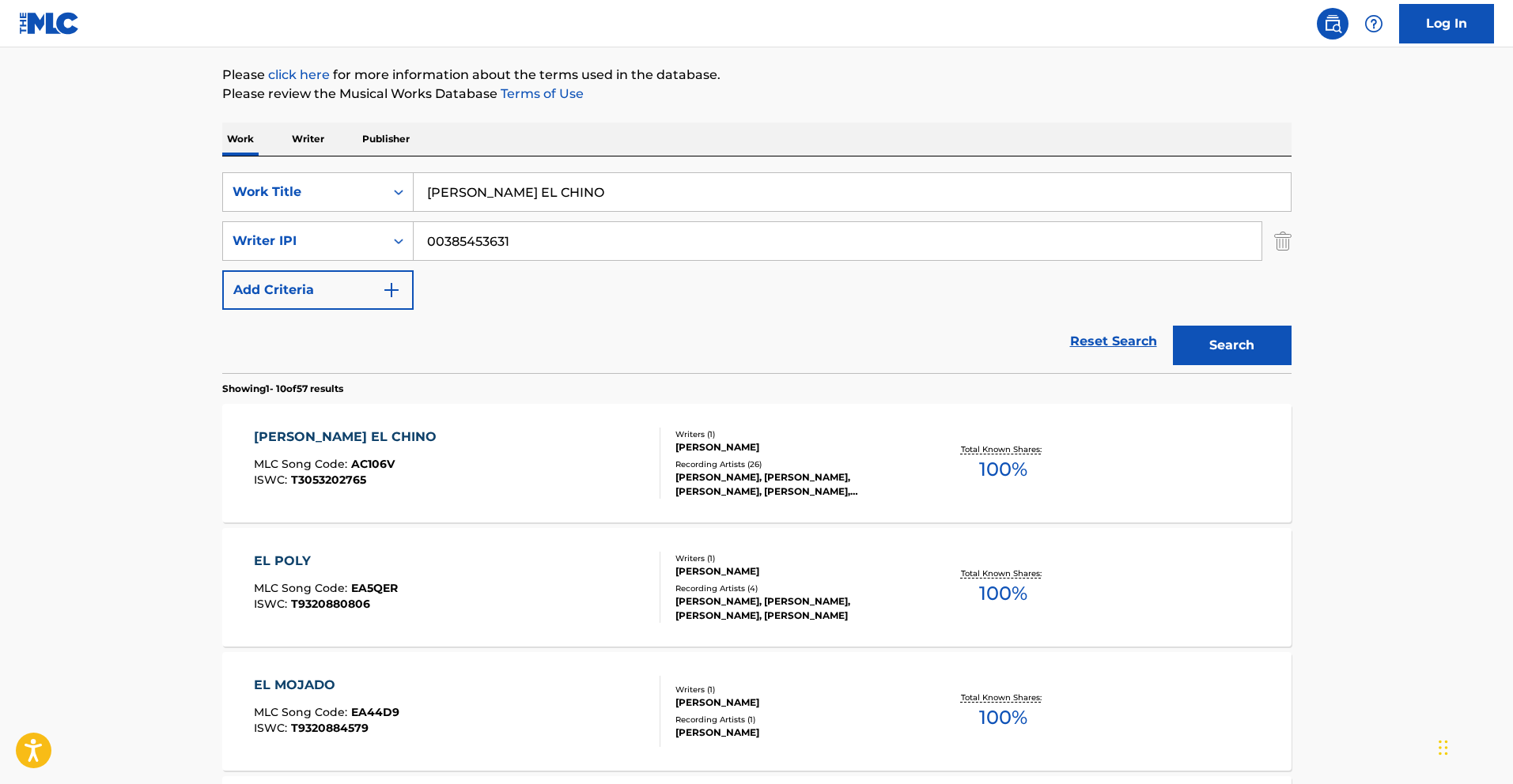
scroll to position [185, 0]
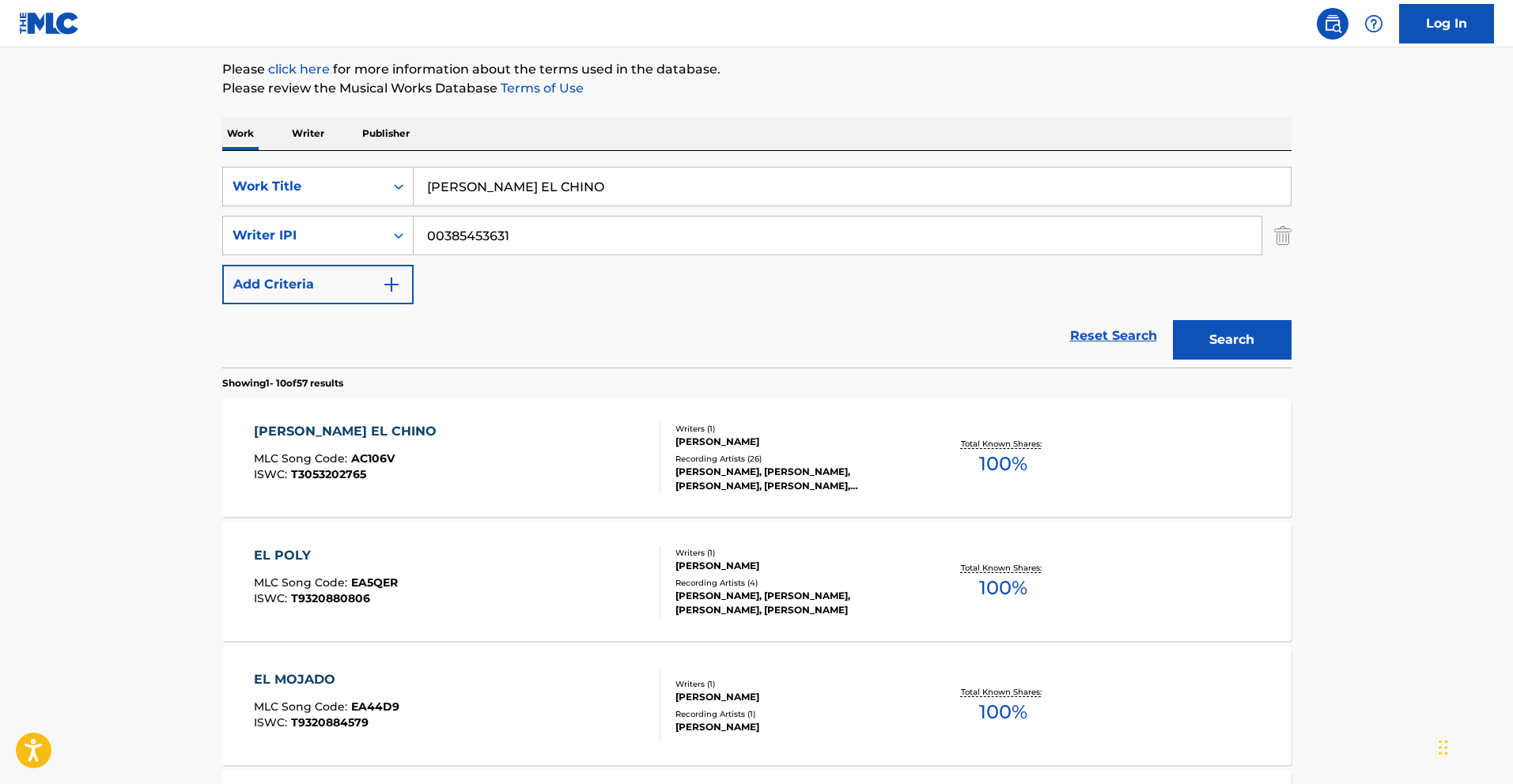
click at [367, 430] on div "ARECHIGA EL CHINO" at bounding box center [349, 431] width 191 height 19
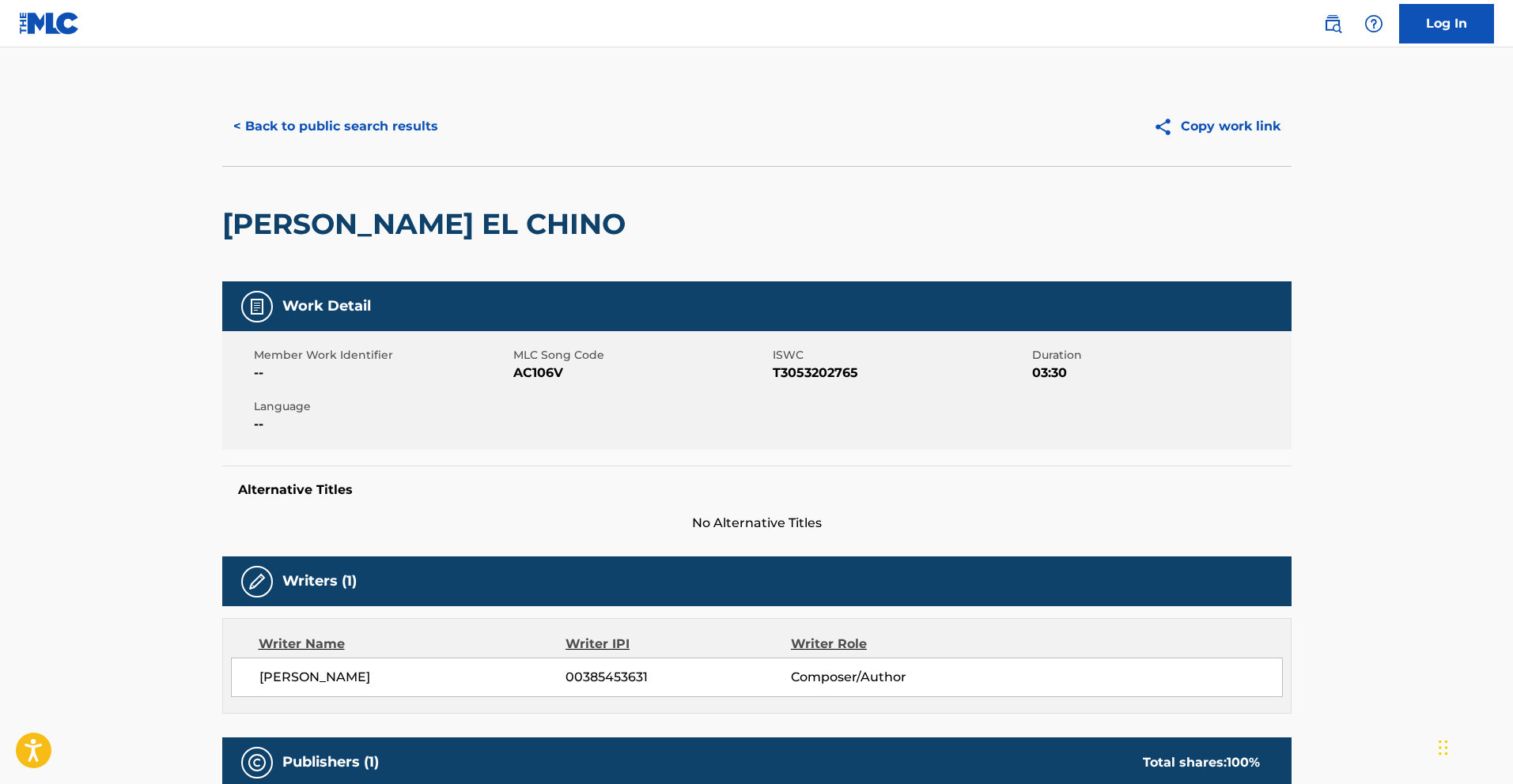
click at [348, 130] on button "< Back to public search results" at bounding box center [335, 125] width 227 height 39
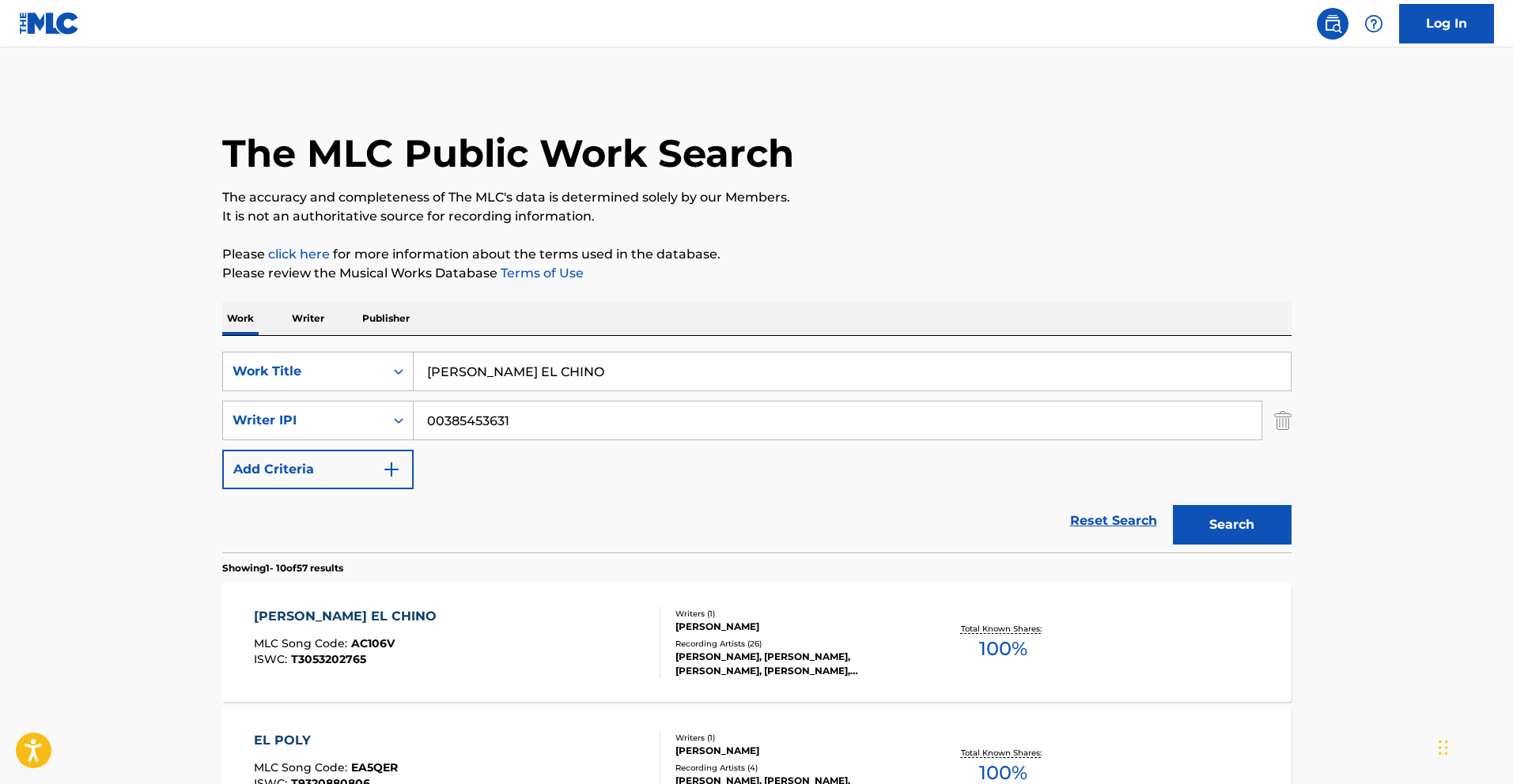
scroll to position [185, 0]
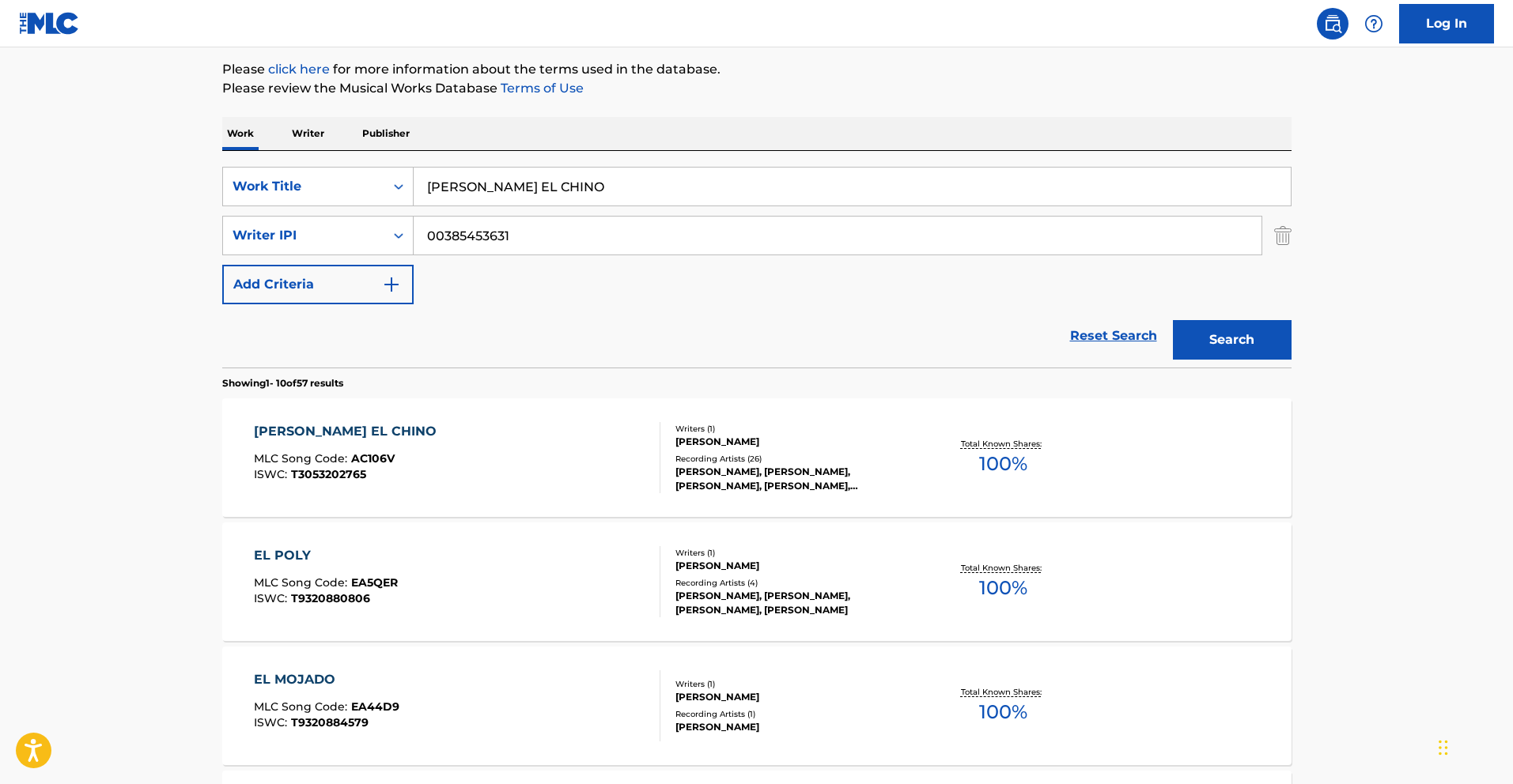
drag, startPoint x: 542, startPoint y: 186, endPoint x: 211, endPoint y: 161, distance: 331.9
click at [244, 162] on div "SearchWithCriteriafceaed3a-af78-4c5f-9555-220f58c2384a Work Title ARECHIGA EL C…" at bounding box center [756, 259] width 1069 height 216
paste input "TONTOFUI"
type input "TONTOFUI"
click at [1220, 344] on button "Search" at bounding box center [1232, 339] width 118 height 39
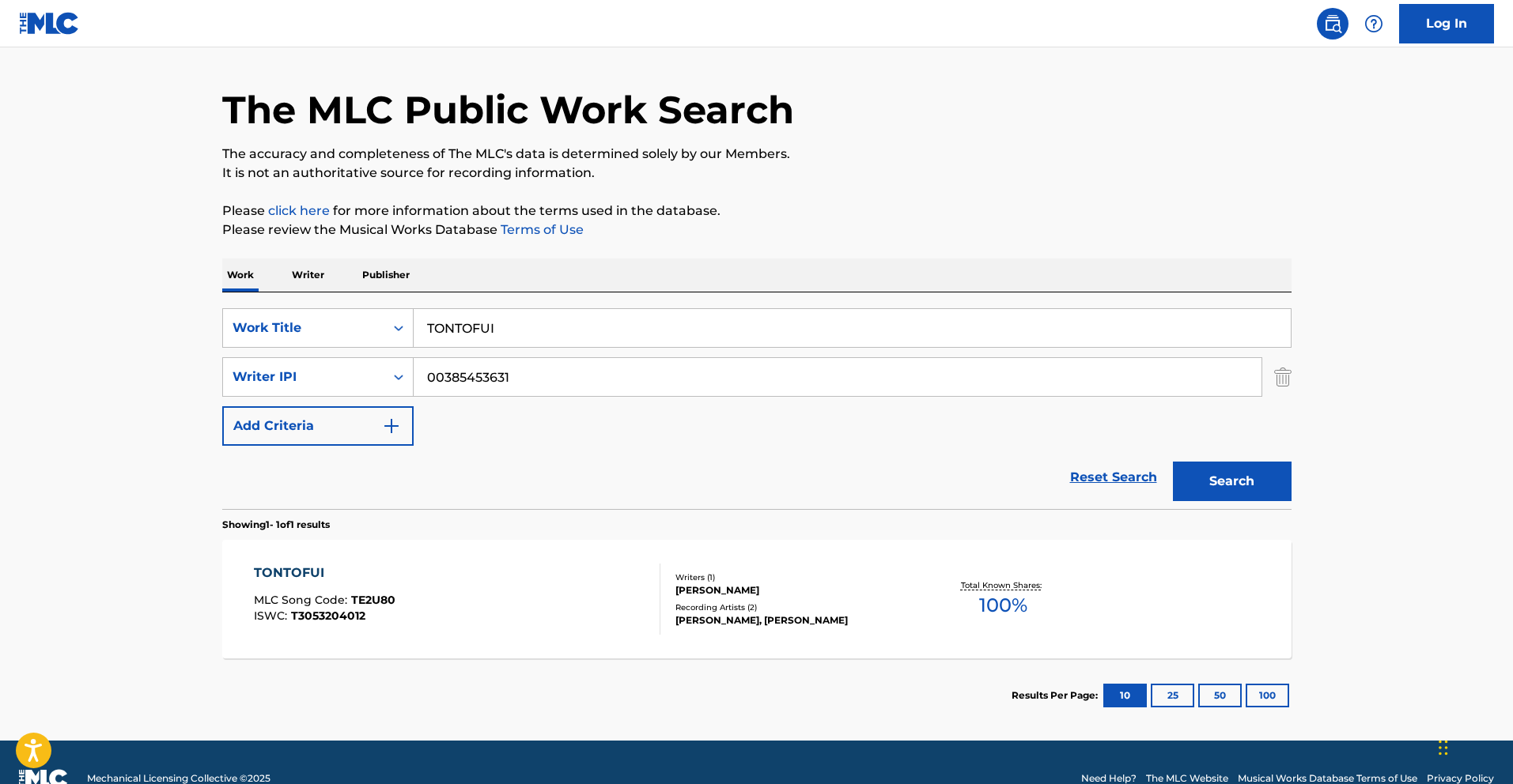
scroll to position [49, 0]
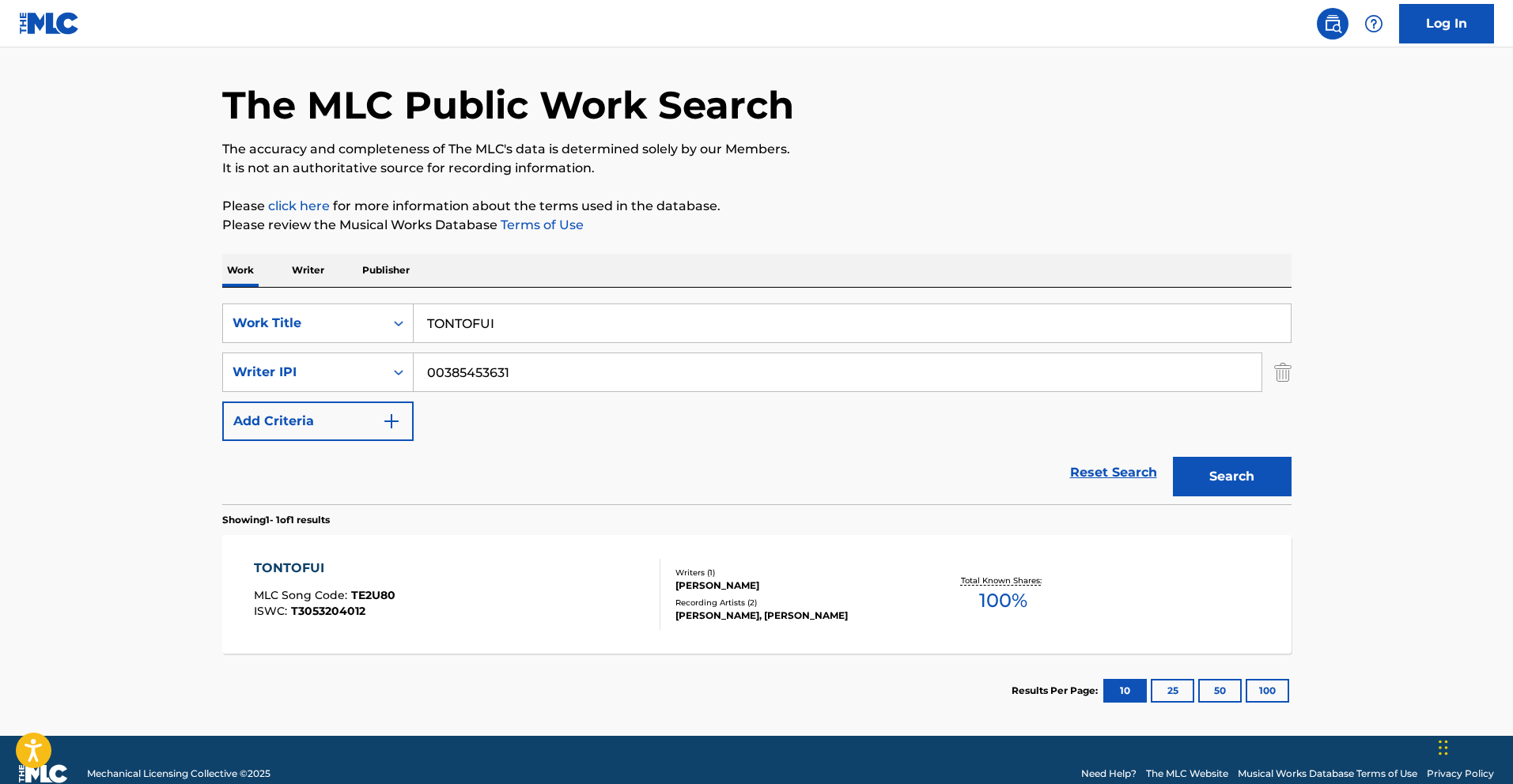
click at [326, 572] on div "TONTOFUI" at bounding box center [324, 568] width 141 height 19
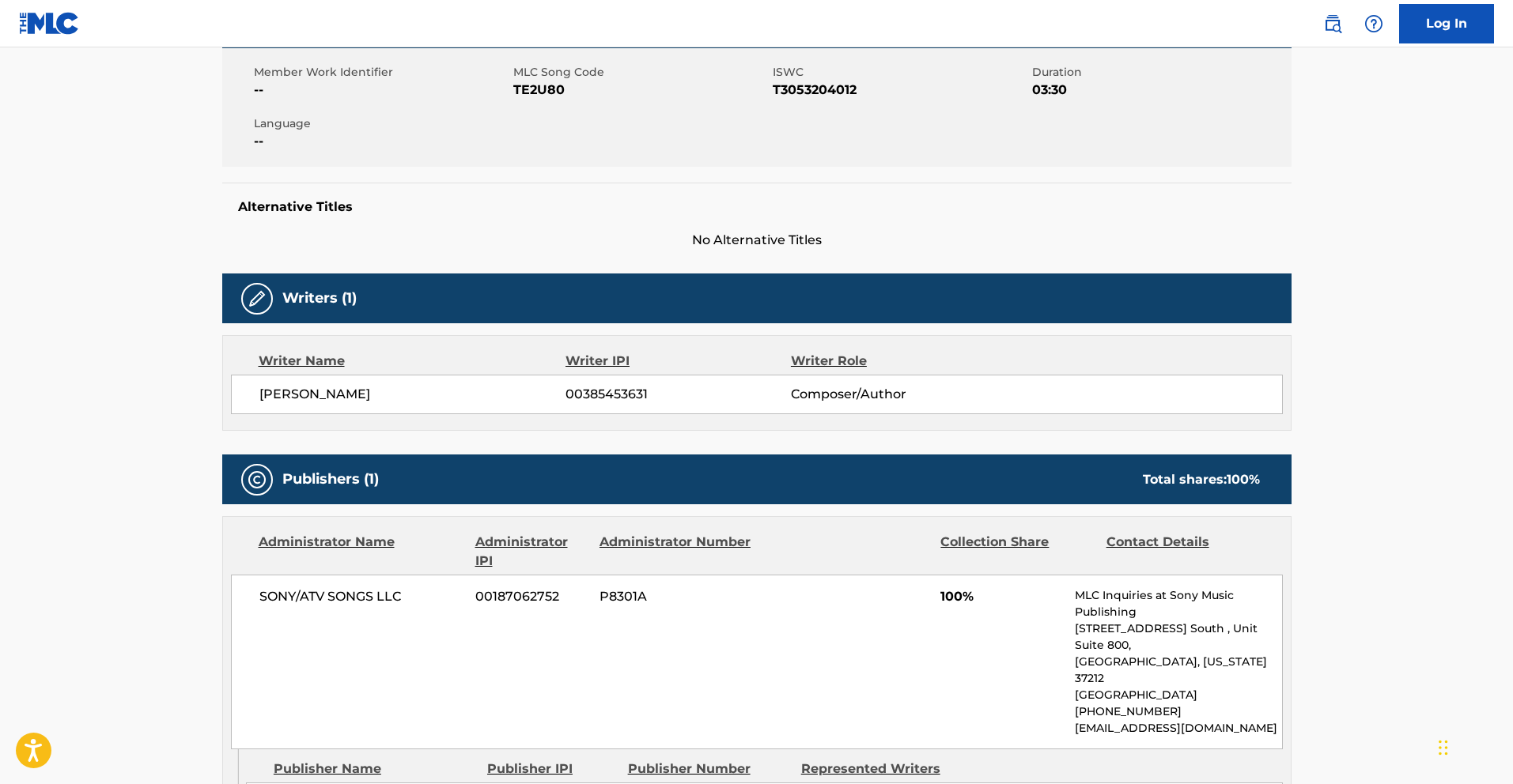
scroll to position [459, 0]
